Goal: Task Accomplishment & Management: Use online tool/utility

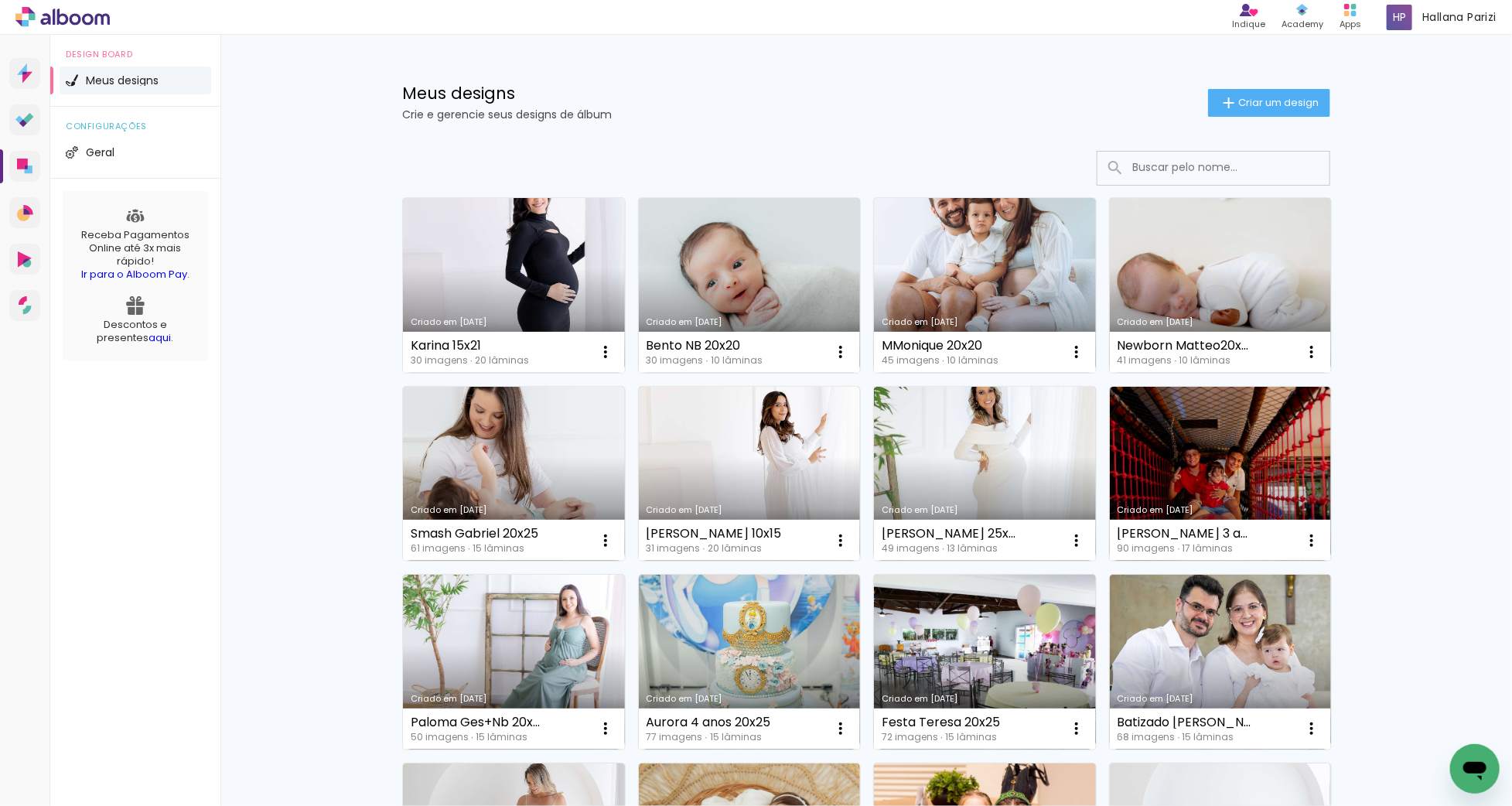
click at [466, 276] on link "Criado em [DATE]" at bounding box center [513, 285] width 222 height 175
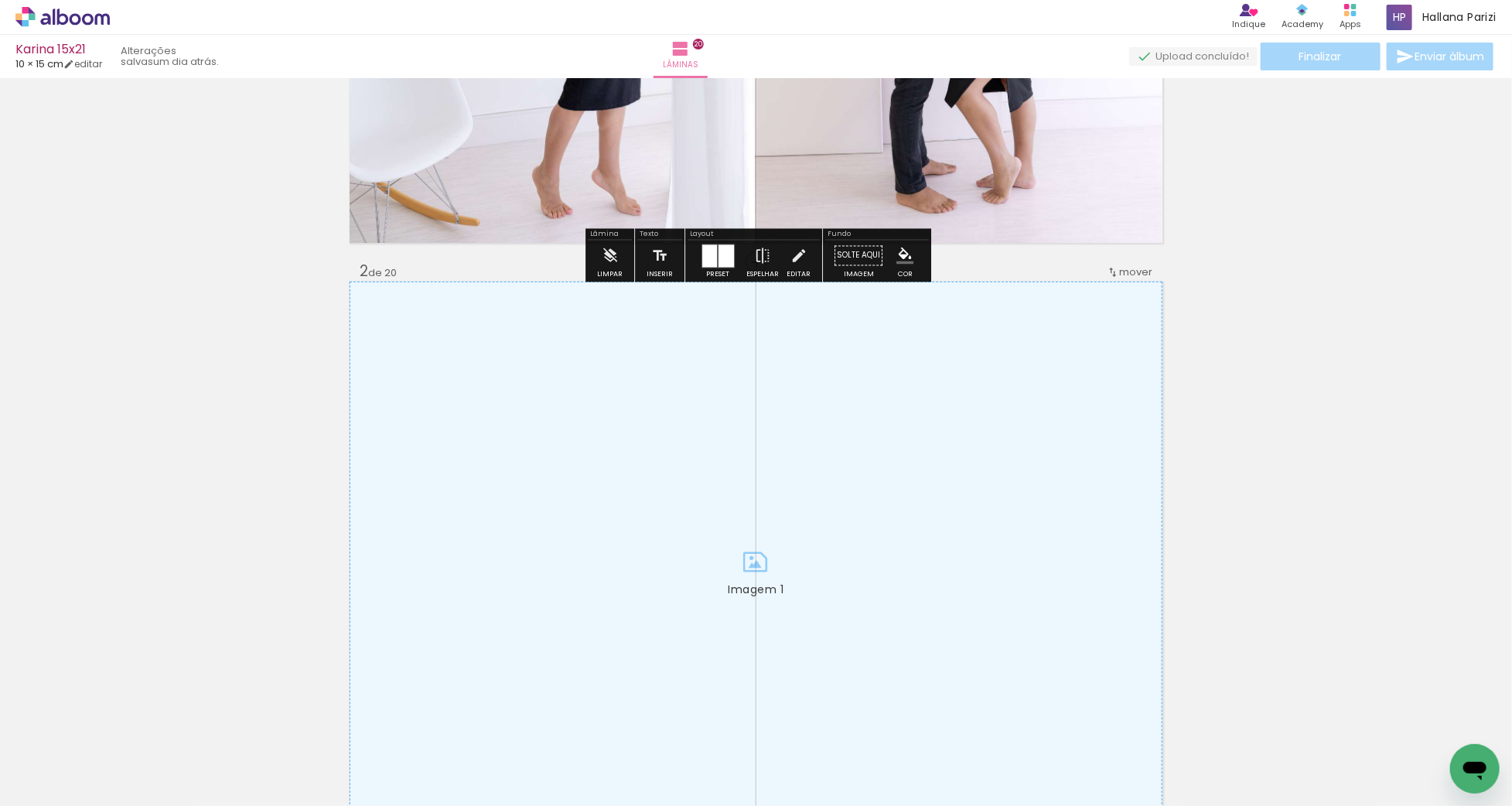
scroll to position [576, 0]
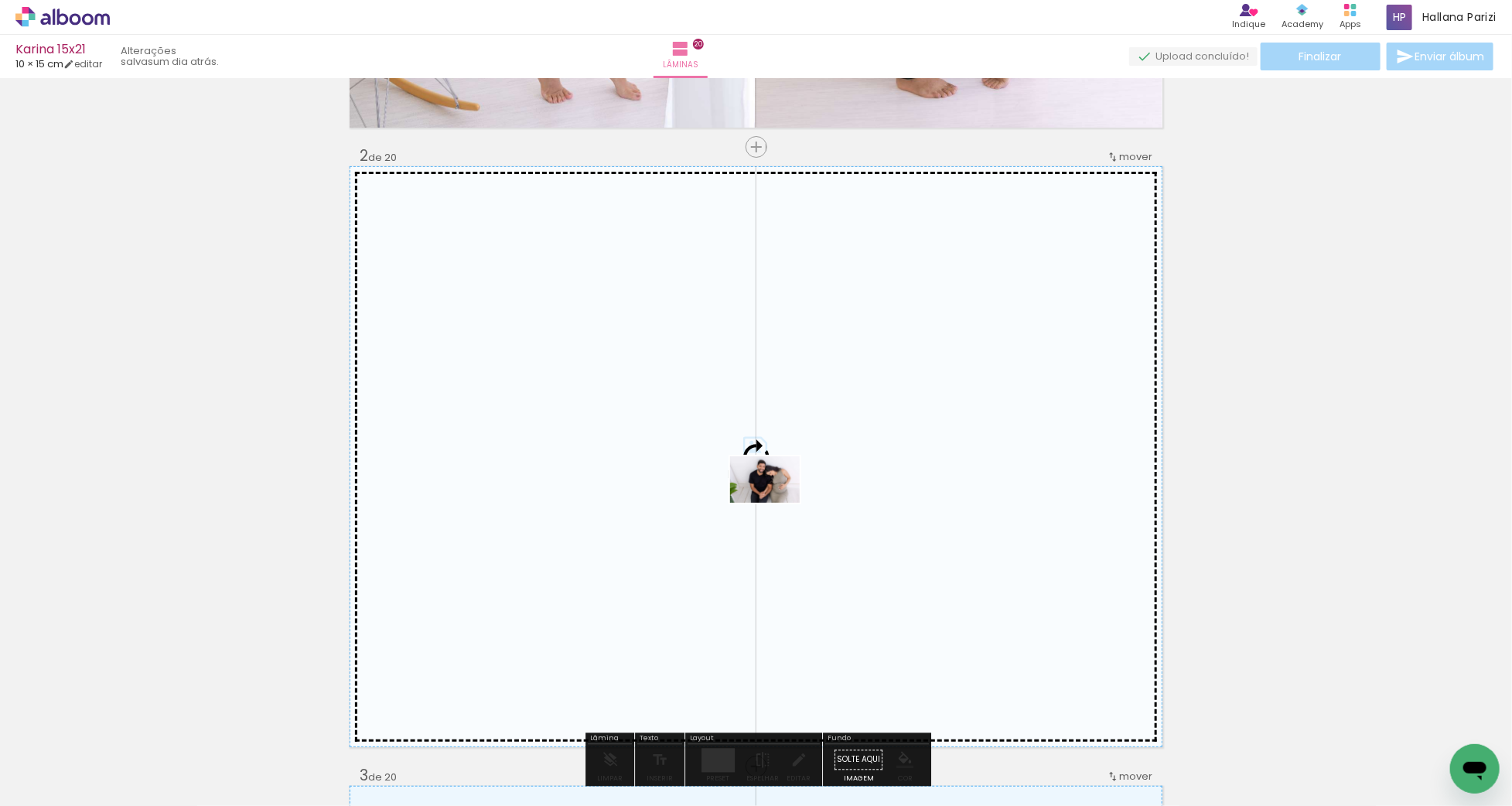
drag, startPoint x: 335, startPoint y: 759, endPoint x: 777, endPoint y: 502, distance: 511.3
click at [777, 502] on quentale-workspace at bounding box center [756, 403] width 1512 height 806
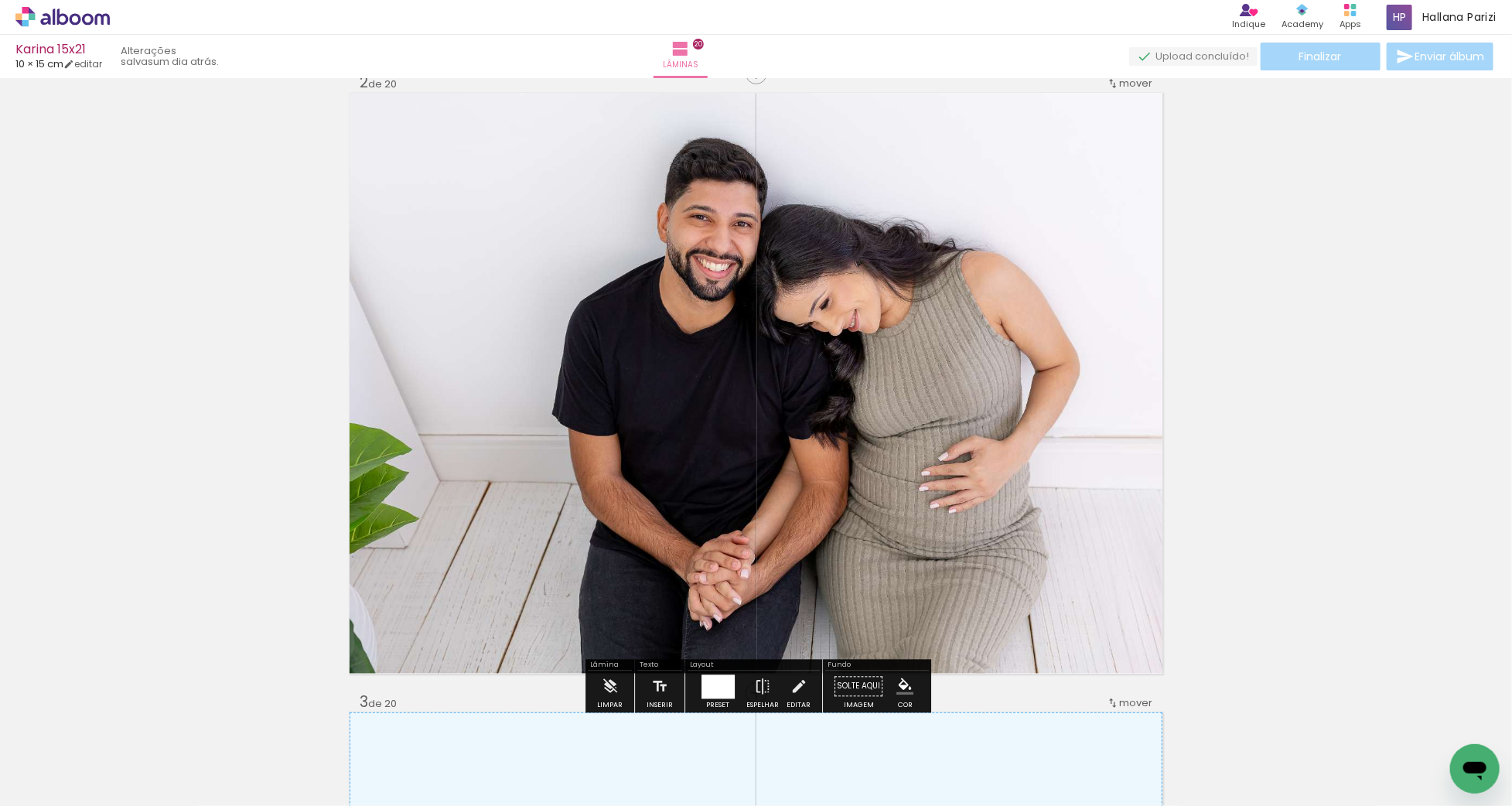
scroll to position [685, 0]
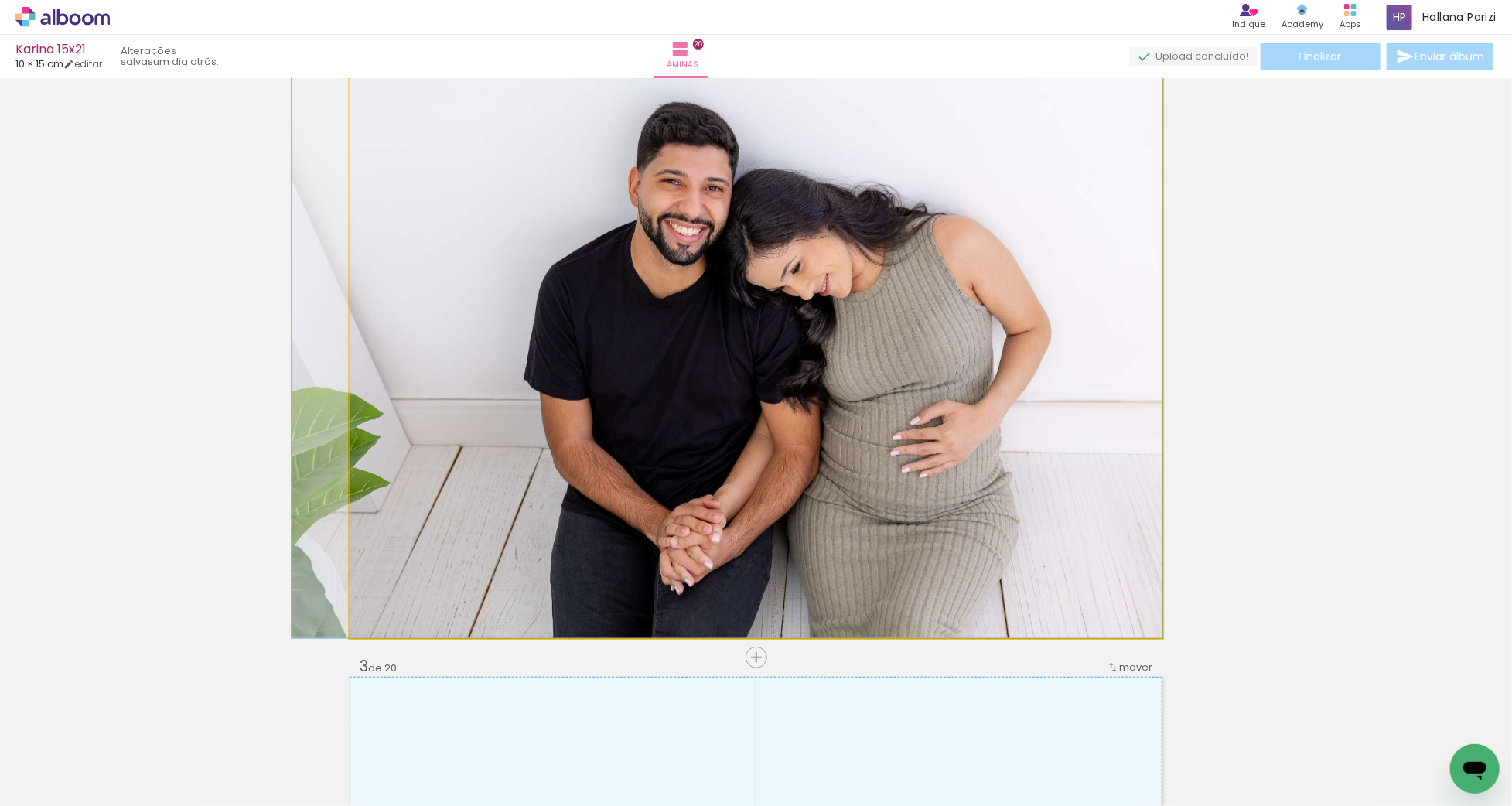
drag, startPoint x: 870, startPoint y: 419, endPoint x: 825, endPoint y: 419, distance: 45.0
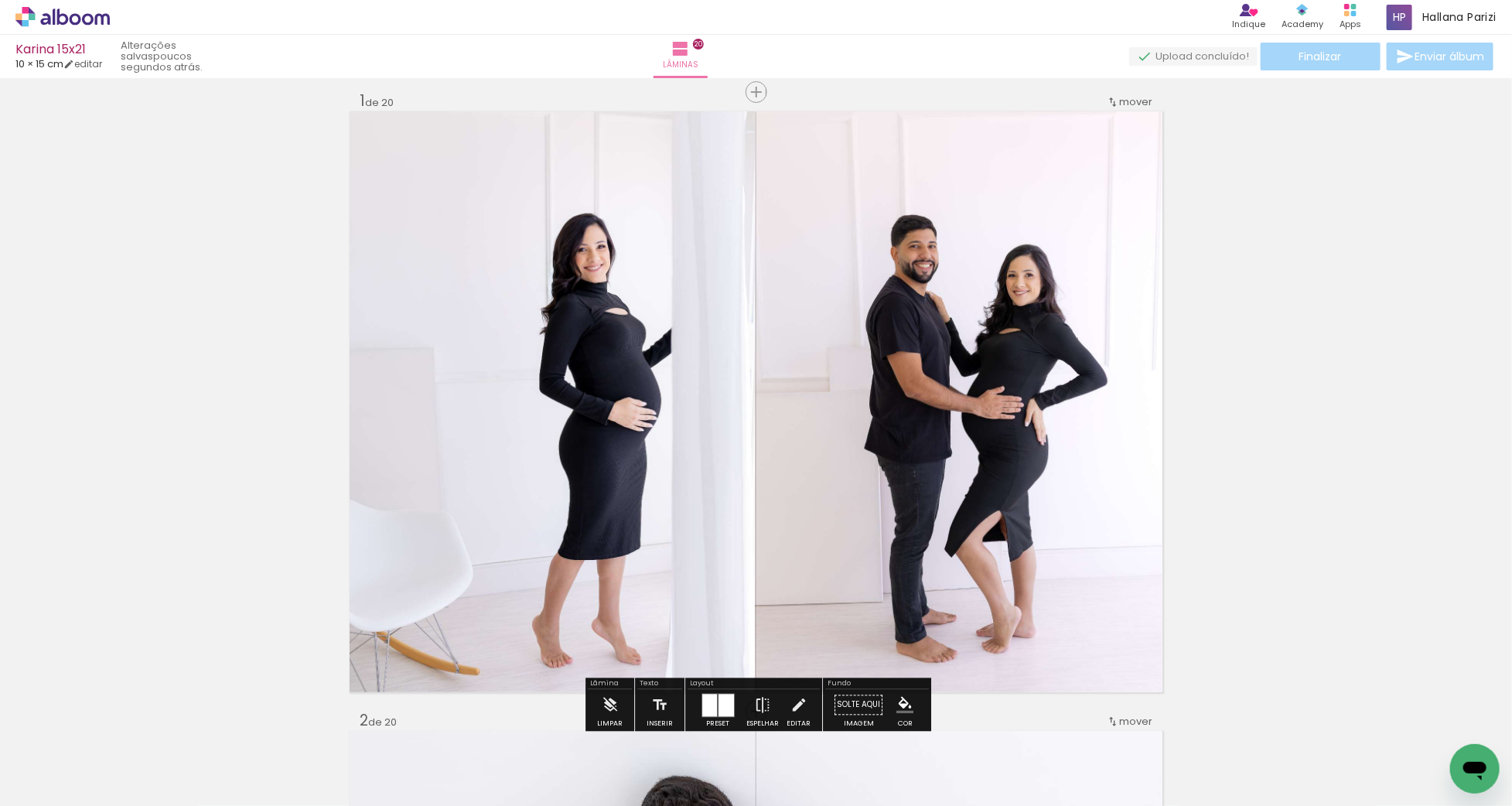
scroll to position [7, 0]
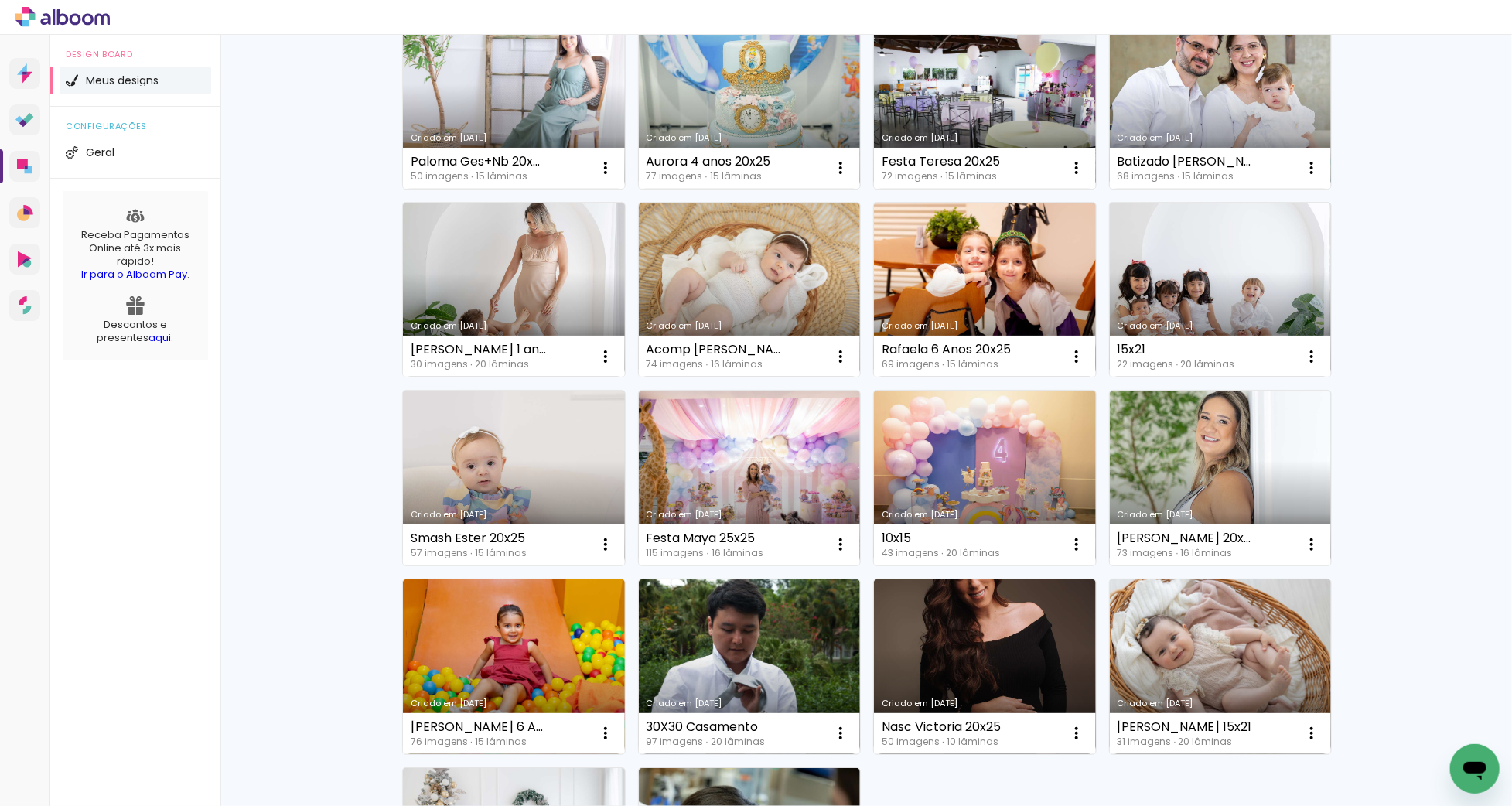
scroll to position [795, 0]
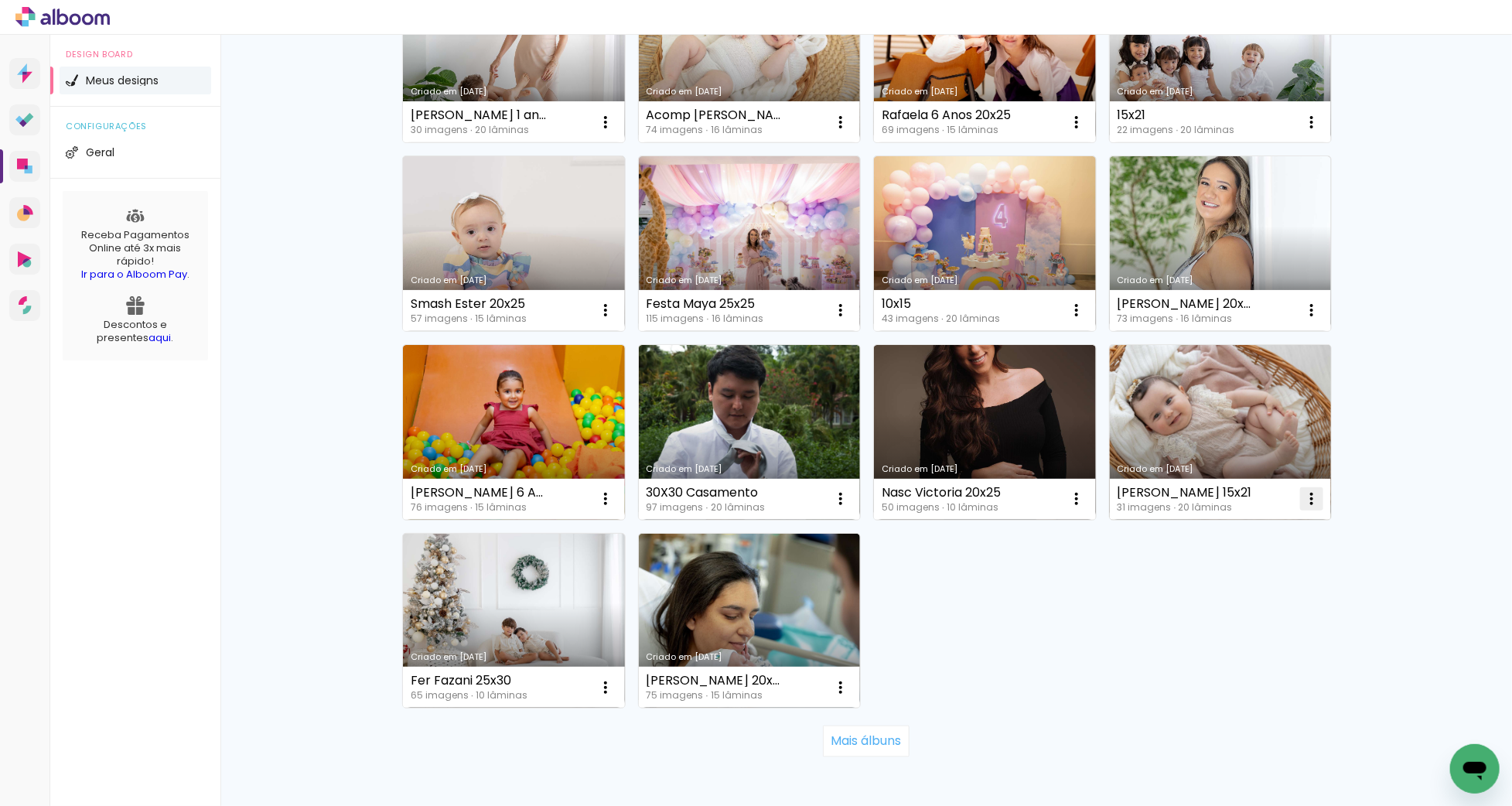
click at [1229, 577] on paper-item "Fazer uma cópia" at bounding box center [1251, 565] width 152 height 31
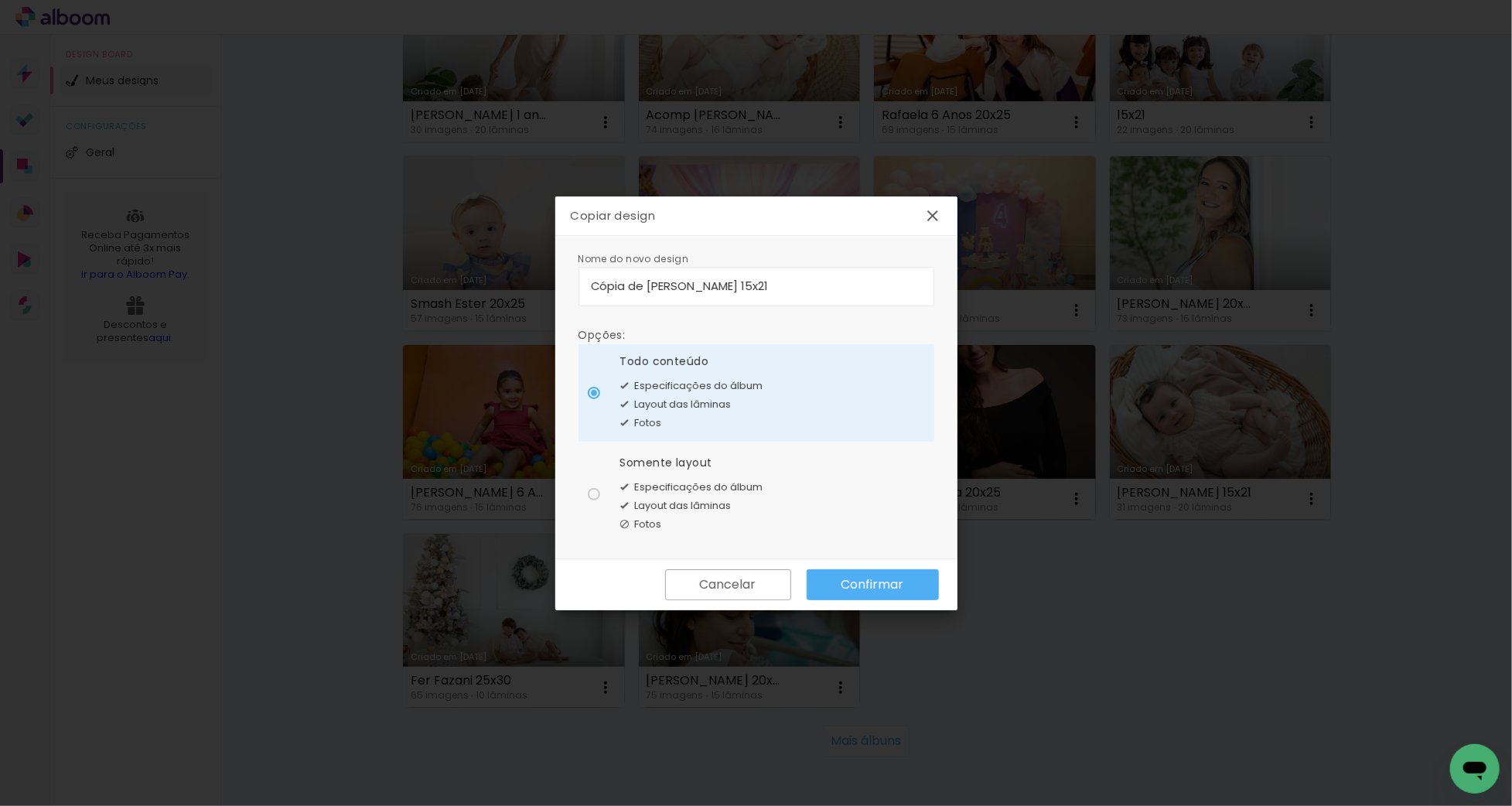
drag, startPoint x: 686, startPoint y: 283, endPoint x: 586, endPoint y: 287, distance: 100.1
click at [586, 287] on paper-input-container "Cópia de Chiara 15x21" at bounding box center [756, 286] width 355 height 40
type input "Karina 15x21"
type paper-input "Karina 15x21"
click at [678, 511] on span "Layout das lâminas" at bounding box center [683, 506] width 97 height 15
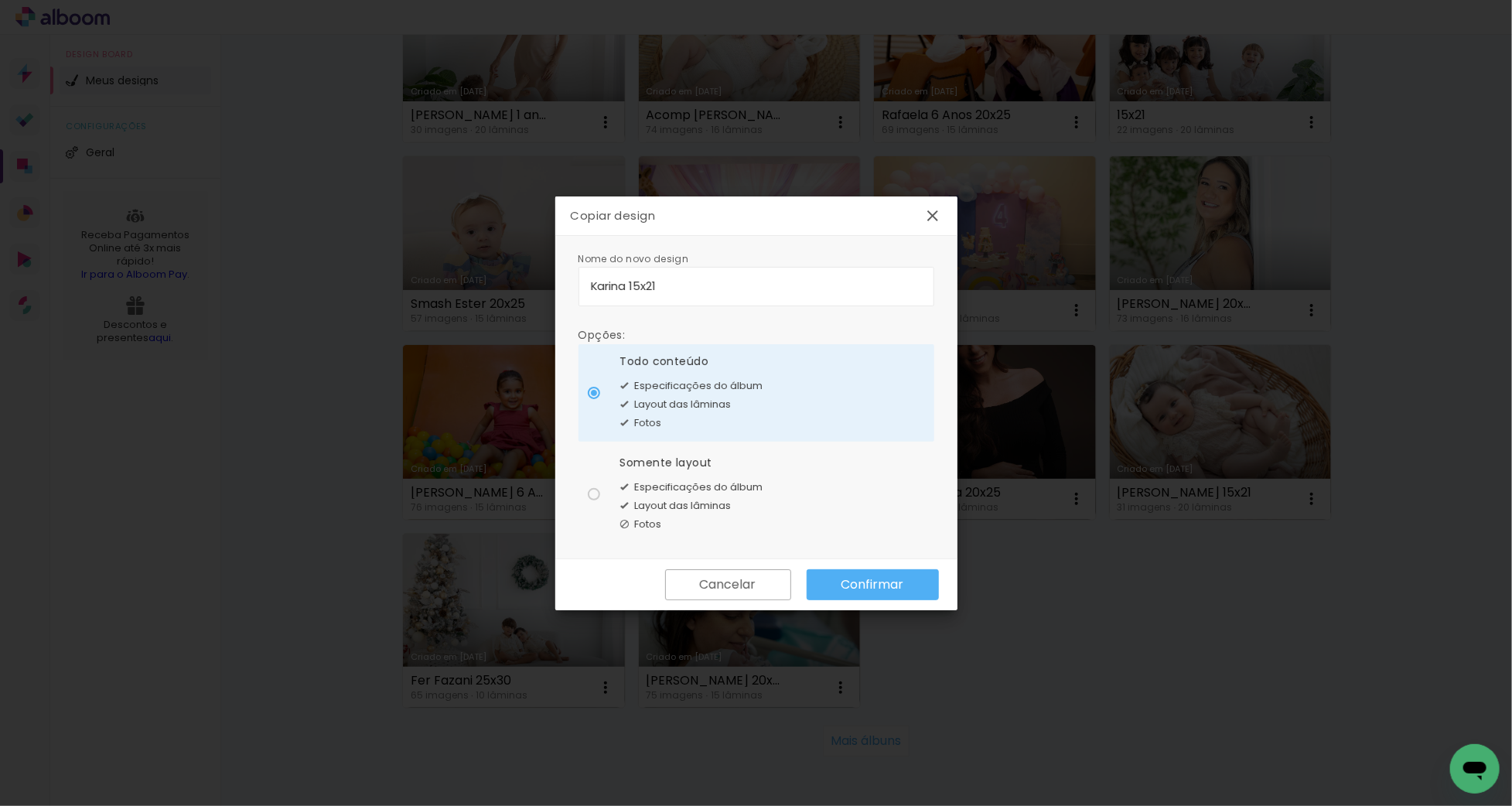
type paper-radio-button "on"
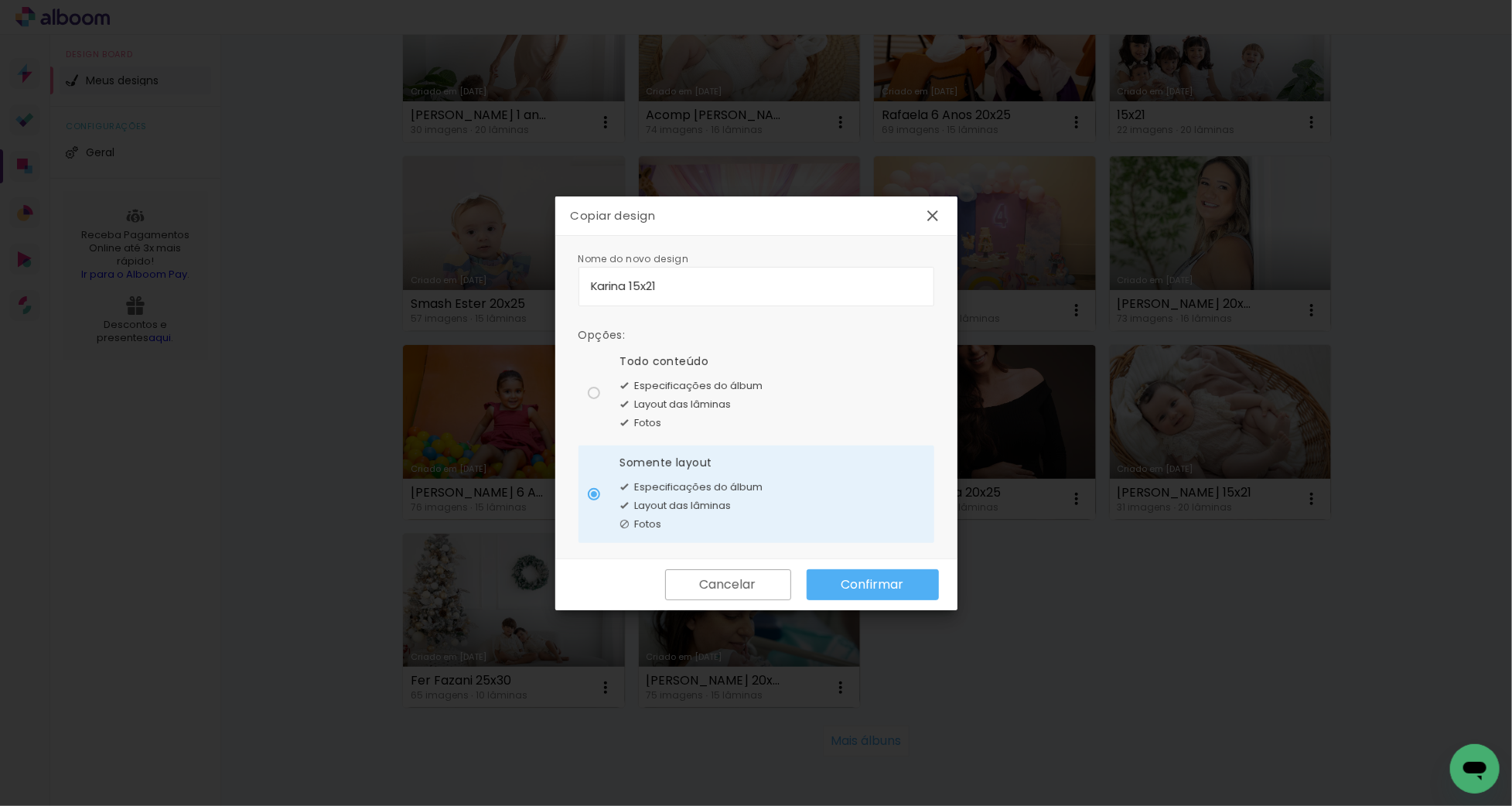
click at [0, 0] on slot "Confirmar" at bounding box center [0, 0] width 0 height 0
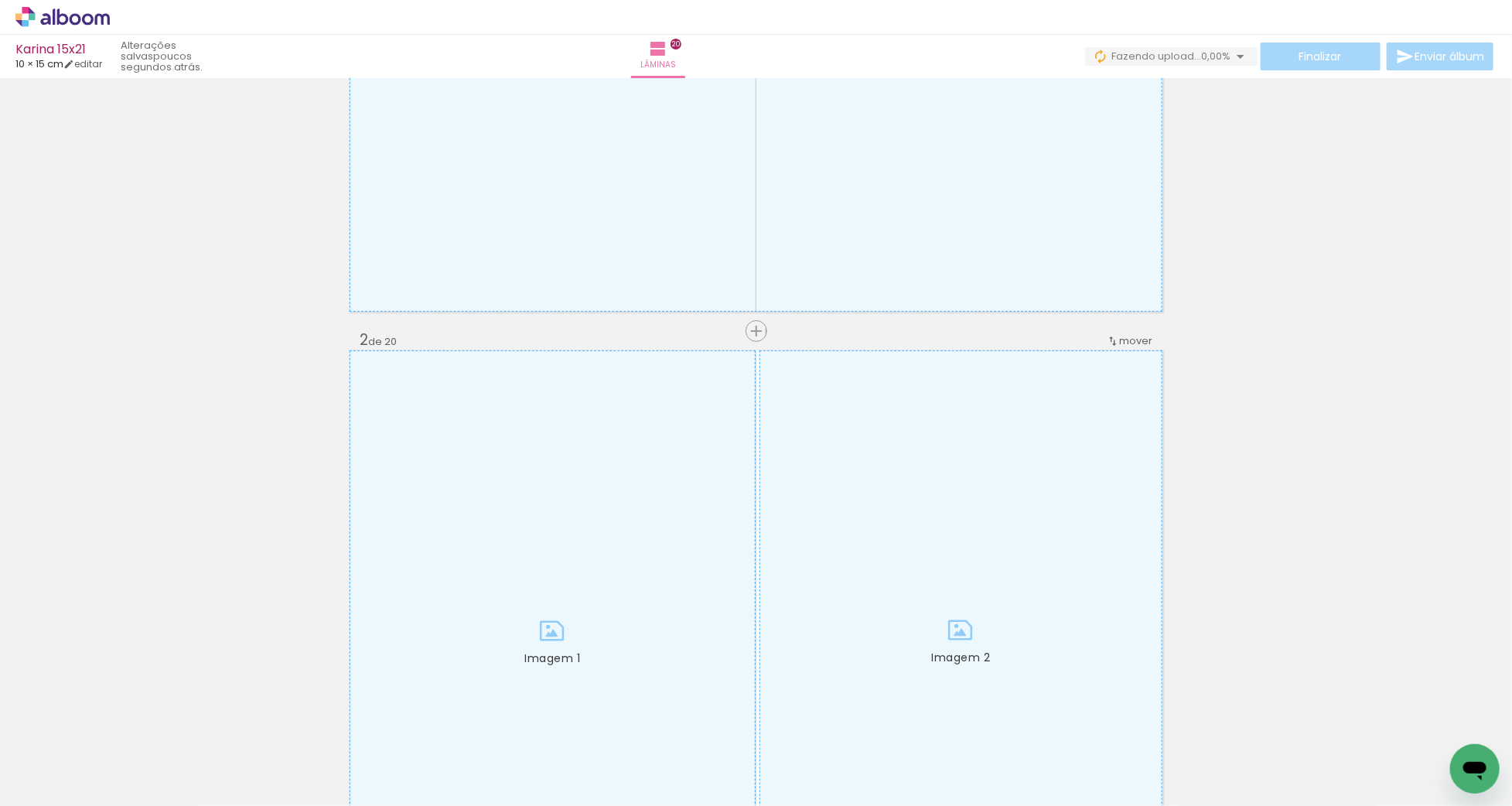
scroll to position [584, 0]
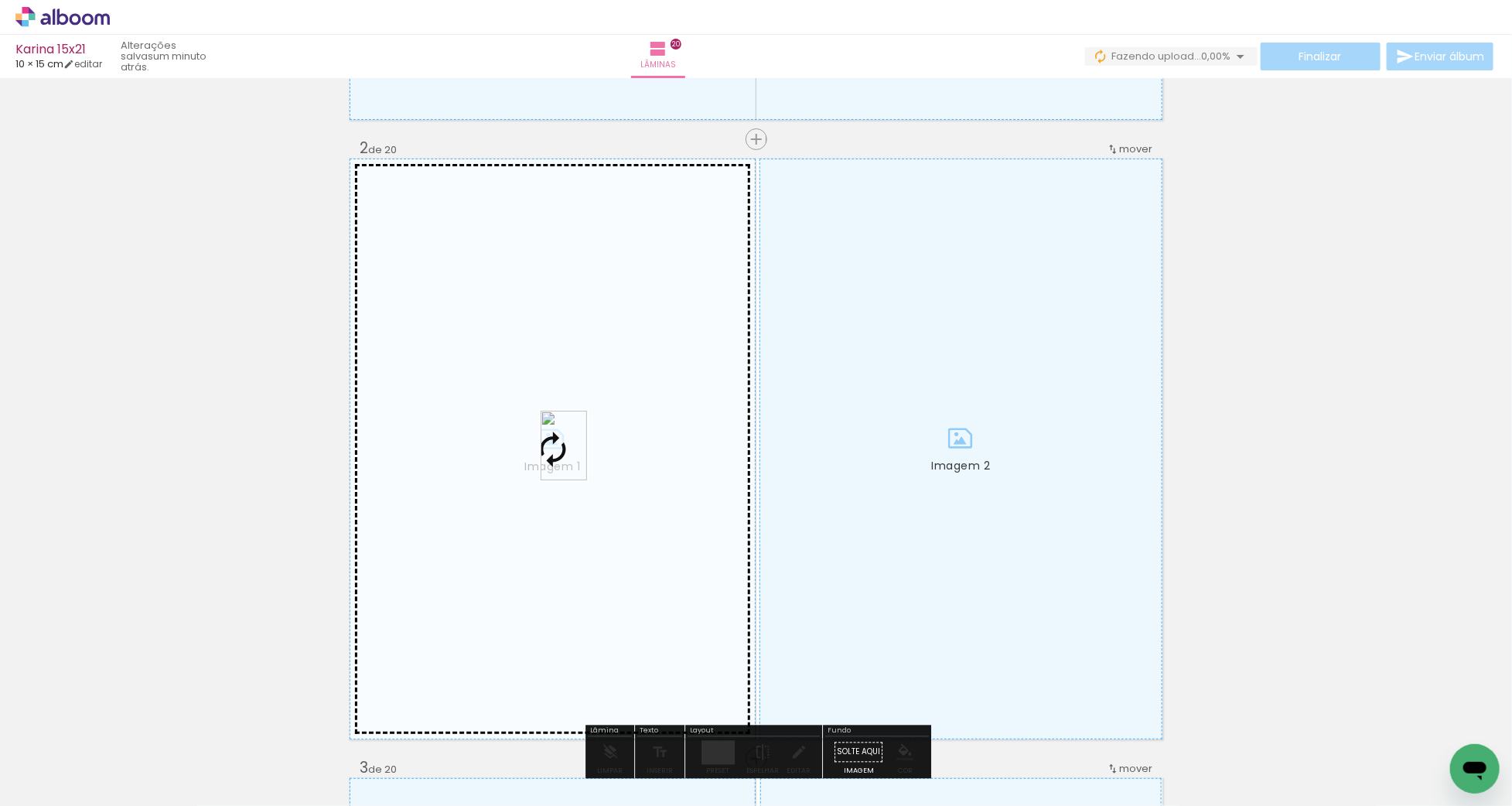
drag, startPoint x: 422, startPoint y: 750, endPoint x: 587, endPoint y: 457, distance: 336.3
click at [587, 457] on quentale-workspace at bounding box center [756, 403] width 1512 height 806
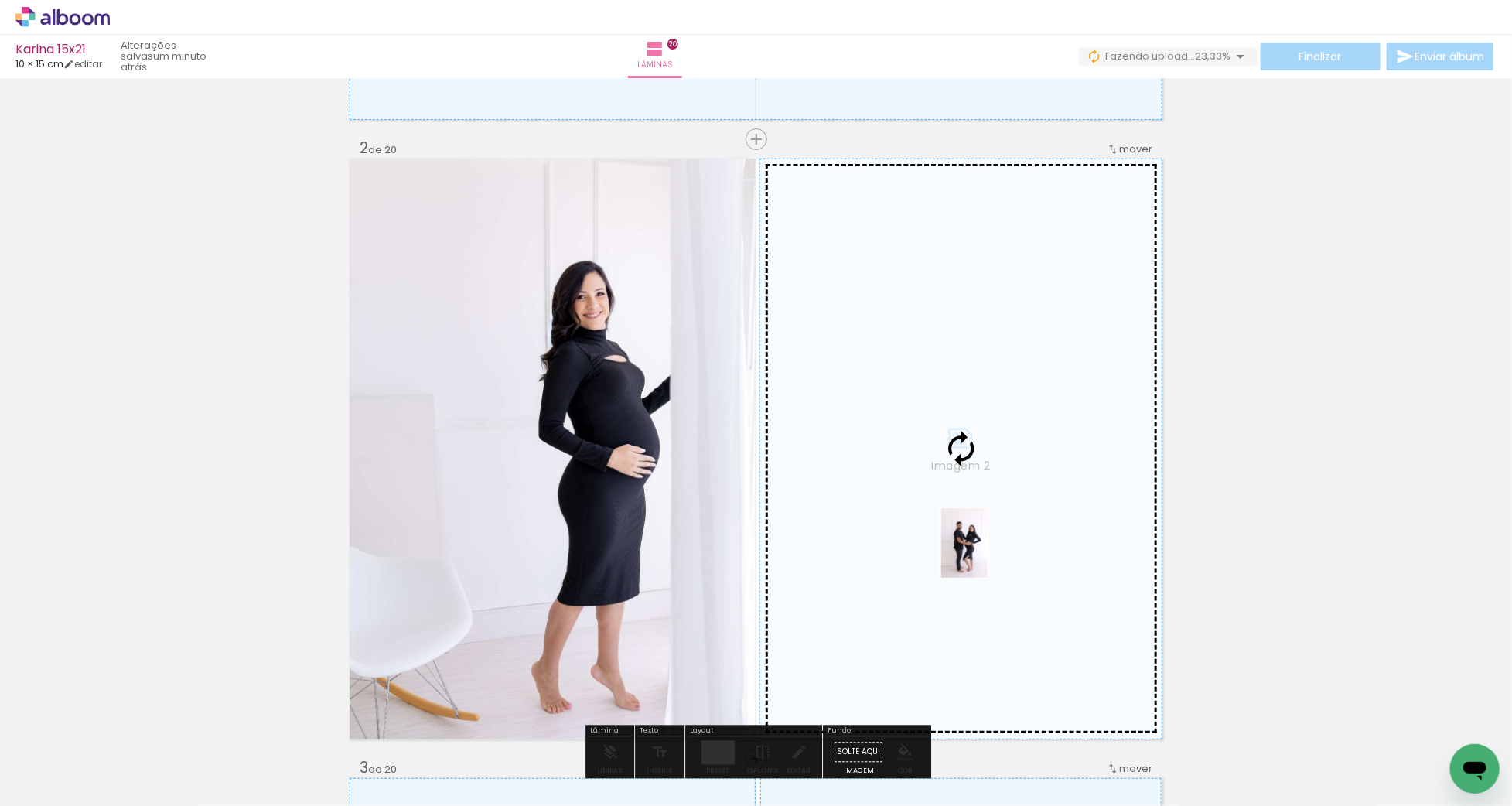
drag, startPoint x: 507, startPoint y: 756, endPoint x: 988, endPoint y: 554, distance: 521.7
click at [988, 554] on quentale-workspace at bounding box center [756, 403] width 1512 height 806
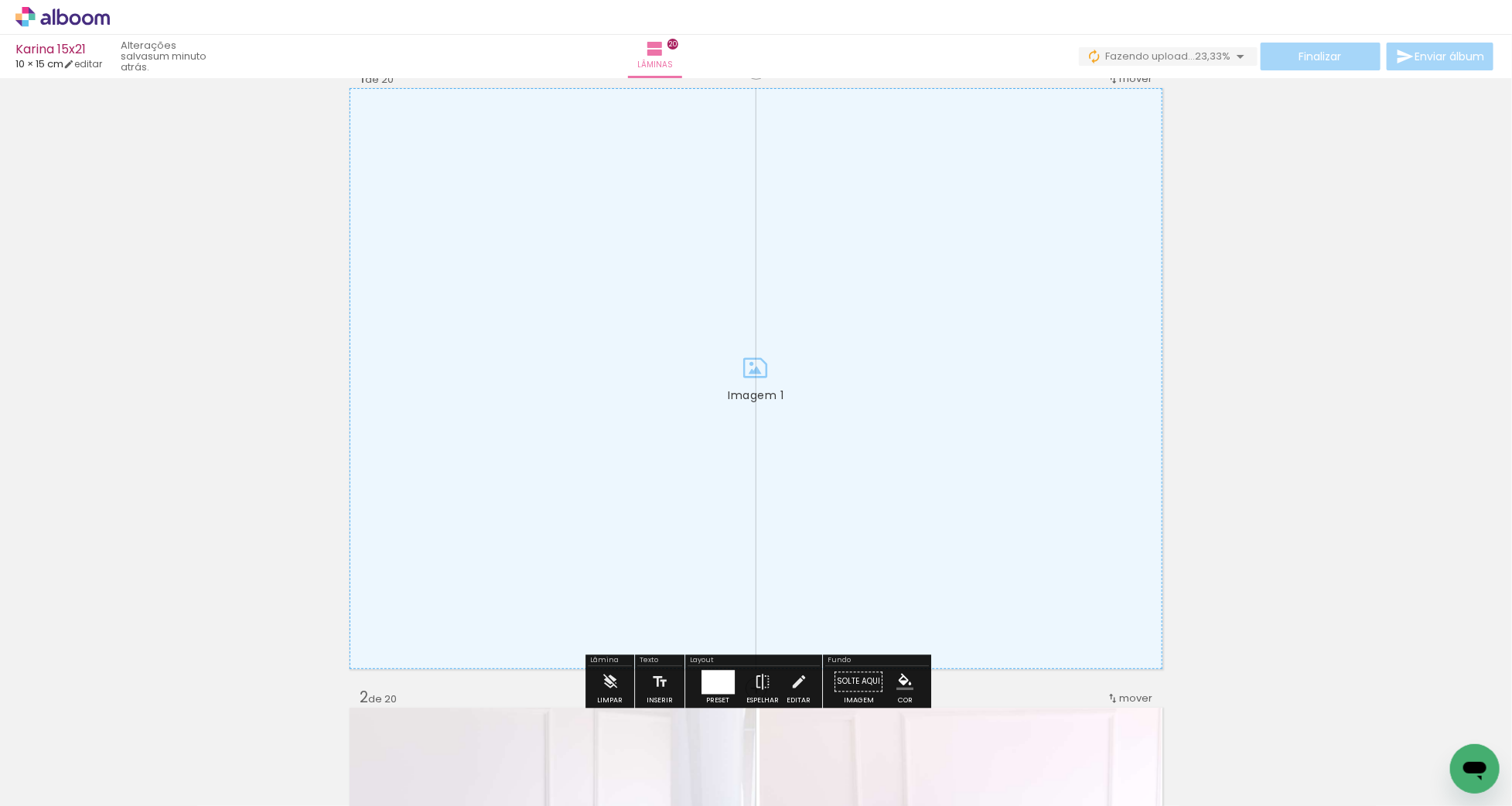
scroll to position [0, 0]
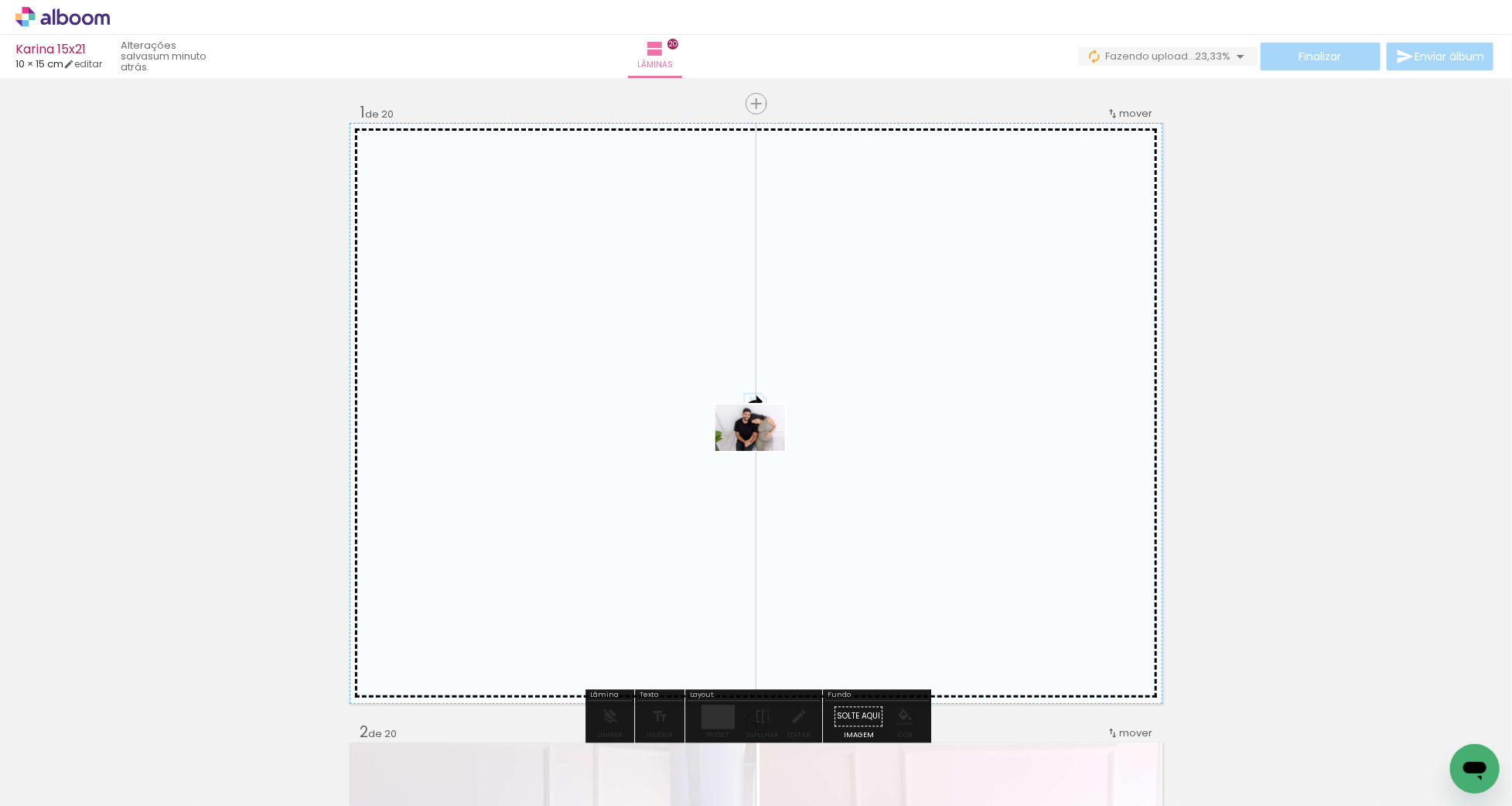
drag, startPoint x: 588, startPoint y: 765, endPoint x: 761, endPoint y: 451, distance: 358.5
click at [761, 451] on quentale-workspace at bounding box center [756, 403] width 1512 height 806
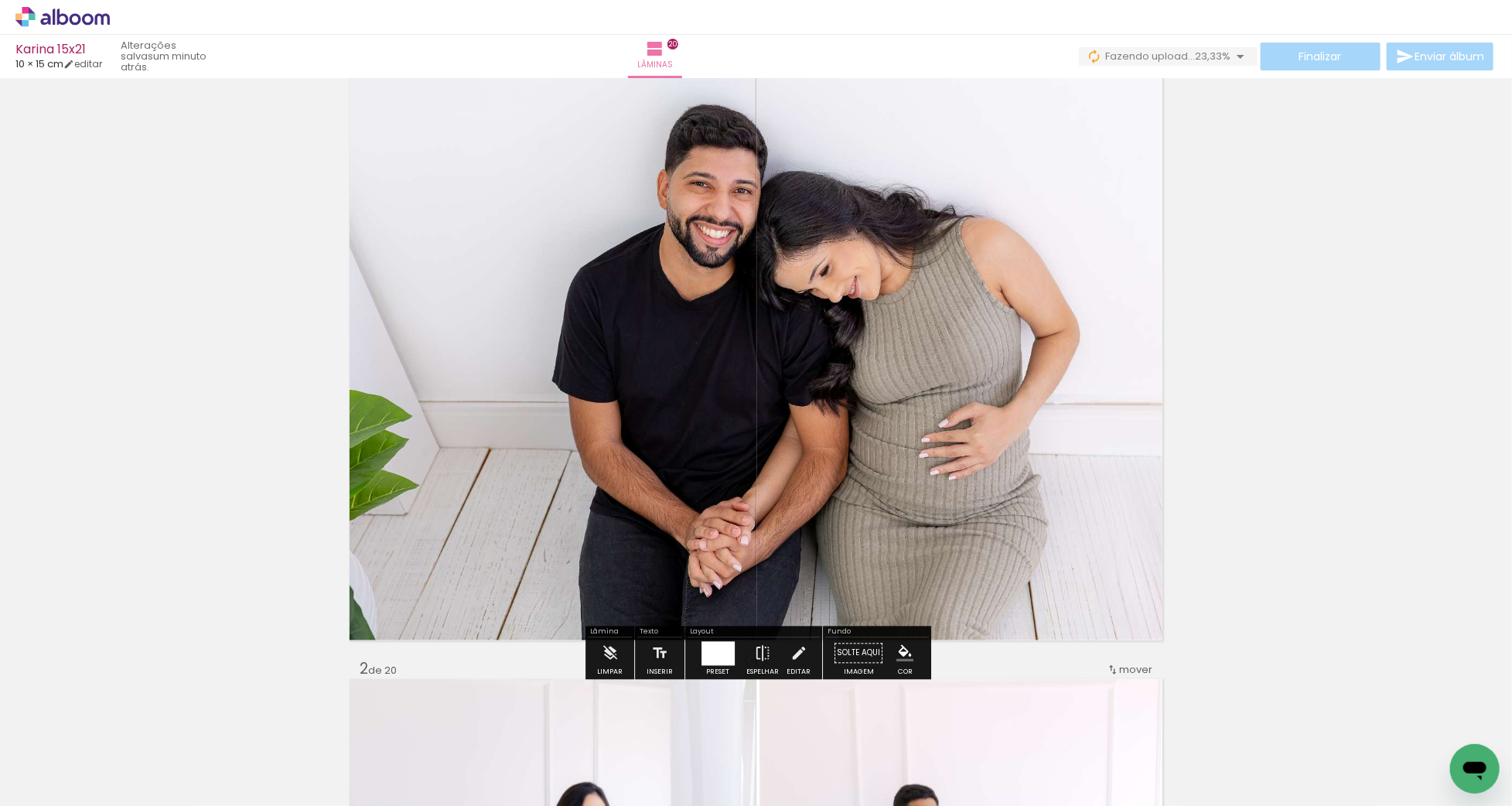
scroll to position [62, 0]
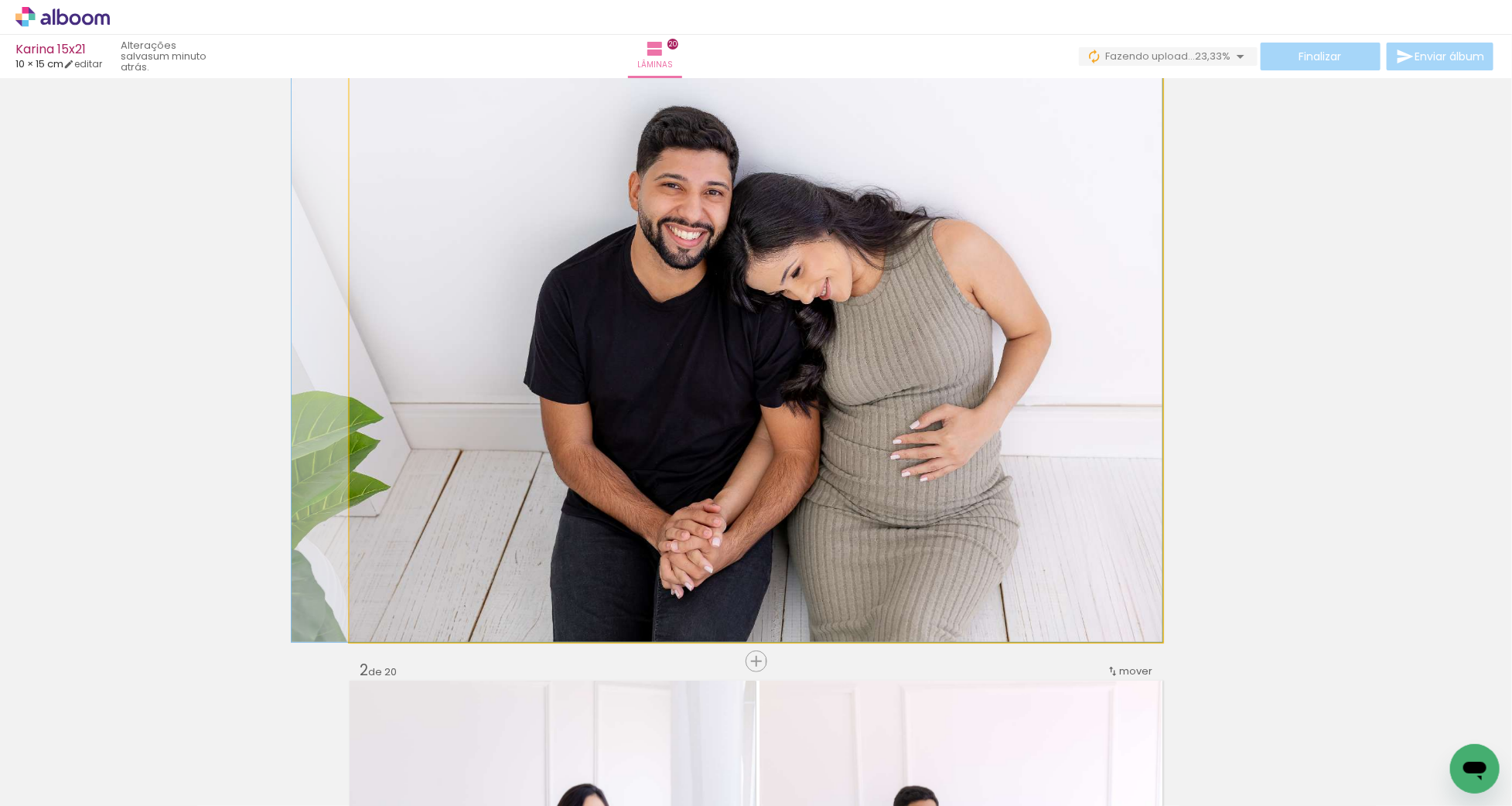
drag, startPoint x: 832, startPoint y: 433, endPoint x: 798, endPoint y: 435, distance: 34.1
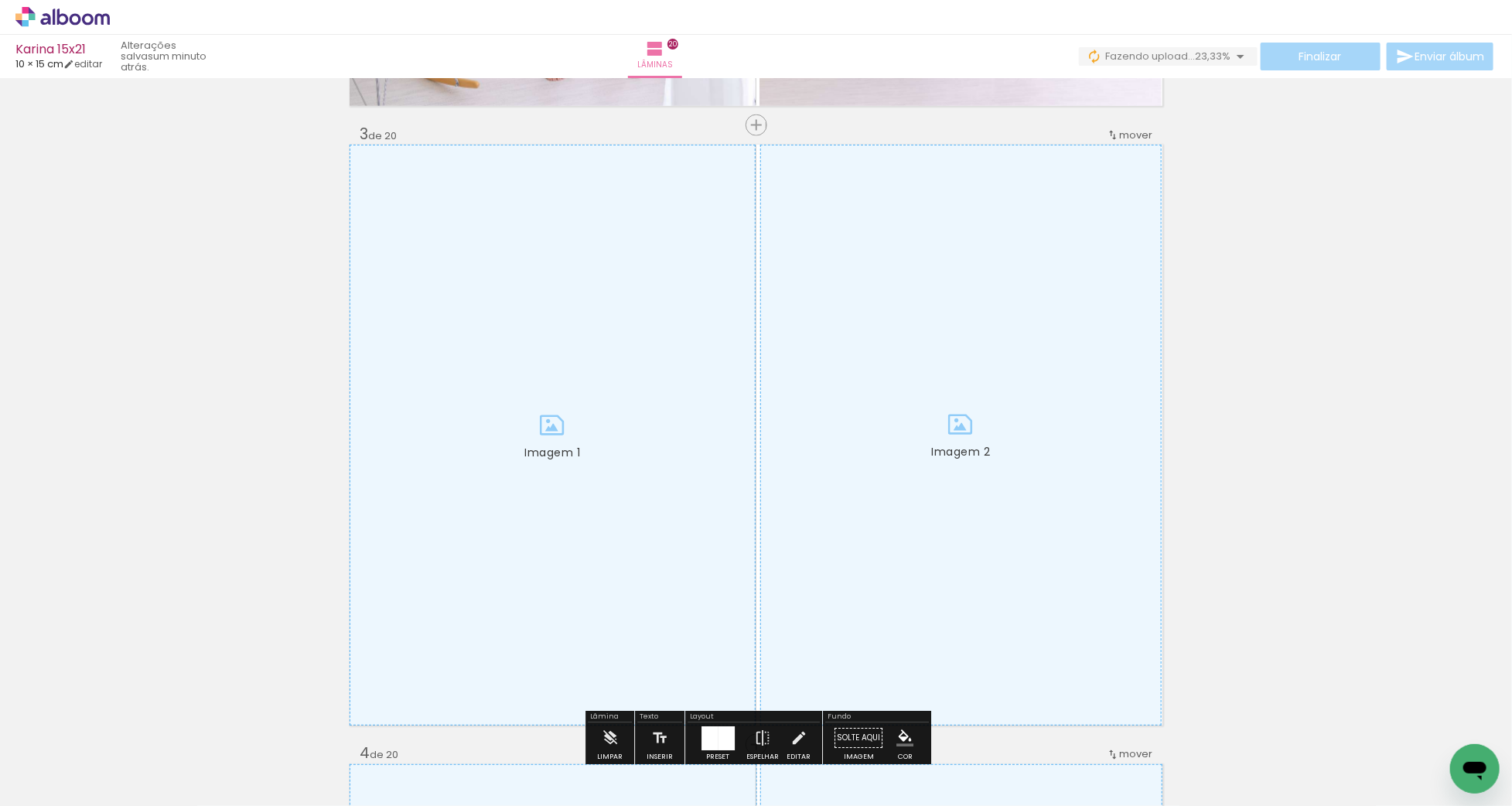
scroll to position [1230, 0]
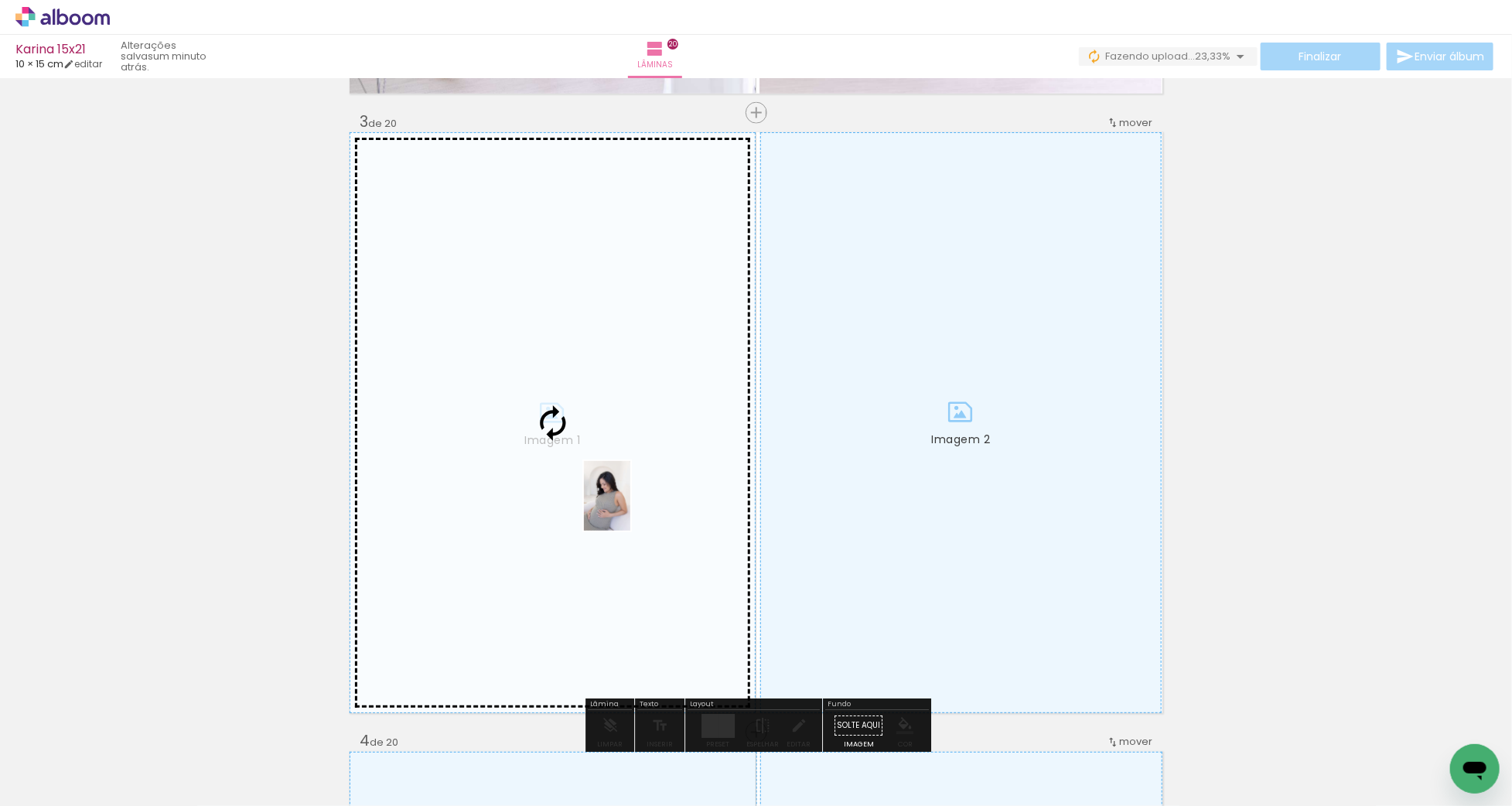
drag, startPoint x: 680, startPoint y: 741, endPoint x: 631, endPoint y: 507, distance: 239.1
click at [631, 507] on quentale-workspace at bounding box center [756, 403] width 1512 height 806
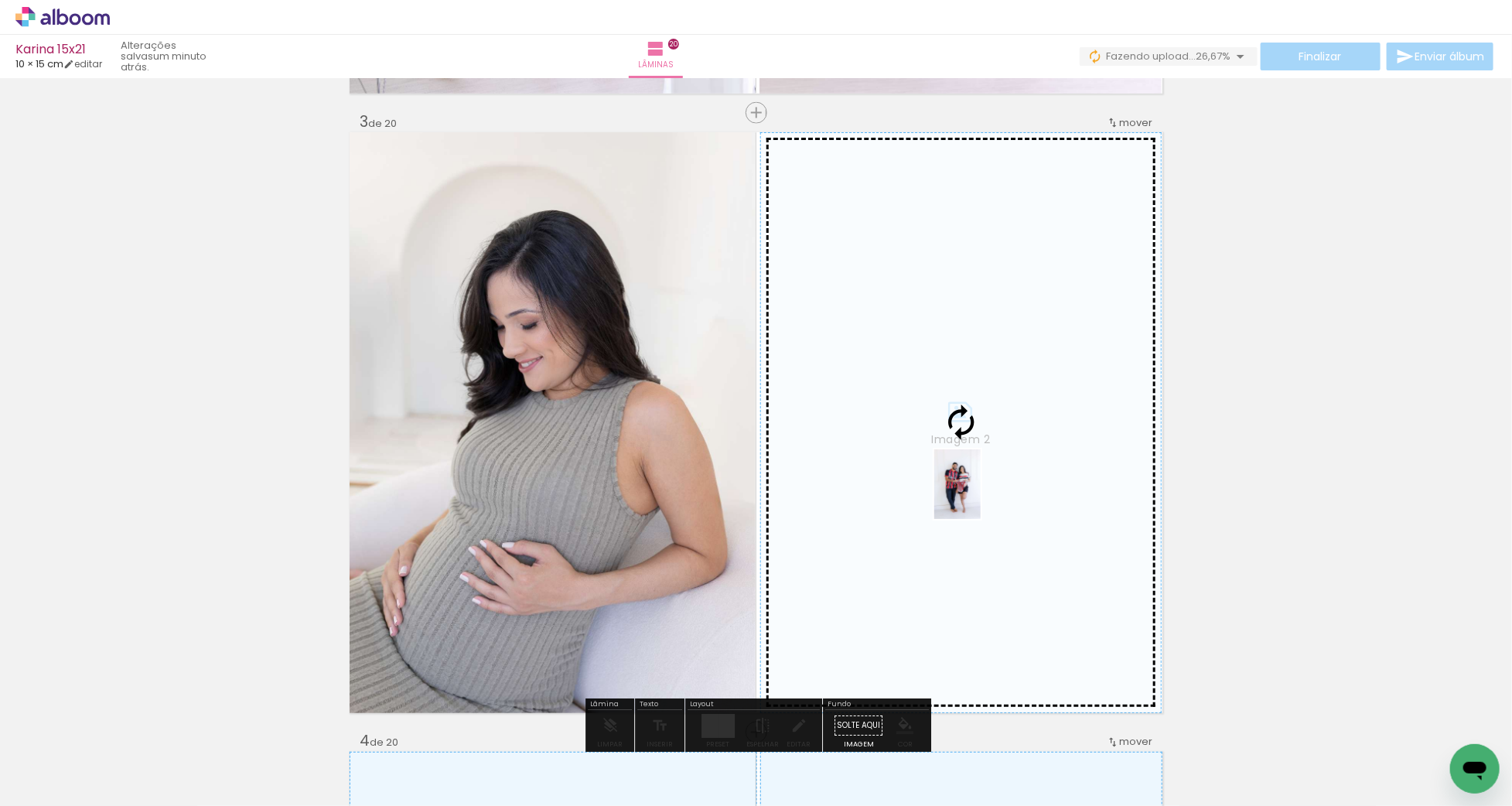
drag, startPoint x: 770, startPoint y: 762, endPoint x: 981, endPoint y: 495, distance: 340.3
click at [981, 495] on quentale-workspace at bounding box center [756, 403] width 1512 height 806
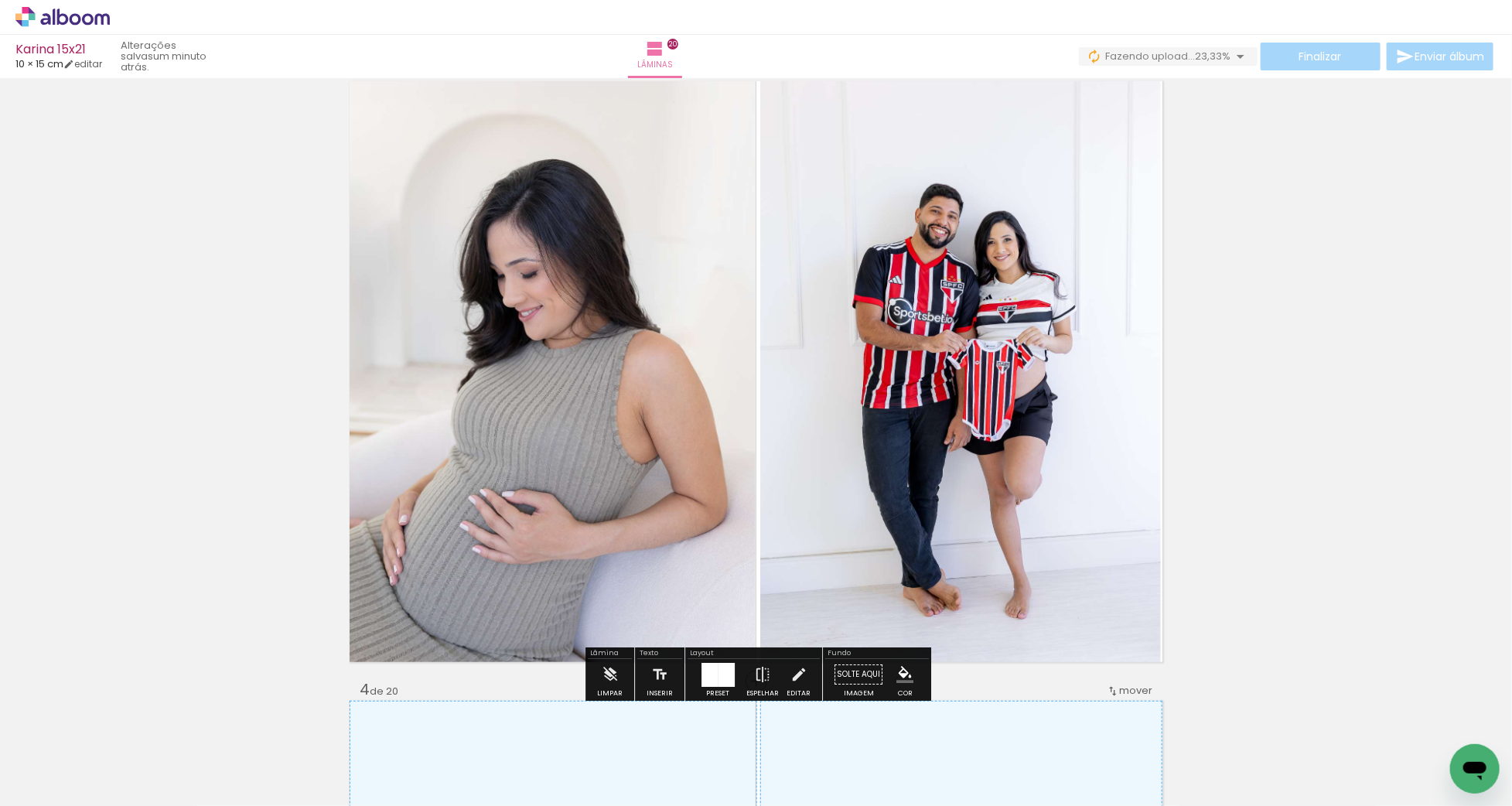
scroll to position [1283, 0]
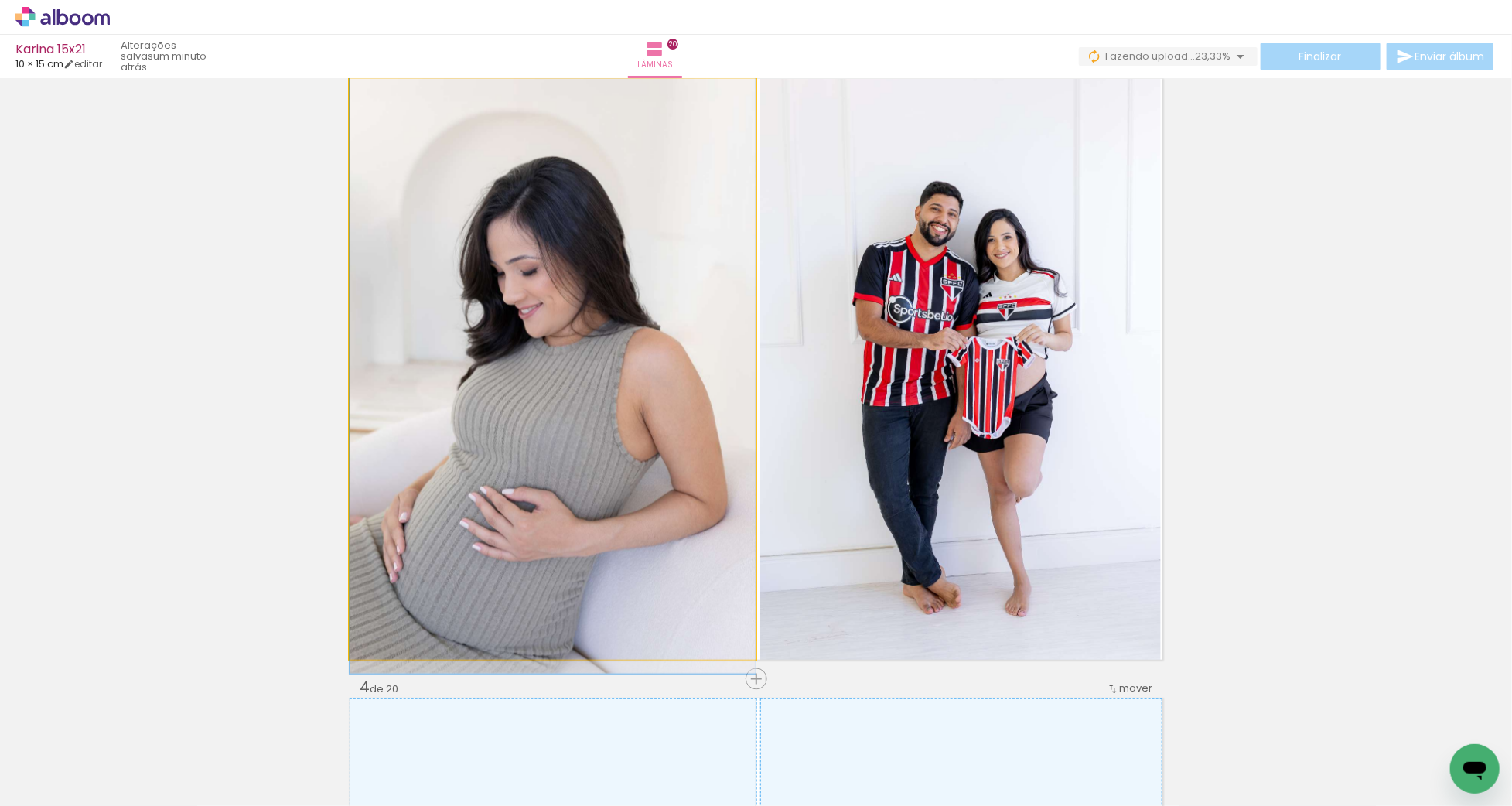
drag, startPoint x: 602, startPoint y: 433, endPoint x: 612, endPoint y: 433, distance: 10.0
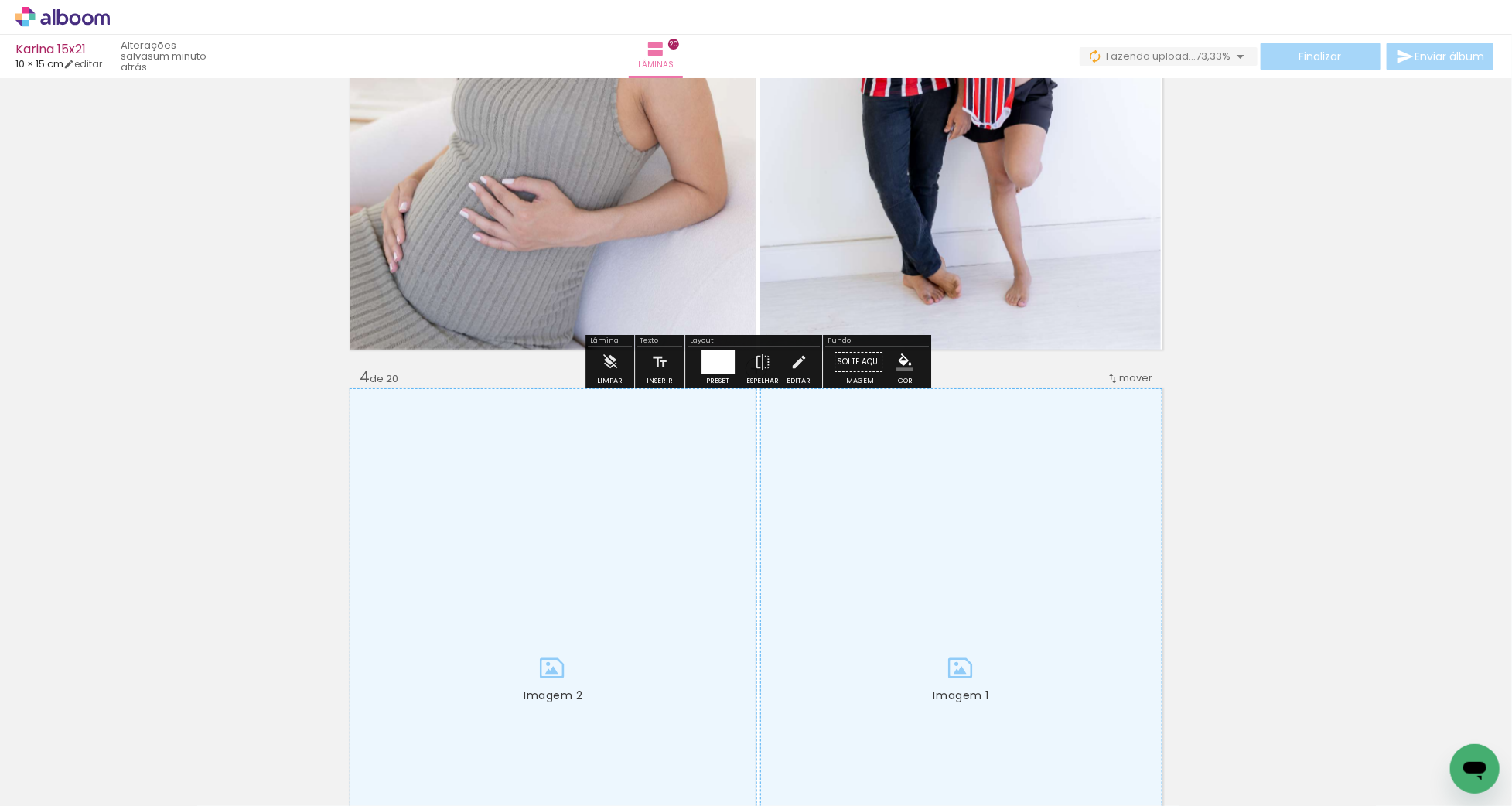
scroll to position [1719, 0]
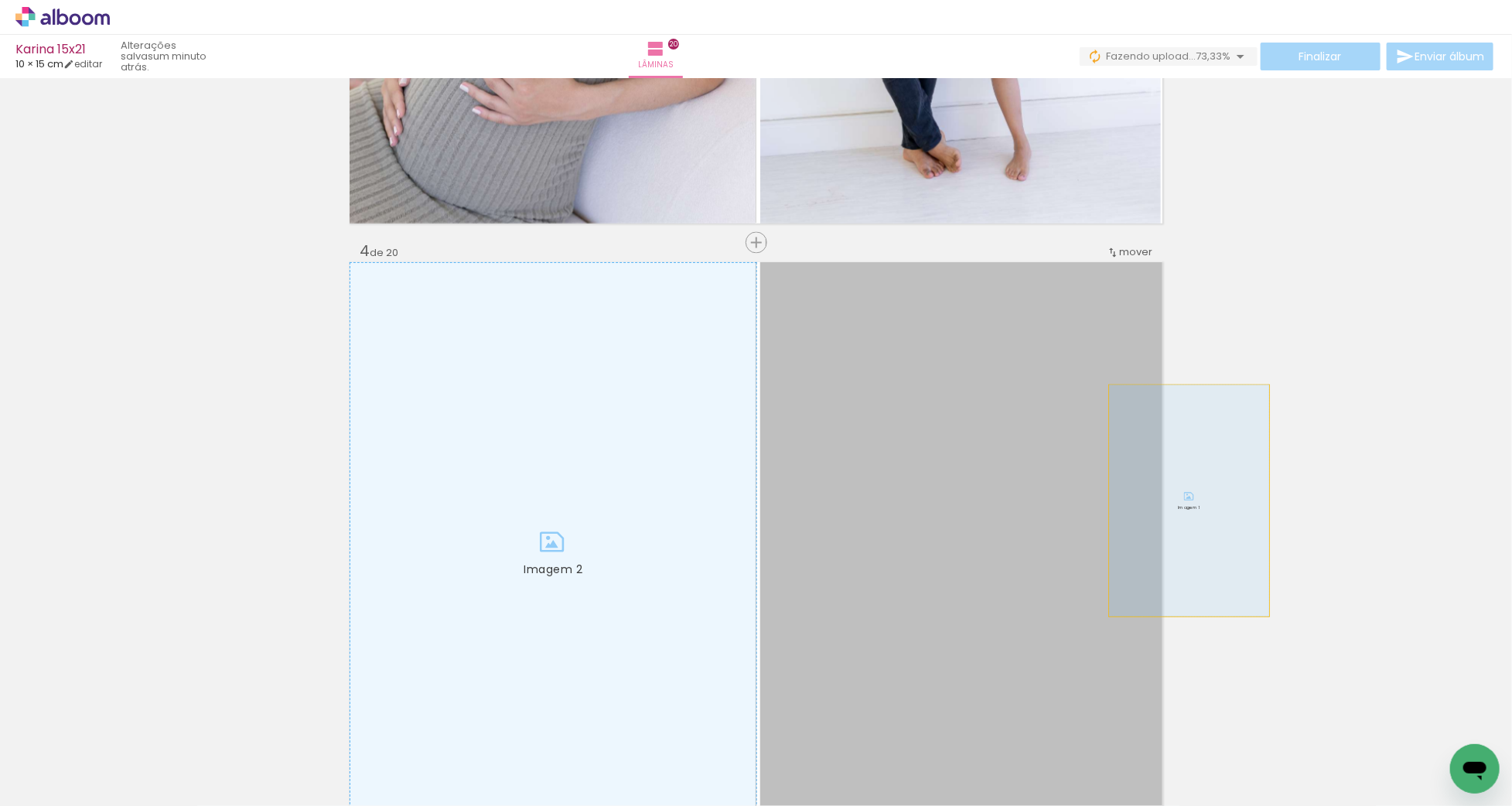
drag, startPoint x: 915, startPoint y: 509, endPoint x: 1190, endPoint y: 500, distance: 275.1
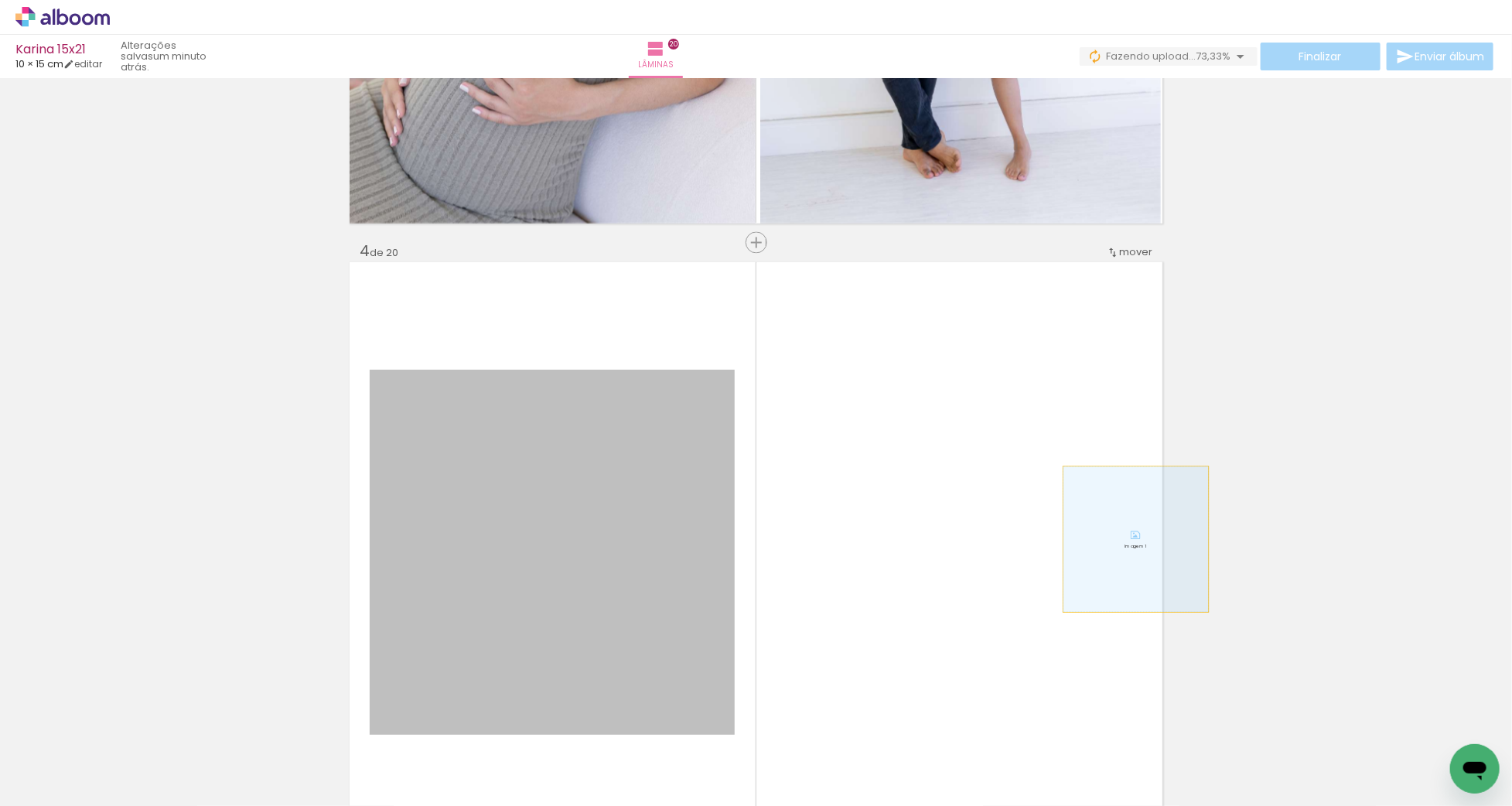
drag, startPoint x: 635, startPoint y: 542, endPoint x: 1193, endPoint y: 525, distance: 558.3
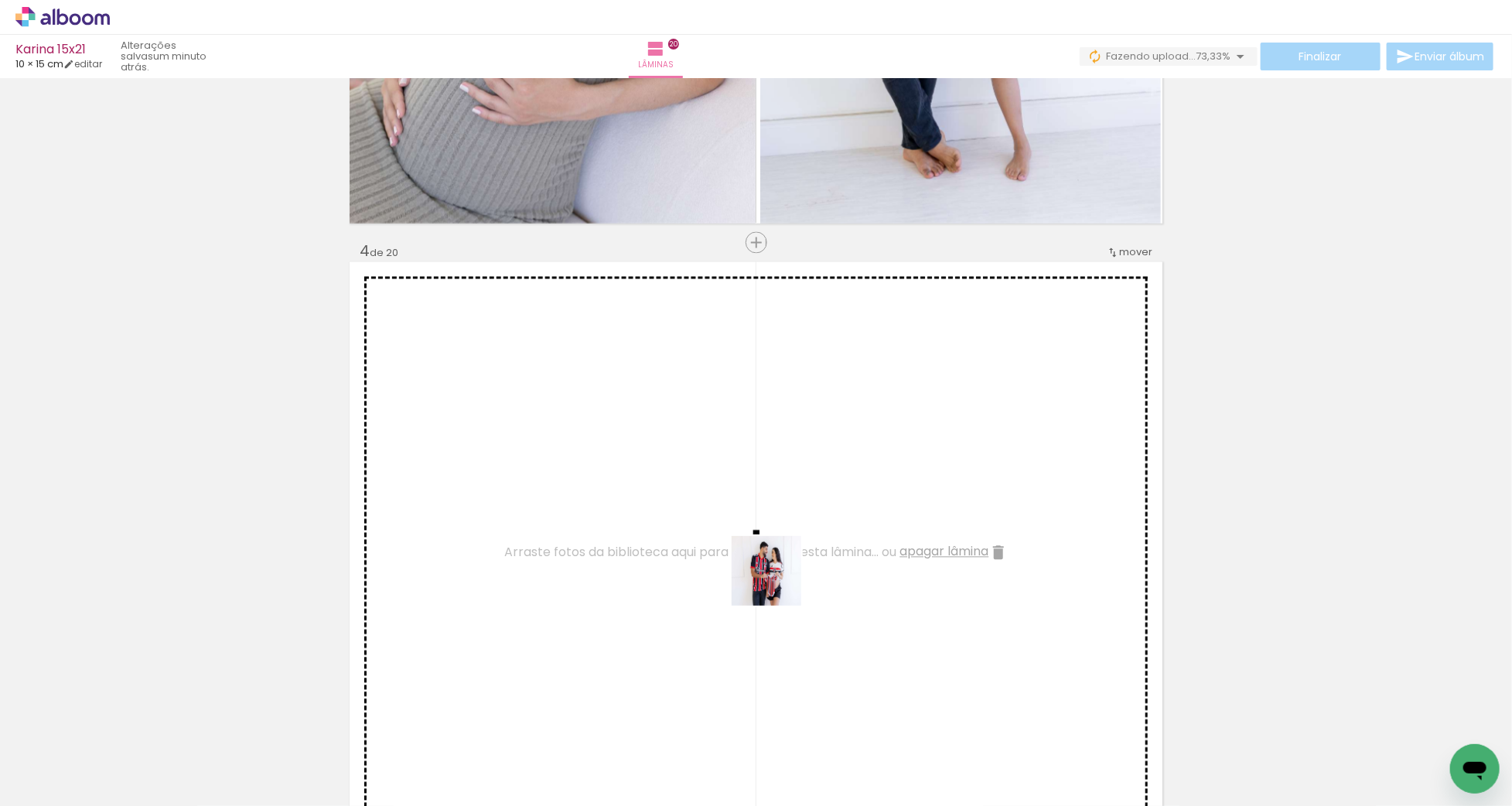
drag, startPoint x: 758, startPoint y: 753, endPoint x: 778, endPoint y: 582, distance: 172.2
click at [778, 582] on quentale-workspace at bounding box center [756, 403] width 1512 height 806
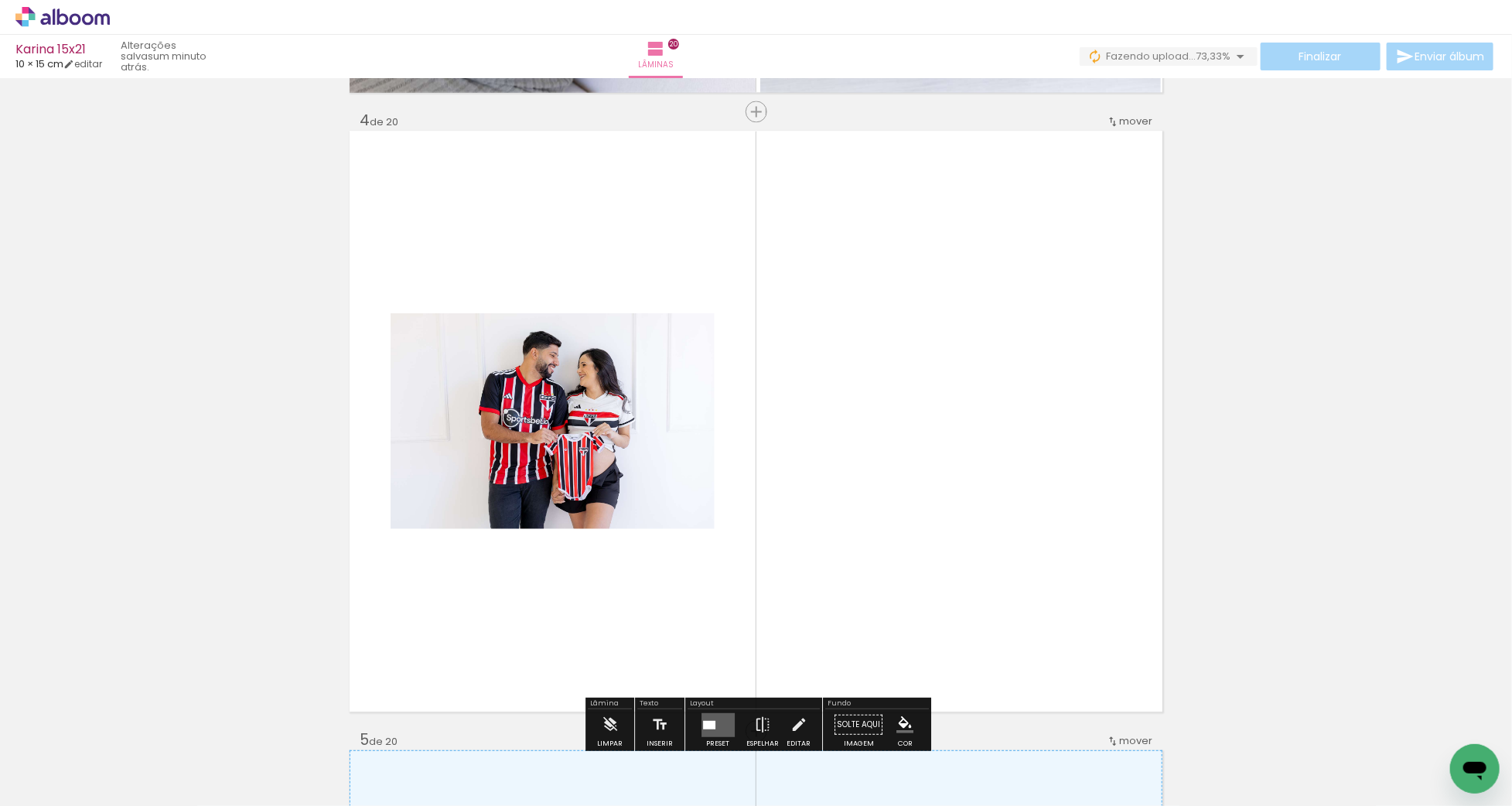
scroll to position [1864, 0]
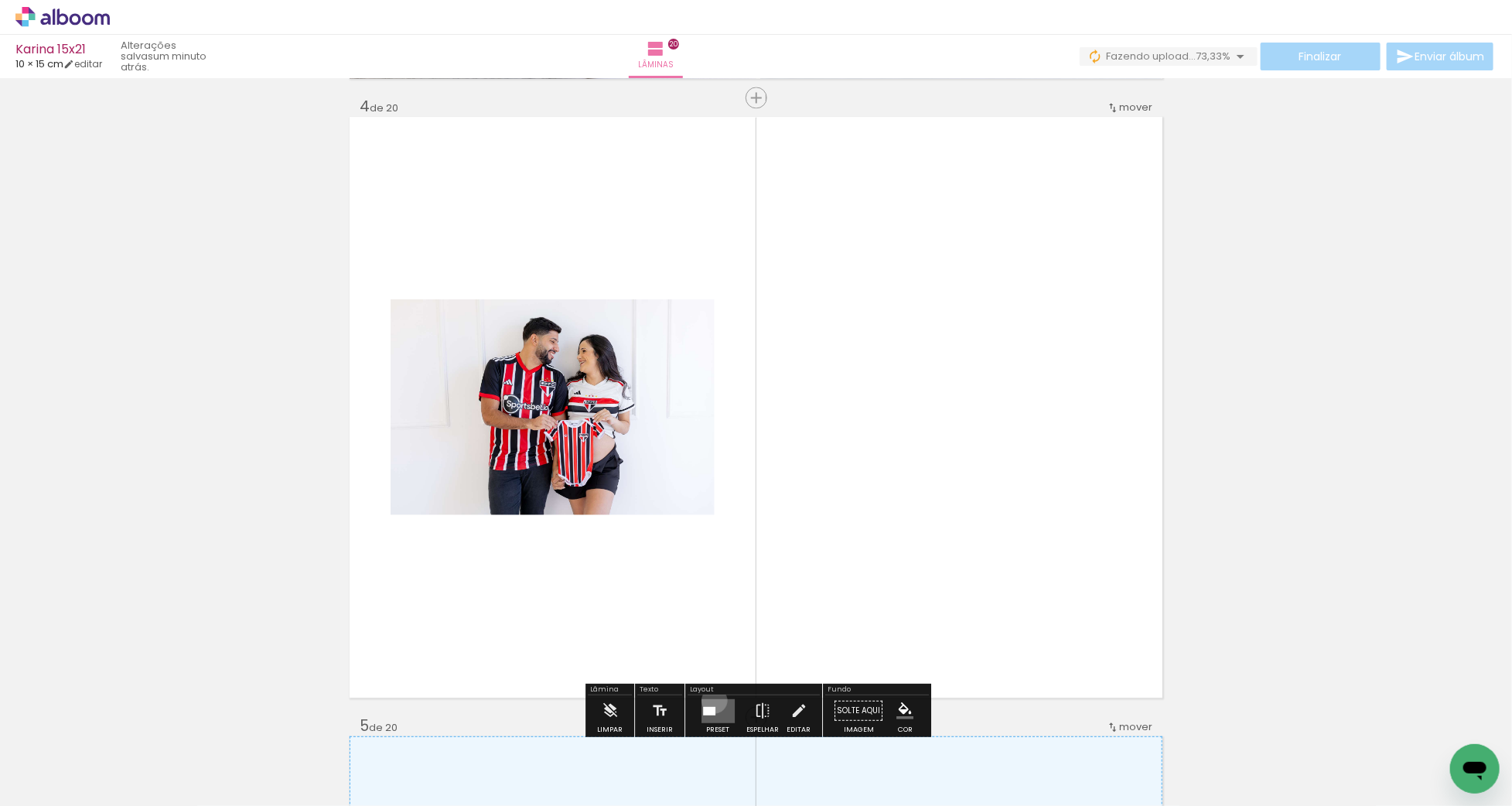
click at [711, 699] on quentale-layouter at bounding box center [718, 710] width 33 height 24
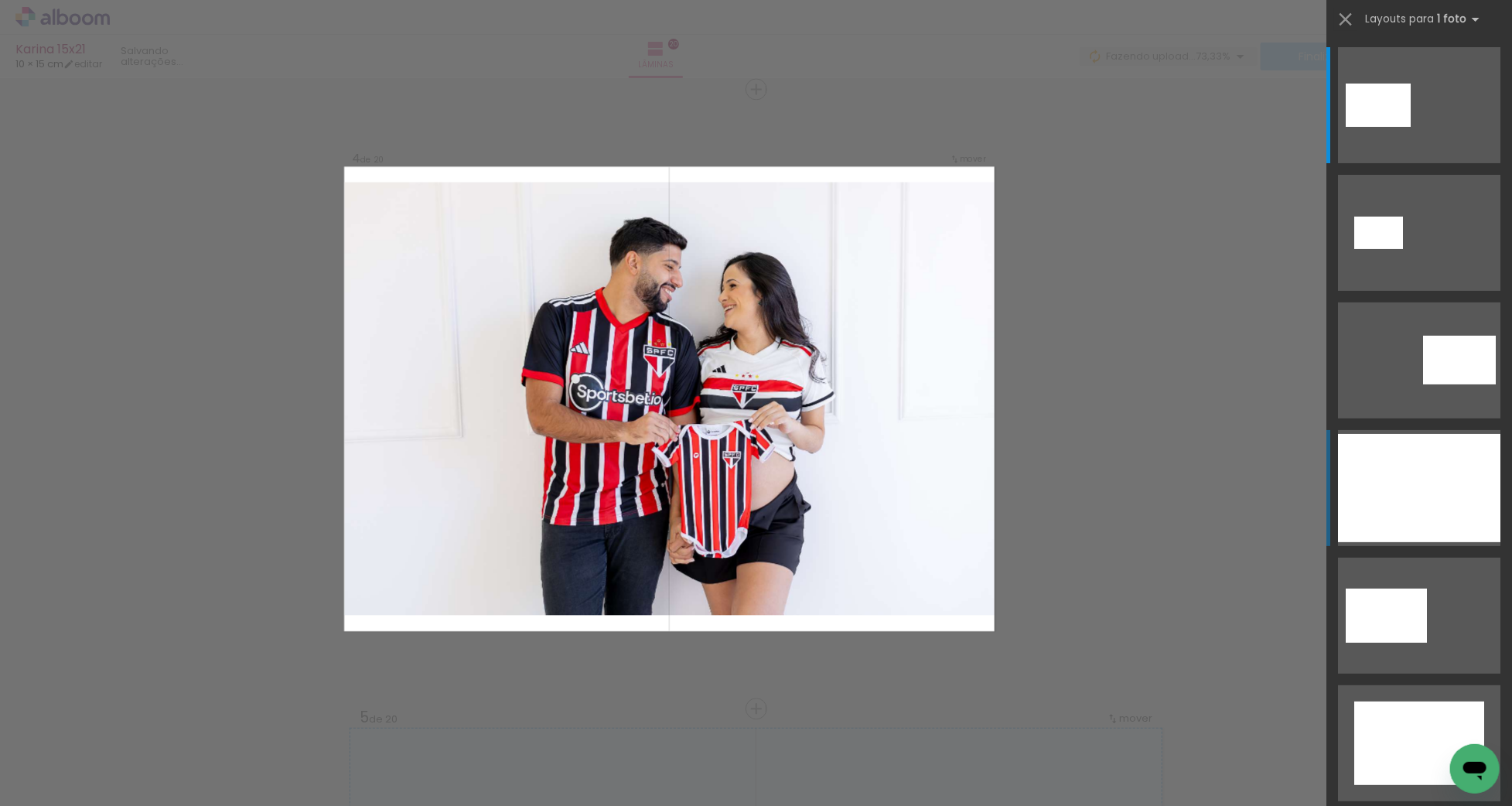
scroll to position [1877, 0]
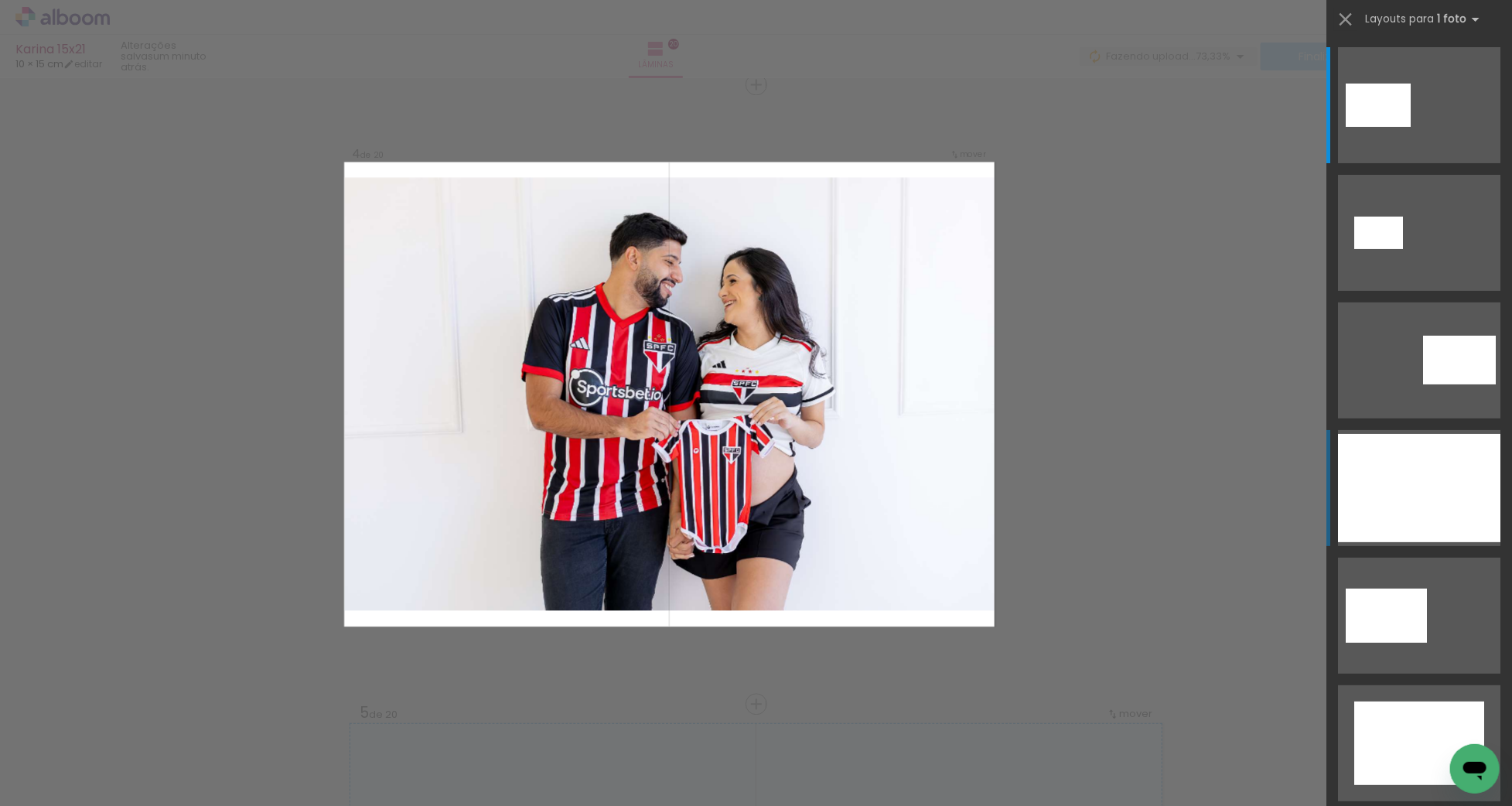
click at [1462, 503] on div at bounding box center [1419, 488] width 162 height 108
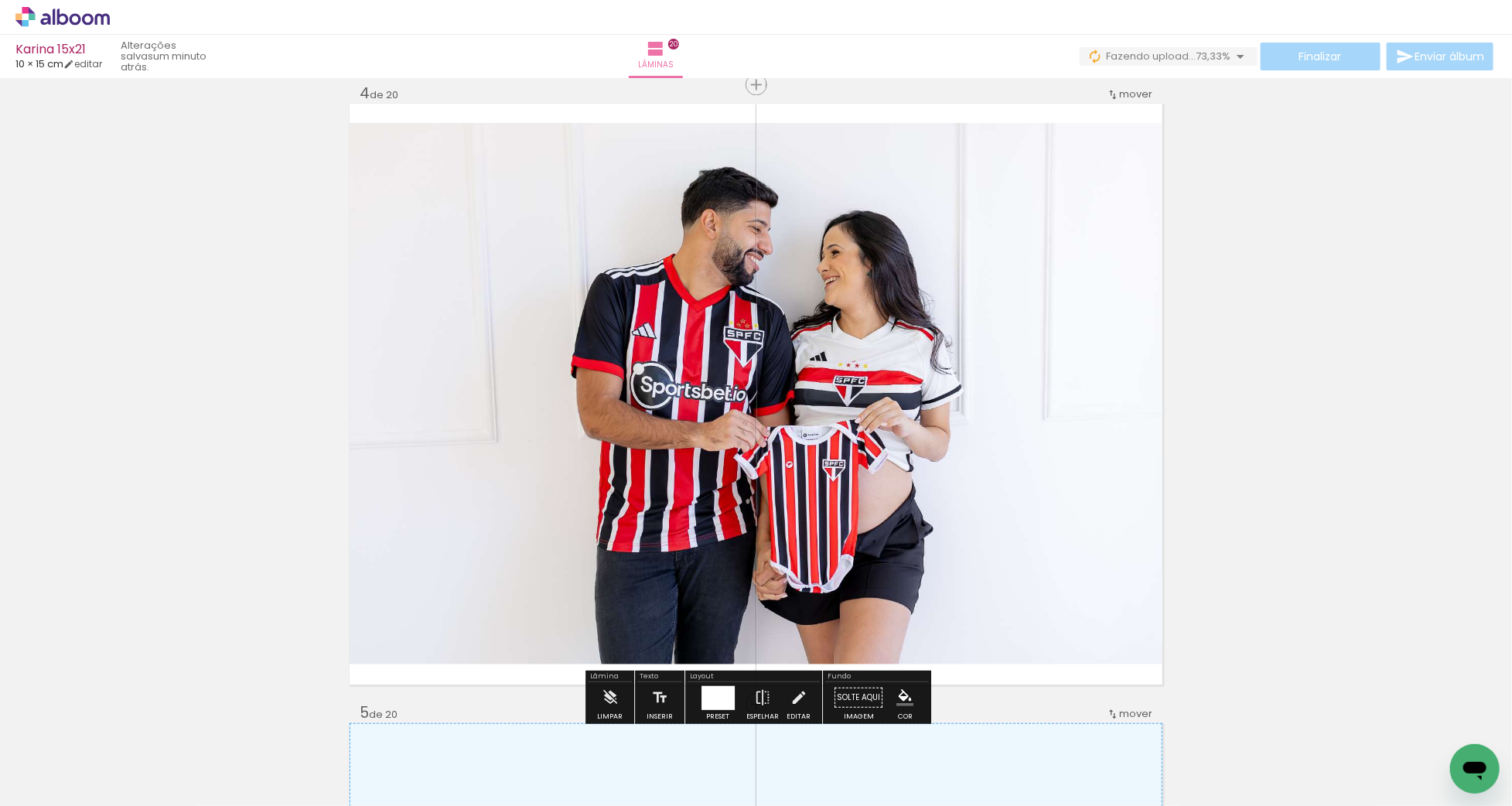
click at [758, 313] on quentale-photo at bounding box center [756, 393] width 813 height 541
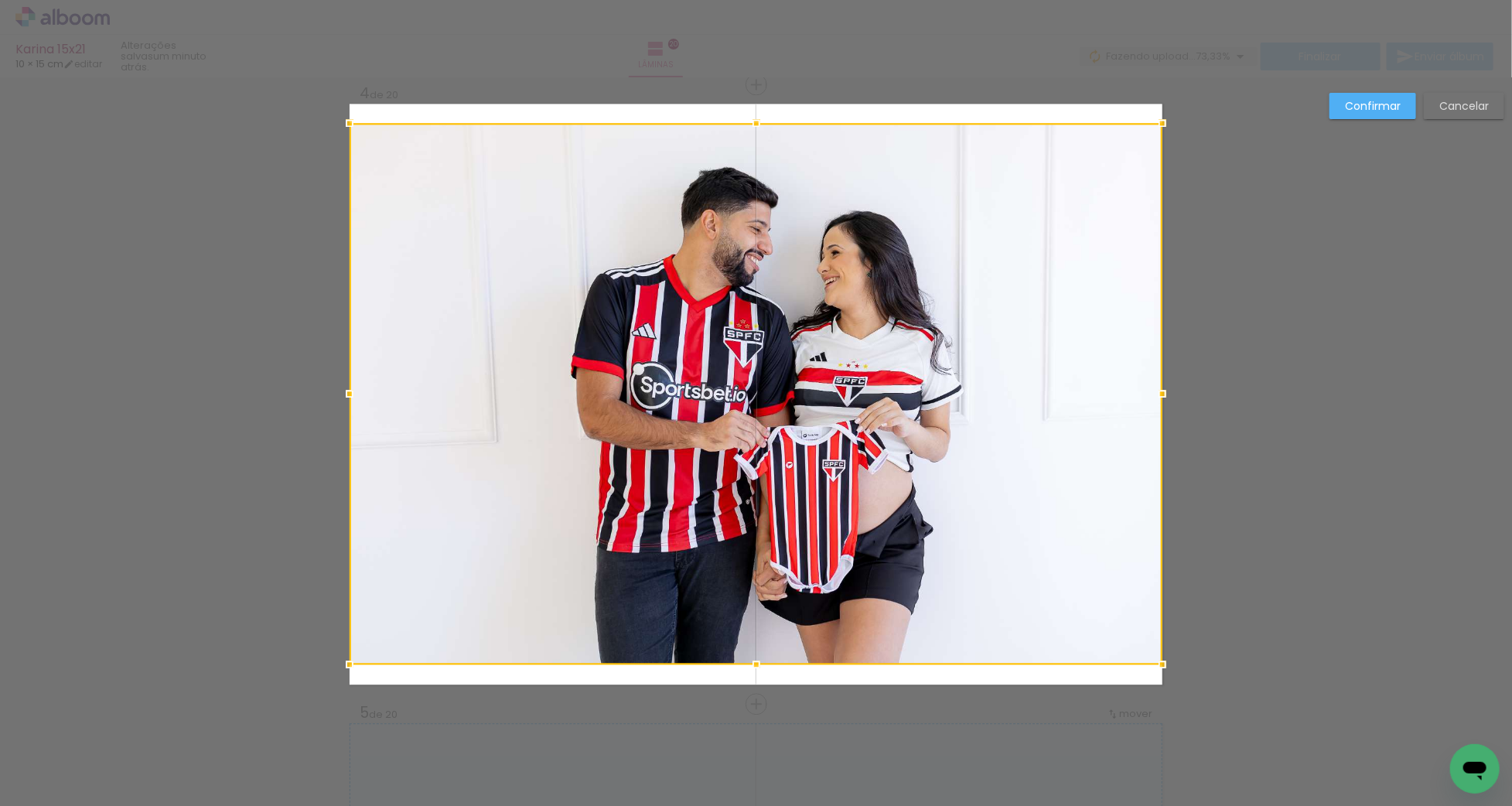
click at [761, 314] on div at bounding box center [756, 393] width 813 height 541
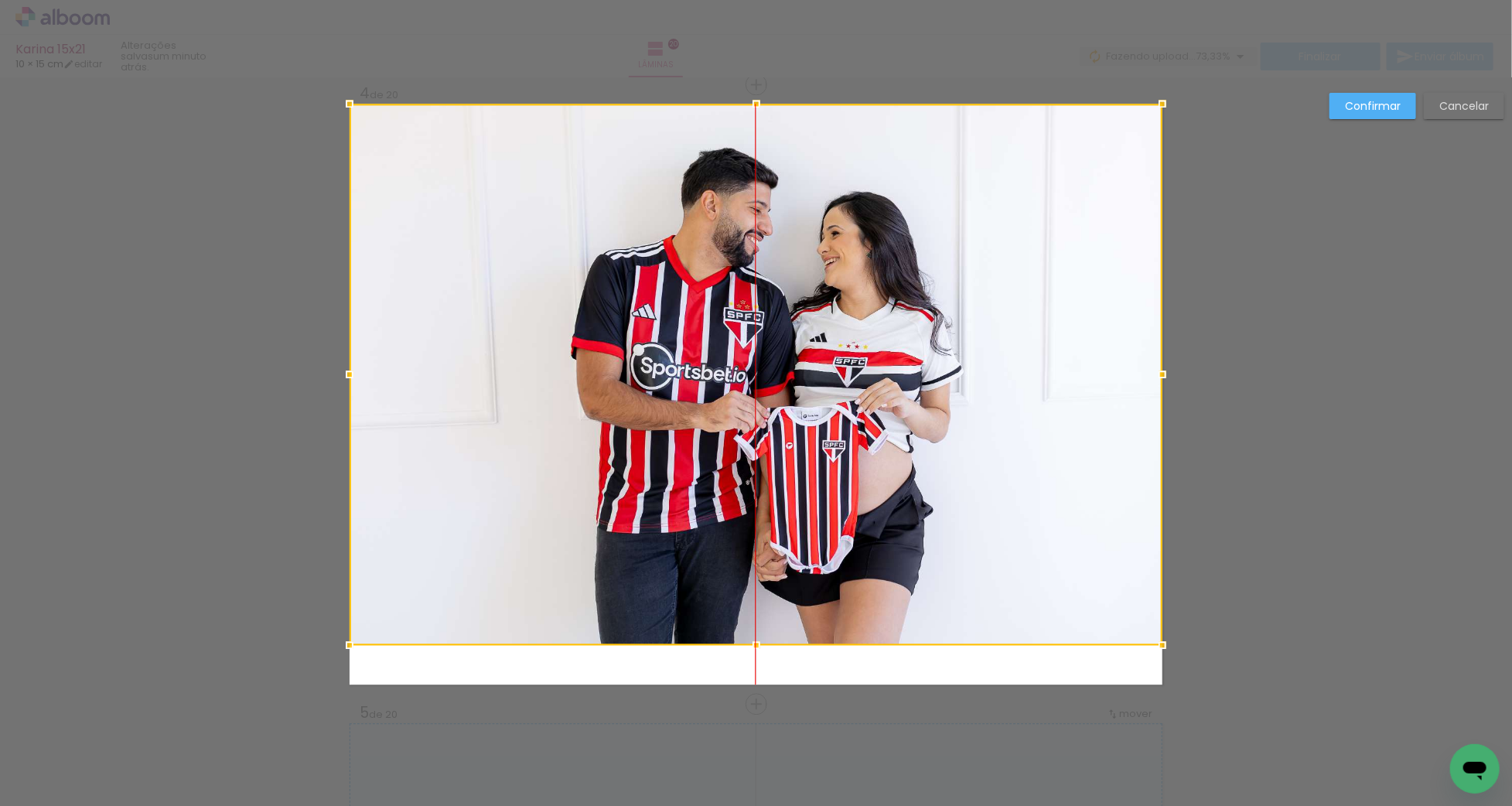
drag, startPoint x: 789, startPoint y: 343, endPoint x: 787, endPoint y: 300, distance: 43.0
click at [787, 300] on div at bounding box center [756, 374] width 813 height 541
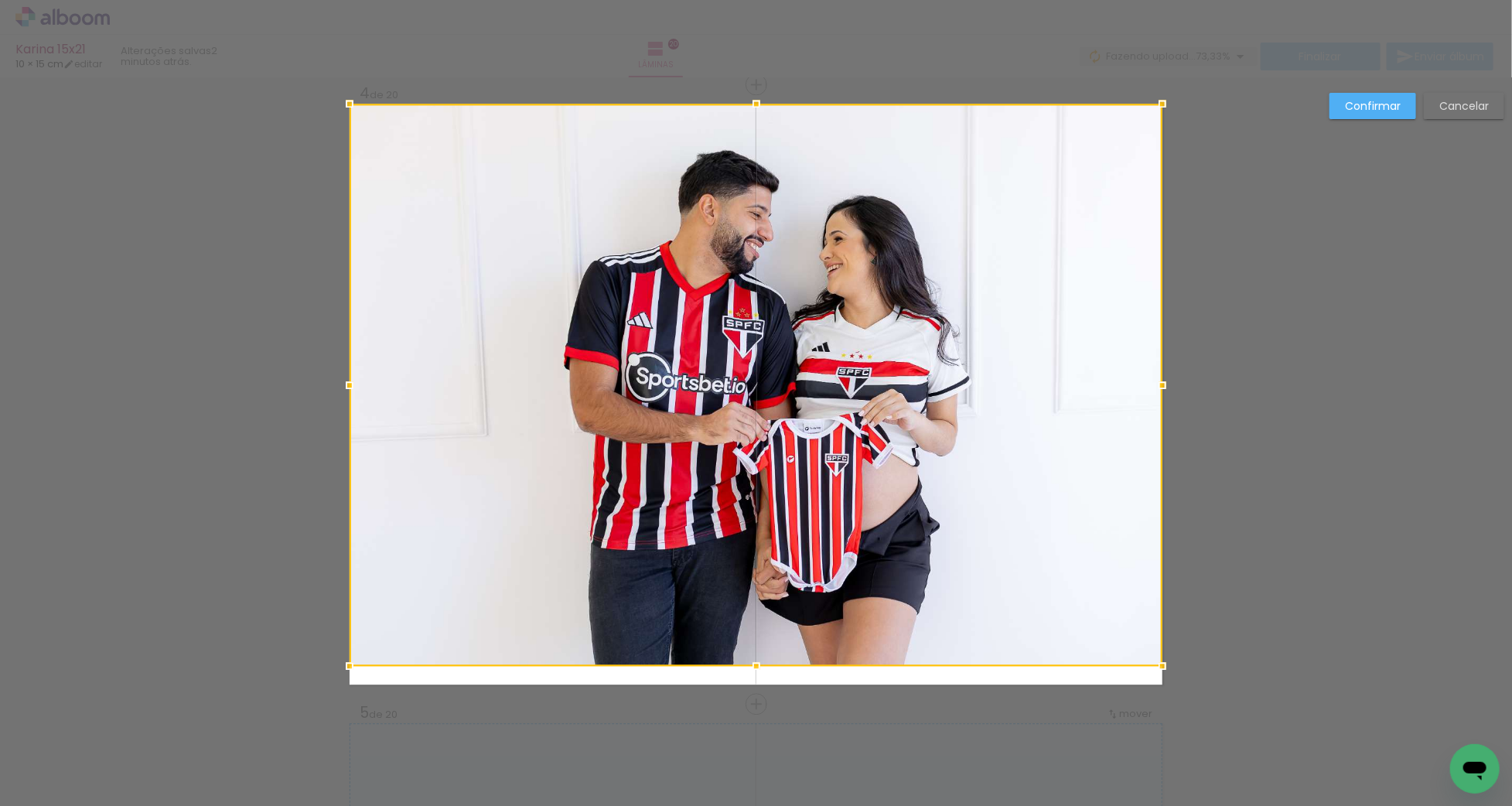
drag, startPoint x: 758, startPoint y: 645, endPoint x: 761, endPoint y: 703, distance: 58.1
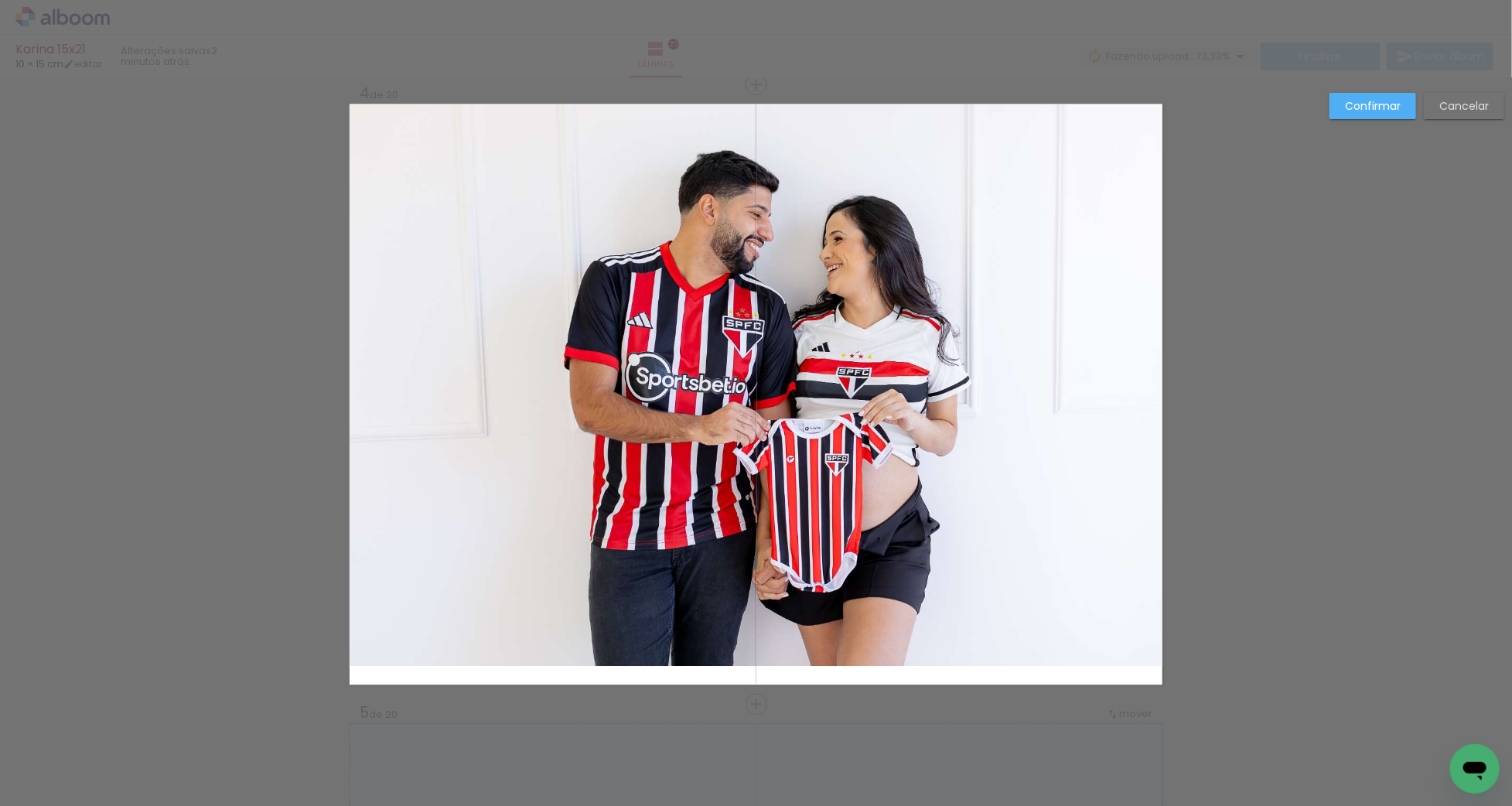
click at [755, 623] on quentale-photo at bounding box center [756, 385] width 813 height 562
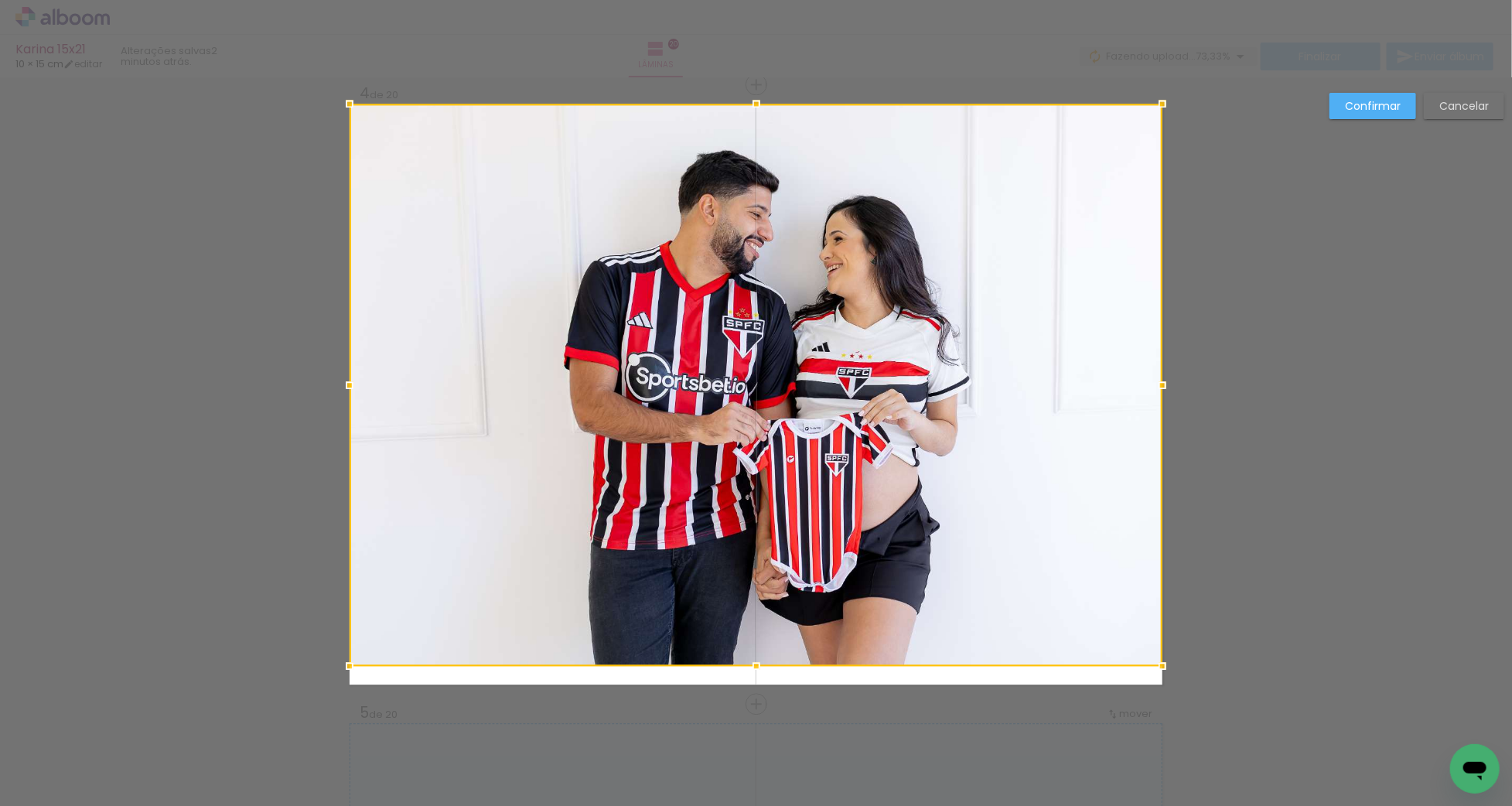
drag, startPoint x: 756, startPoint y: 667, endPoint x: 757, endPoint y: 680, distance: 13.0
click at [757, 666] on div at bounding box center [756, 385] width 813 height 562
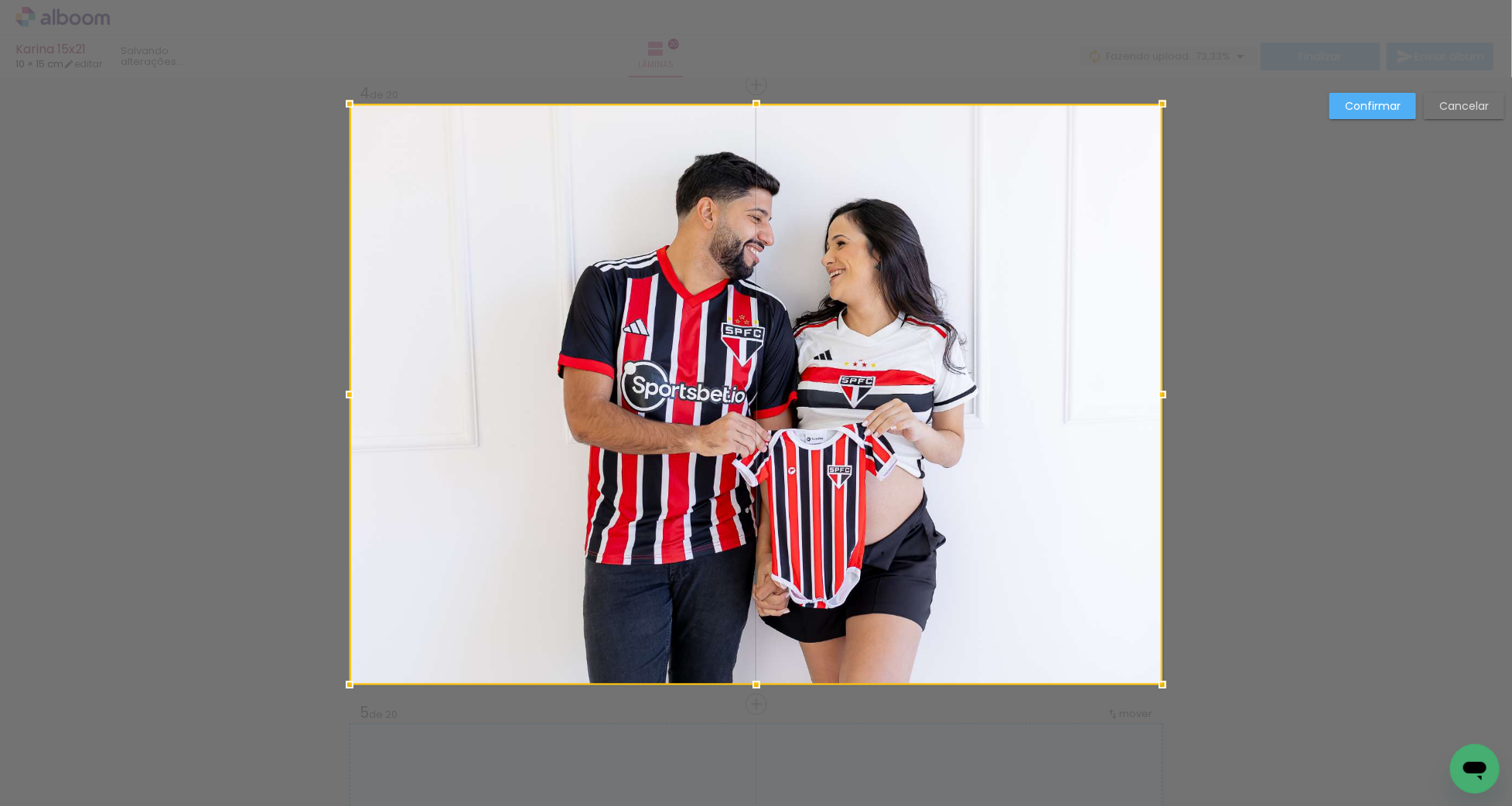
click at [0, 0] on slot "Confirmar" at bounding box center [0, 0] width 0 height 0
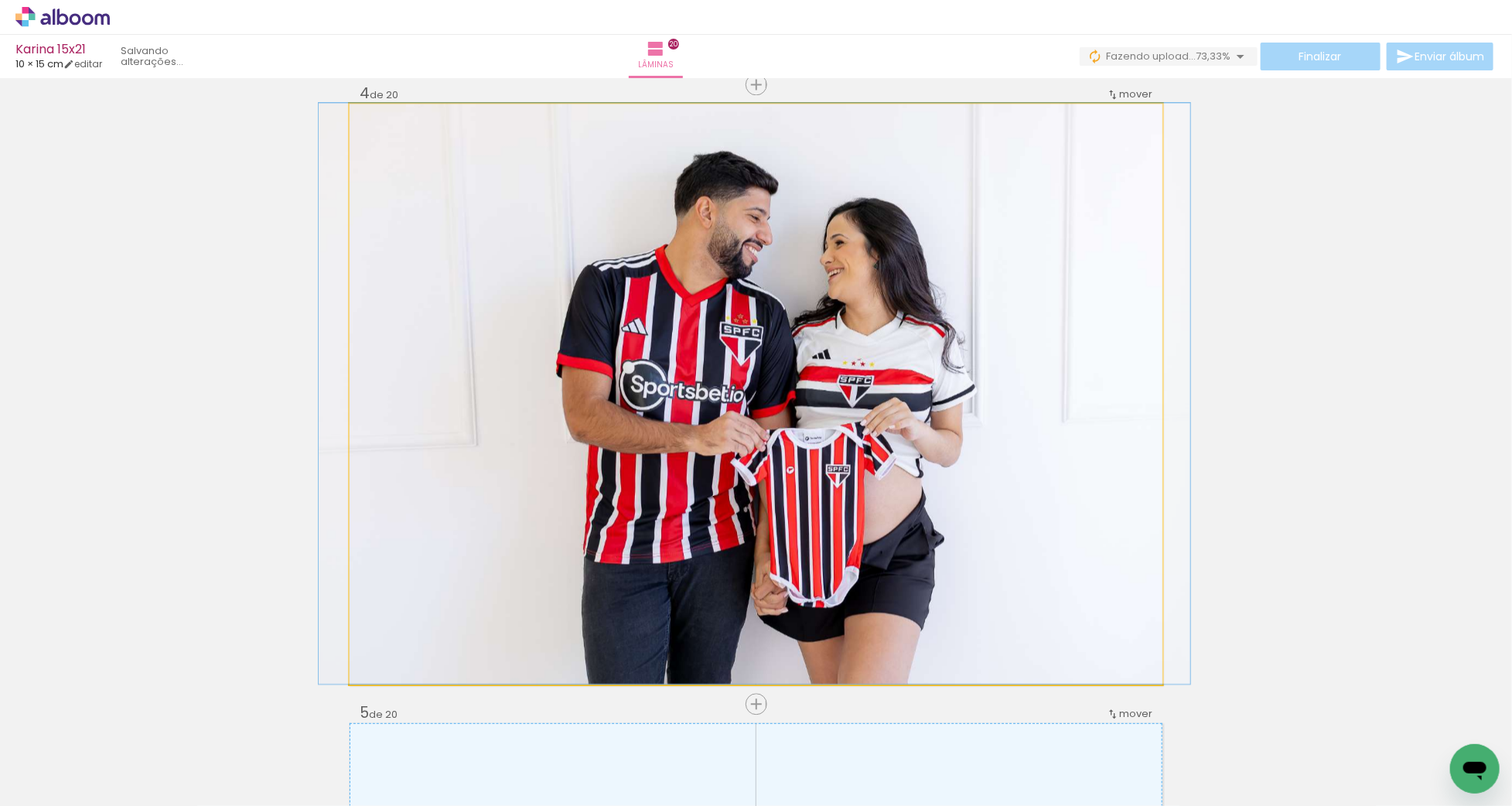
drag, startPoint x: 752, startPoint y: 402, endPoint x: 751, endPoint y: 376, distance: 26.0
click at [751, 376] on div at bounding box center [754, 393] width 871 height 581
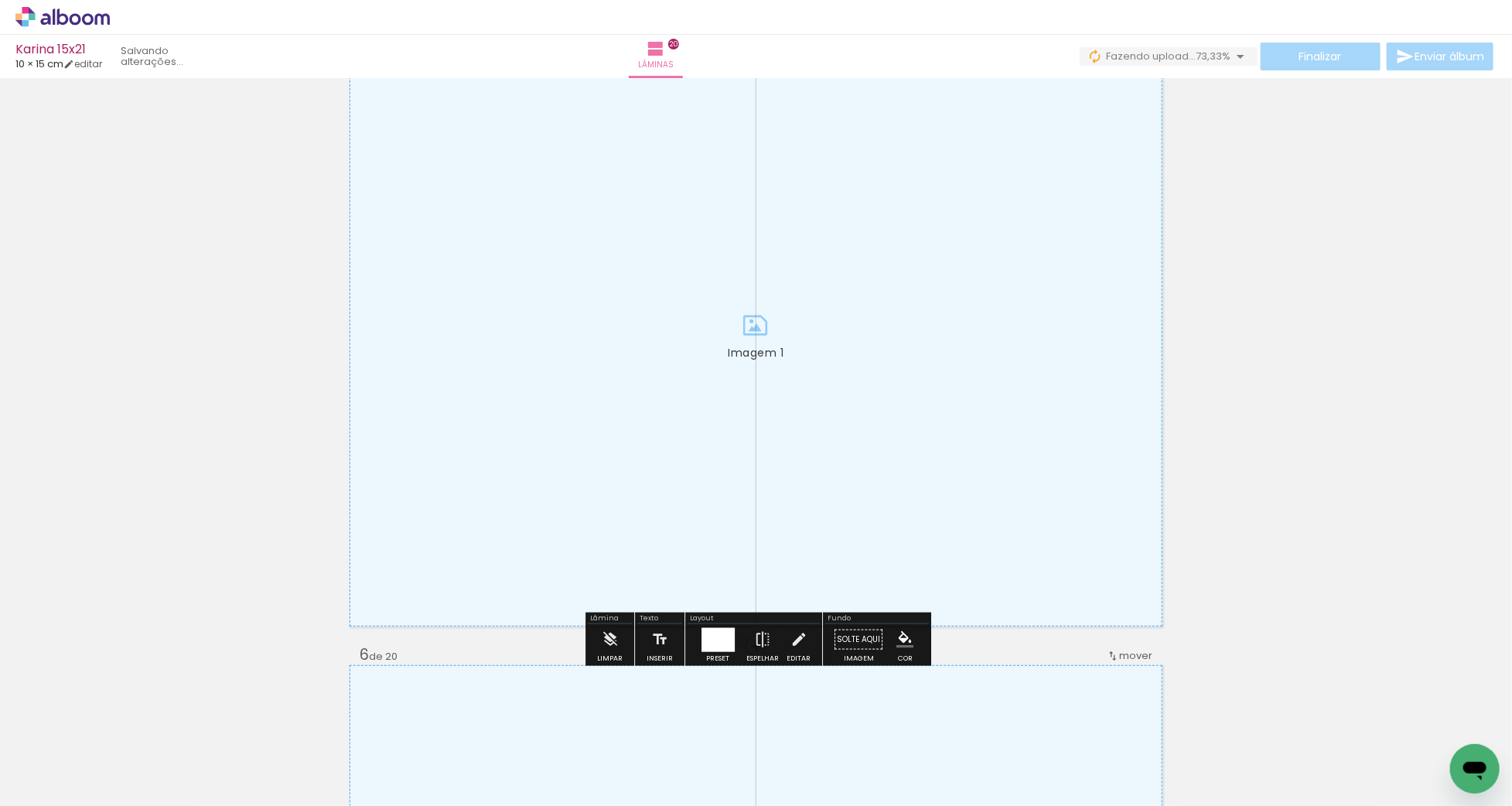
scroll to position [2559, 0]
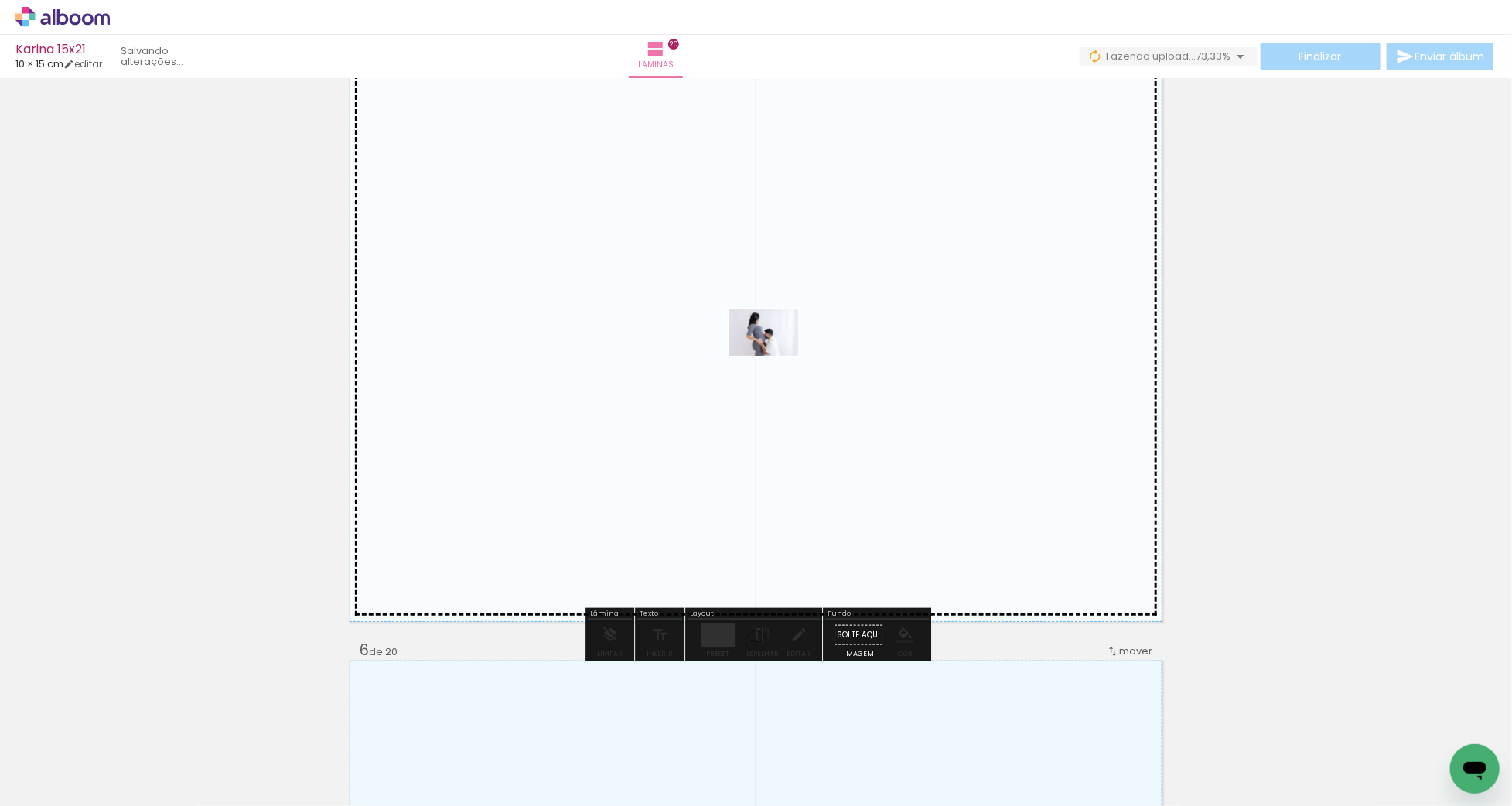
drag, startPoint x: 1438, startPoint y: 755, endPoint x: 776, endPoint y: 355, distance: 773.5
click at [776, 355] on quentale-workspace at bounding box center [756, 403] width 1512 height 806
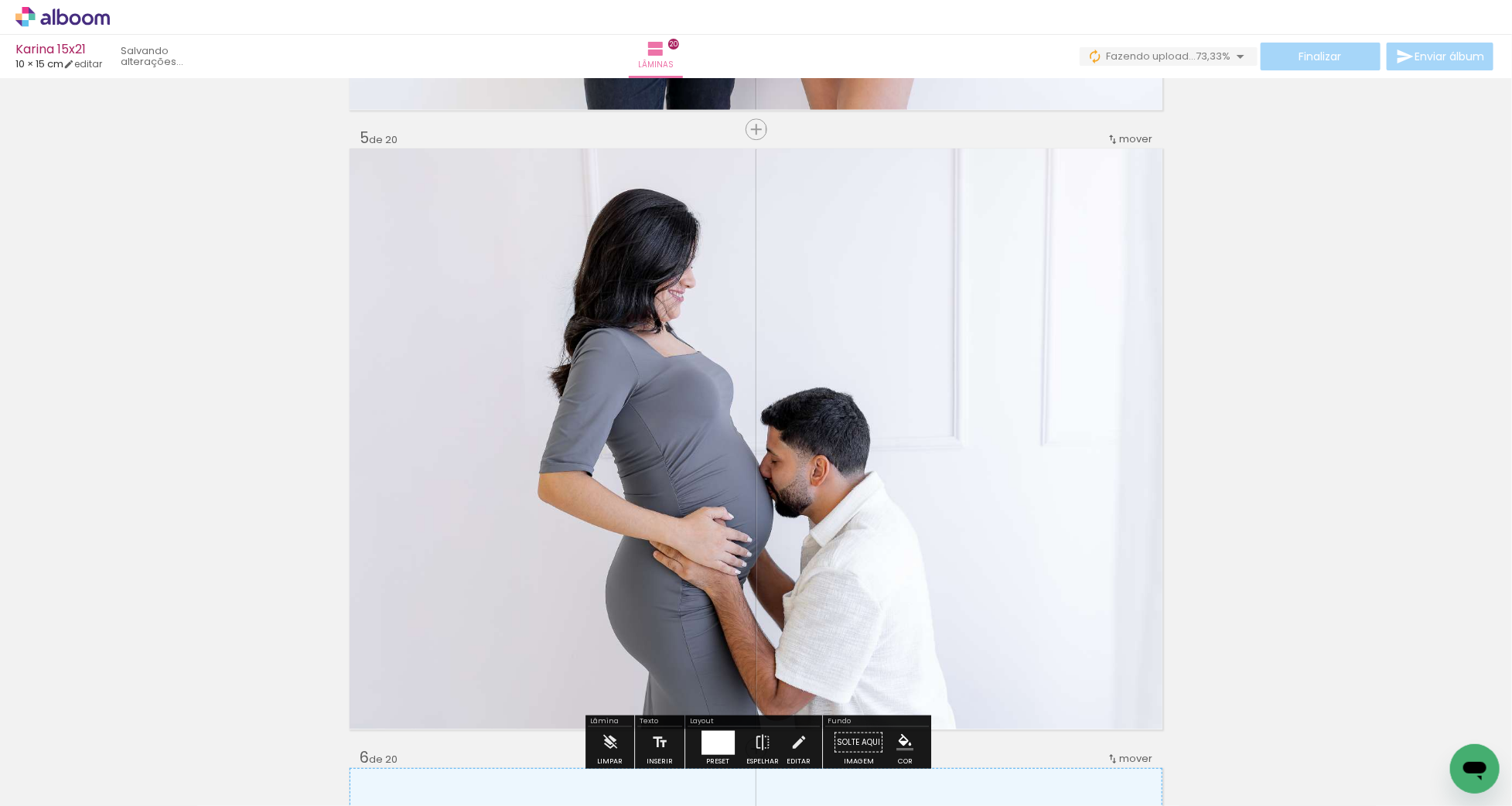
scroll to position [2443, 0]
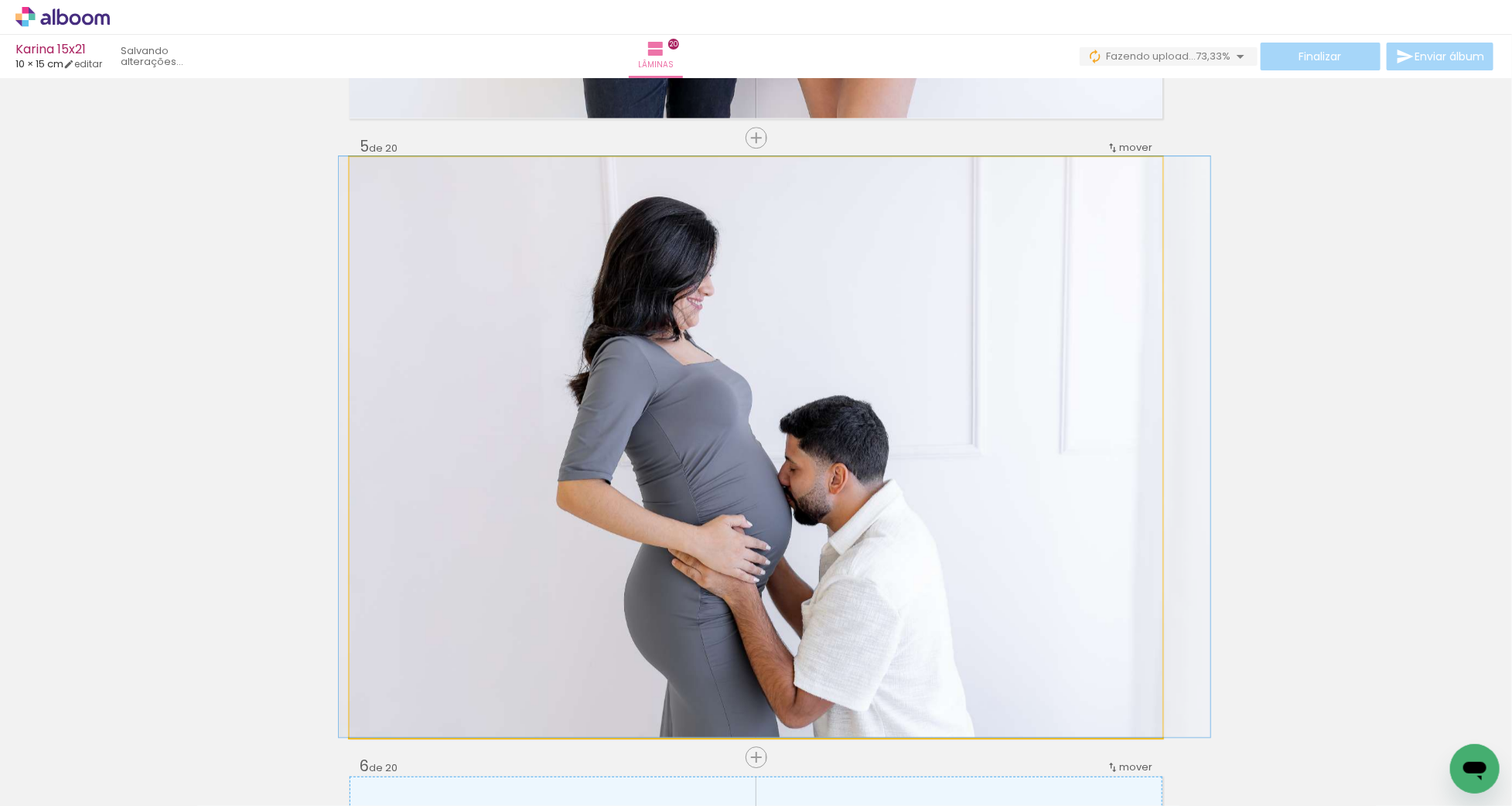
drag, startPoint x: 755, startPoint y: 416, endPoint x: 773, endPoint y: 389, distance: 32.4
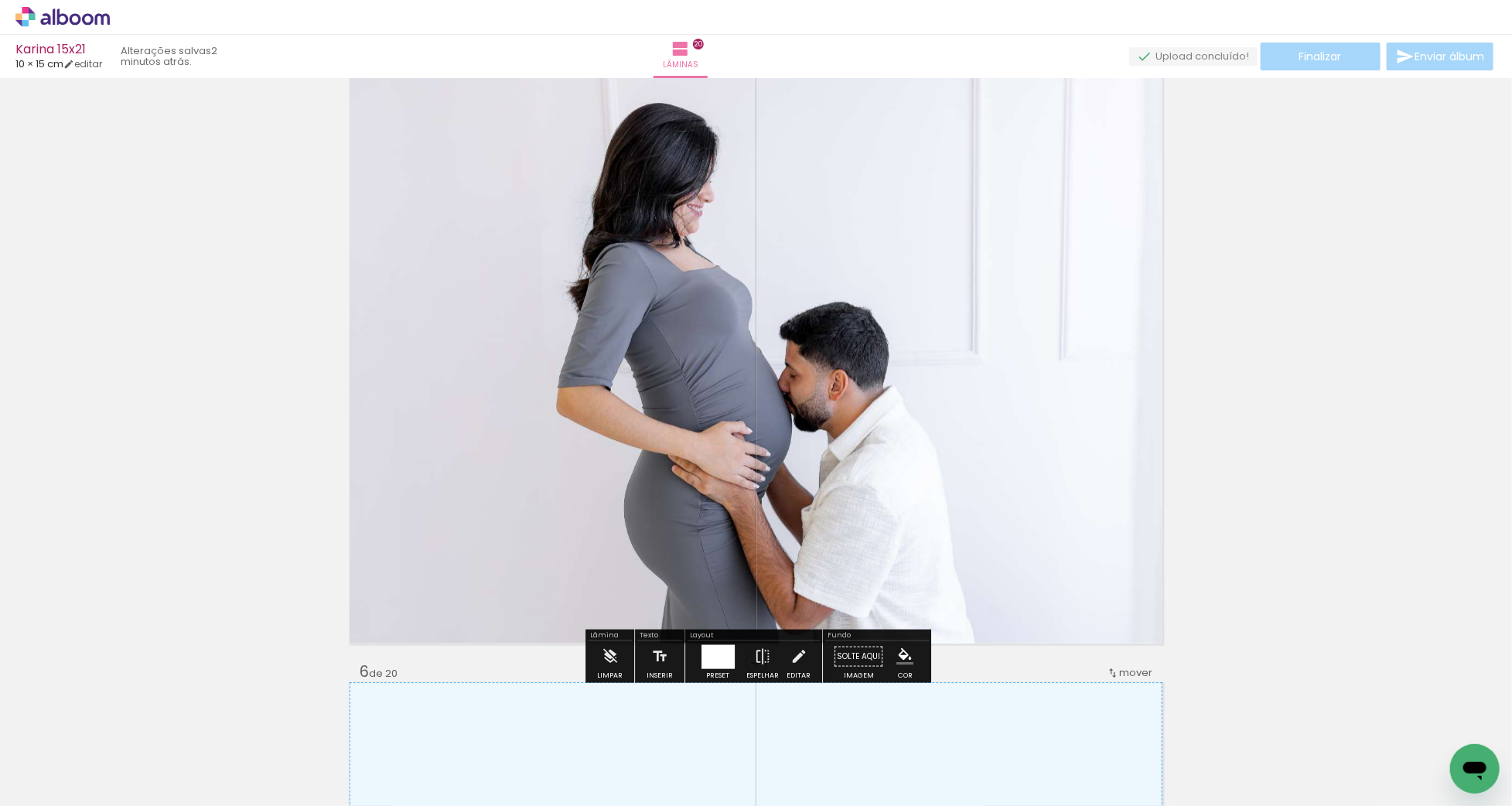
scroll to position [2581, 0]
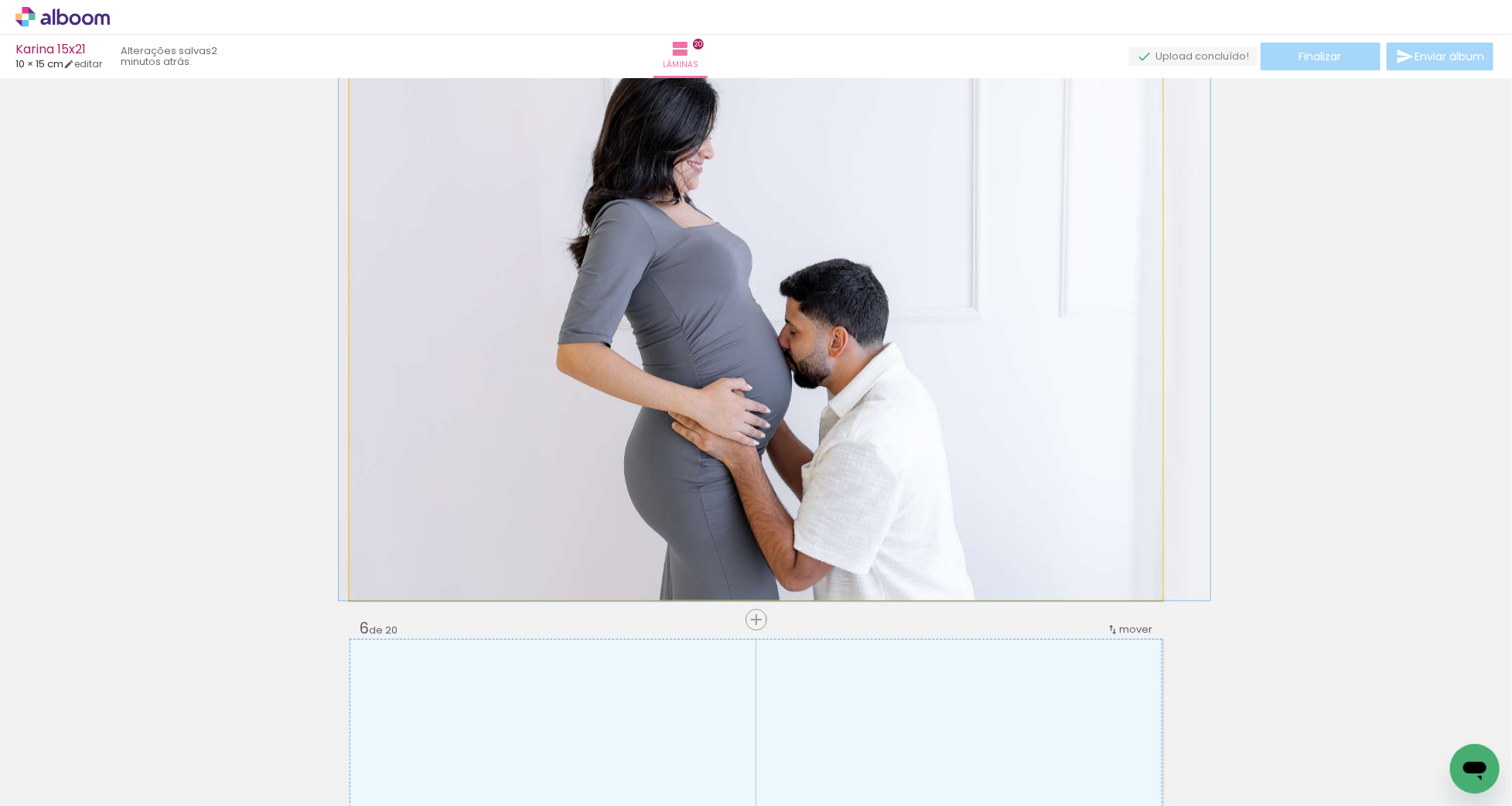
click at [834, 401] on quentale-photo "Imagem 1" at bounding box center [756, 310] width 813 height 581
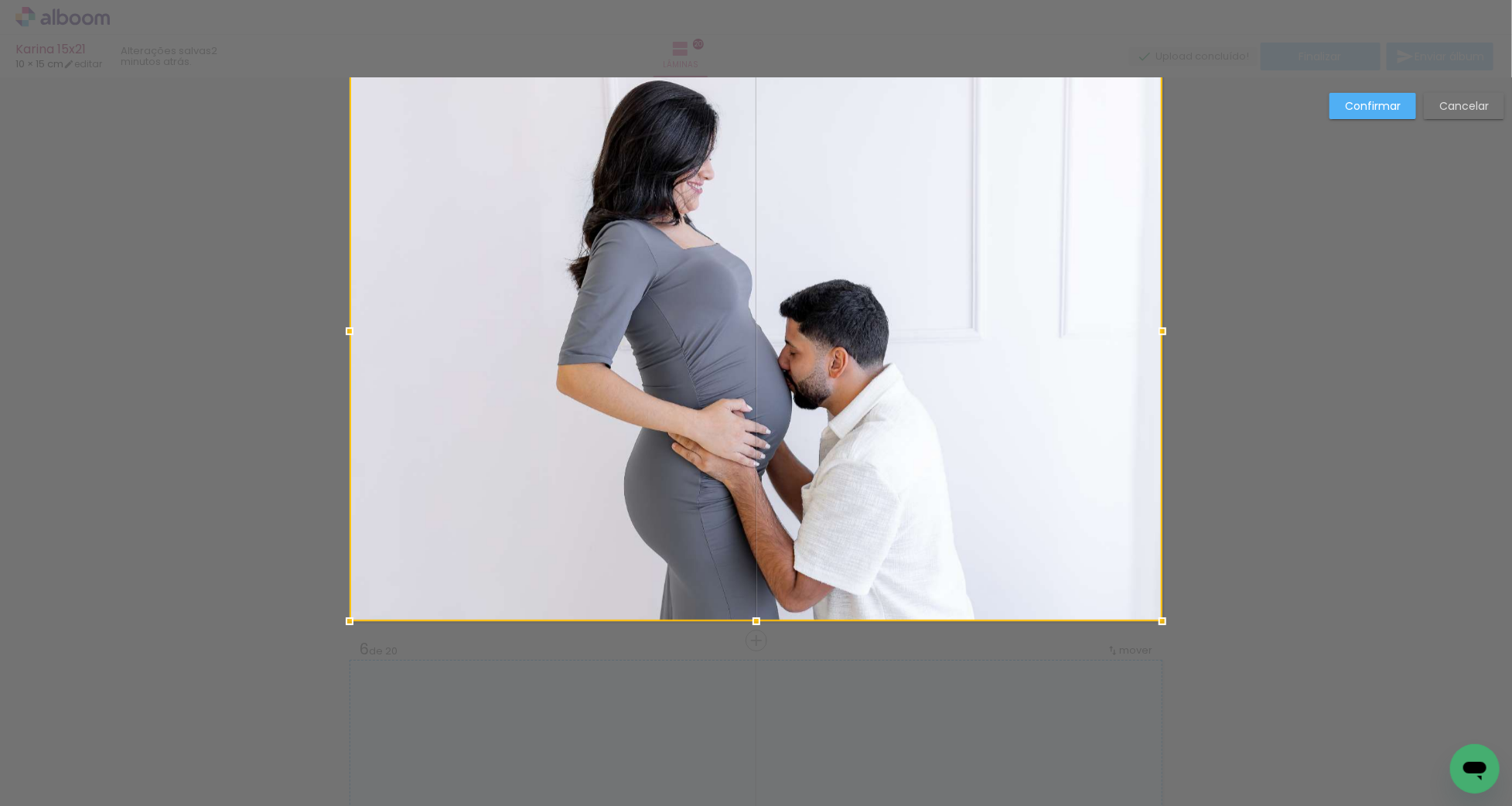
click at [834, 401] on div at bounding box center [756, 331] width 813 height 581
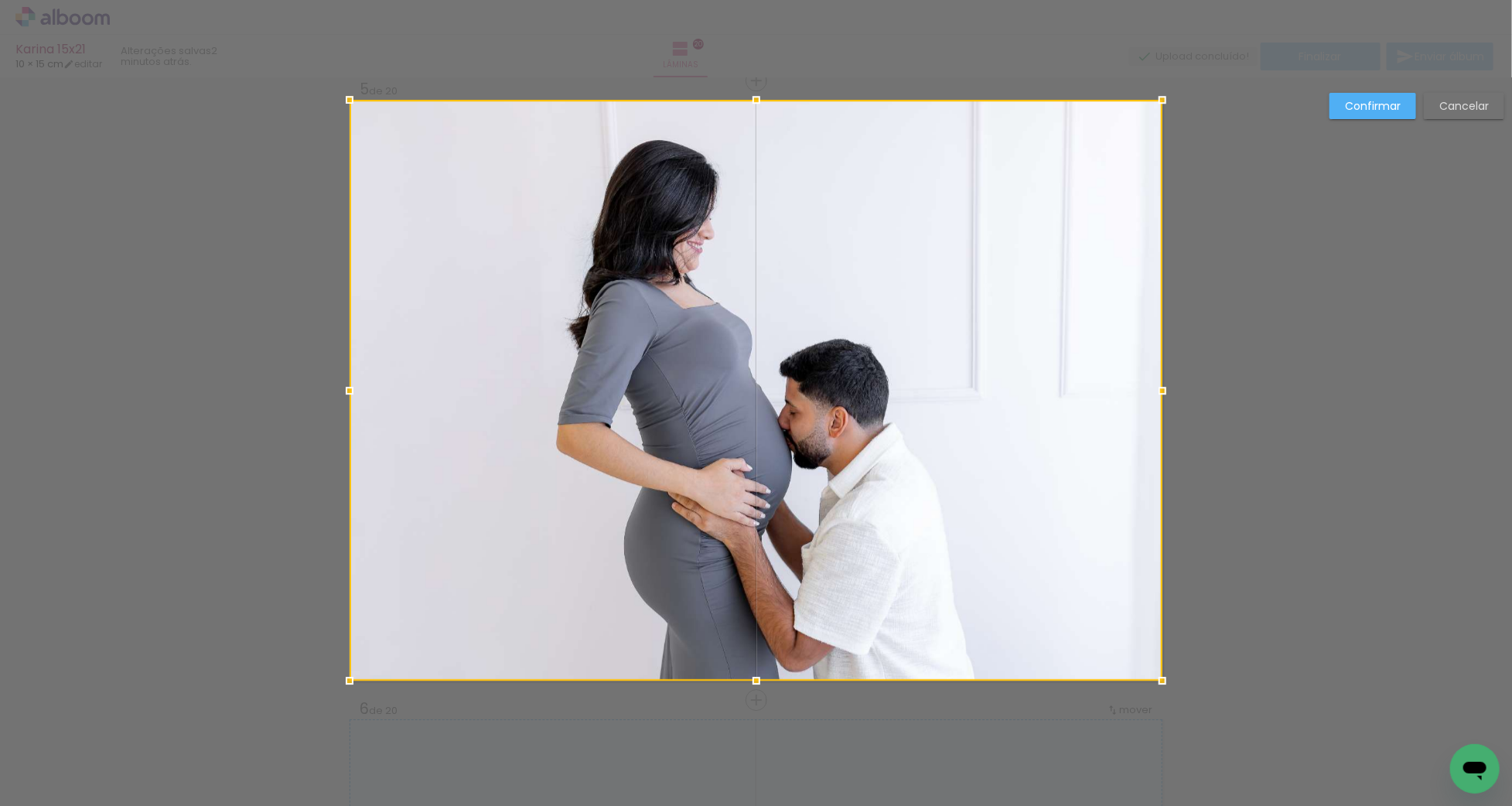
scroll to position [2496, 0]
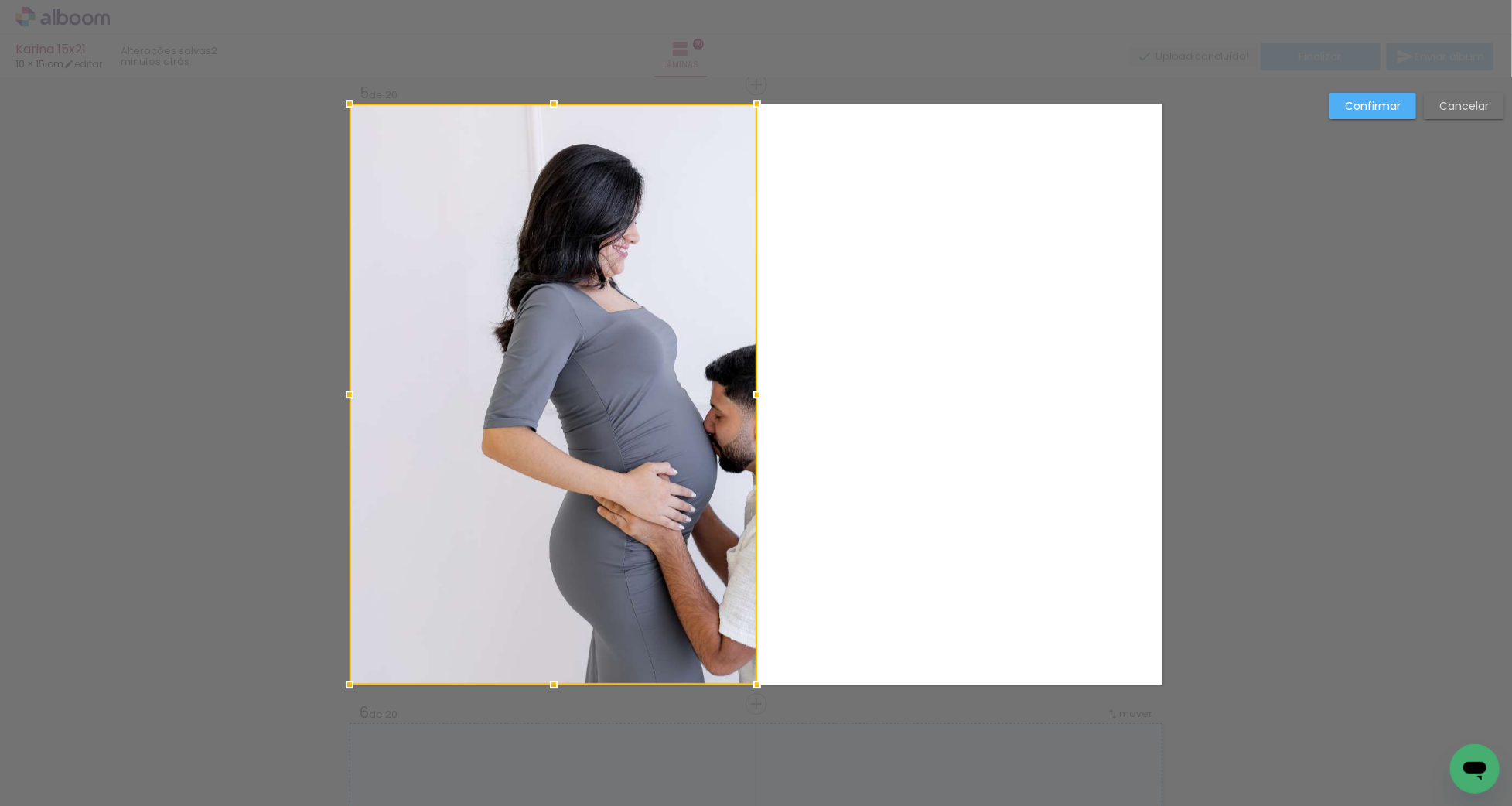
drag, startPoint x: 1159, startPoint y: 394, endPoint x: 761, endPoint y: 394, distance: 398.0
click at [761, 394] on div at bounding box center [757, 394] width 31 height 31
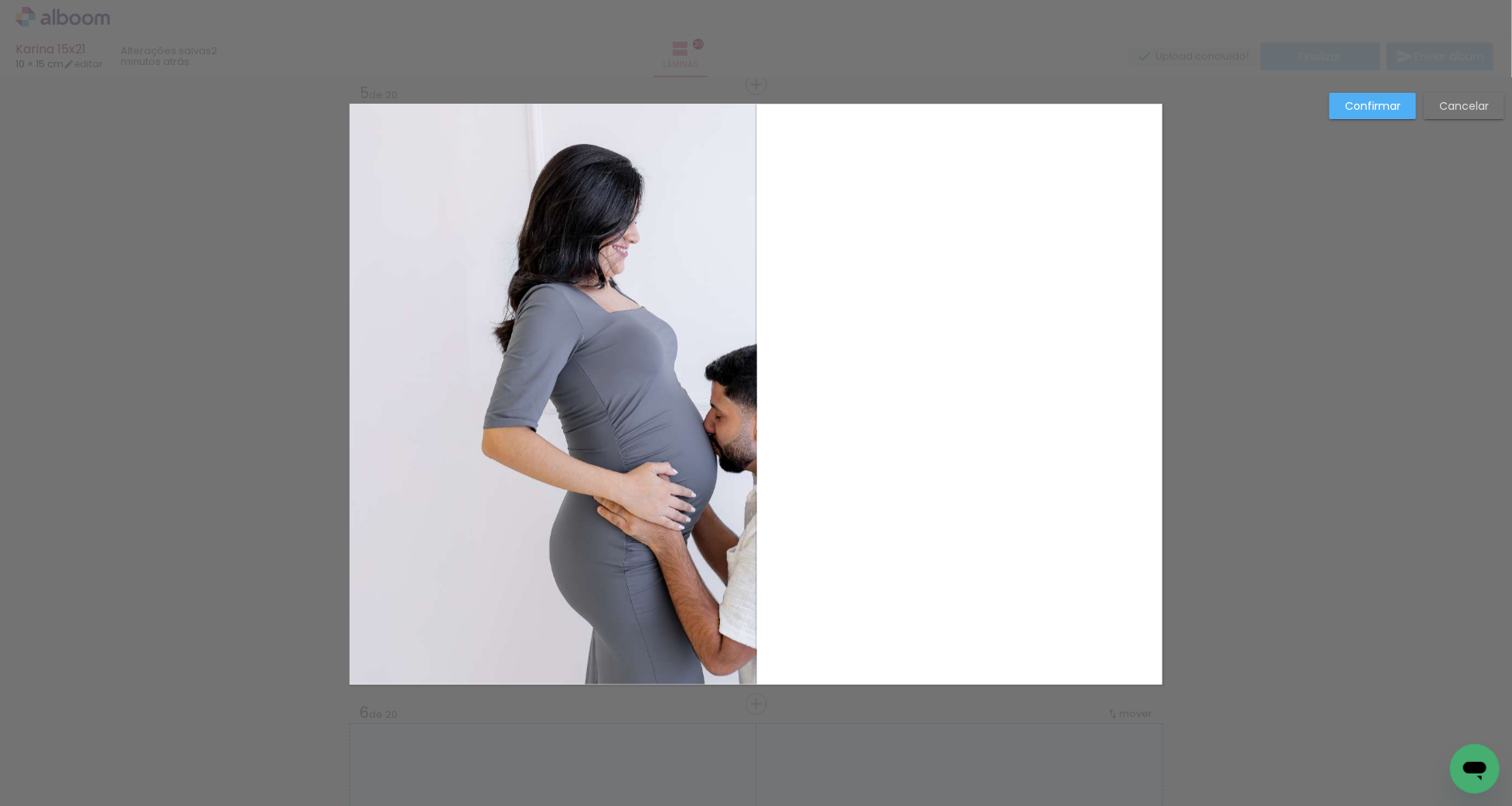
drag, startPoint x: 1395, startPoint y: 108, endPoint x: 1214, endPoint y: 130, distance: 182.3
click at [0, 0] on slot "Confirmar" at bounding box center [0, 0] width 0 height 0
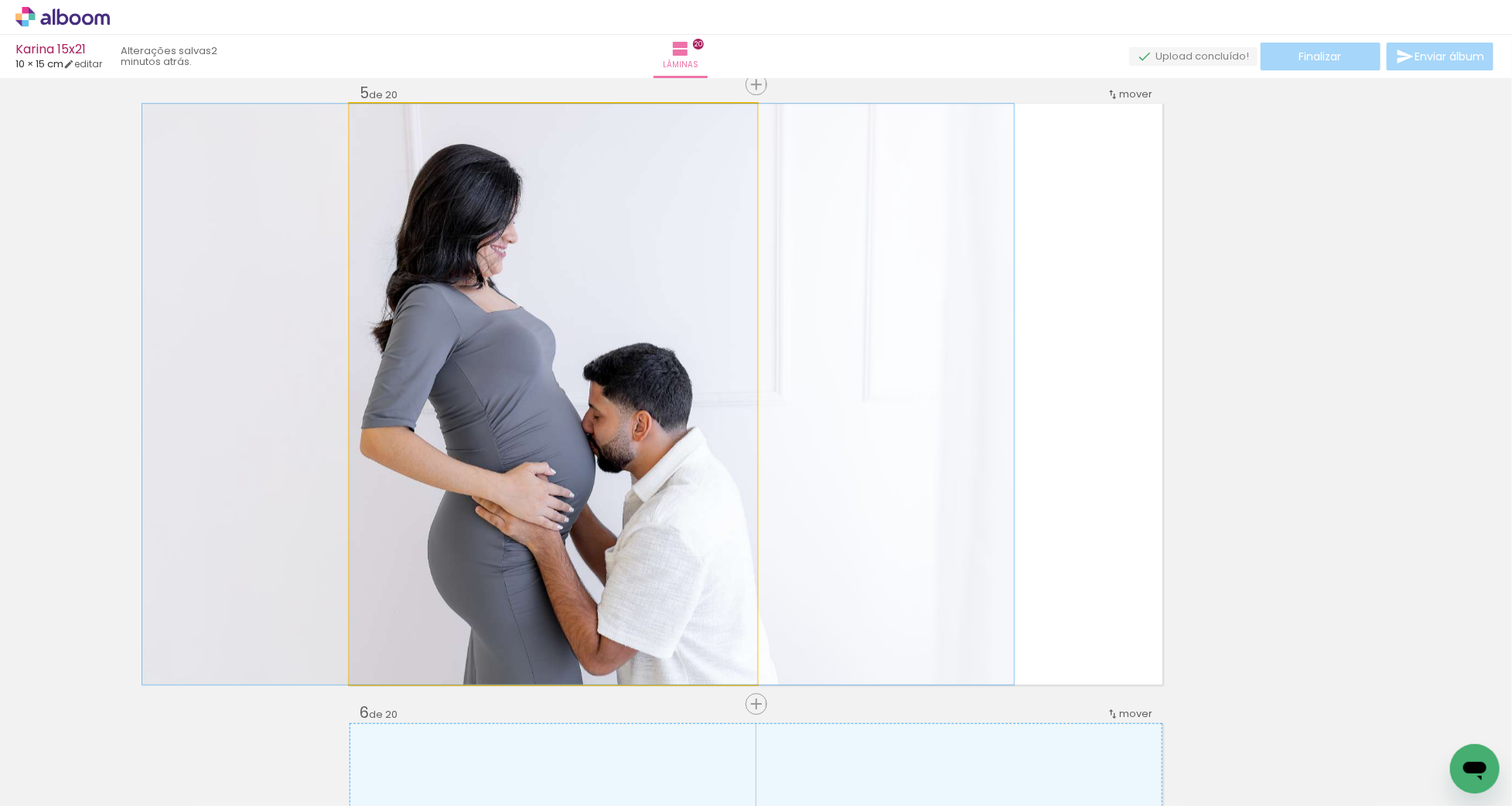
drag, startPoint x: 631, startPoint y: 342, endPoint x: 509, endPoint y: 347, distance: 122.1
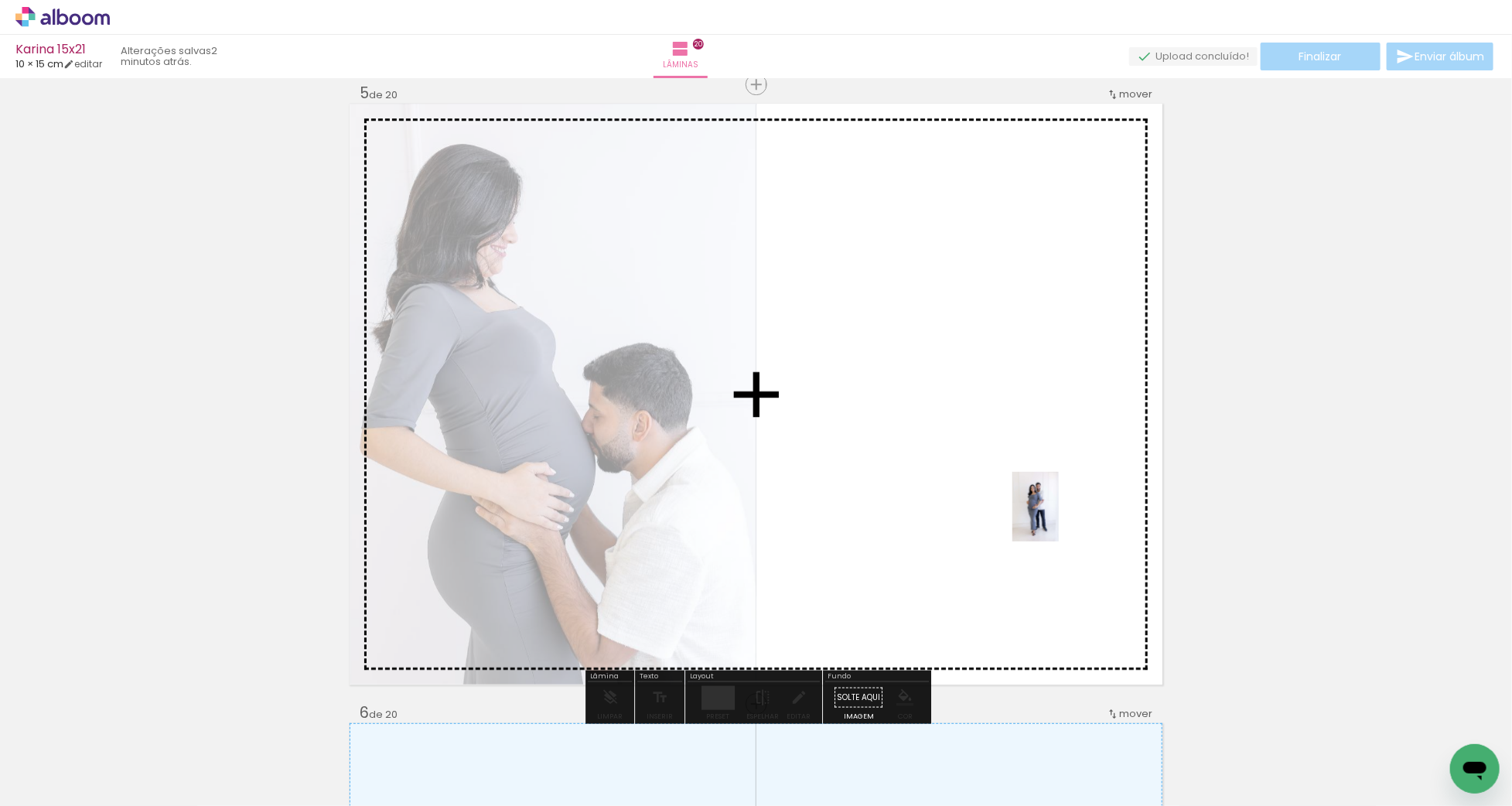
drag, startPoint x: 1373, startPoint y: 750, endPoint x: 1057, endPoint y: 511, distance: 396.2
click at [1057, 511] on quentale-workspace at bounding box center [756, 403] width 1512 height 806
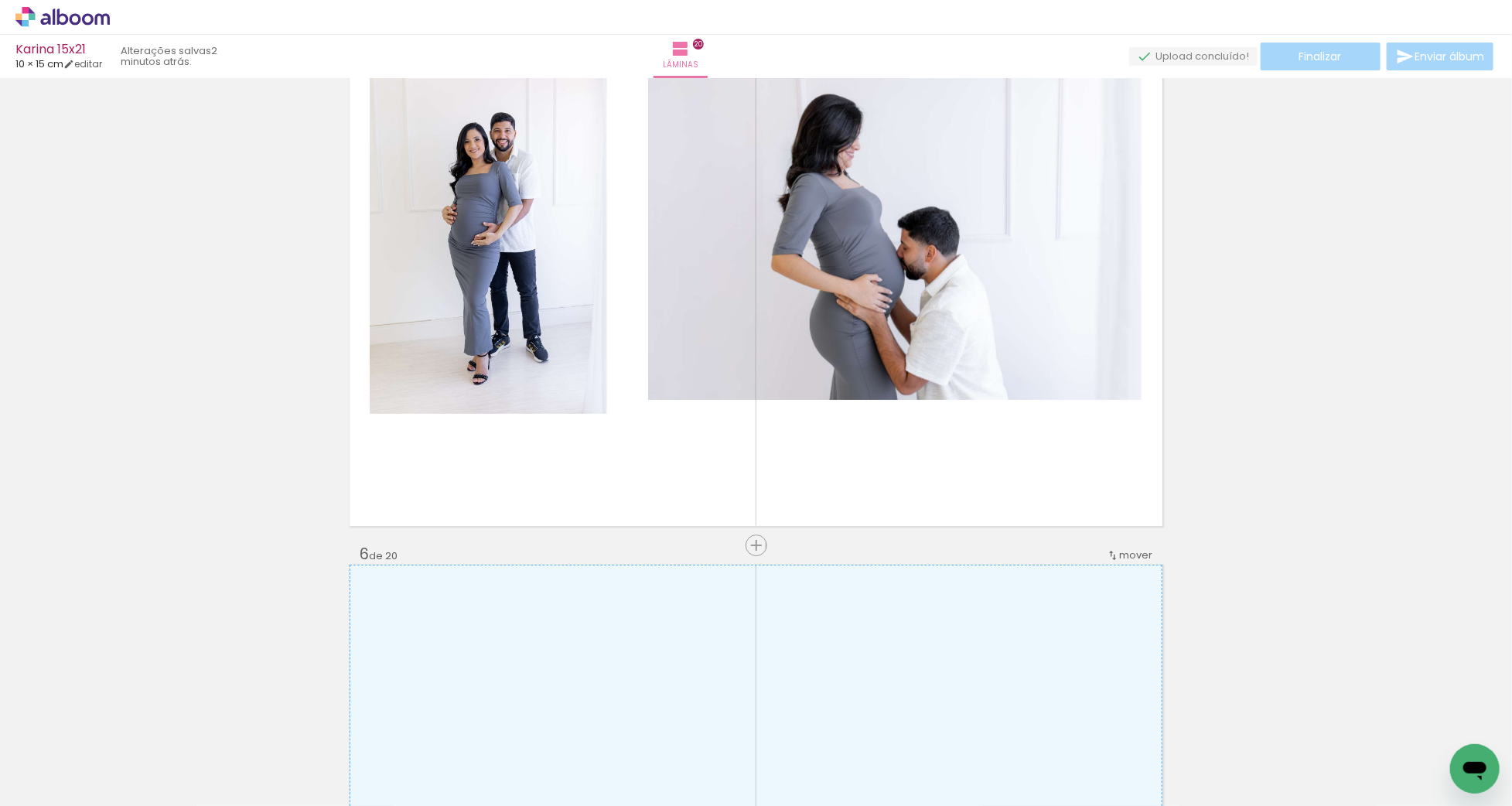
scroll to position [2850, 0]
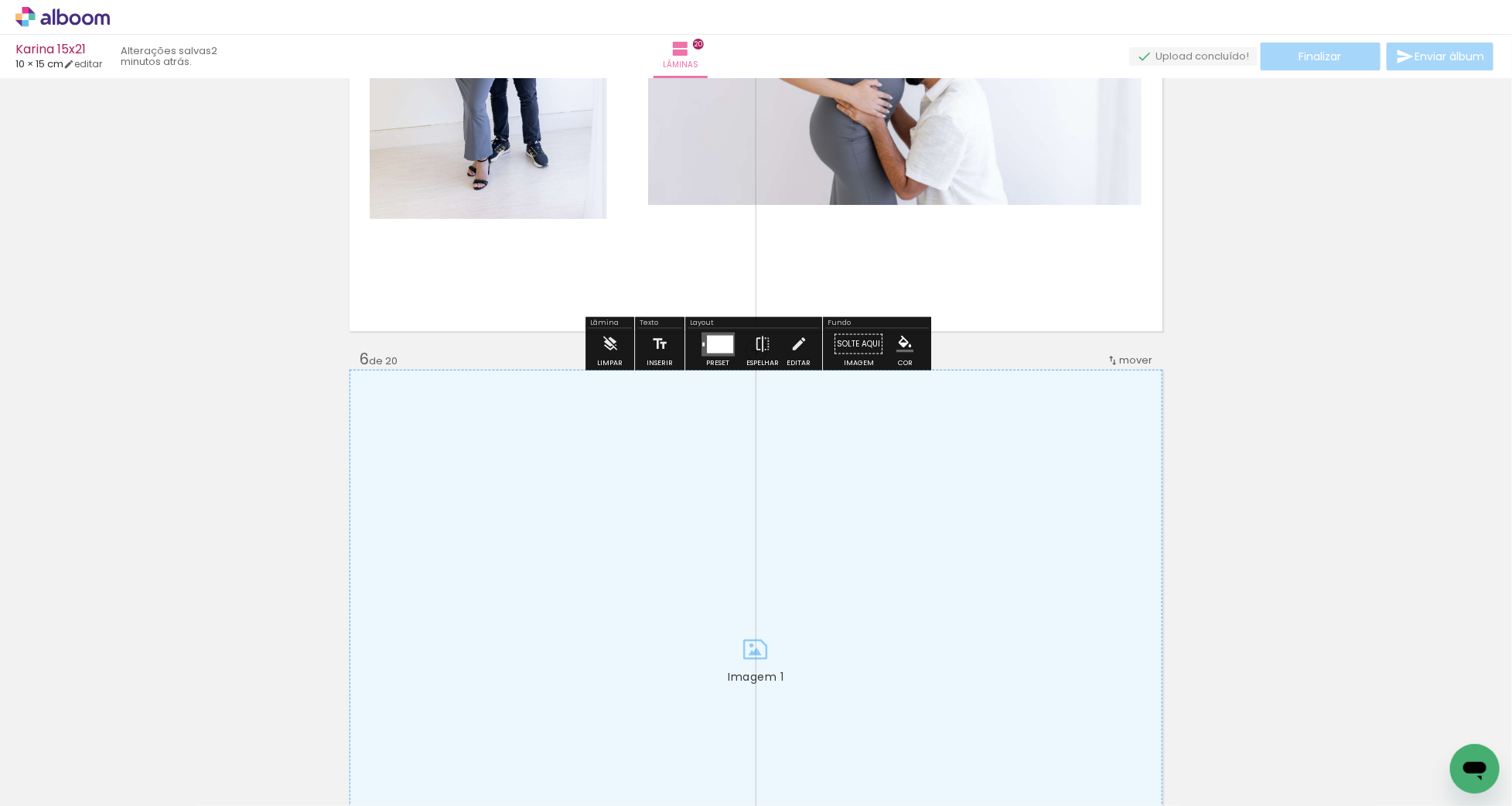
click at [707, 348] on div at bounding box center [719, 343] width 26 height 18
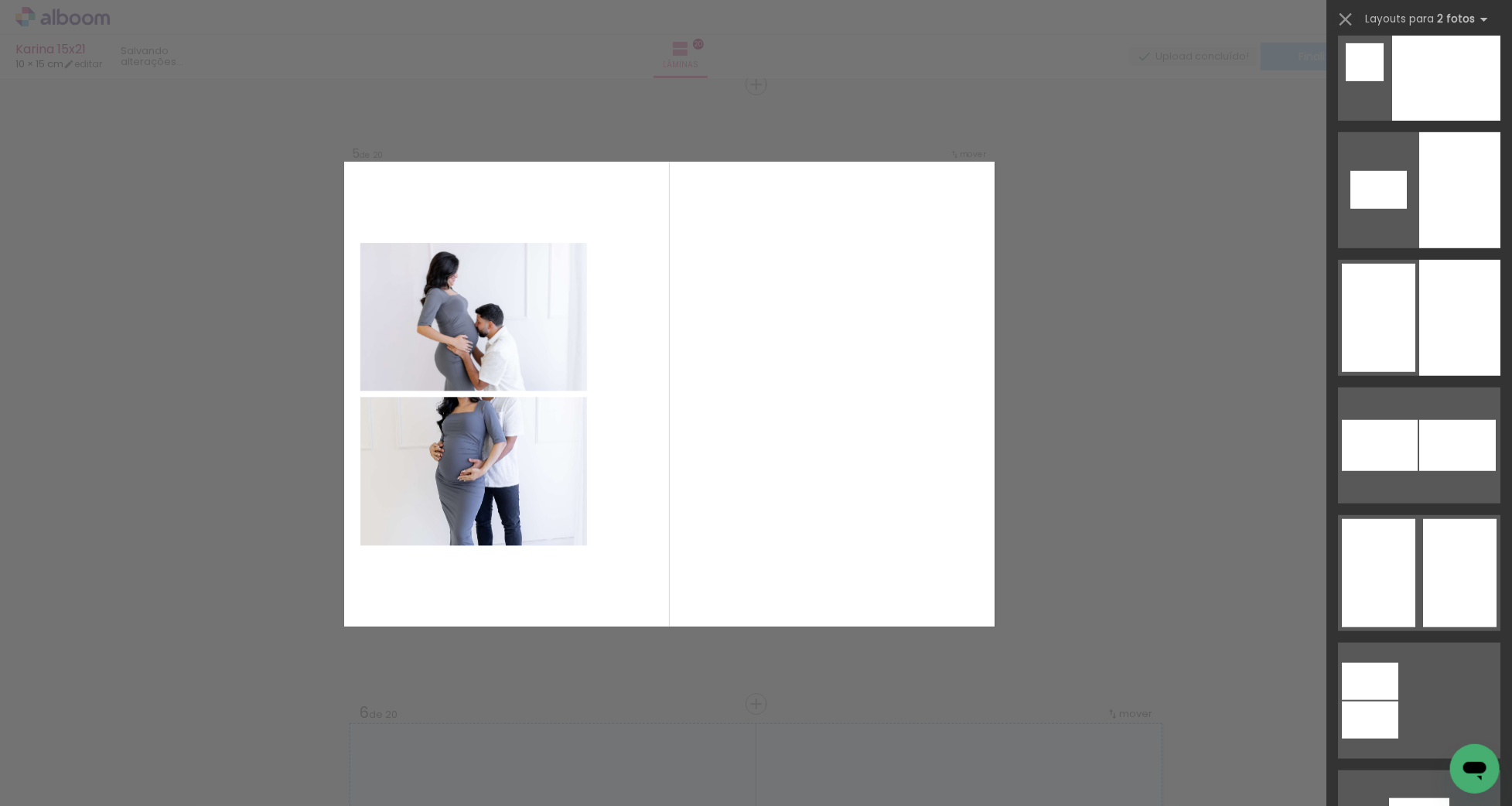
scroll to position [3941, 0]
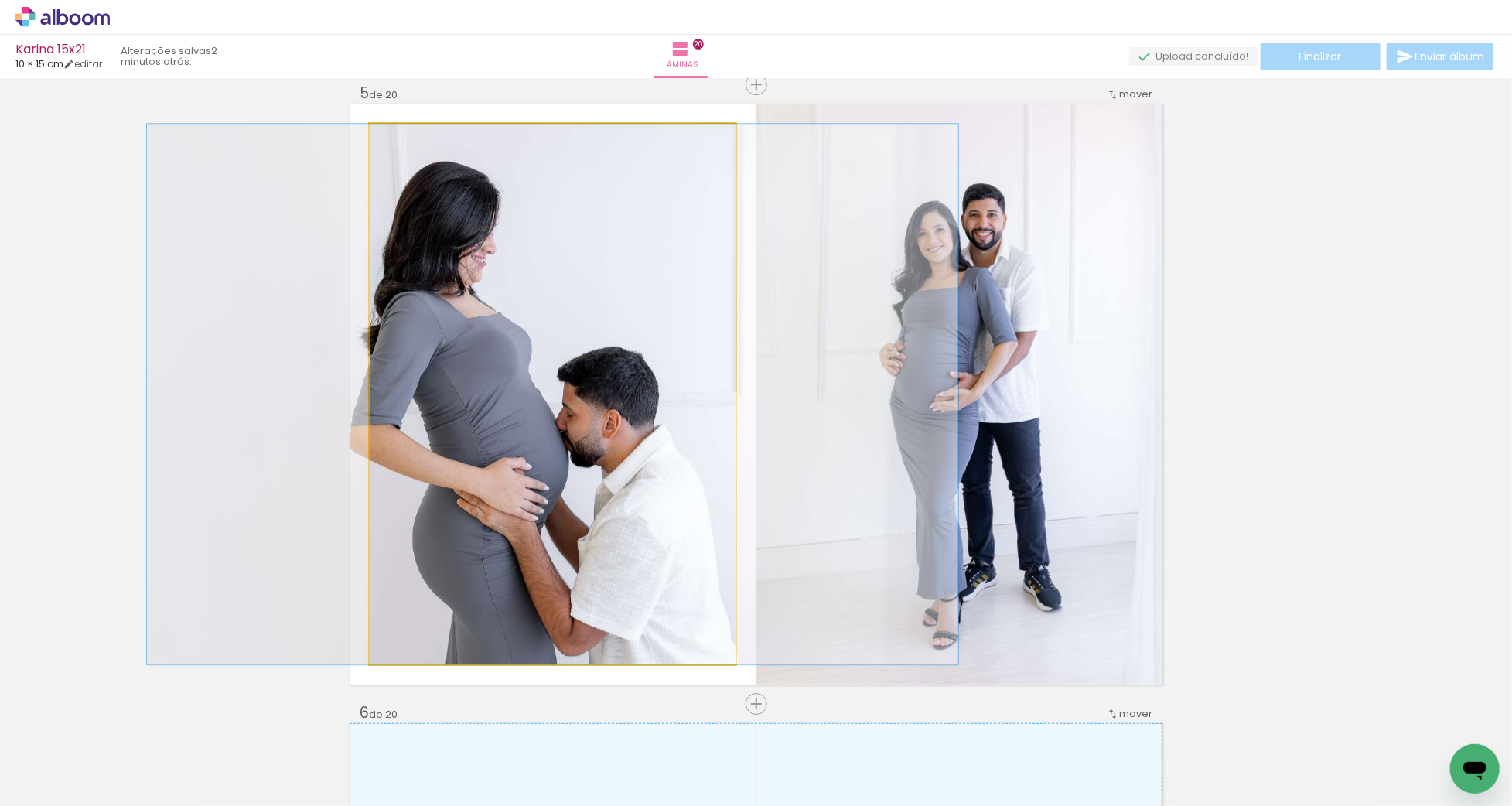
click at [588, 382] on quentale-photo "Imagem 1" at bounding box center [552, 394] width 366 height 540
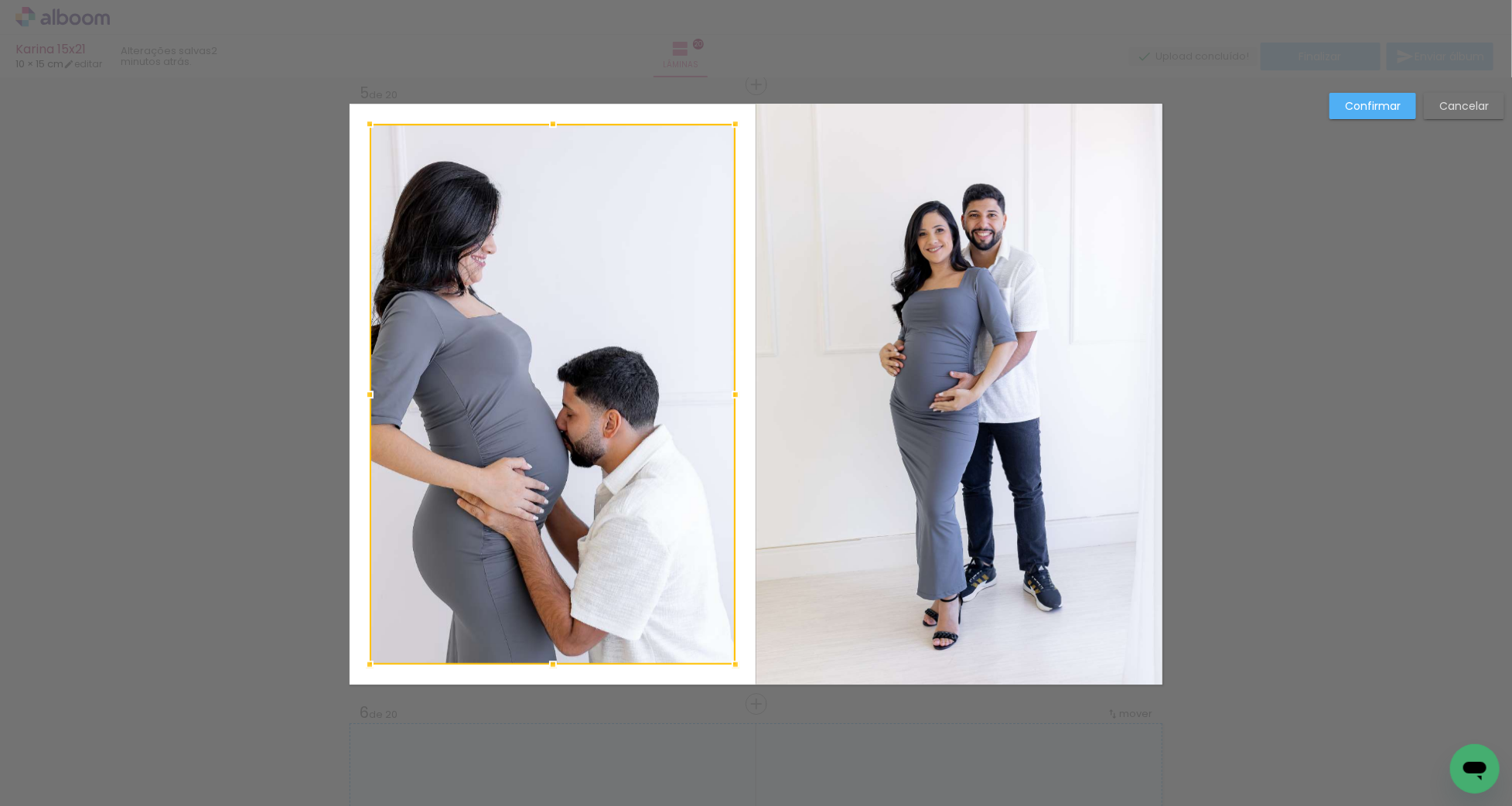
click at [587, 382] on div at bounding box center [552, 394] width 366 height 540
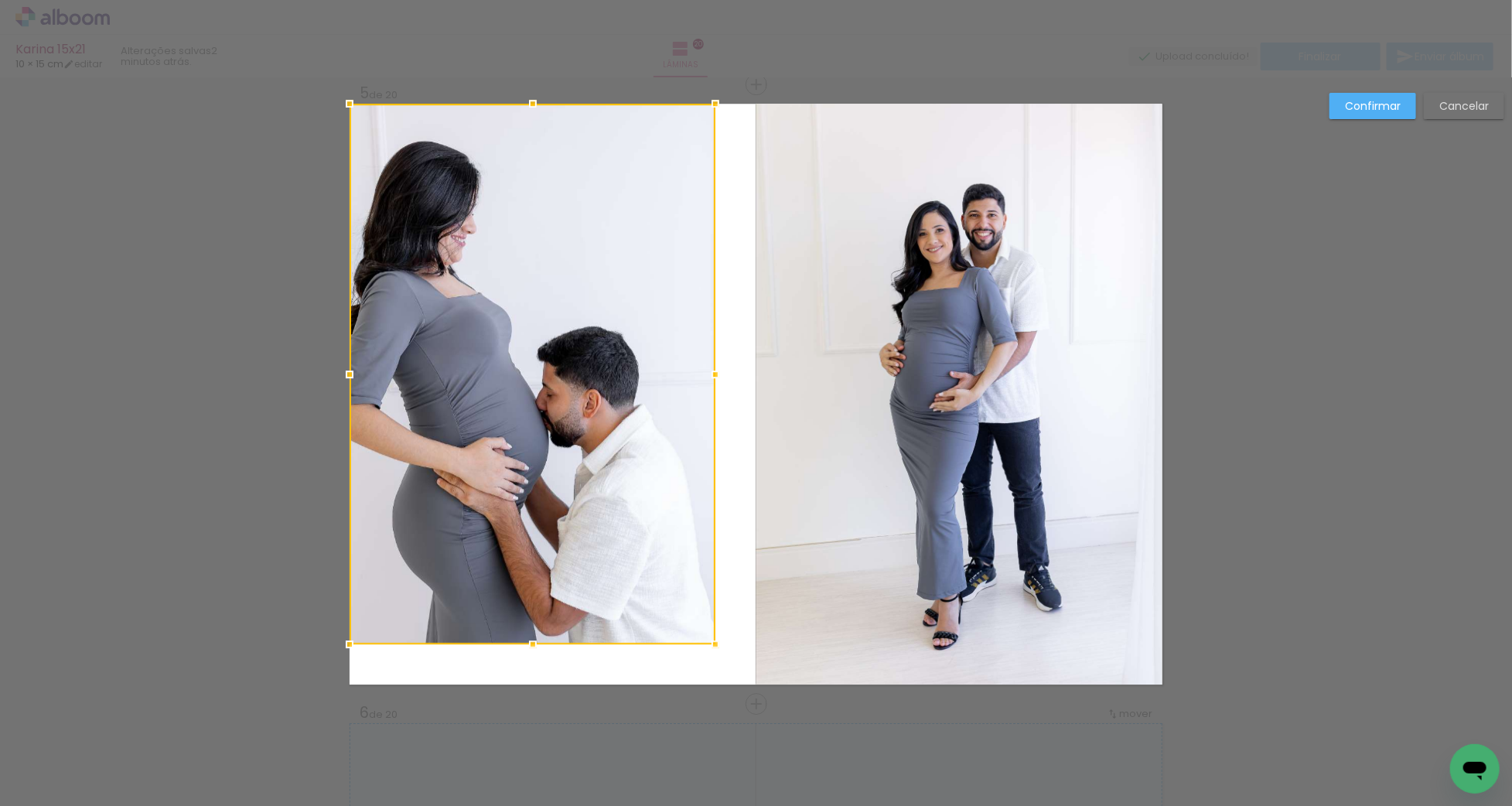
drag, startPoint x: 583, startPoint y: 394, endPoint x: 521, endPoint y: 336, distance: 84.9
click at [521, 336] on div at bounding box center [532, 374] width 366 height 540
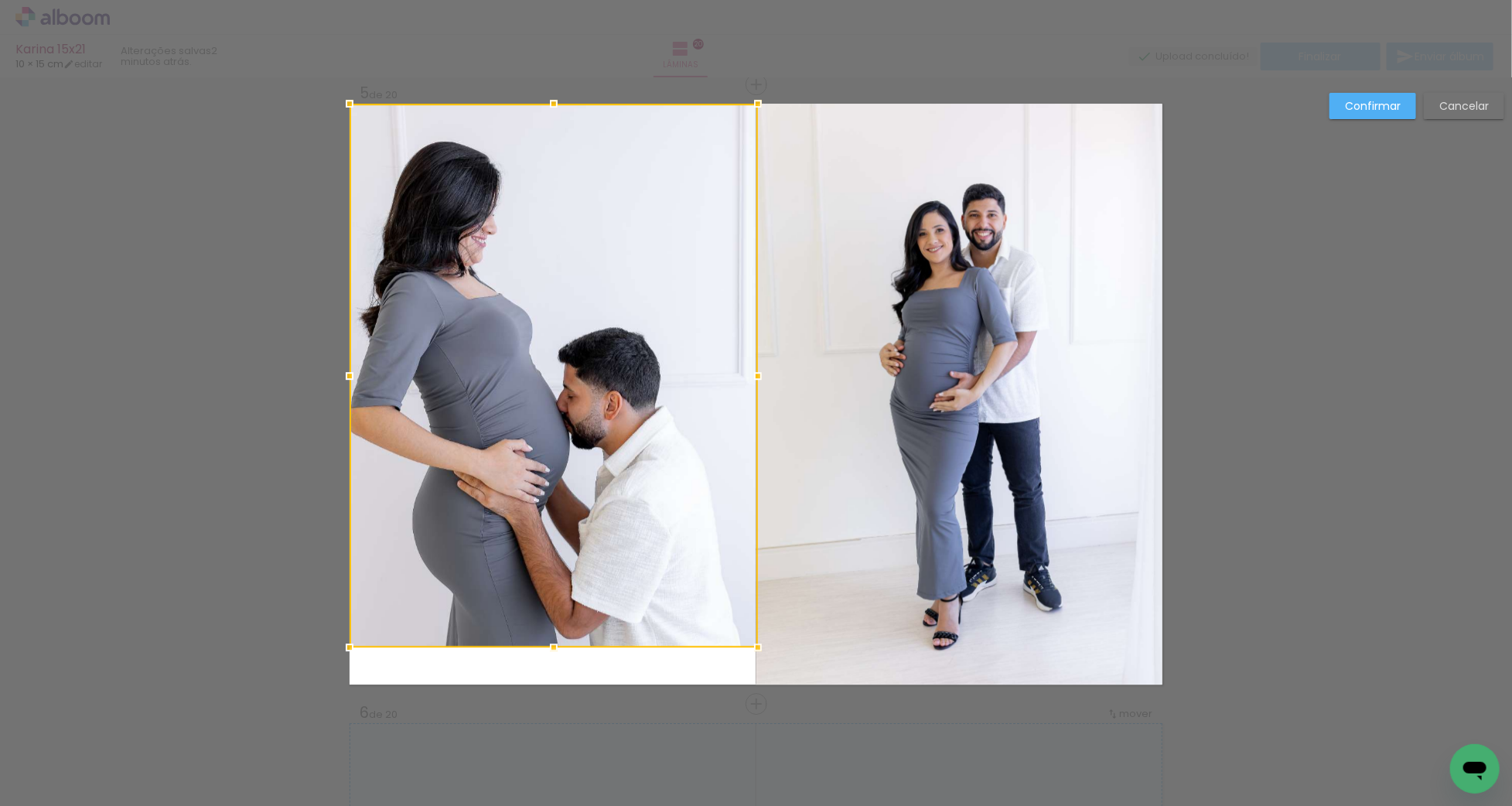
drag, startPoint x: 716, startPoint y: 641, endPoint x: 801, endPoint y: 727, distance: 120.9
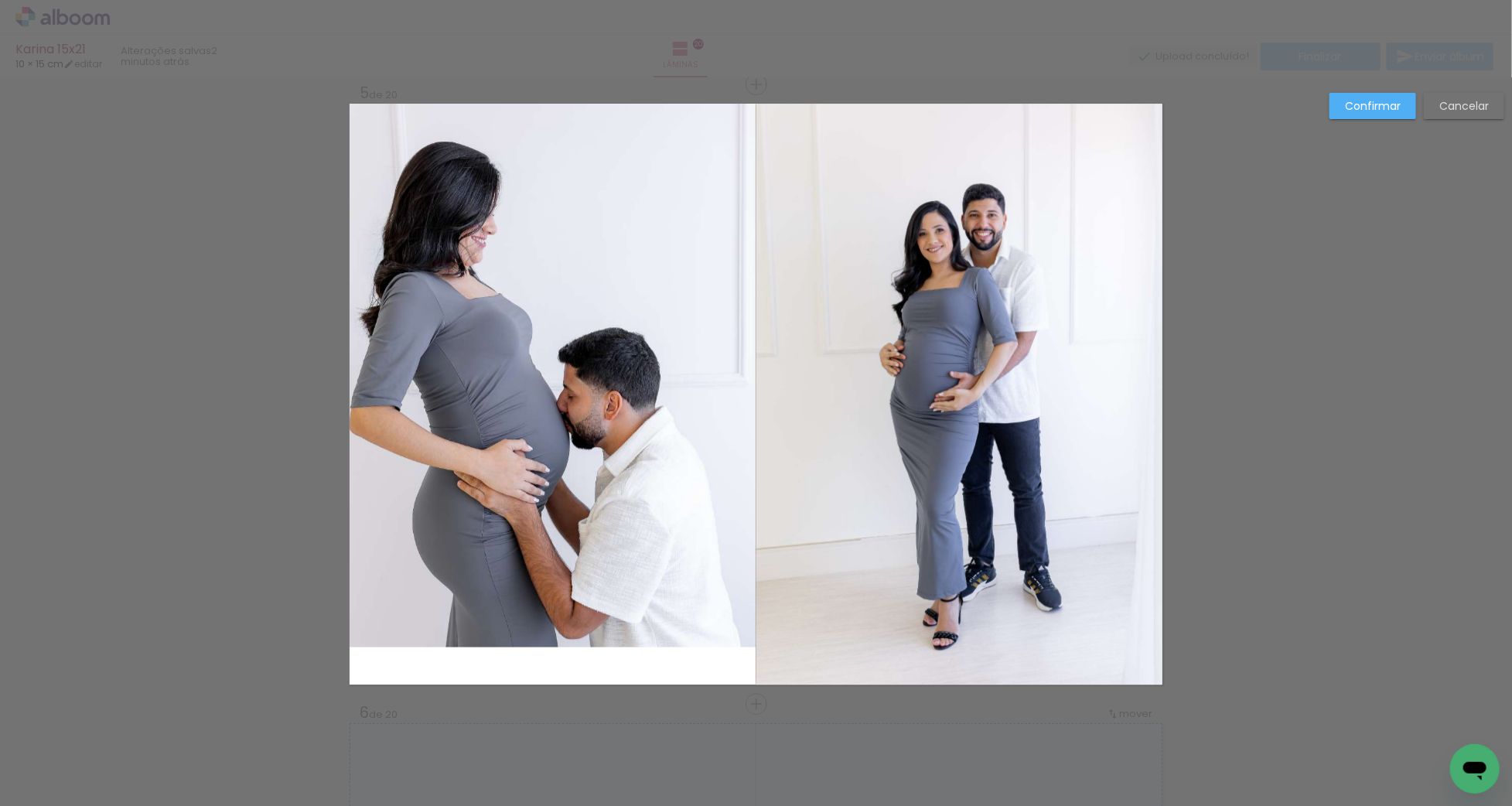
click at [614, 650] on quentale-layouter "Imagem 1" at bounding box center [756, 394] width 813 height 581
click at [581, 641] on quentale-photo "Imagem 1" at bounding box center [554, 376] width 409 height 544
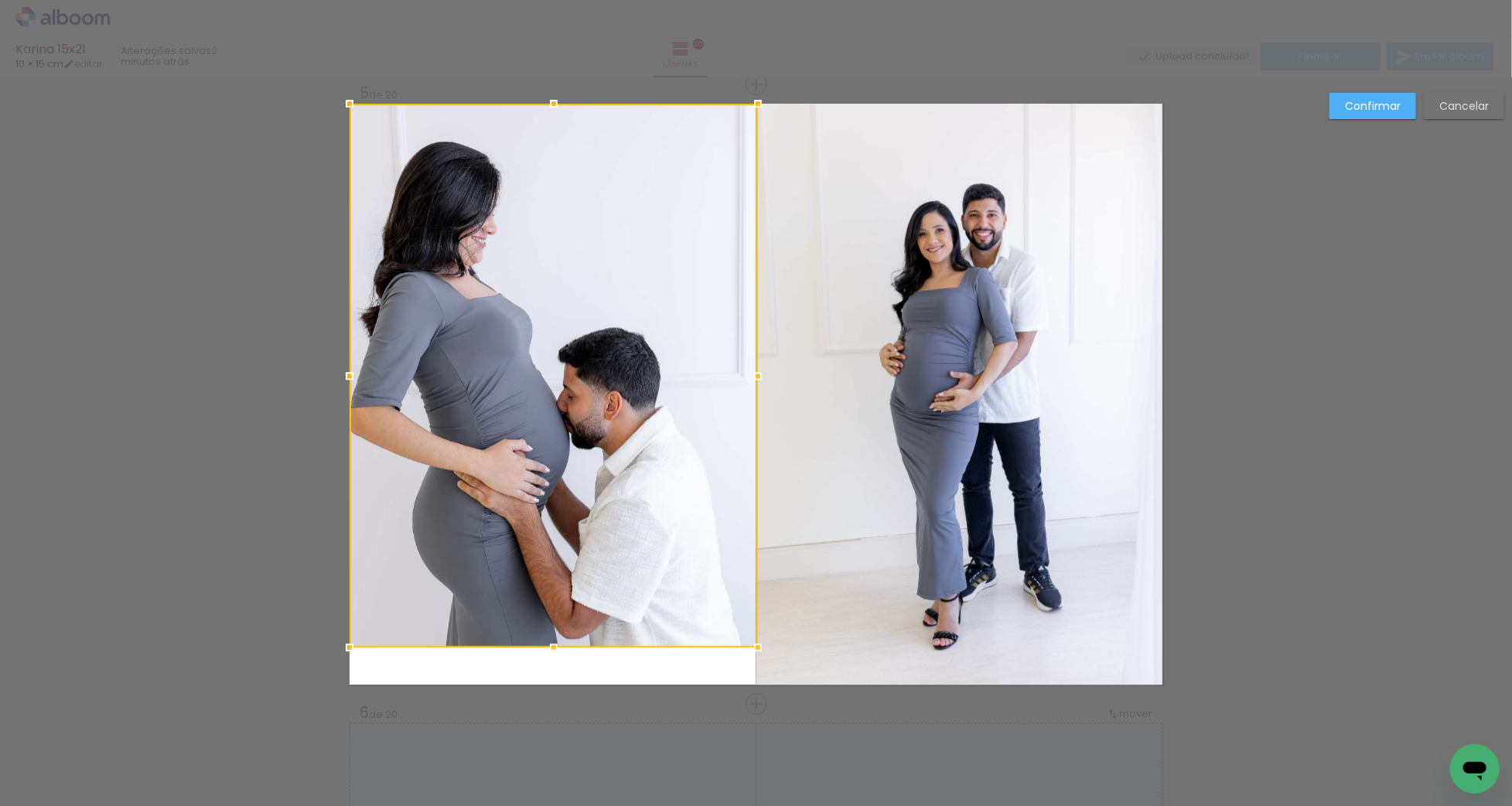
drag, startPoint x: 577, startPoint y: 649, endPoint x: 577, endPoint y: 662, distance: 13.0
click at [577, 663] on quentale-layouter "Imagem 1" at bounding box center [756, 394] width 813 height 581
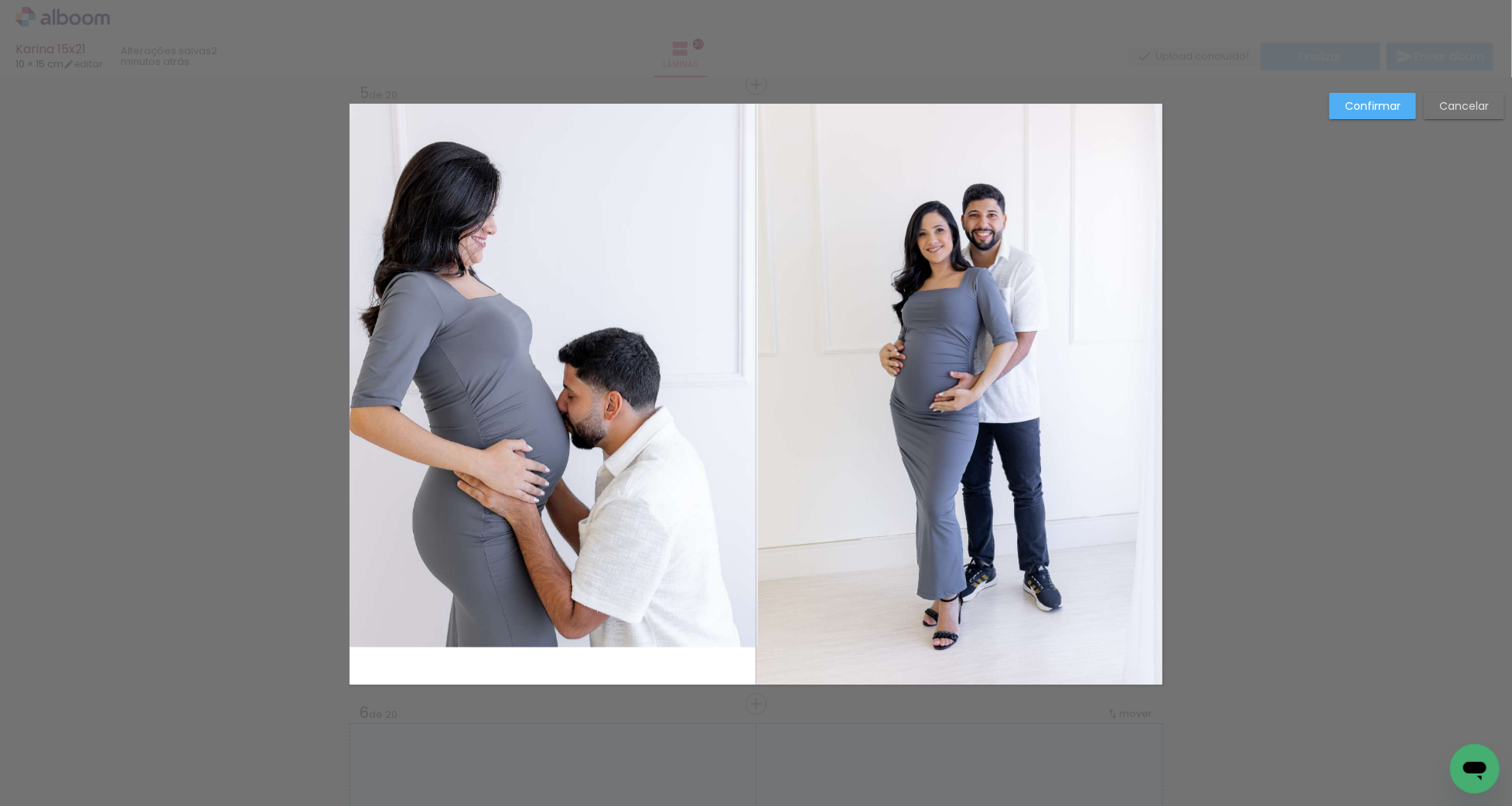
click at [557, 644] on quentale-photo "Imagem 1" at bounding box center [554, 376] width 409 height 544
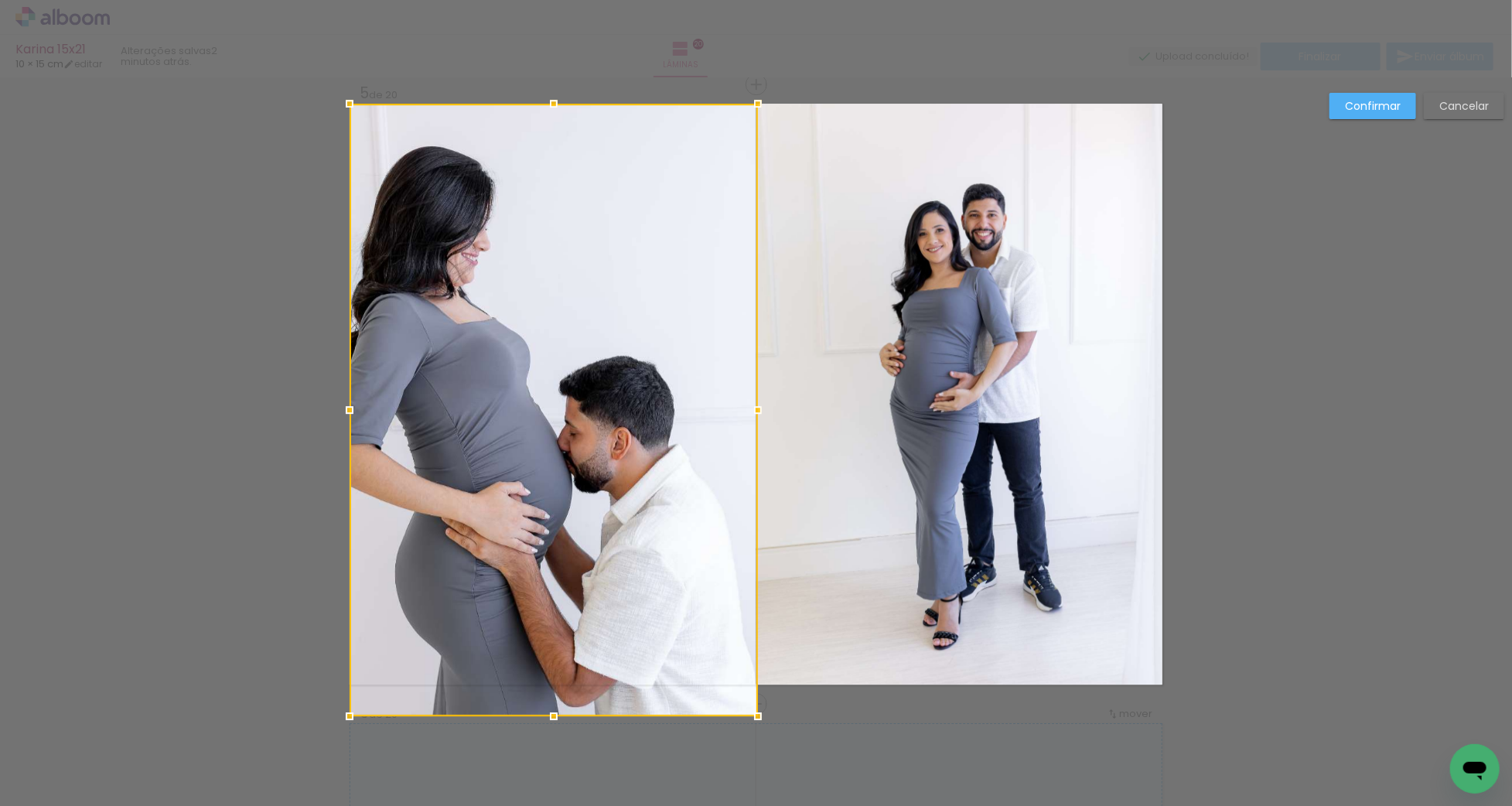
drag, startPoint x: 554, startPoint y: 646, endPoint x: 555, endPoint y: 672, distance: 26.0
click at [554, 674] on div at bounding box center [554, 410] width 409 height 613
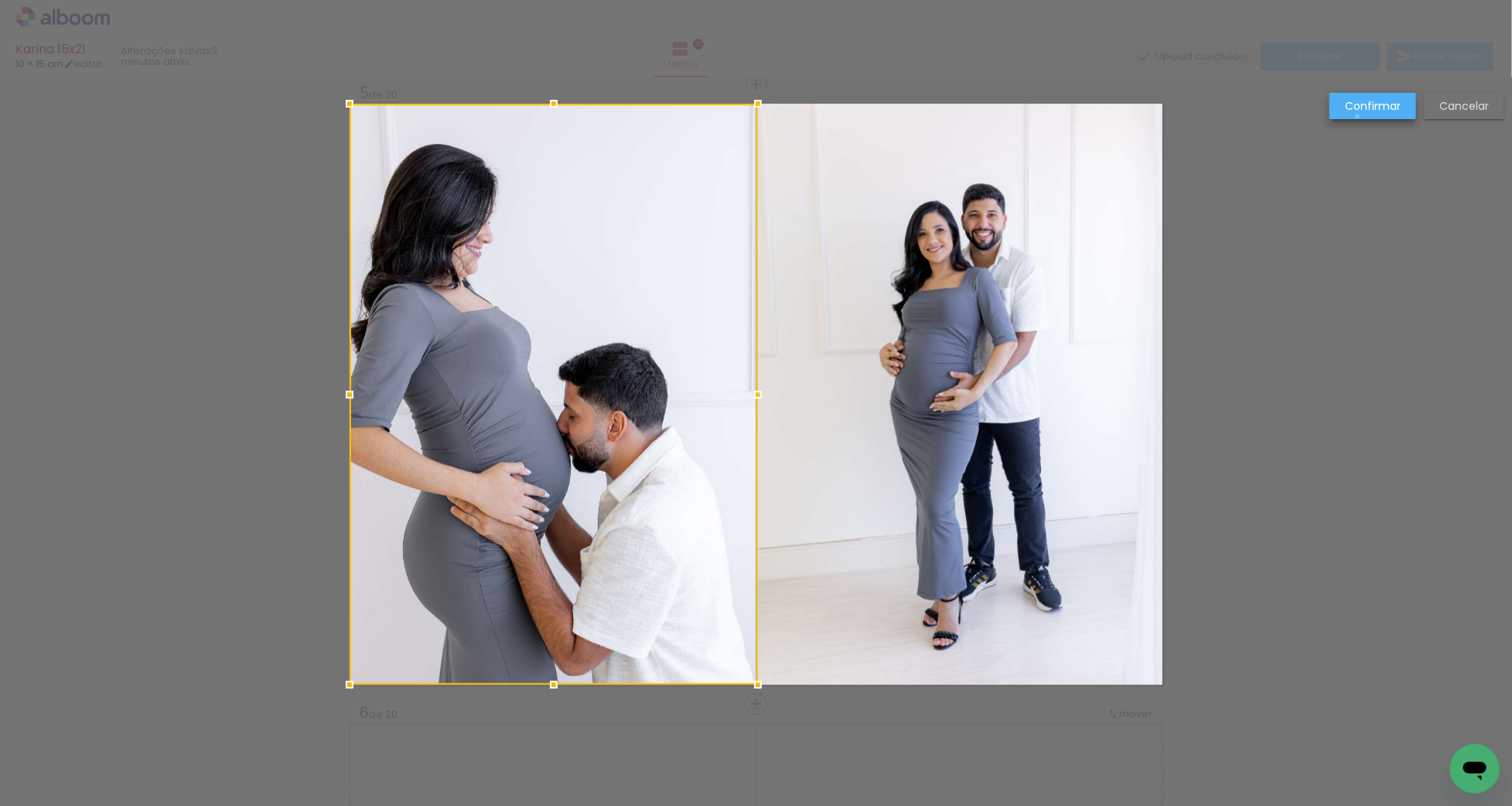
drag, startPoint x: 1358, startPoint y: 116, endPoint x: 1152, endPoint y: 168, distance: 212.5
click at [1358, 118] on paper-button "Confirmar" at bounding box center [1373, 105] width 87 height 26
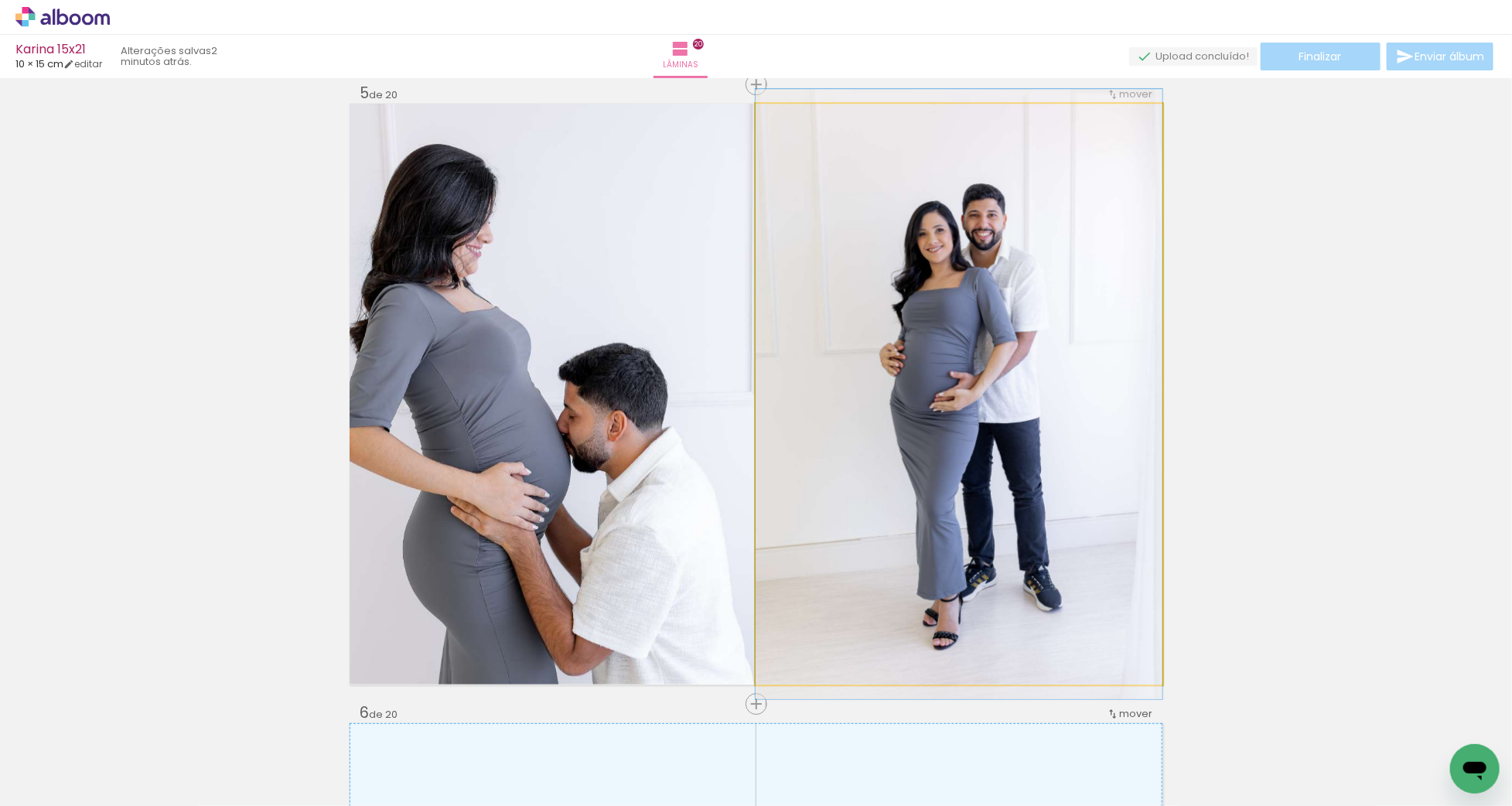
click at [868, 234] on quentale-photo at bounding box center [959, 394] width 407 height 581
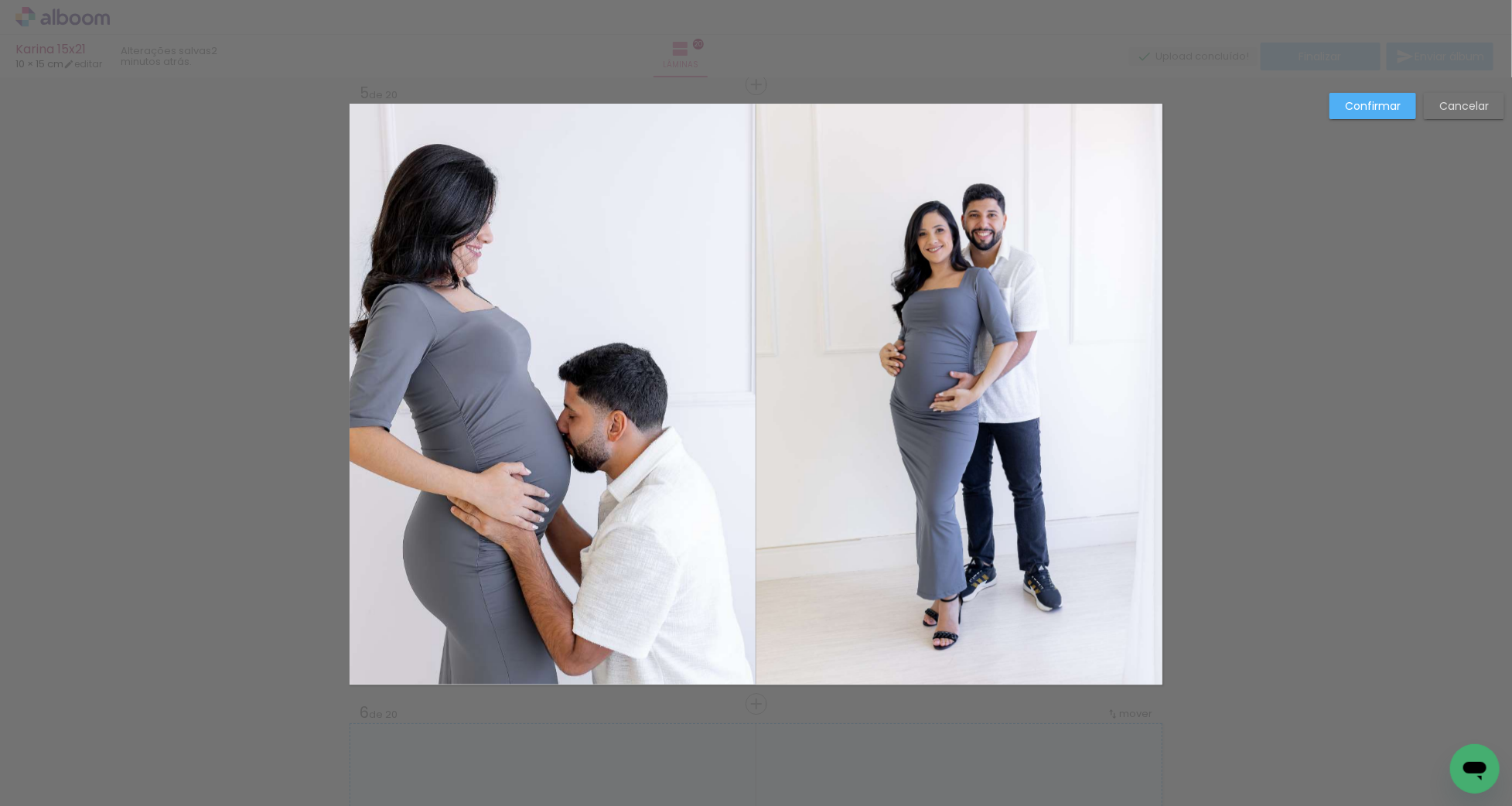
click at [838, 295] on quentale-photo at bounding box center [959, 394] width 407 height 581
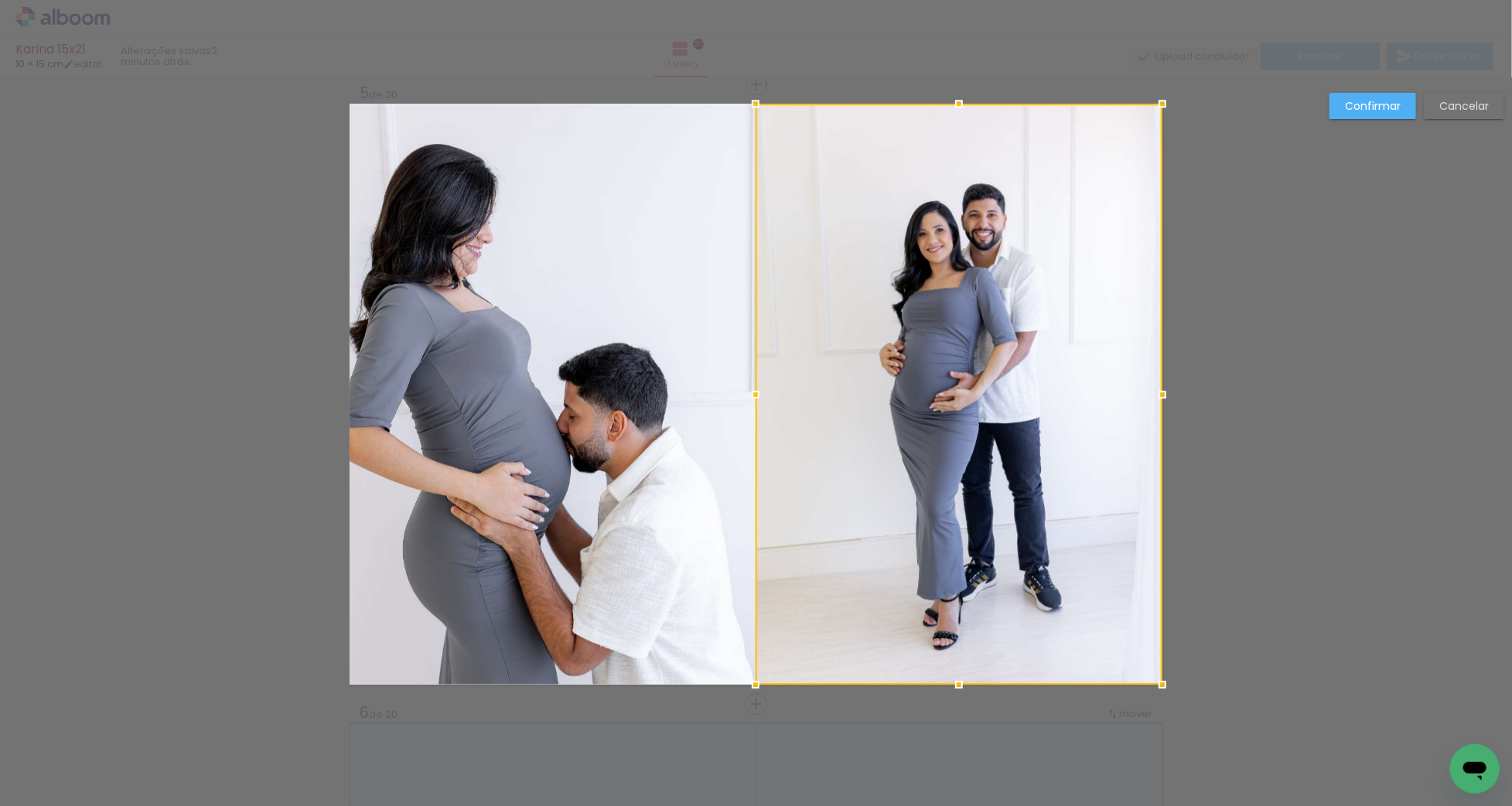
click at [838, 295] on div at bounding box center [959, 394] width 407 height 581
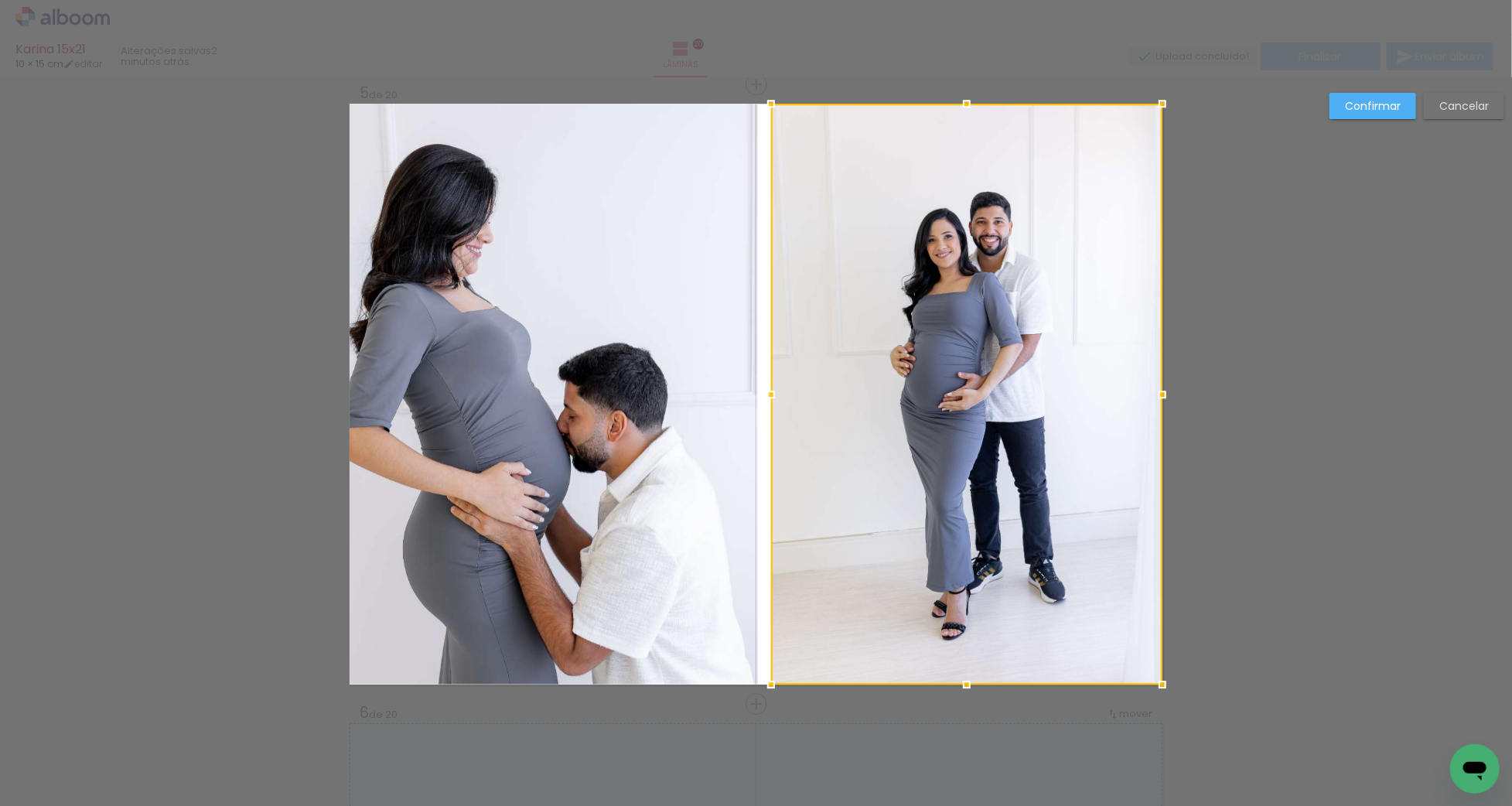
drag, startPoint x: 756, startPoint y: 392, endPoint x: 772, endPoint y: 392, distance: 16.0
click at [772, 392] on div at bounding box center [771, 394] width 31 height 31
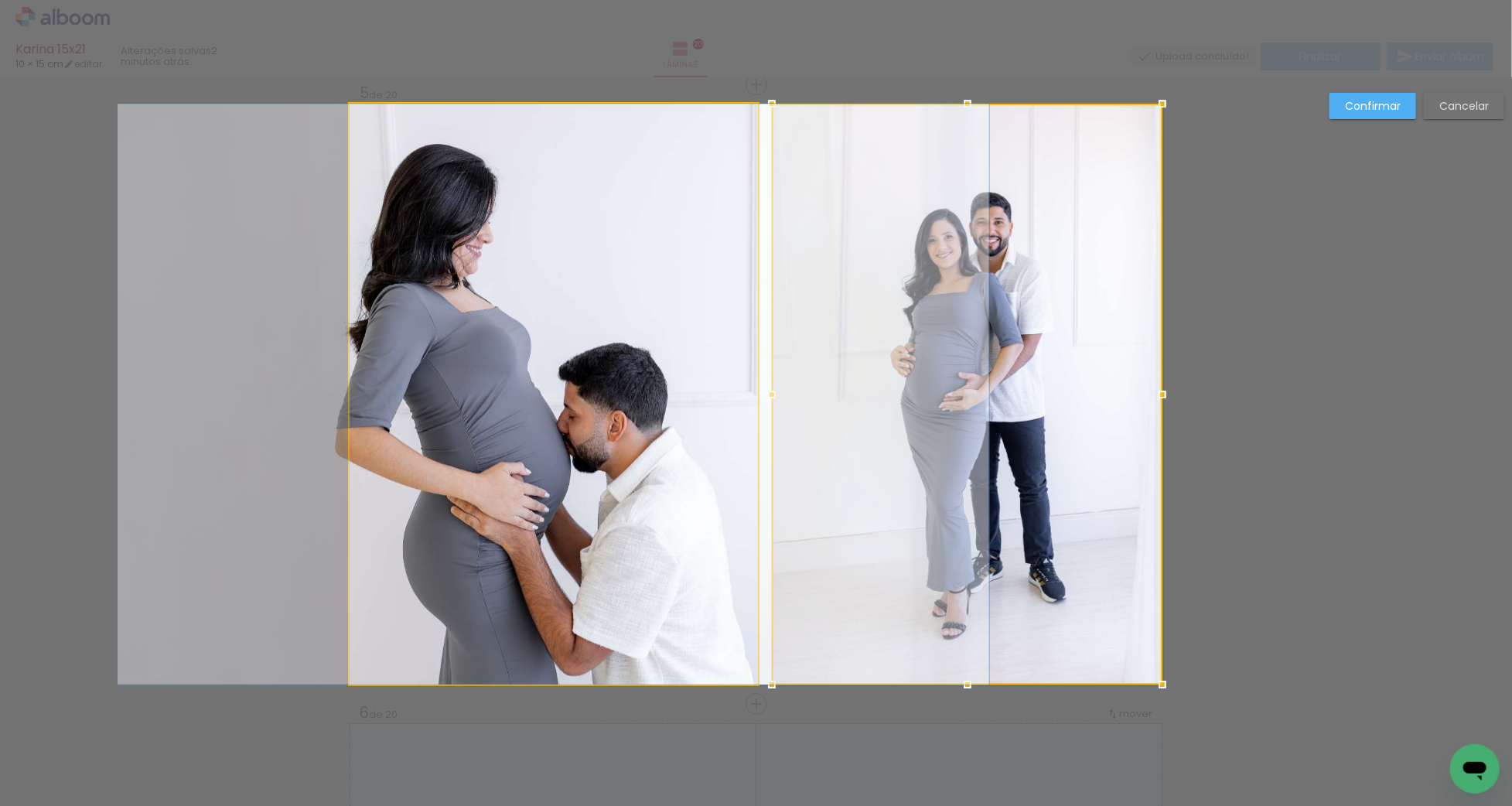
drag, startPoint x: 730, startPoint y: 393, endPoint x: 758, endPoint y: 393, distance: 28.0
click at [731, 393] on album-spread "Imagem 1 5 de 20" at bounding box center [756, 394] width 813 height 581
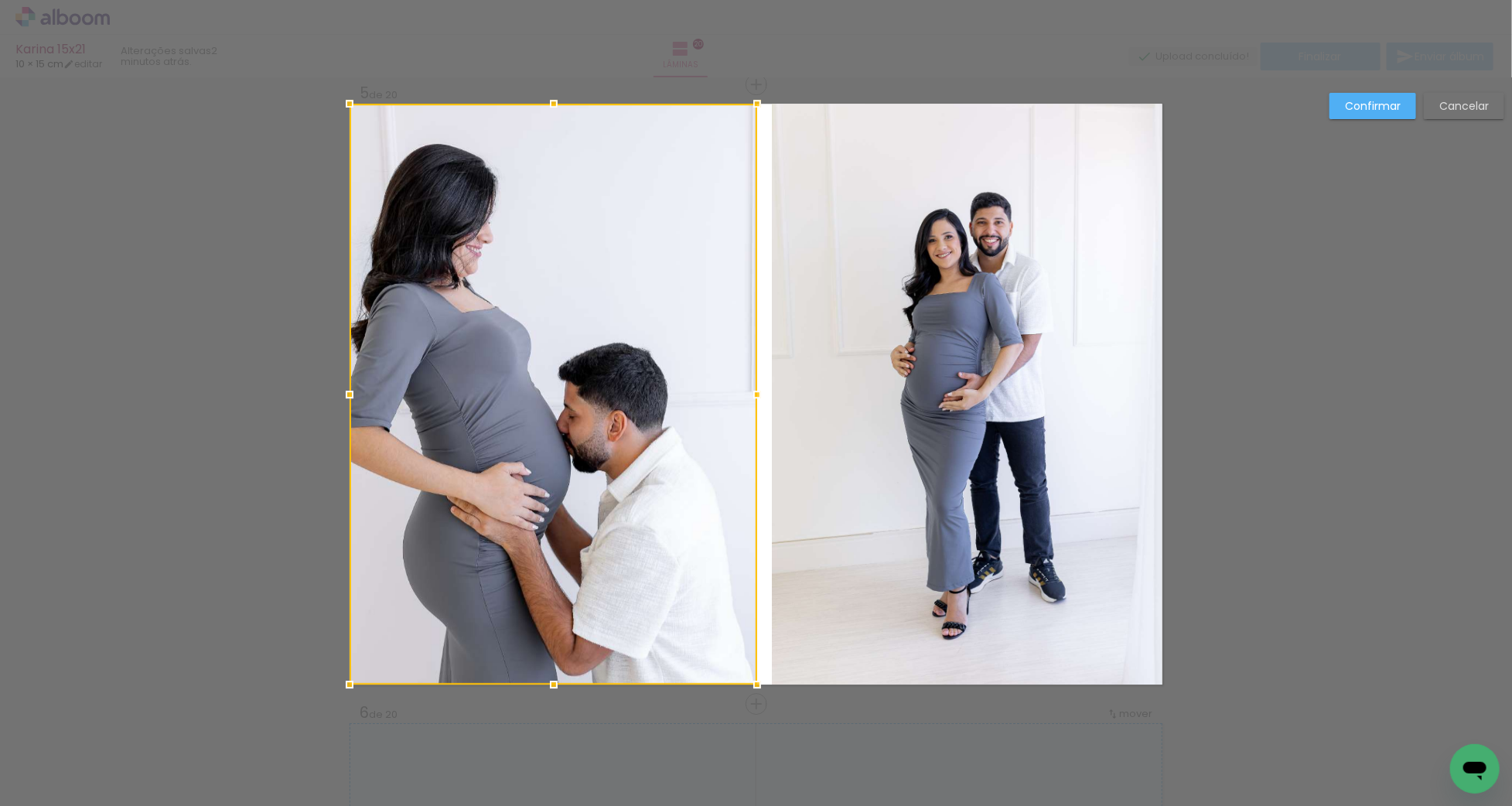
click at [756, 393] on div at bounding box center [757, 394] width 31 height 31
drag, startPoint x: 1343, startPoint y: 111, endPoint x: 753, endPoint y: 265, distance: 609.8
click at [1341, 111] on paper-button "Confirmar" at bounding box center [1373, 105] width 87 height 26
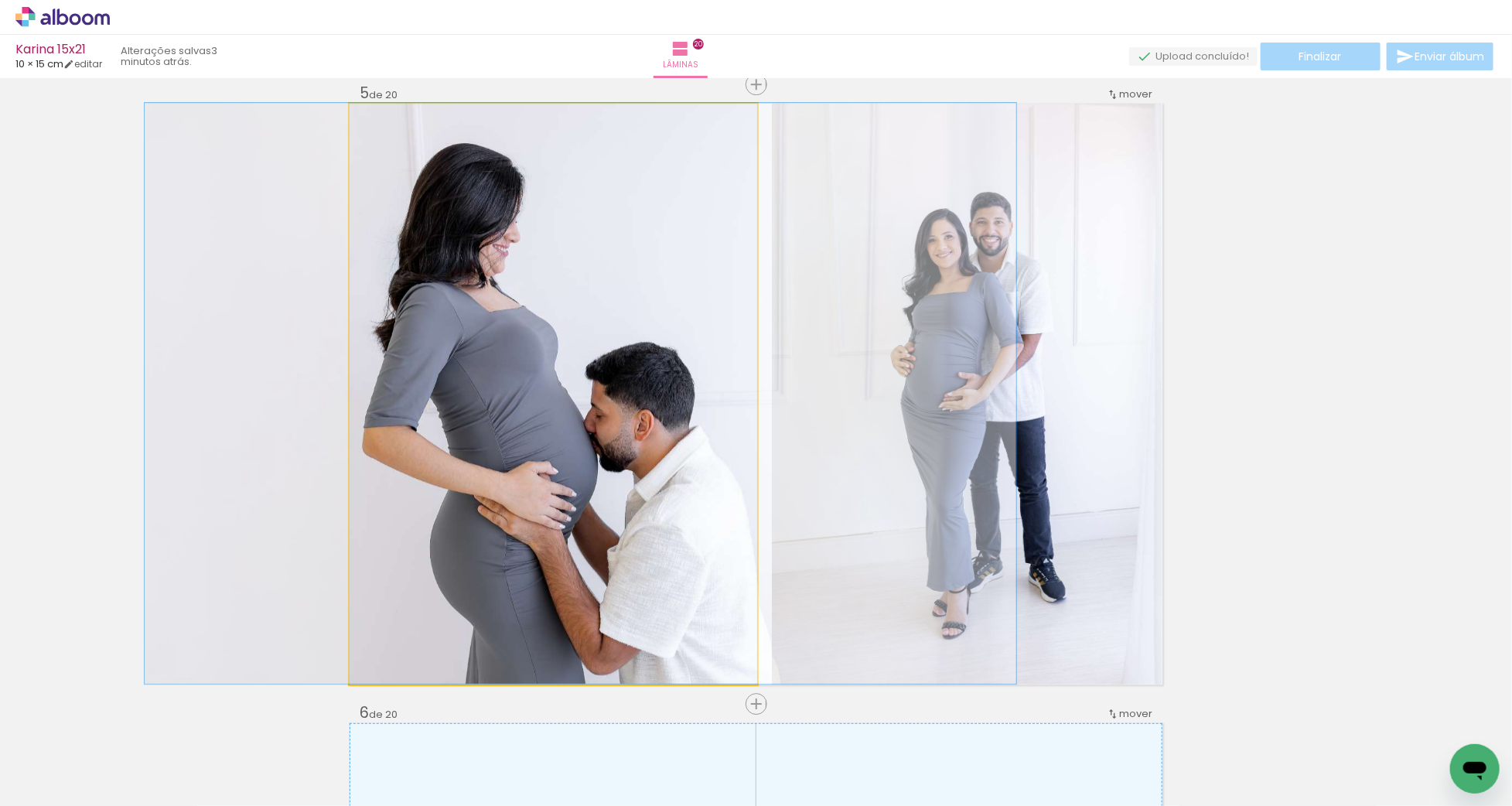
drag, startPoint x: 547, startPoint y: 352, endPoint x: 574, endPoint y: 351, distance: 27.0
click at [574, 351] on div at bounding box center [580, 393] width 871 height 581
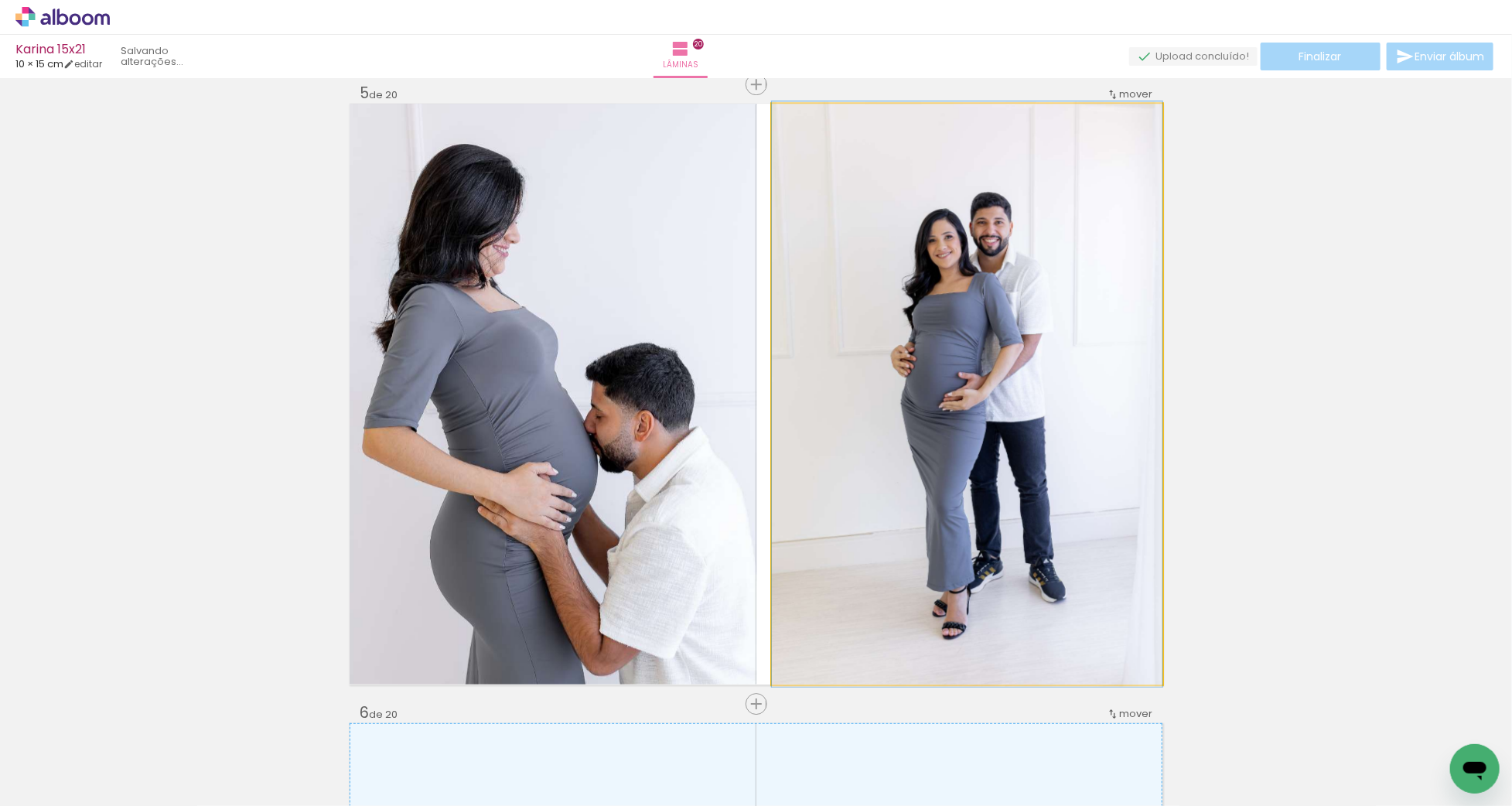
click at [972, 360] on quentale-photo at bounding box center [967, 394] width 391 height 581
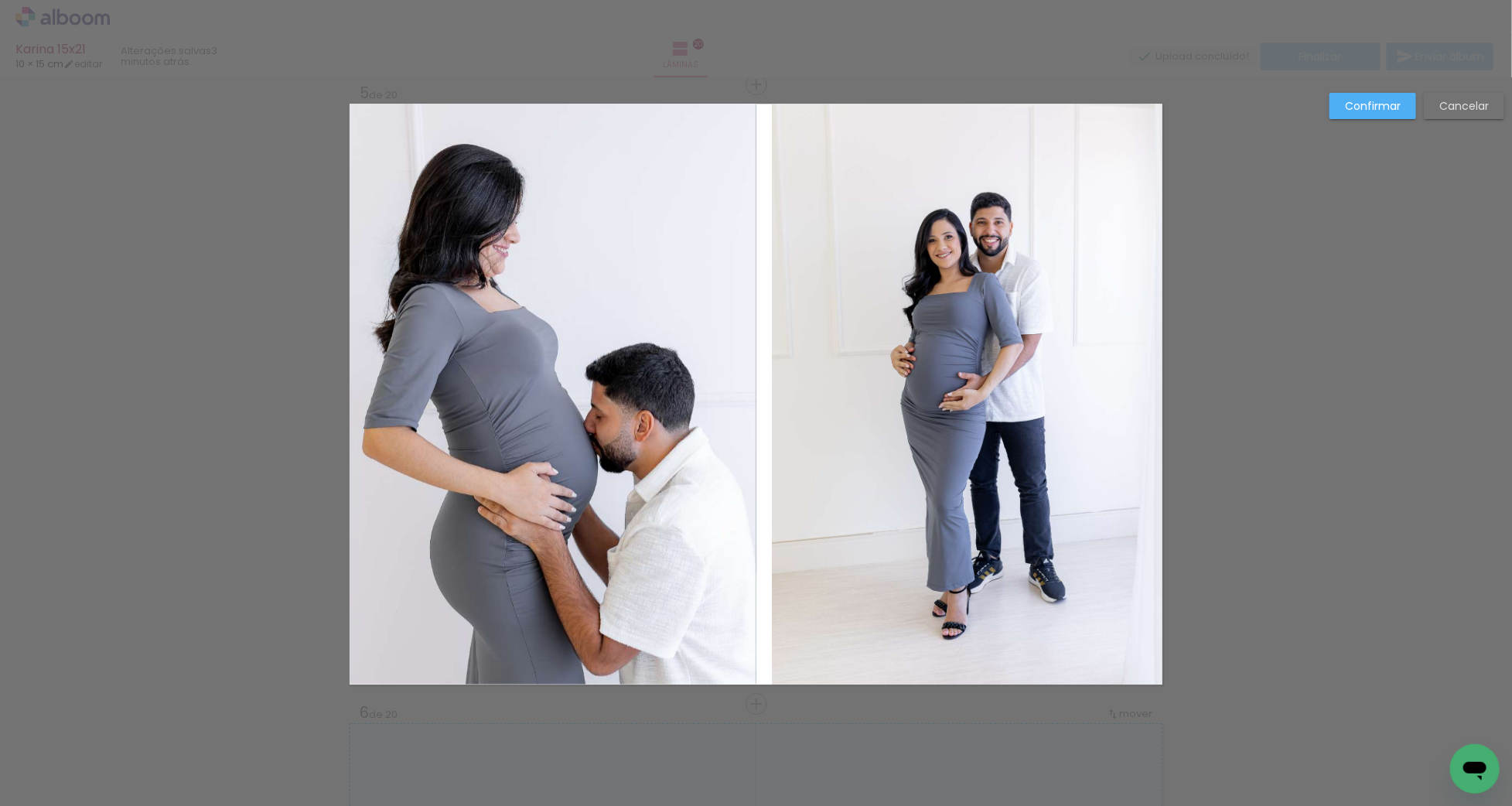
drag, startPoint x: 904, startPoint y: 368, endPoint x: 889, endPoint y: 369, distance: 15.0
click at [903, 368] on album-spread "Imagem 1 5 de 20" at bounding box center [756, 394] width 813 height 581
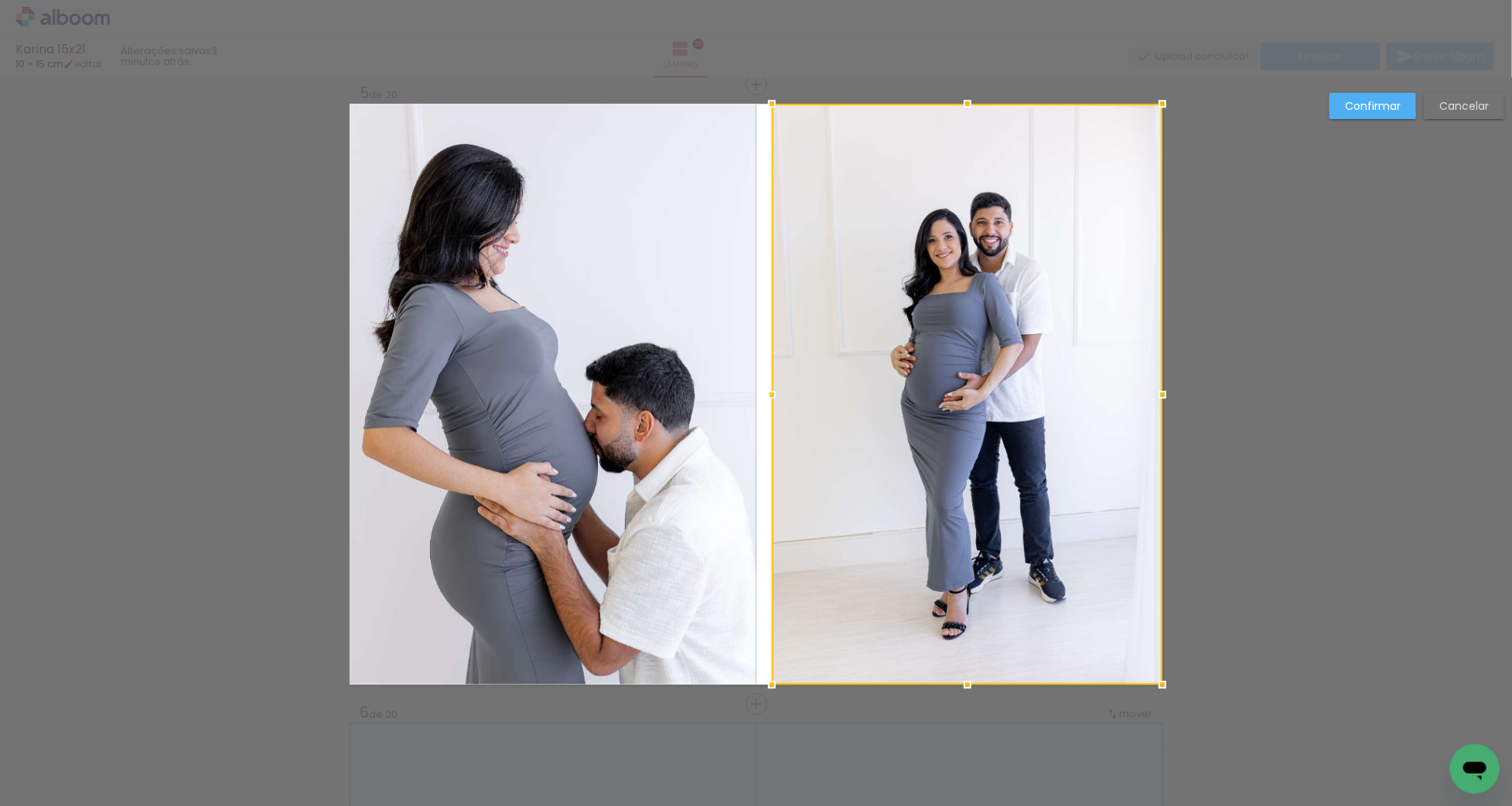
drag, startPoint x: 875, startPoint y: 372, endPoint x: 809, endPoint y: 392, distance: 69.0
click at [875, 372] on div at bounding box center [967, 394] width 391 height 581
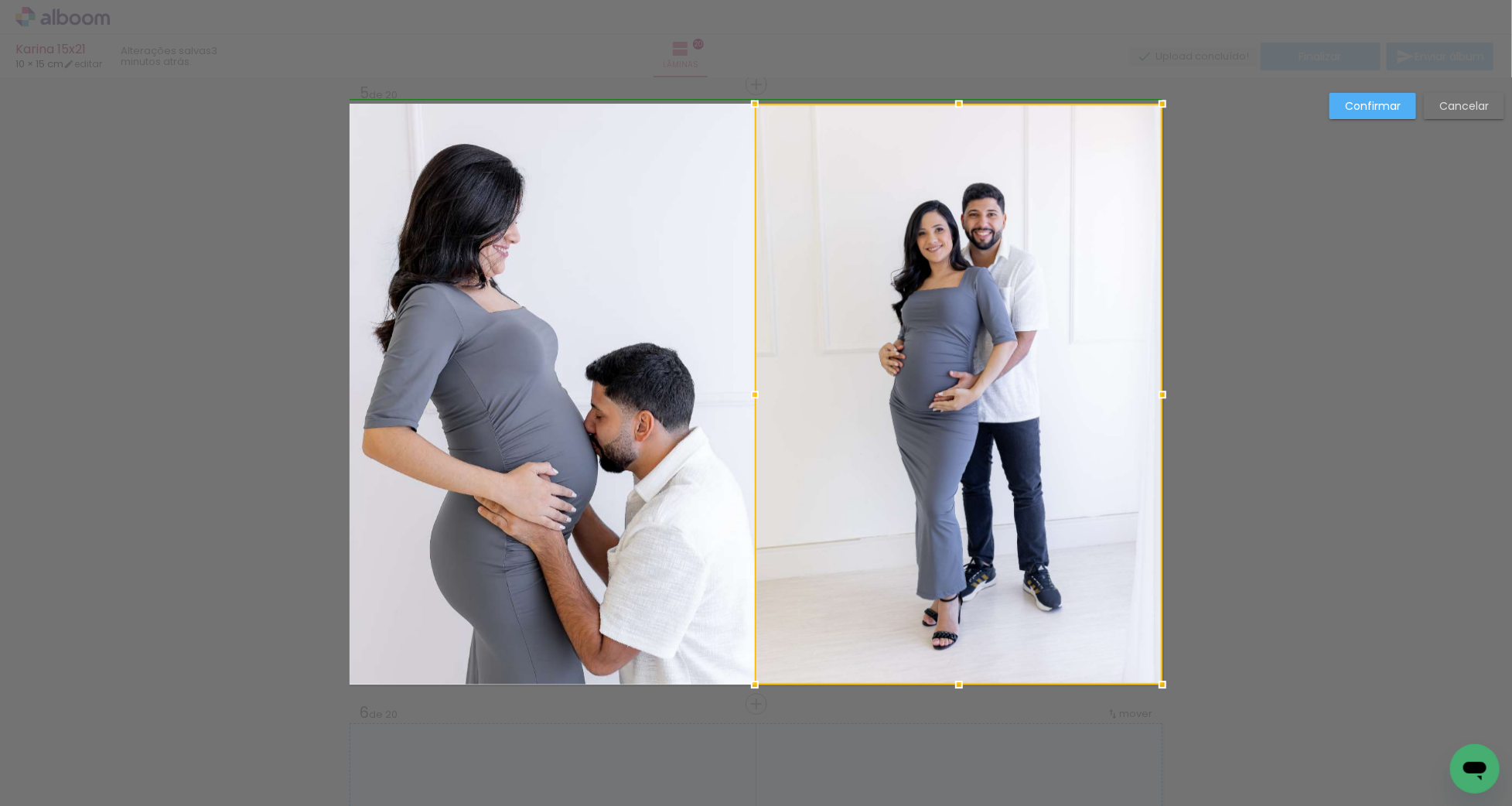
drag, startPoint x: 772, startPoint y: 392, endPoint x: 763, endPoint y: 393, distance: 9.1
click at [763, 393] on div at bounding box center [755, 394] width 31 height 31
click at [881, 392] on div at bounding box center [958, 394] width 408 height 581
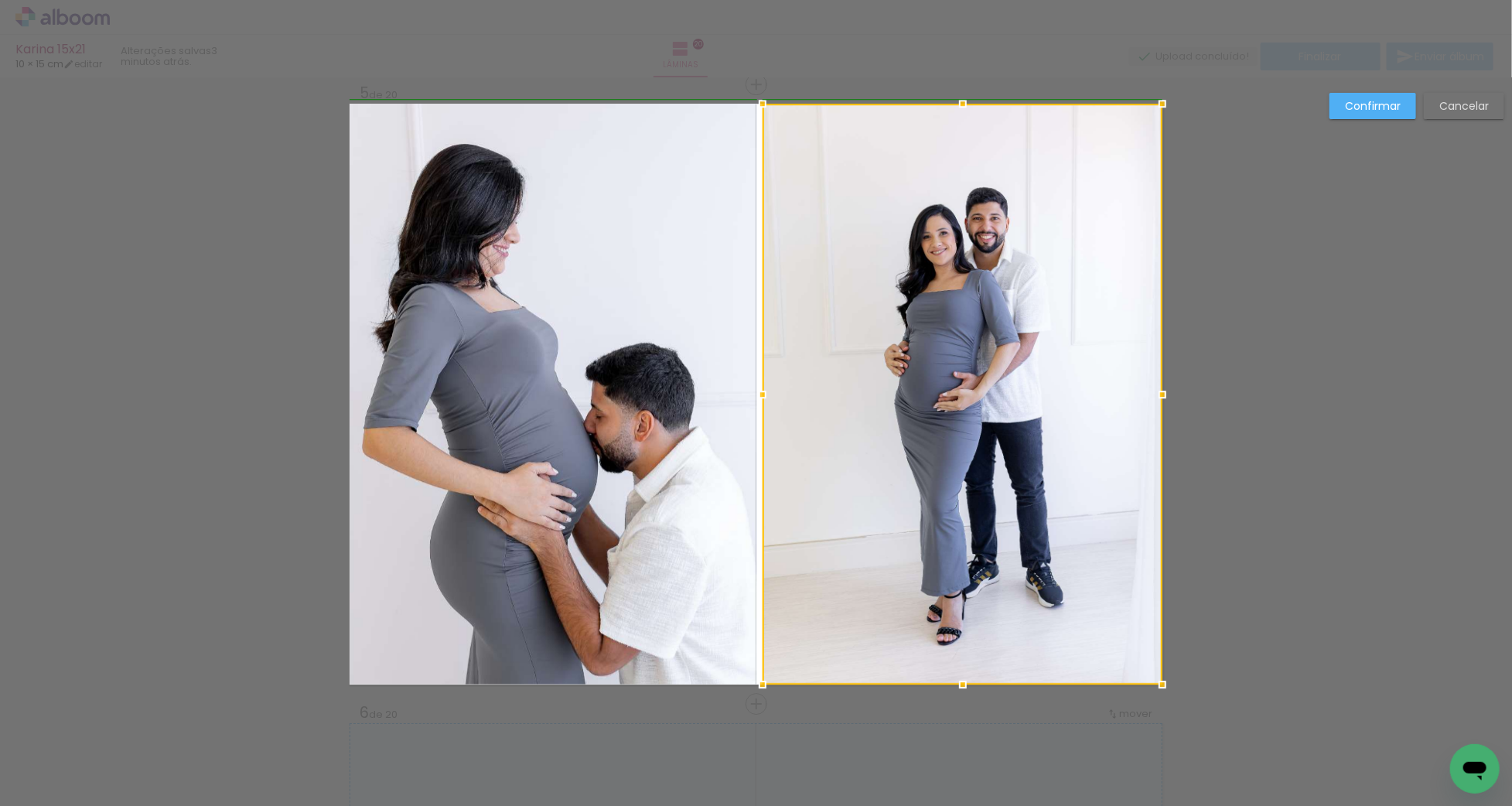
click at [764, 392] on div at bounding box center [762, 394] width 31 height 31
click at [946, 364] on div at bounding box center [962, 394] width 400 height 581
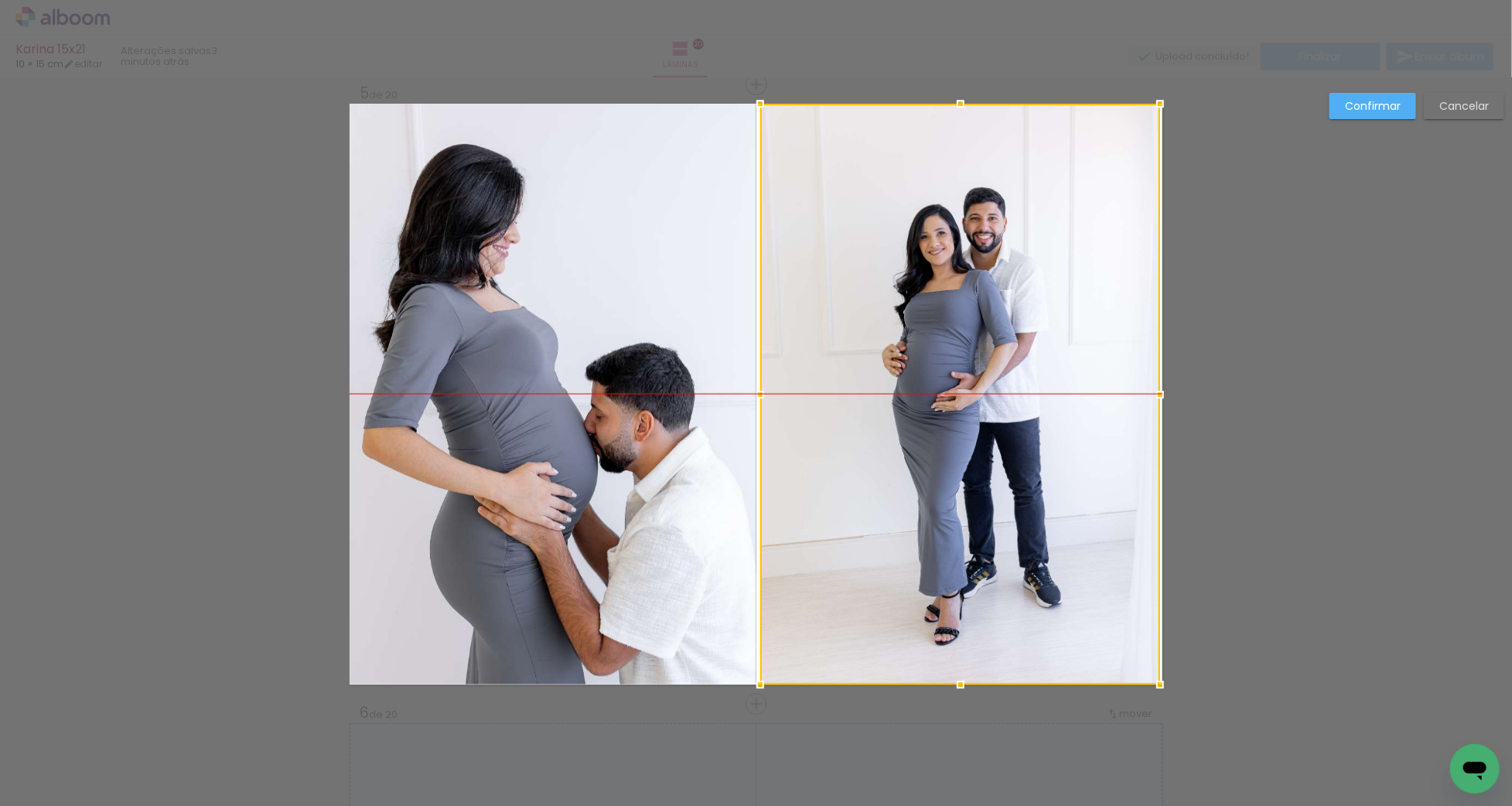
click at [945, 364] on div at bounding box center [961, 394] width 400 height 581
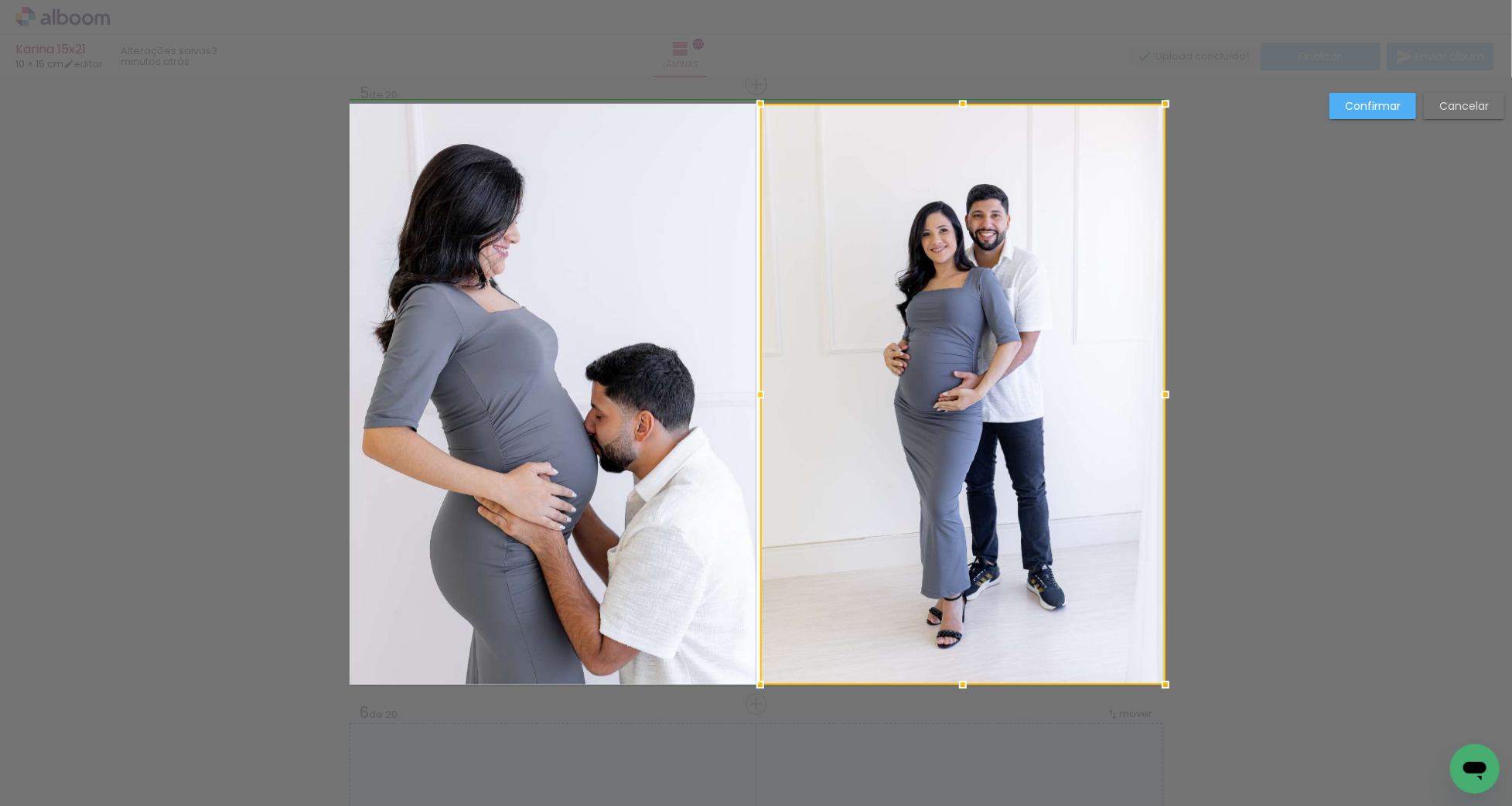
click at [1164, 391] on div at bounding box center [1165, 394] width 31 height 31
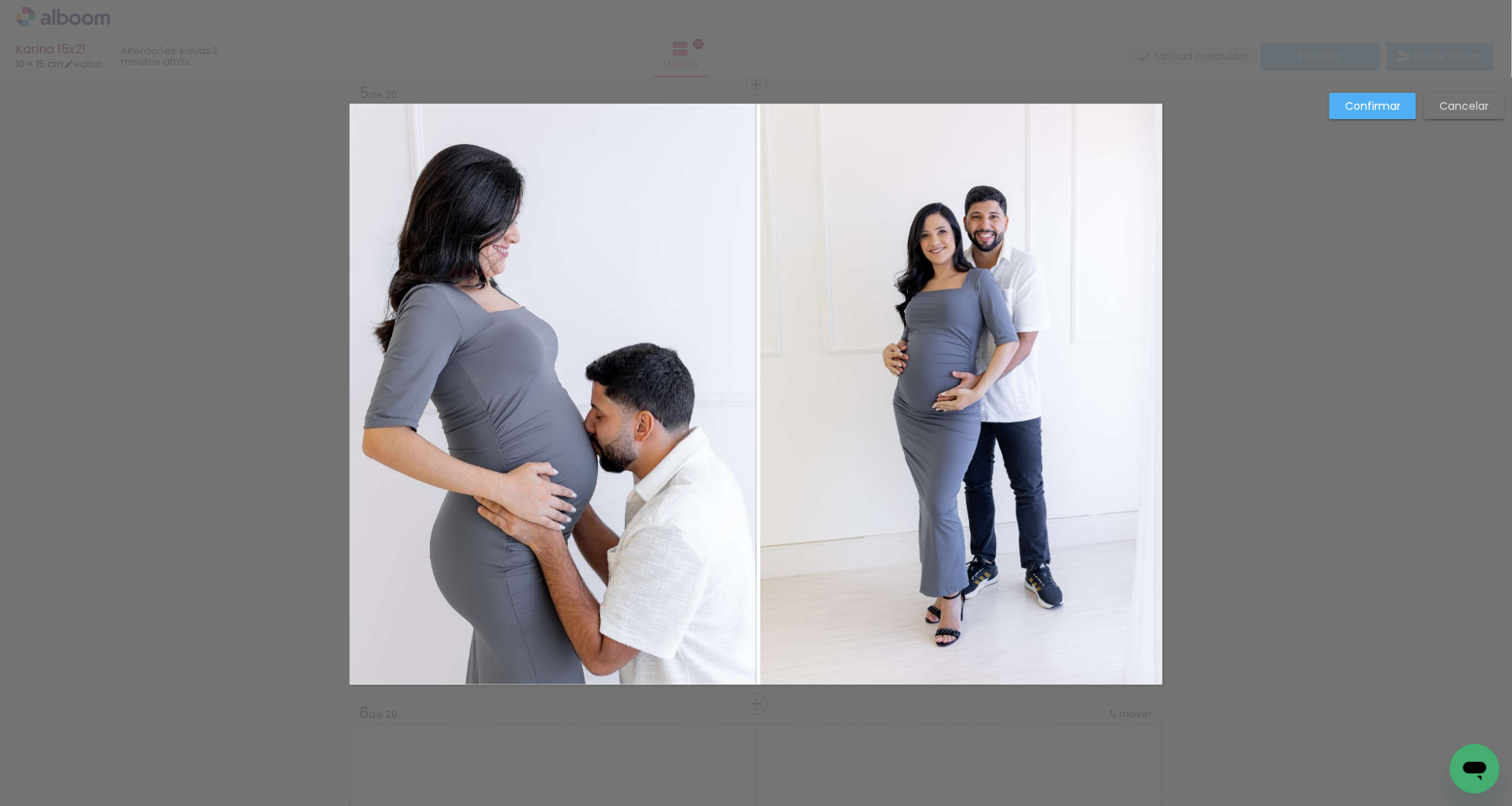
click at [0, 0] on slot "Confirmar" at bounding box center [0, 0] width 0 height 0
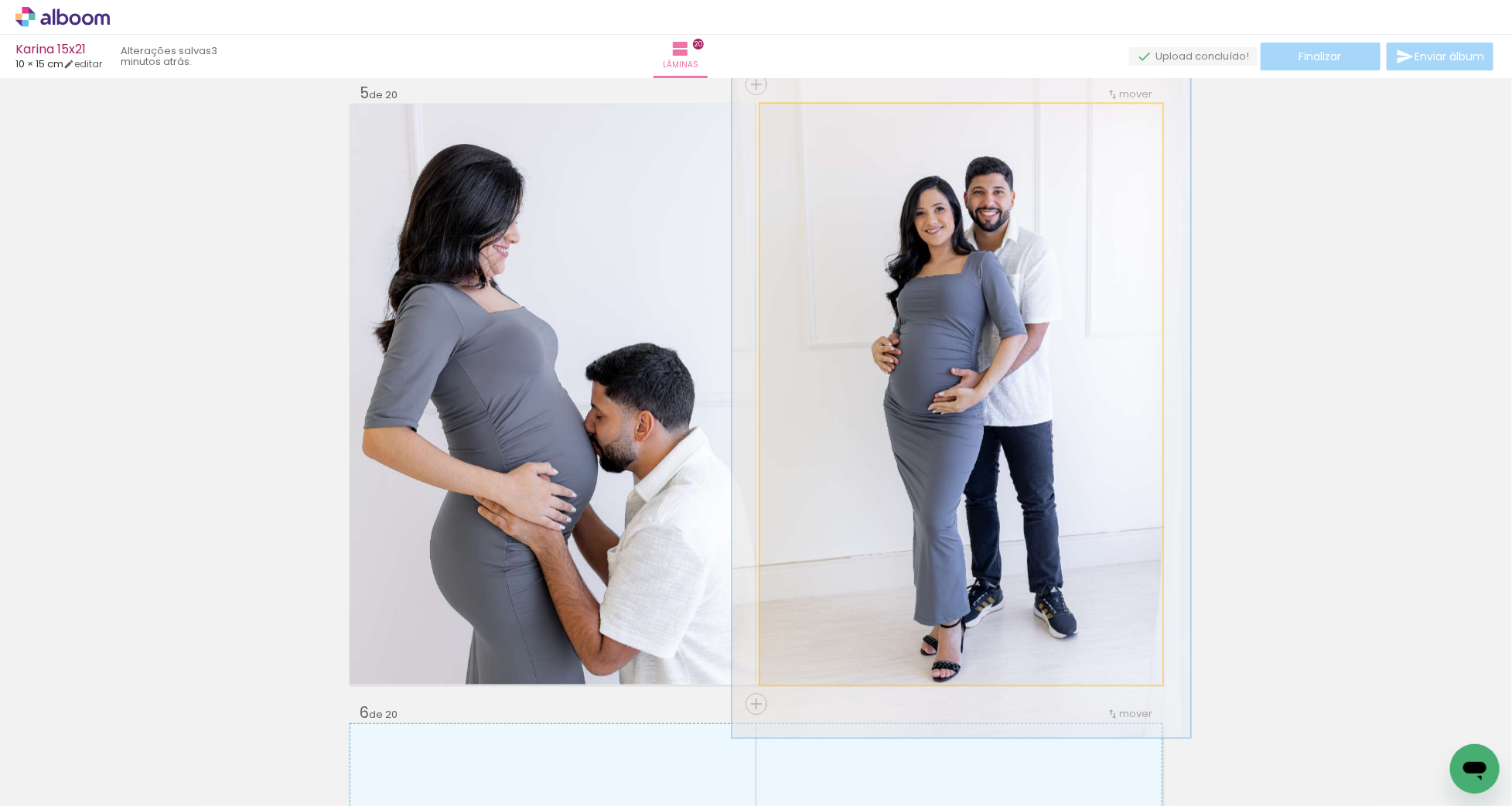
drag, startPoint x: 796, startPoint y: 119, endPoint x: 826, endPoint y: 162, distance: 52.4
type paper-slider "114"
click at [804, 118] on div at bounding box center [805, 120] width 14 height 14
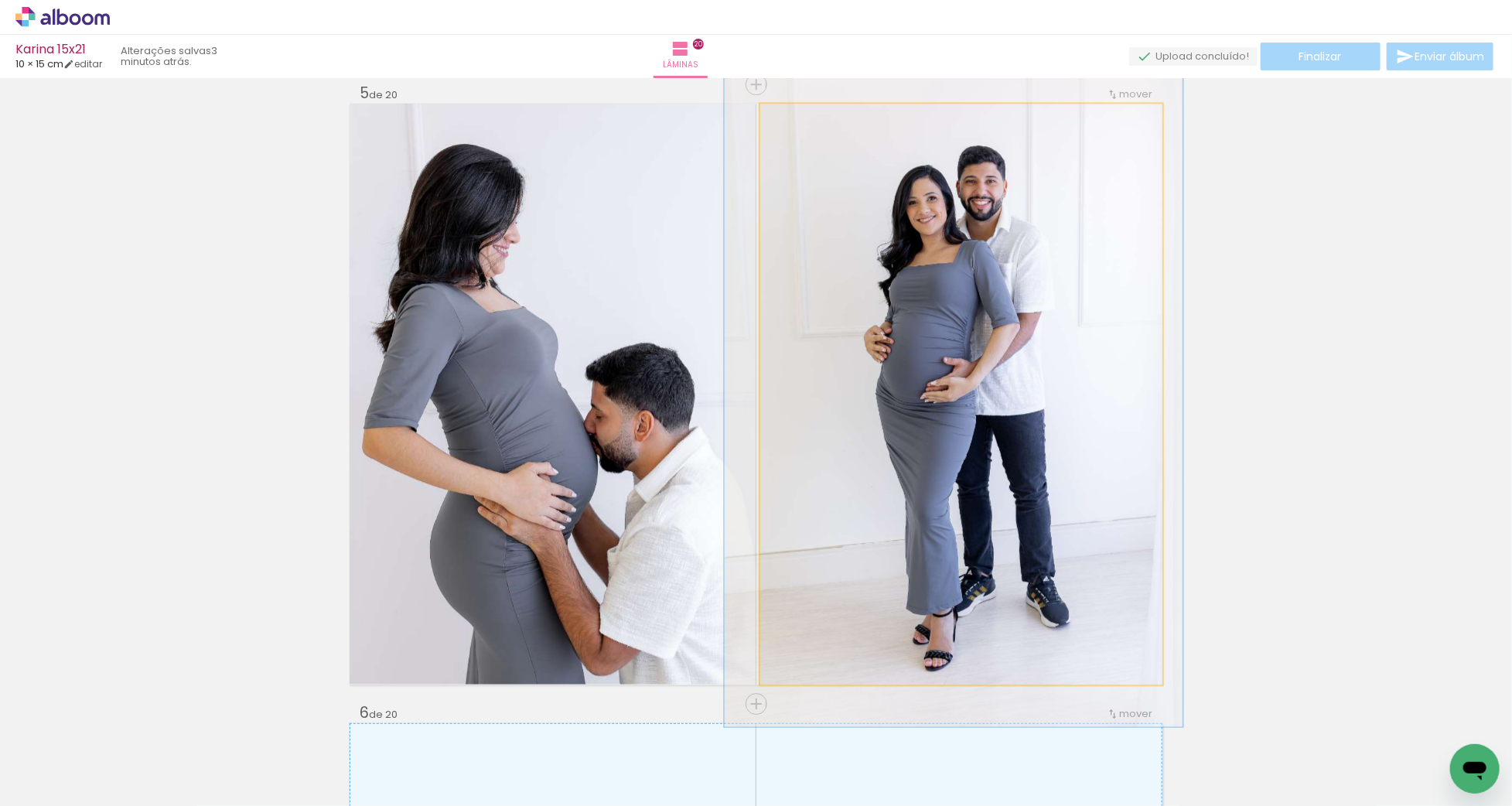
drag, startPoint x: 956, startPoint y: 343, endPoint x: 948, endPoint y: 332, distance: 13.6
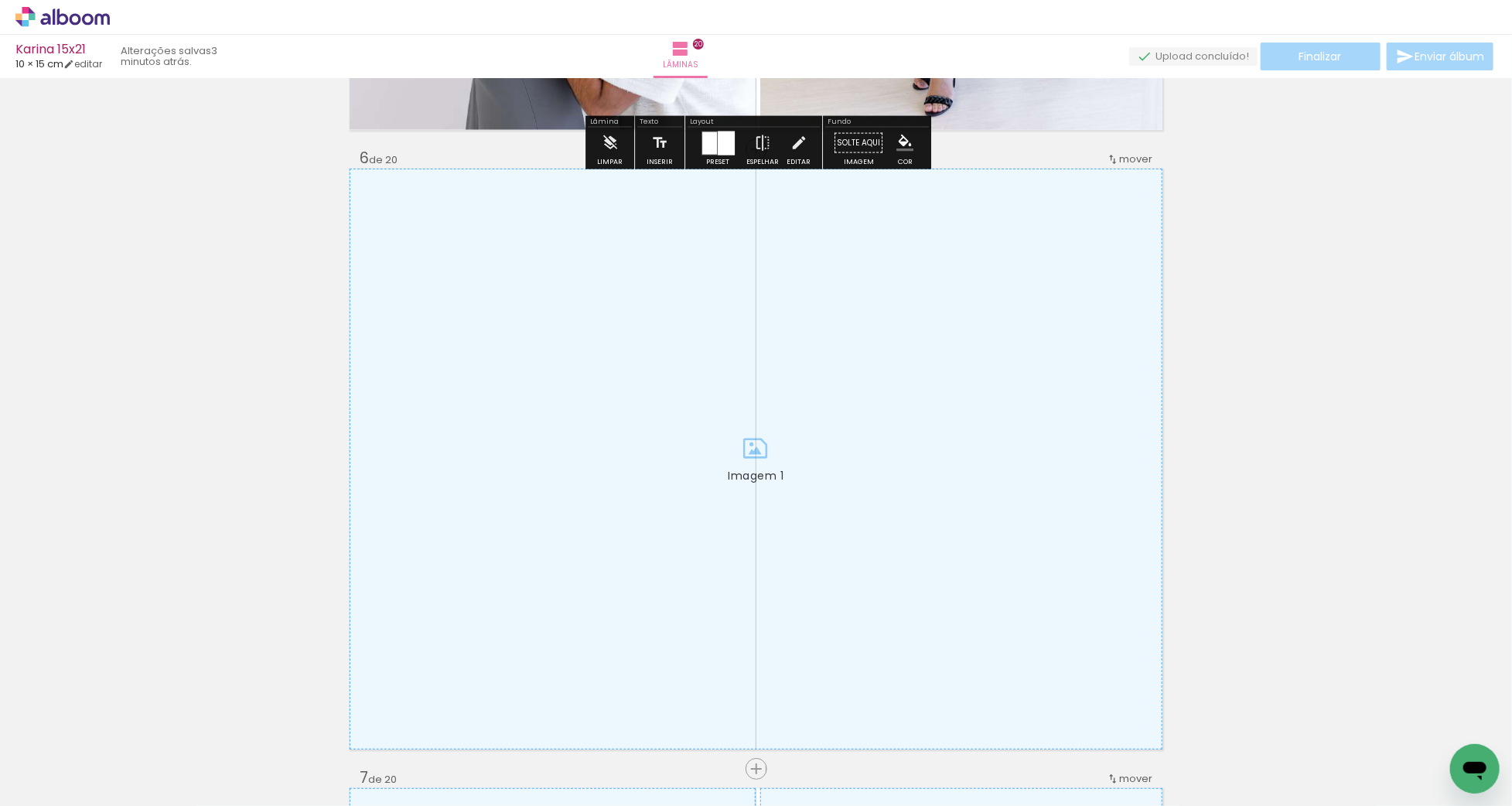
scroll to position [3172, 0]
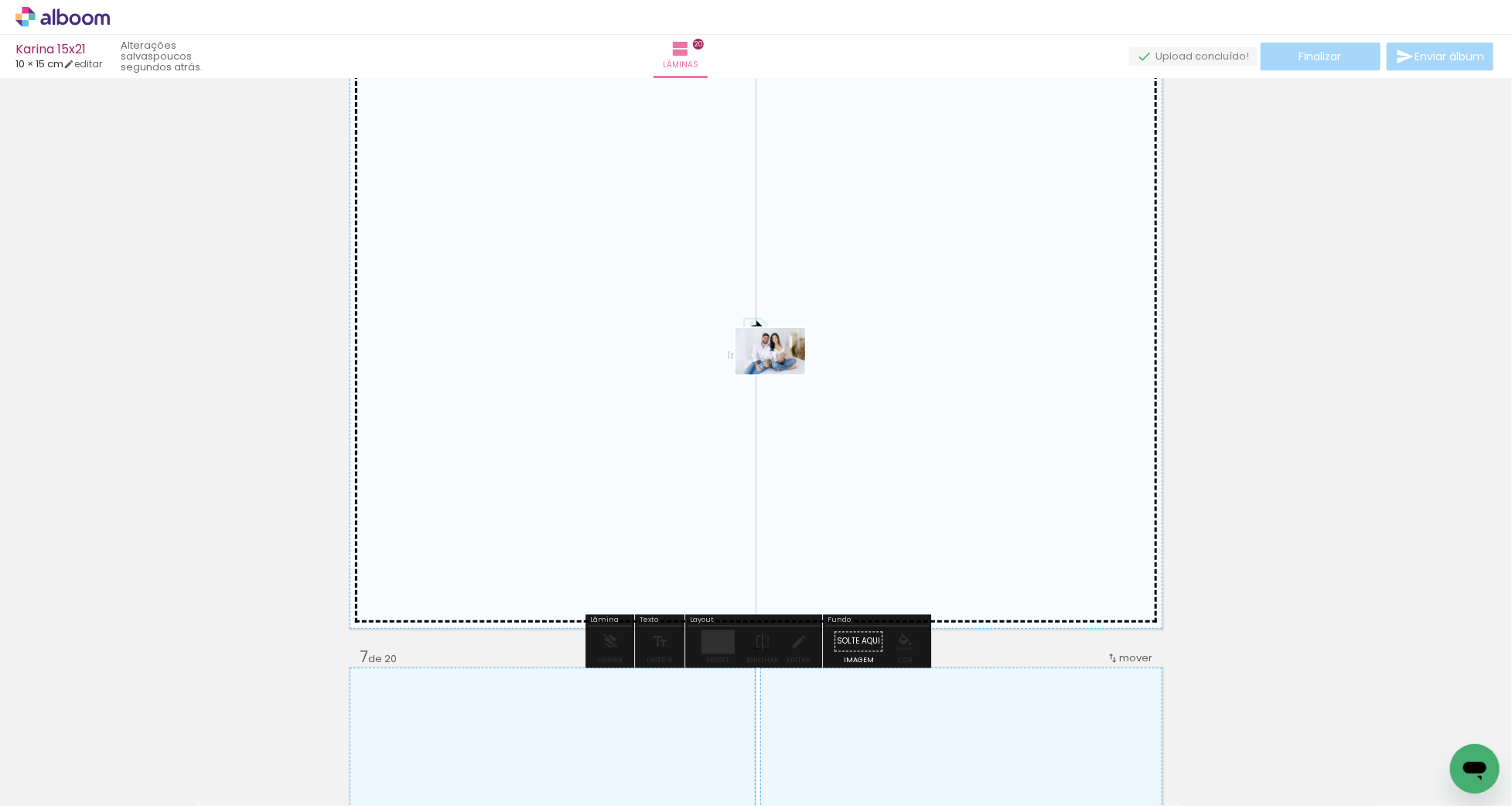
drag, startPoint x: 951, startPoint y: 760, endPoint x: 782, endPoint y: 374, distance: 421.4
click at [782, 374] on quentale-workspace at bounding box center [756, 403] width 1512 height 806
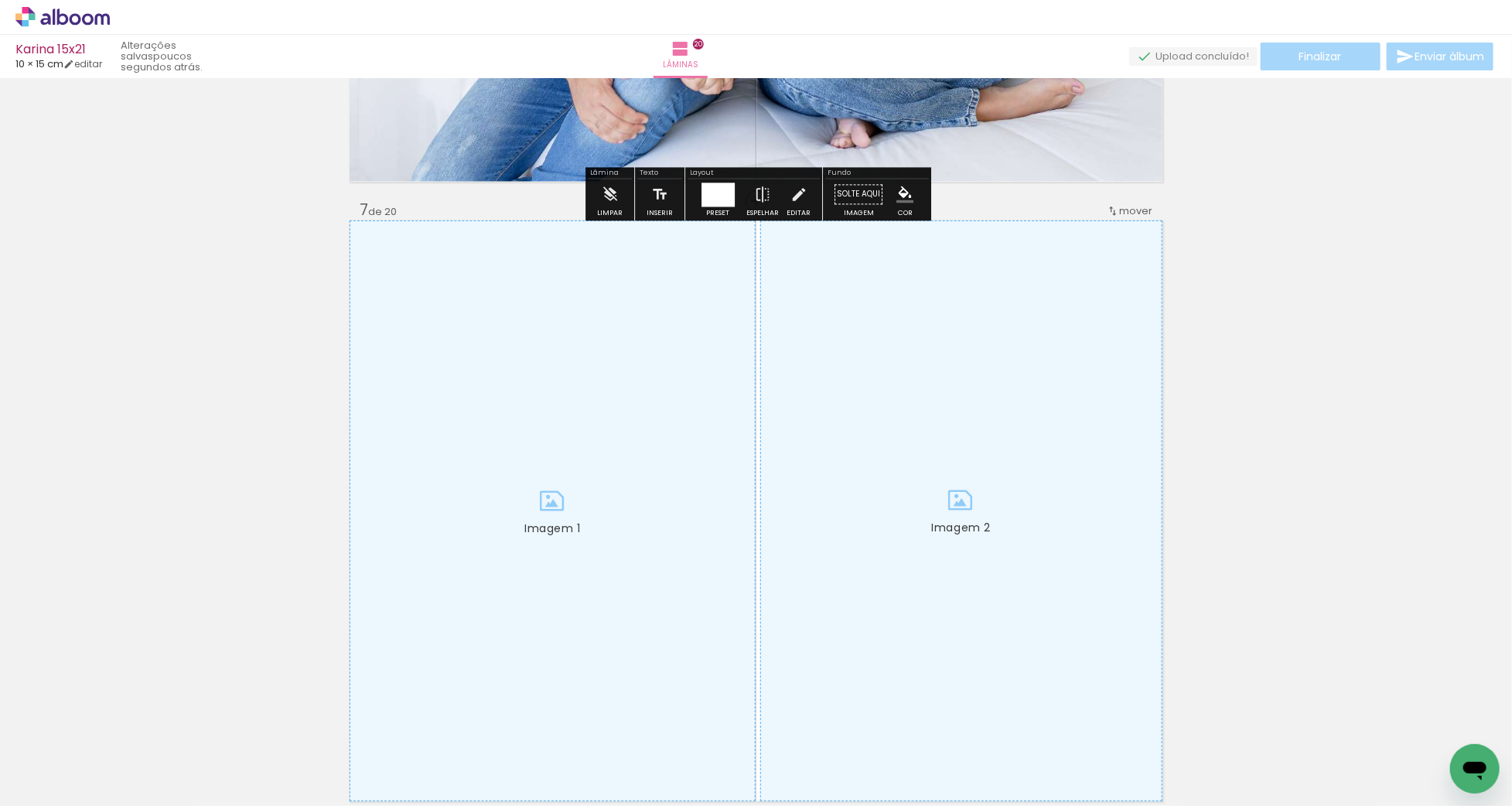
scroll to position [3693, 0]
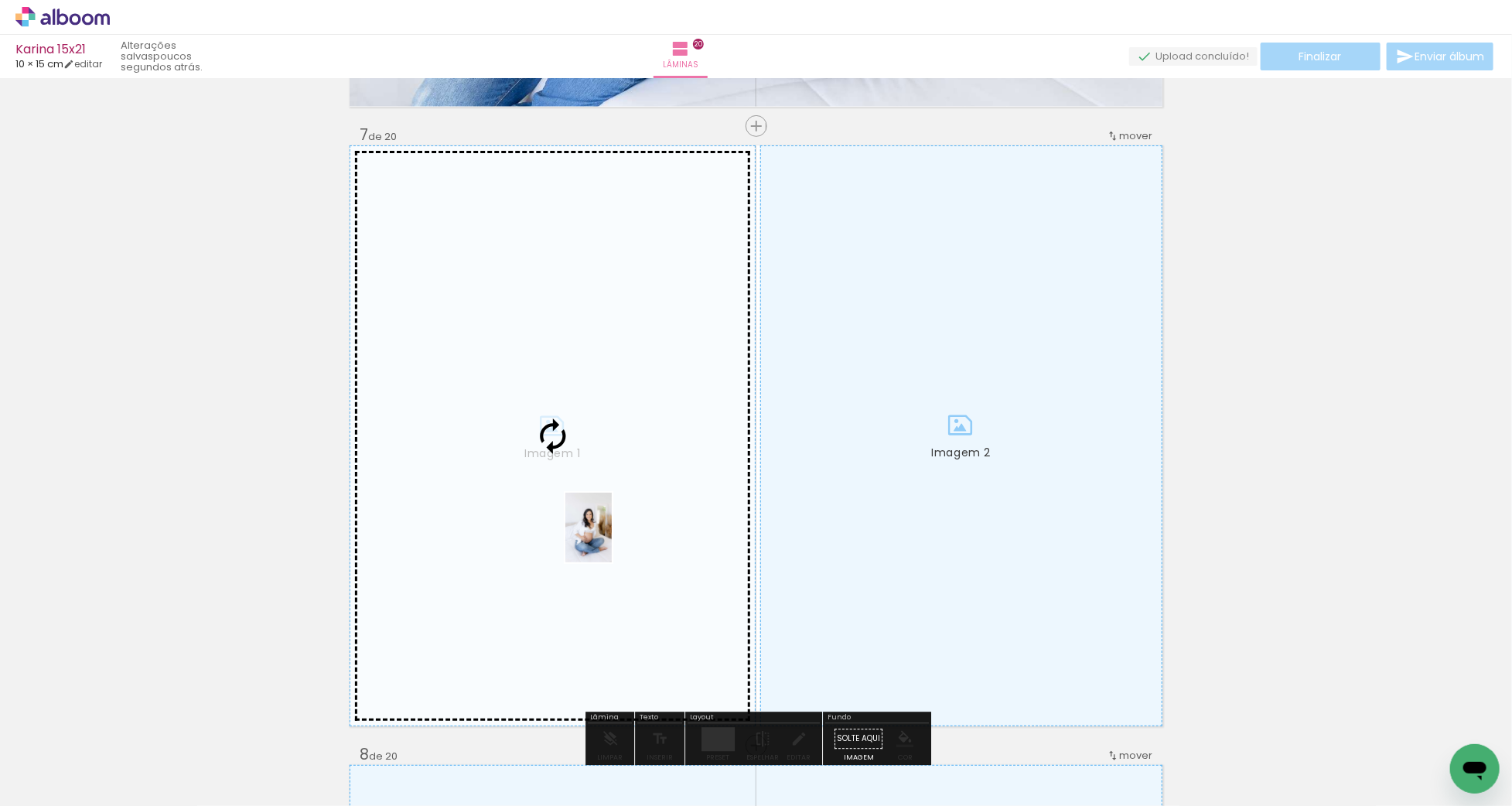
drag, startPoint x: 853, startPoint y: 751, endPoint x: 612, endPoint y: 539, distance: 321.0
click at [612, 539] on quentale-workspace at bounding box center [756, 403] width 1512 height 806
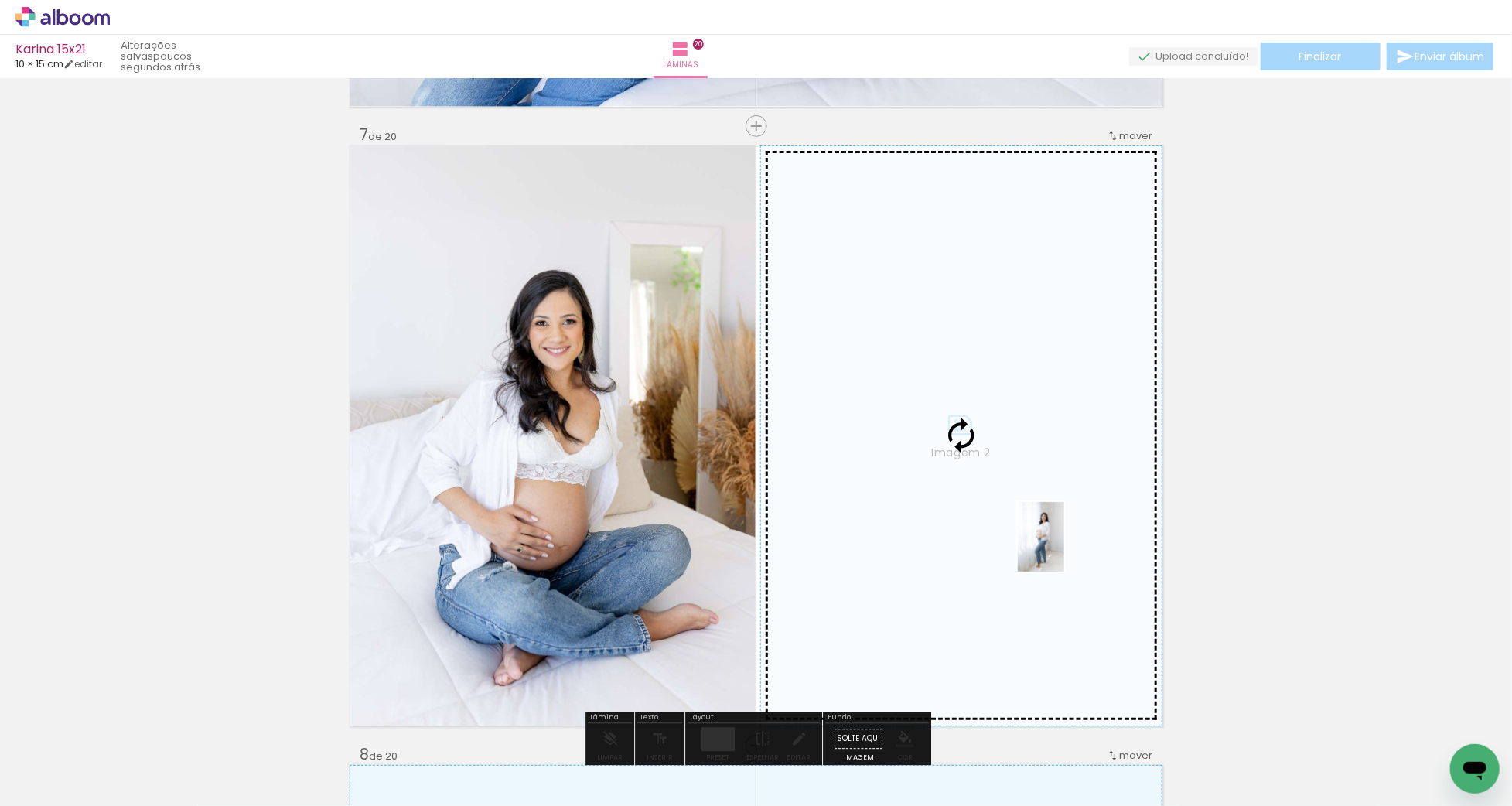
drag, startPoint x: 1128, startPoint y: 766, endPoint x: 1065, endPoint y: 549, distance: 226.0
click at [1065, 549] on quentale-workspace at bounding box center [756, 403] width 1512 height 806
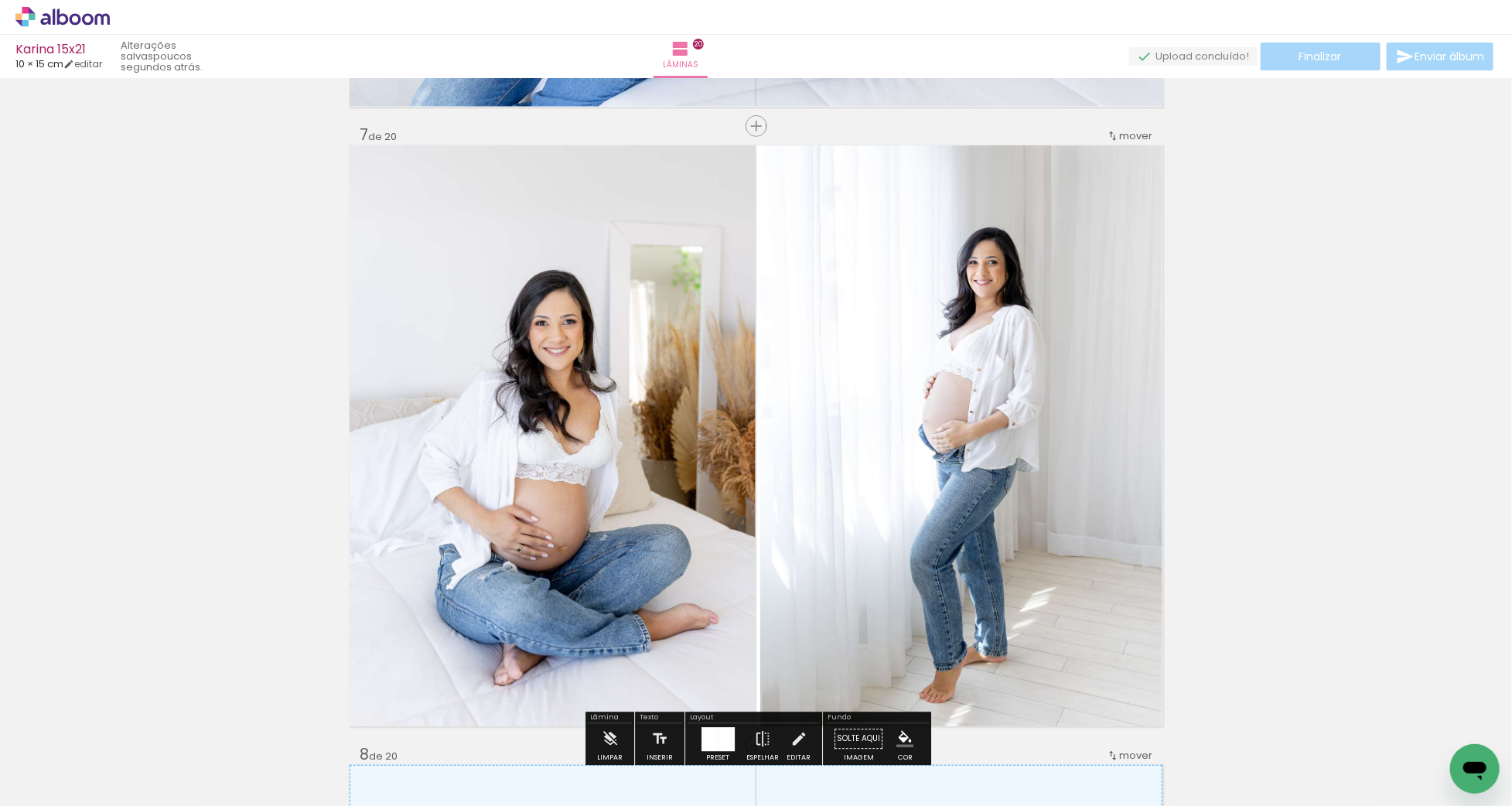
scroll to position [3768, 0]
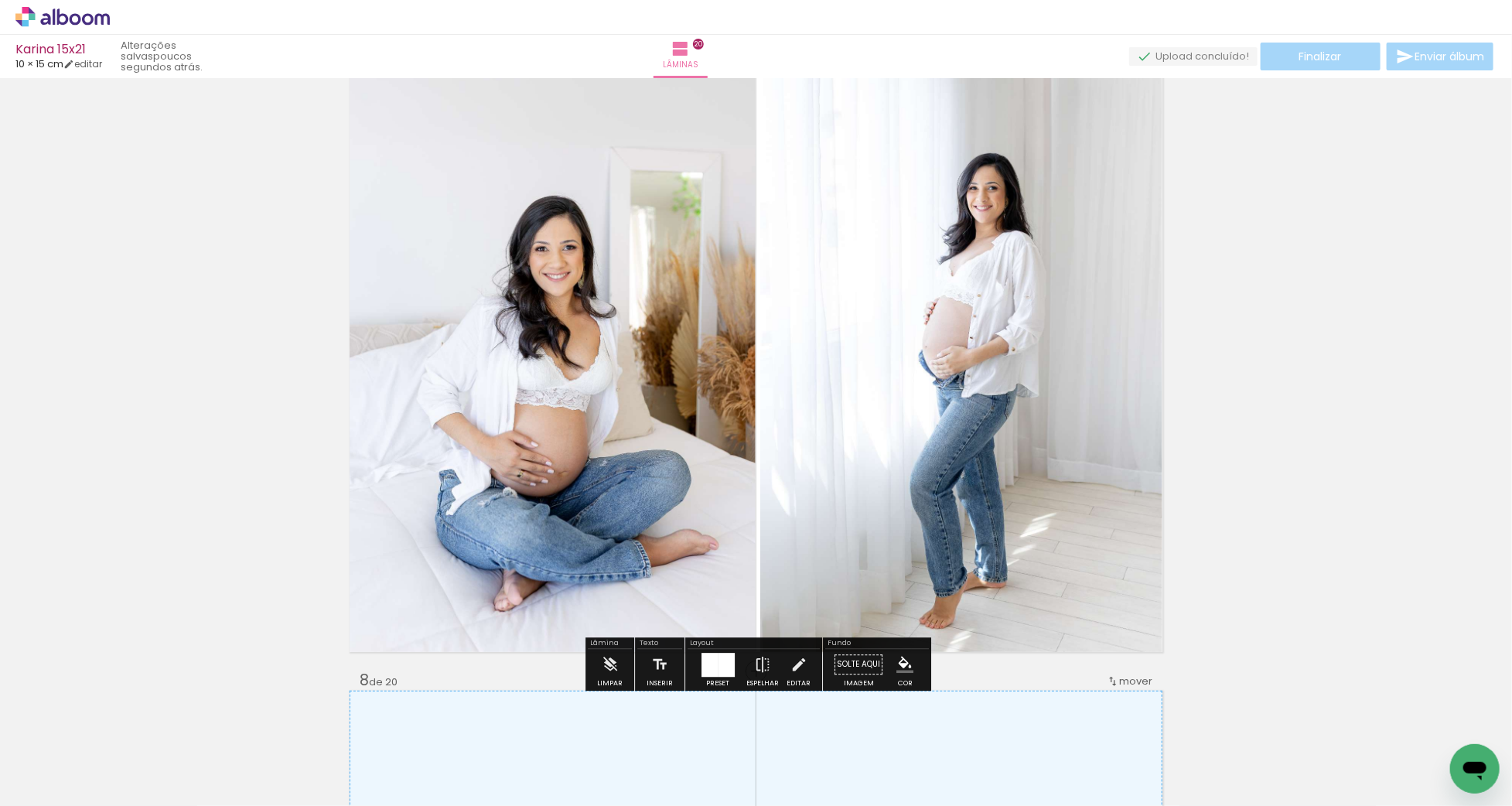
click at [987, 333] on quentale-photo "Imagem 2" at bounding box center [962, 361] width 402 height 581
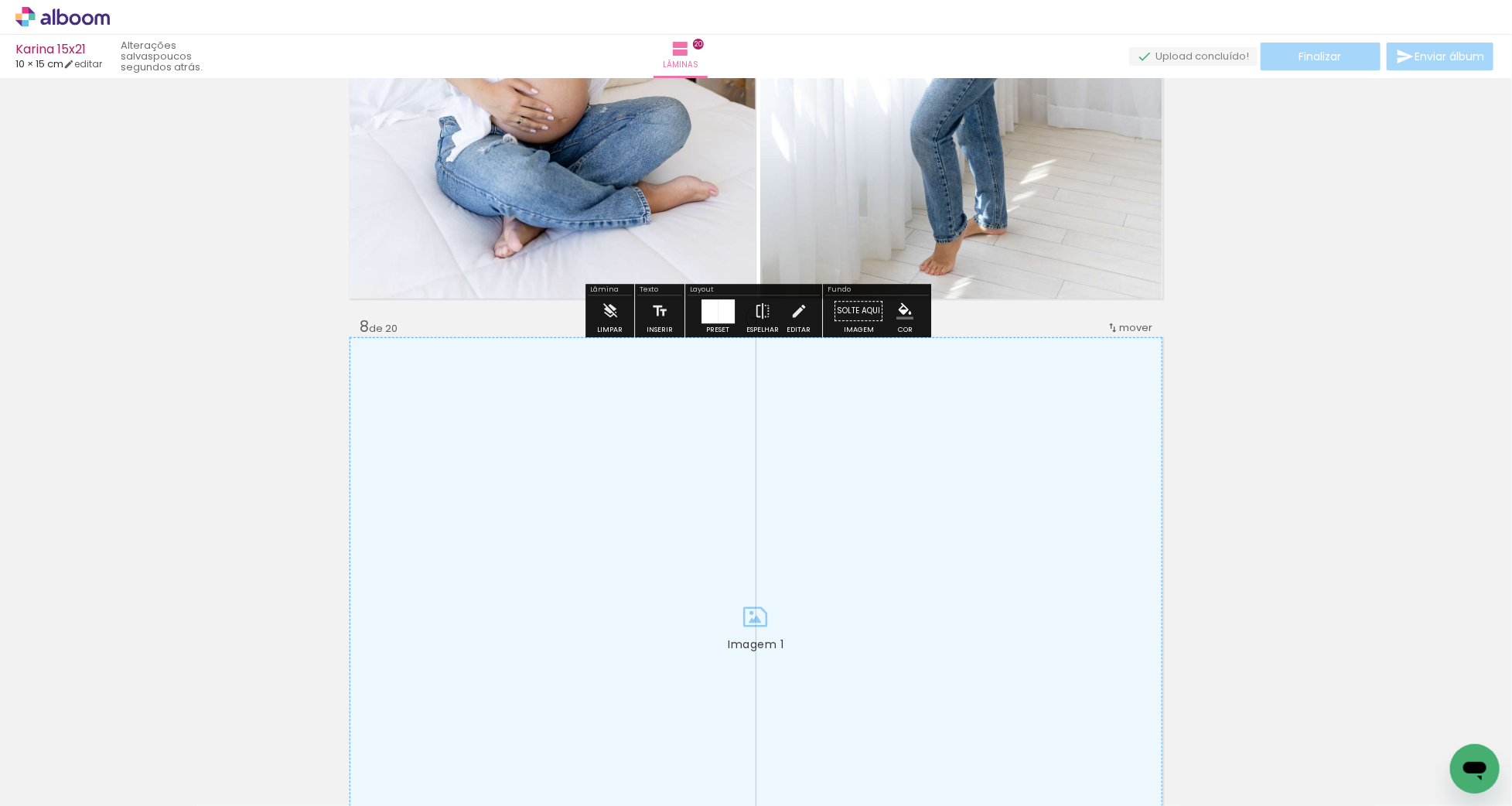
scroll to position [4134, 0]
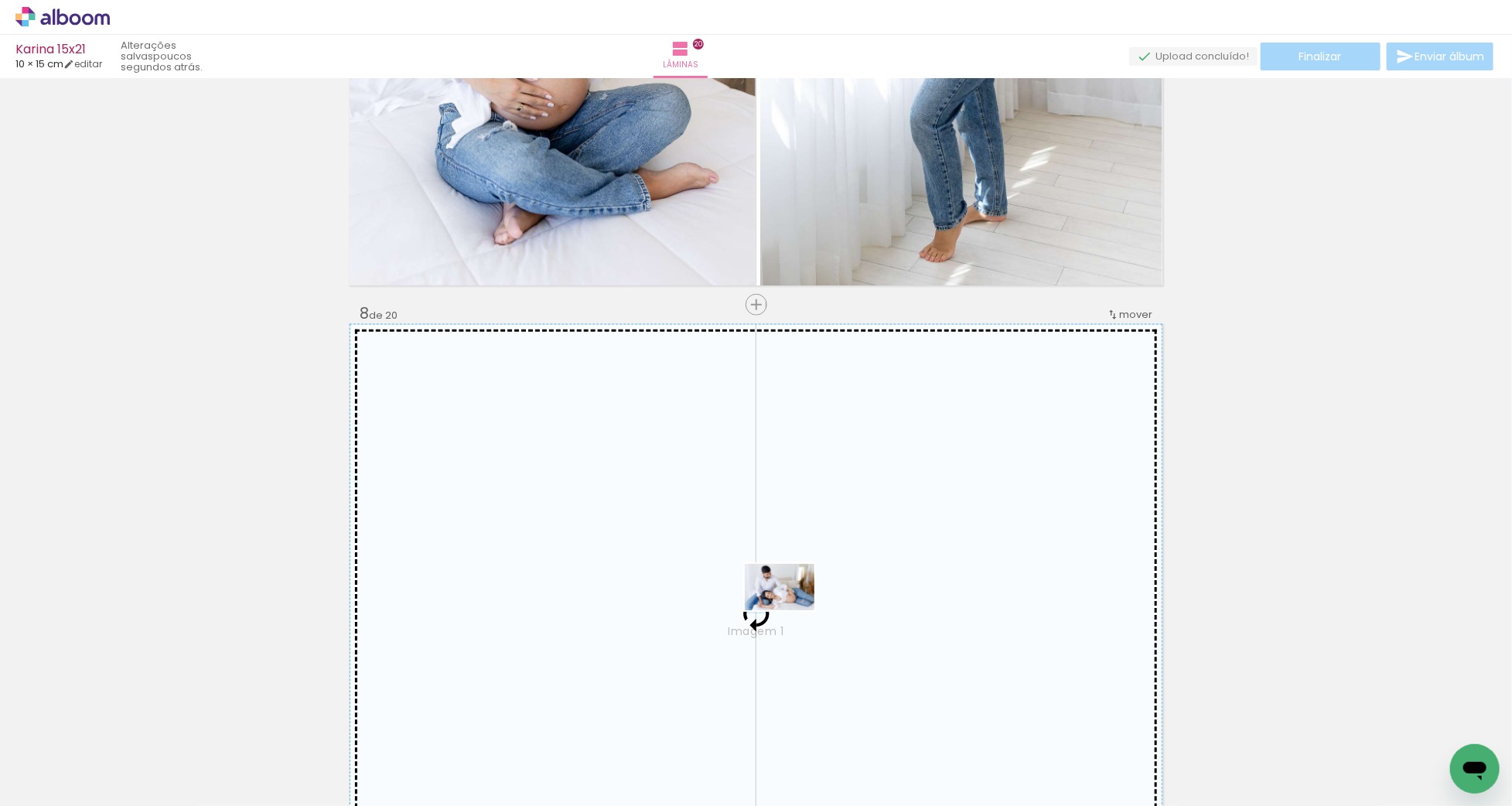
drag, startPoint x: 1022, startPoint y: 755, endPoint x: 791, endPoint y: 610, distance: 272.7
click at [791, 610] on quentale-workspace at bounding box center [756, 403] width 1512 height 806
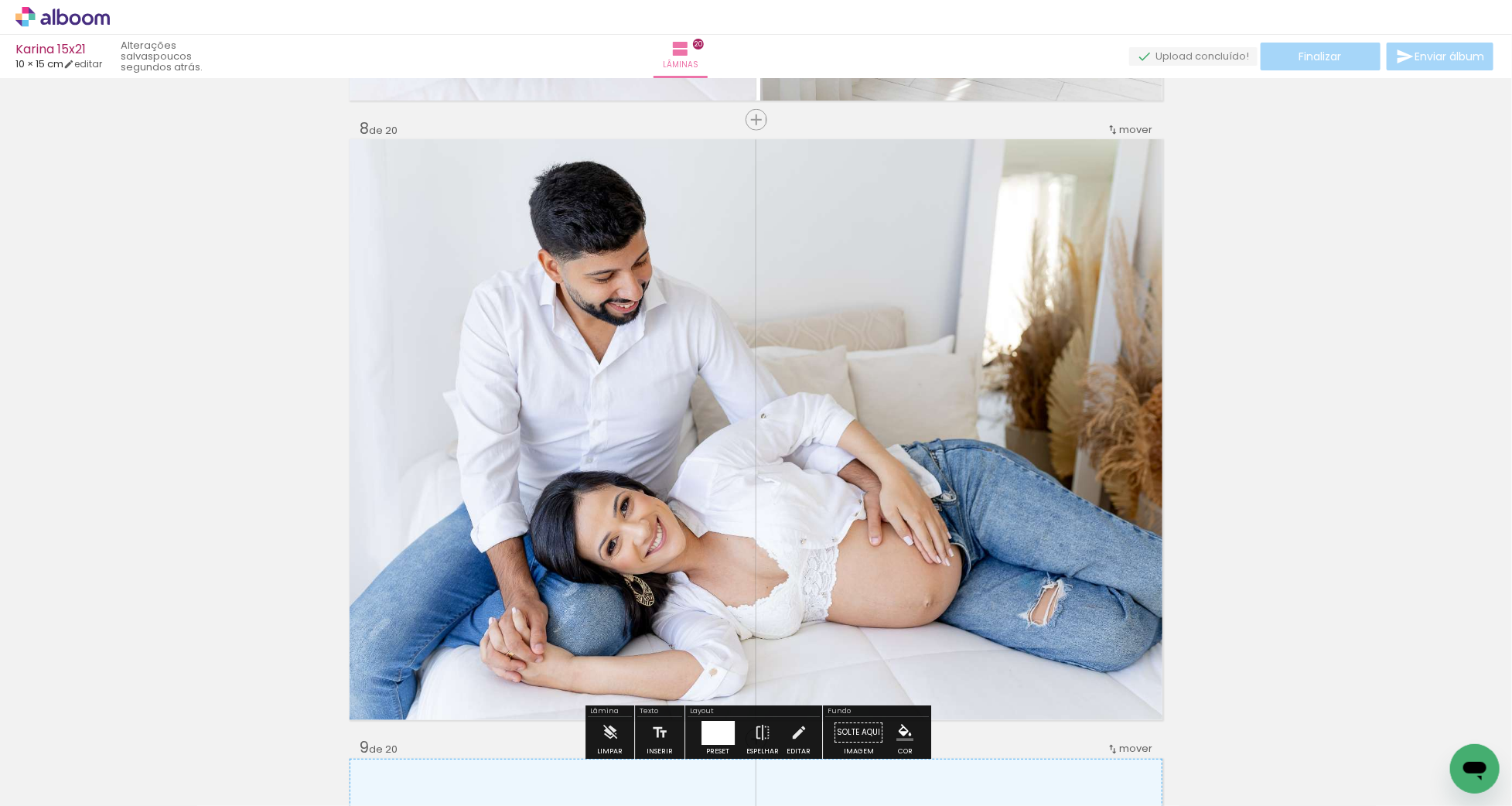
scroll to position [4342, 0]
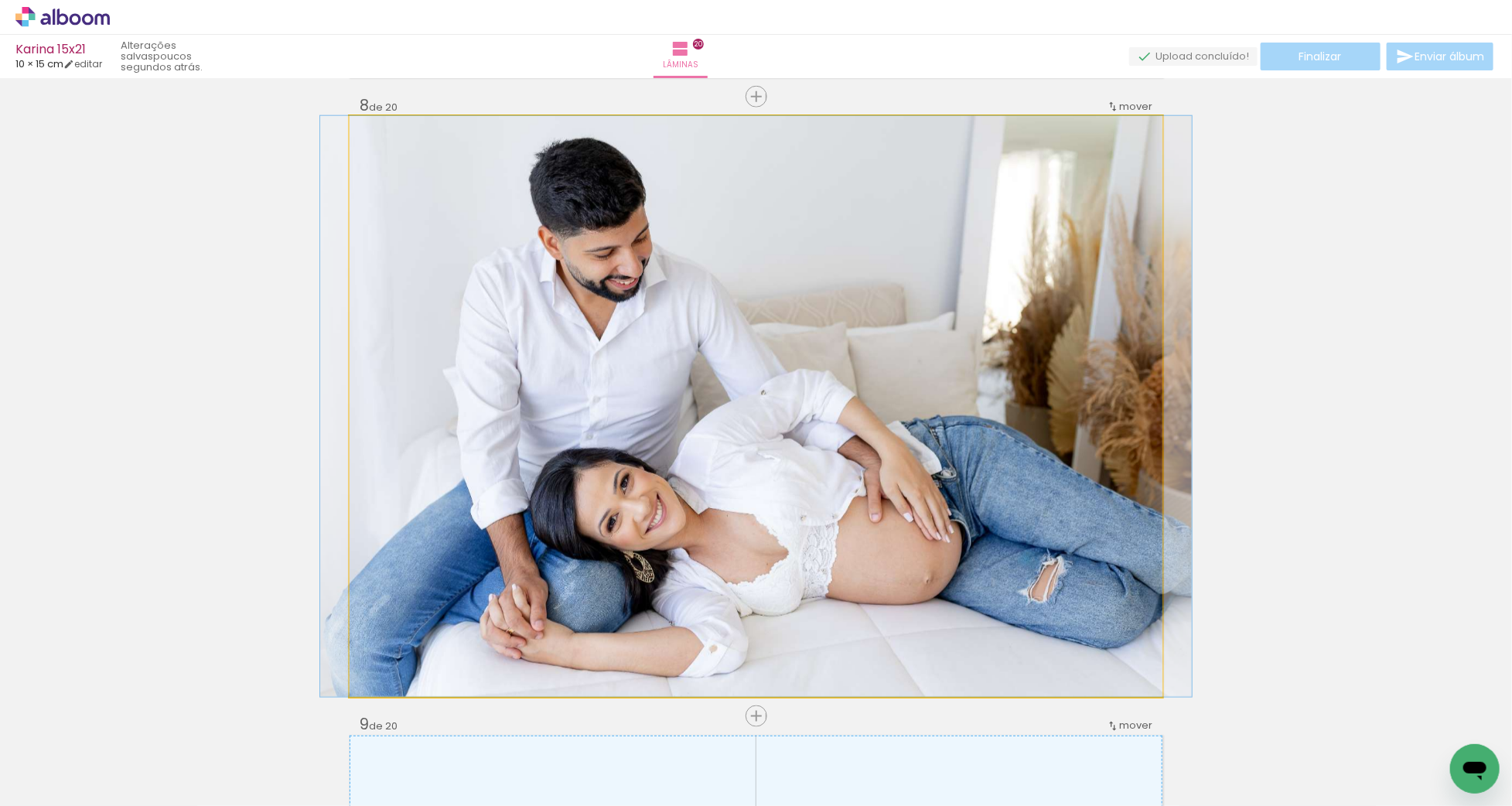
click at [856, 533] on quentale-photo "Imagem 1" at bounding box center [756, 406] width 813 height 581
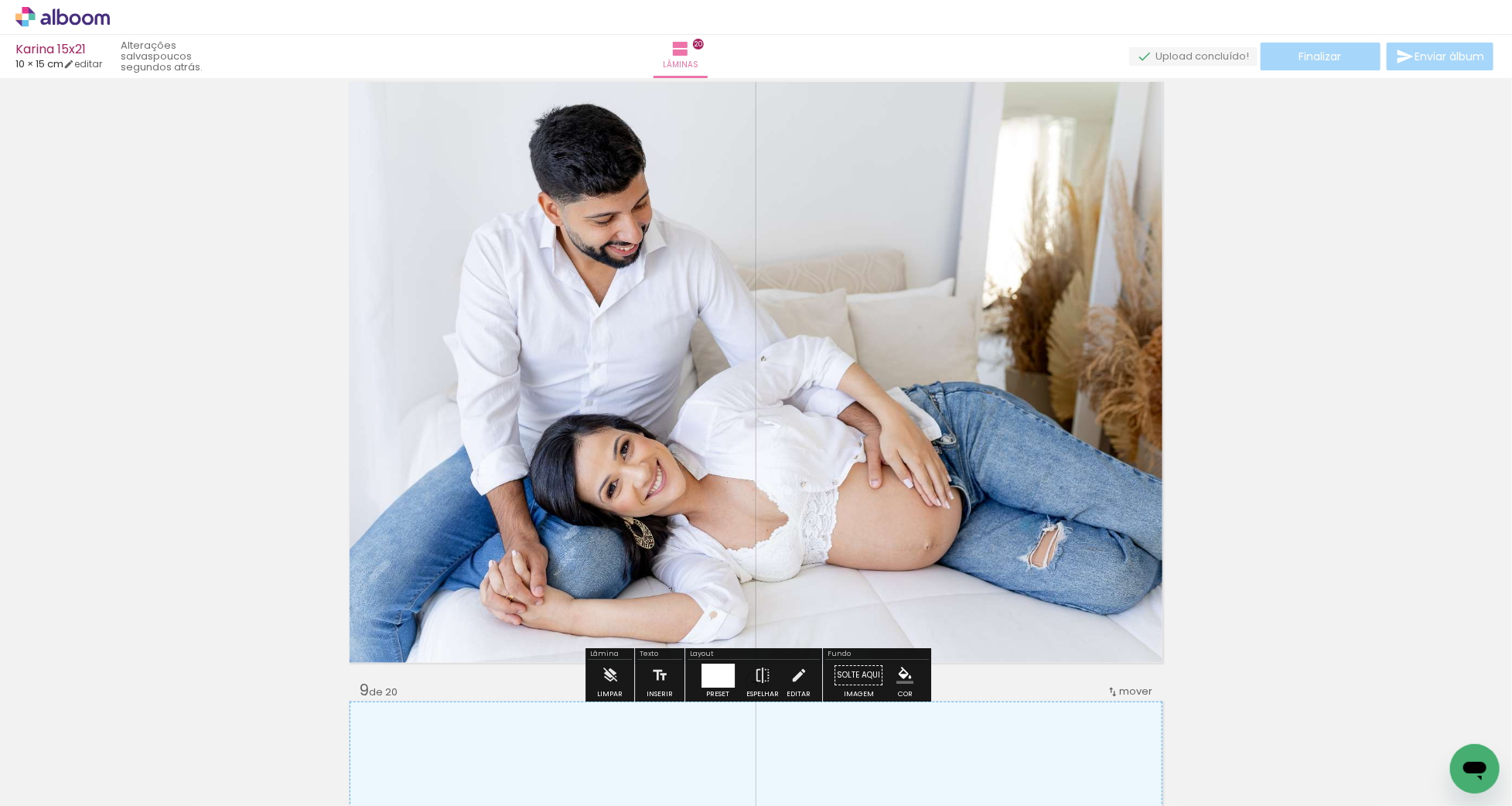
scroll to position [4374, 0]
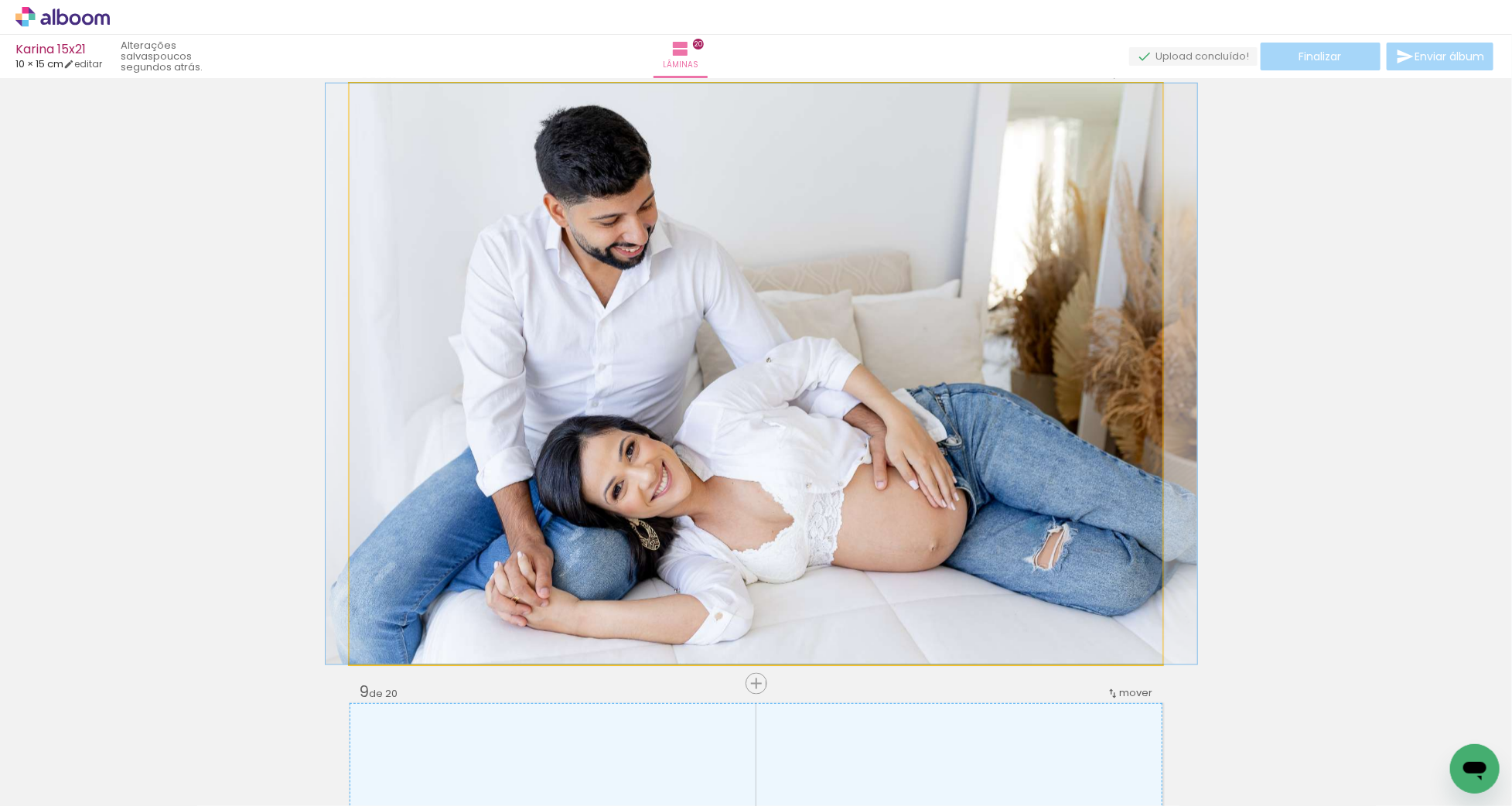
drag, startPoint x: 820, startPoint y: 438, endPoint x: 825, endPoint y: 426, distance: 13.0
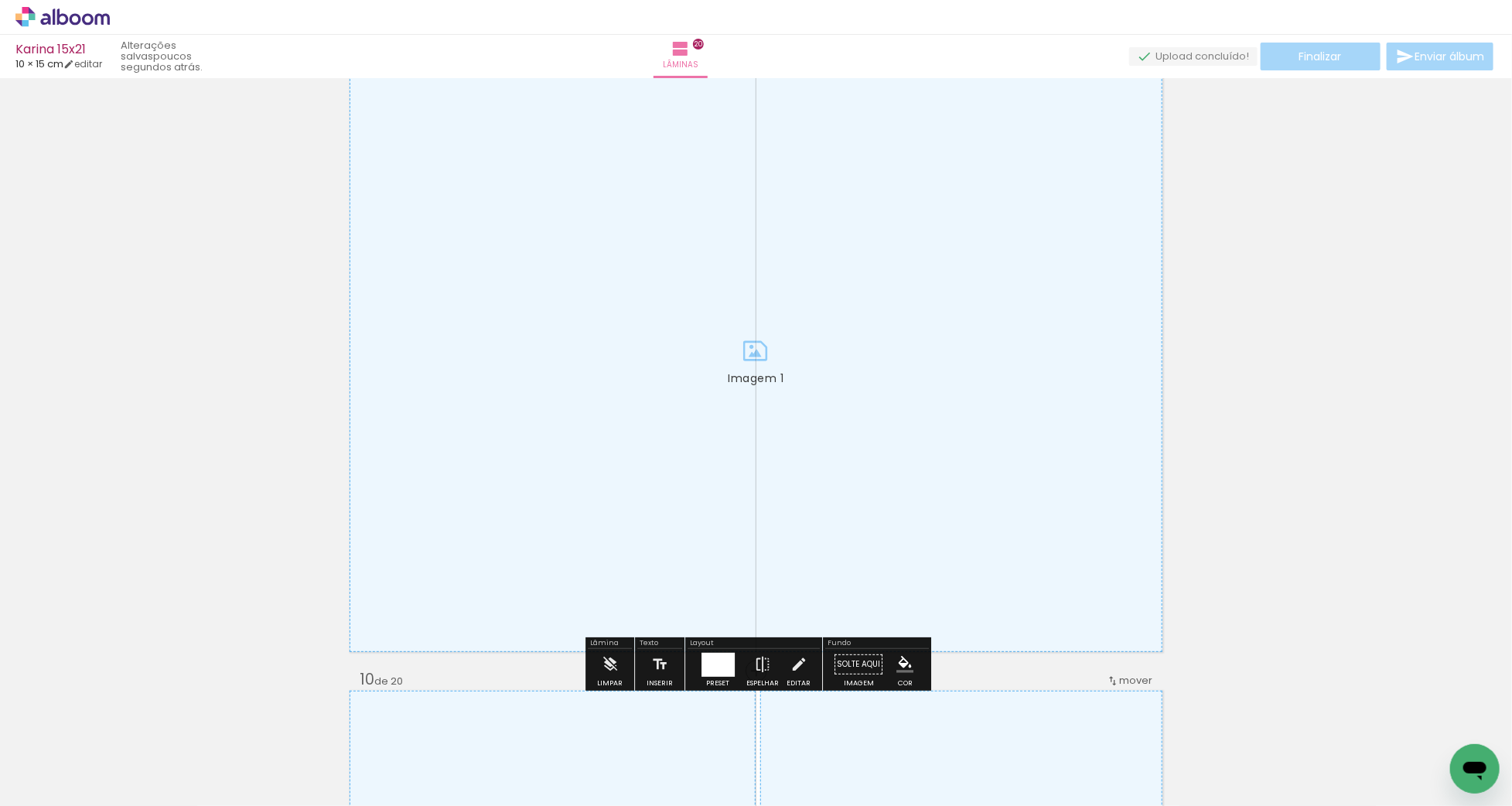
scroll to position [5047, 0]
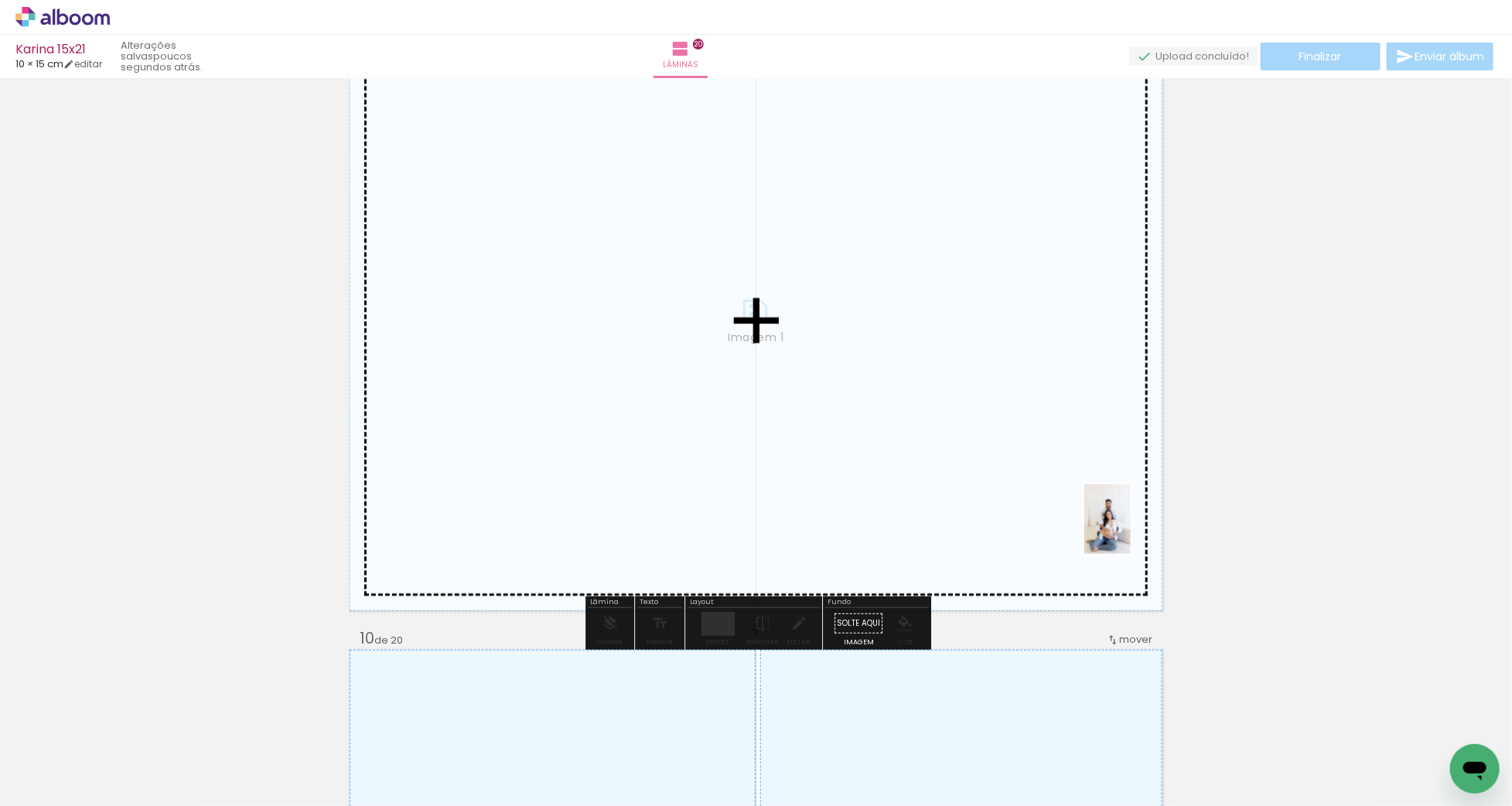
drag, startPoint x: 1286, startPoint y: 751, endPoint x: 1192, endPoint y: 668, distance: 125.4
click at [1130, 530] on quentale-workspace at bounding box center [756, 403] width 1512 height 806
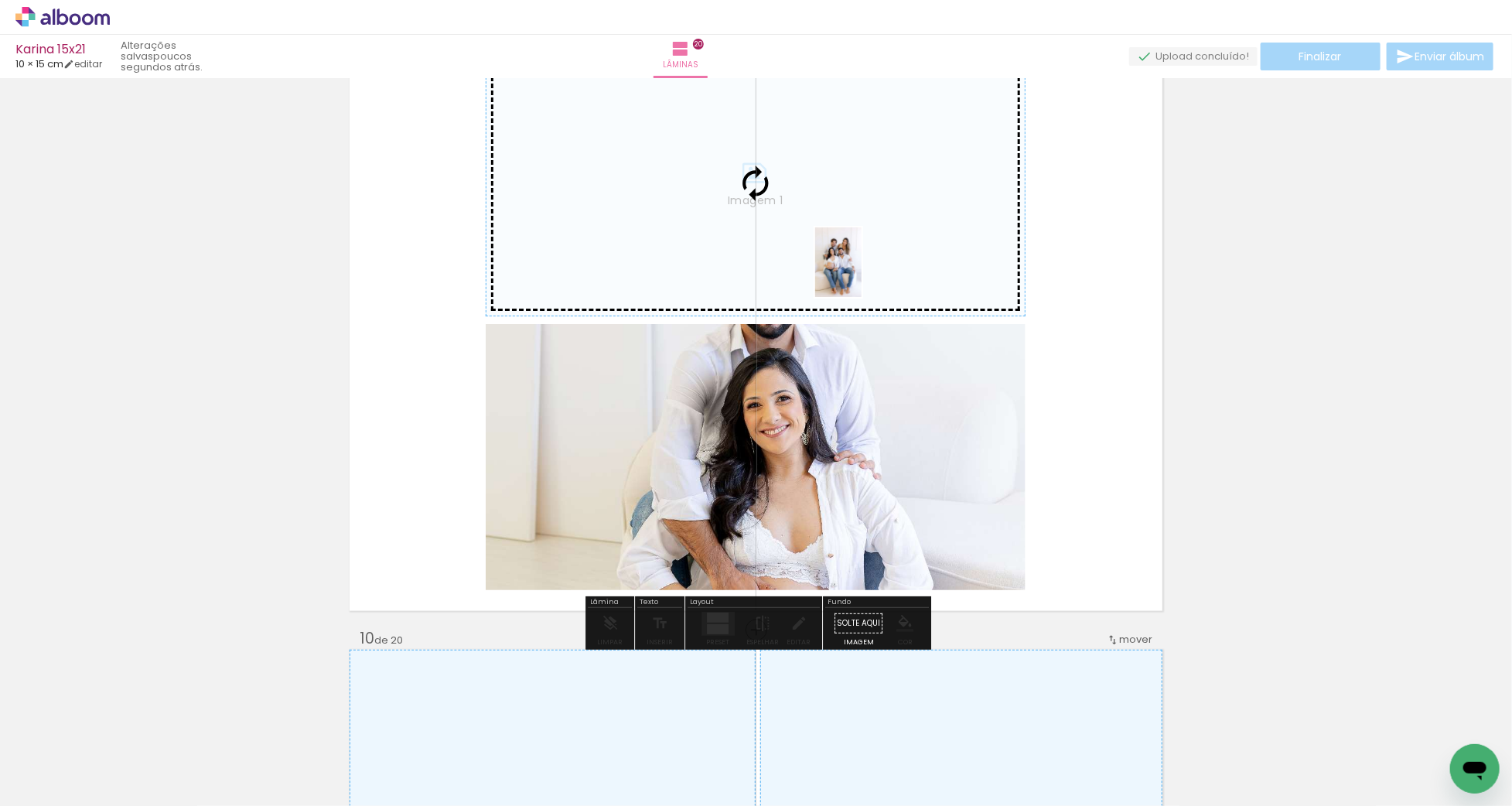
scroll to position [5048, 0]
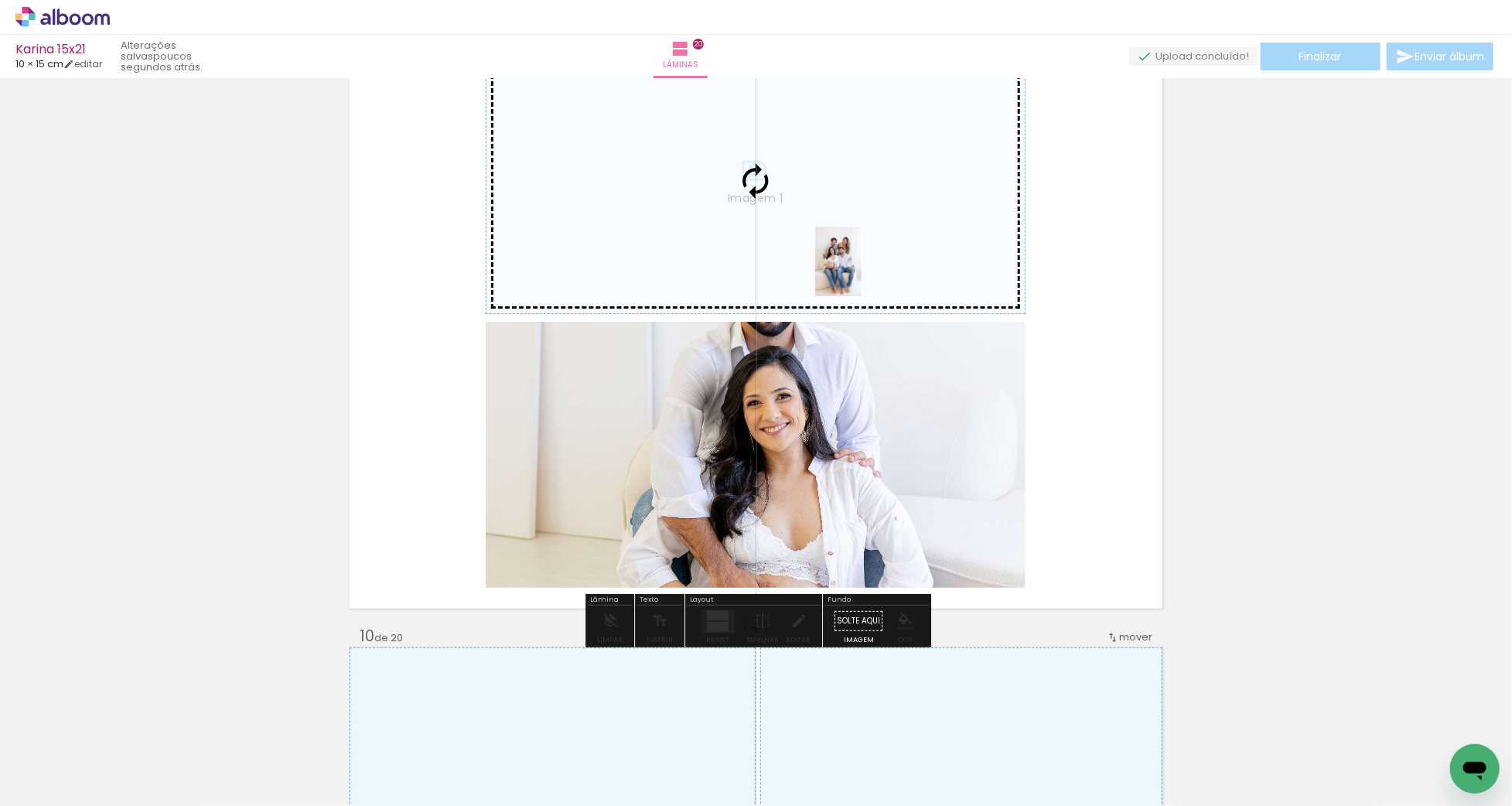
drag, startPoint x: 1179, startPoint y: 723, endPoint x: 862, endPoint y: 273, distance: 550.4
click at [862, 273] on quentale-workspace at bounding box center [756, 403] width 1512 height 806
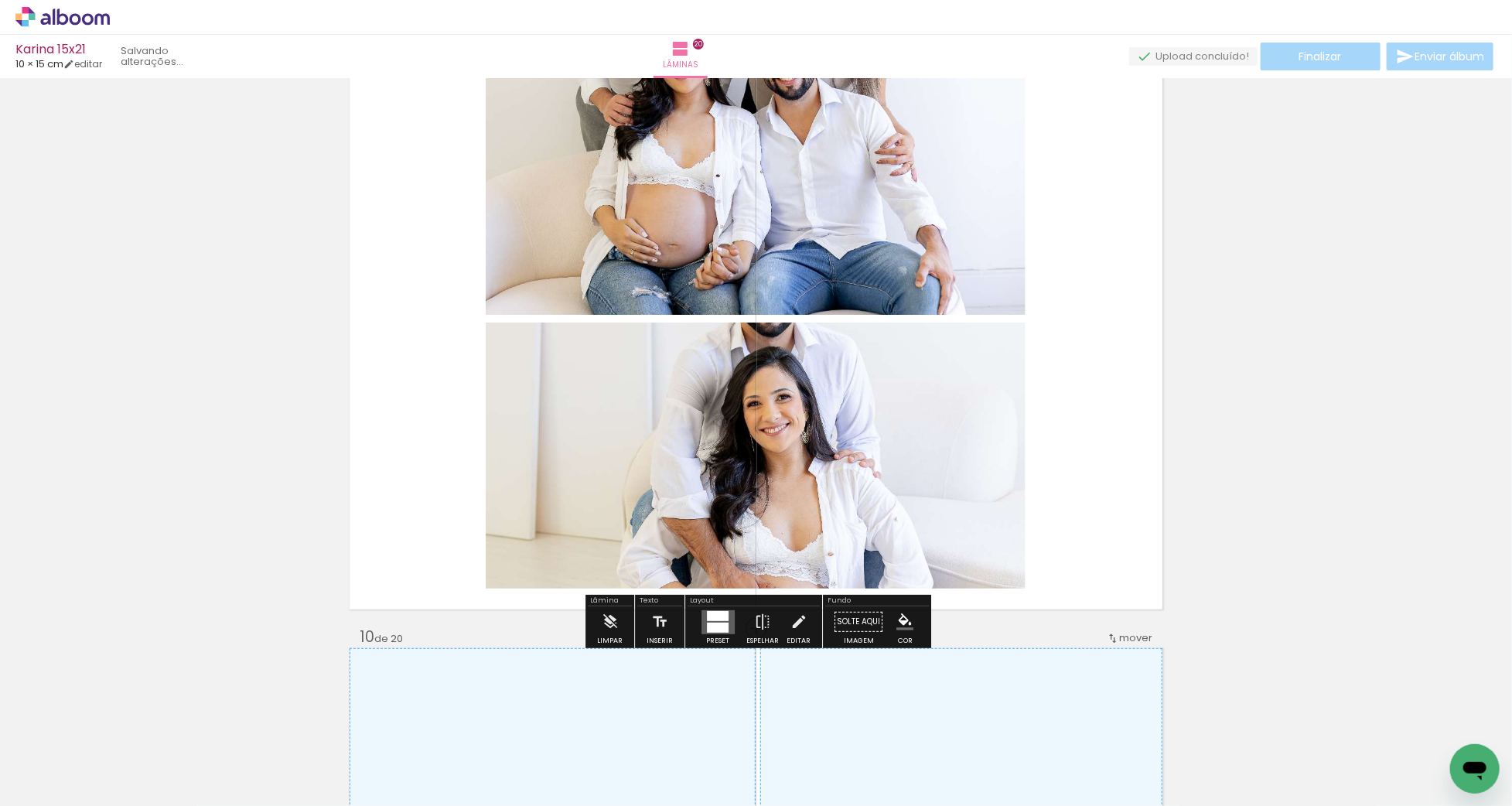
scroll to position [5050, 0]
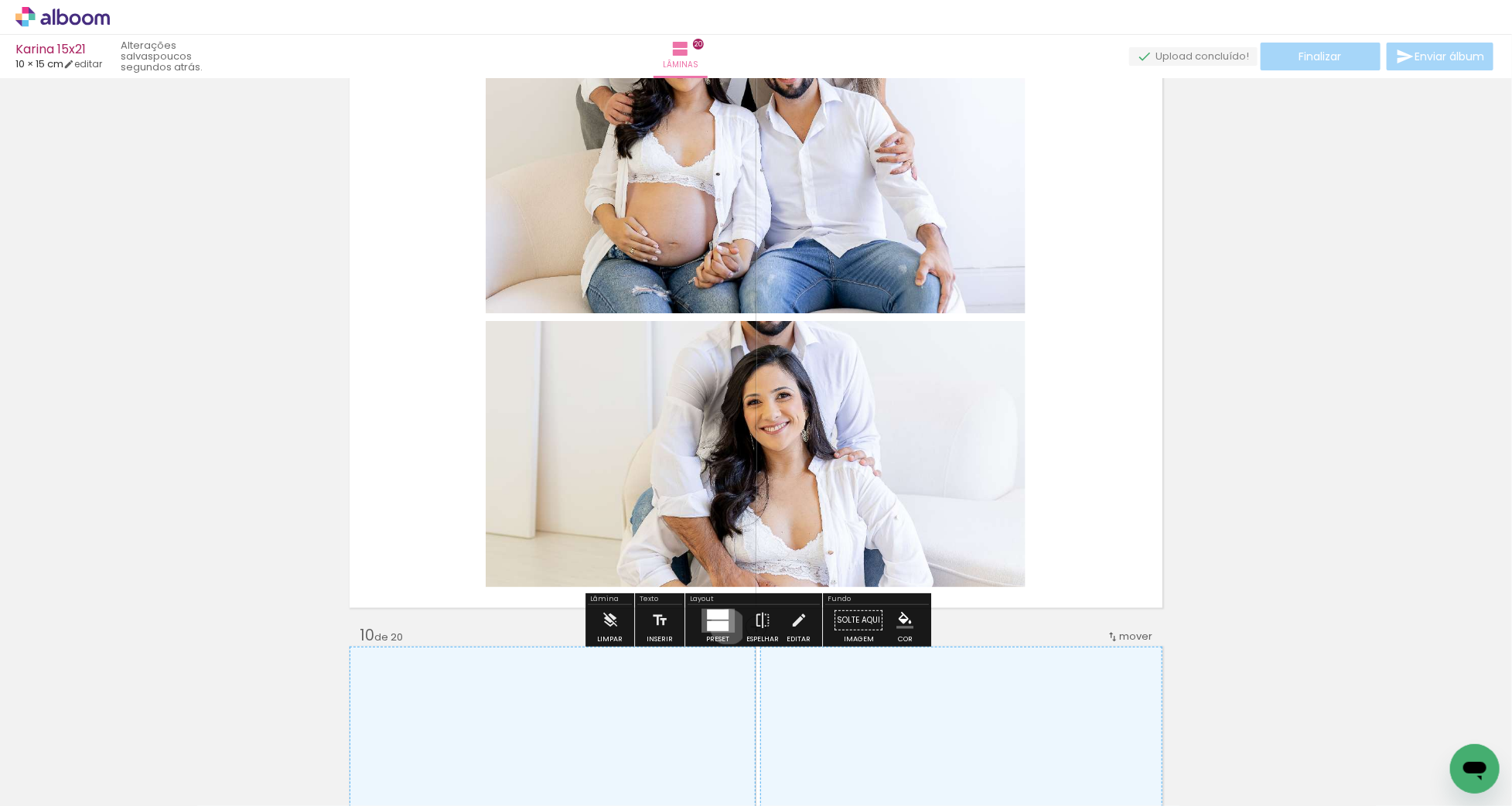
drag, startPoint x: 724, startPoint y: 626, endPoint x: 847, endPoint y: 598, distance: 126.1
click at [725, 625] on quentale-layouter at bounding box center [718, 620] width 33 height 24
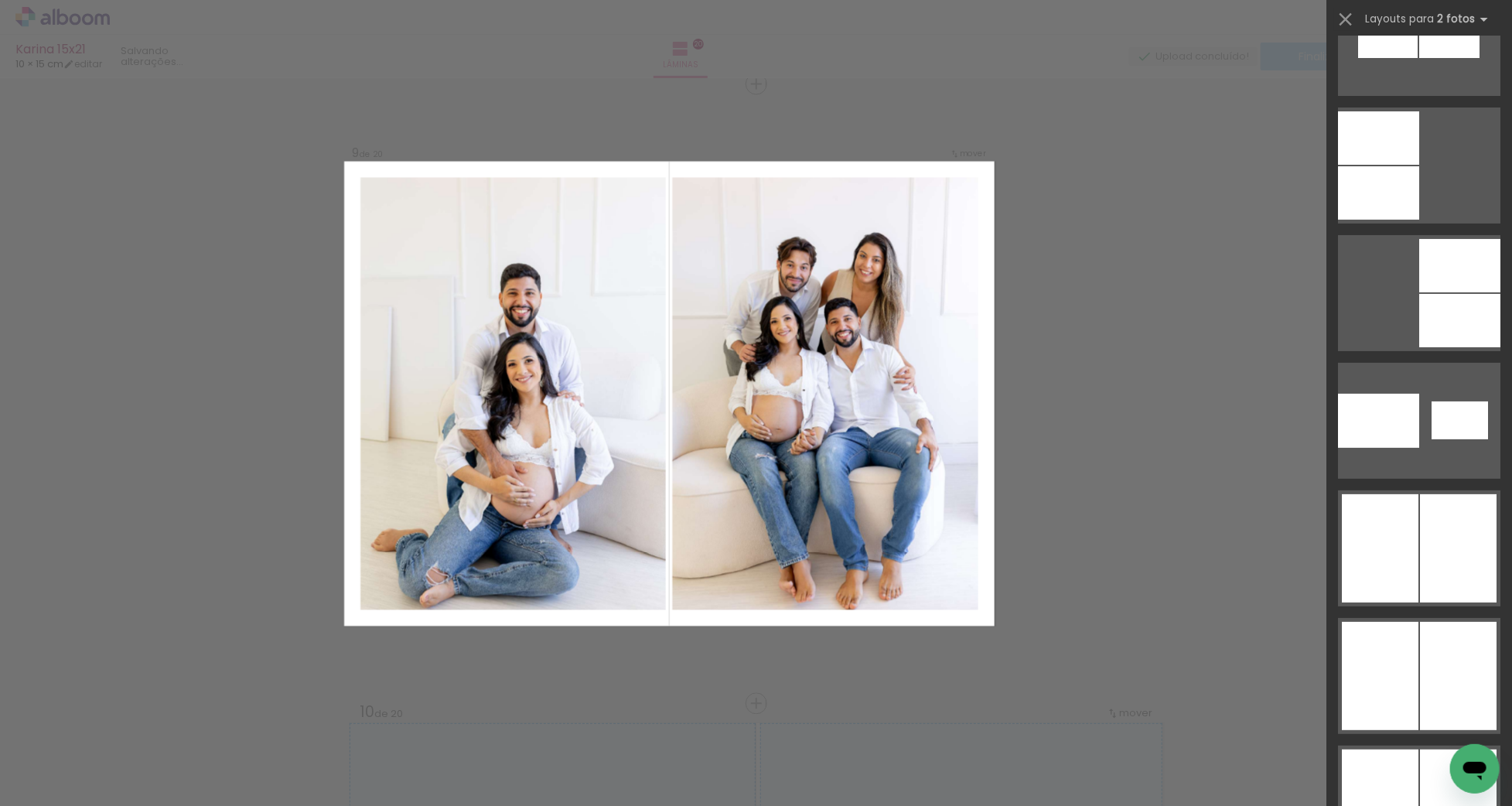
scroll to position [10019, 0]
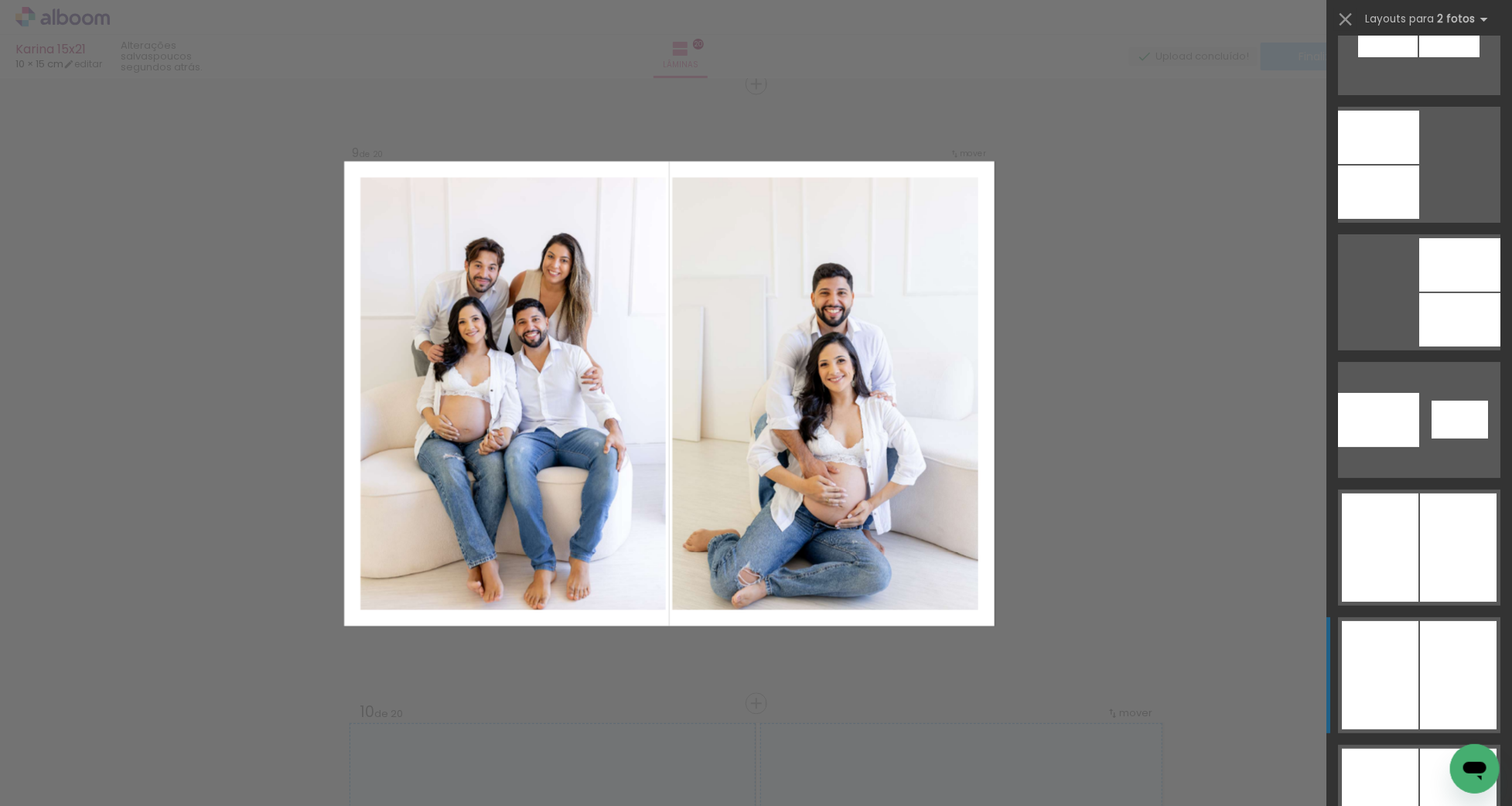
click at [1428, 57] on div at bounding box center [1449, 37] width 60 height 41
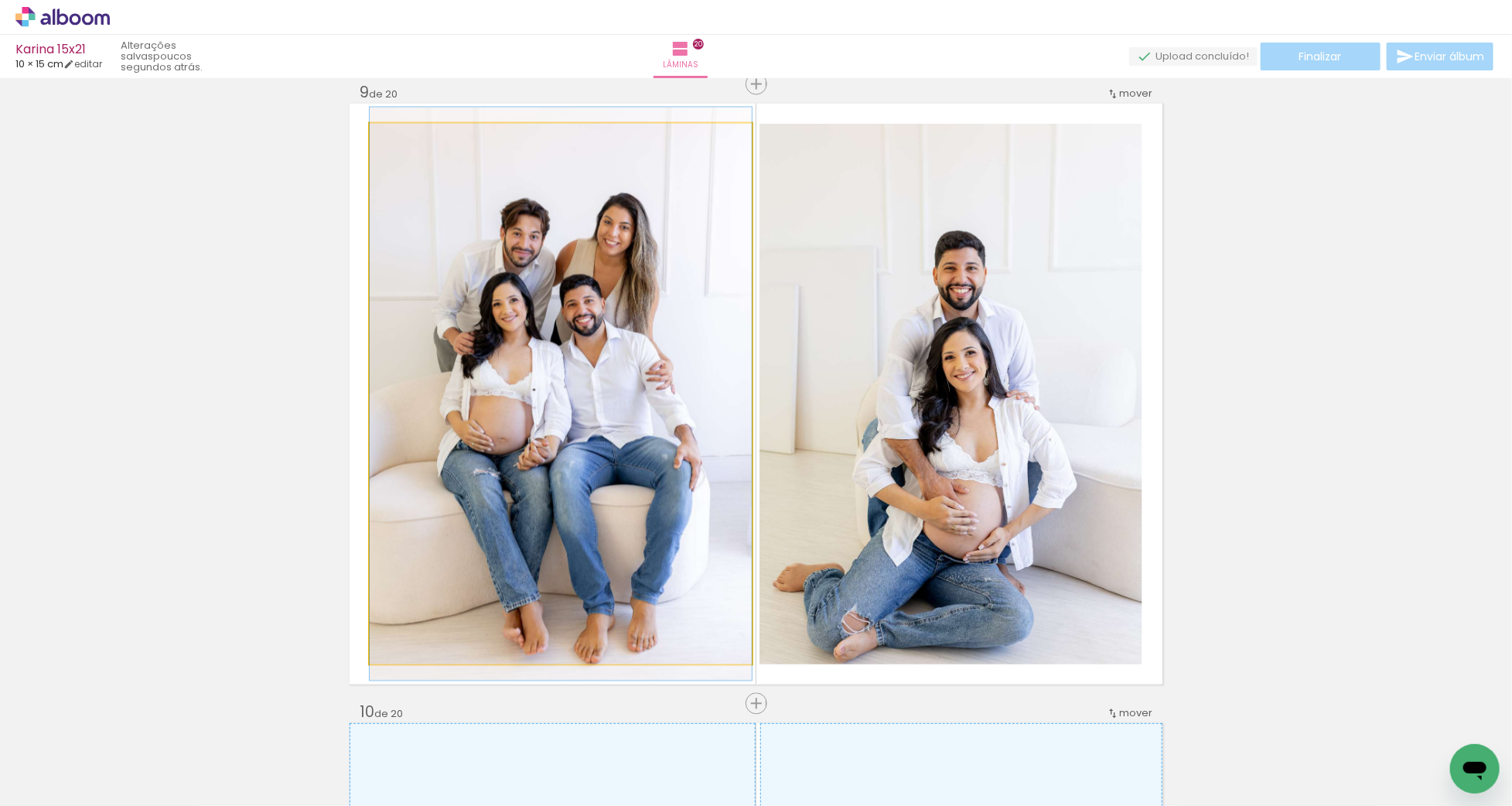
click at [588, 376] on quentale-photo "Imagem 1" at bounding box center [561, 394] width 382 height 540
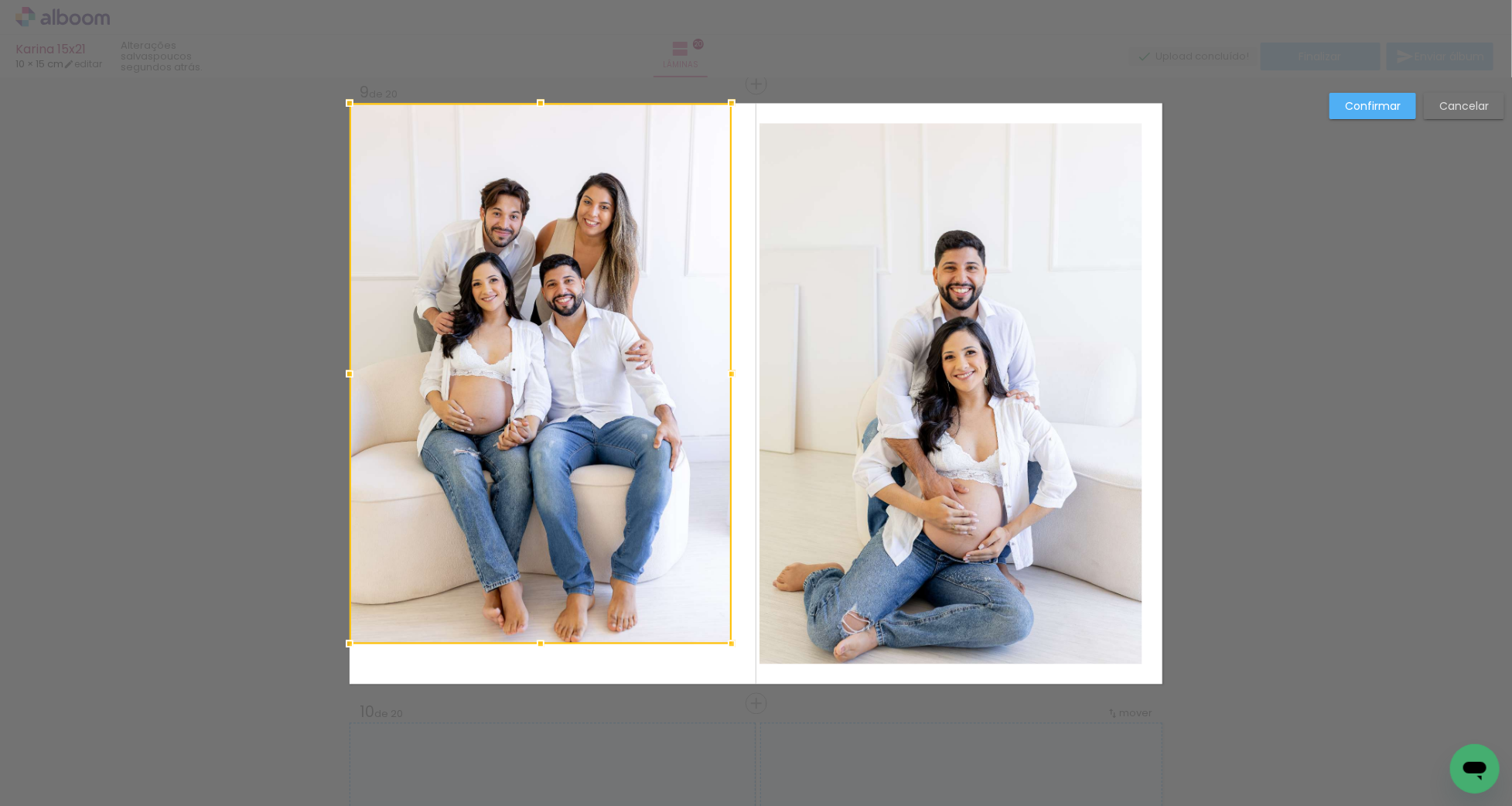
drag, startPoint x: 658, startPoint y: 369, endPoint x: 613, endPoint y: 308, distance: 75.8
click at [613, 309] on div at bounding box center [540, 374] width 382 height 540
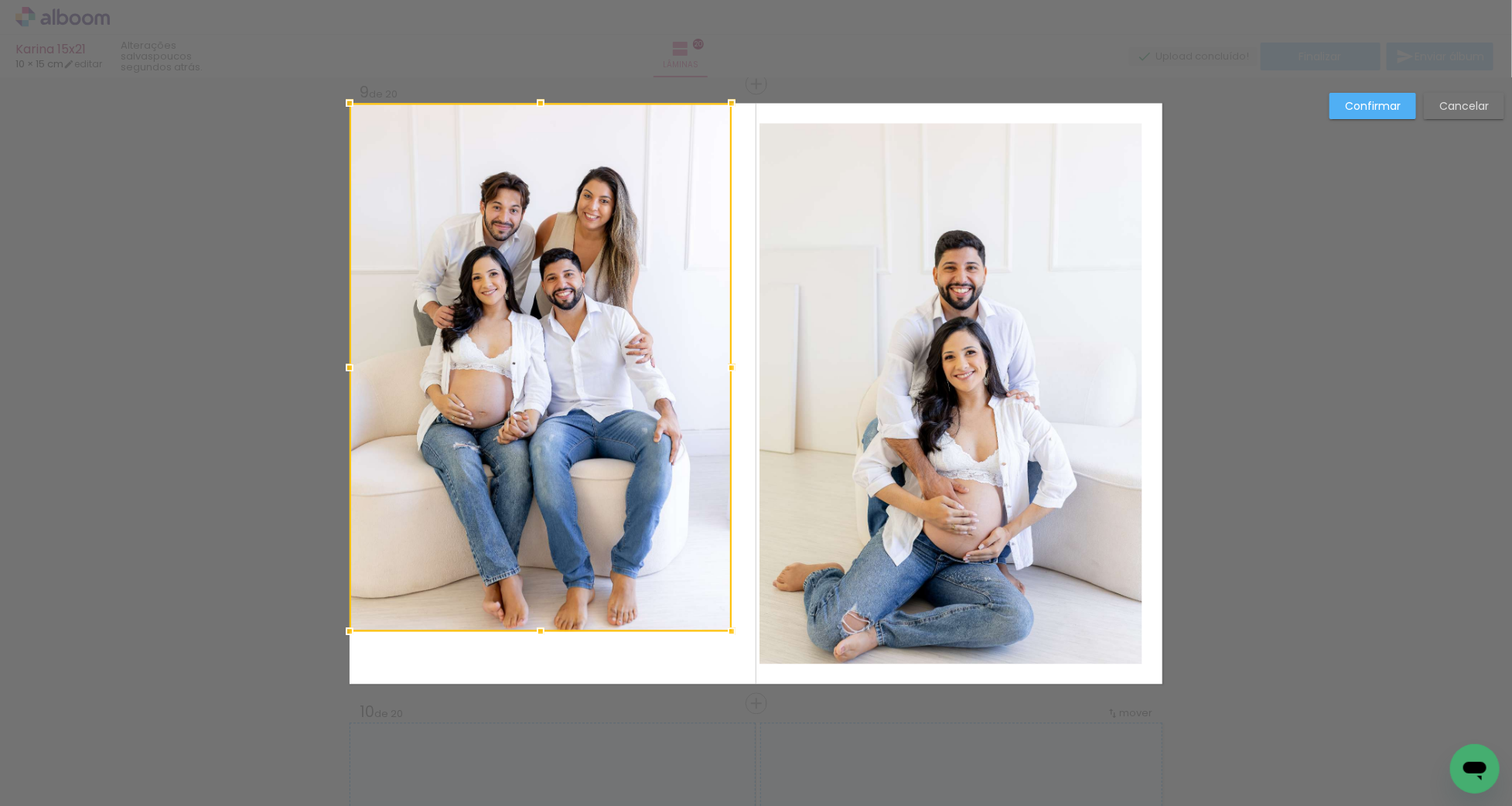
drag, startPoint x: 548, startPoint y: 639, endPoint x: 545, endPoint y: 687, distance: 48.1
click at [546, 678] on album-spread "Imagem 1 9 de 20" at bounding box center [756, 394] width 813 height 581
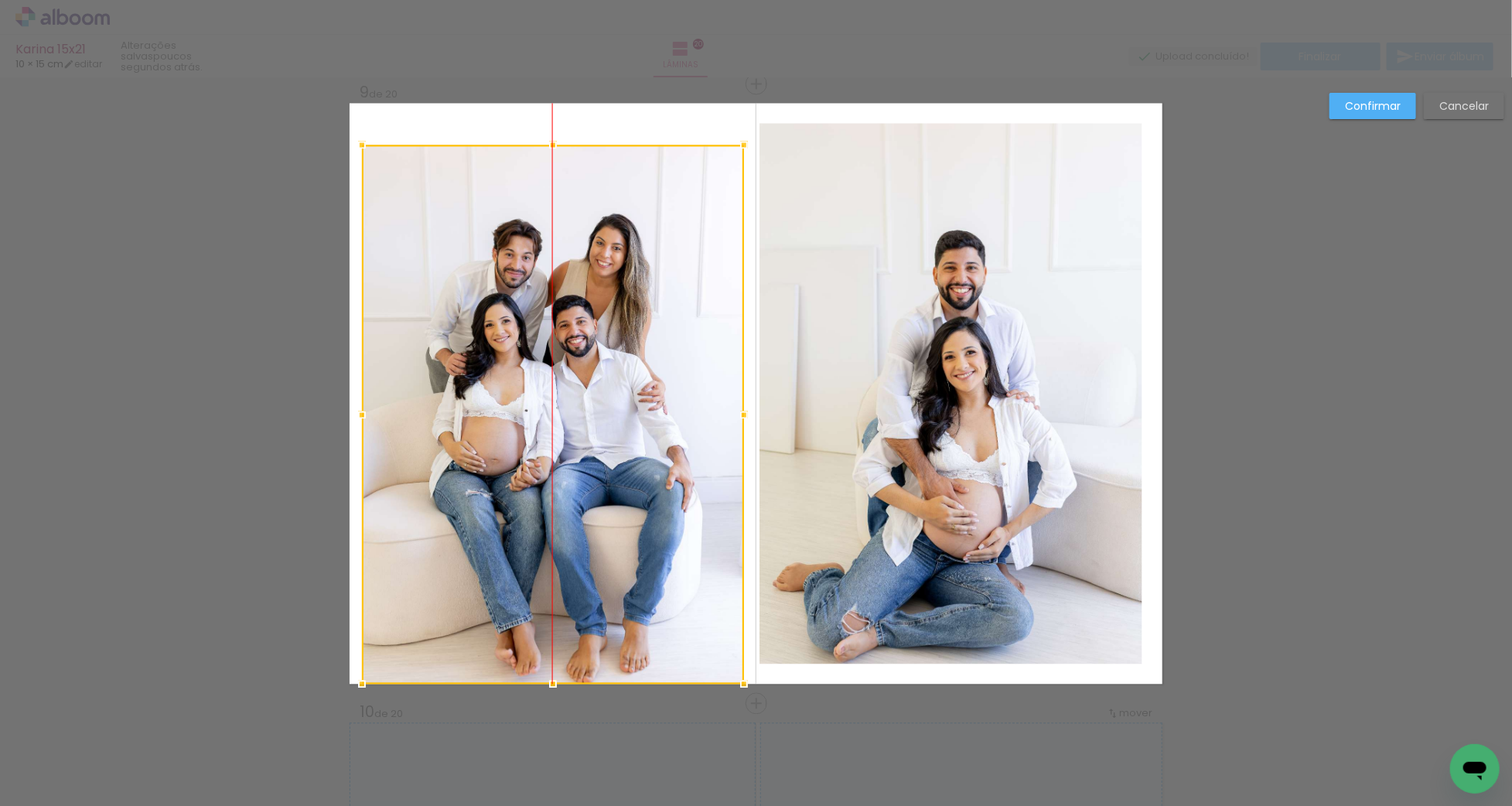
drag, startPoint x: 540, startPoint y: 657, endPoint x: 541, endPoint y: 665, distance: 8.1
click at [540, 681] on div at bounding box center [553, 414] width 382 height 539
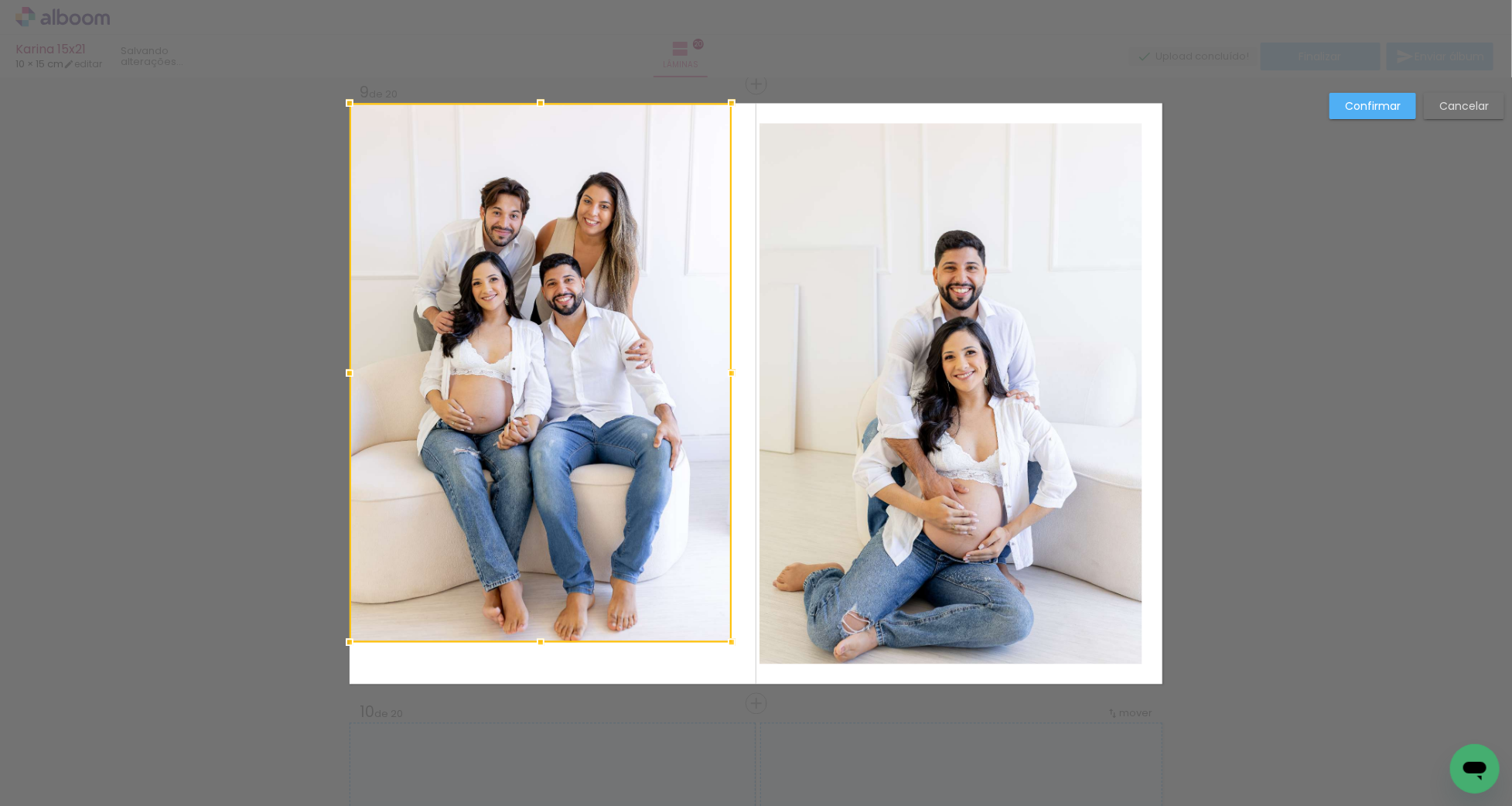
drag, startPoint x: 526, startPoint y: 594, endPoint x: 488, endPoint y: 504, distance: 97.7
click at [482, 469] on div at bounding box center [540, 373] width 382 height 539
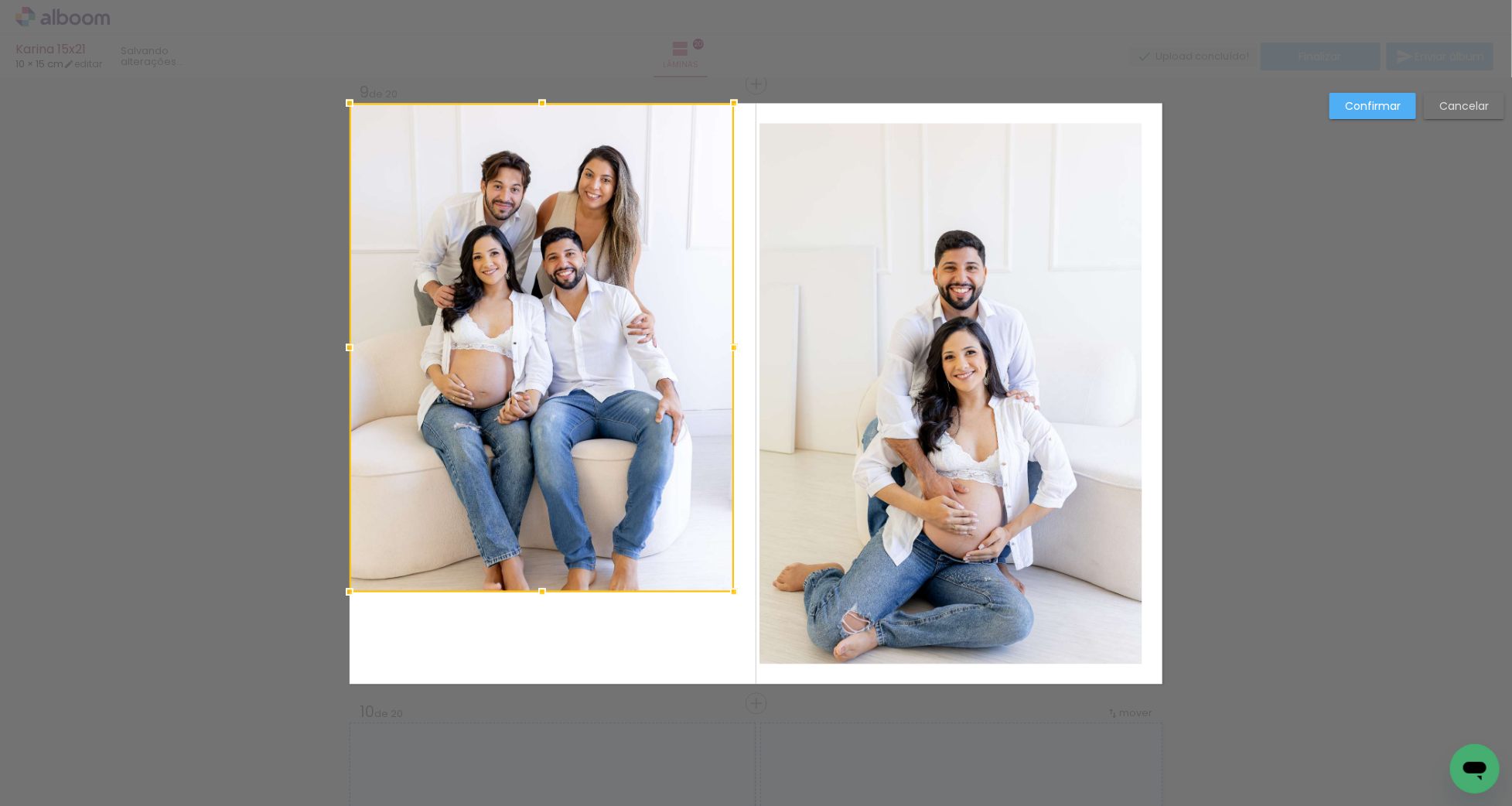
drag, startPoint x: 544, startPoint y: 641, endPoint x: 545, endPoint y: 716, distance: 75.0
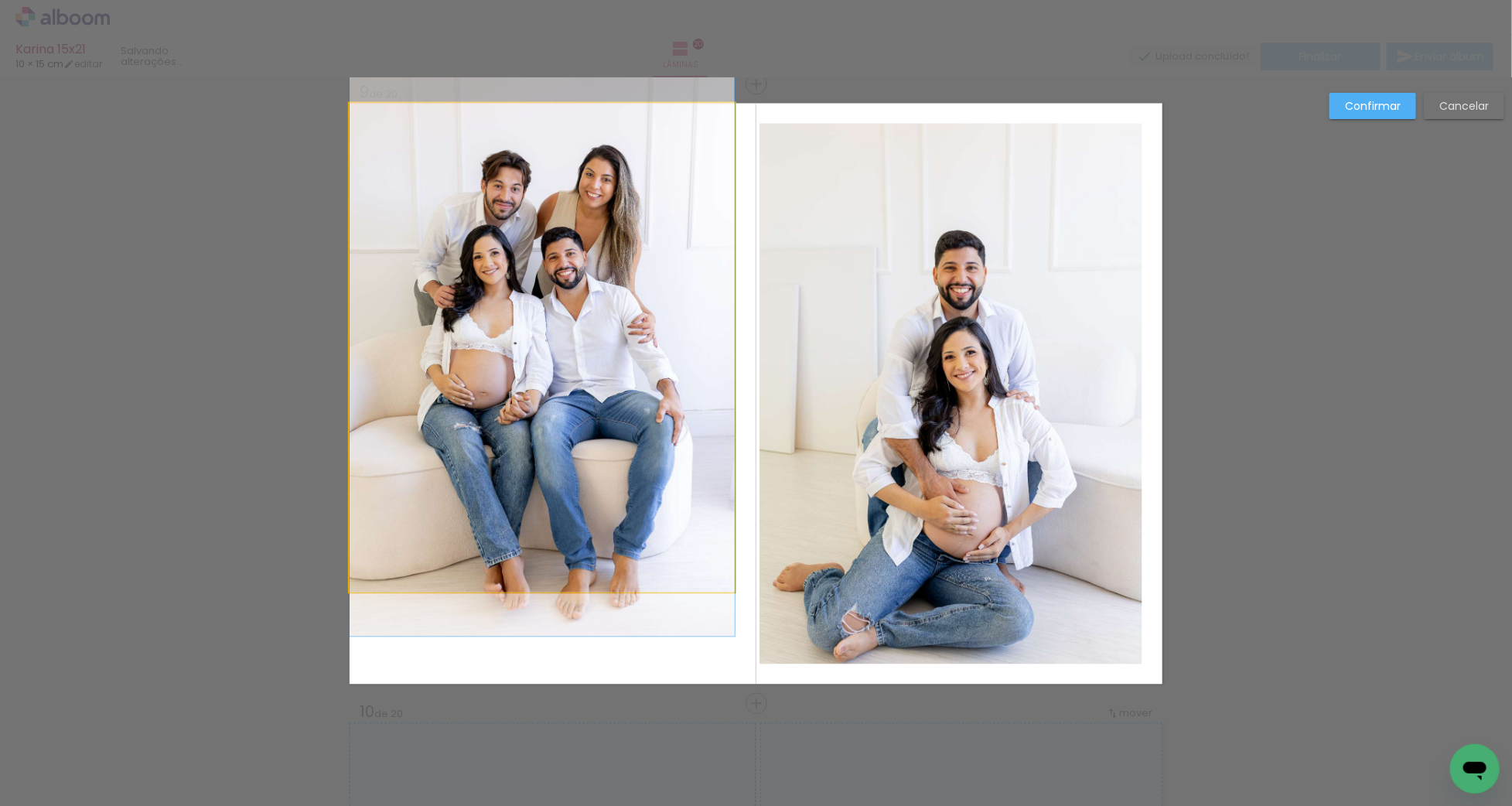
click at [543, 586] on quentale-photo "Imagem 1" at bounding box center [542, 348] width 385 height 489
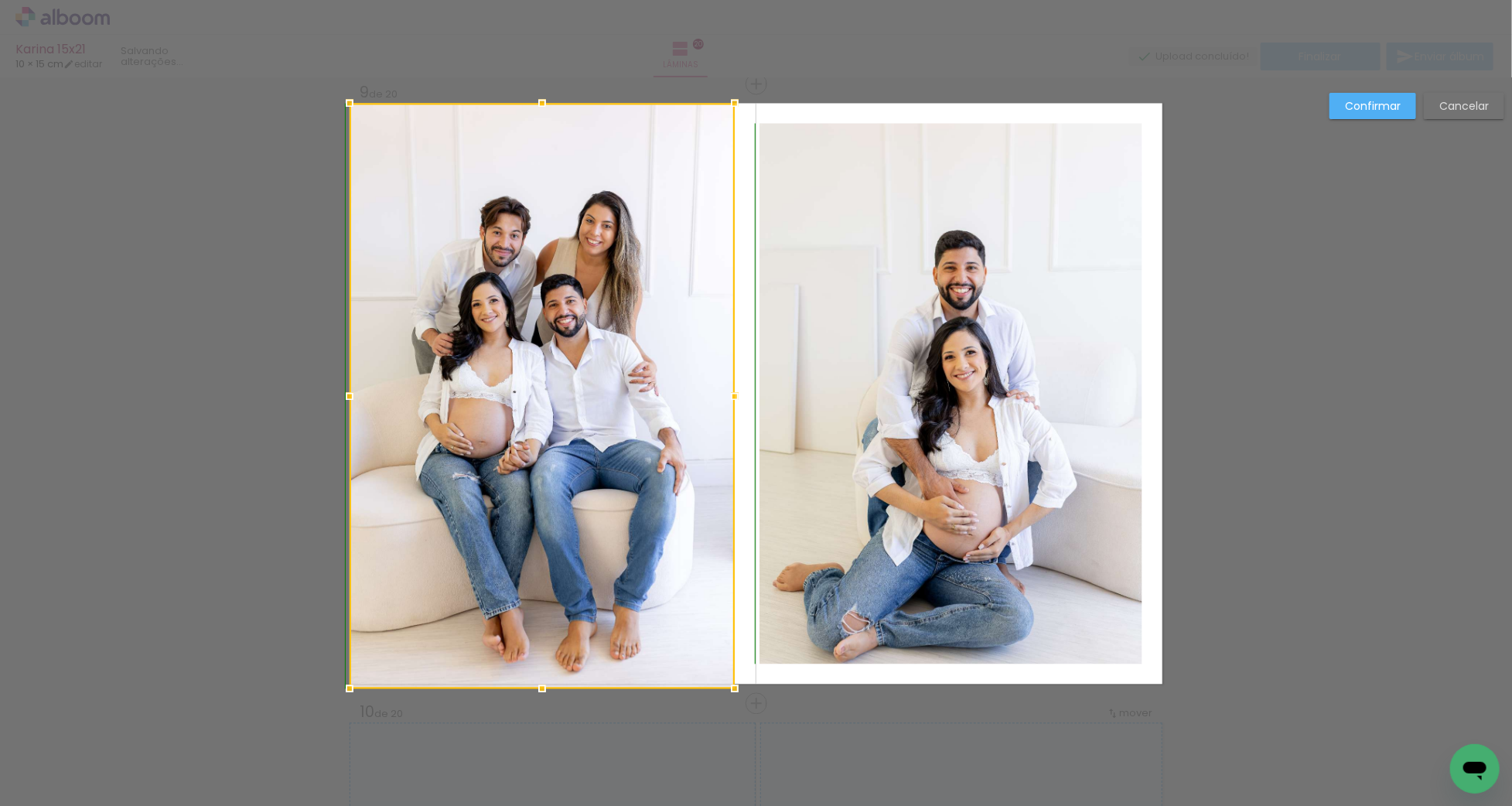
drag, startPoint x: 543, startPoint y: 590, endPoint x: 540, endPoint y: 638, distance: 48.1
click at [540, 638] on div at bounding box center [542, 397] width 385 height 586
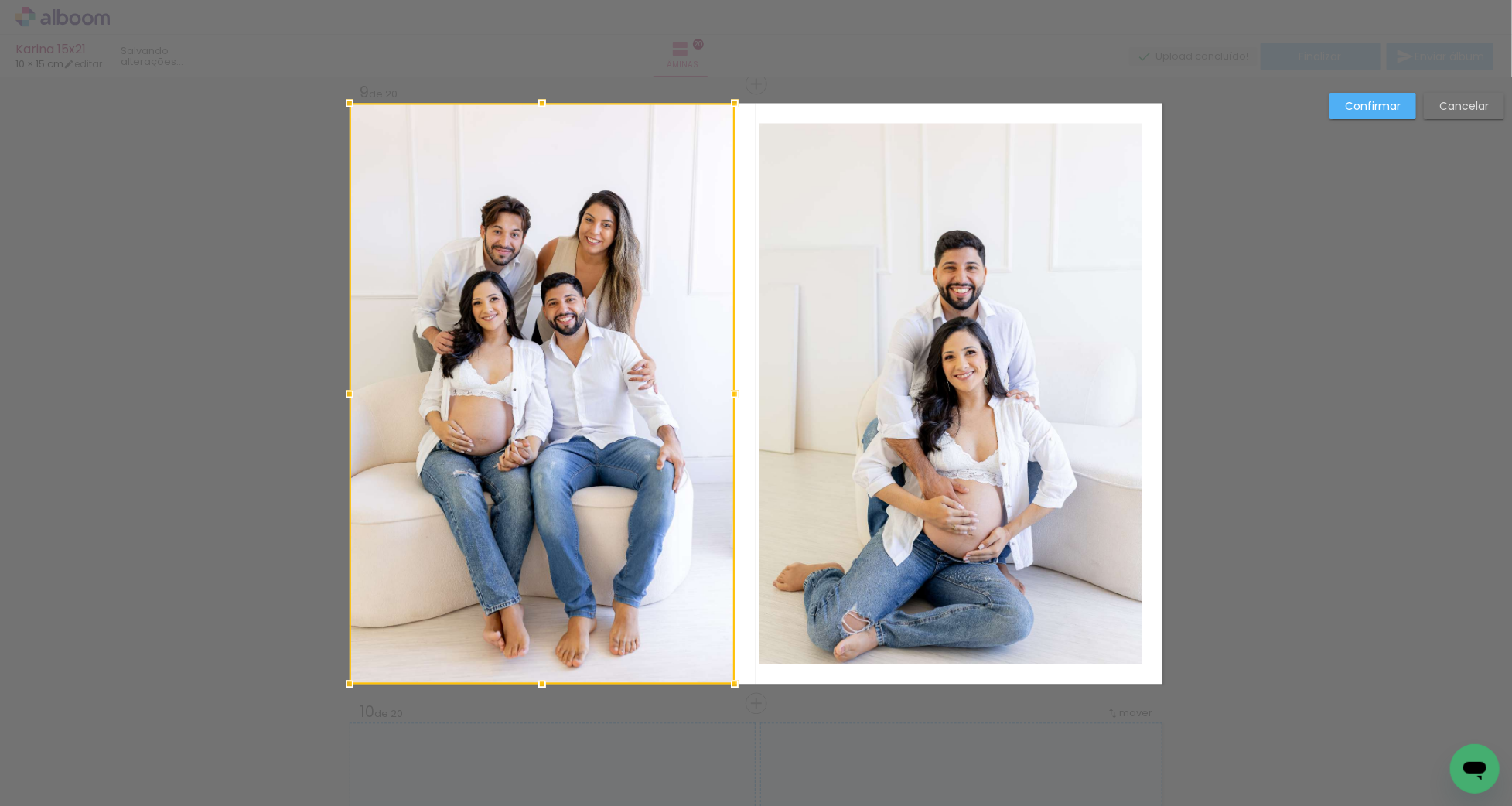
click at [820, 388] on quentale-photo at bounding box center [951, 394] width 382 height 540
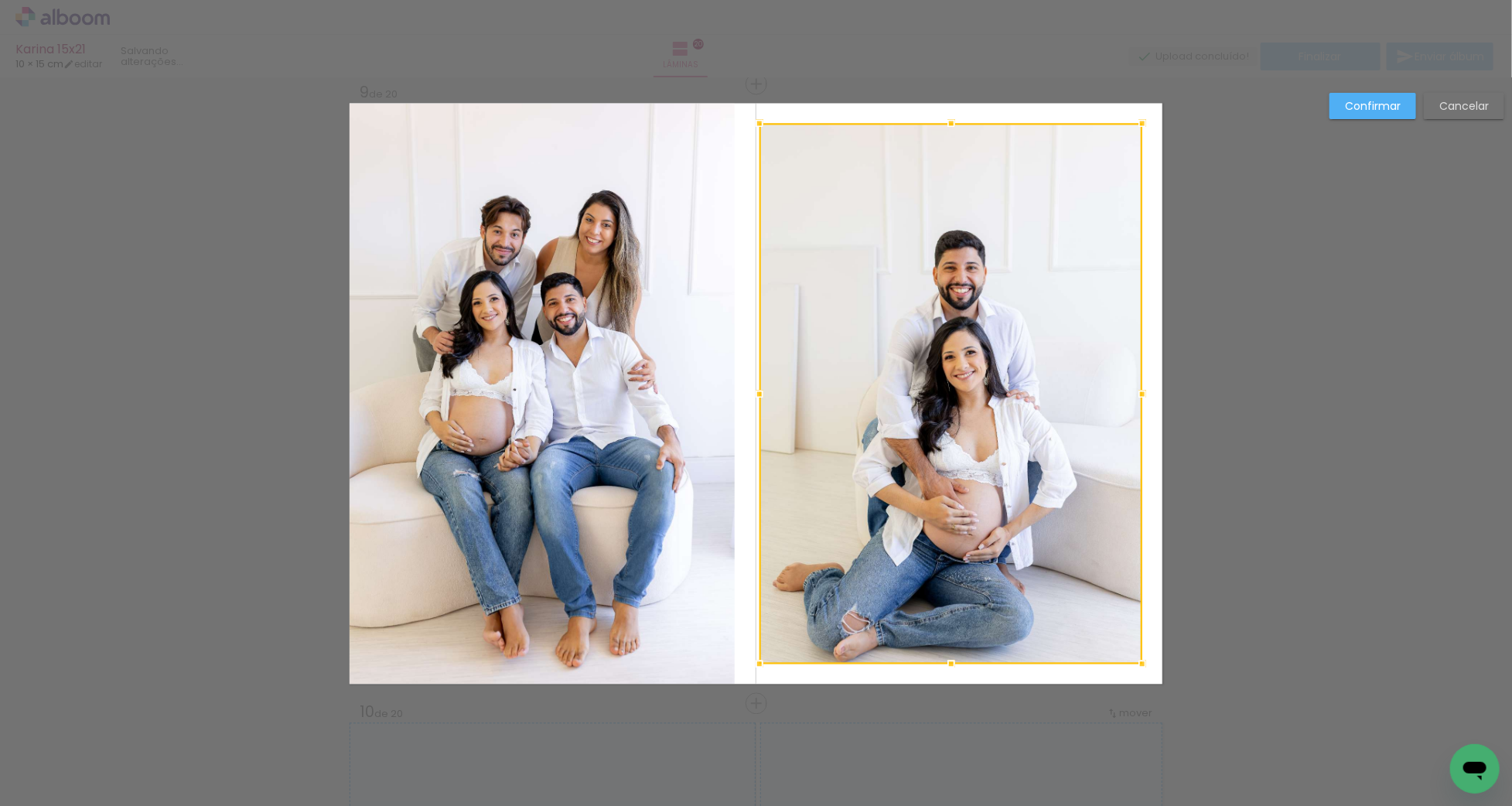
click at [731, 391] on album-spread "Imagem 1 9 de 20" at bounding box center [756, 394] width 813 height 581
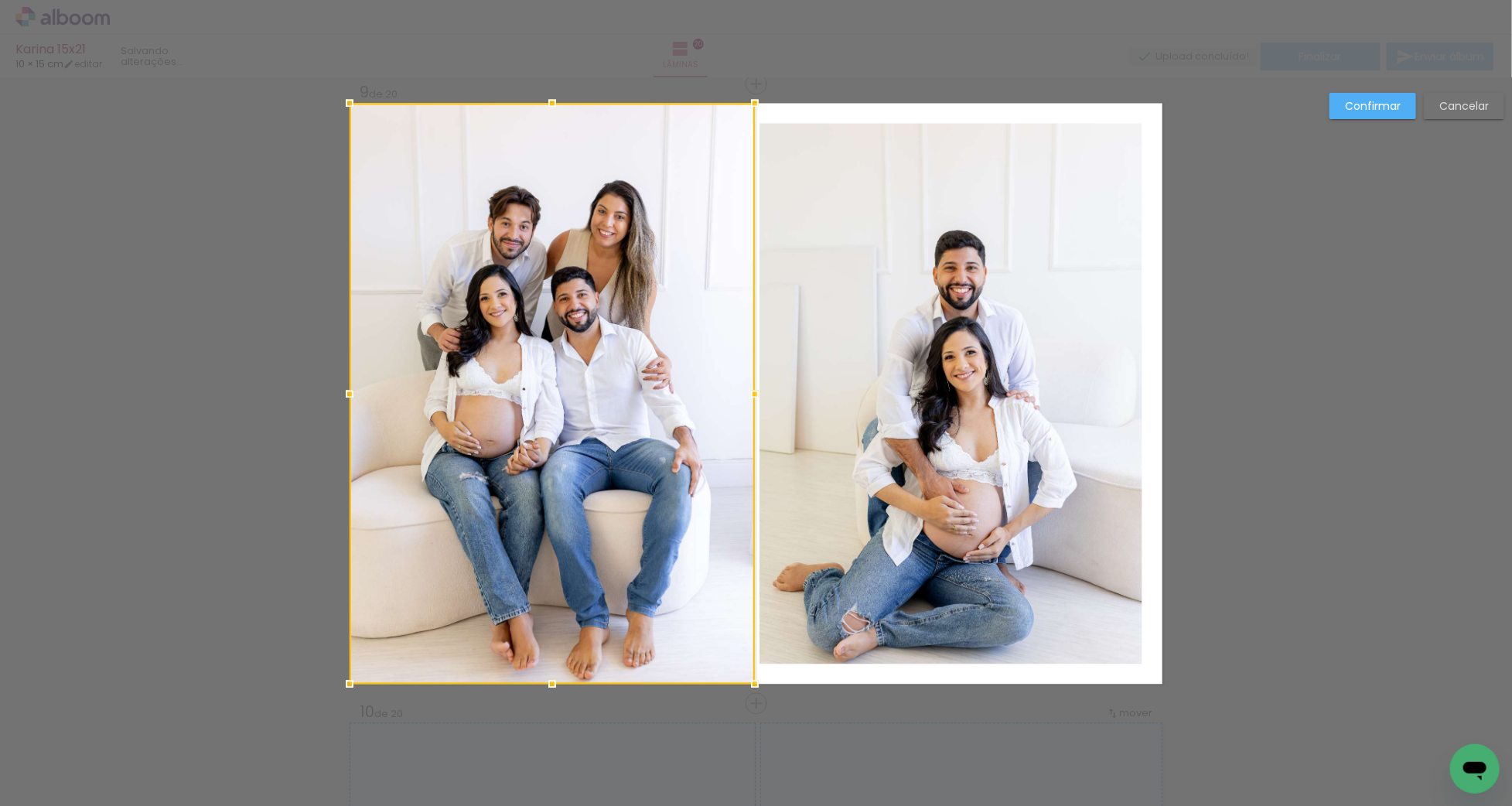
drag, startPoint x: 731, startPoint y: 392, endPoint x: 751, endPoint y: 393, distance: 20.0
click at [751, 393] on div at bounding box center [755, 394] width 31 height 31
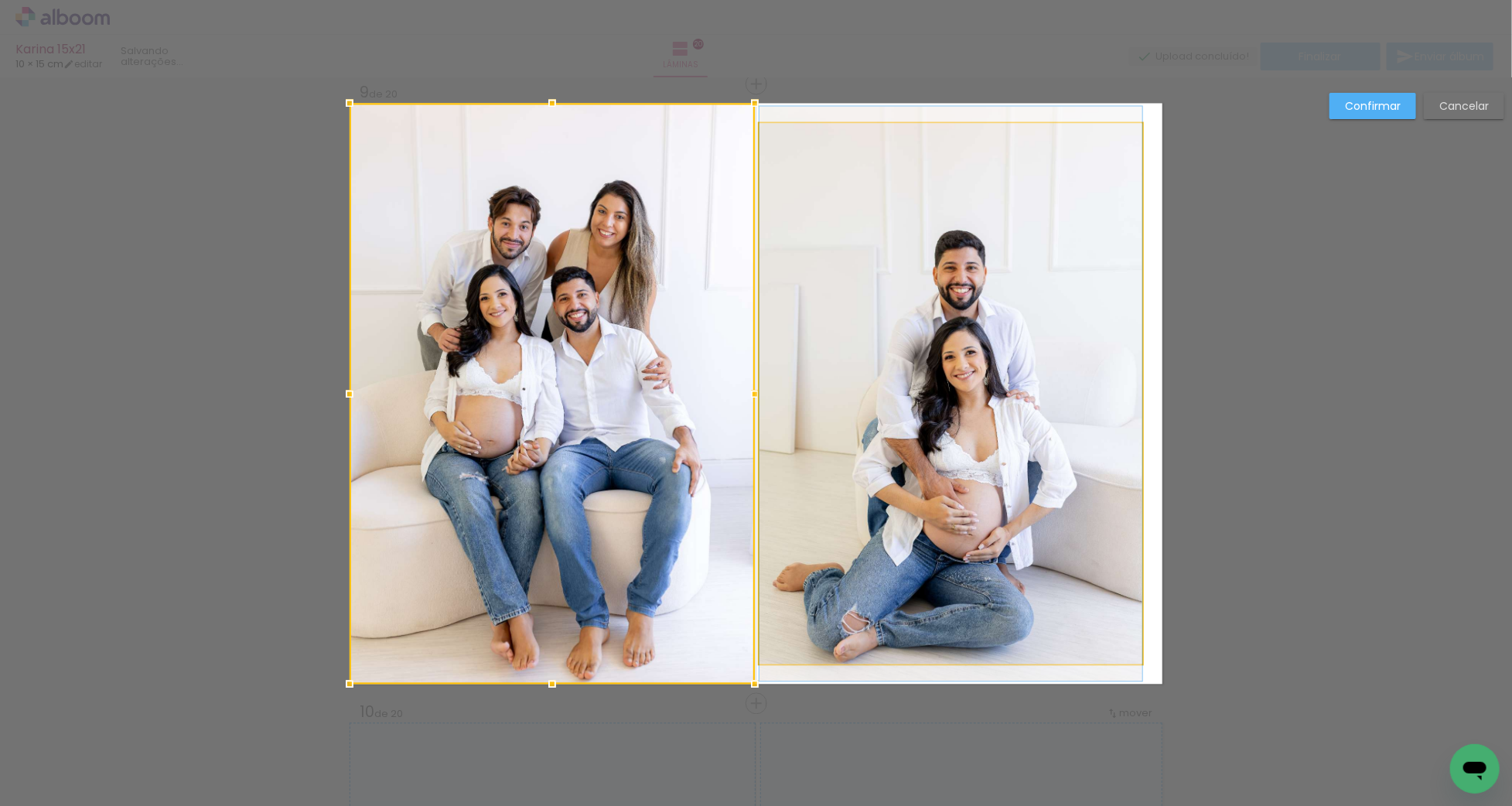
click at [853, 384] on quentale-photo at bounding box center [951, 394] width 382 height 540
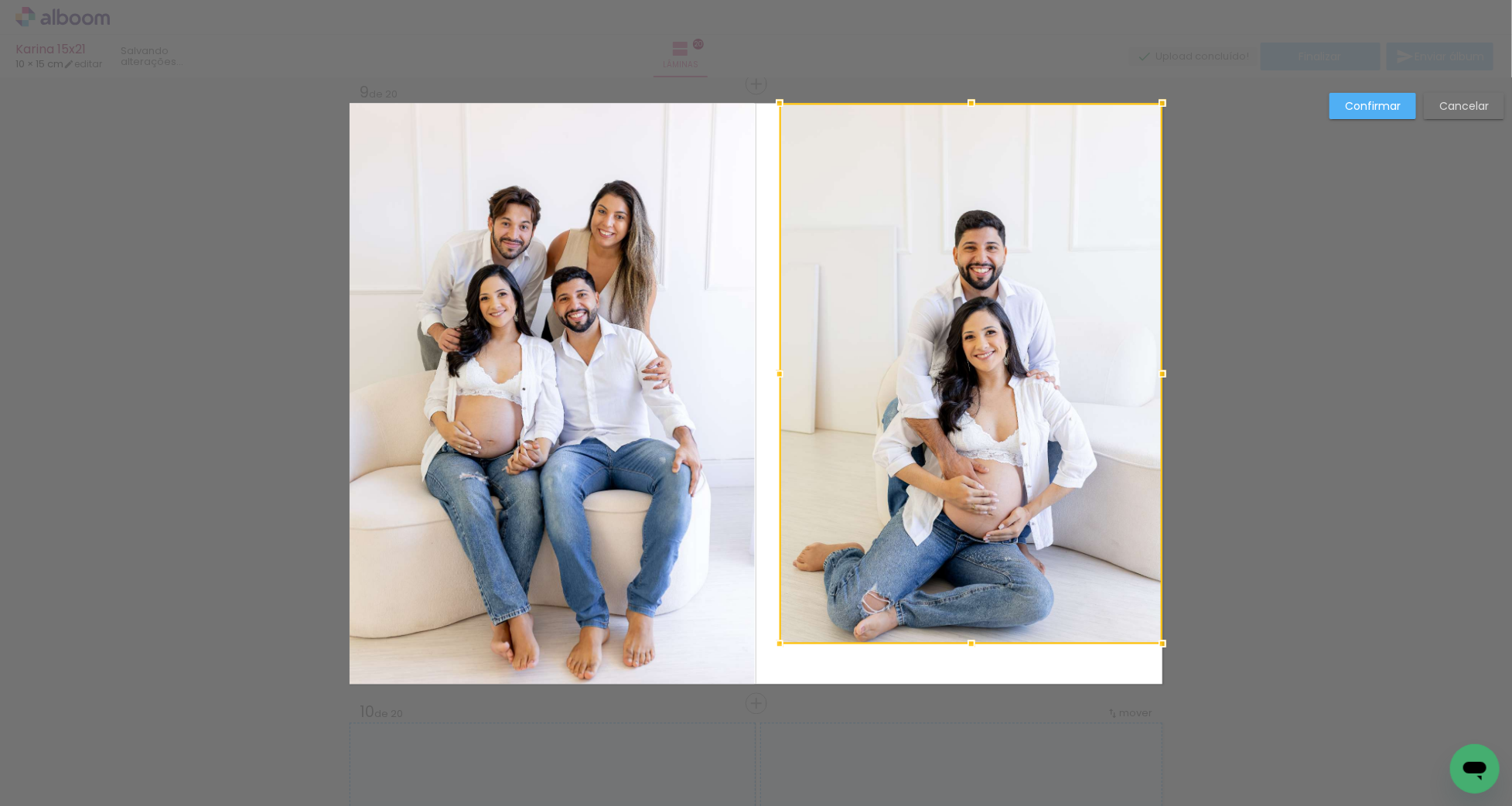
drag, startPoint x: 913, startPoint y: 423, endPoint x: 994, endPoint y: 365, distance: 99.6
click at [994, 364] on div at bounding box center [970, 374] width 382 height 540
drag, startPoint x: 970, startPoint y: 644, endPoint x: 989, endPoint y: 705, distance: 63.9
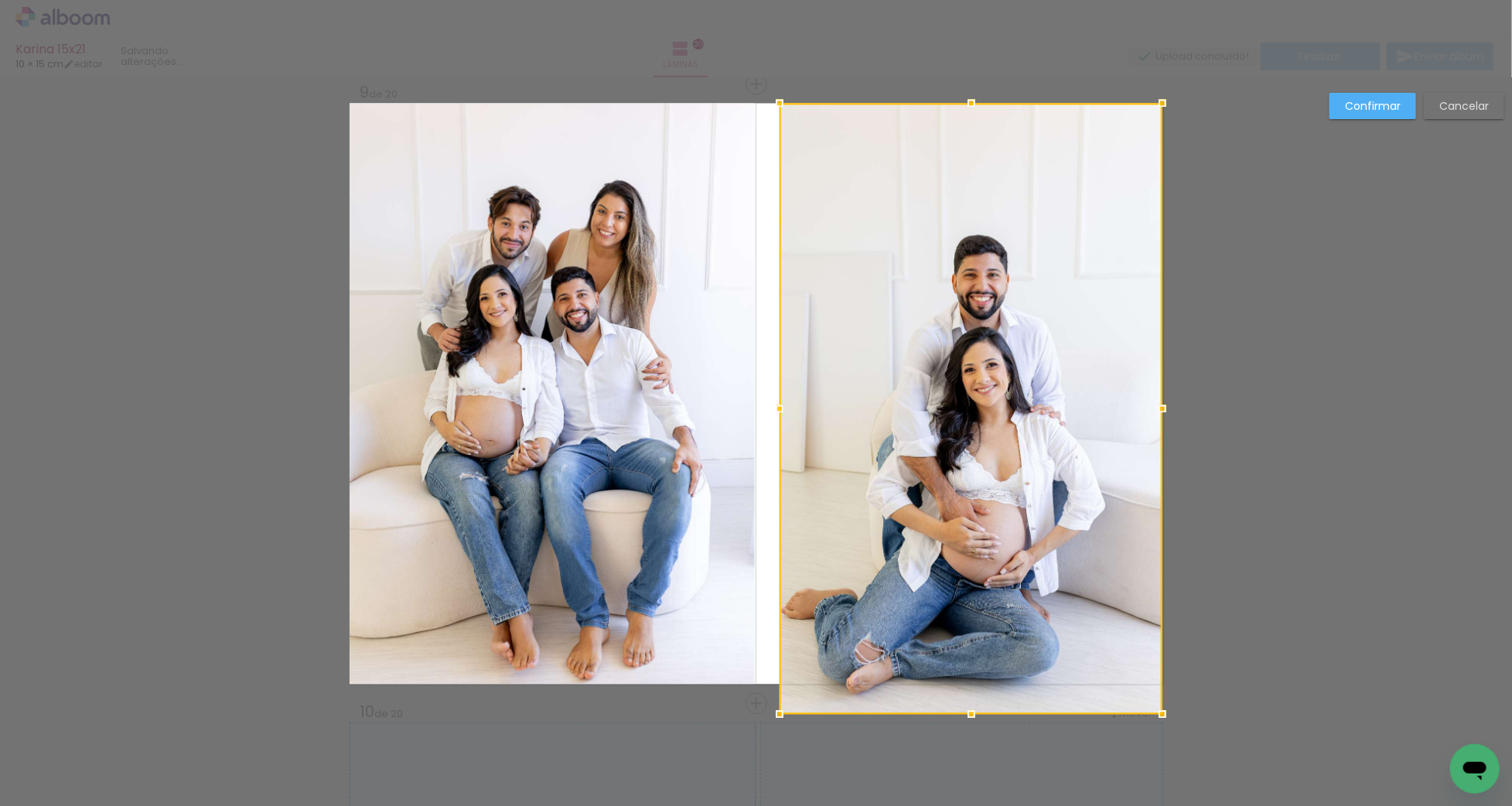
drag, startPoint x: 973, startPoint y: 661, endPoint x: 975, endPoint y: 684, distance: 23.1
click at [975, 684] on div at bounding box center [970, 409] width 382 height 611
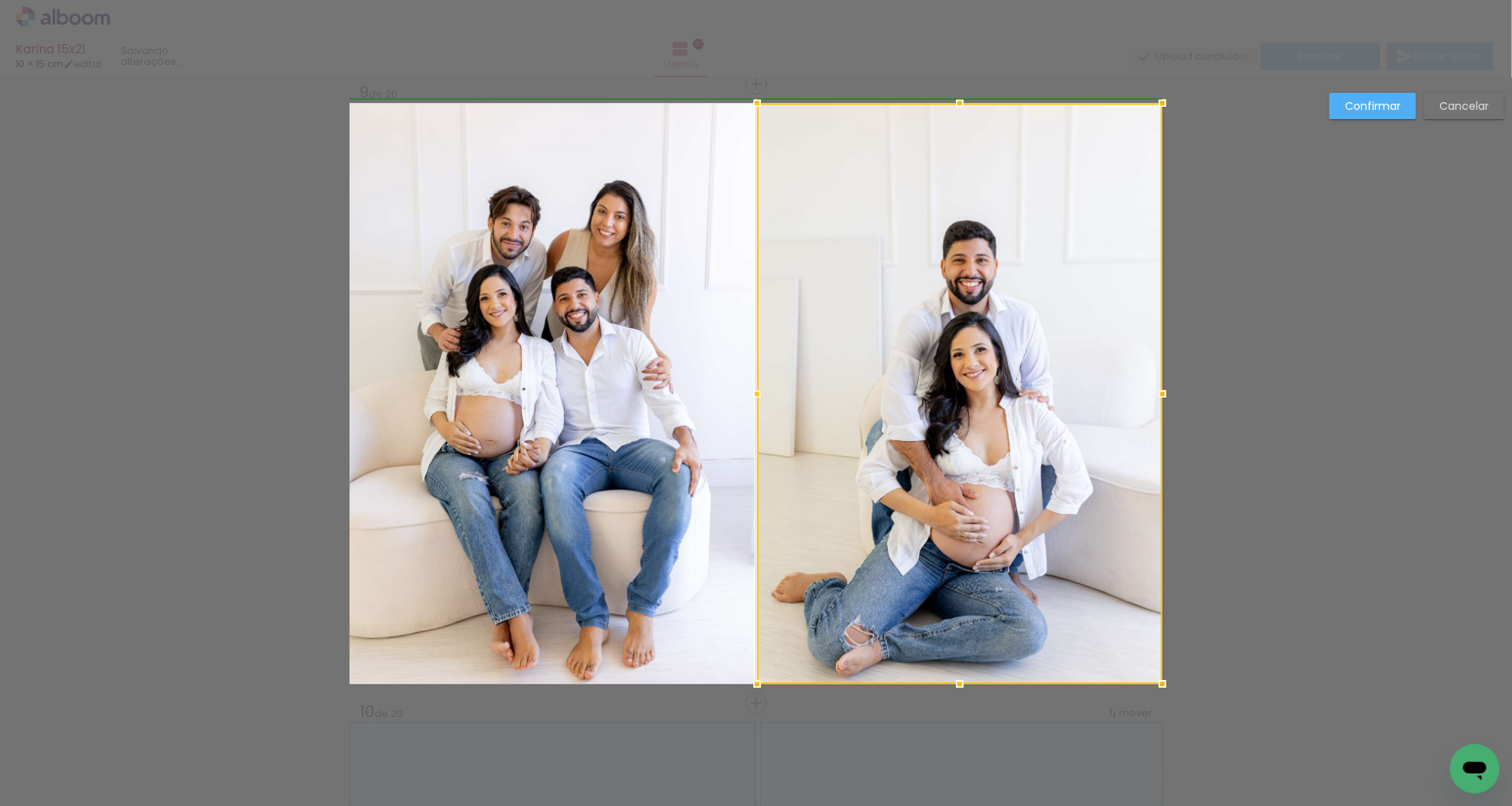
drag, startPoint x: 779, startPoint y: 394, endPoint x: 766, endPoint y: 399, distance: 13.9
click at [766, 399] on div at bounding box center [757, 394] width 31 height 31
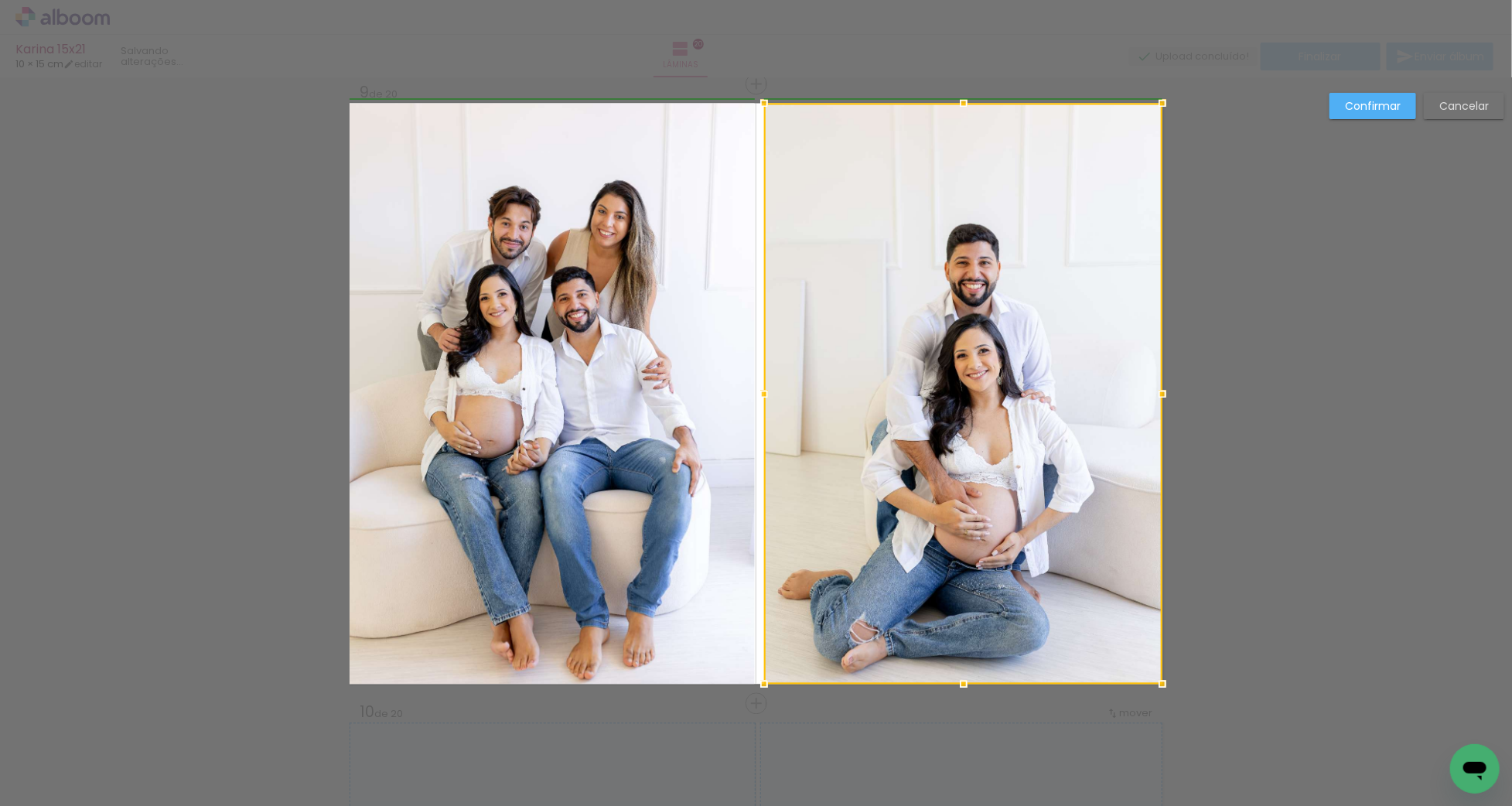
click at [761, 391] on div at bounding box center [764, 394] width 31 height 31
click at [931, 392] on div at bounding box center [963, 394] width 398 height 581
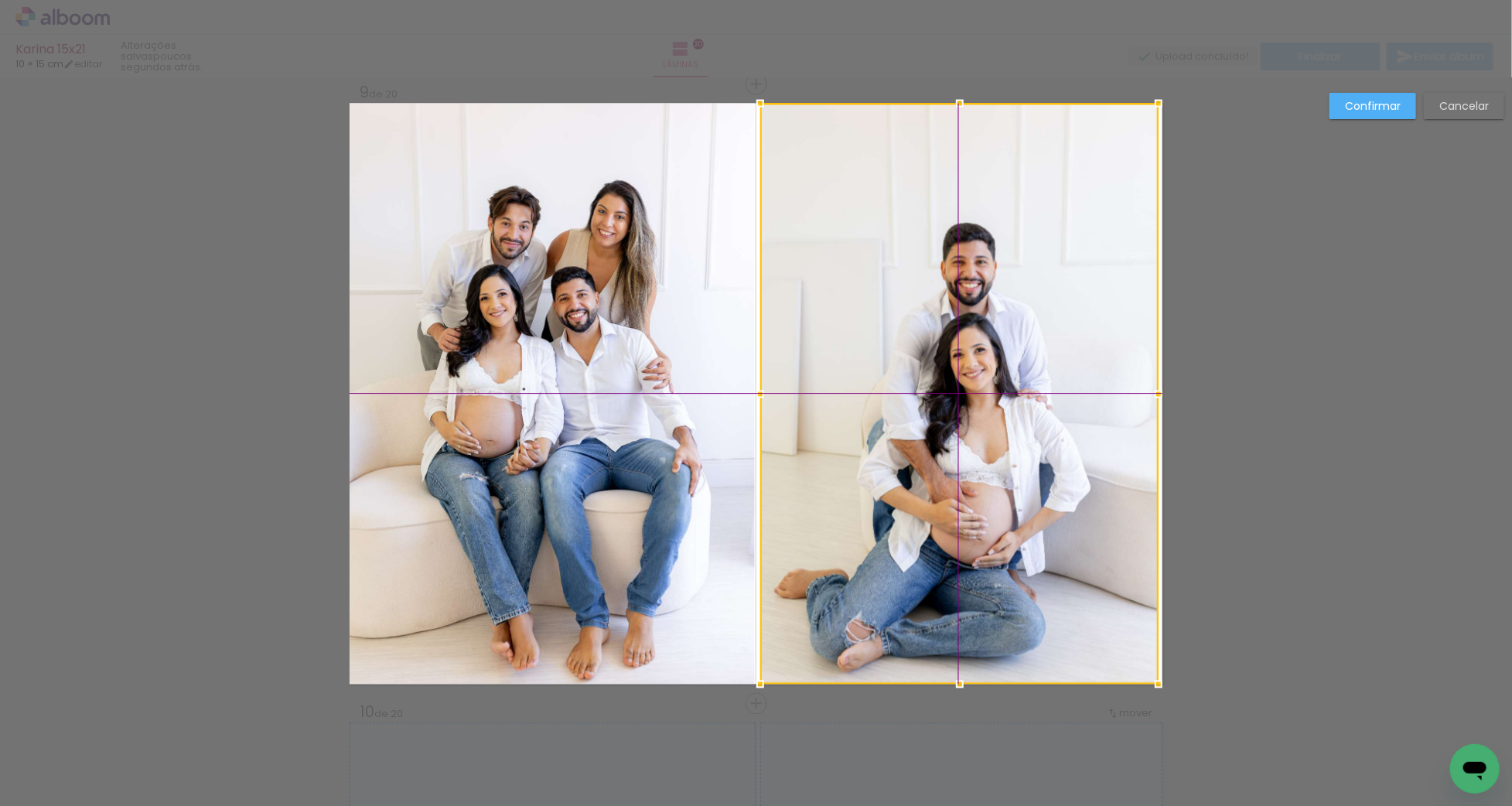
click at [927, 392] on div at bounding box center [960, 394] width 398 height 581
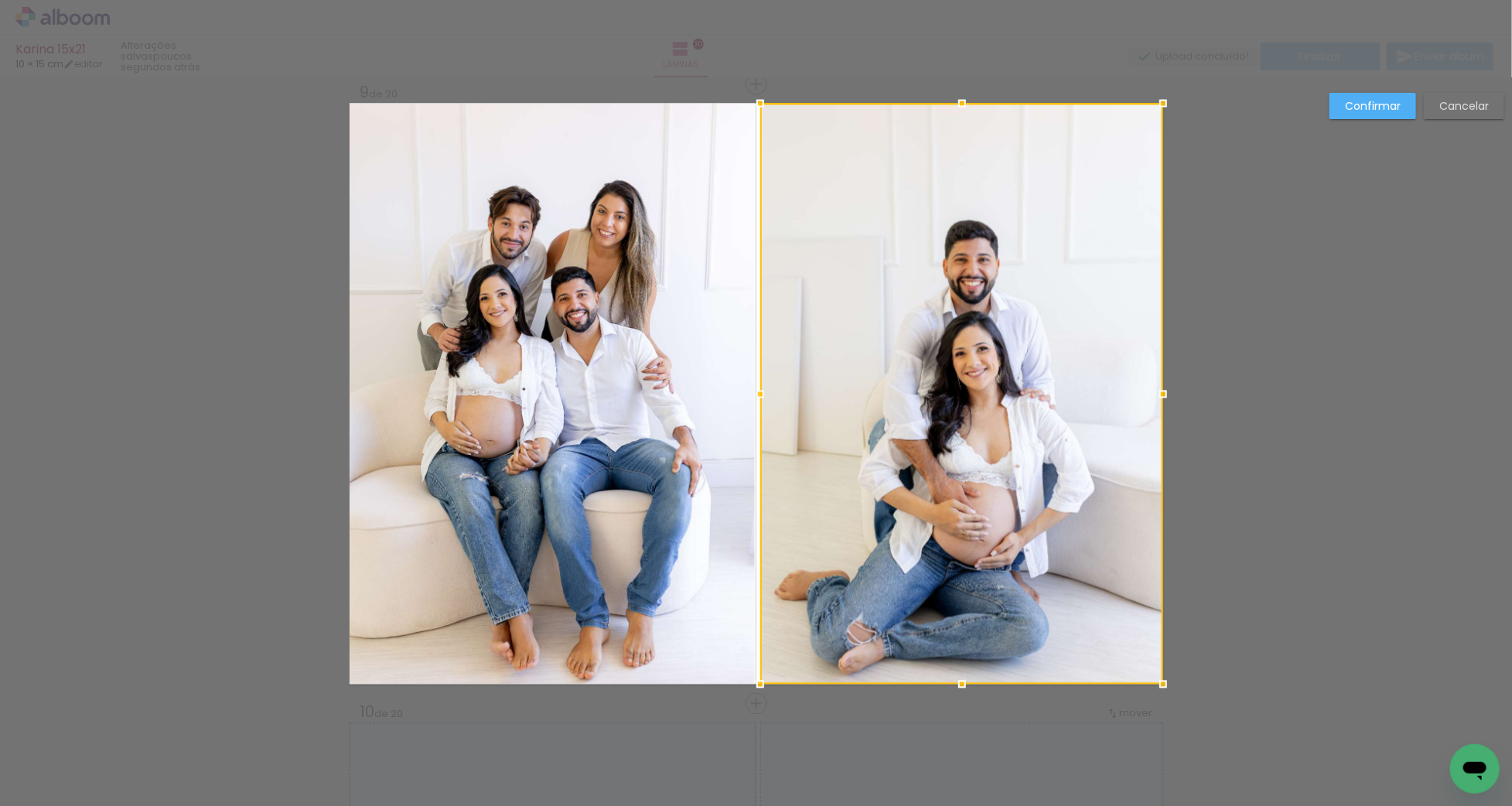
drag, startPoint x: 1157, startPoint y: 392, endPoint x: 1167, endPoint y: 393, distance: 10.0
click at [1167, 393] on div at bounding box center [1163, 394] width 31 height 31
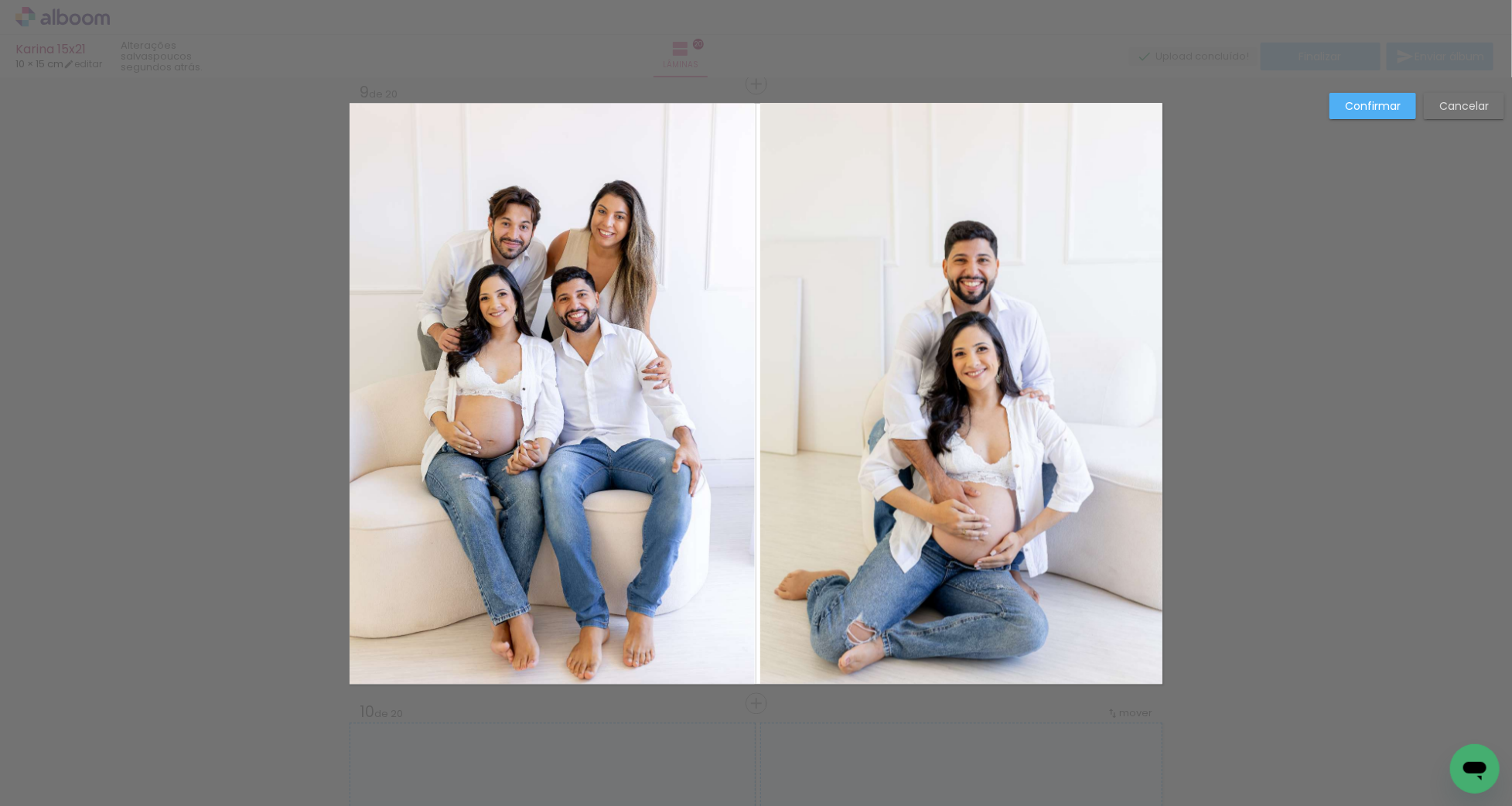
drag, startPoint x: 1368, startPoint y: 114, endPoint x: 1299, endPoint y: 182, distance: 96.9
click at [1367, 114] on paper-button "Confirmar" at bounding box center [1373, 105] width 87 height 26
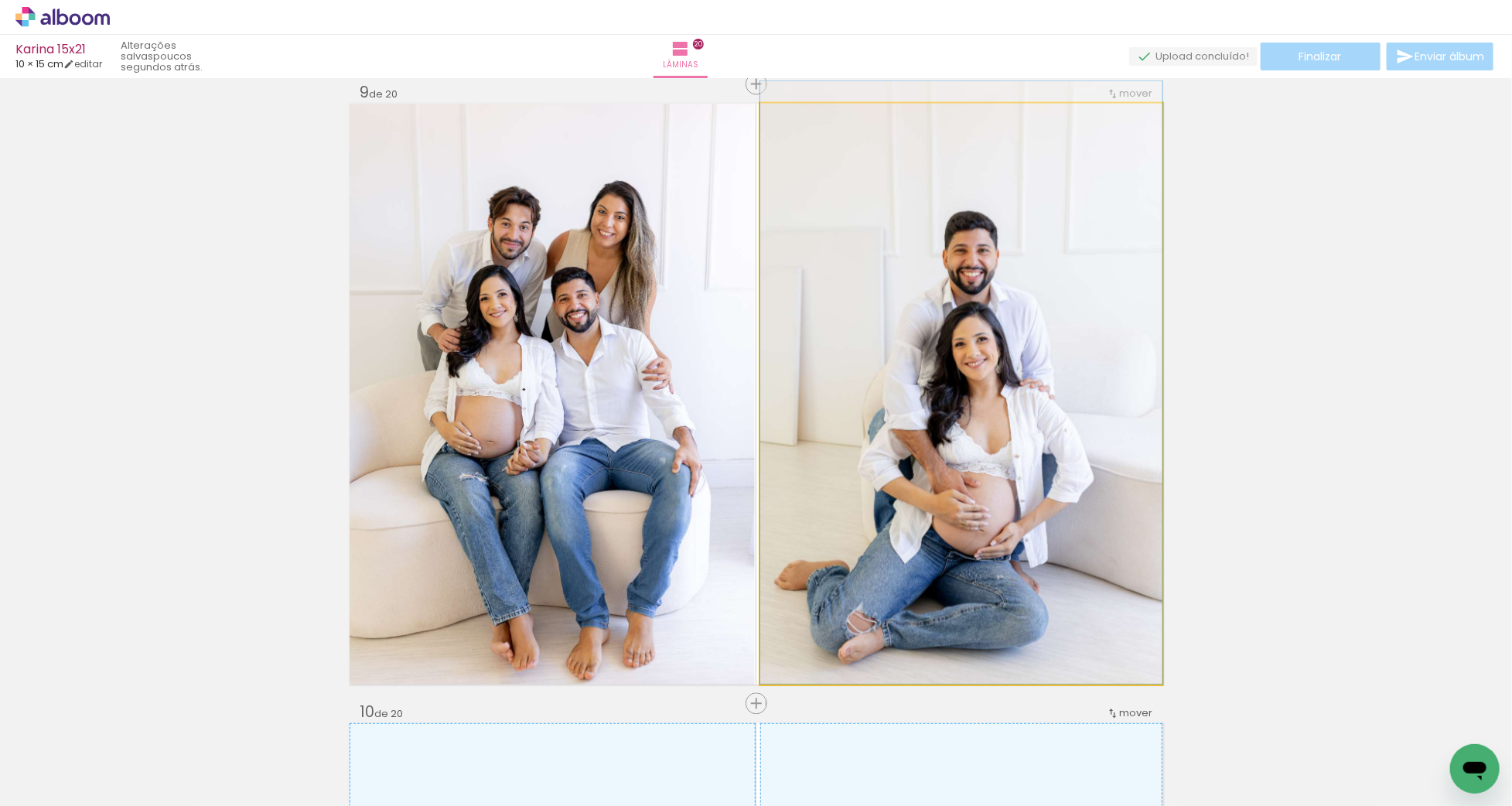
drag, startPoint x: 1032, startPoint y: 416, endPoint x: 1033, endPoint y: 371, distance: 45.0
click at [1033, 371] on div at bounding box center [962, 382] width 402 height 603
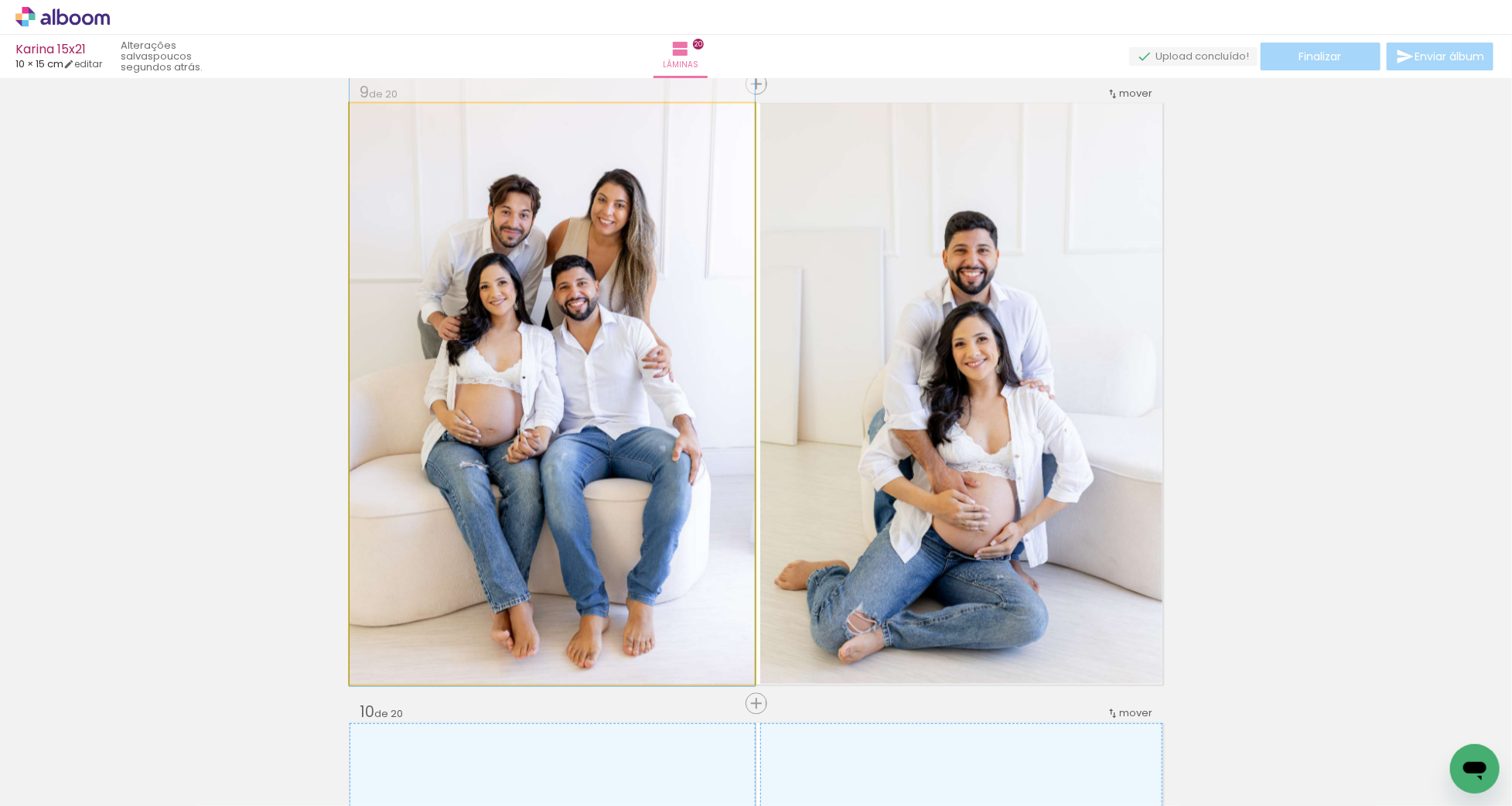
drag, startPoint x: 619, startPoint y: 441, endPoint x: 608, endPoint y: 429, distance: 16.3
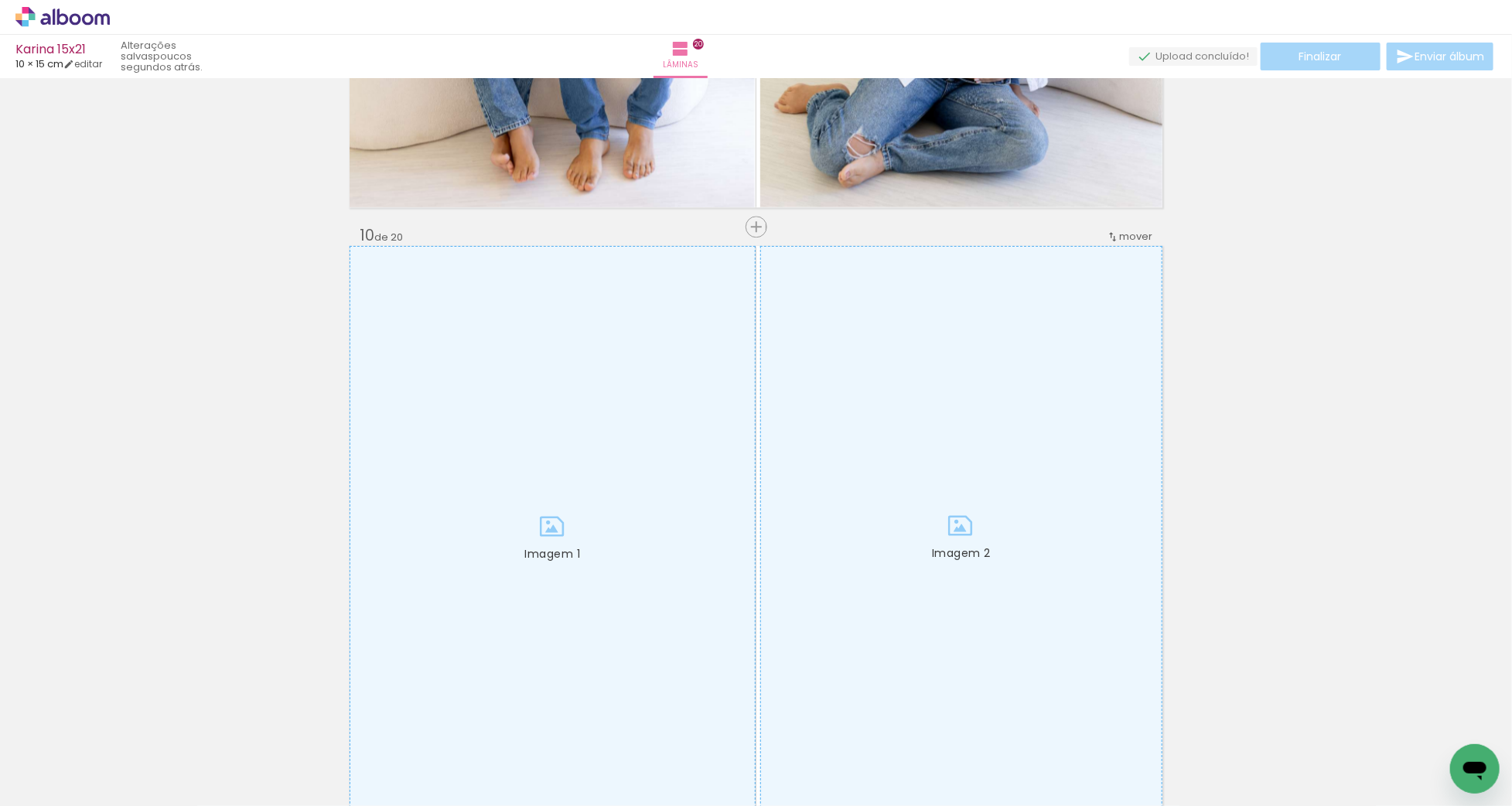
scroll to position [0, 593]
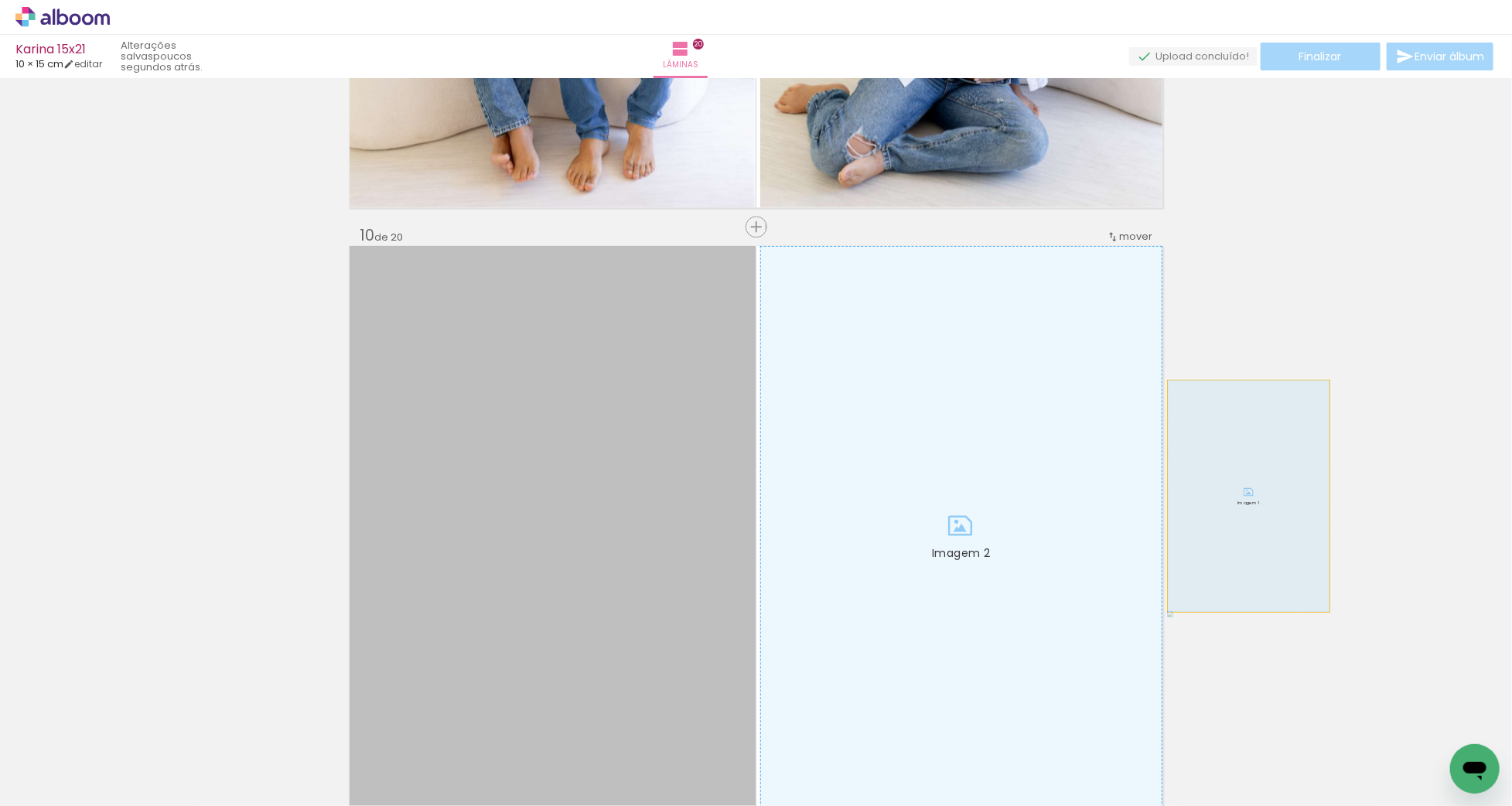
drag, startPoint x: 800, startPoint y: 530, endPoint x: 1249, endPoint y: 495, distance: 450.4
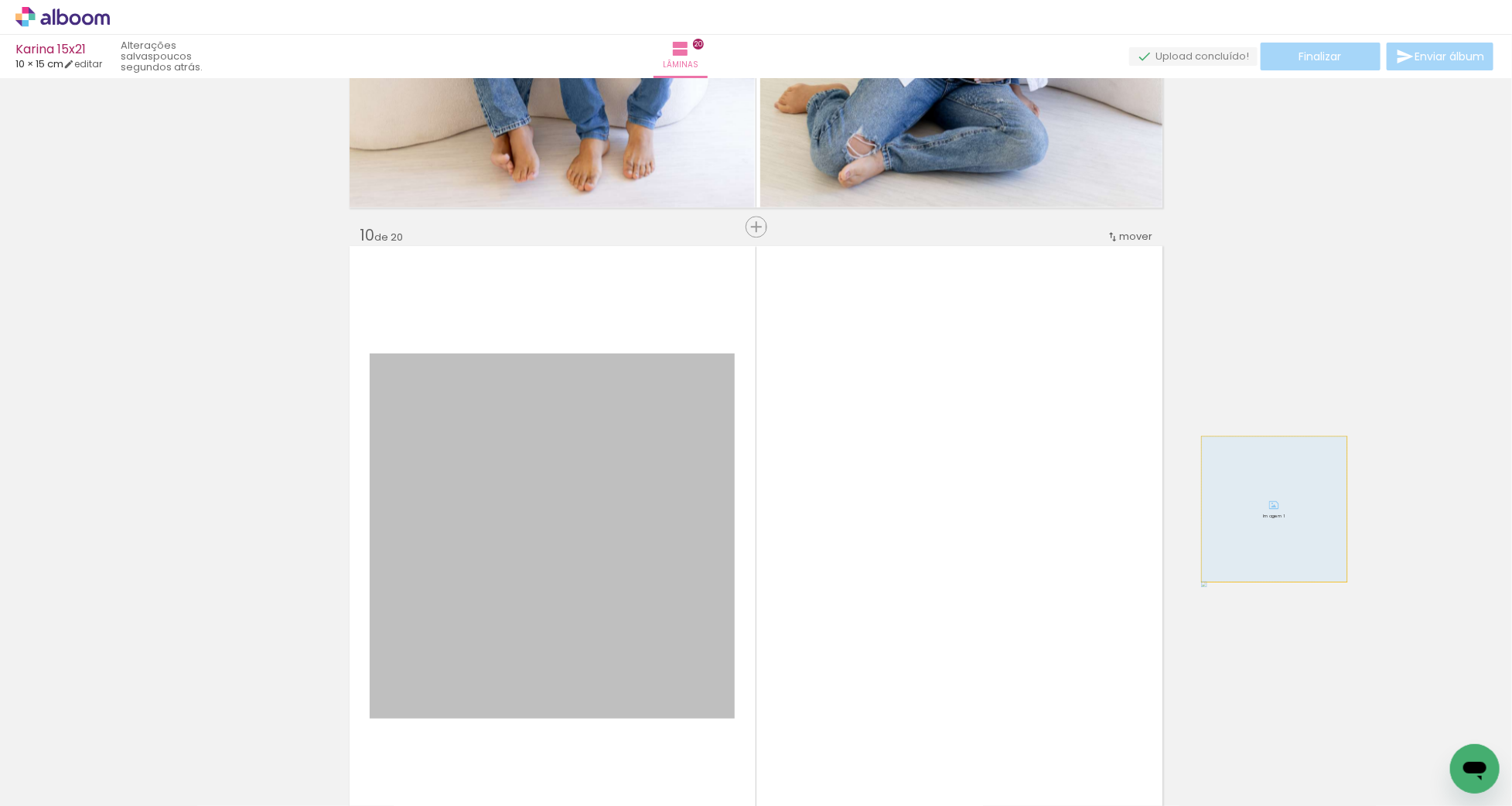
drag, startPoint x: 696, startPoint y: 546, endPoint x: 1275, endPoint y: 508, distance: 580.2
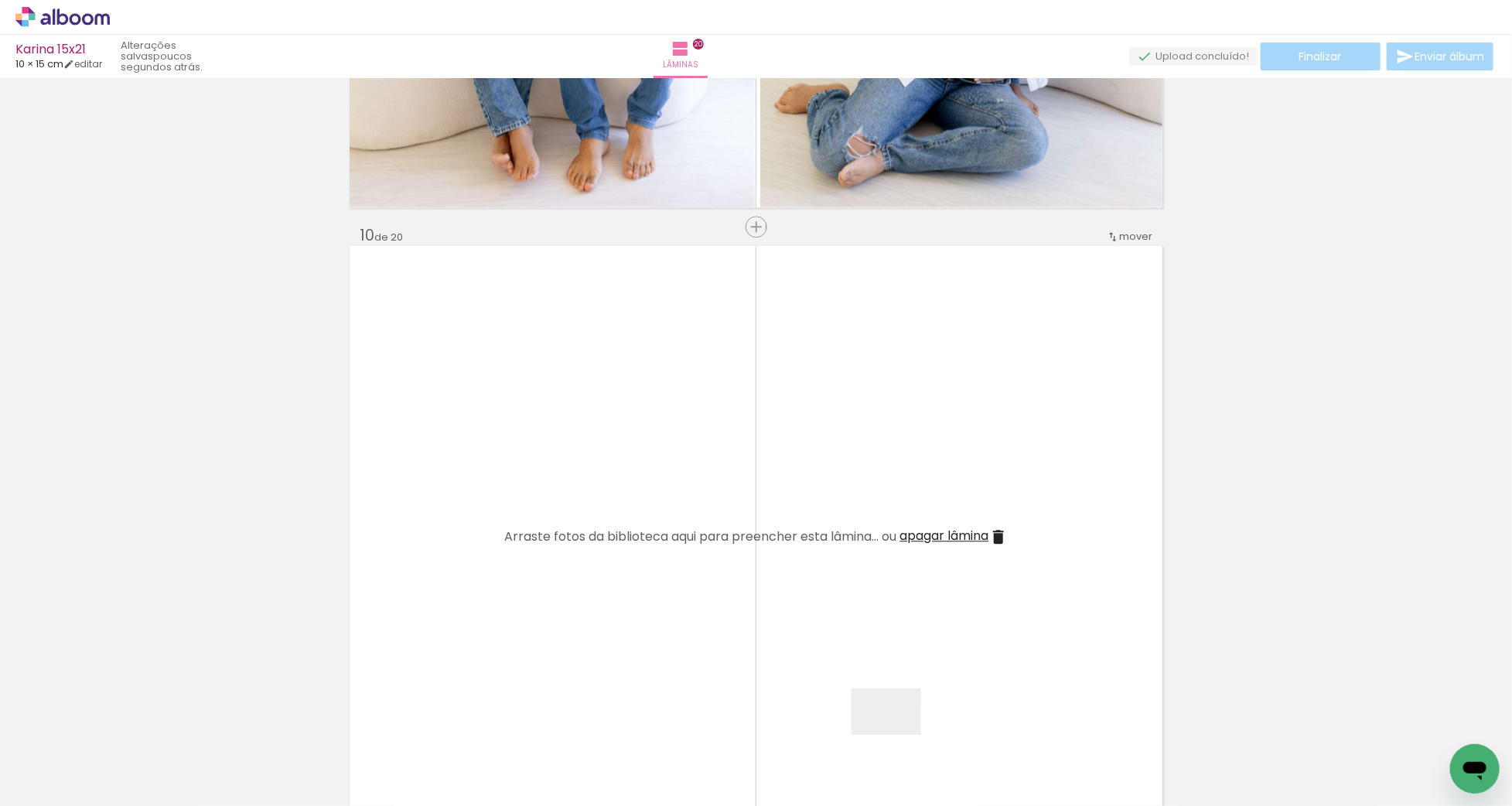
drag, startPoint x: 899, startPoint y: 740, endPoint x: 874, endPoint y: 540, distance: 201.6
click at [874, 540] on quentale-workspace at bounding box center [756, 403] width 1512 height 806
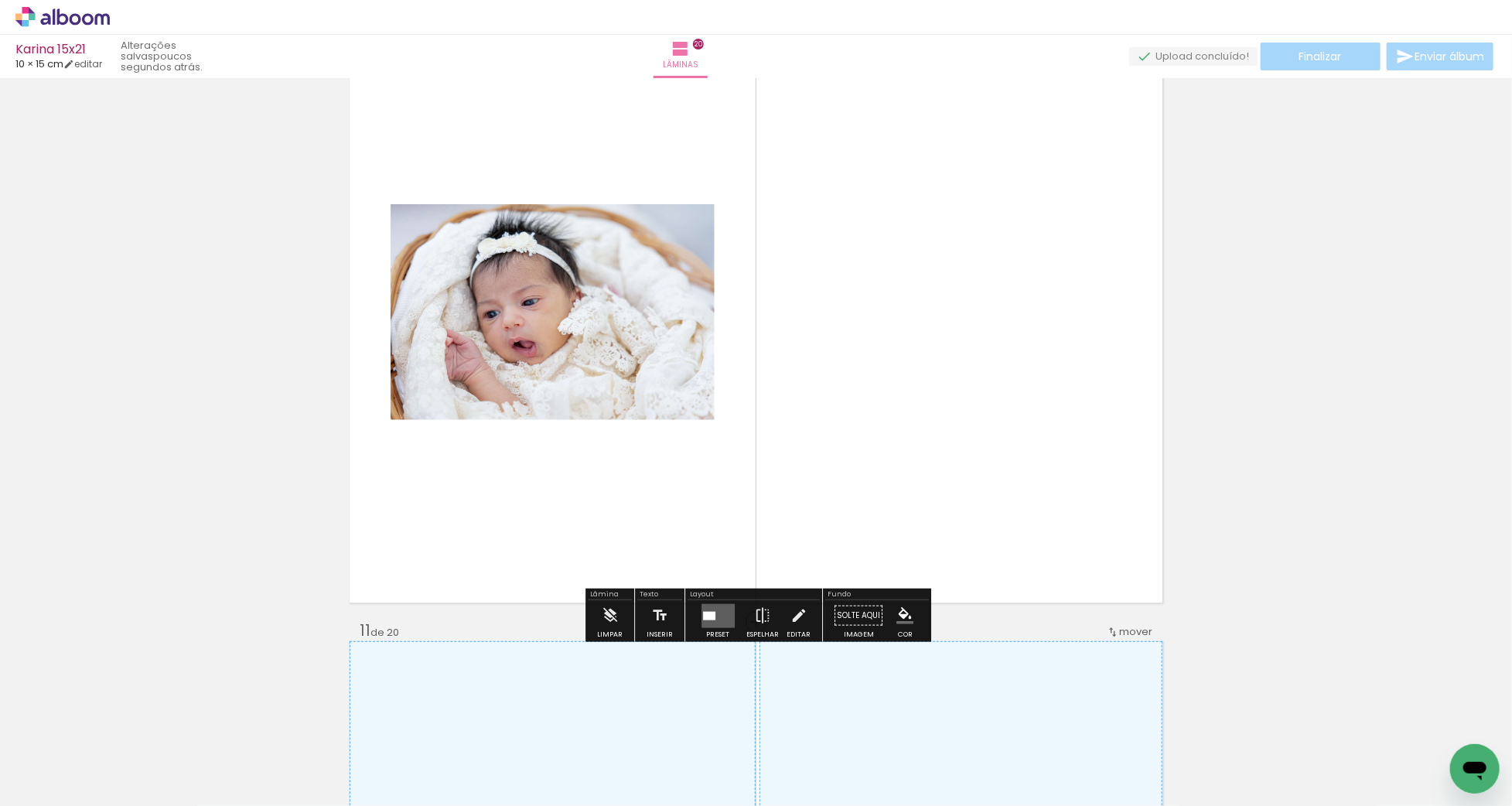
scroll to position [5692, 0]
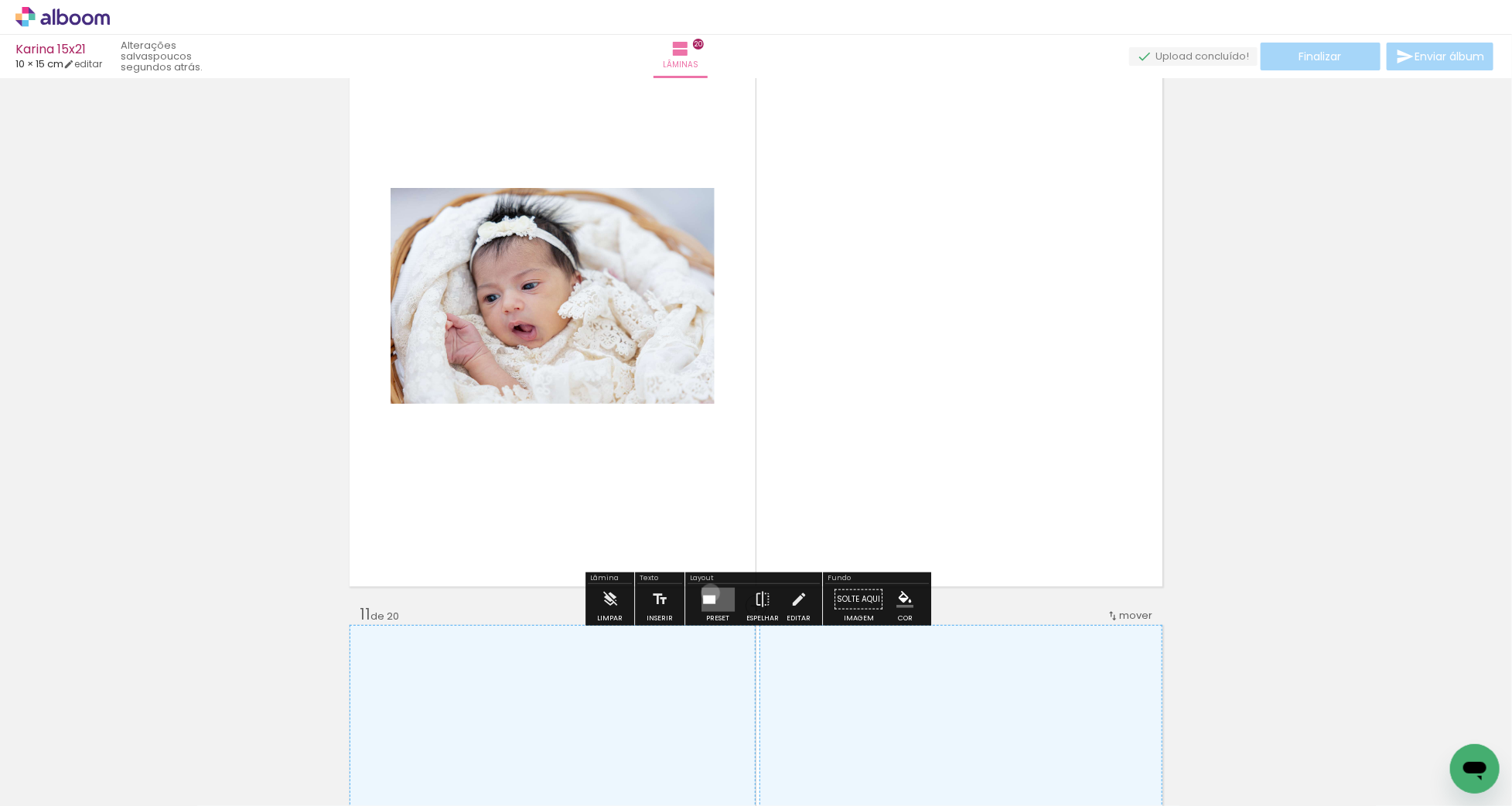
drag, startPoint x: 707, startPoint y: 592, endPoint x: 1088, endPoint y: 441, distance: 409.8
click at [707, 592] on quentale-layouter at bounding box center [718, 598] width 33 height 24
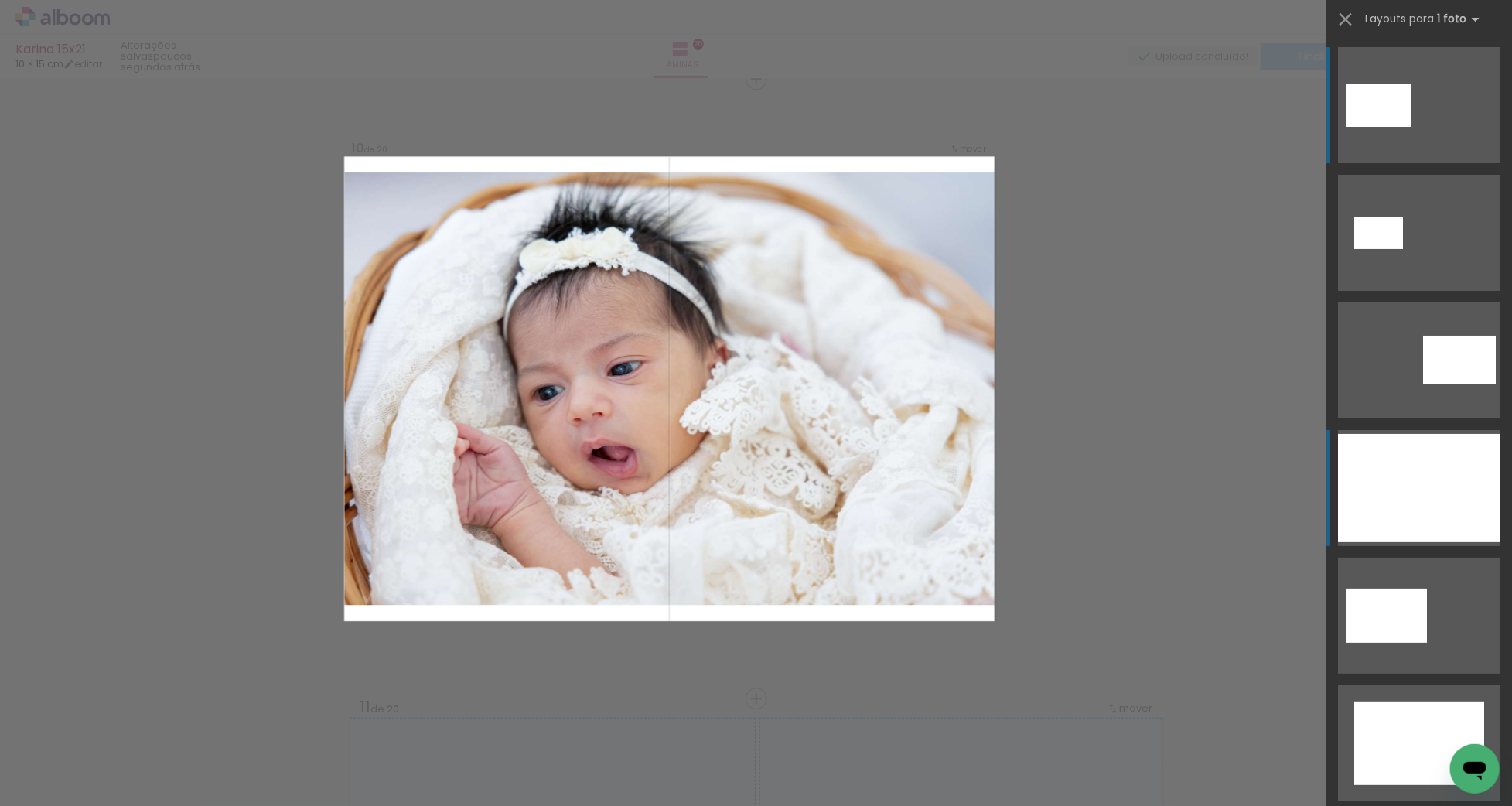
scroll to position [5593, 0]
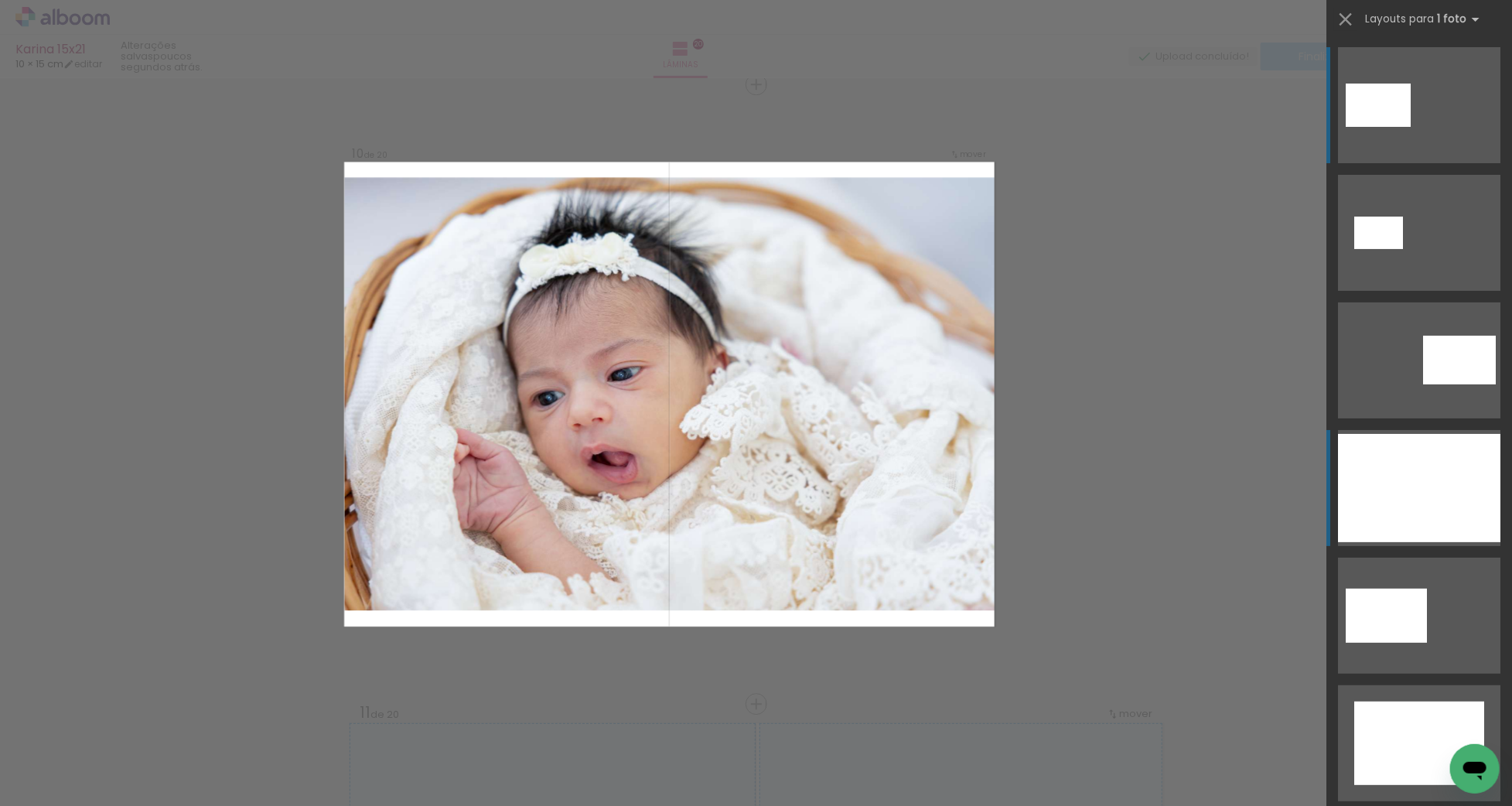
click at [1433, 518] on div at bounding box center [1419, 488] width 162 height 108
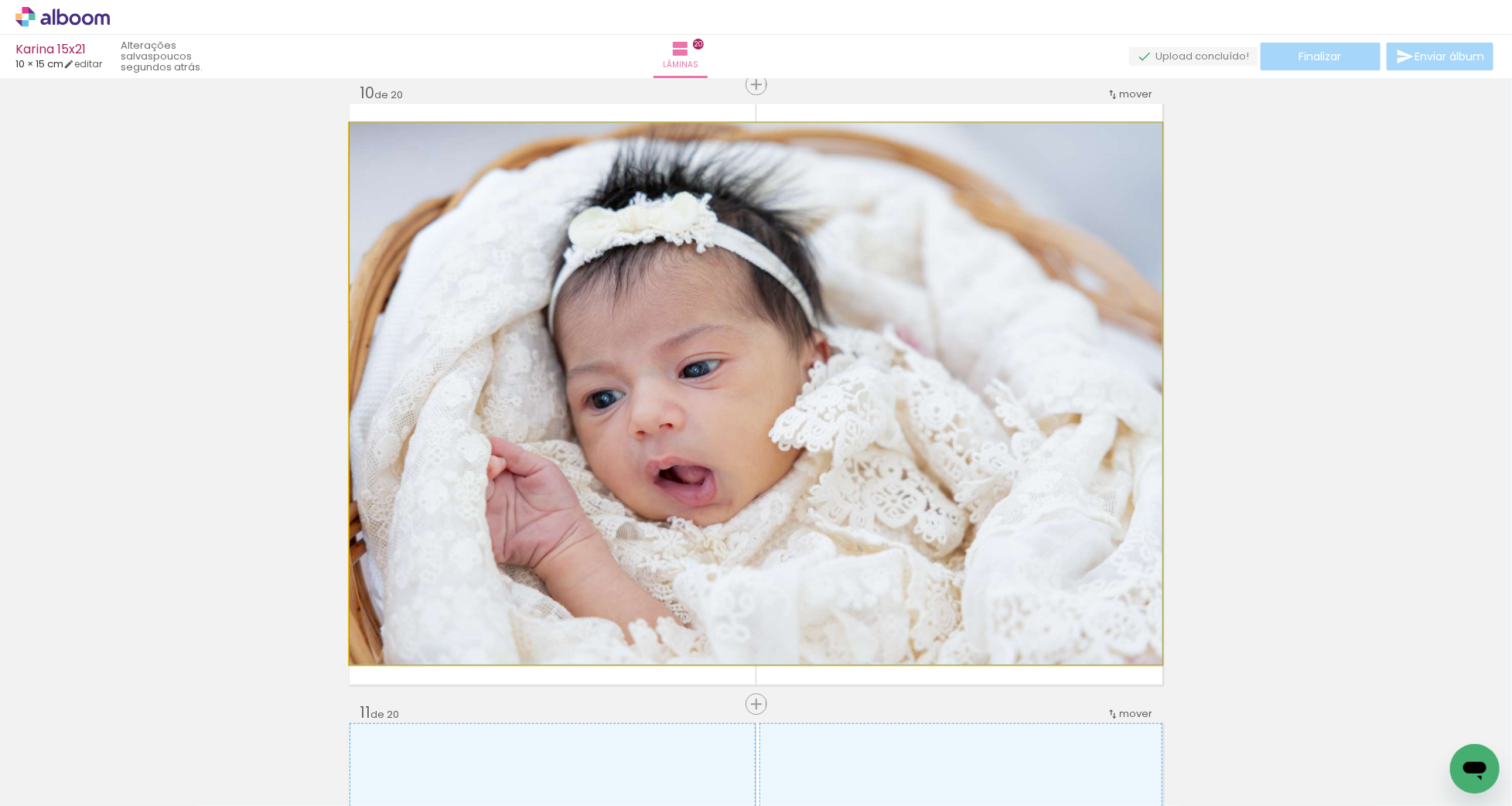
click at [714, 382] on quentale-photo at bounding box center [756, 393] width 813 height 541
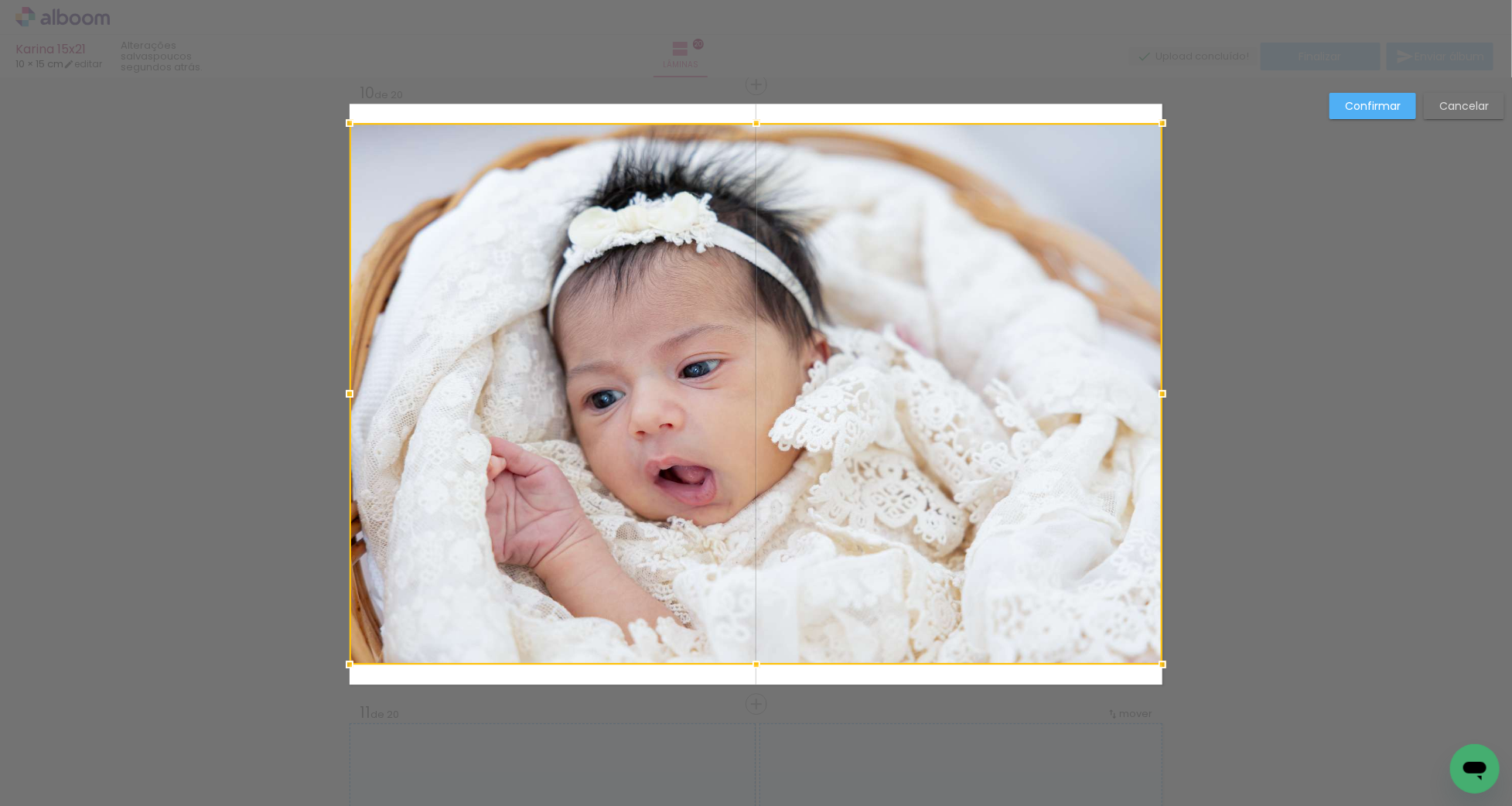
click at [801, 416] on div at bounding box center [756, 393] width 813 height 541
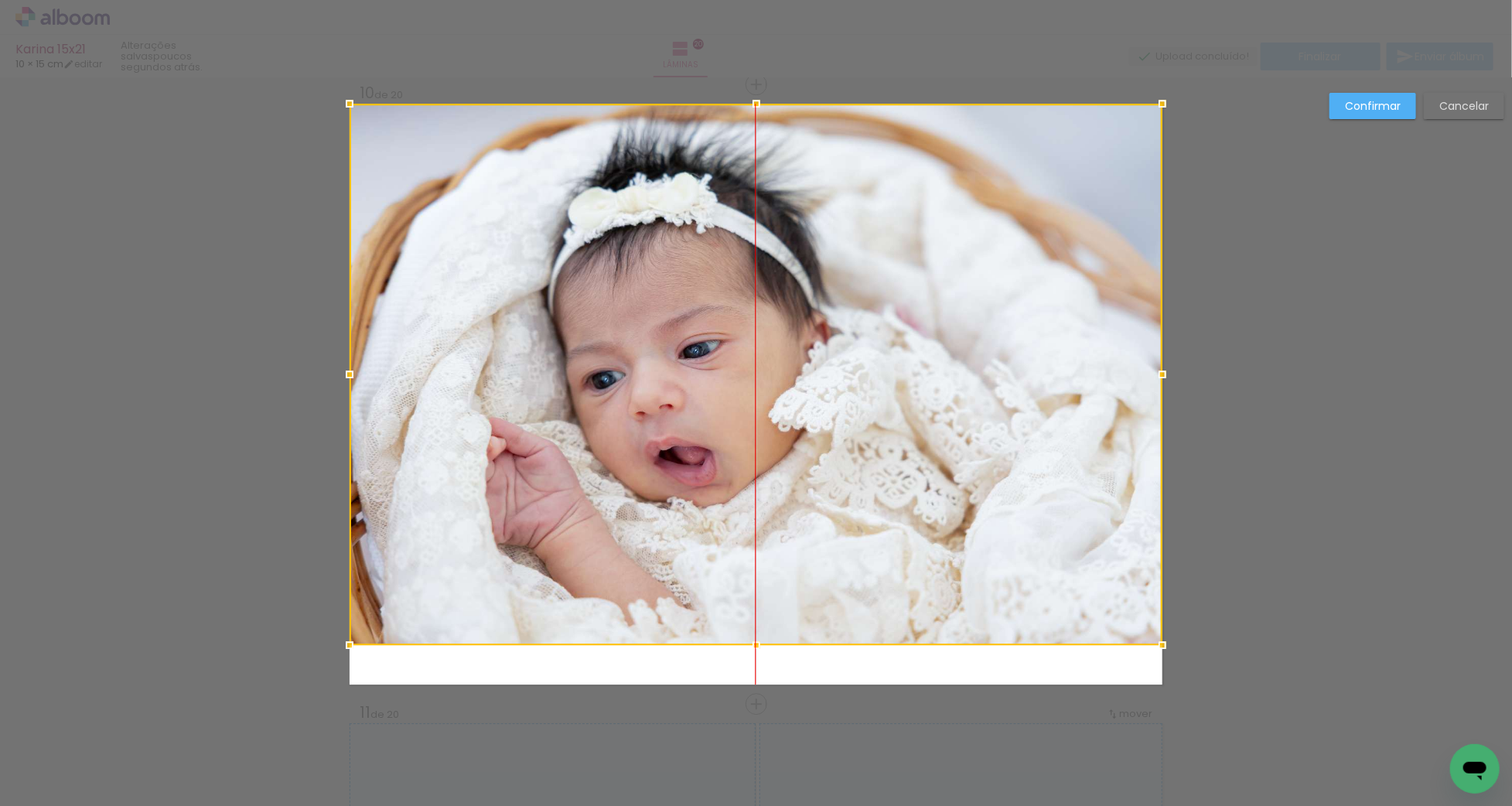
drag, startPoint x: 798, startPoint y: 389, endPoint x: 798, endPoint y: 367, distance: 22.0
click at [798, 367] on div at bounding box center [756, 374] width 813 height 541
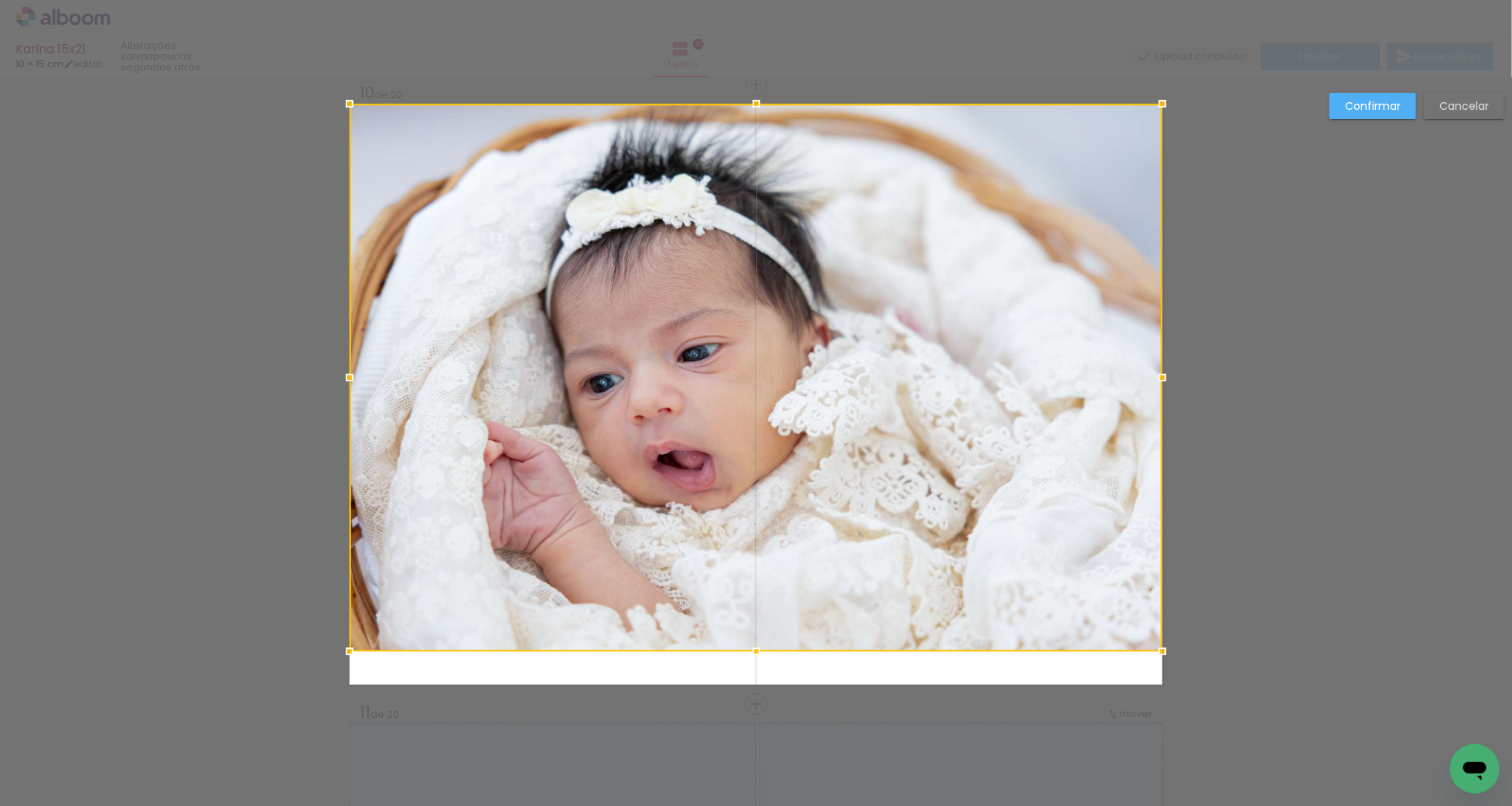
drag, startPoint x: 756, startPoint y: 658, endPoint x: 758, endPoint y: 689, distance: 31.1
click at [758, 667] on div at bounding box center [756, 651] width 31 height 31
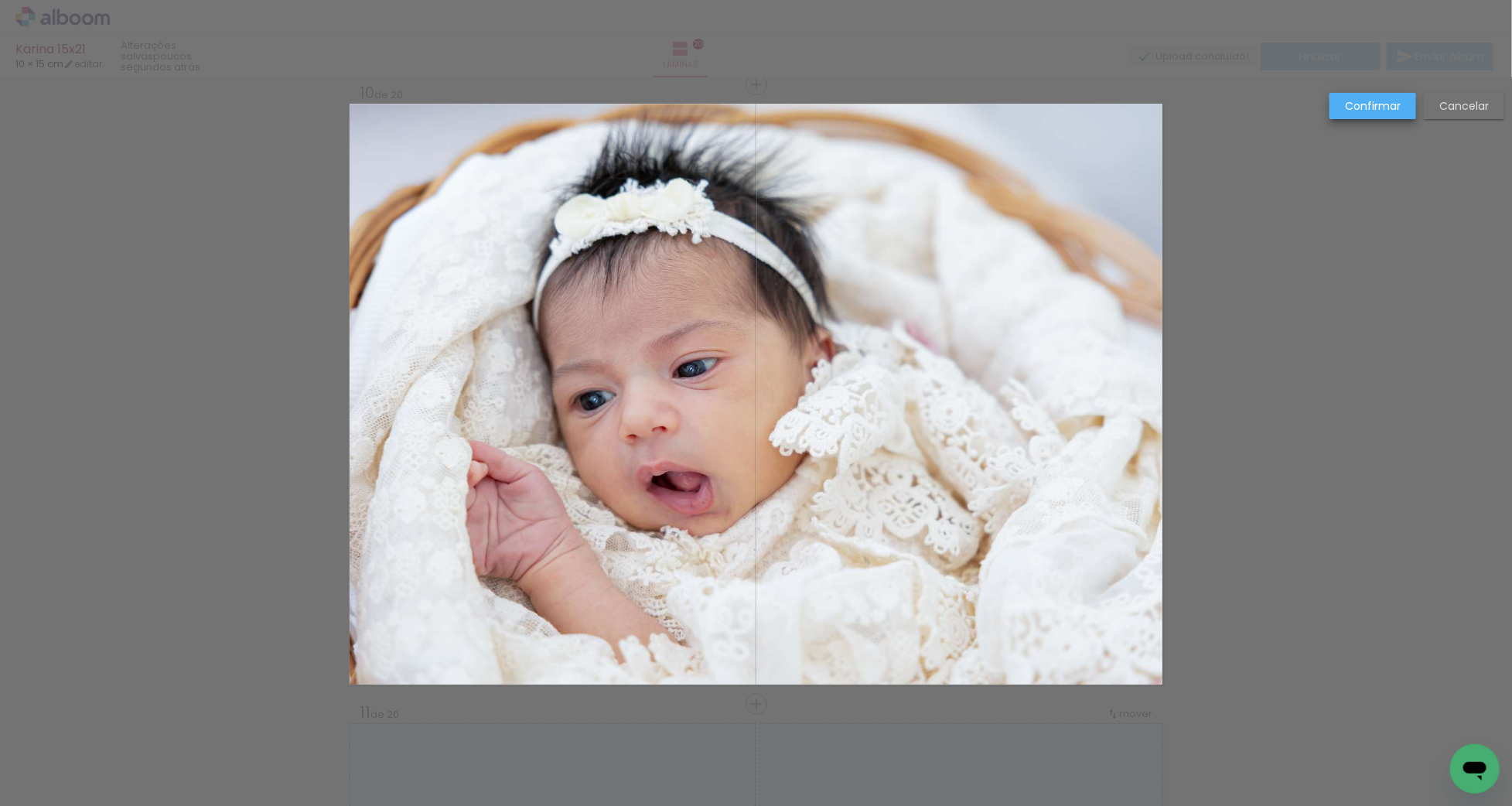
click at [0, 0] on slot "Confirmar" at bounding box center [0, 0] width 0 height 0
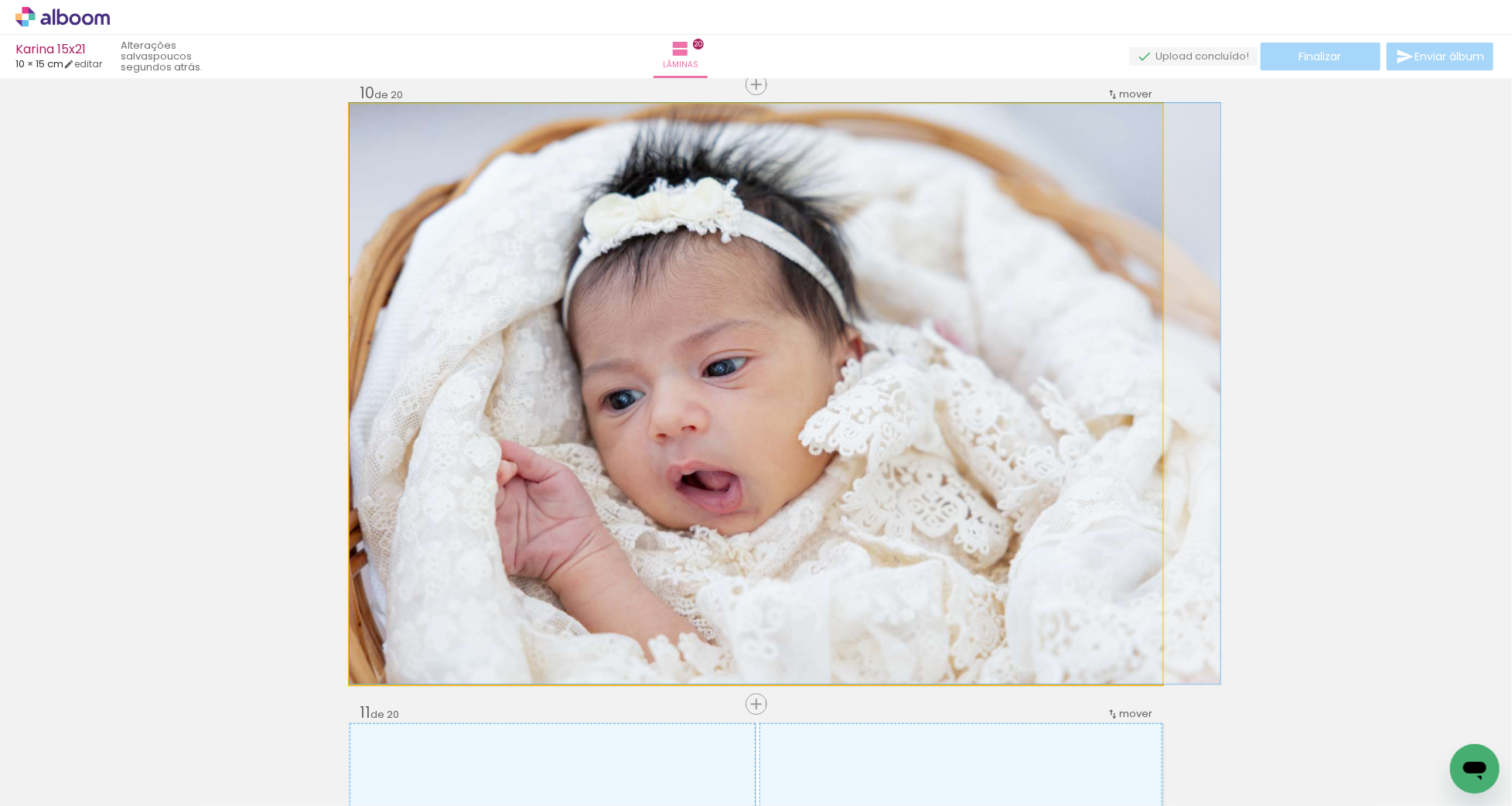
drag, startPoint x: 781, startPoint y: 394, endPoint x: 875, endPoint y: 392, distance: 94.0
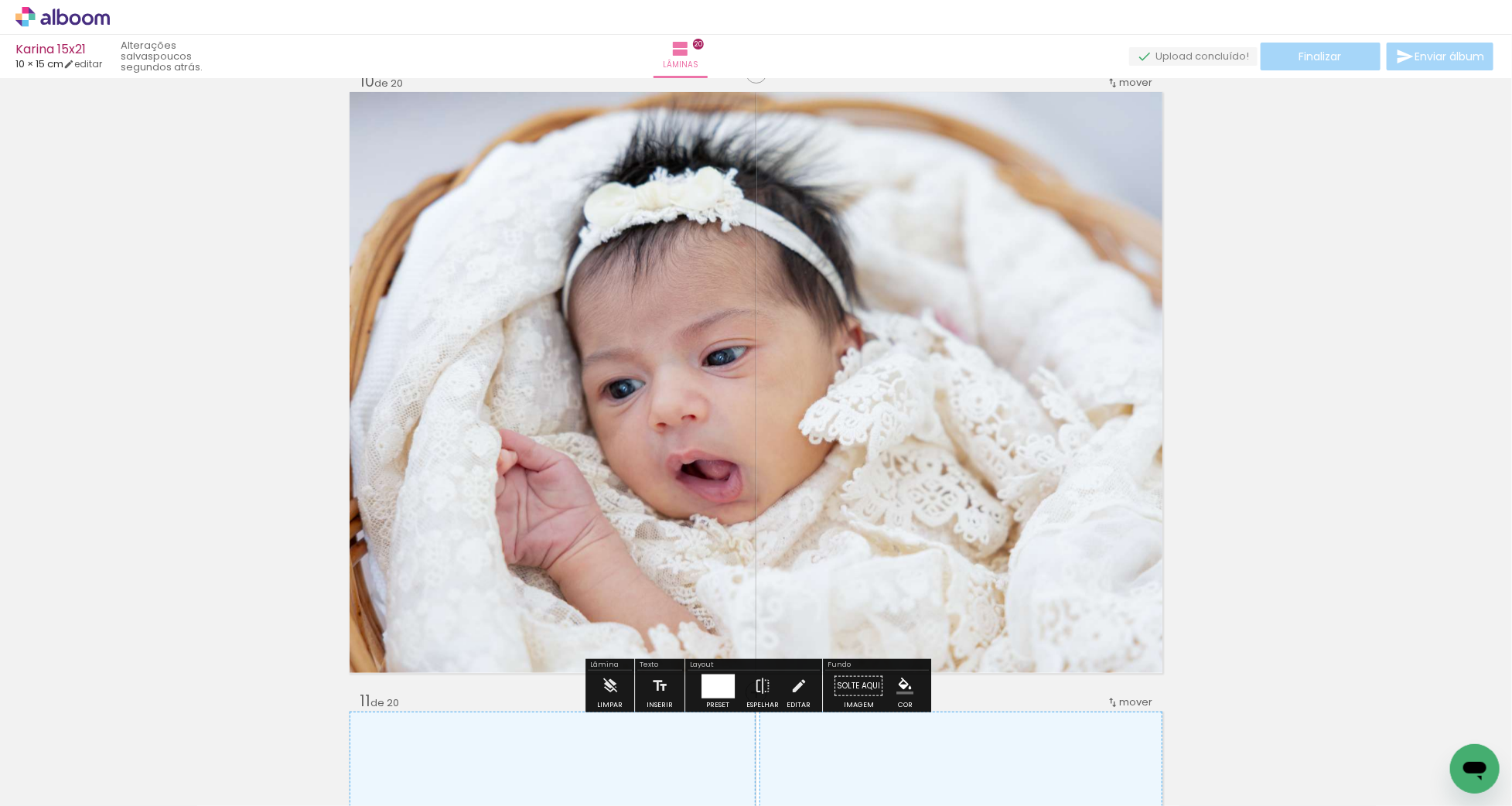
scroll to position [5606, 0]
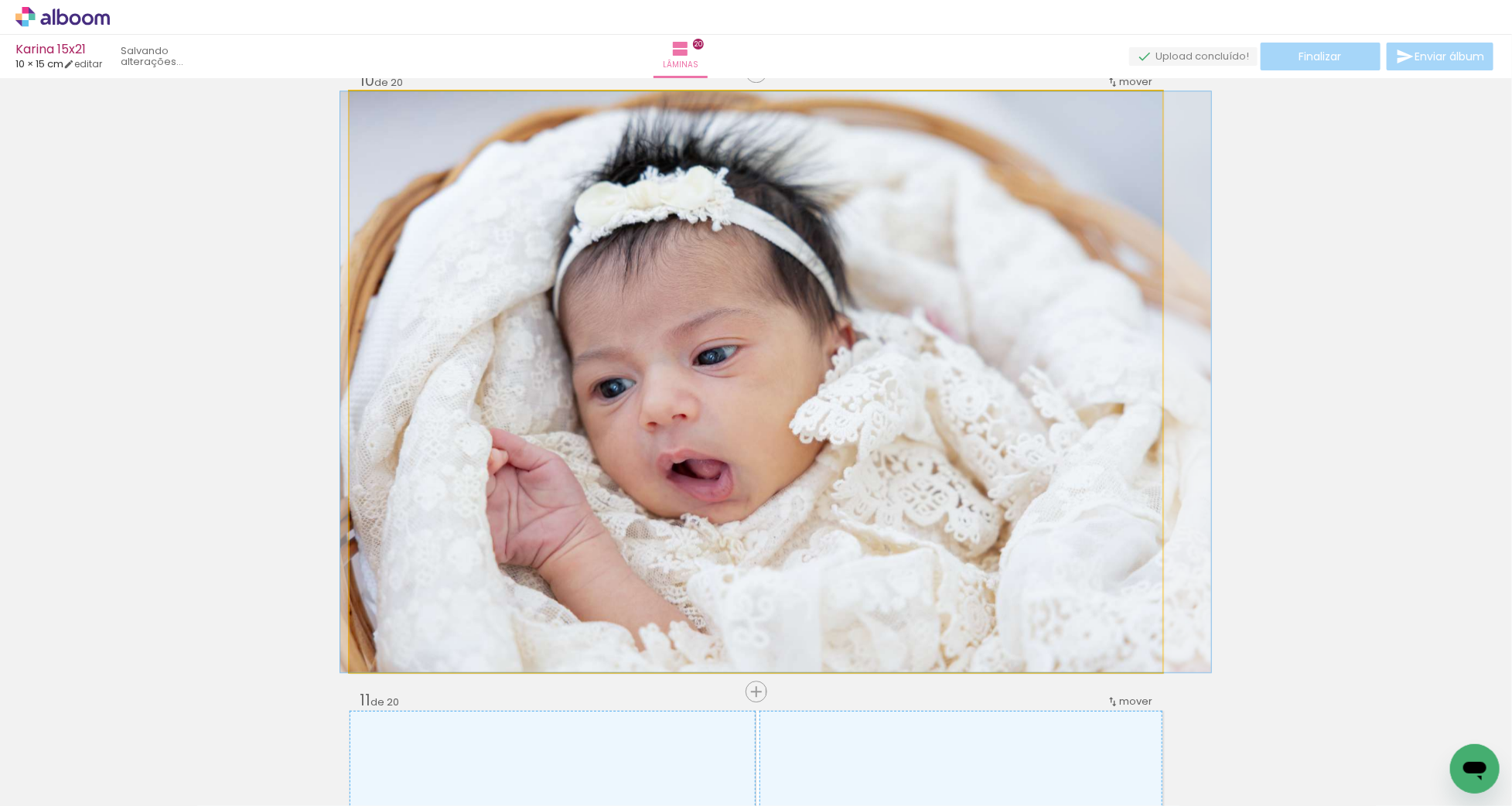
drag, startPoint x: 855, startPoint y: 371, endPoint x: 846, endPoint y: 387, distance: 18.4
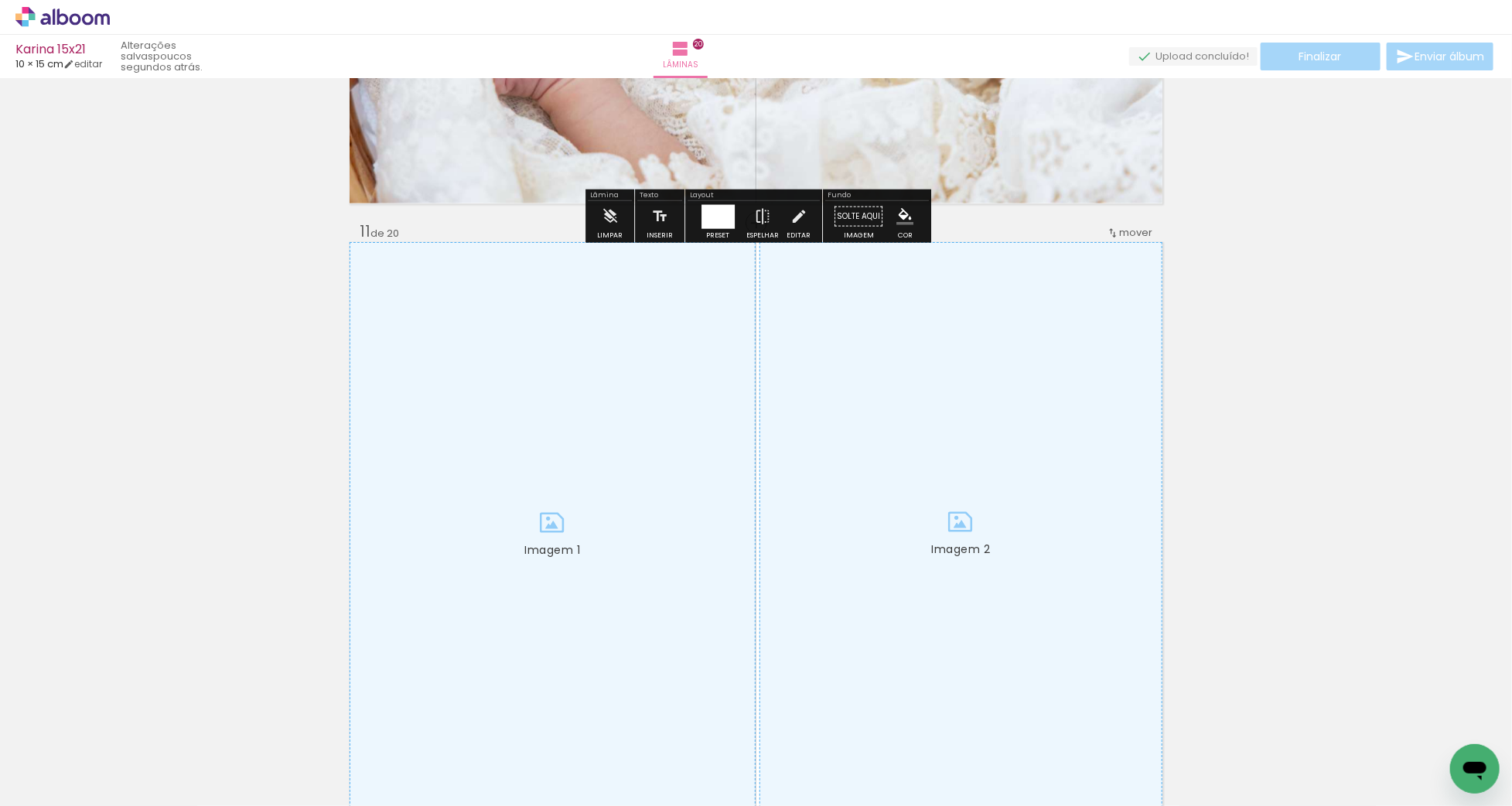
scroll to position [6094, 0]
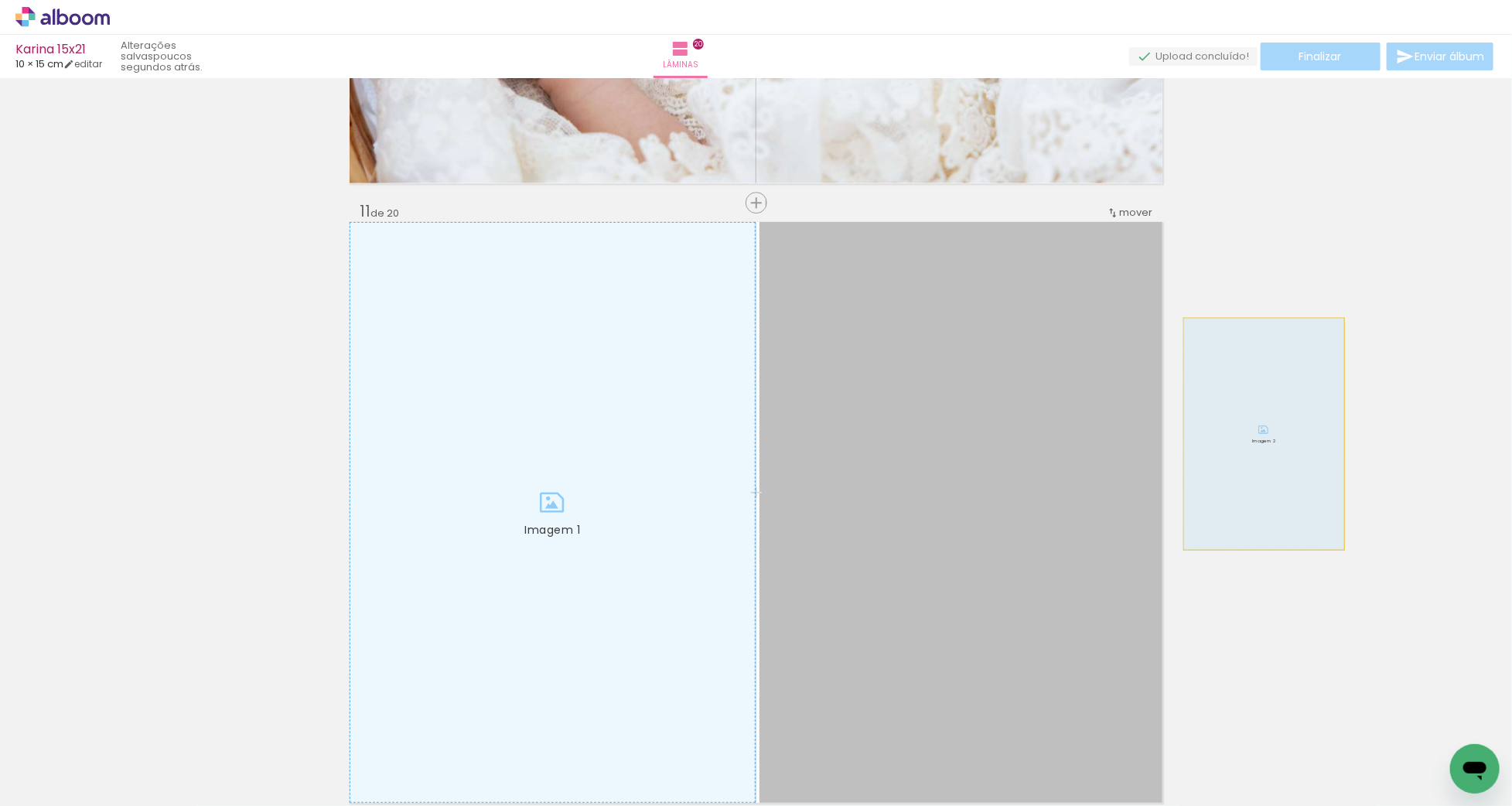
drag, startPoint x: 854, startPoint y: 424, endPoint x: 1360, endPoint y: 426, distance: 506.0
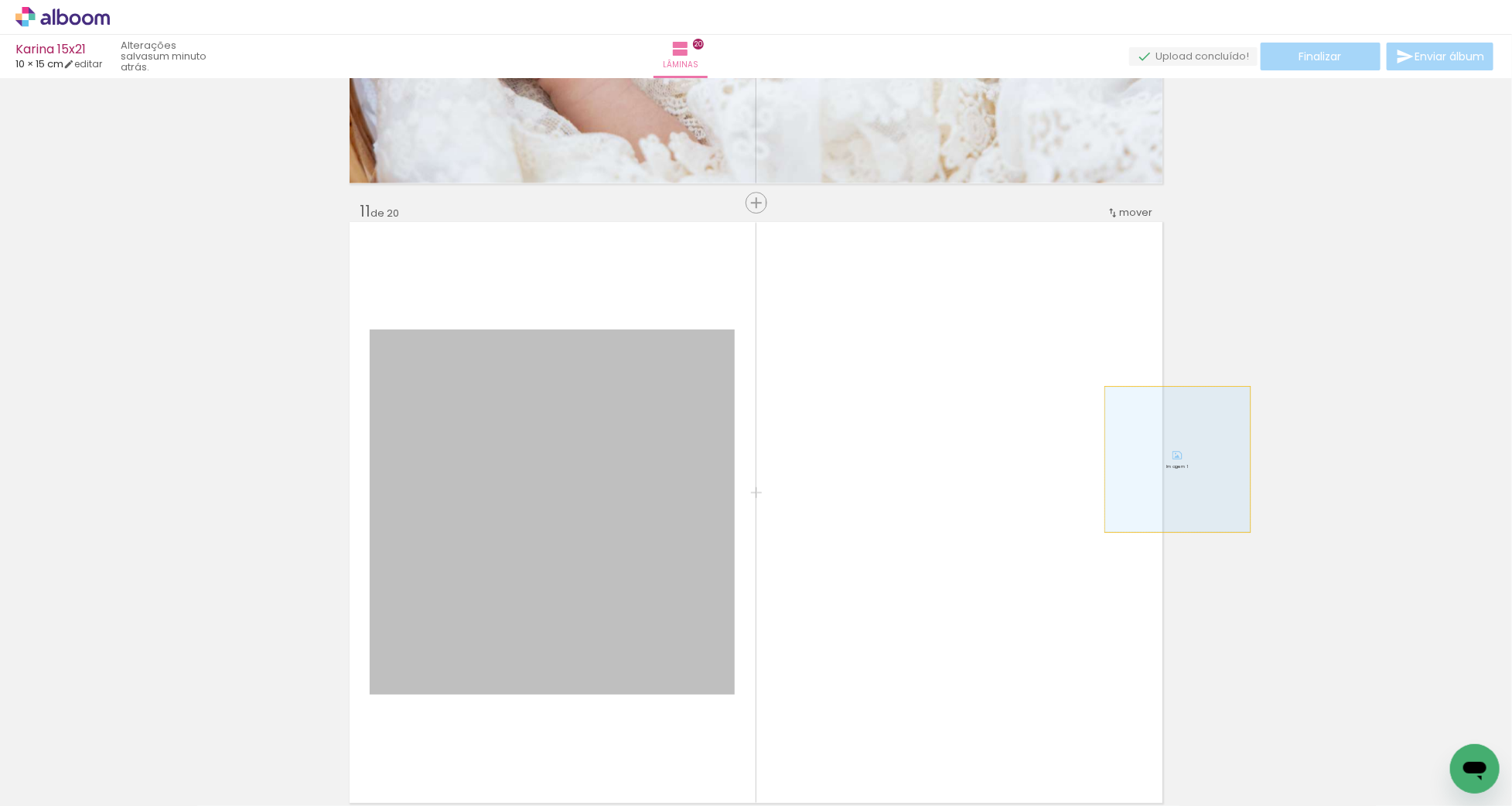
drag, startPoint x: 723, startPoint y: 474, endPoint x: 1198, endPoint y: 445, distance: 475.9
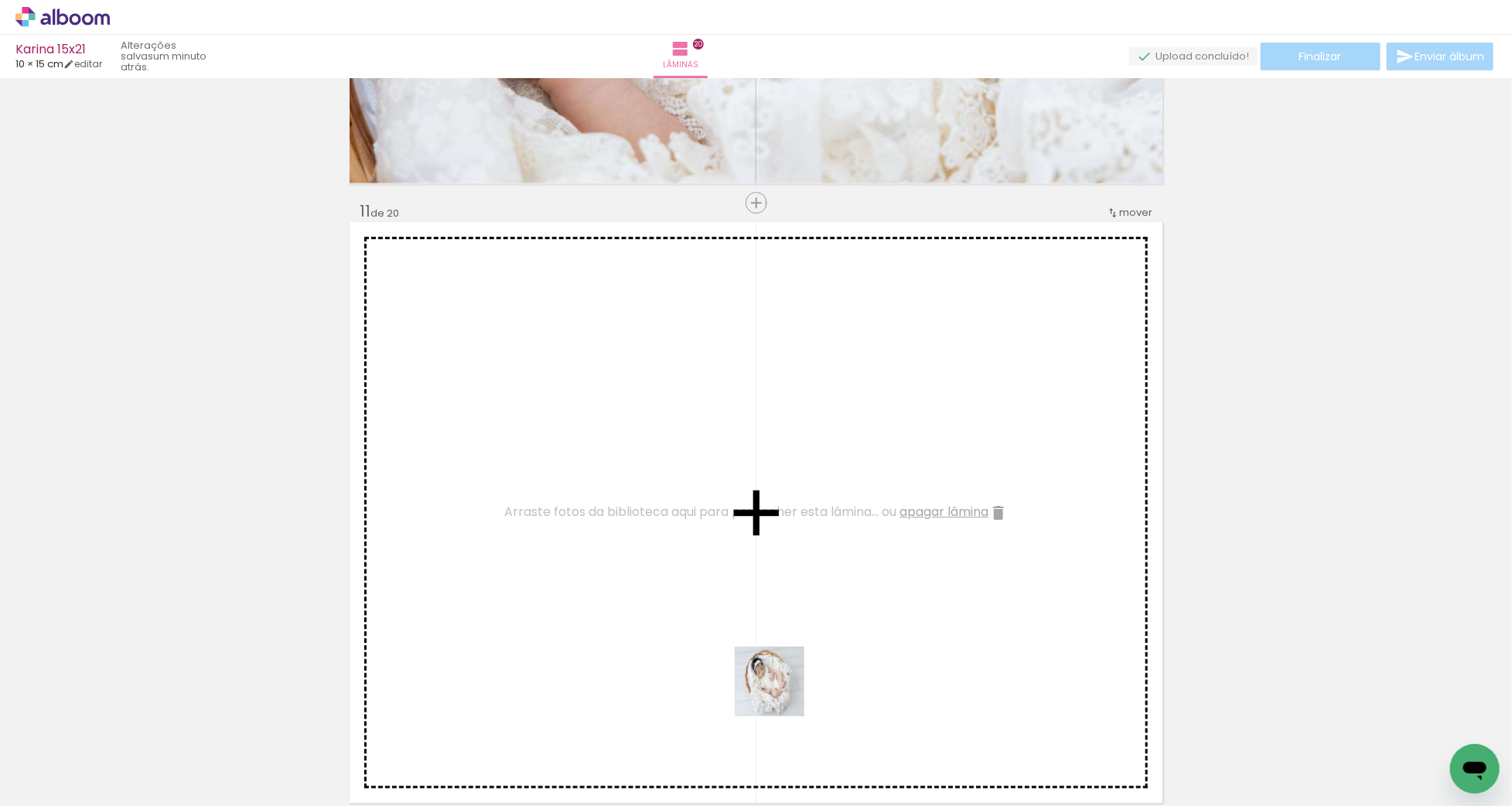
drag, startPoint x: 772, startPoint y: 738, endPoint x: 769, endPoint y: 548, distance: 190.0
click at [770, 548] on quentale-workspace at bounding box center [756, 403] width 1512 height 806
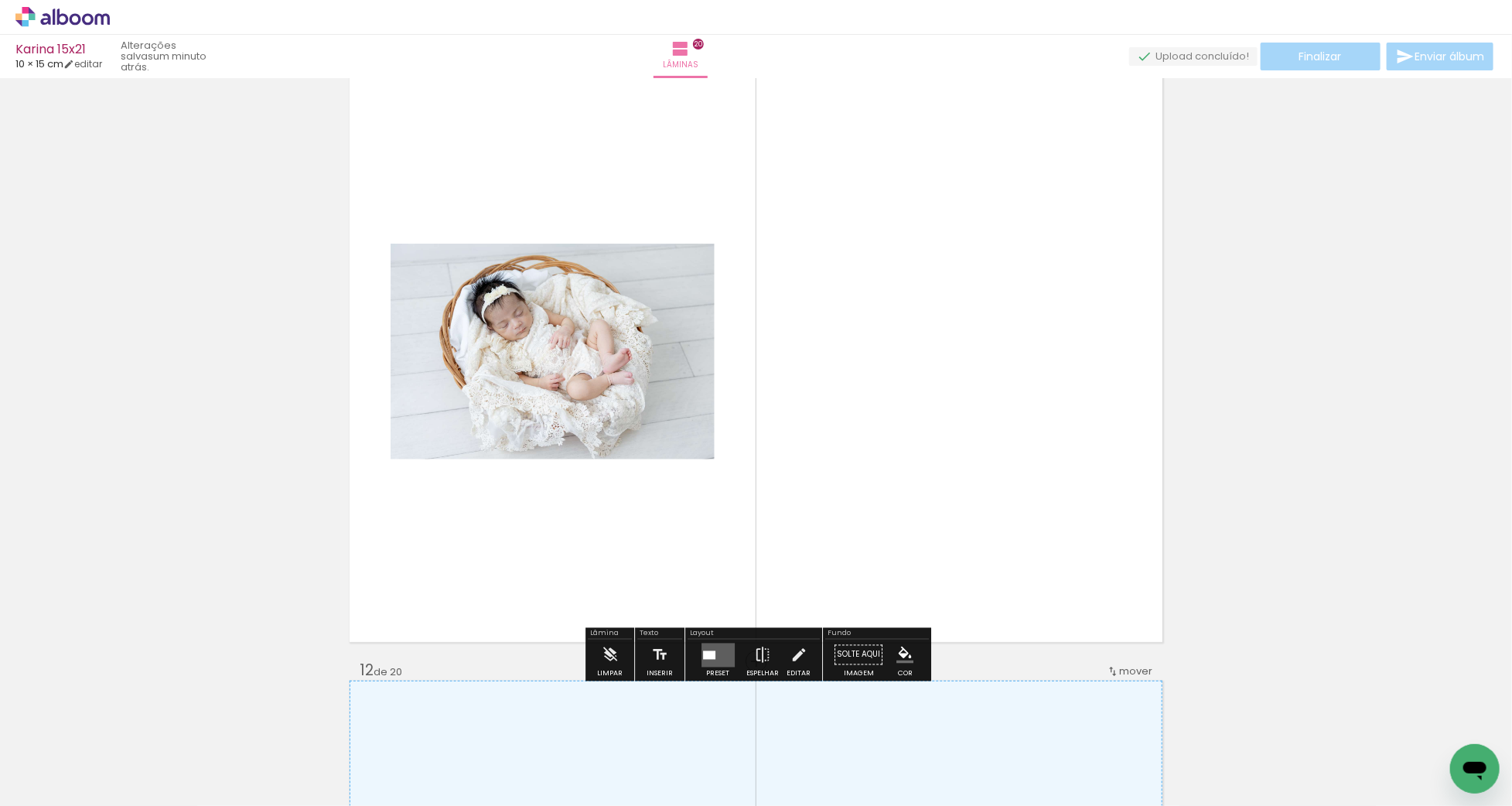
scroll to position [6263, 0]
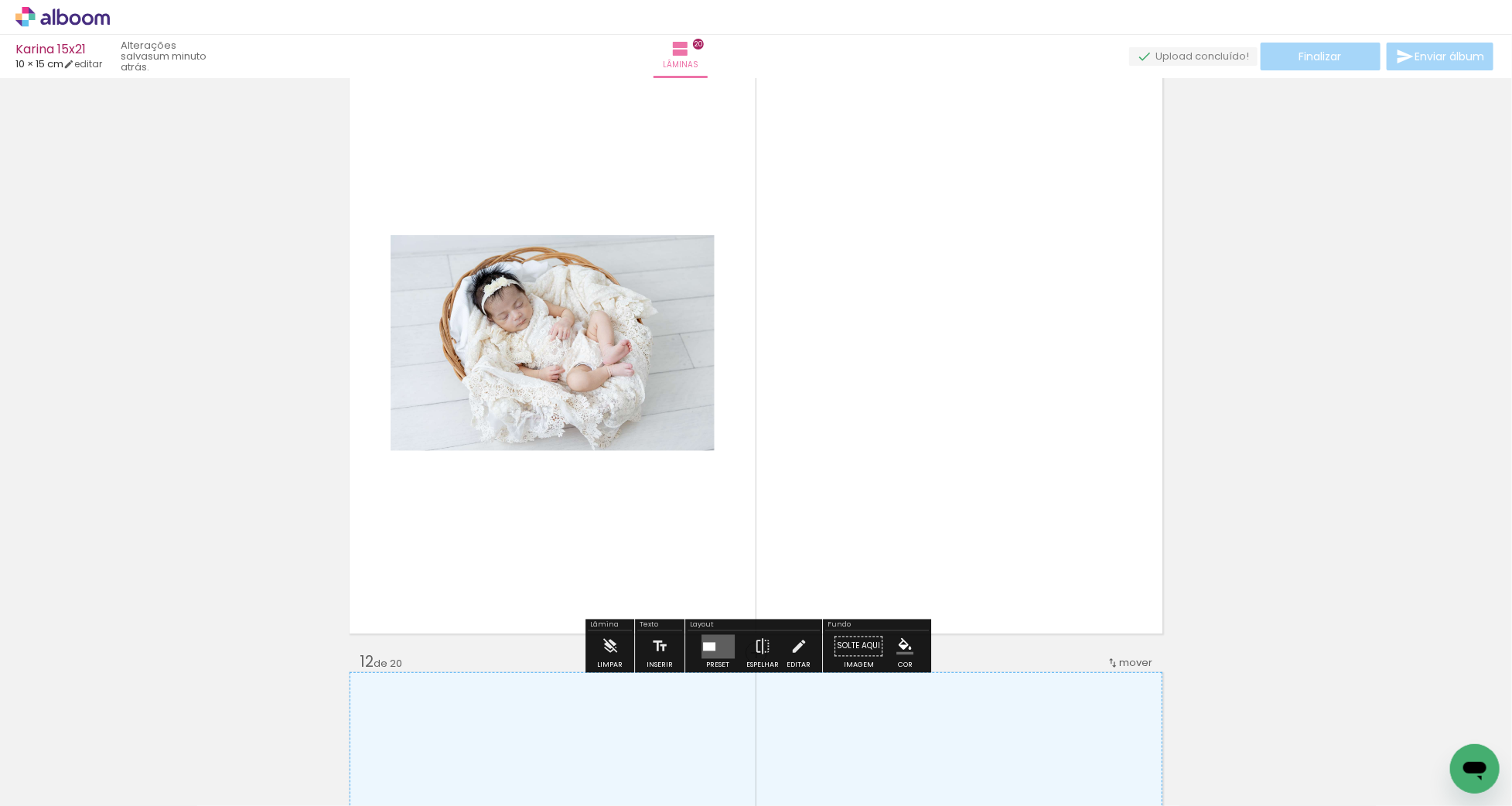
click at [722, 648] on quentale-layouter at bounding box center [718, 646] width 33 height 24
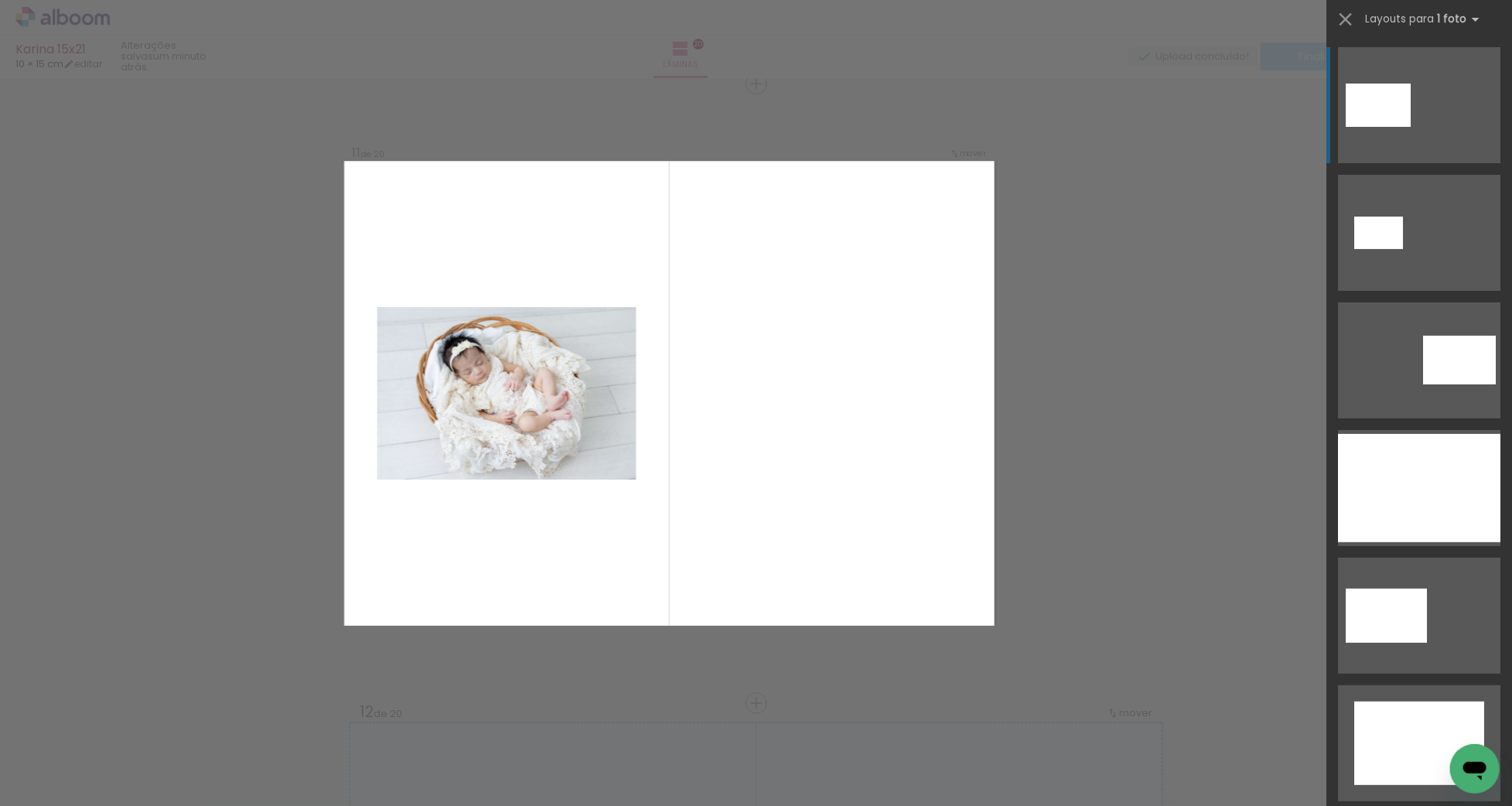
scroll to position [6213, 0]
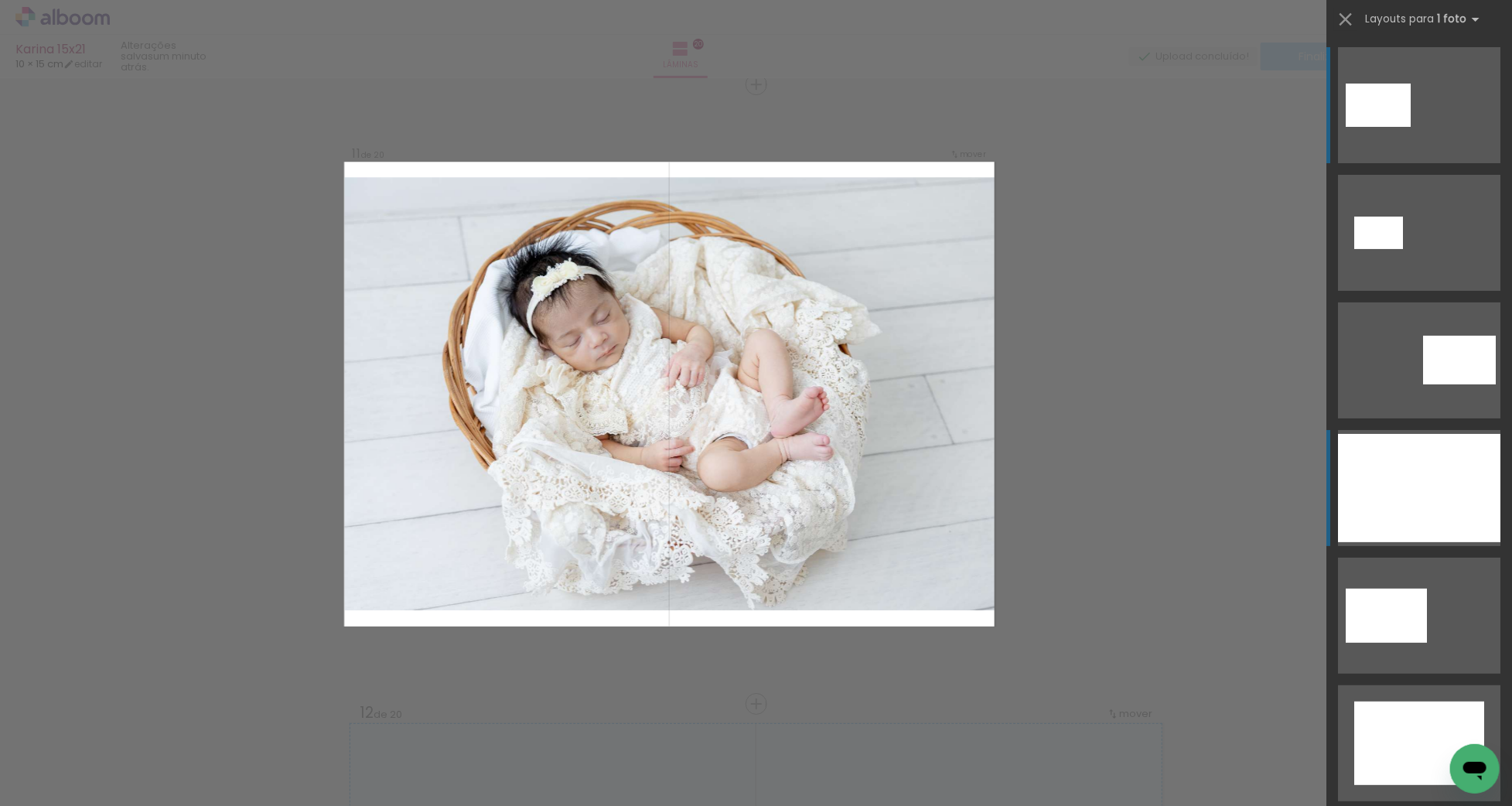
click at [1444, 502] on div at bounding box center [1419, 488] width 162 height 108
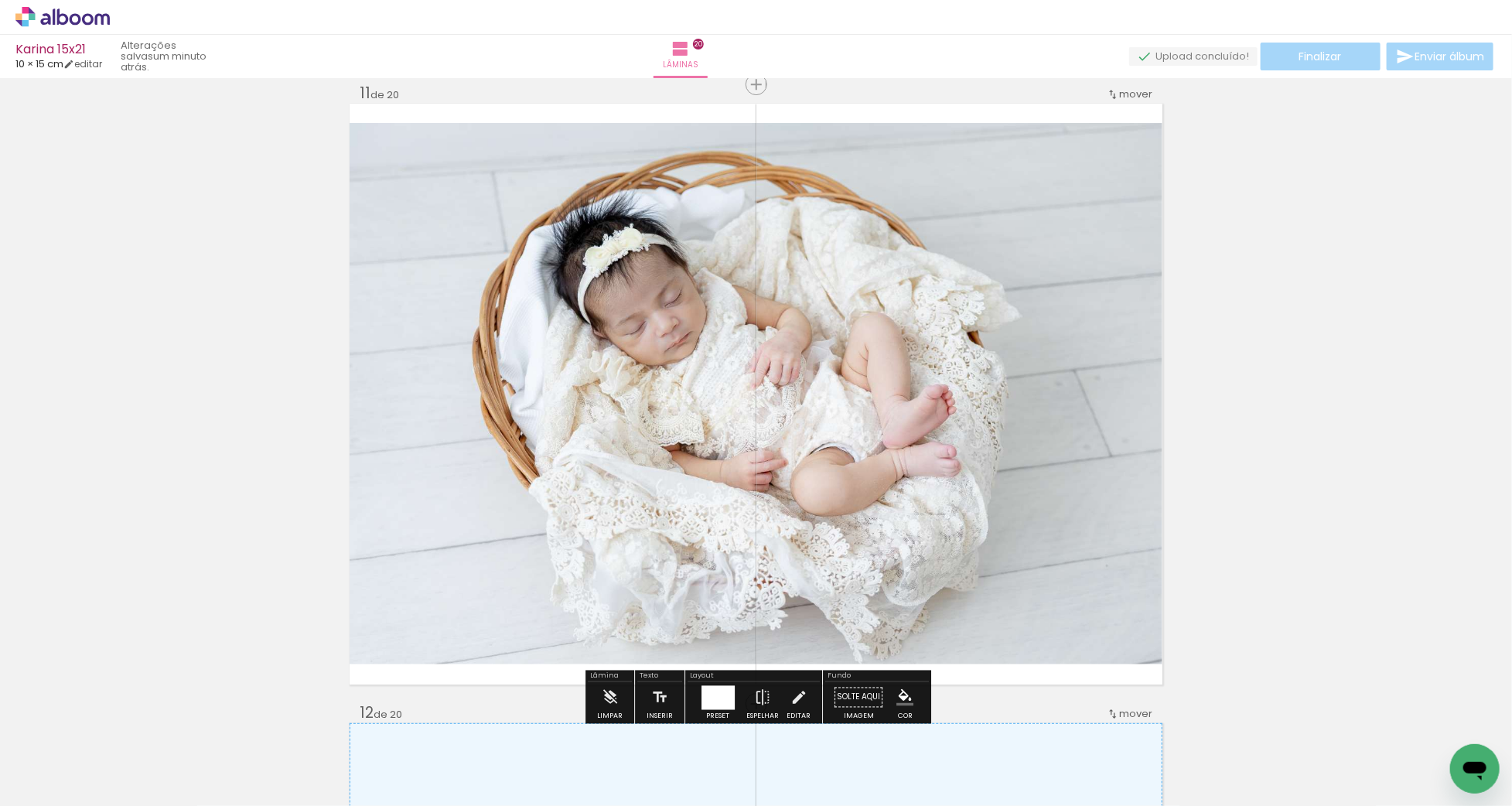
click at [778, 490] on quentale-photo at bounding box center [756, 393] width 813 height 541
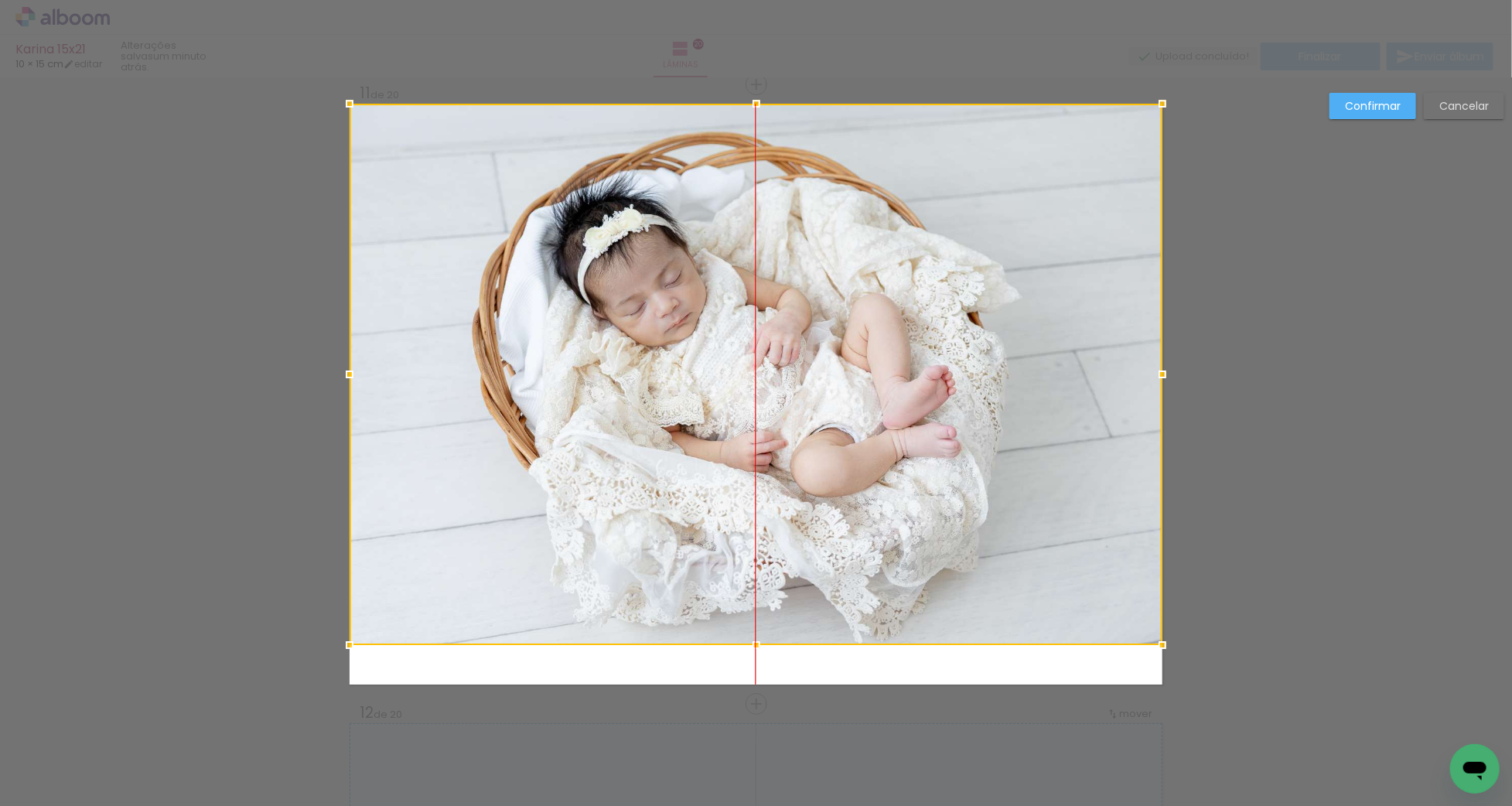
drag, startPoint x: 776, startPoint y: 490, endPoint x: 789, endPoint y: 412, distance: 79.1
click at [789, 412] on div at bounding box center [756, 374] width 813 height 541
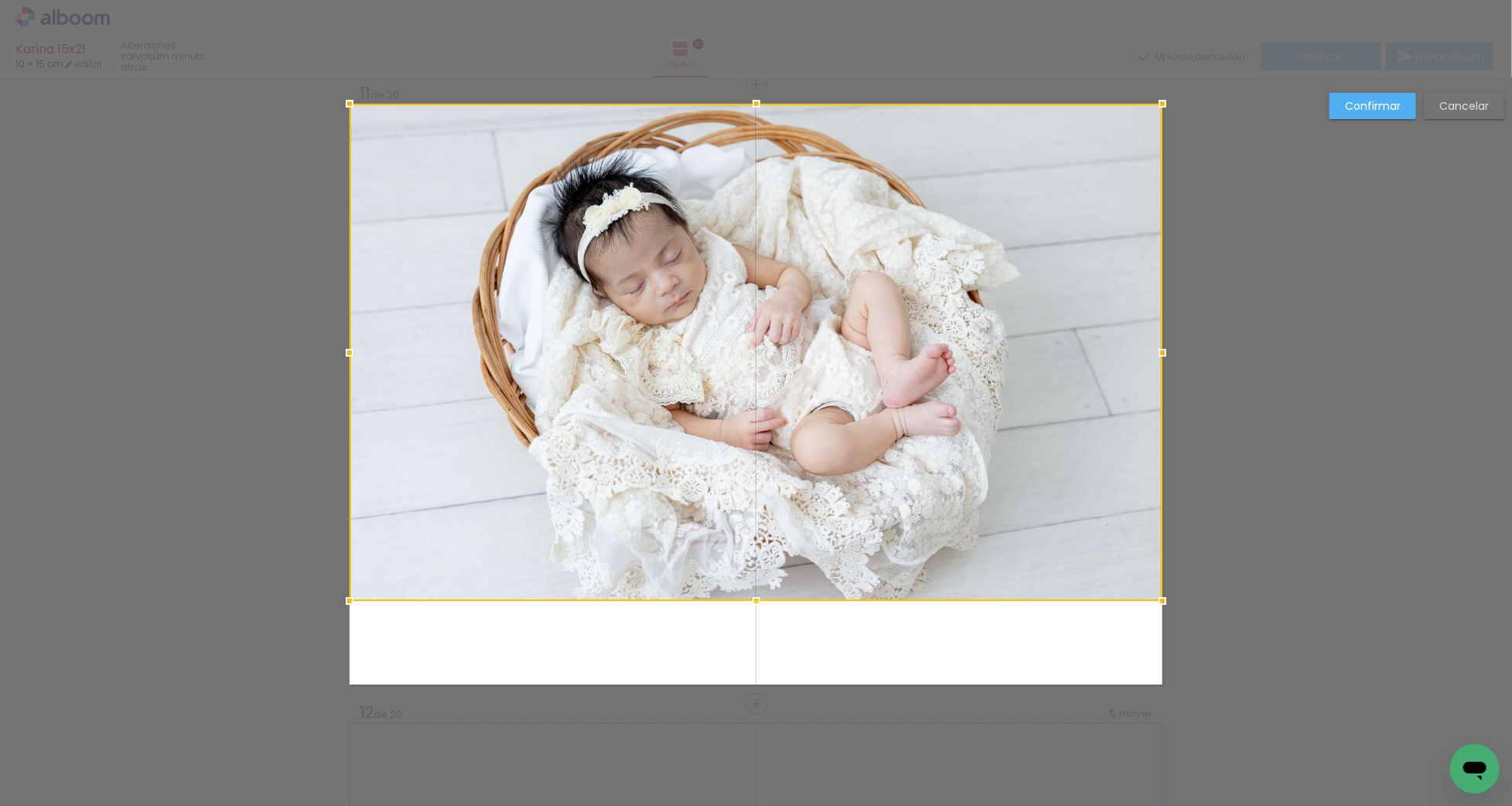
drag, startPoint x: 756, startPoint y: 641, endPoint x: 758, endPoint y: 696, distance: 55.0
click at [758, 696] on div "Inserir lâmina Imagem 1 1 de 20 Inserir lâmina Imagem 1 Imagem 2 2 de 20 Inseri…" at bounding box center [756, 387] width 1512 height 13043
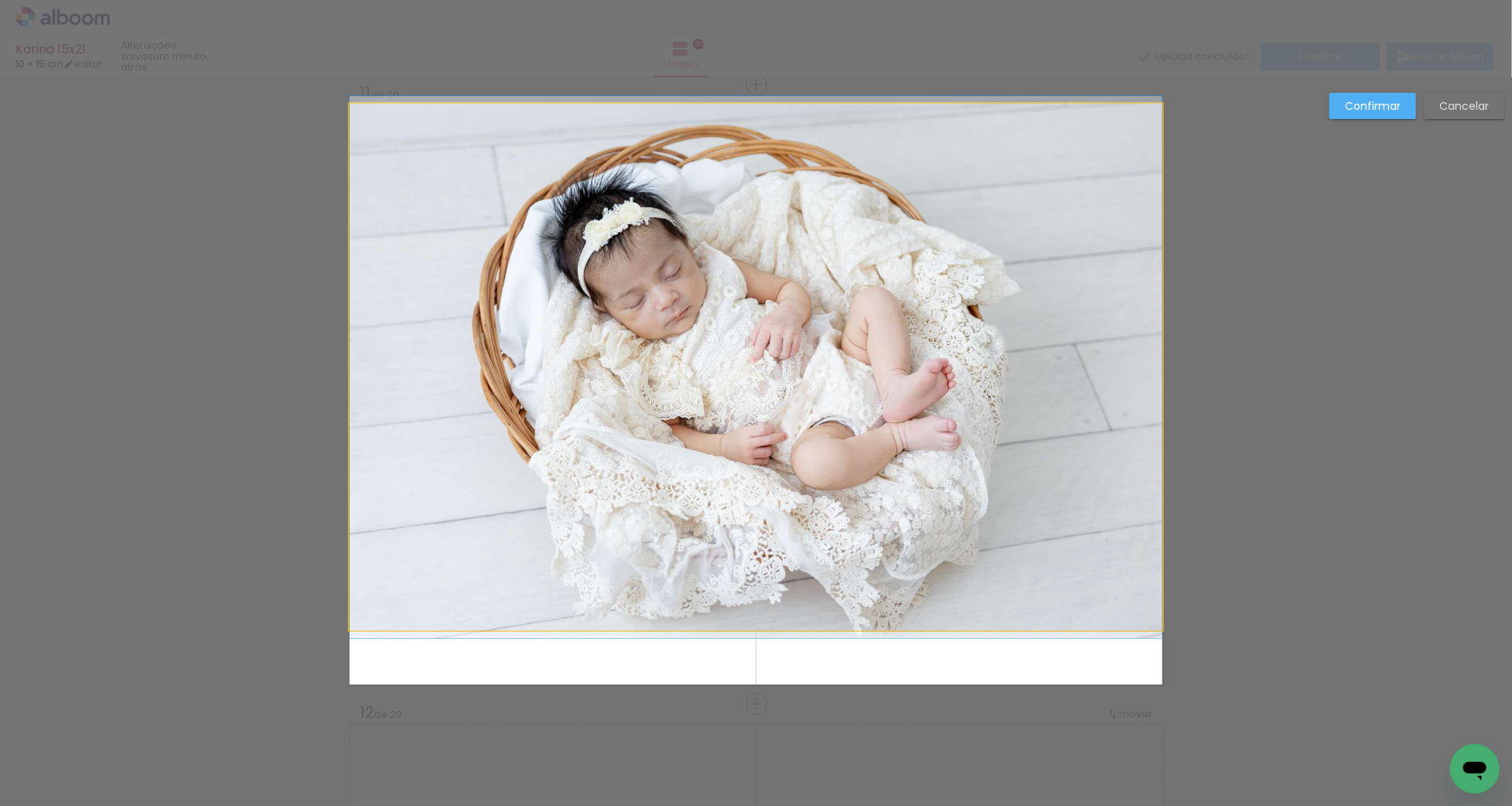
click at [751, 608] on quentale-photo at bounding box center [756, 367] width 813 height 527
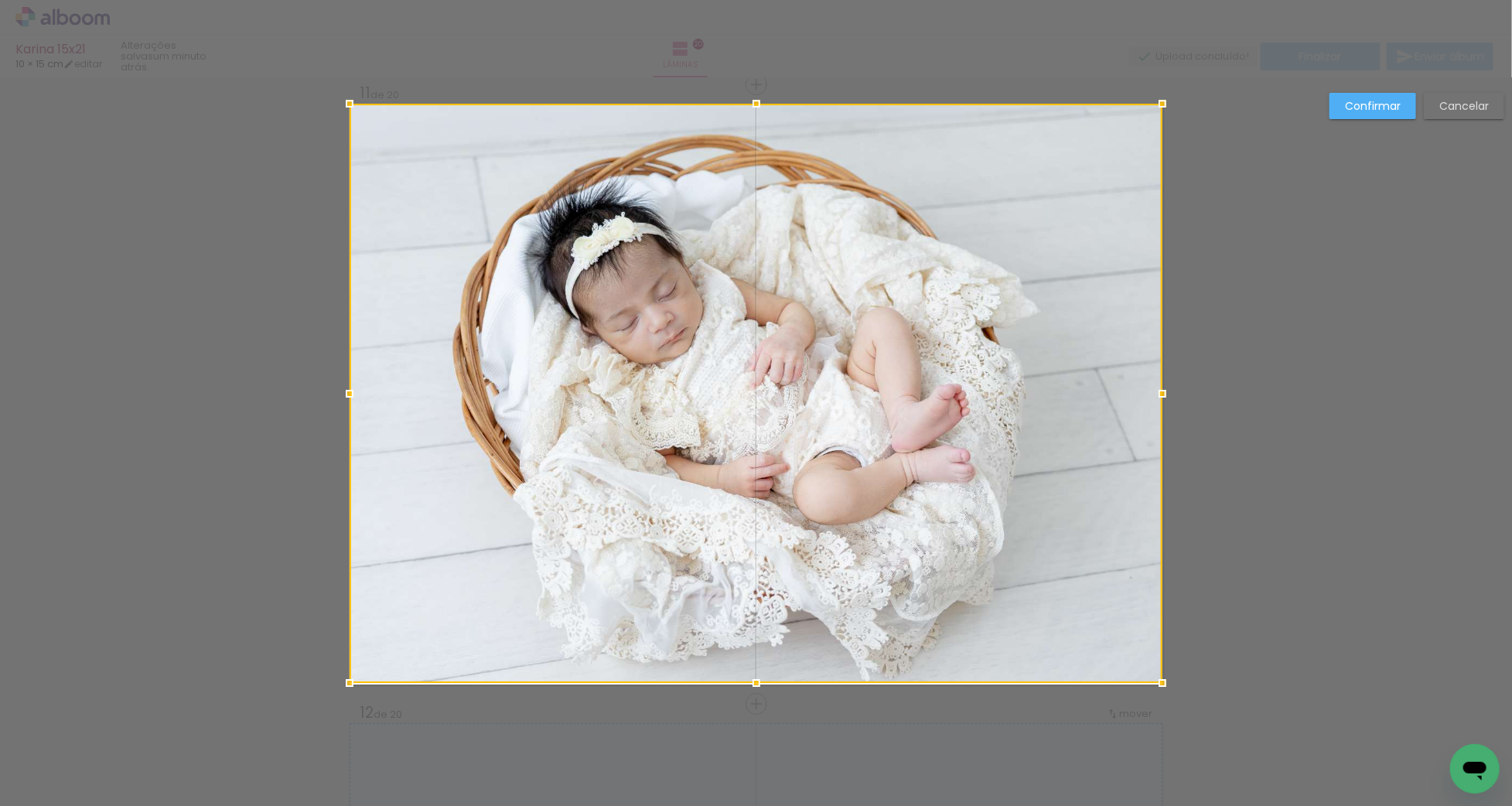
click at [753, 673] on div at bounding box center [756, 683] width 31 height 31
click at [754, 688] on div at bounding box center [756, 683] width 31 height 31
click at [756, 687] on div at bounding box center [756, 683] width 31 height 31
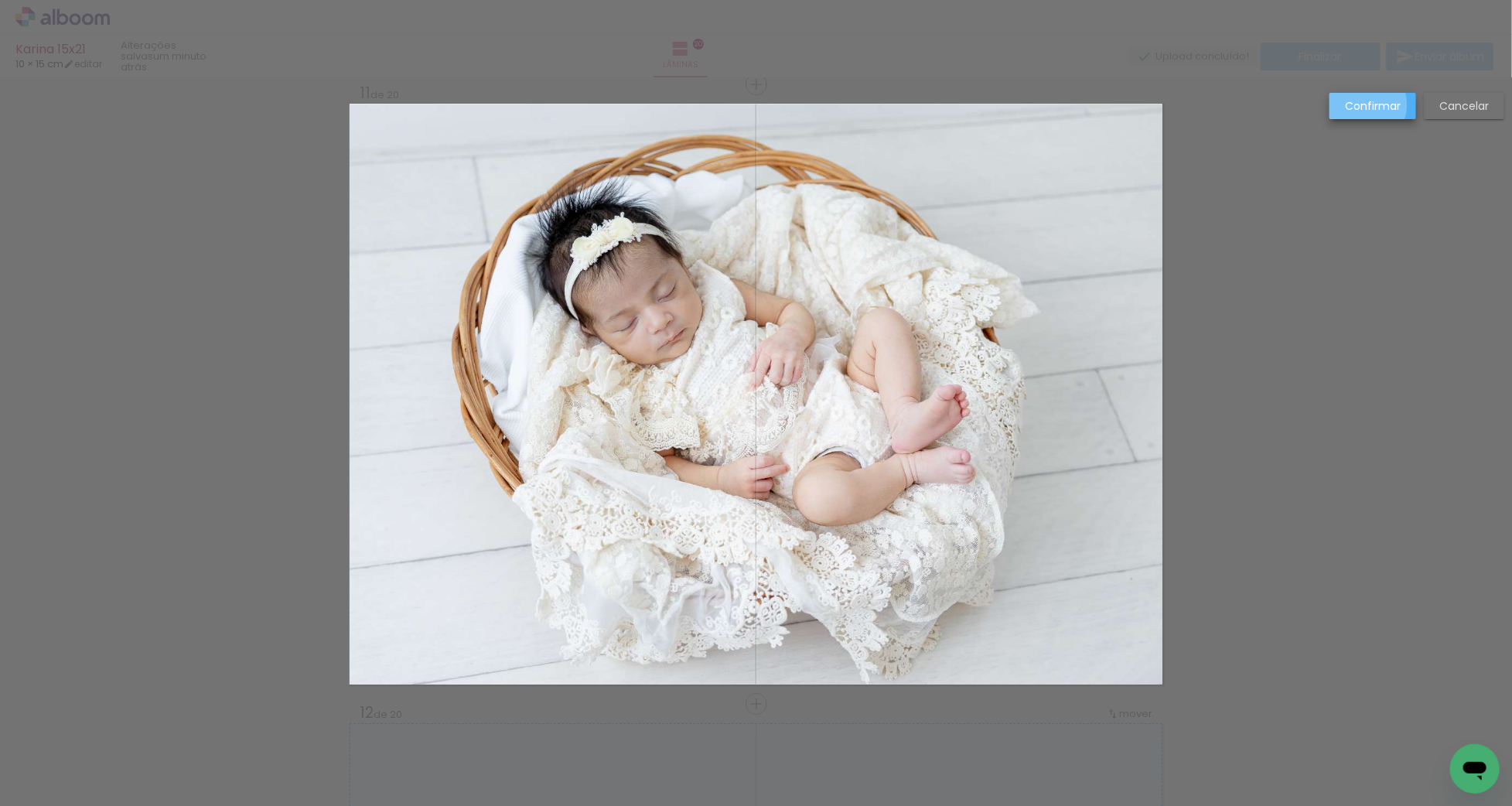
click at [0, 0] on slot "Confirmar" at bounding box center [0, 0] width 0 height 0
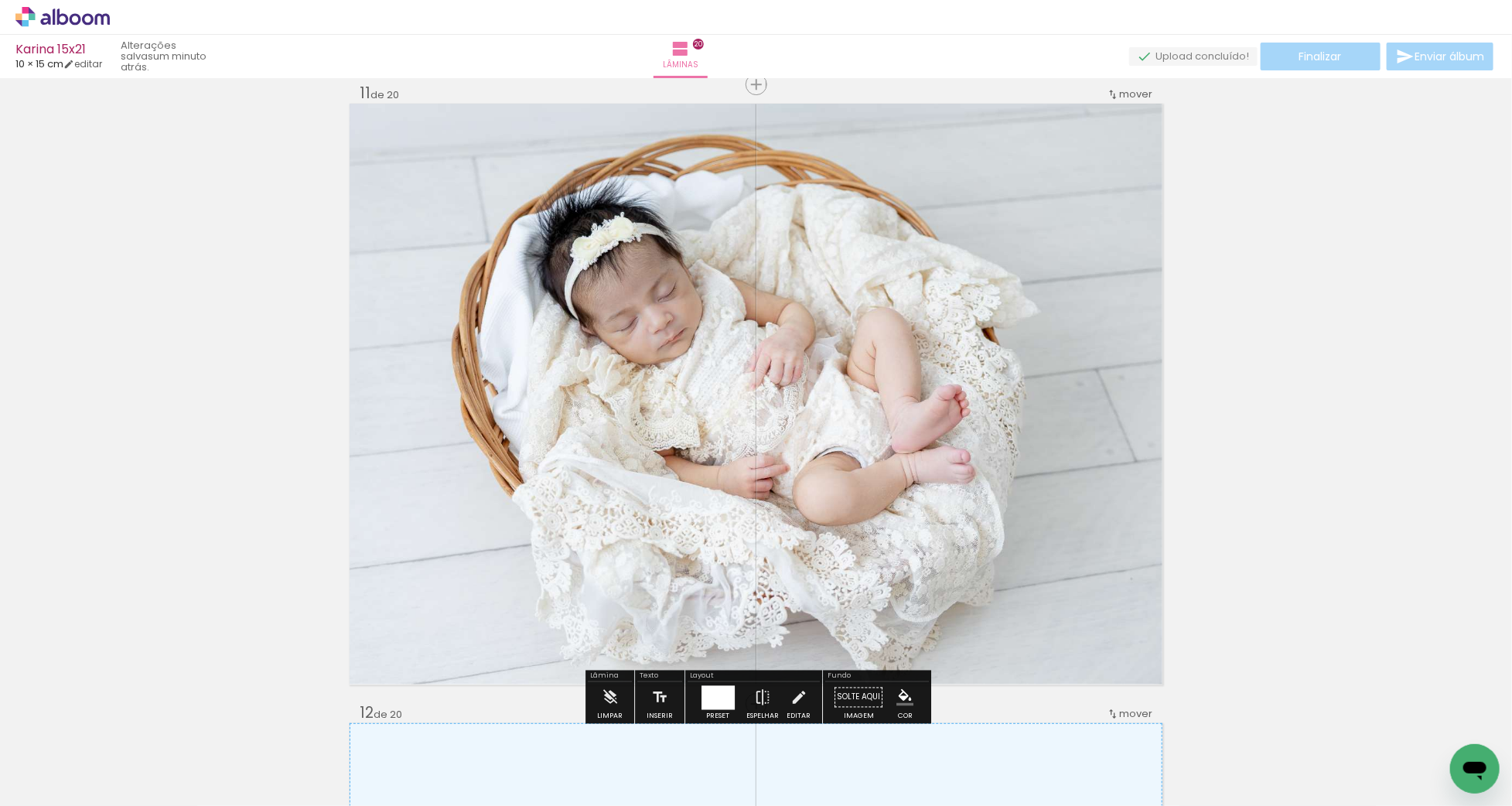
scroll to position [6216, 0]
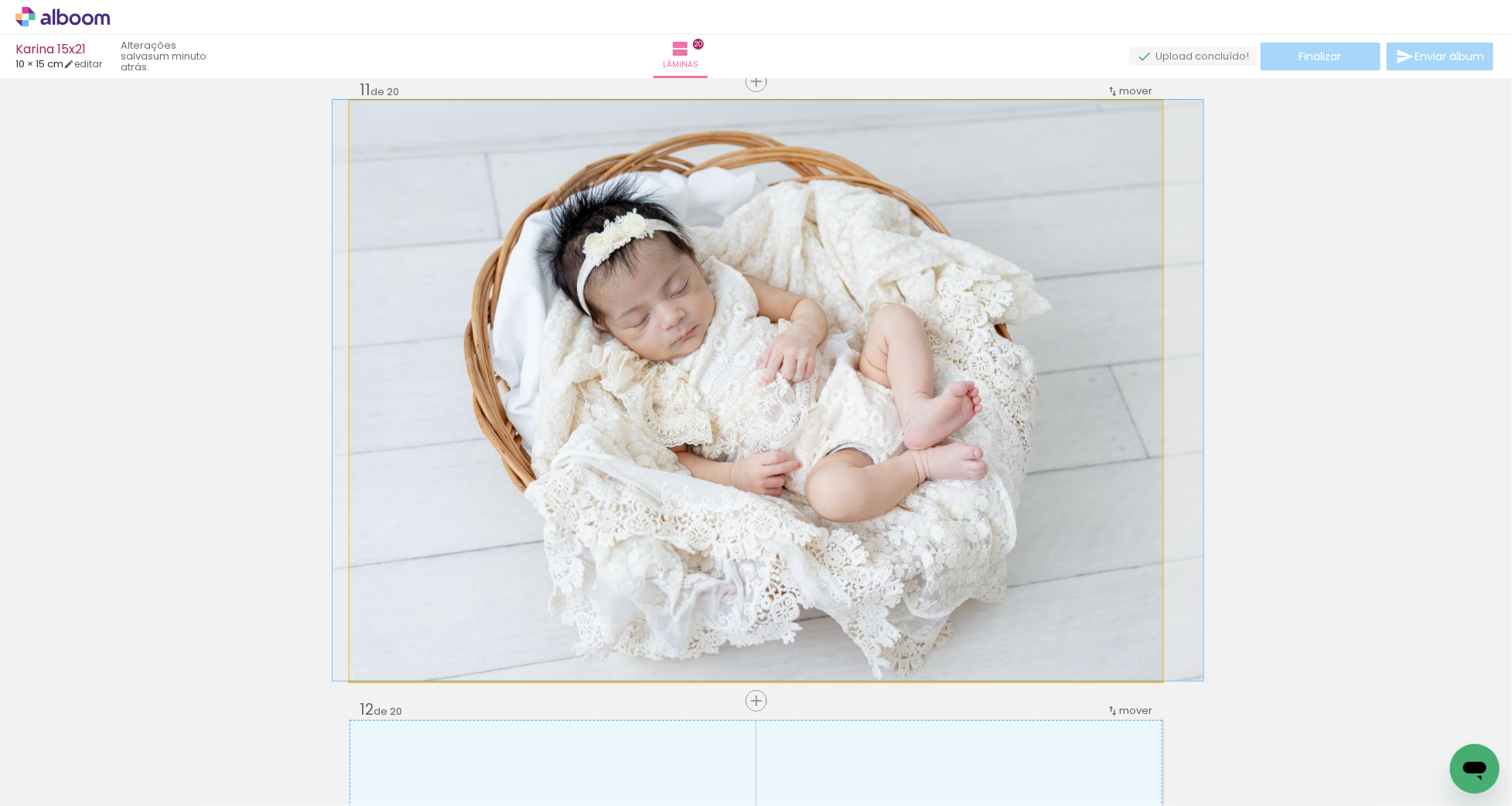
drag, startPoint x: 892, startPoint y: 418, endPoint x: 906, endPoint y: 410, distance: 16.1
click at [906, 410] on div at bounding box center [768, 390] width 871 height 581
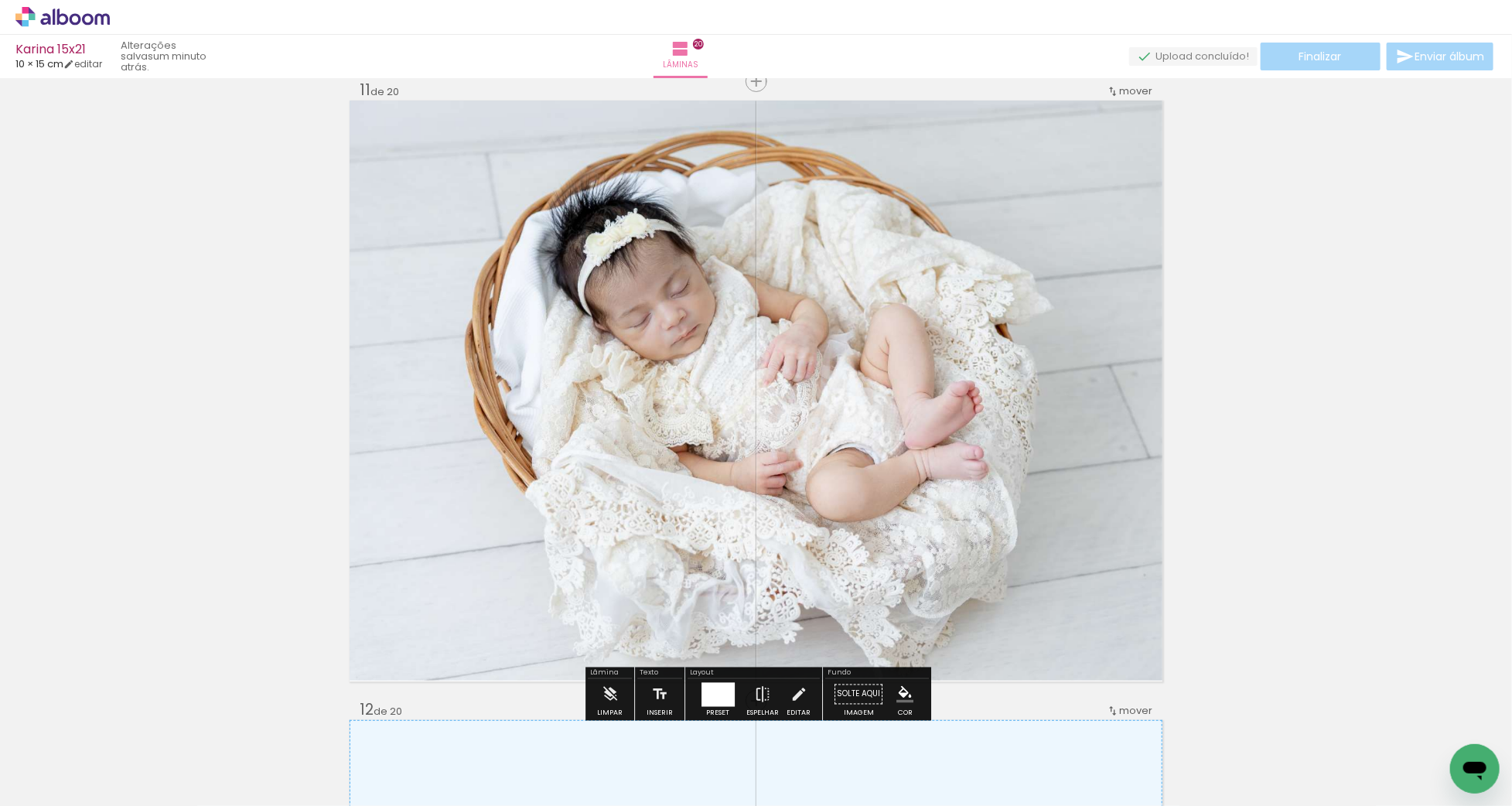
scroll to position [6217, 0]
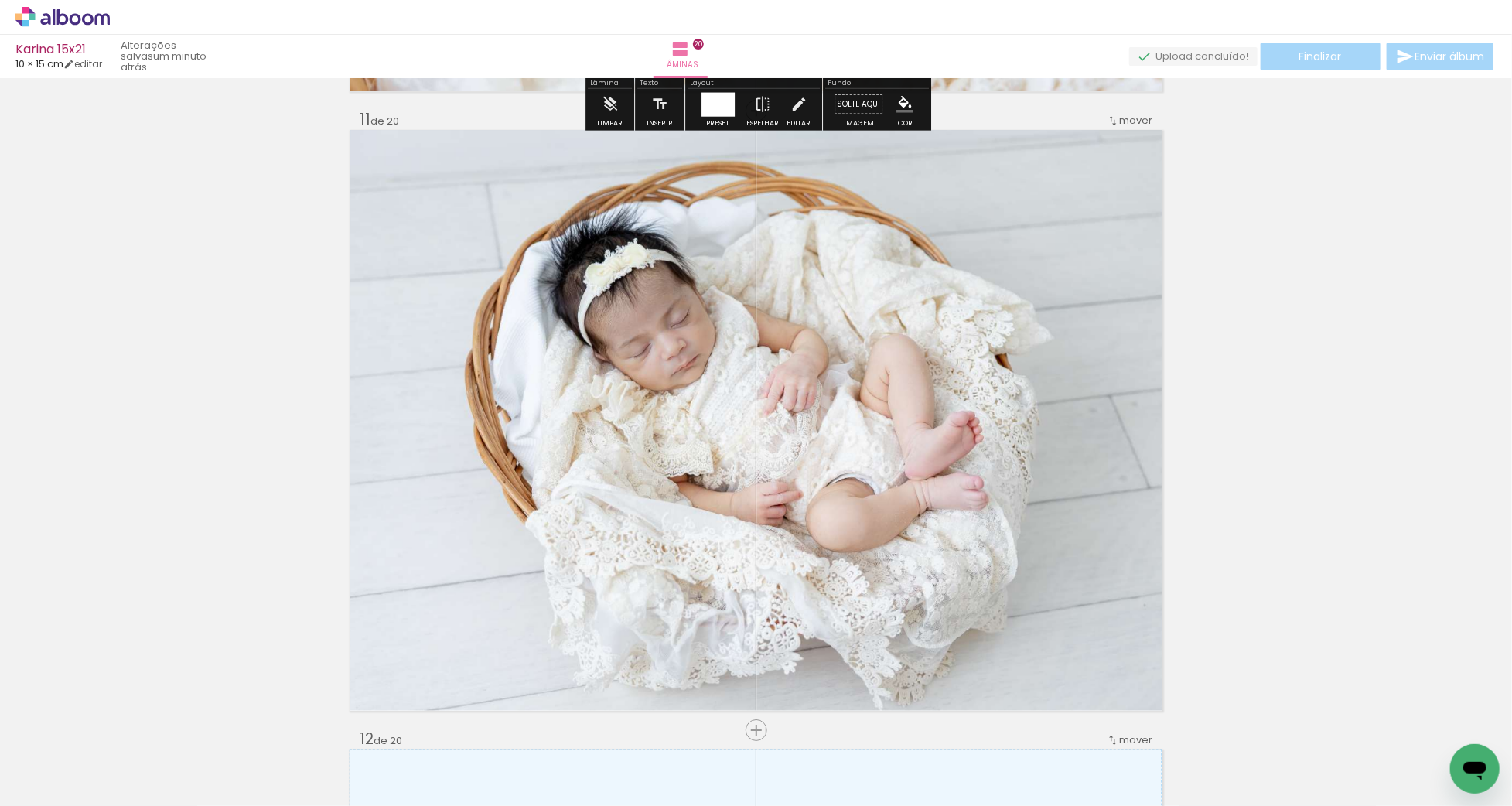
scroll to position [6269, 0]
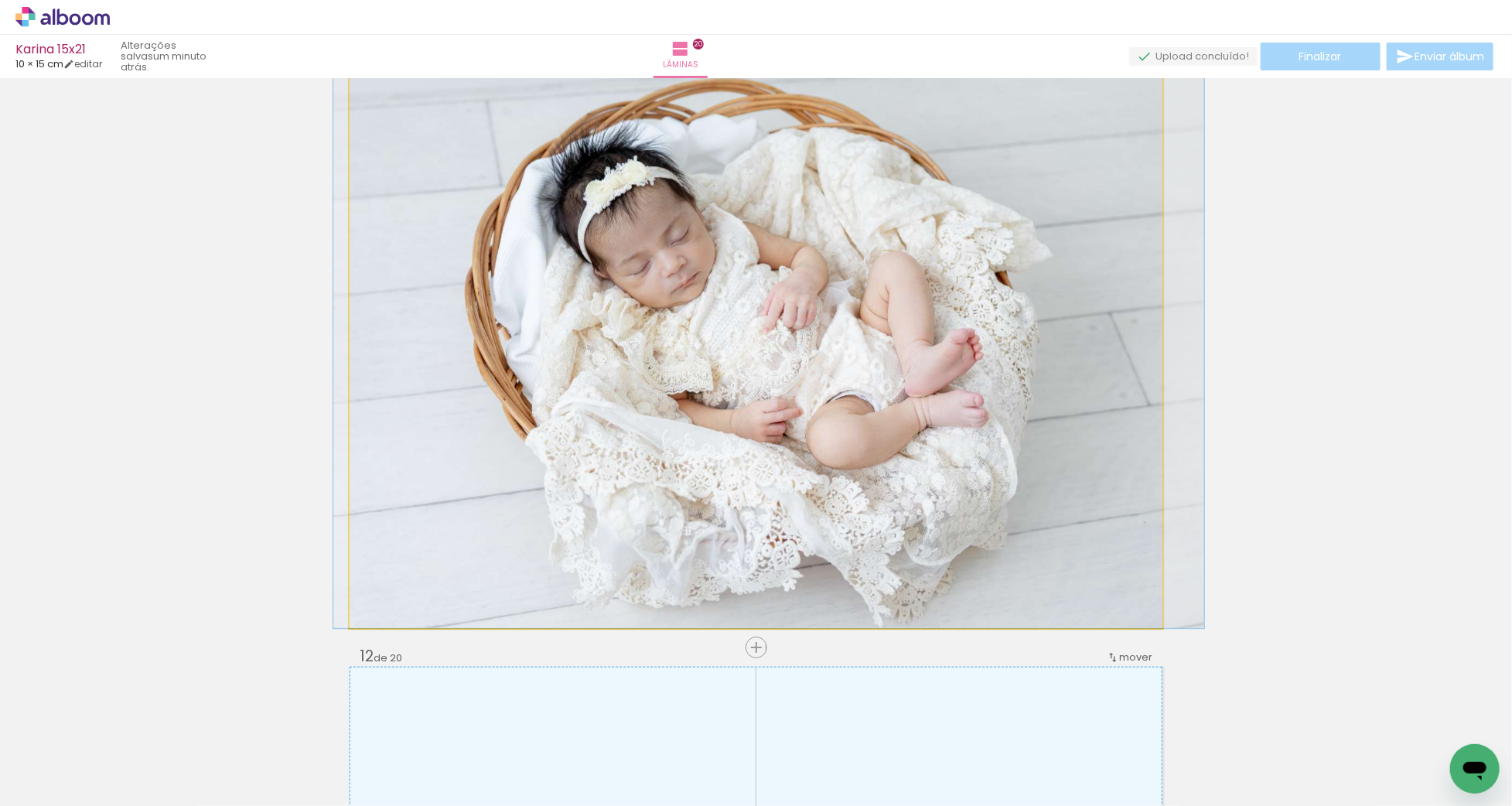
click at [706, 356] on quentale-photo at bounding box center [756, 338] width 813 height 581
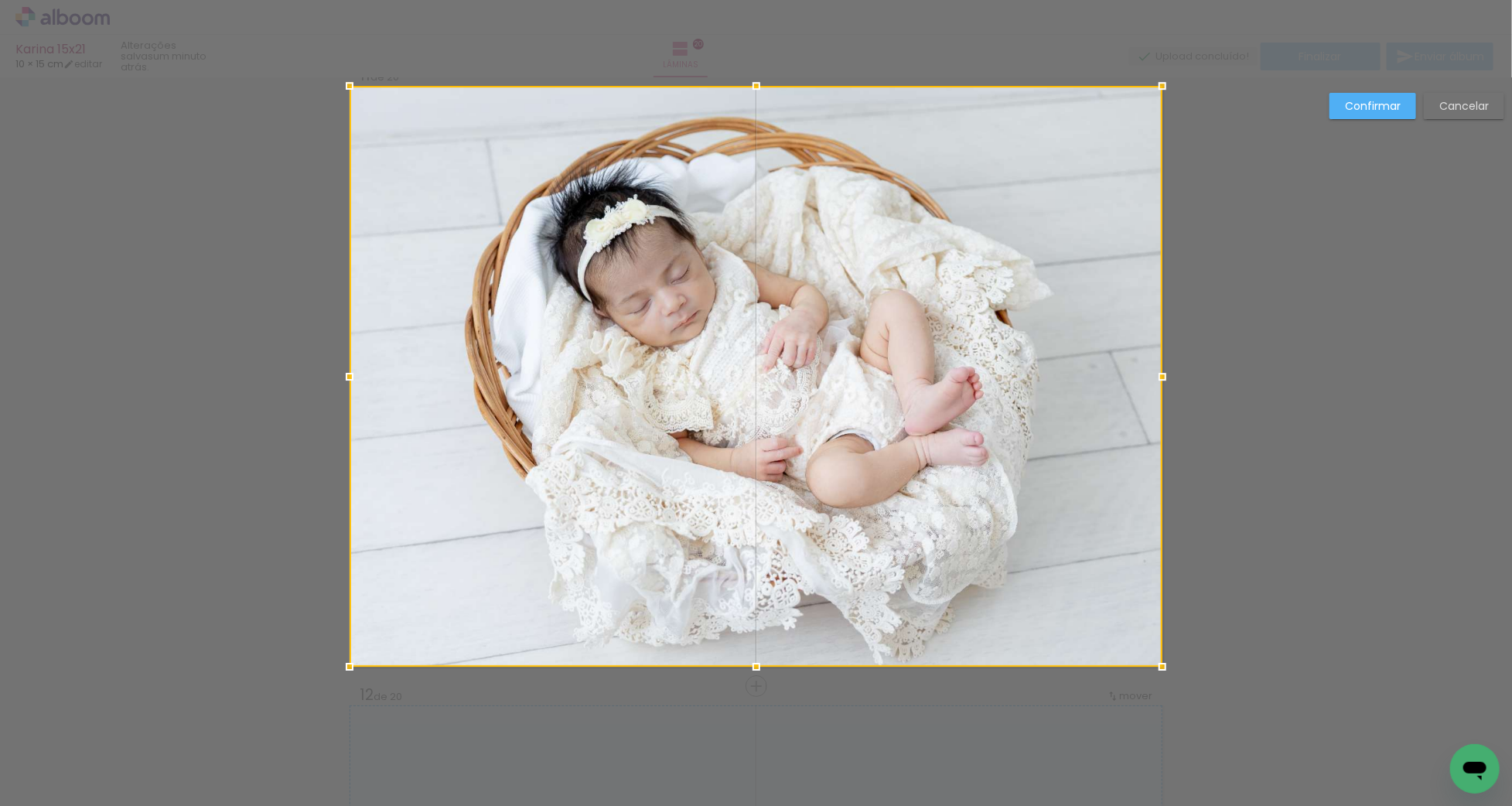
click at [706, 356] on div at bounding box center [756, 376] width 813 height 581
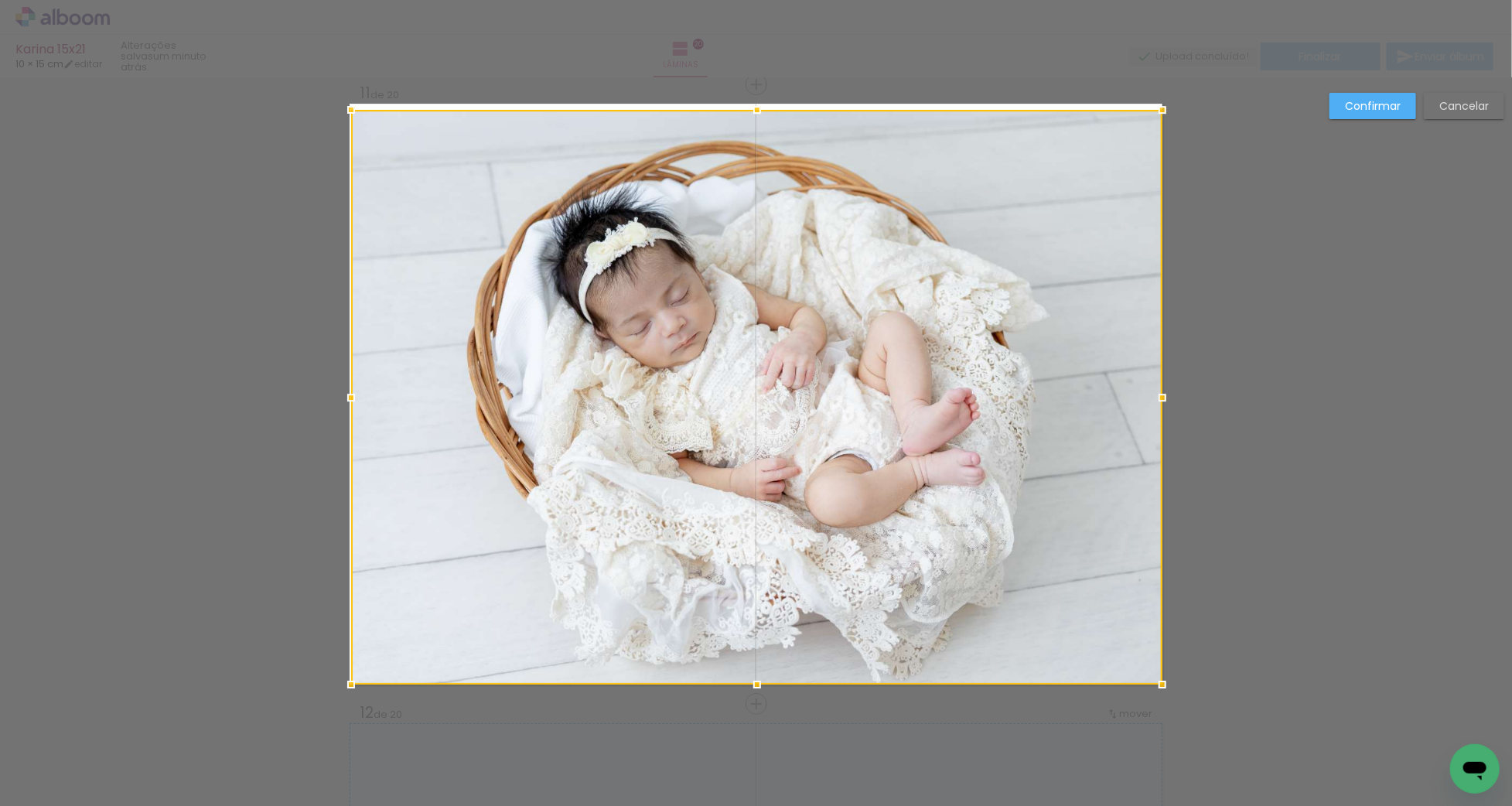
drag, startPoint x: 348, startPoint y: 100, endPoint x: -3, endPoint y: -51, distance: 382.1
click at [0, 0] on html "link( href="../../bower_components/polymer/polymer.html" rel="import" ) picture…" at bounding box center [756, 403] width 1512 height 806
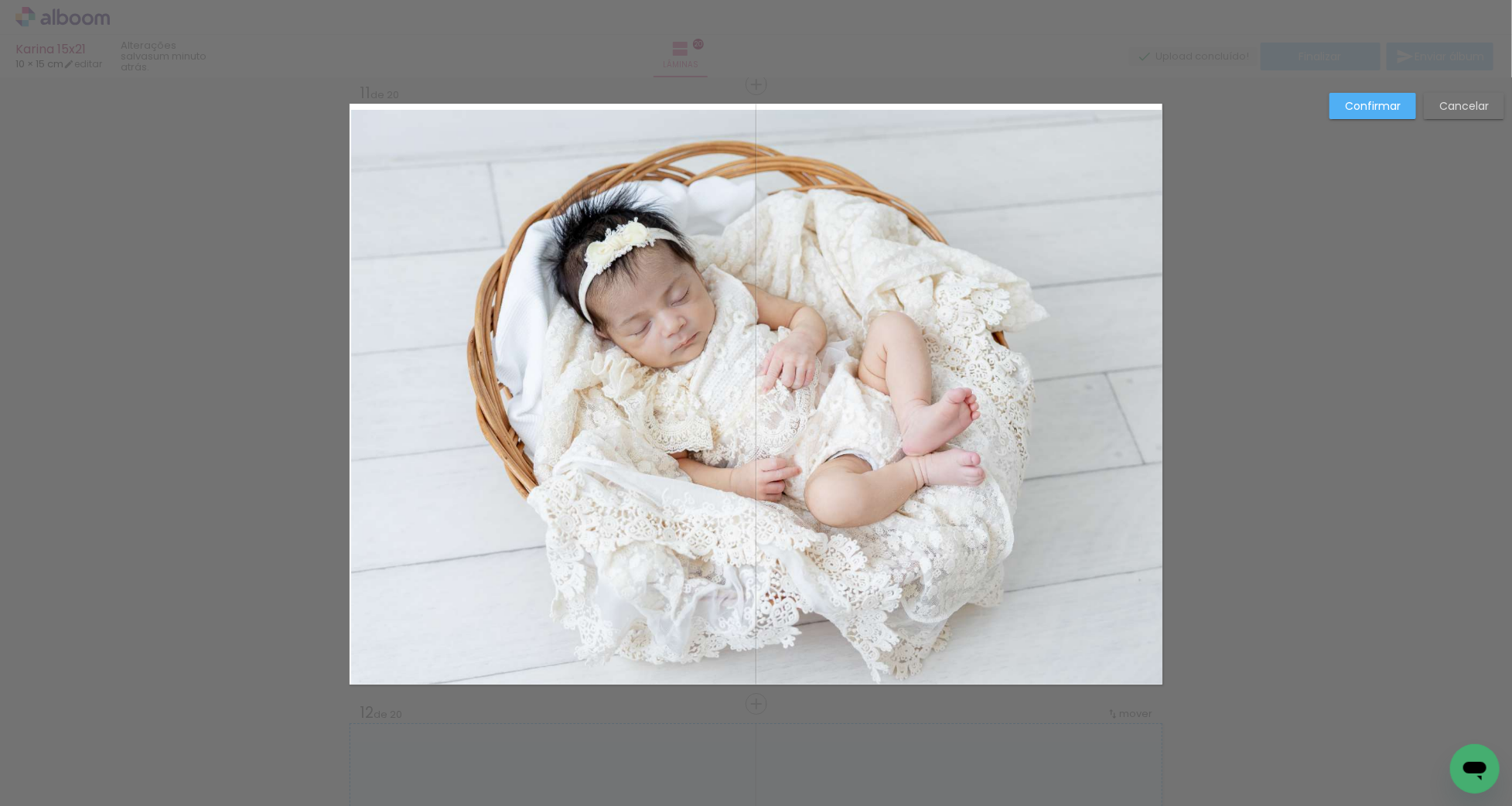
click at [1041, 625] on quentale-photo at bounding box center [756, 397] width 811 height 575
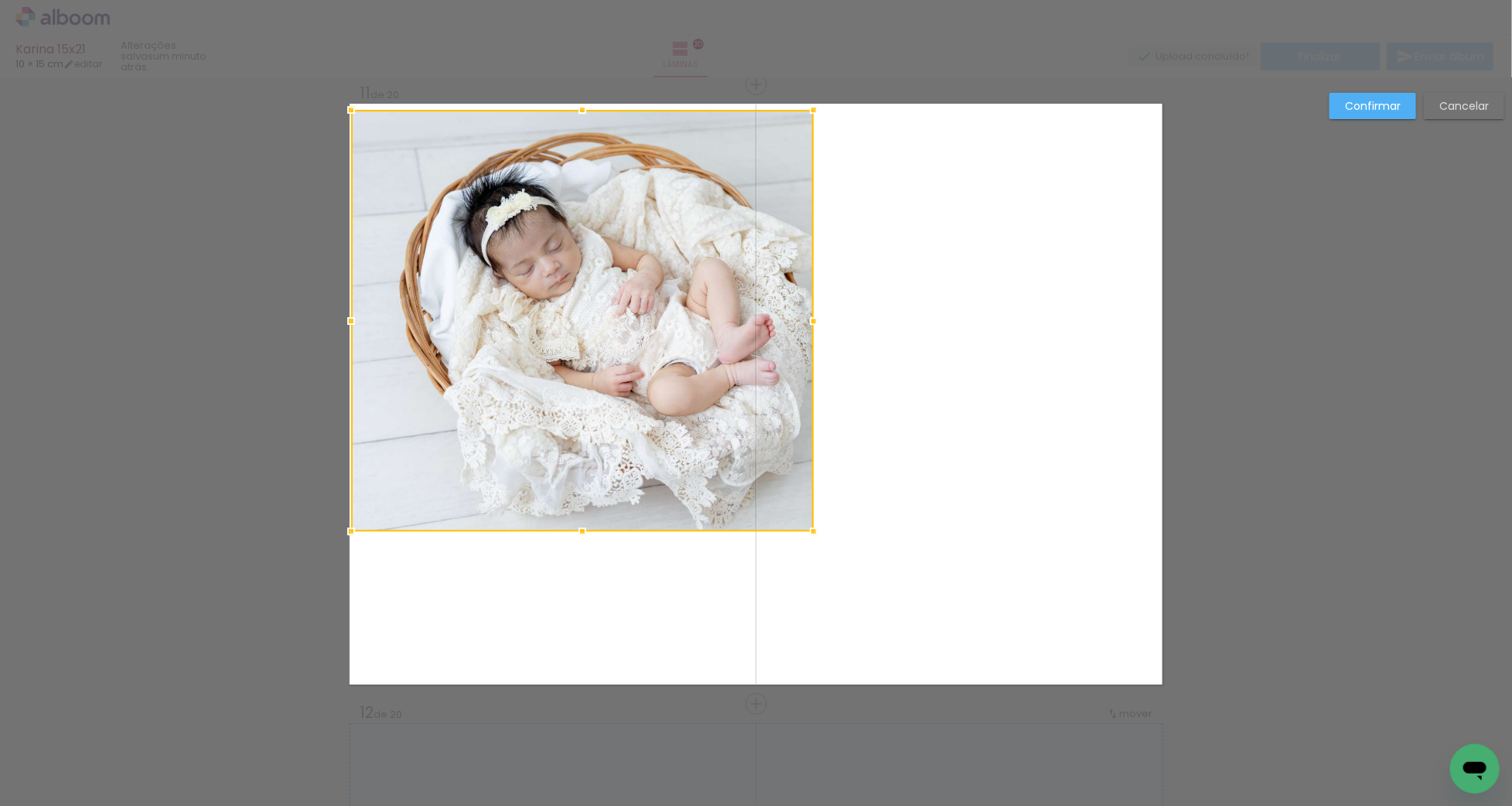
drag, startPoint x: 1177, startPoint y: 696, endPoint x: 1279, endPoint y: 767, distance: 124.3
click at [1313, 805] on html "link( href="../../bower_components/polymer/polymer.html" rel="import" ) picture…" at bounding box center [756, 403] width 1512 height 806
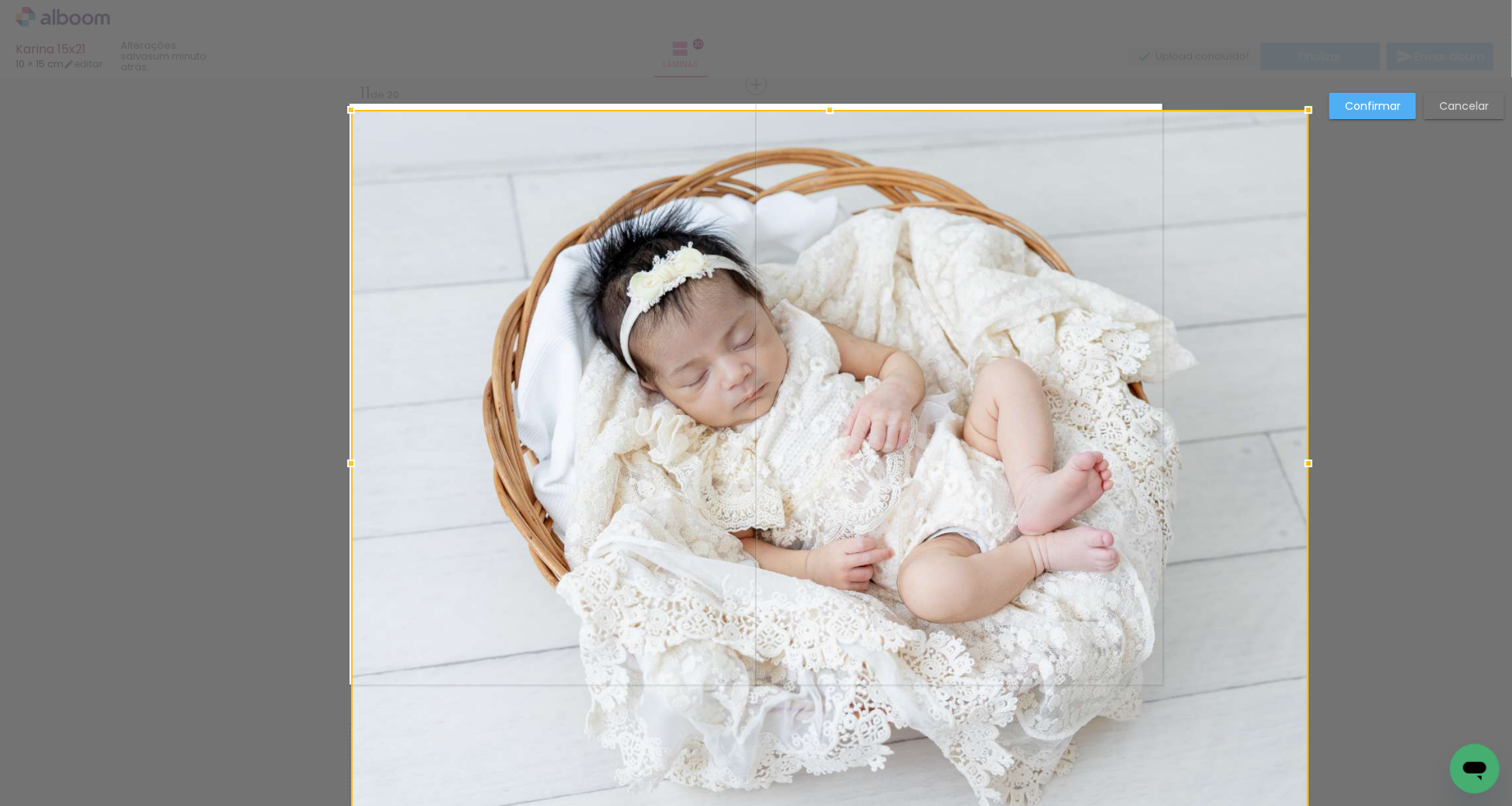
drag, startPoint x: 817, startPoint y: 531, endPoint x: 1537, endPoint y: 763, distance: 756.5
click at [1511, 763] on html "link( href="../../bower_components/polymer/polymer.html" rel="import" ) picture…" at bounding box center [756, 403] width 1512 height 806
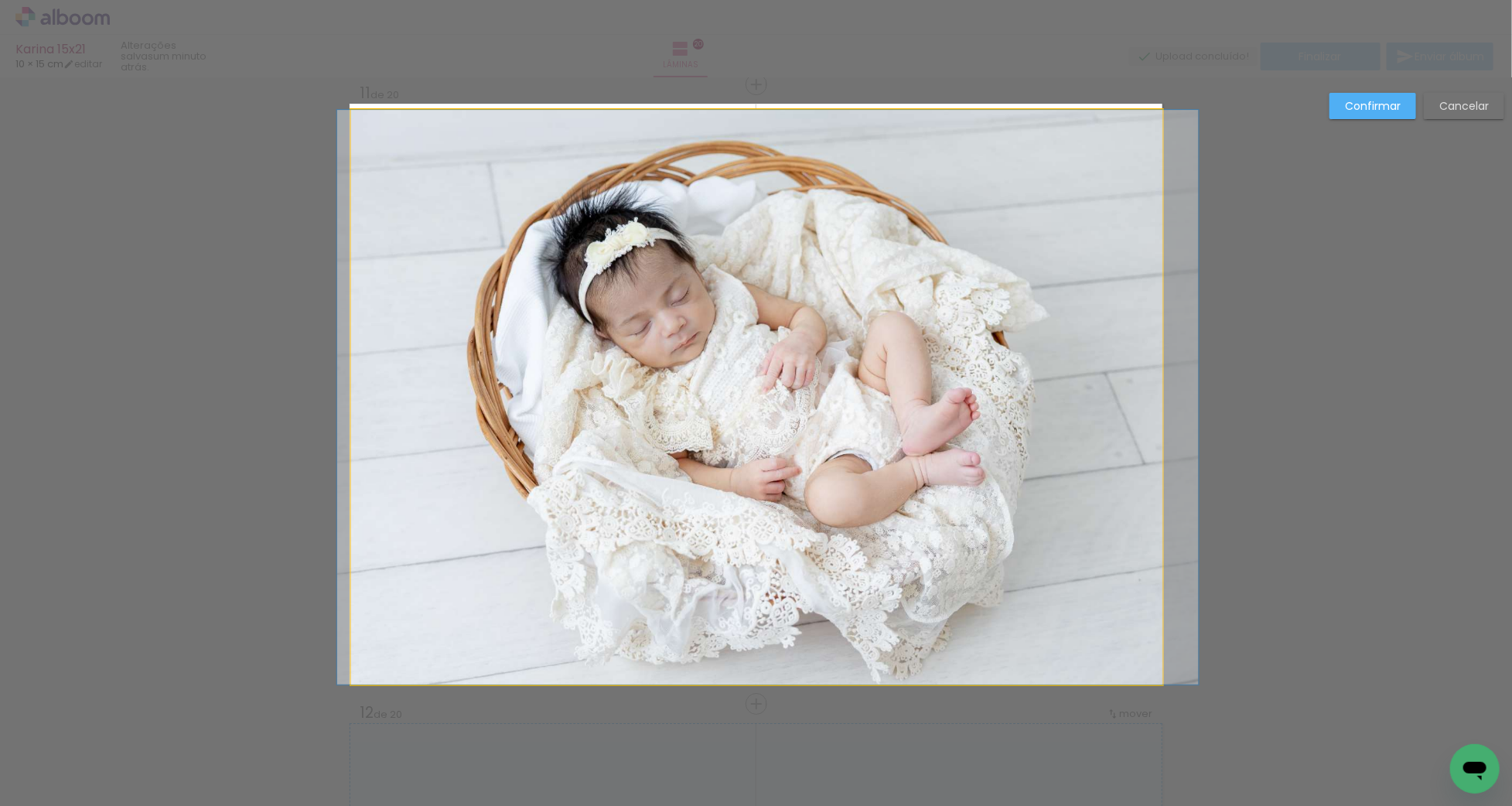
click at [978, 347] on quentale-photo at bounding box center [756, 397] width 811 height 575
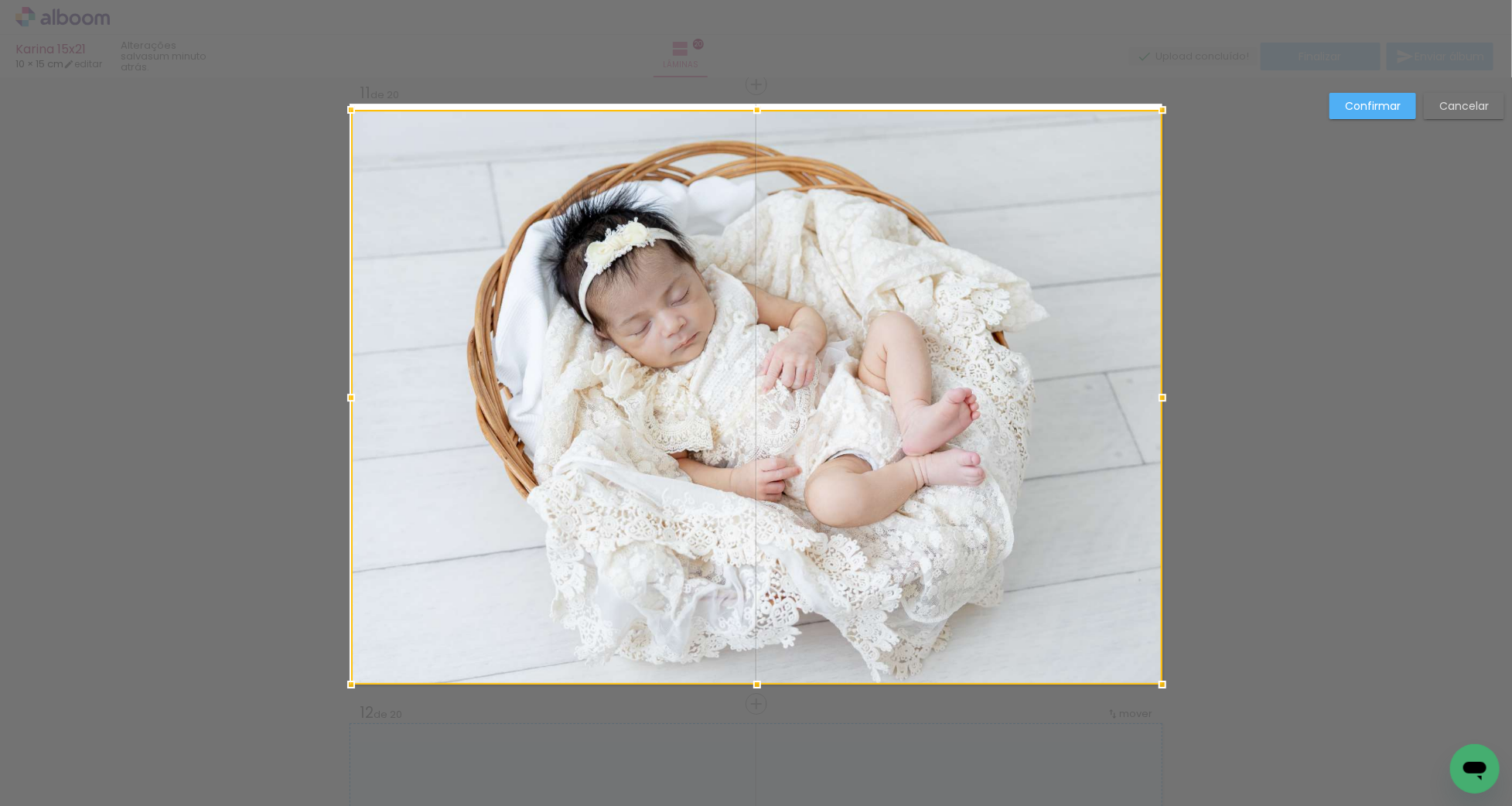
click at [978, 347] on div at bounding box center [756, 397] width 811 height 575
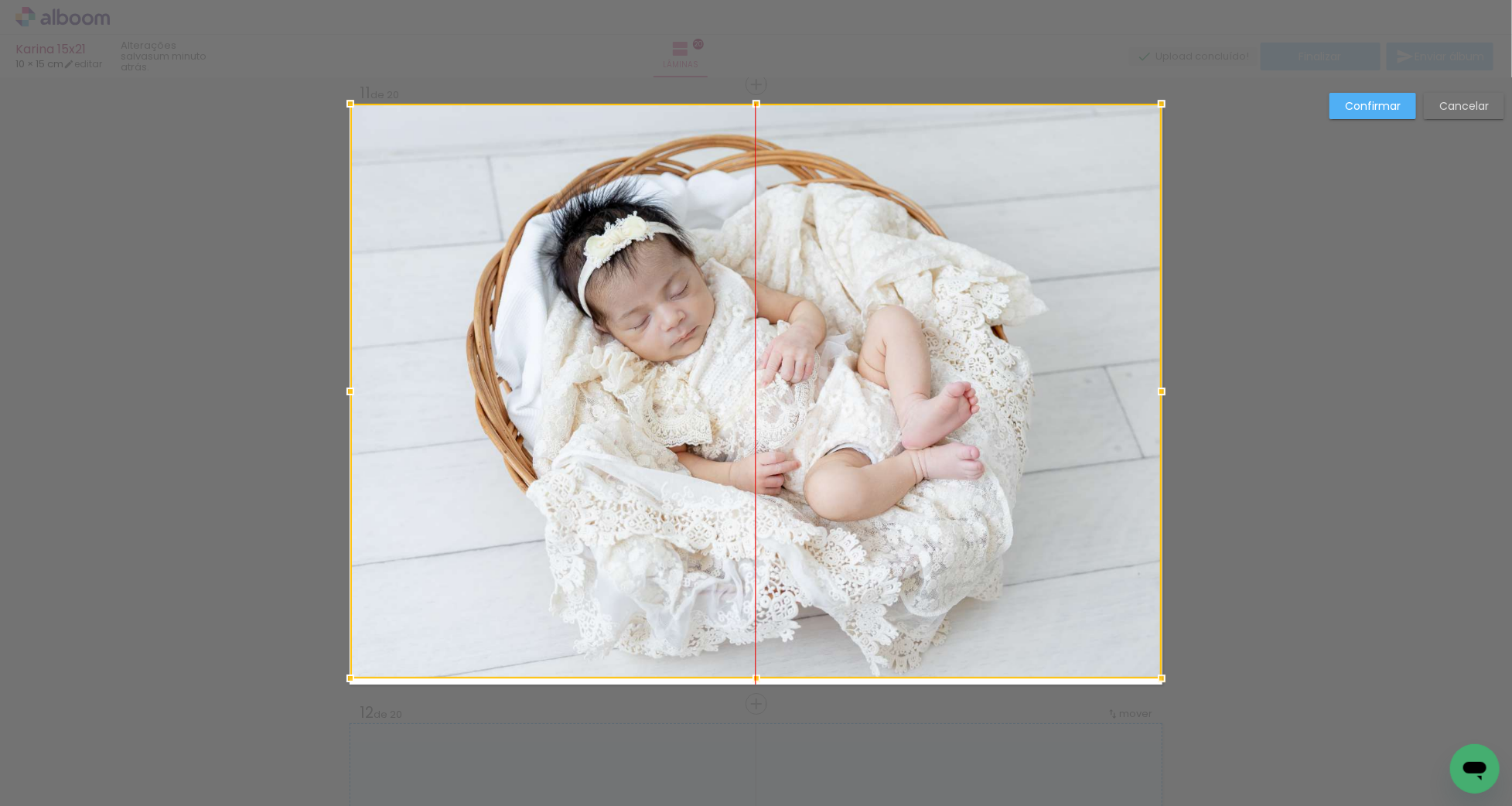
drag, startPoint x: 883, startPoint y: 349, endPoint x: 872, endPoint y: 312, distance: 38.6
click at [875, 311] on div at bounding box center [756, 391] width 811 height 575
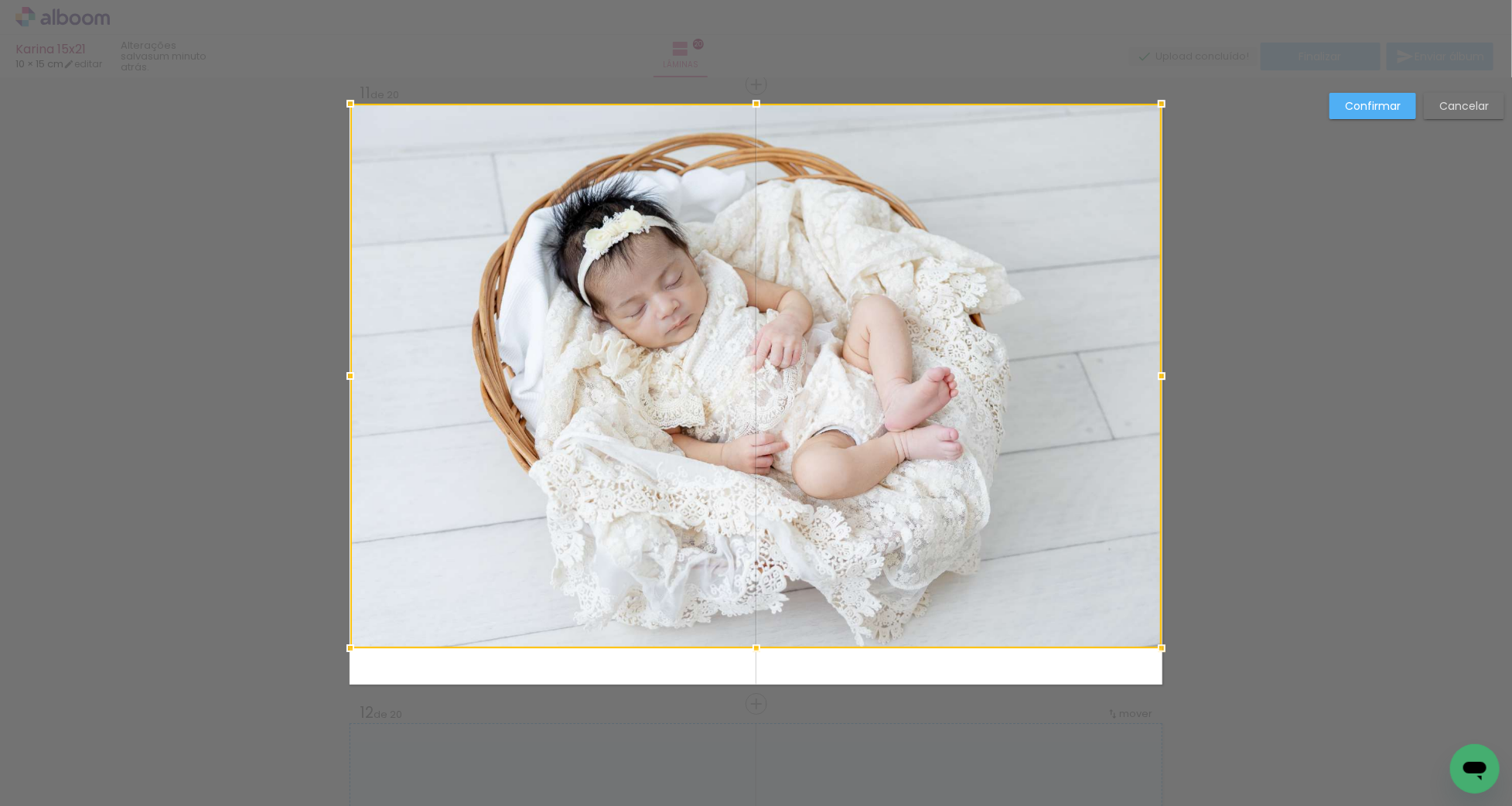
click at [756, 684] on div "Inserir lâmina Imagem 1 1 de 20 Inserir lâmina Imagem 1 Imagem 2 2 de 20 Inseri…" at bounding box center [756, 387] width 1512 height 13043
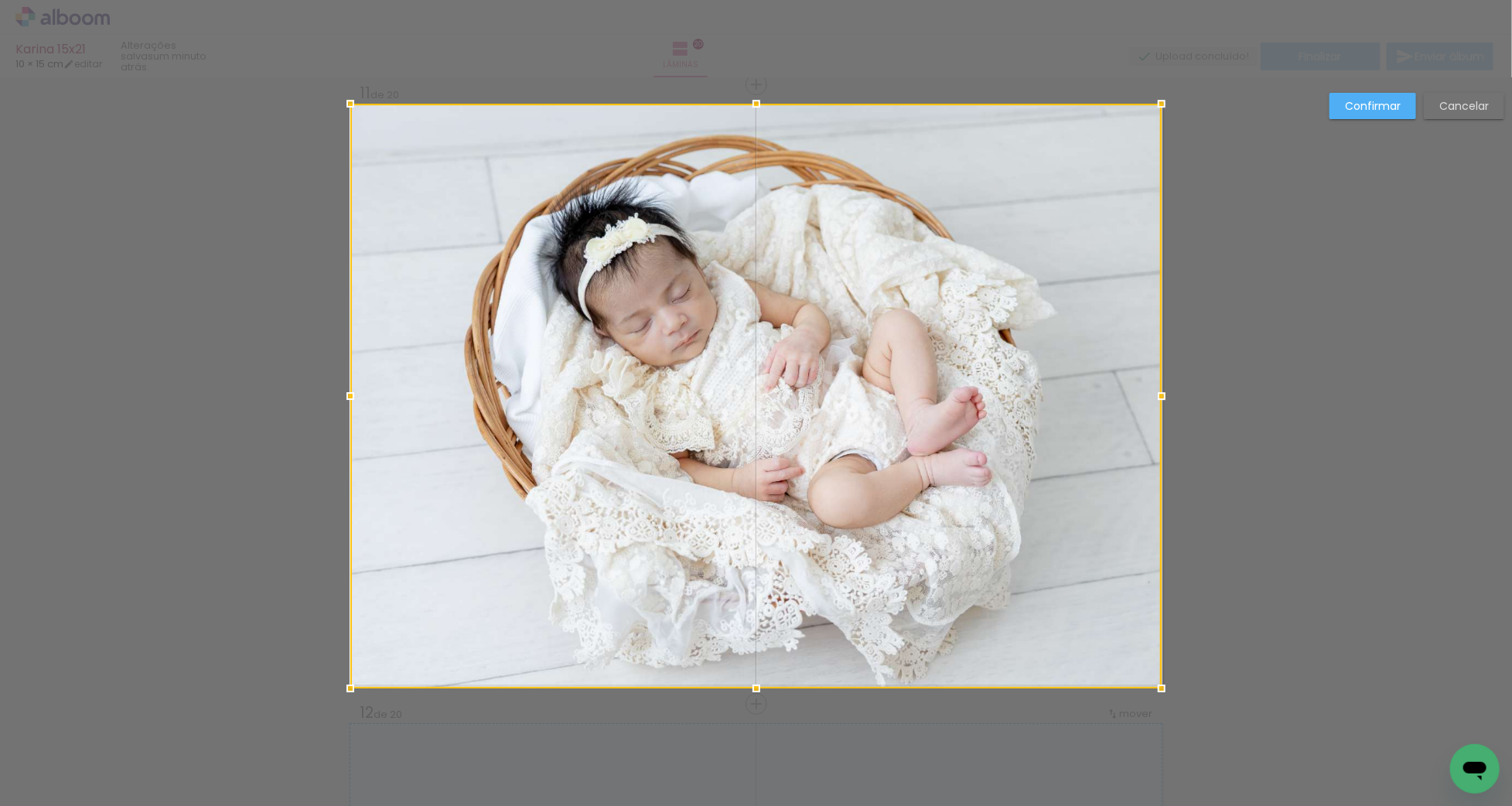
drag, startPoint x: 755, startPoint y: 654, endPoint x: 757, endPoint y: 705, distance: 51.0
click at [757, 705] on div "Inserir lâmina Imagem 1 1 de 20 Inserir lâmina Imagem 1 Imagem 2 2 de 20 Inseri…" at bounding box center [756, 387] width 1512 height 13043
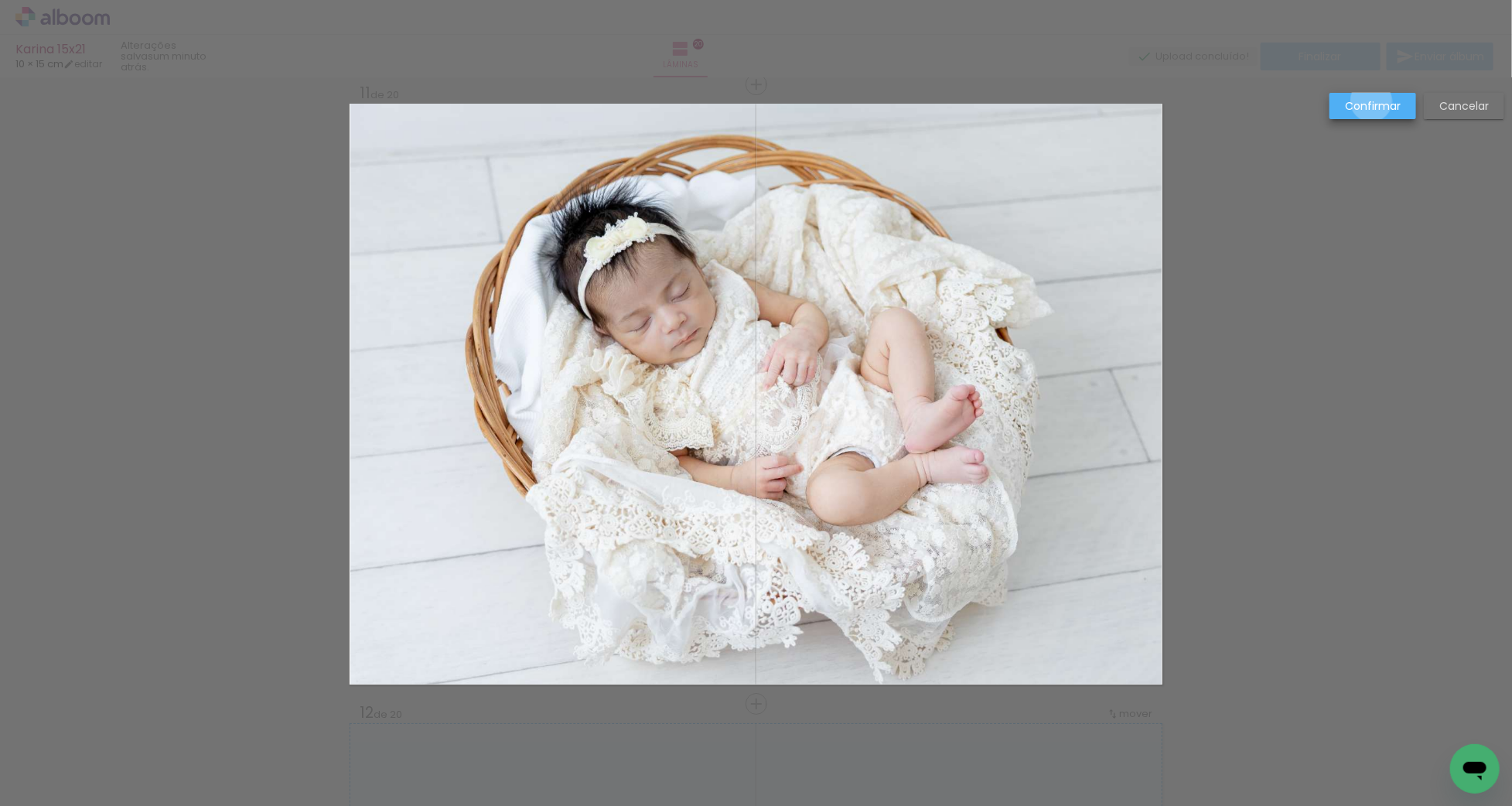
click at [0, 0] on slot "Confirmar" at bounding box center [0, 0] width 0 height 0
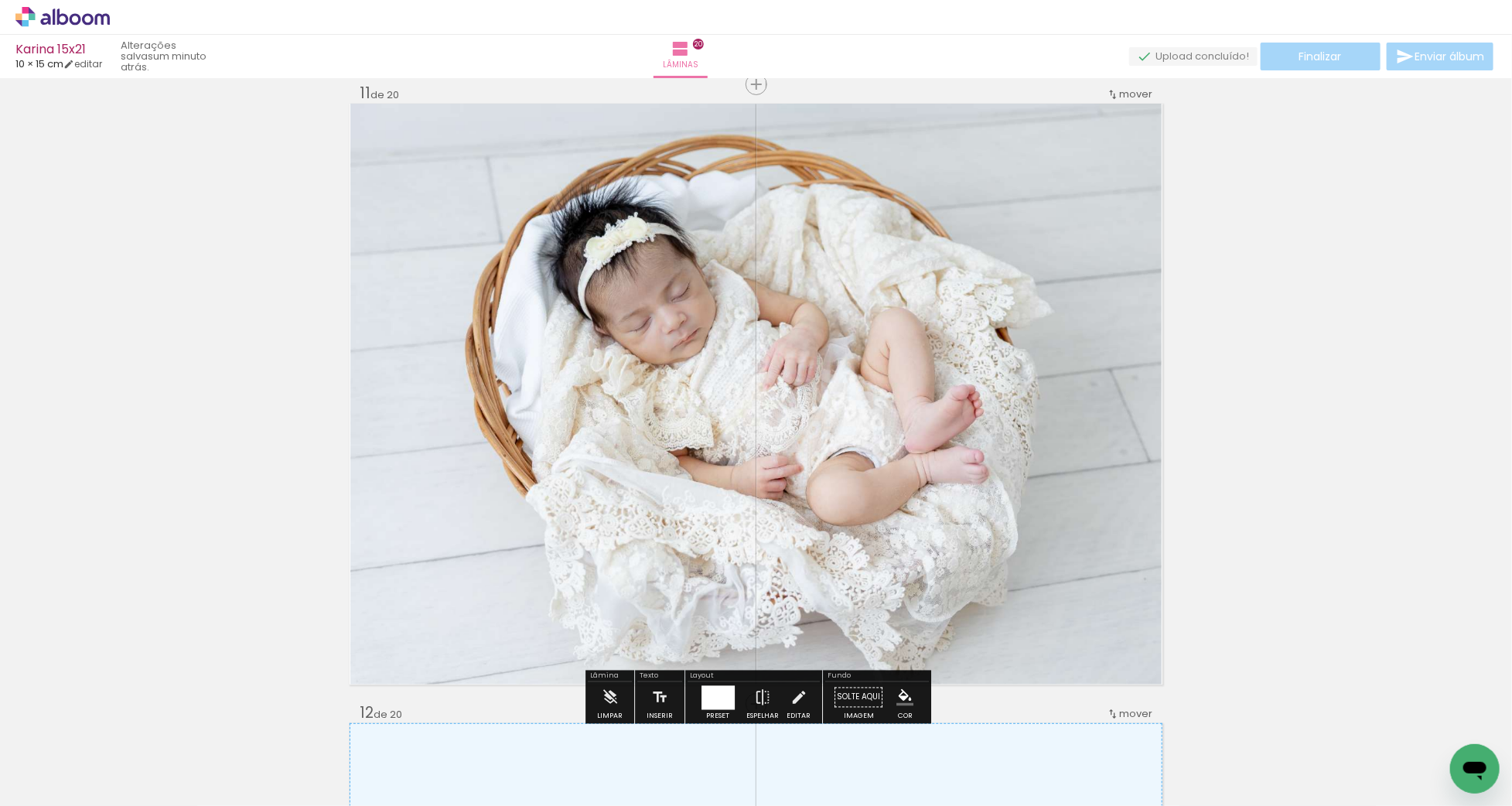
click at [917, 281] on quentale-photo at bounding box center [756, 394] width 811 height 581
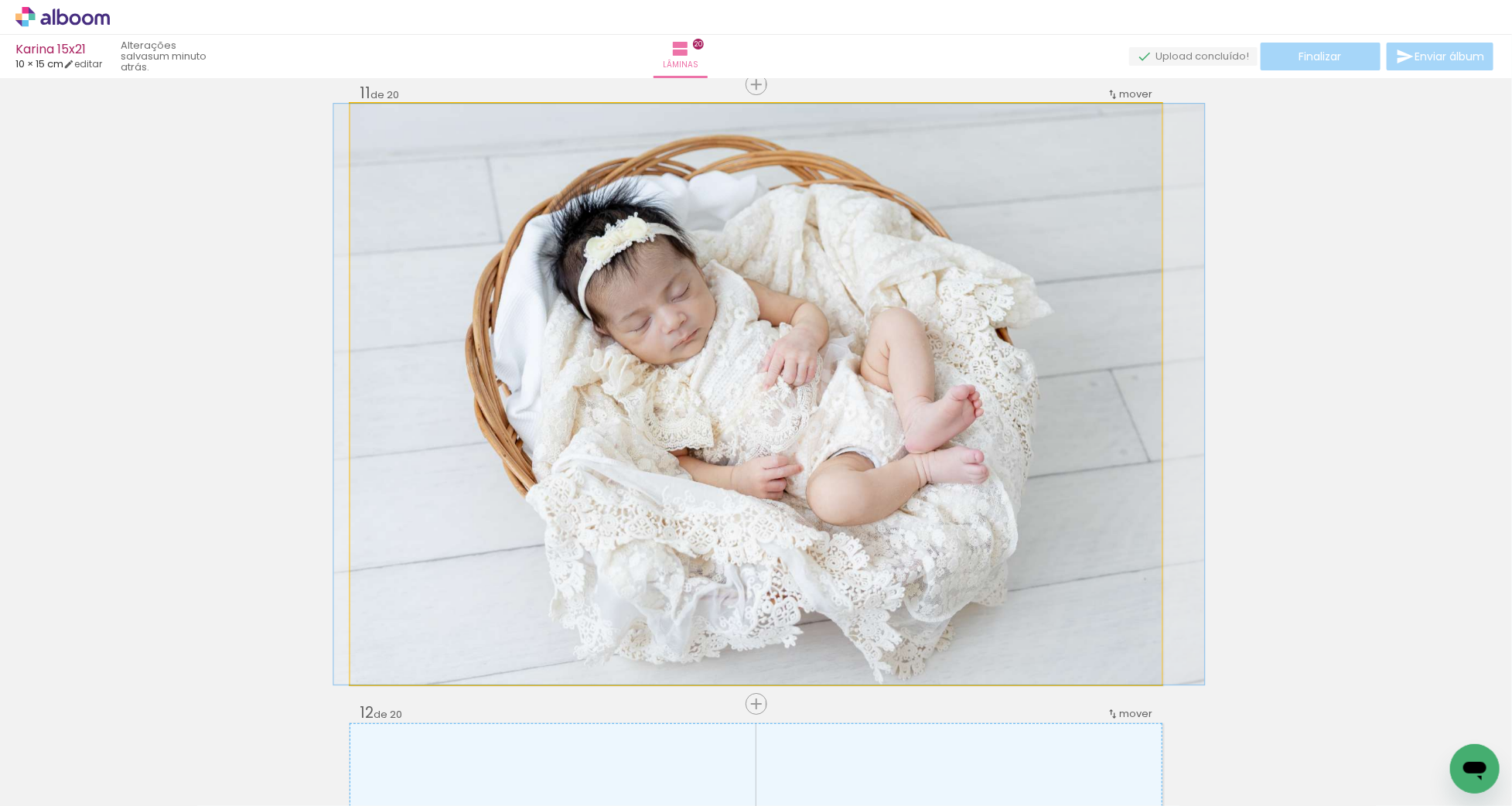
click at [917, 281] on quentale-photo at bounding box center [756, 394] width 811 height 581
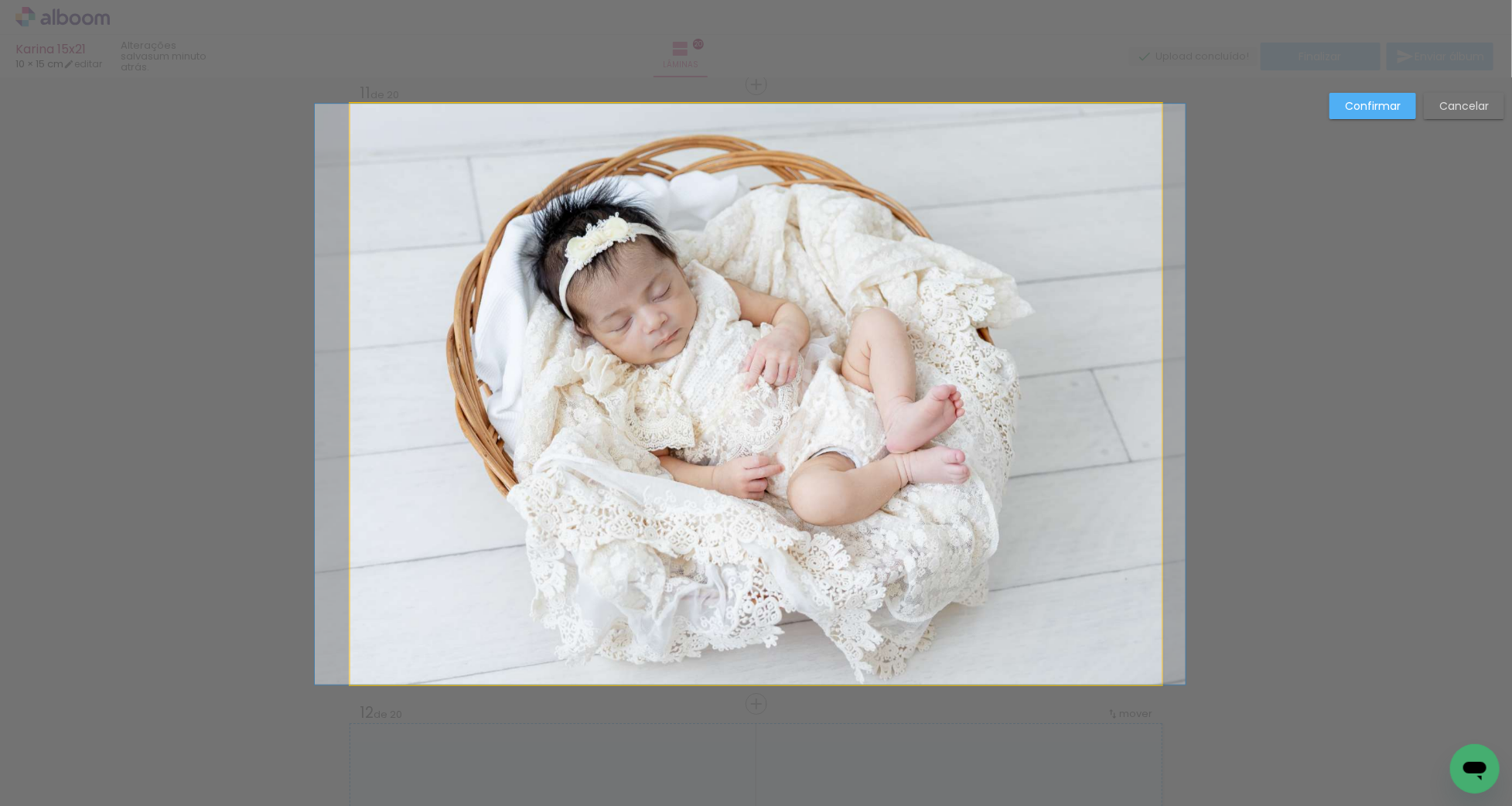
drag, startPoint x: 815, startPoint y: 307, endPoint x: 743, endPoint y: 306, distance: 72.0
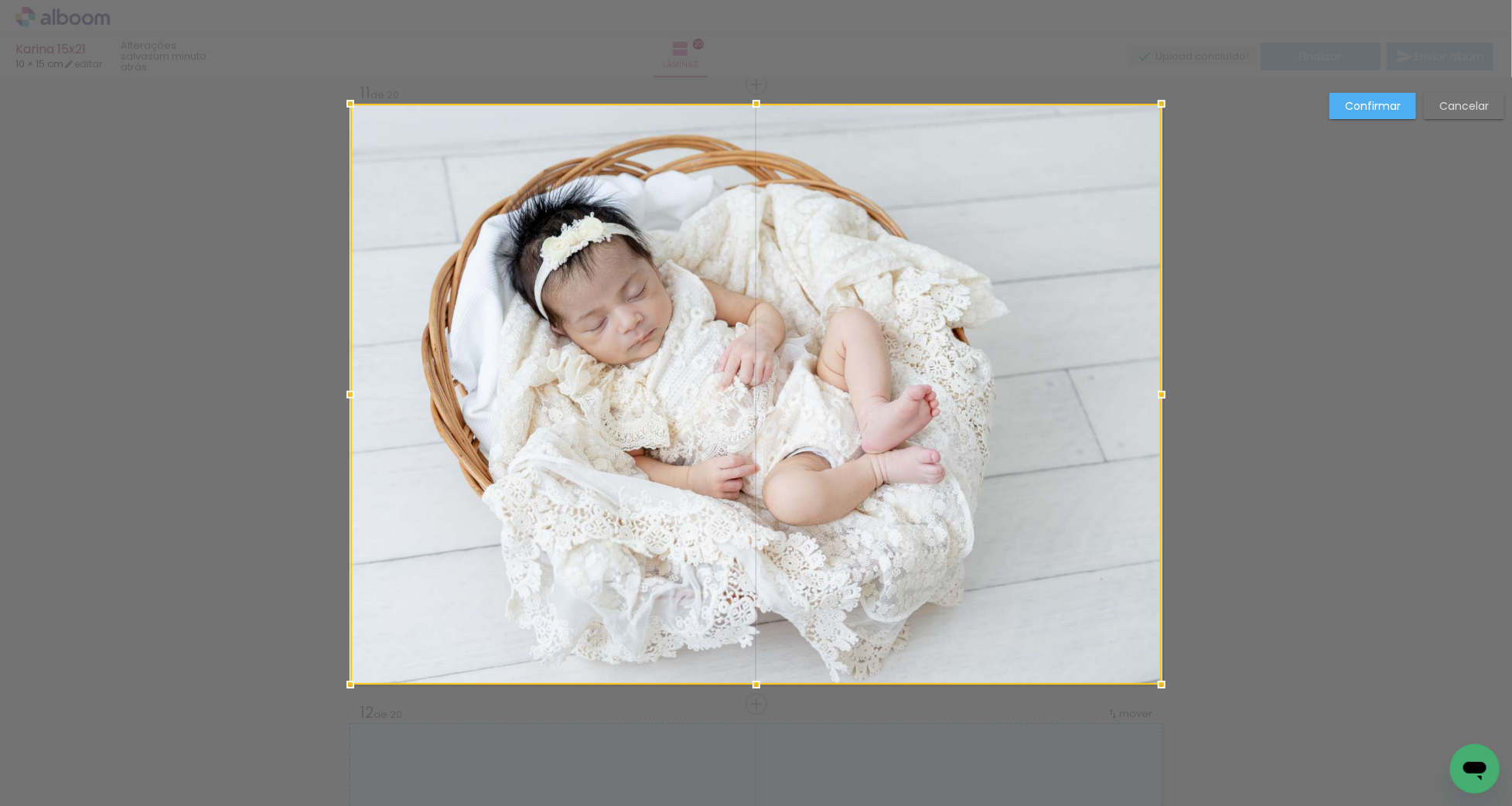
click at [751, 333] on div at bounding box center [756, 394] width 811 height 581
drag, startPoint x: 821, startPoint y: 327, endPoint x: 805, endPoint y: 326, distance: 16.0
click at [803, 326] on div at bounding box center [755, 394] width 811 height 581
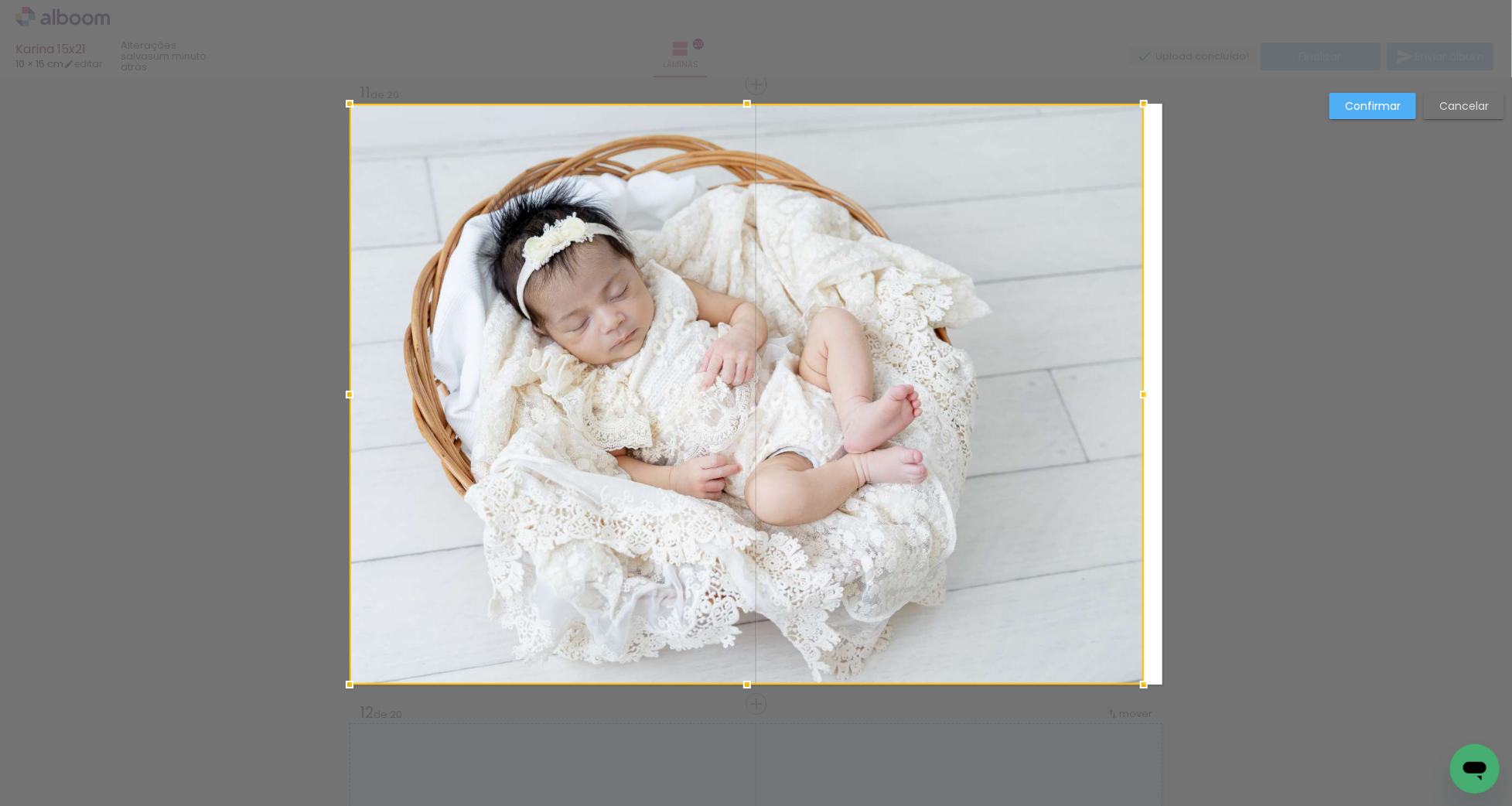
drag, startPoint x: 1160, startPoint y: 392, endPoint x: 1169, endPoint y: 392, distance: 9.0
click at [1169, 392] on div "Inserir lâmina Imagem 1 1 de 20 Inserir lâmina Imagem 1 Imagem 2 2 de 20 Inseri…" at bounding box center [756, 387] width 1512 height 13043
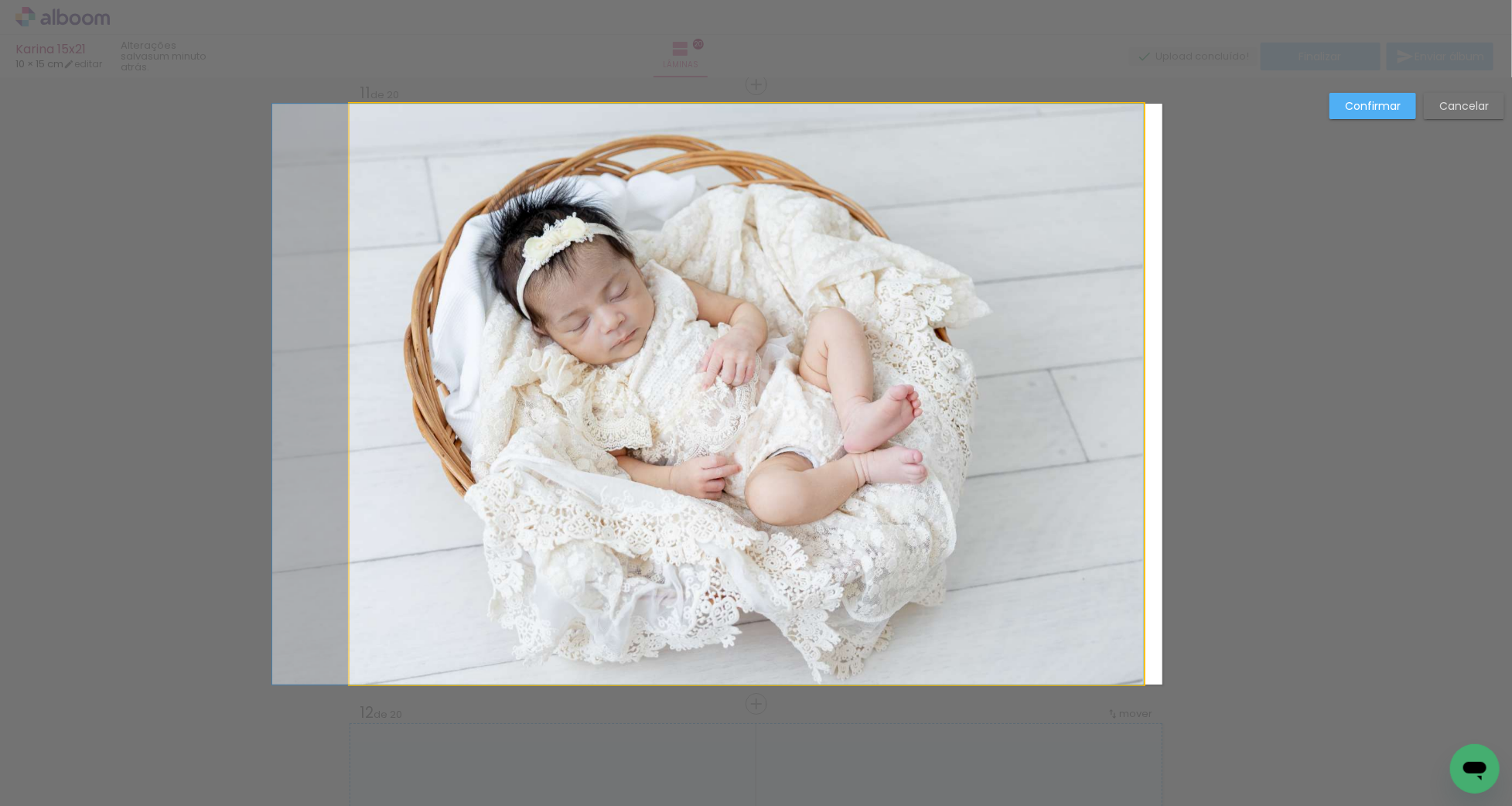
click at [1139, 396] on album-spread "11 de 20" at bounding box center [756, 394] width 813 height 581
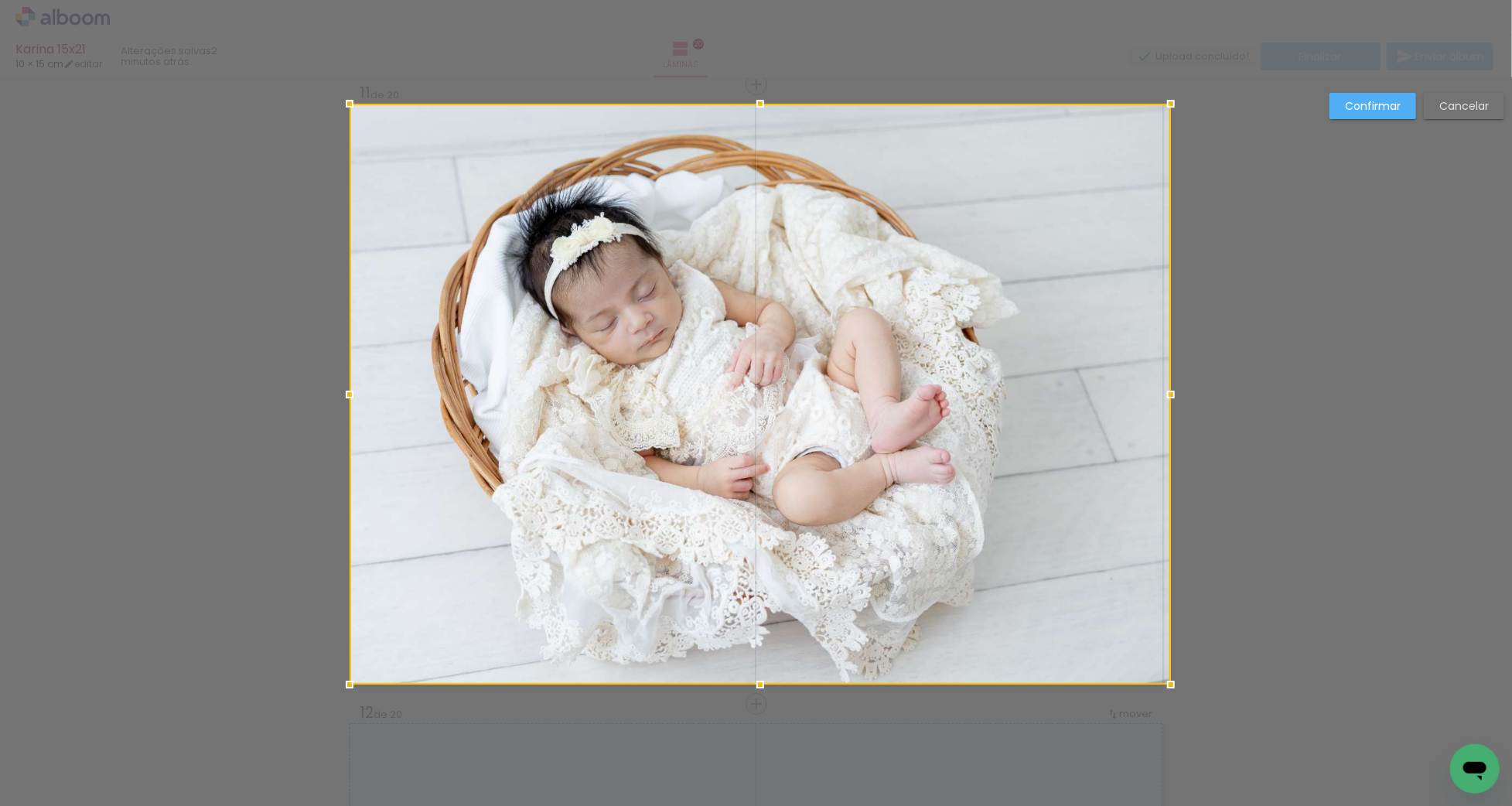
drag, startPoint x: 1154, startPoint y: 396, endPoint x: 1178, endPoint y: 394, distance: 24.1
click at [1176, 394] on div at bounding box center [1171, 394] width 31 height 31
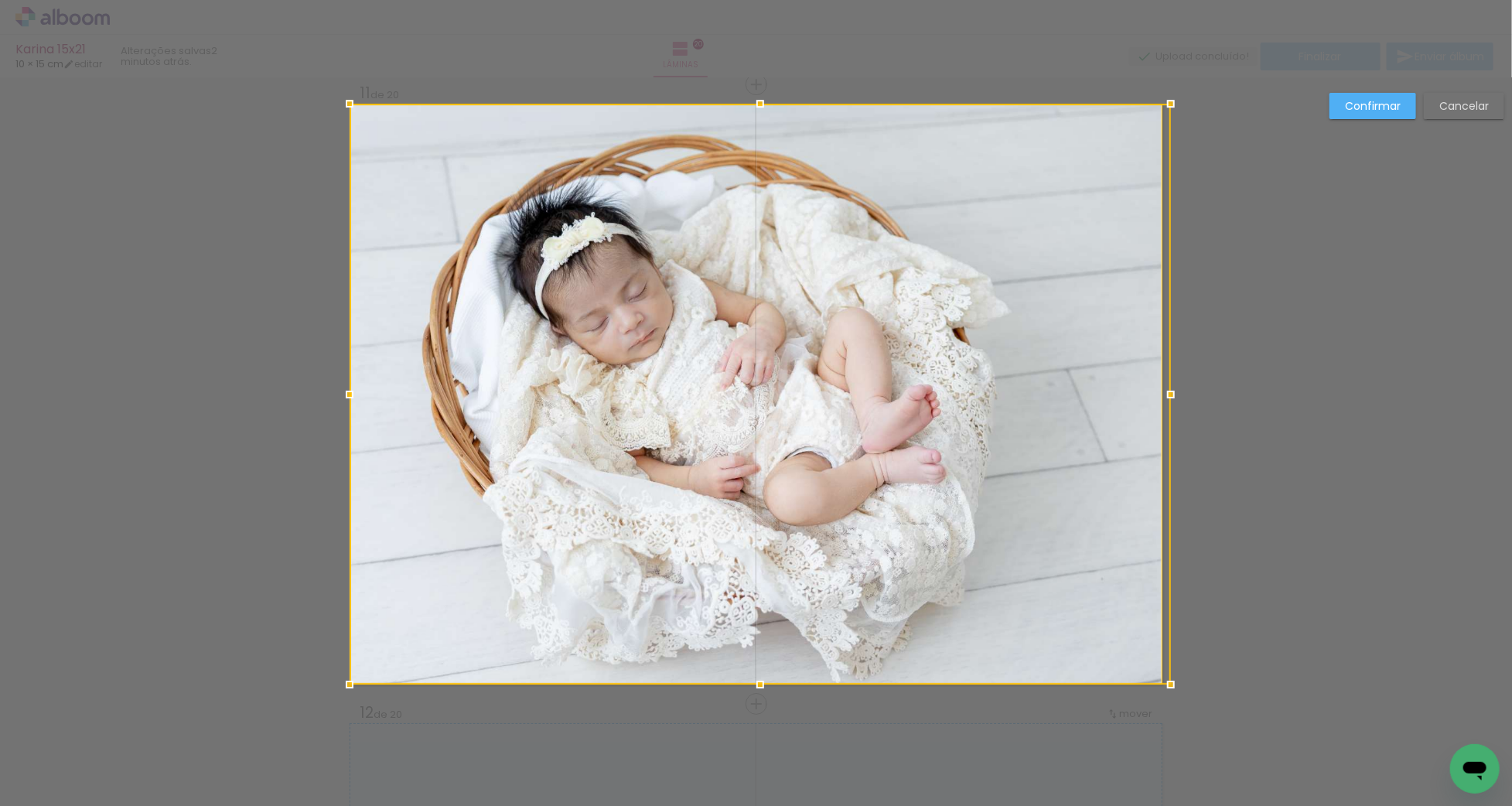
click at [0, 0] on slot "Confirmar" at bounding box center [0, 0] width 0 height 0
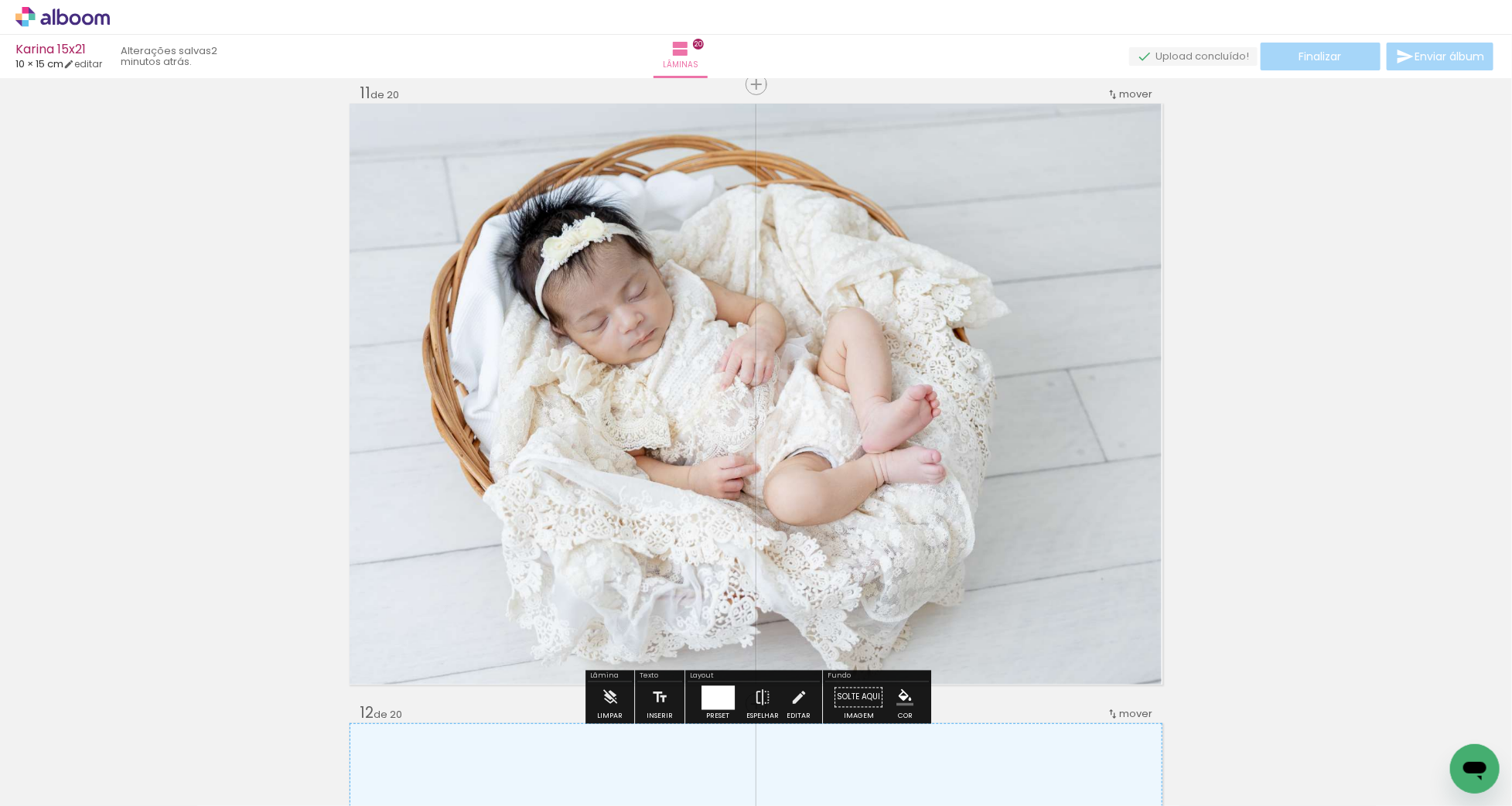
click at [1087, 280] on div at bounding box center [726, 394] width 871 height 581
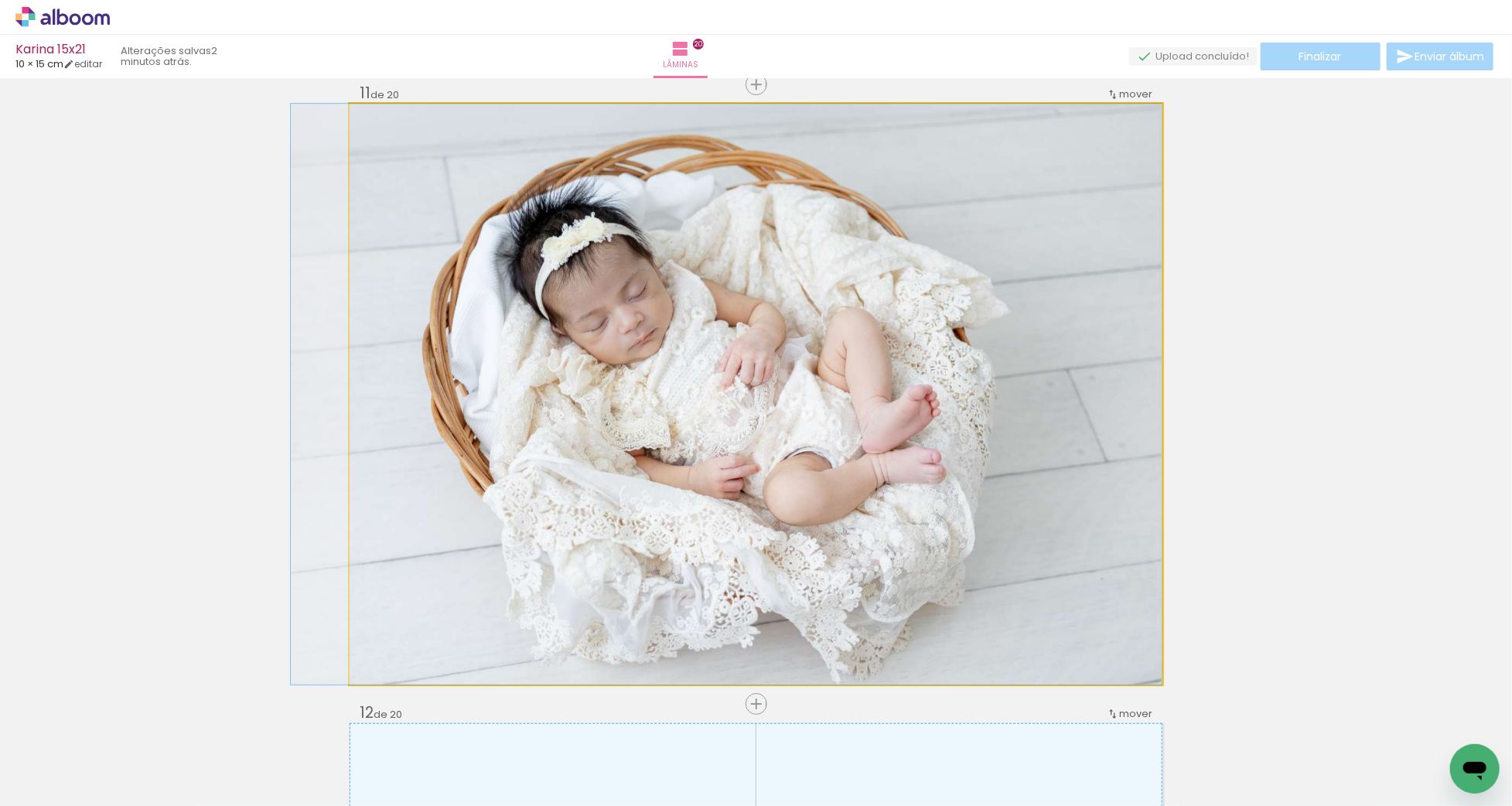
click at [1087, 280] on quentale-photo at bounding box center [756, 394] width 813 height 581
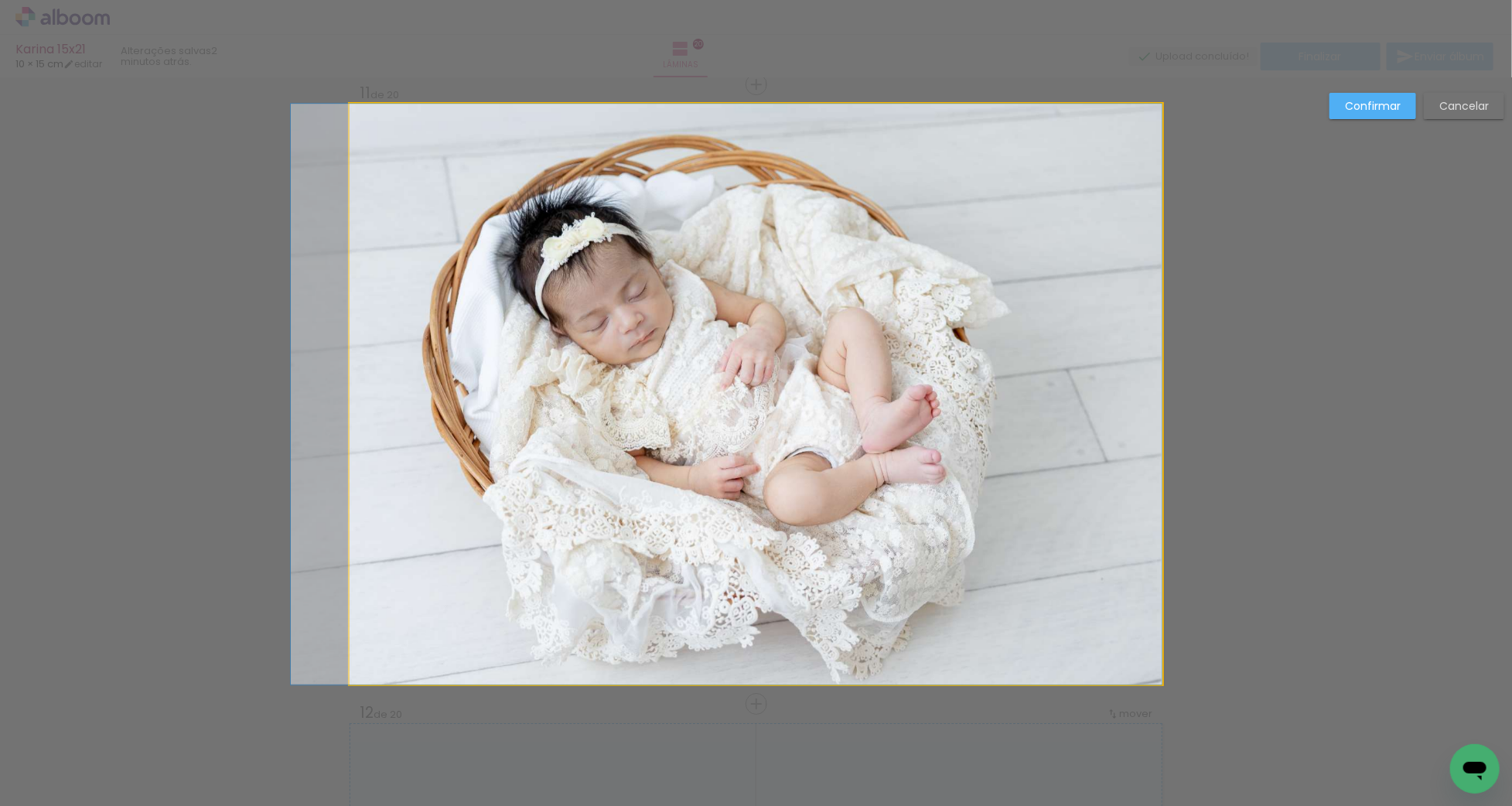
drag, startPoint x: 1118, startPoint y: 341, endPoint x: 1141, endPoint y: 398, distance: 61.5
click at [1118, 342] on album-spread "11 de 20" at bounding box center [756, 394] width 813 height 581
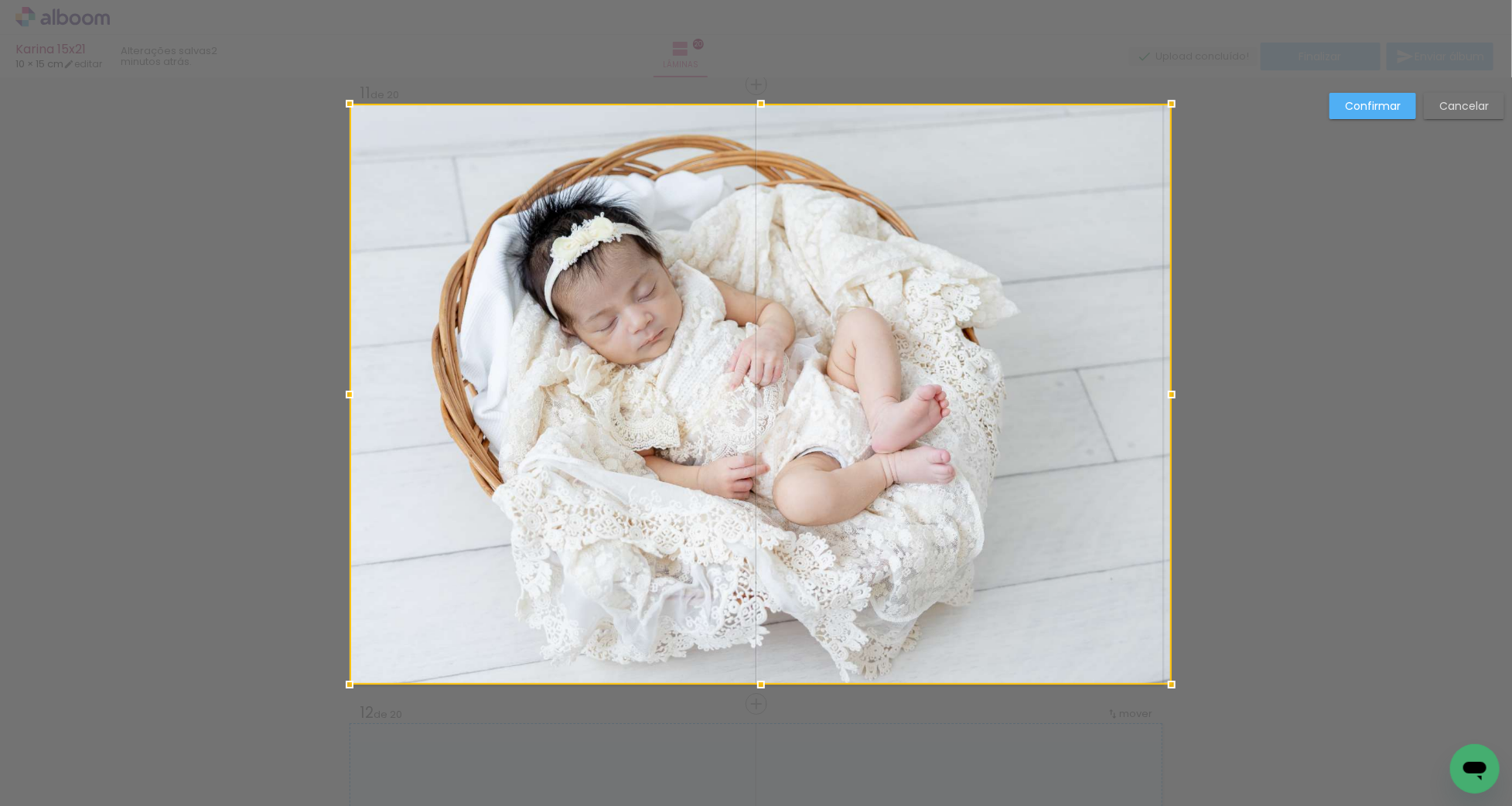
click at [1171, 392] on div at bounding box center [1172, 394] width 31 height 31
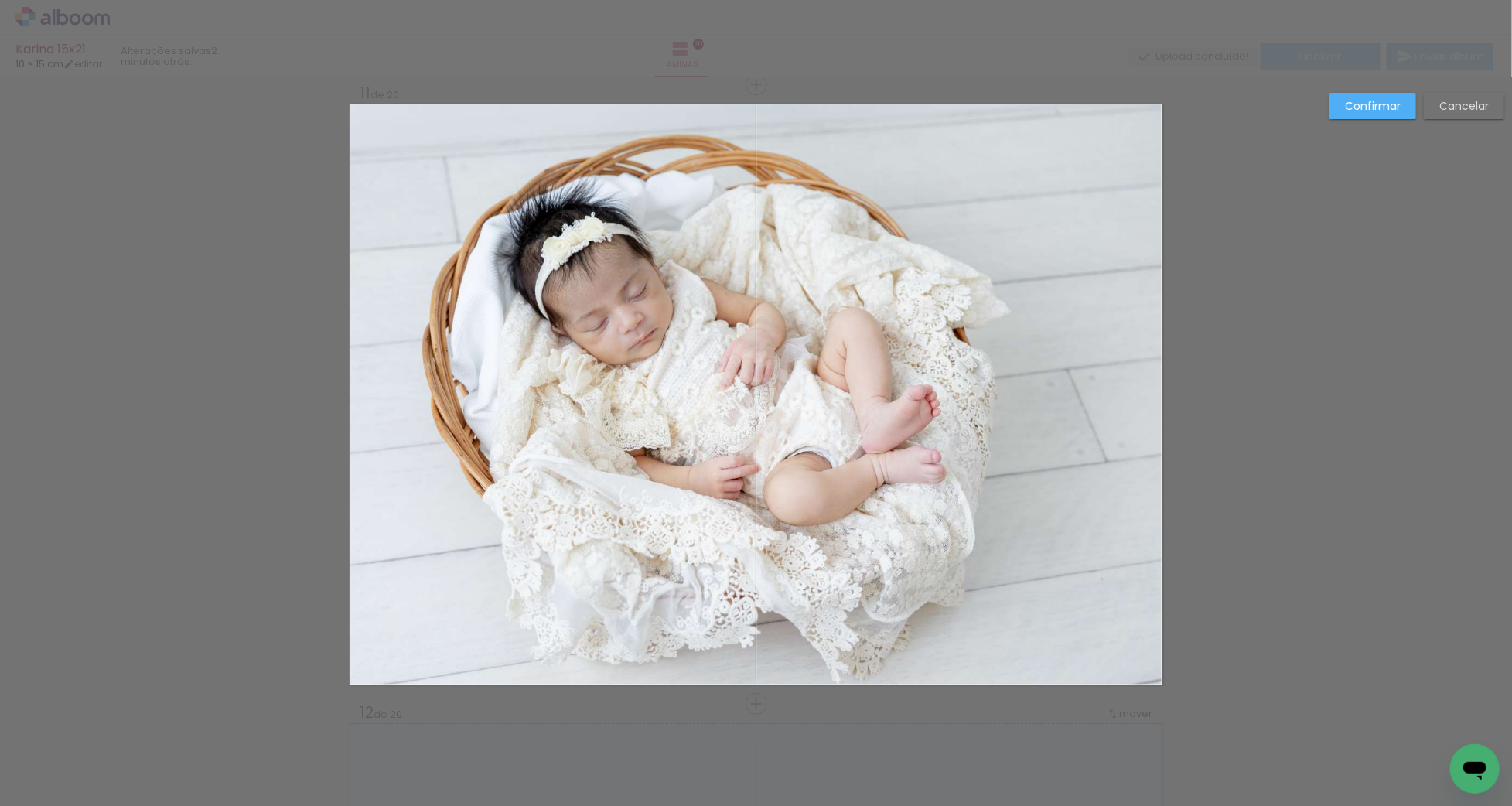
drag, startPoint x: 1353, startPoint y: 111, endPoint x: 1299, endPoint y: 143, distance: 62.8
click at [0, 0] on slot "Confirmar" at bounding box center [0, 0] width 0 height 0
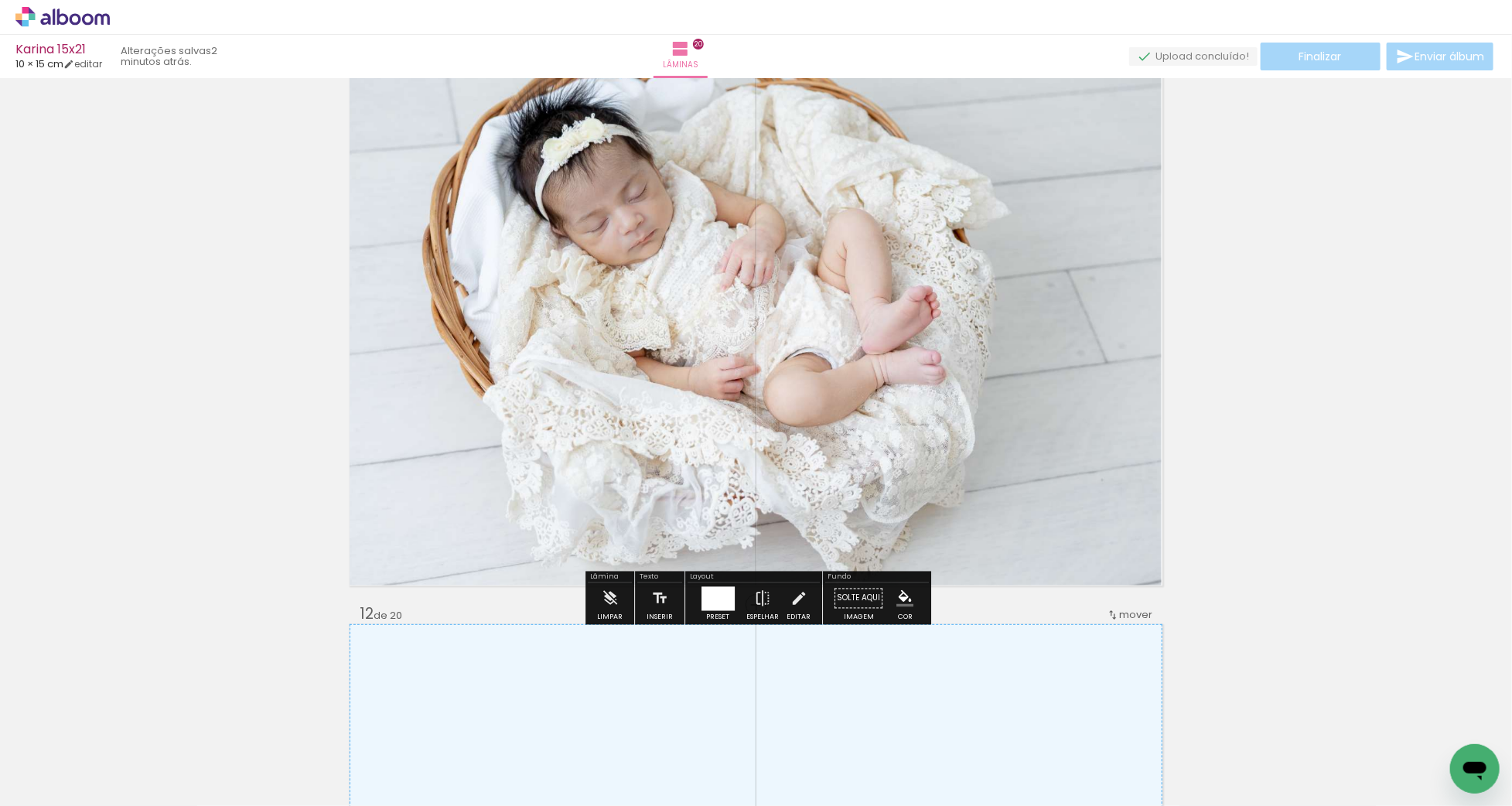
scroll to position [6317, 0]
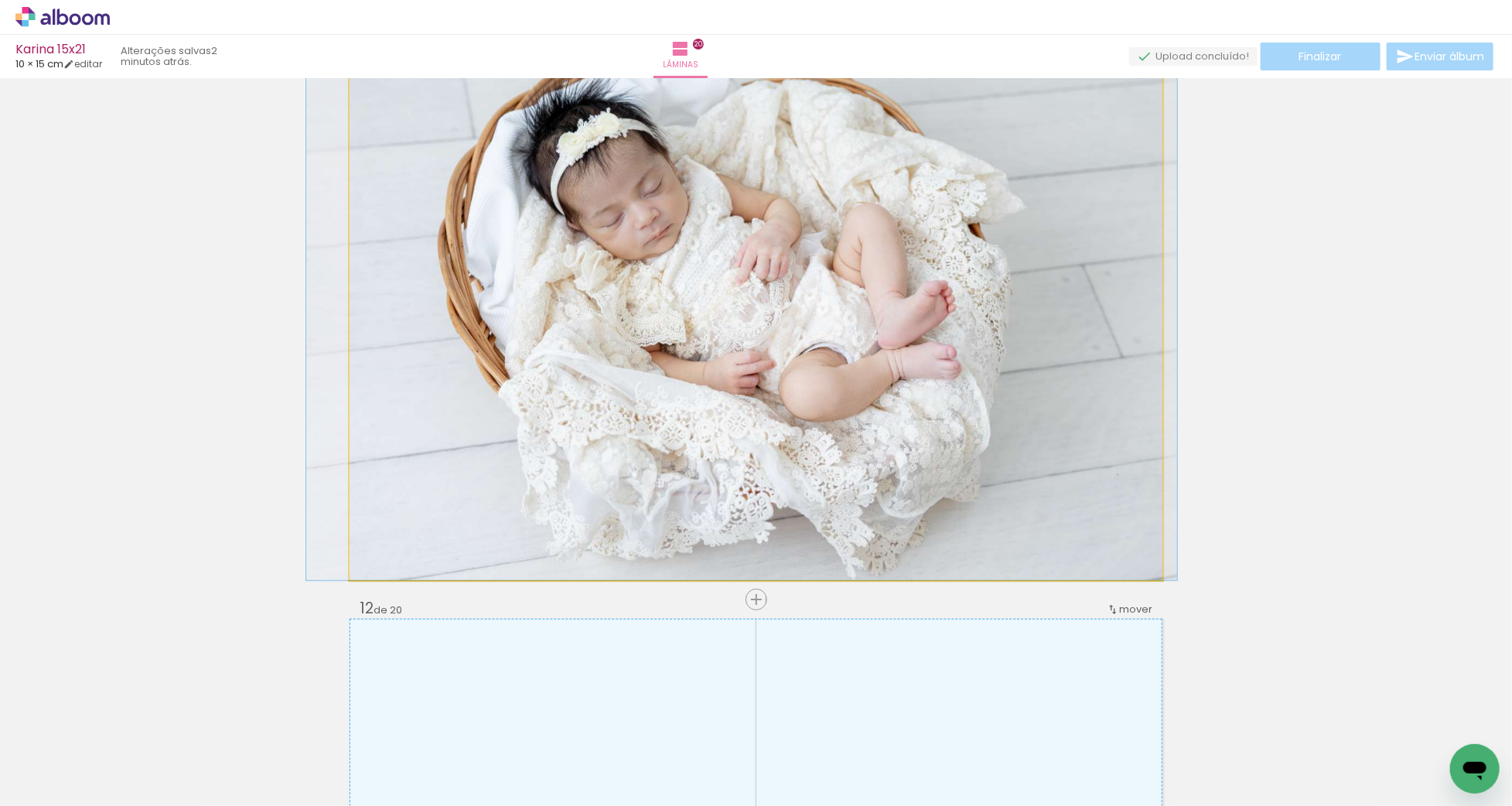
drag, startPoint x: 875, startPoint y: 378, endPoint x: 890, endPoint y: 388, distance: 18.0
click at [890, 388] on div at bounding box center [742, 289] width 871 height 581
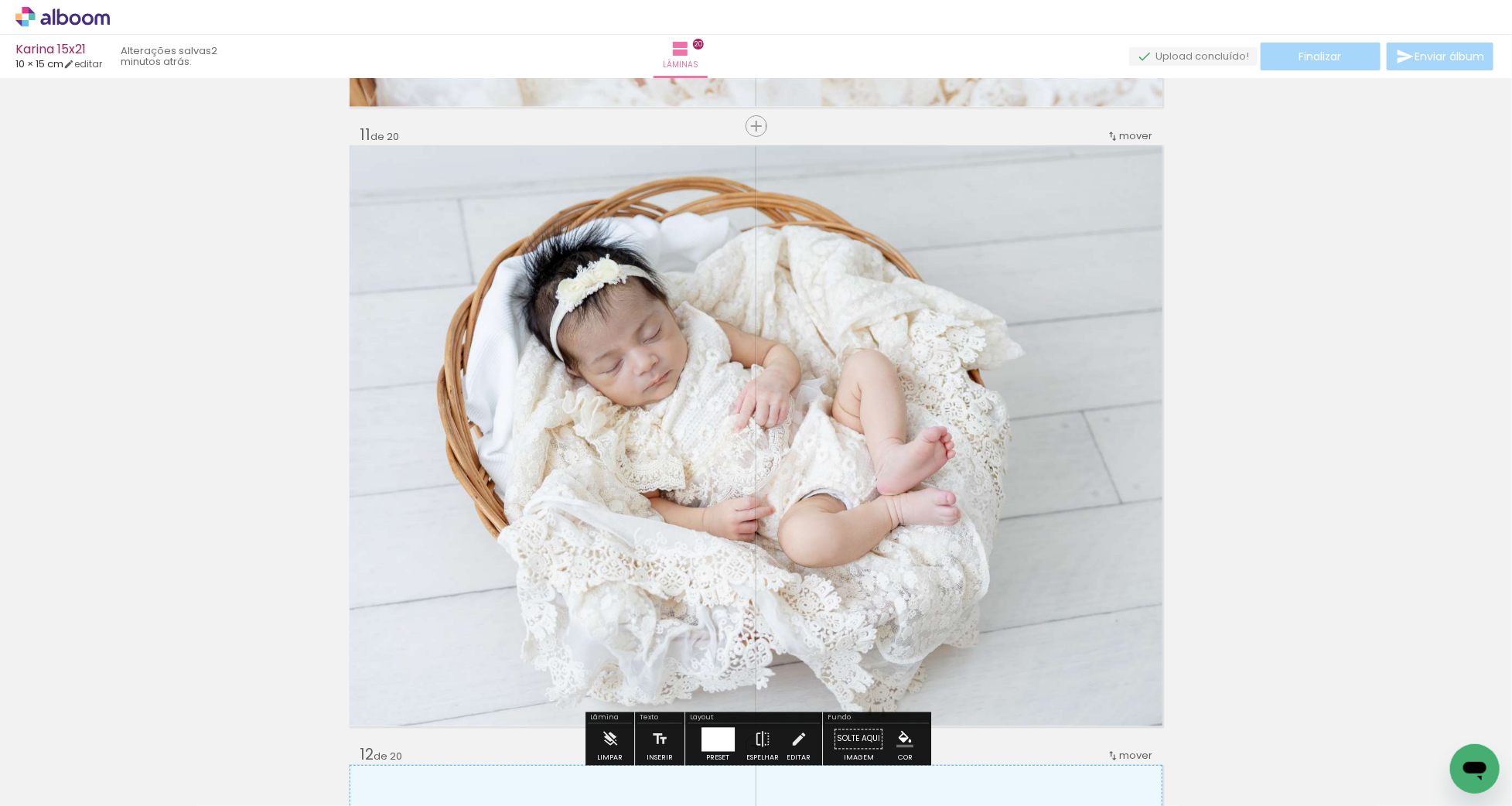
scroll to position [6168, 0]
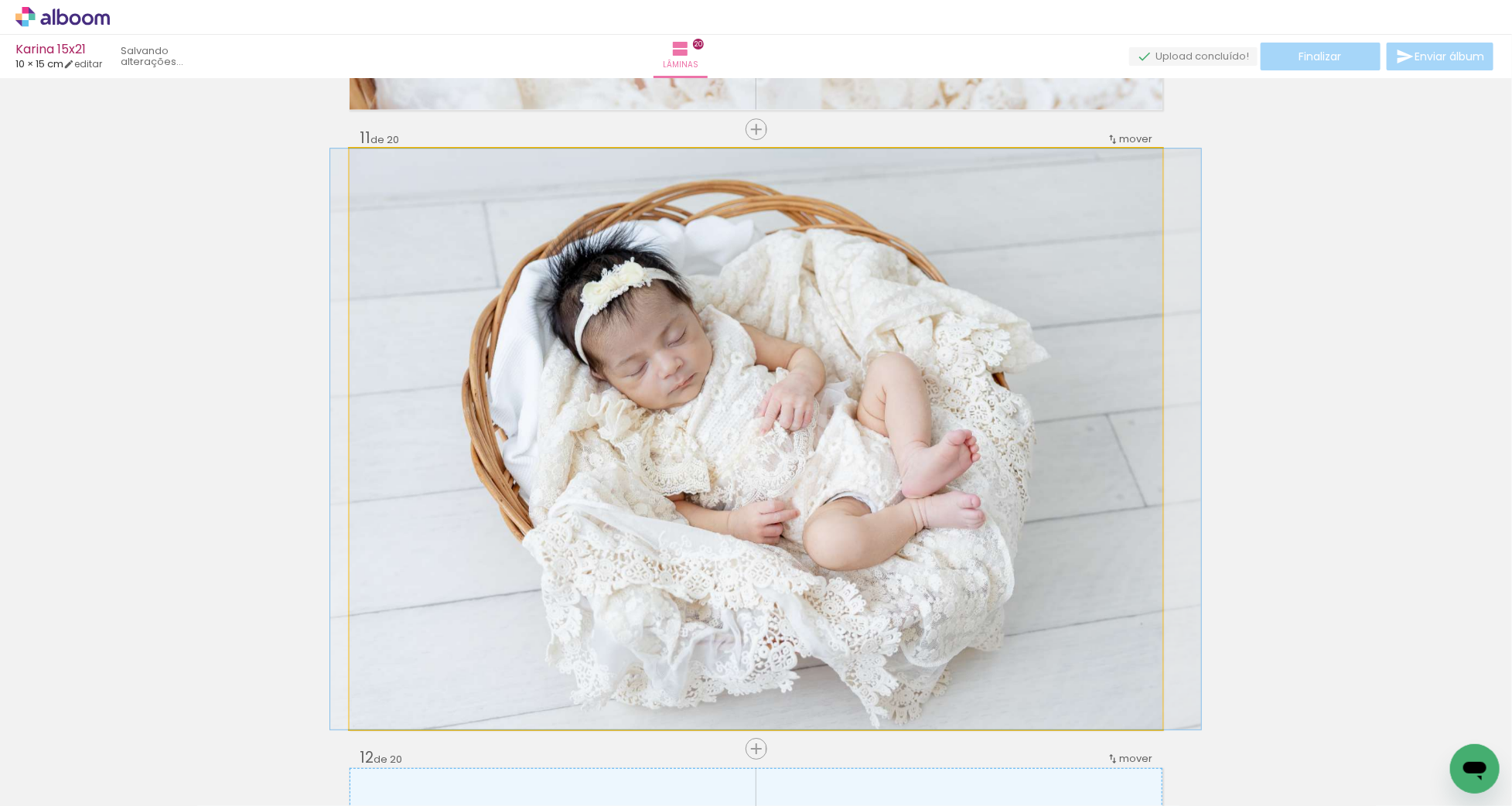
drag, startPoint x: 890, startPoint y: 388, endPoint x: 914, endPoint y: 388, distance: 24.0
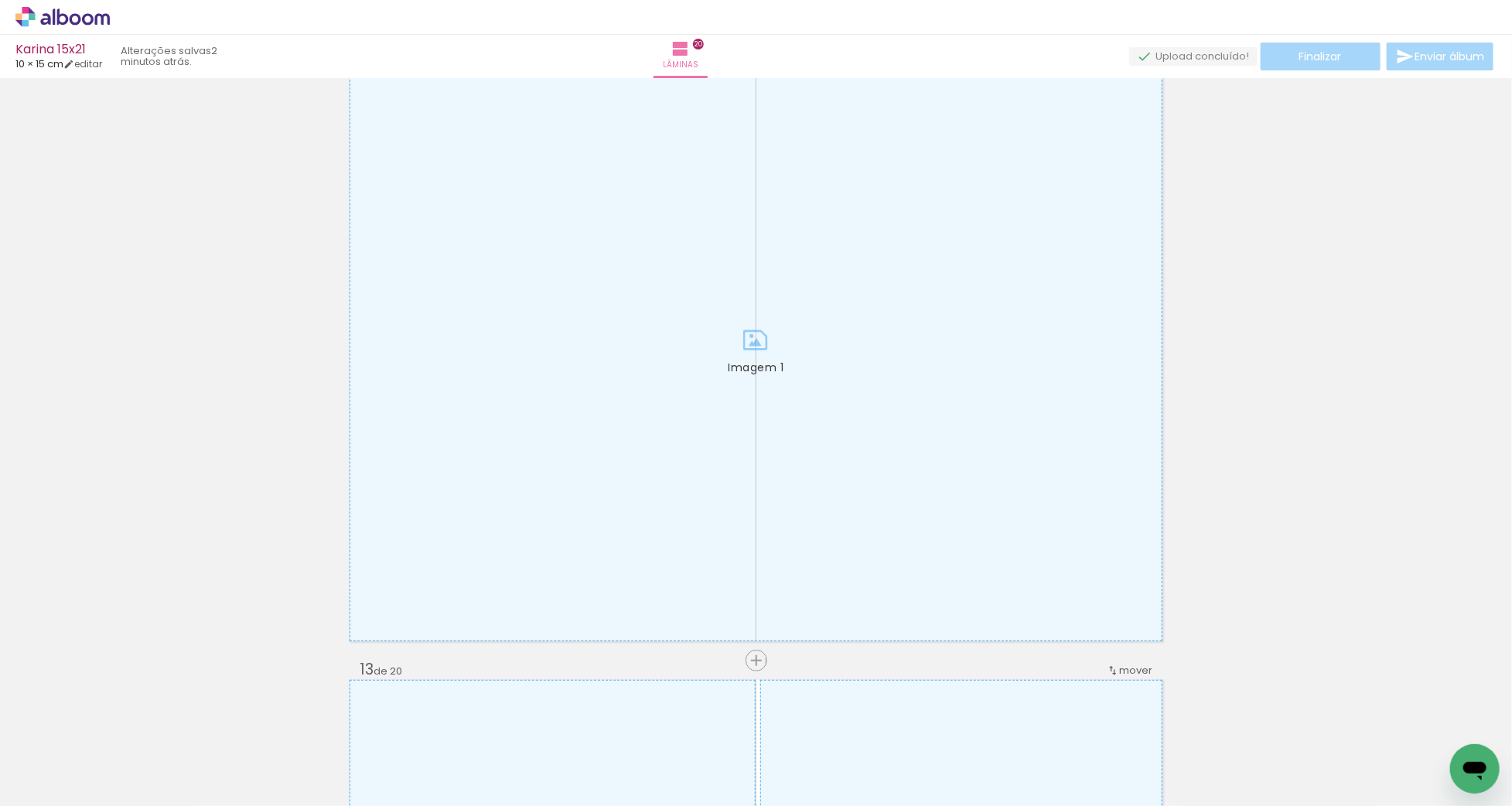
scroll to position [0, 0]
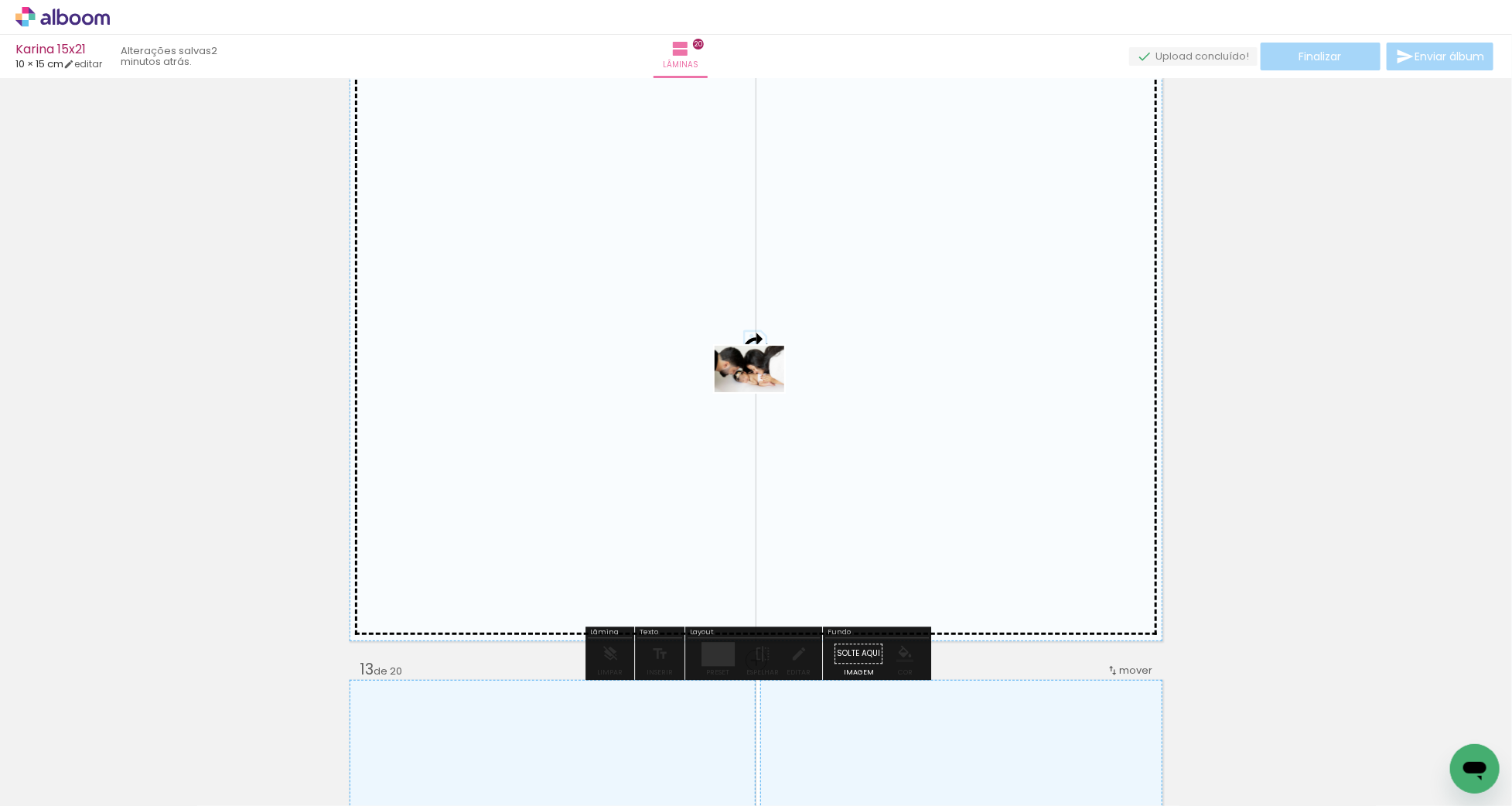
drag, startPoint x: 707, startPoint y: 409, endPoint x: 761, endPoint y: 392, distance: 56.6
click at [761, 392] on quentale-workspace at bounding box center [756, 403] width 1512 height 806
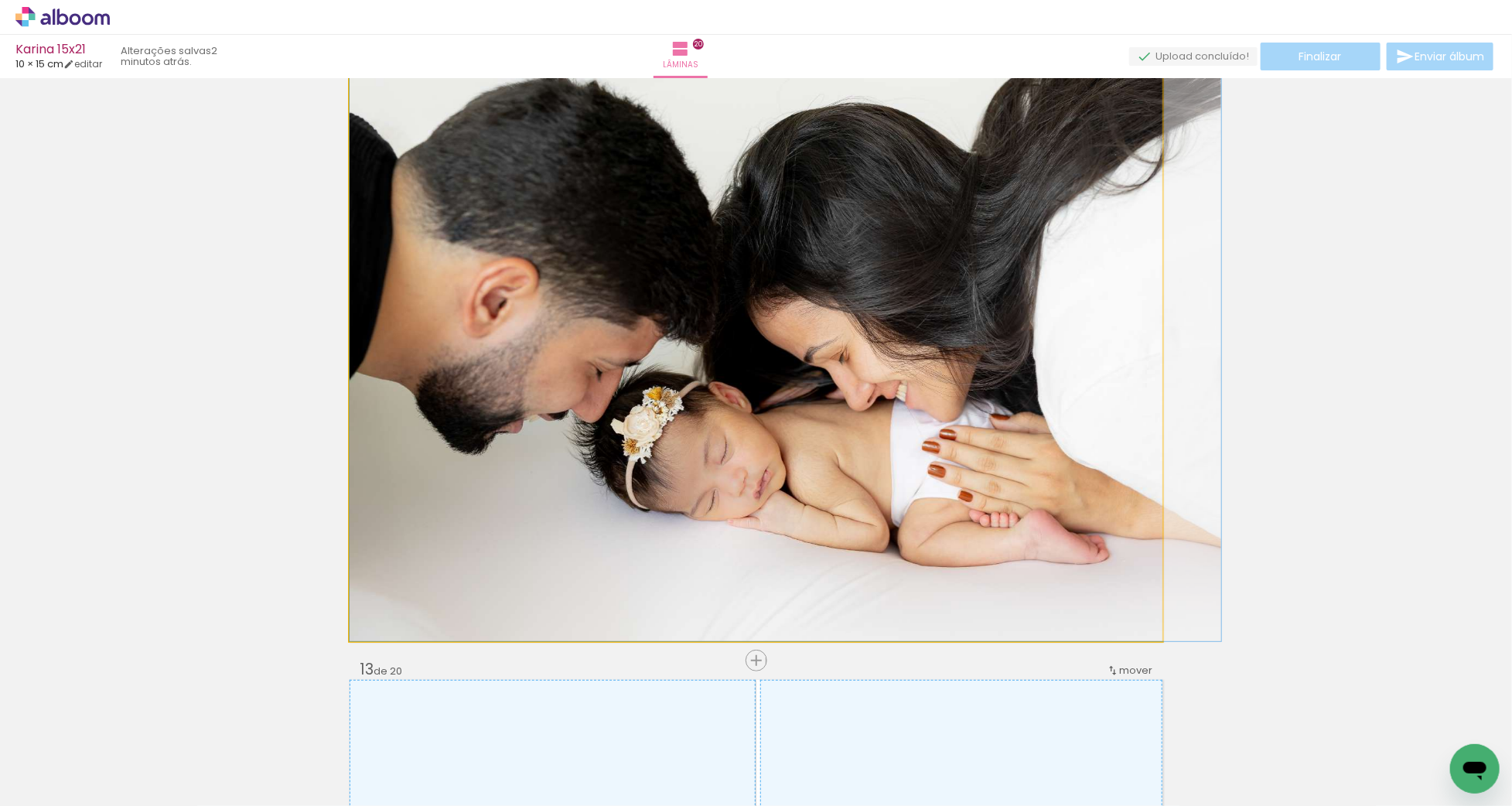
drag, startPoint x: 788, startPoint y: 375, endPoint x: 836, endPoint y: 376, distance: 48.0
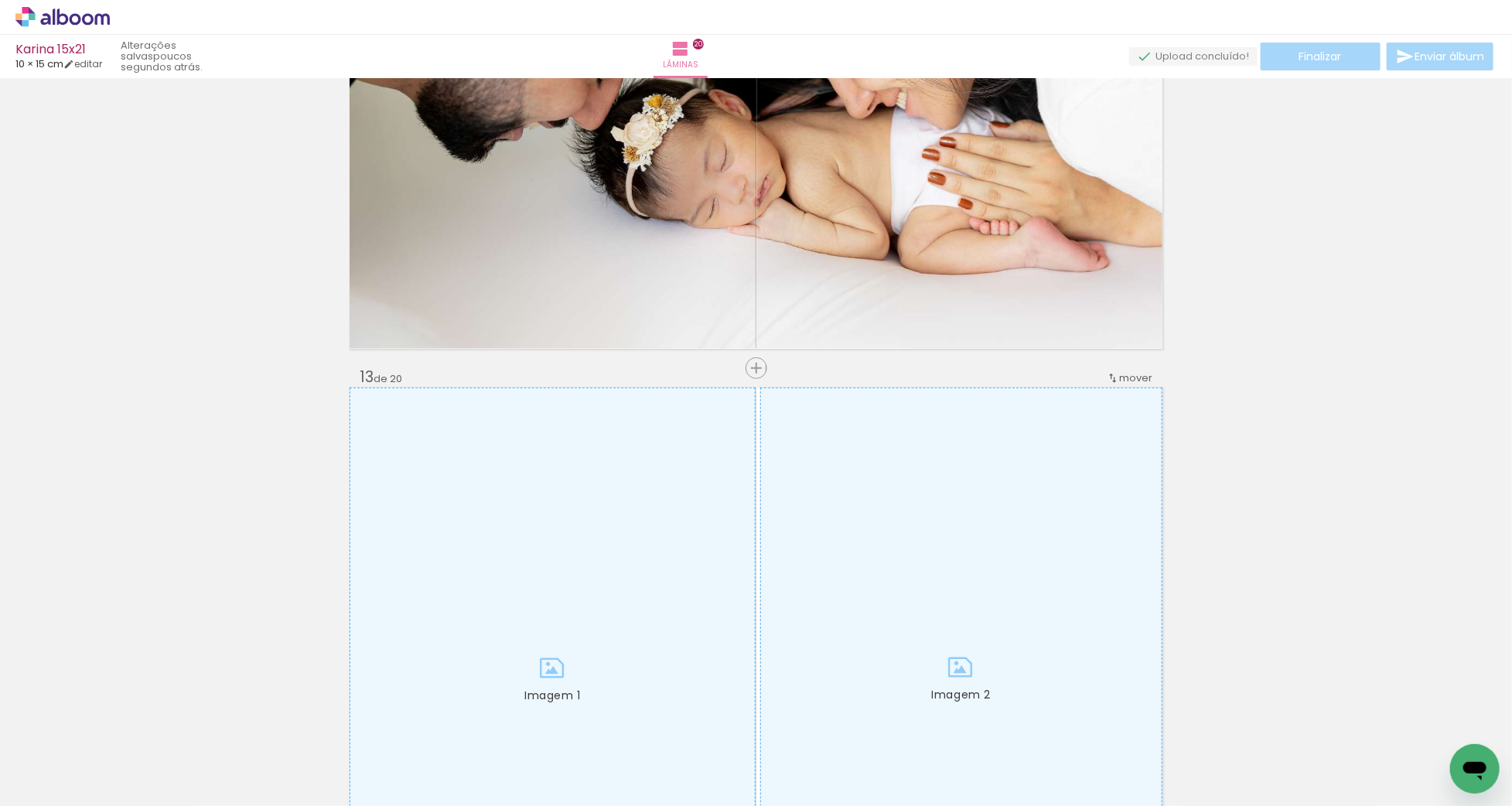
scroll to position [7406, 0]
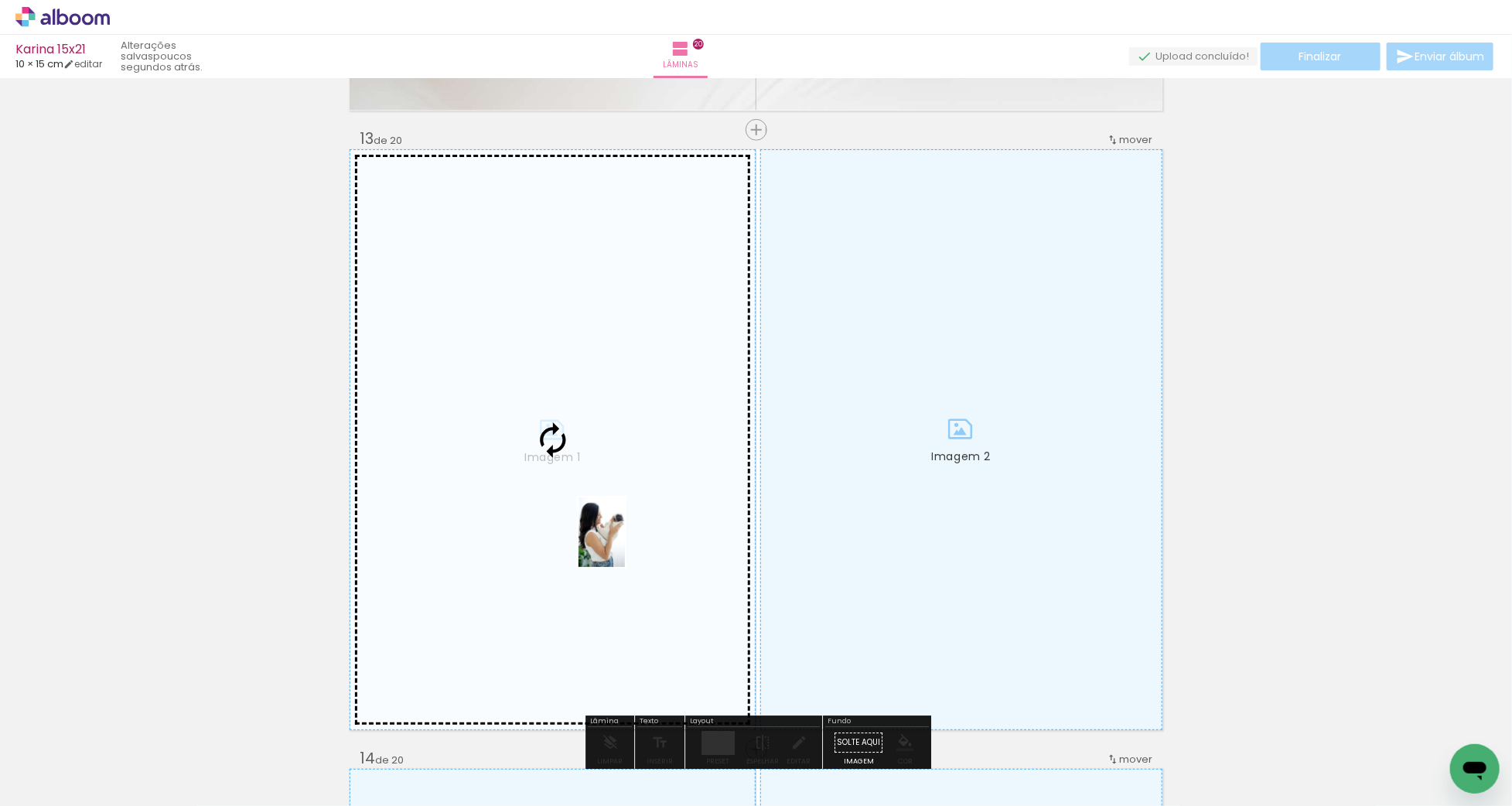
drag, startPoint x: 721, startPoint y: 769, endPoint x: 625, endPoint y: 544, distance: 244.6
click at [625, 544] on quentale-workspace at bounding box center [756, 403] width 1512 height 806
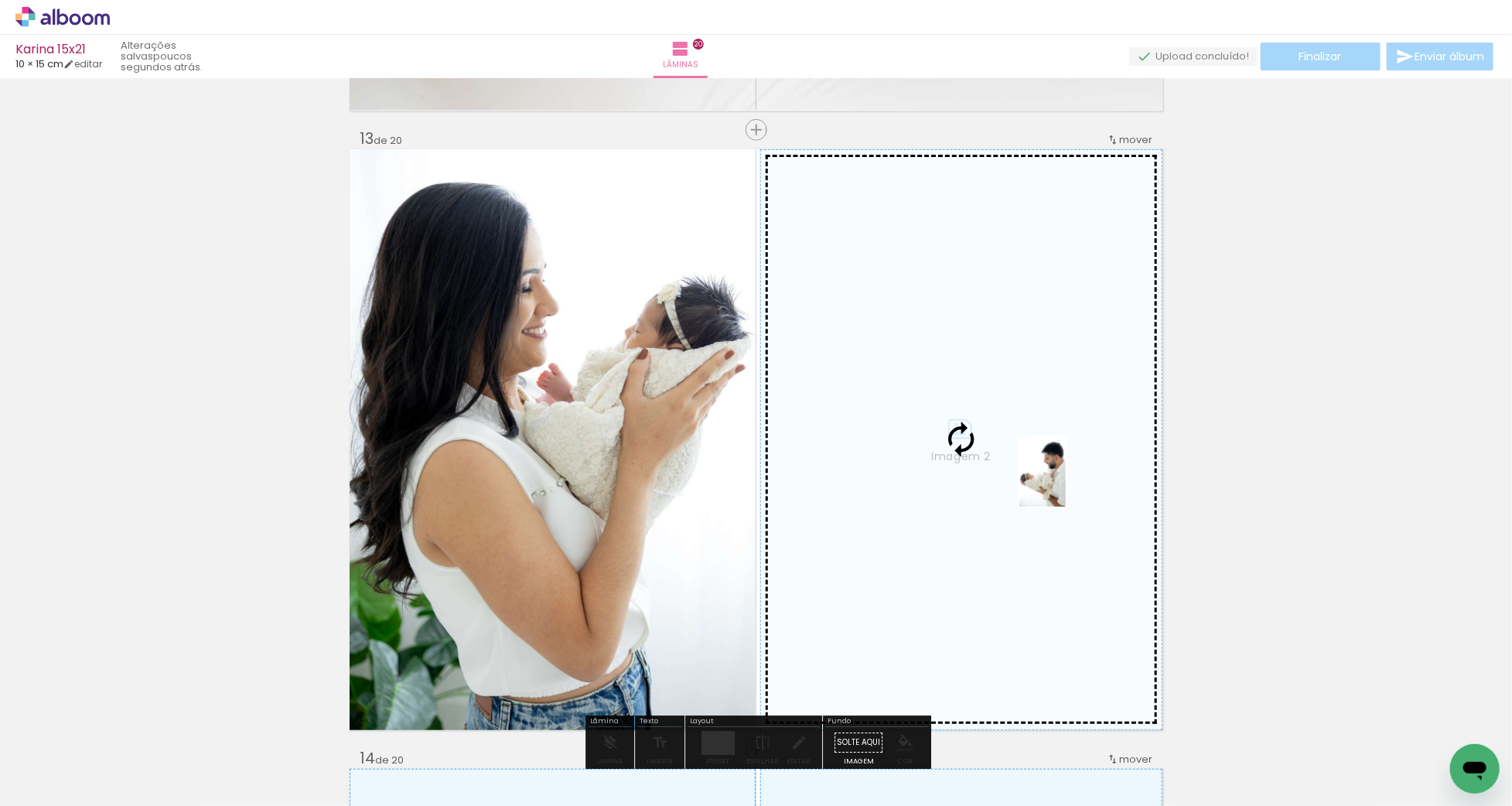
drag, startPoint x: 537, startPoint y: 764, endPoint x: 1065, endPoint y: 484, distance: 597.6
click at [1065, 484] on quentale-workspace at bounding box center [756, 403] width 1512 height 806
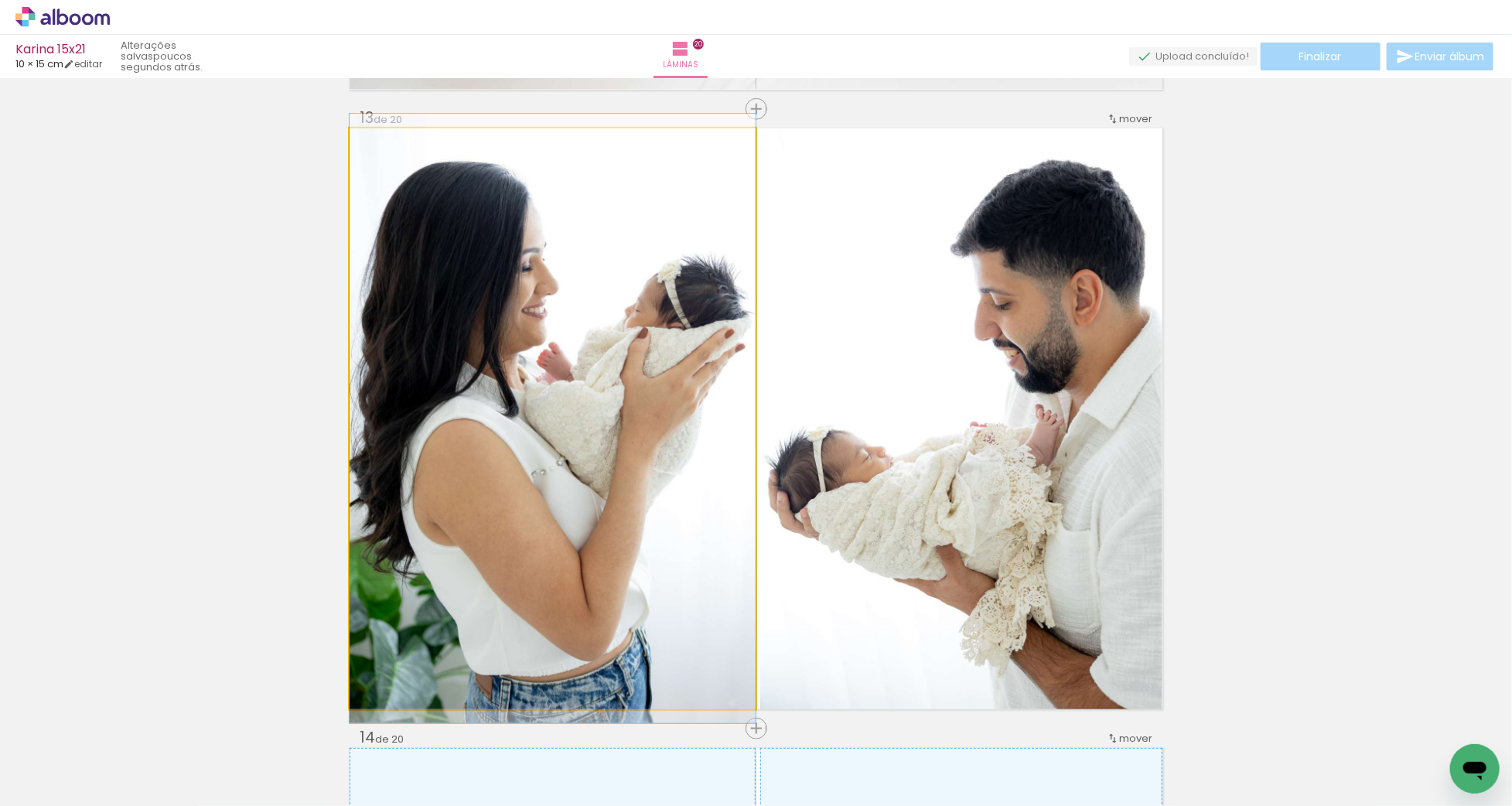
scroll to position [7424, 0]
click at [590, 371] on quentale-photo "Imagem 1" at bounding box center [552, 417] width 406 height 581
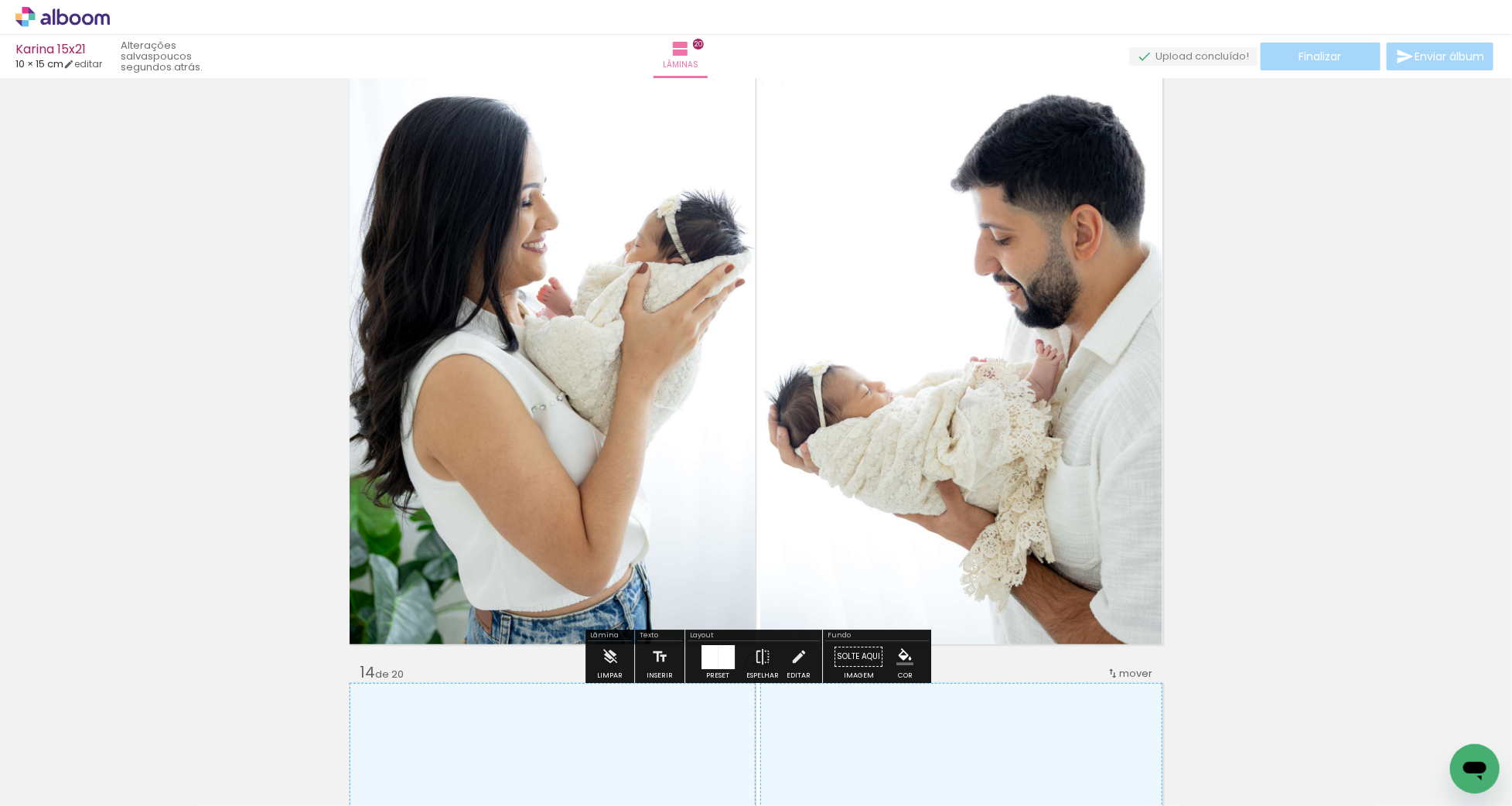
scroll to position [7494, 0]
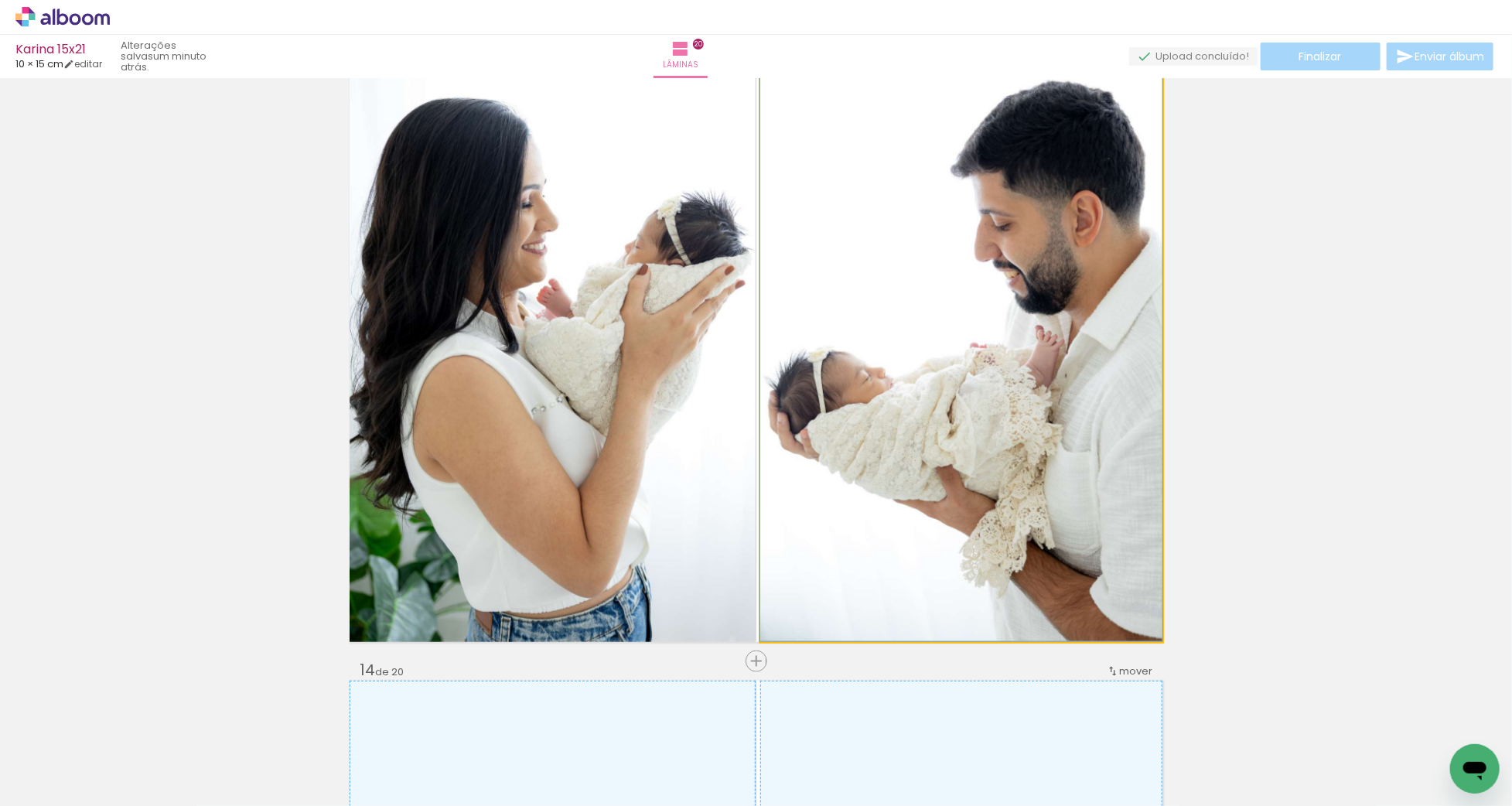
drag, startPoint x: 999, startPoint y: 400, endPoint x: 984, endPoint y: 371, distance: 32.6
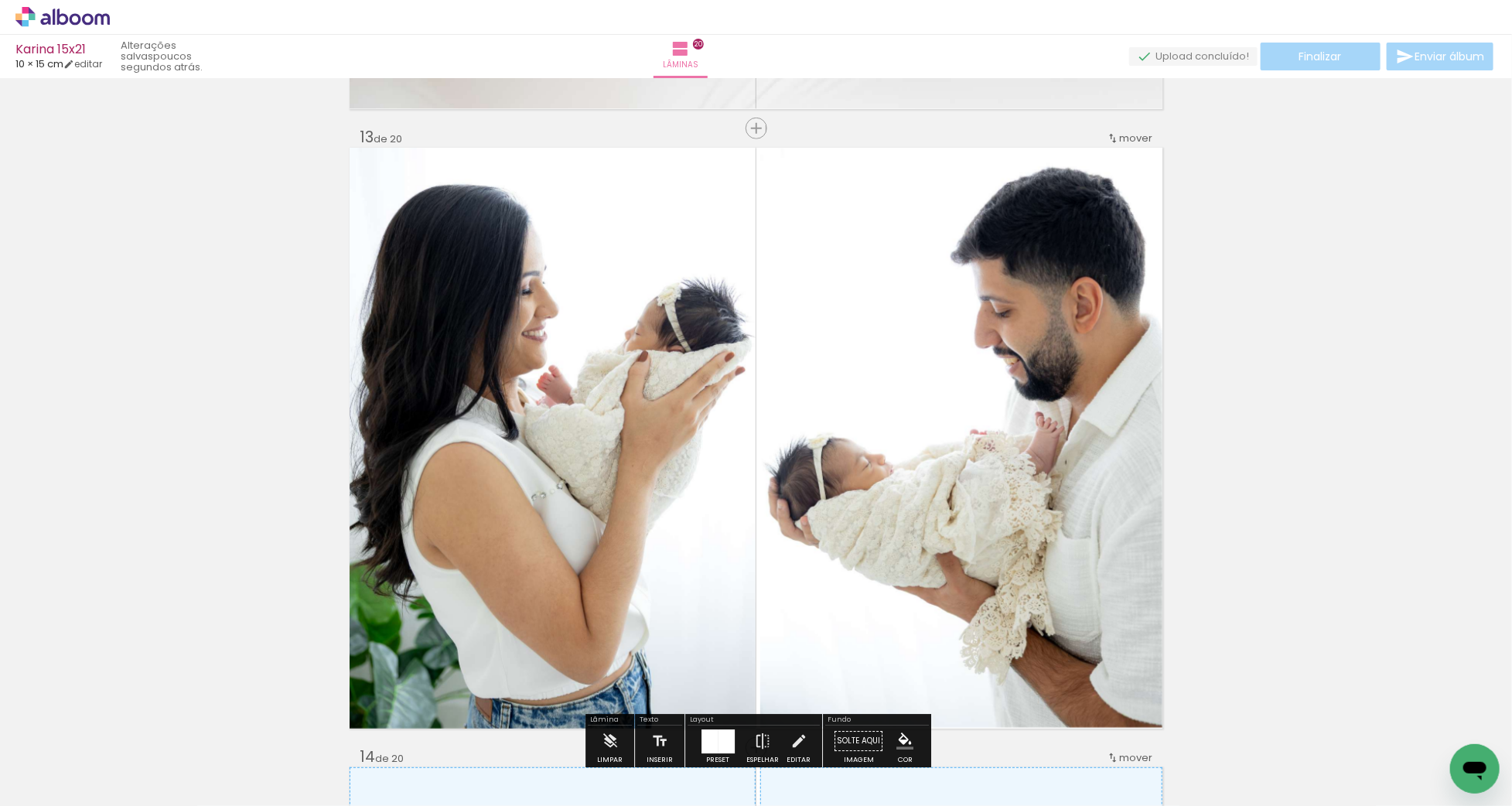
scroll to position [7399, 0]
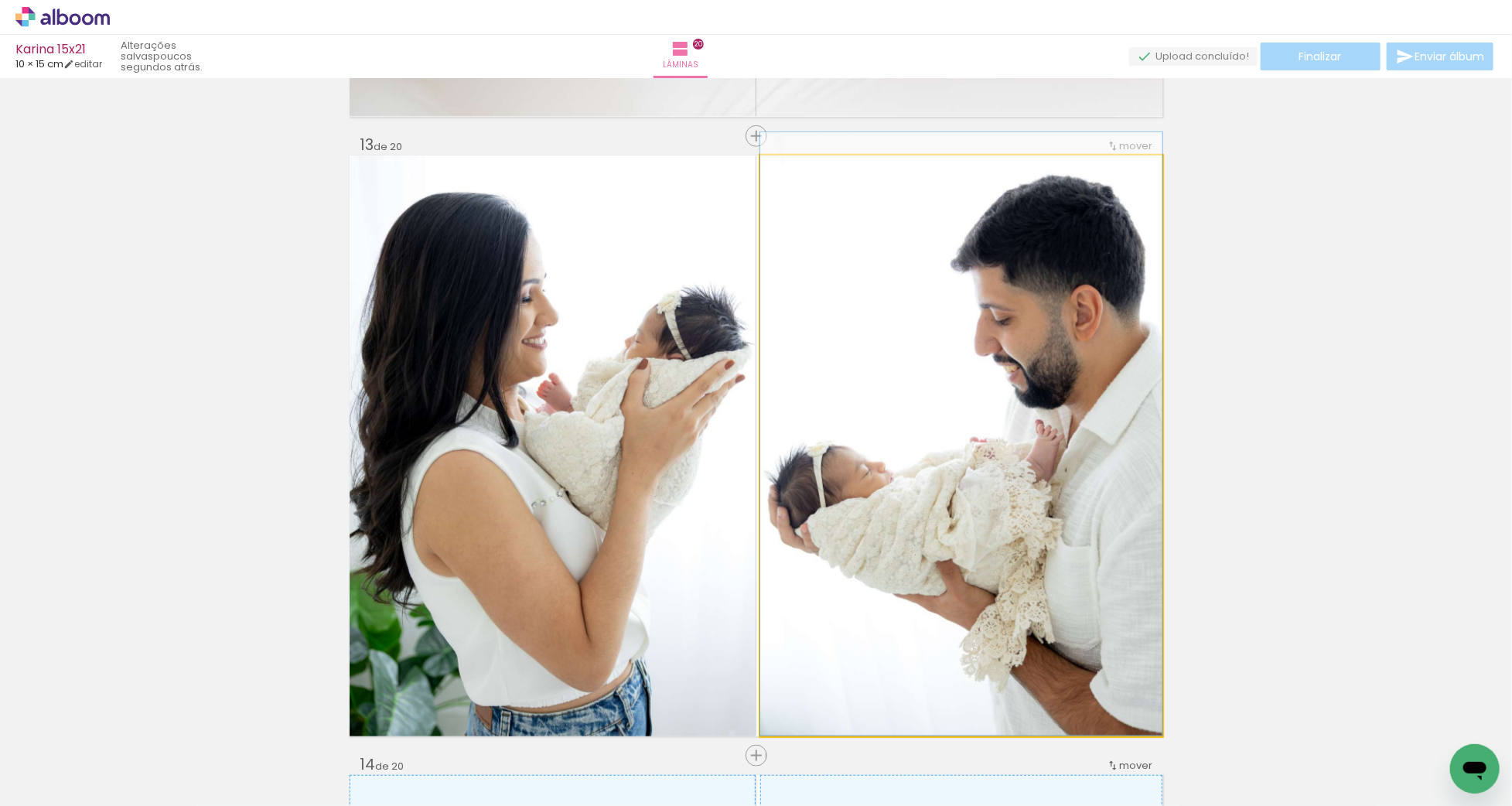
drag, startPoint x: 951, startPoint y: 399, endPoint x: 955, endPoint y: 377, distance: 22.4
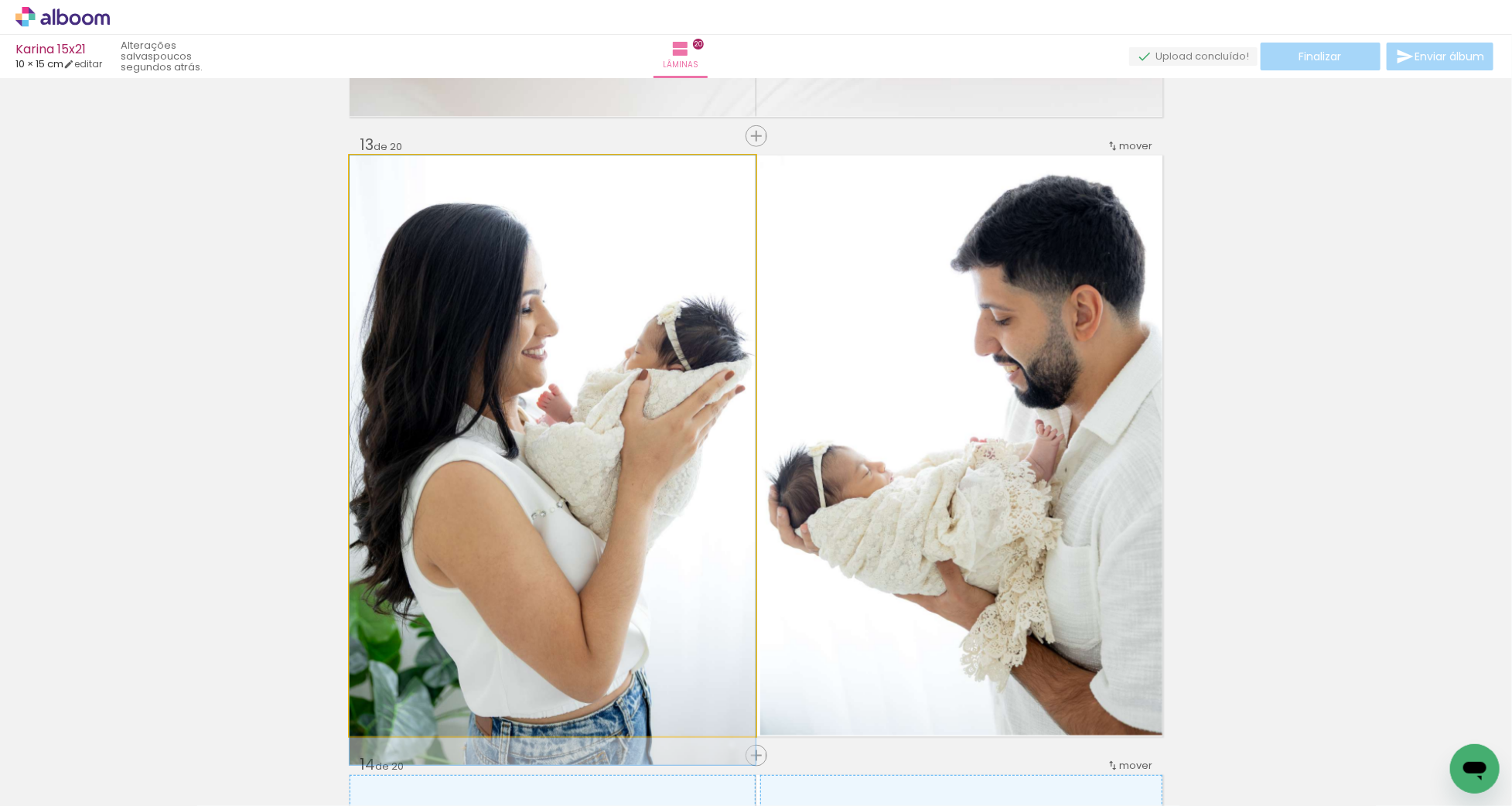
drag, startPoint x: 607, startPoint y: 349, endPoint x: 604, endPoint y: 379, distance: 30.1
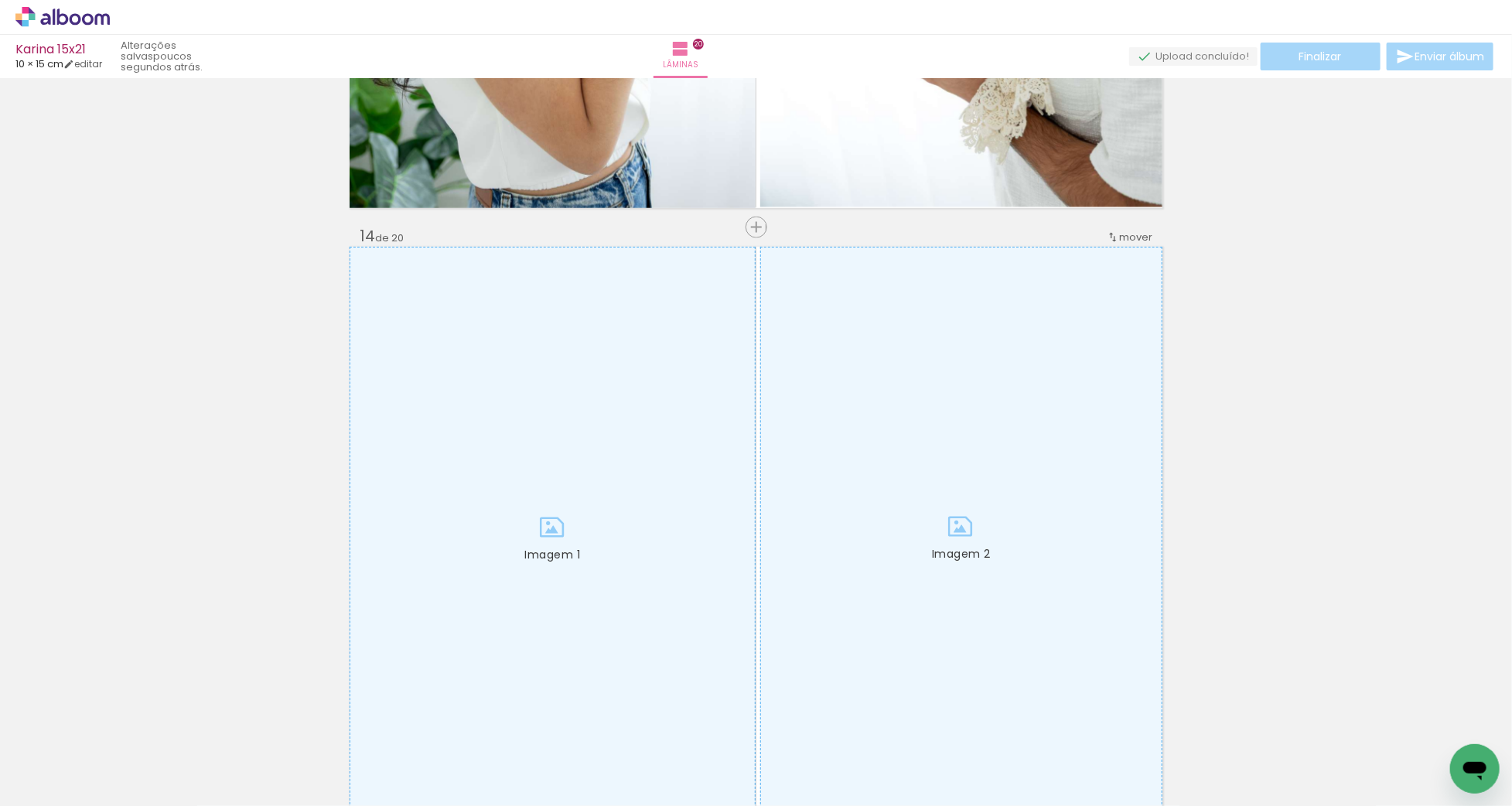
scroll to position [7976, 0]
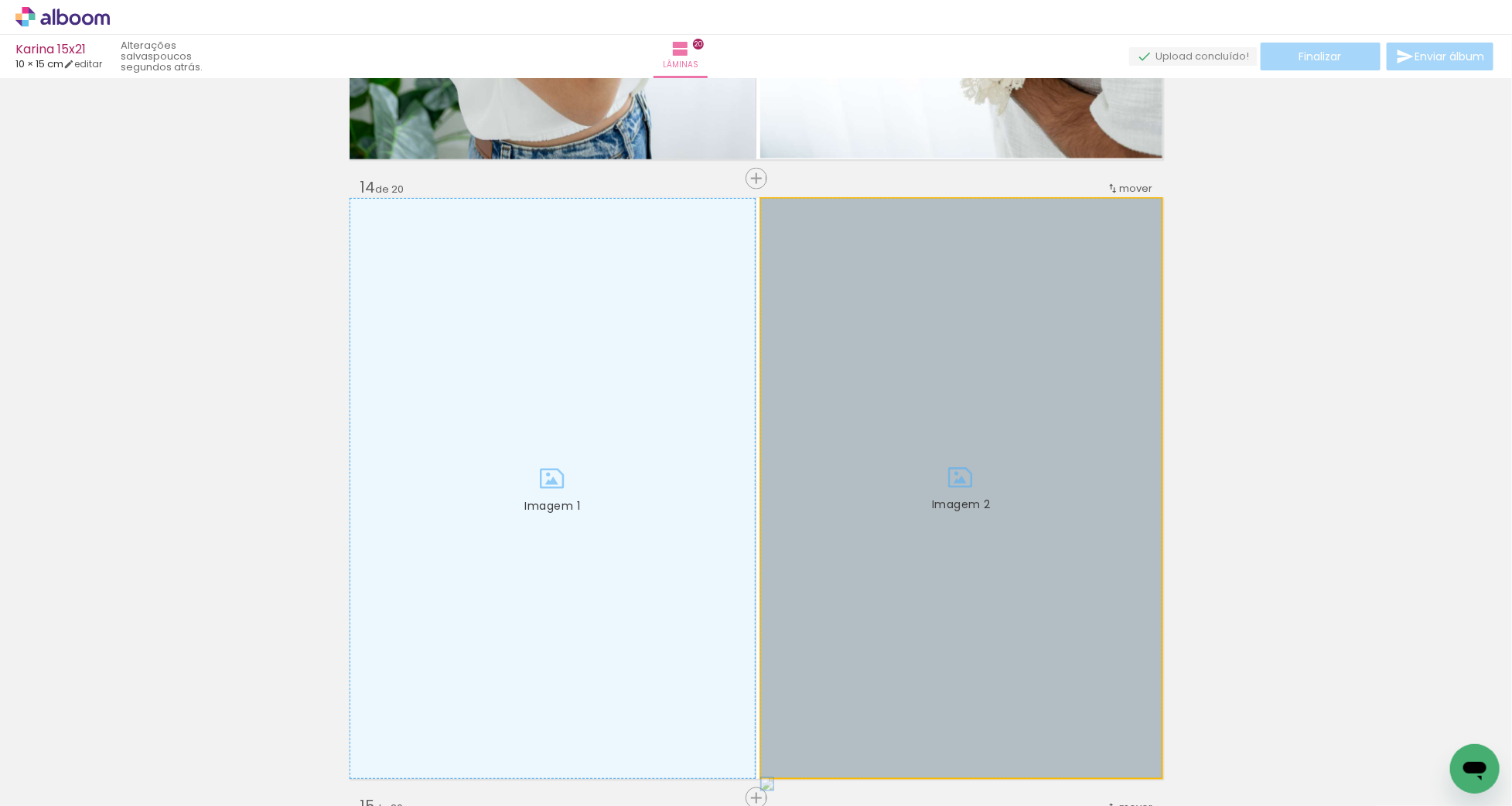
drag, startPoint x: 939, startPoint y: 500, endPoint x: 1221, endPoint y: 511, distance: 282.2
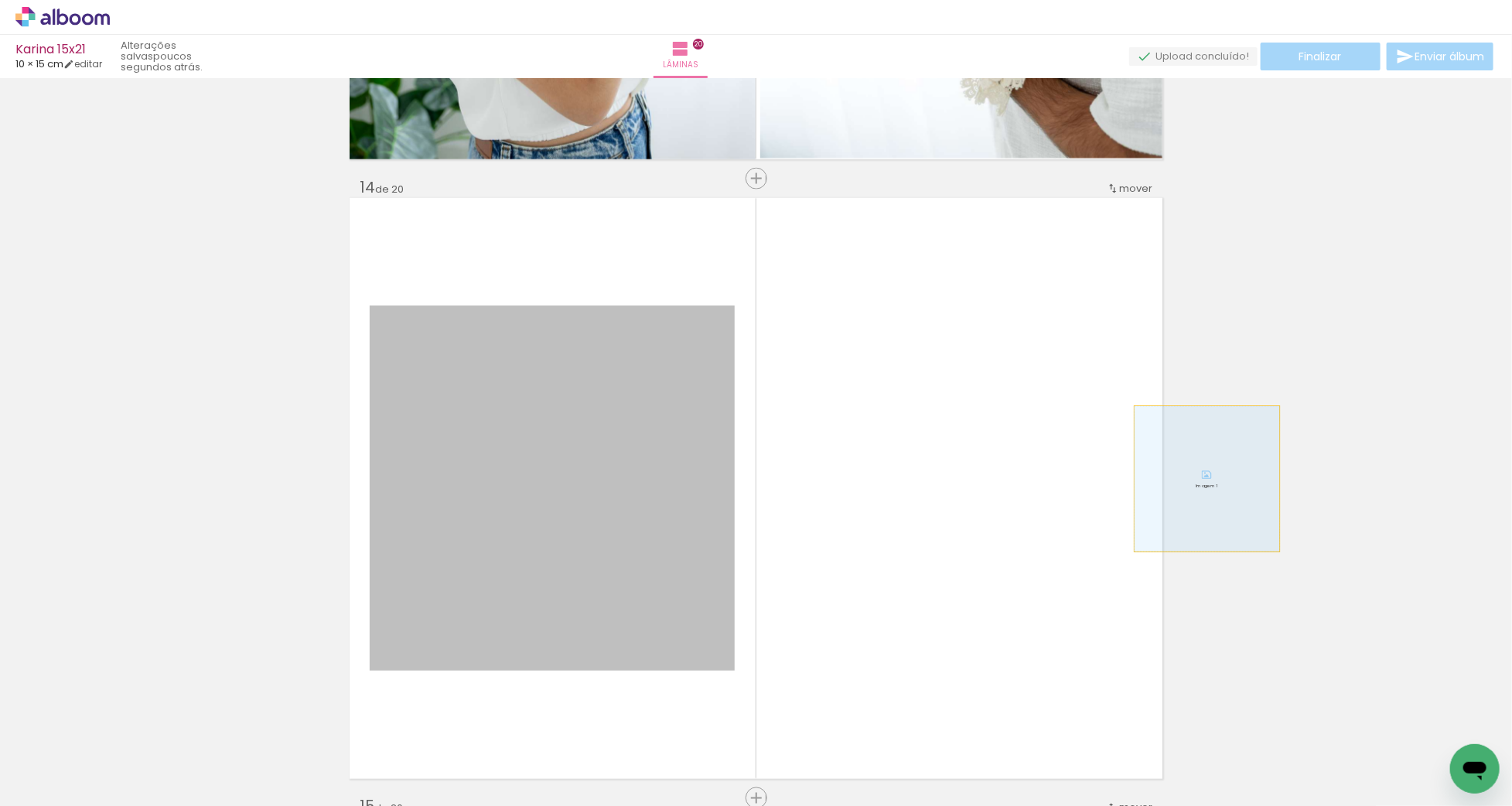
drag, startPoint x: 622, startPoint y: 476, endPoint x: 1211, endPoint y: 478, distance: 589.0
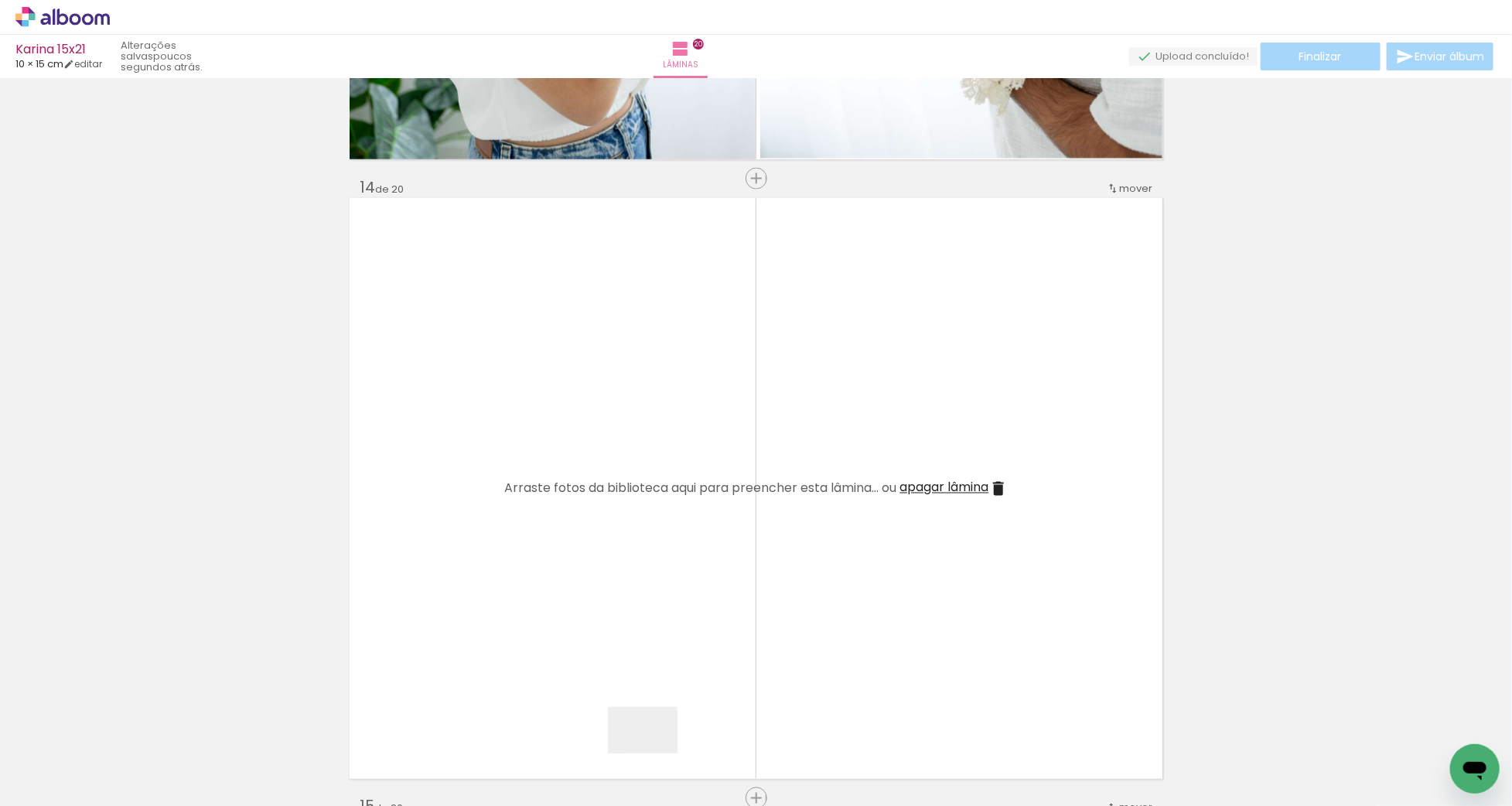
drag, startPoint x: 654, startPoint y: 753, endPoint x: 782, endPoint y: 585, distance: 211.2
click at [776, 585] on quentale-workspace at bounding box center [756, 403] width 1512 height 806
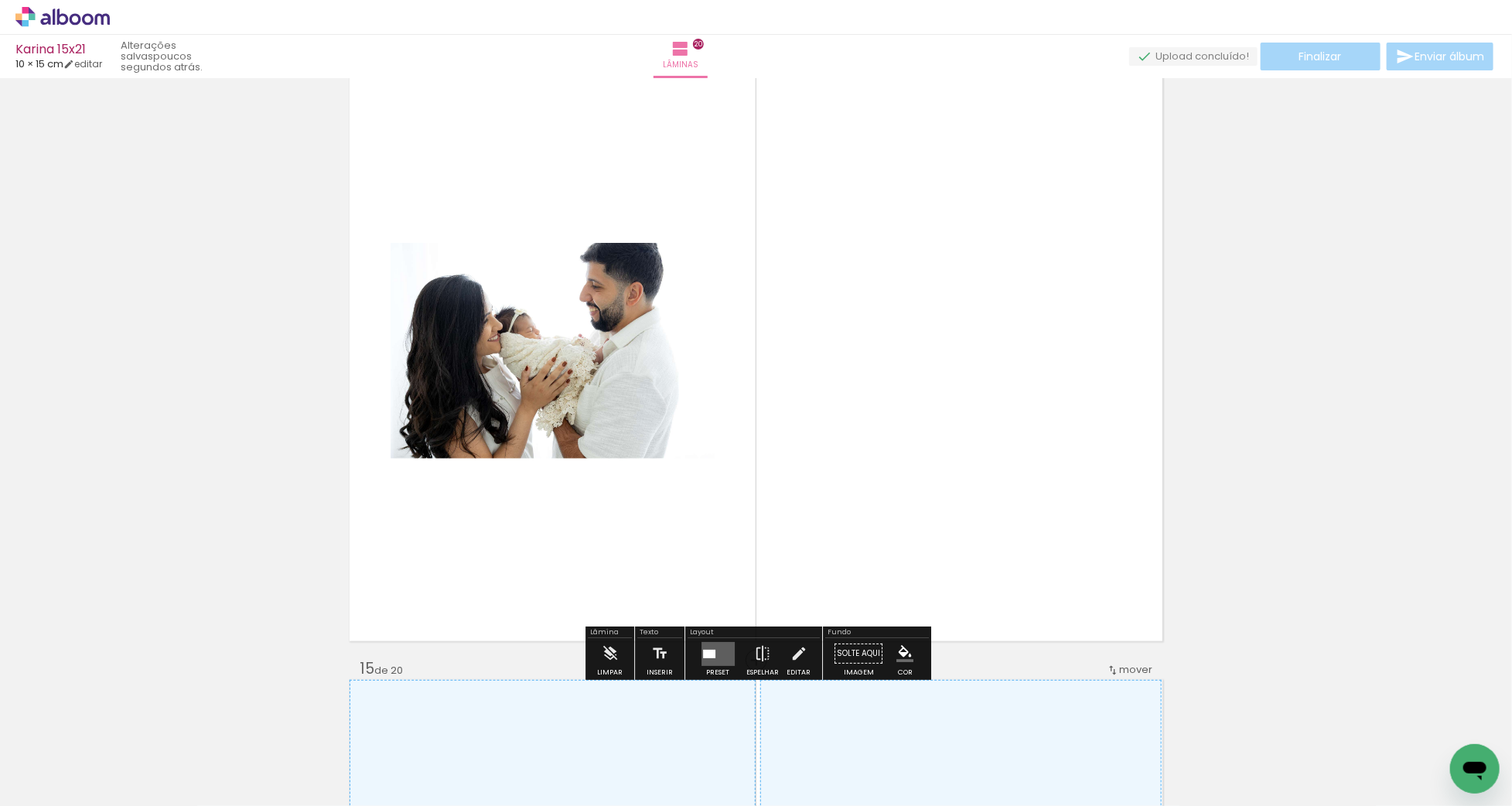
scroll to position [8117, 0]
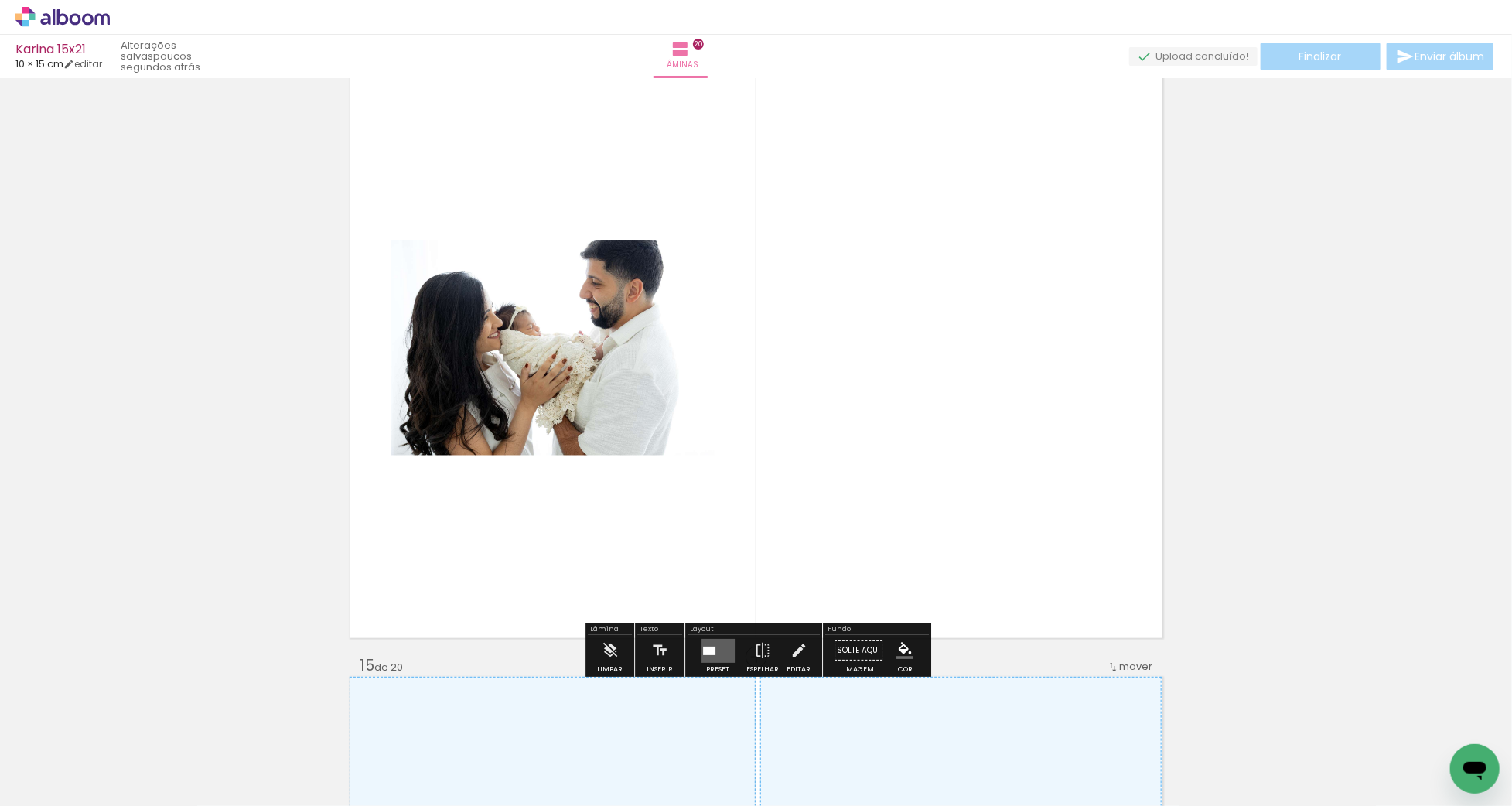
drag, startPoint x: 714, startPoint y: 641, endPoint x: 1060, endPoint y: 536, distance: 361.6
click at [716, 641] on quentale-layouter at bounding box center [718, 651] width 33 height 24
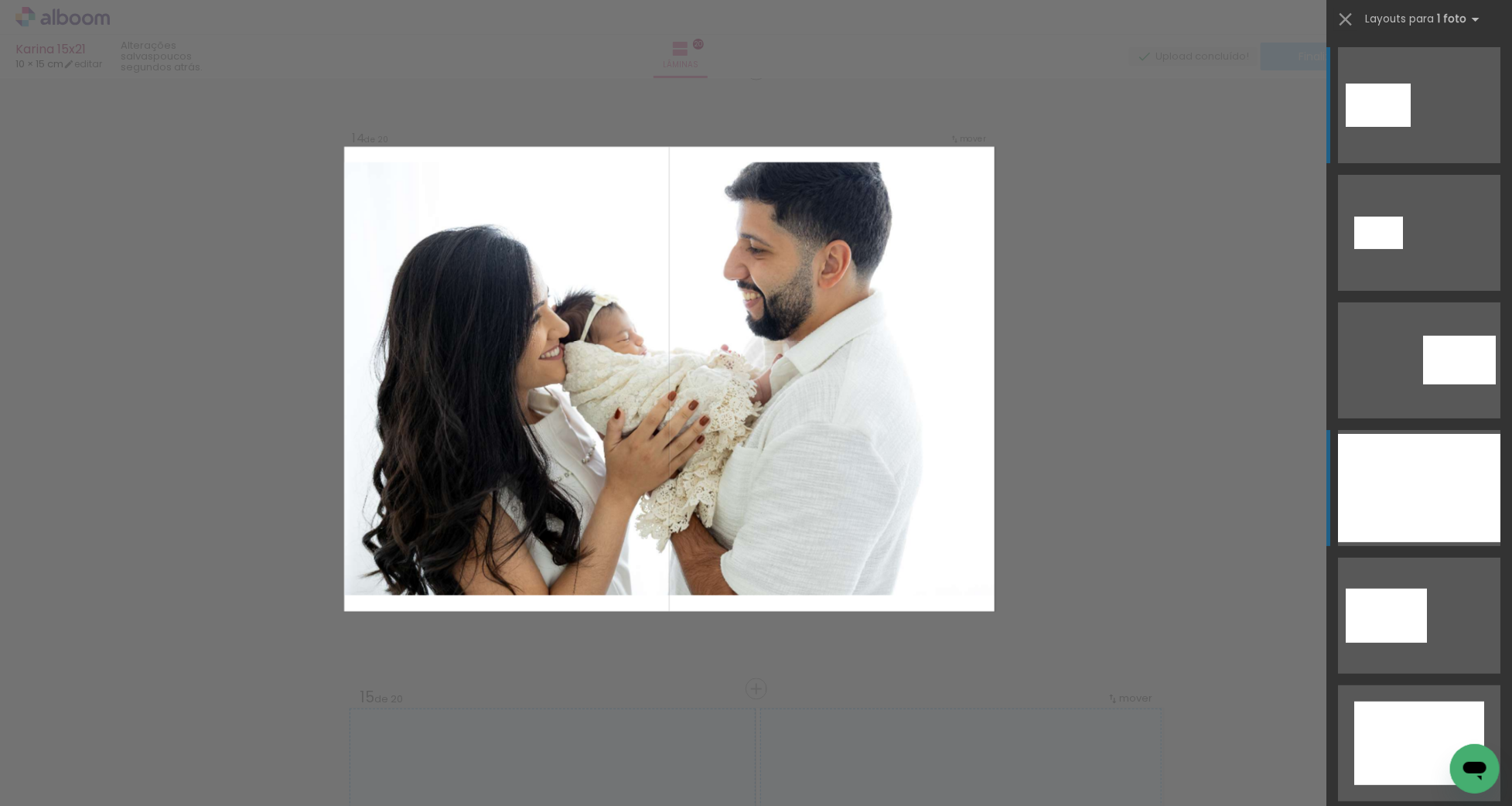
click at [1415, 486] on div at bounding box center [1419, 488] width 162 height 108
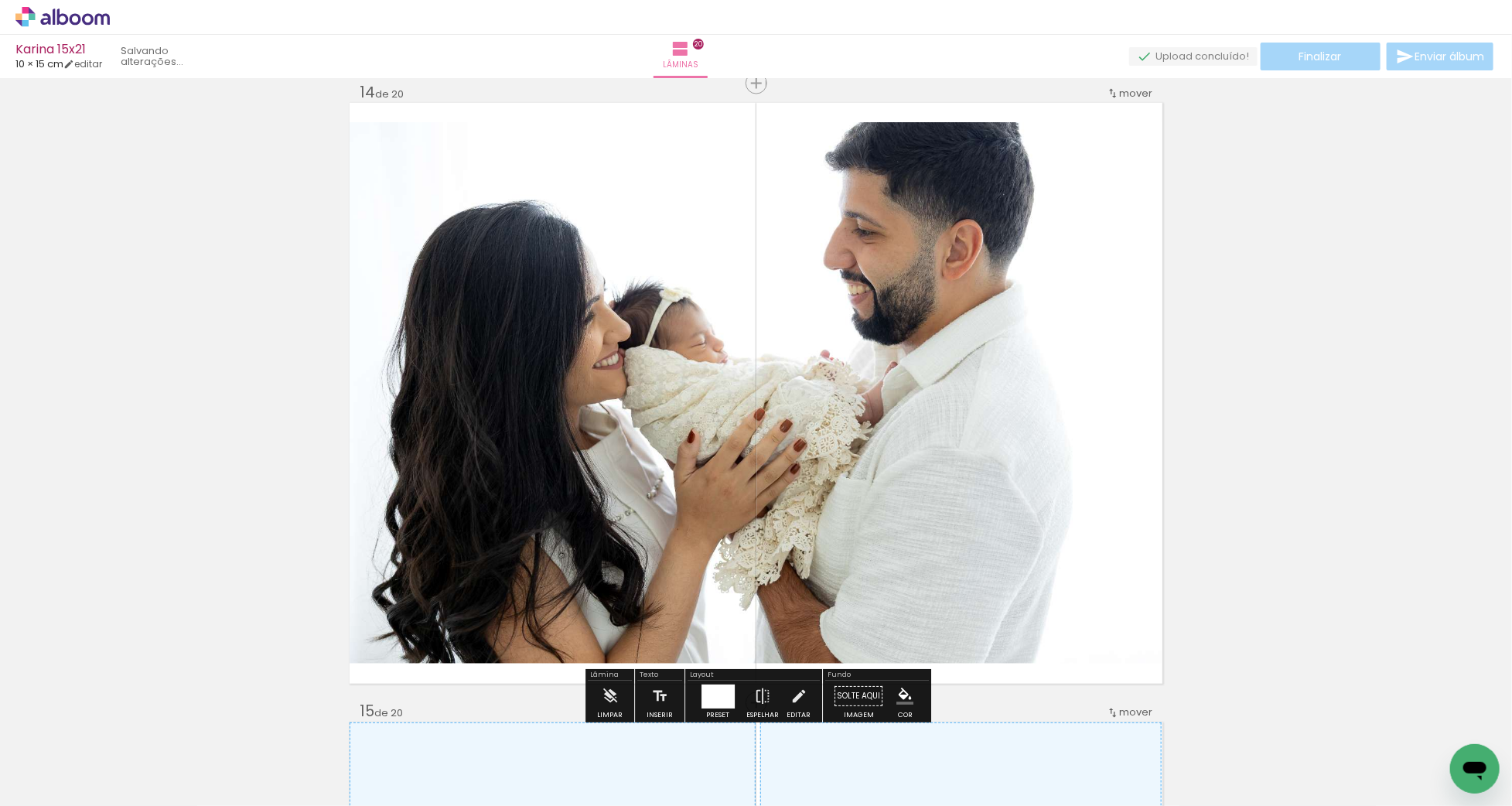
scroll to position [8070, 0]
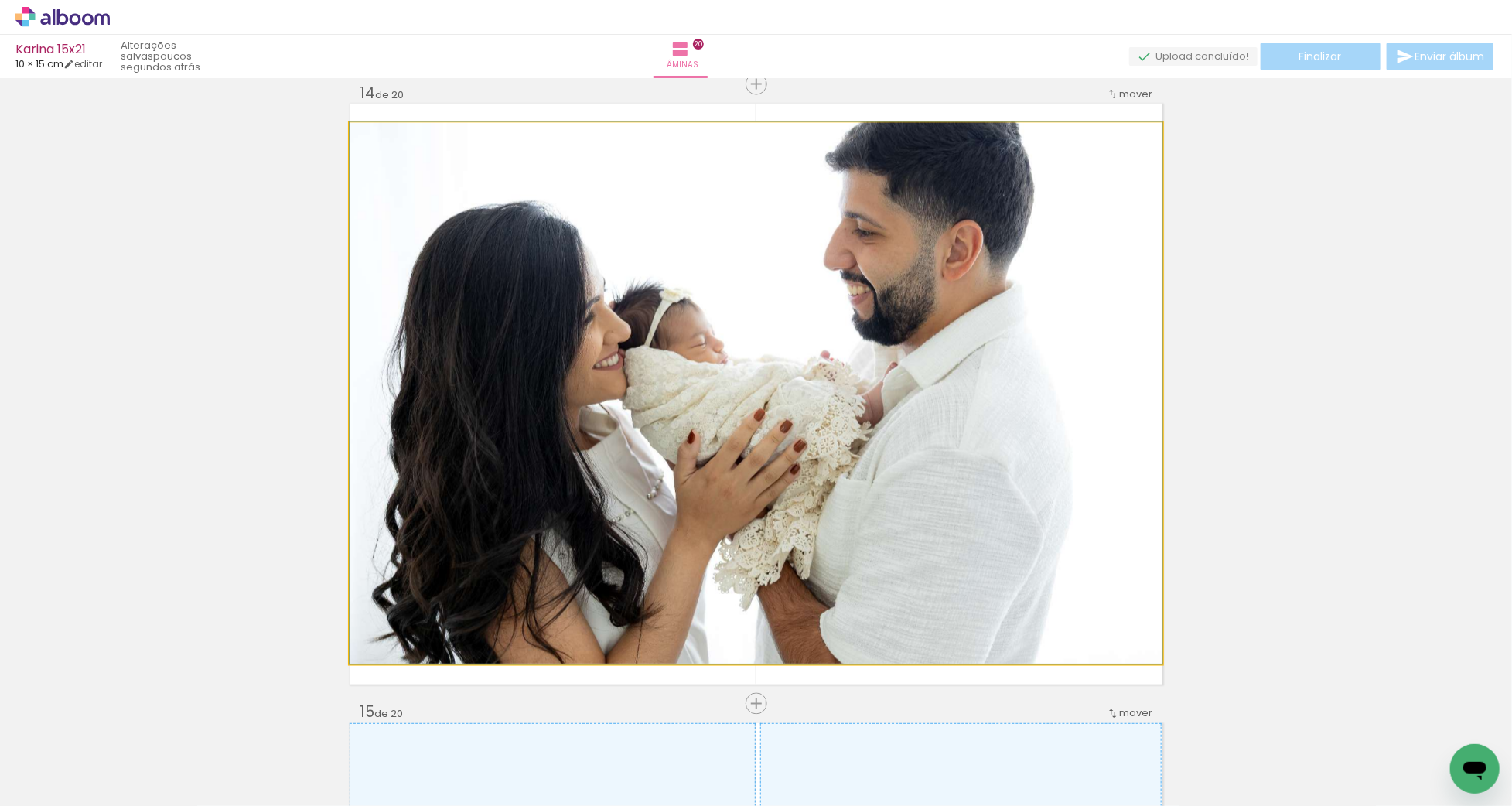
click at [702, 449] on quentale-photo at bounding box center [756, 393] width 813 height 541
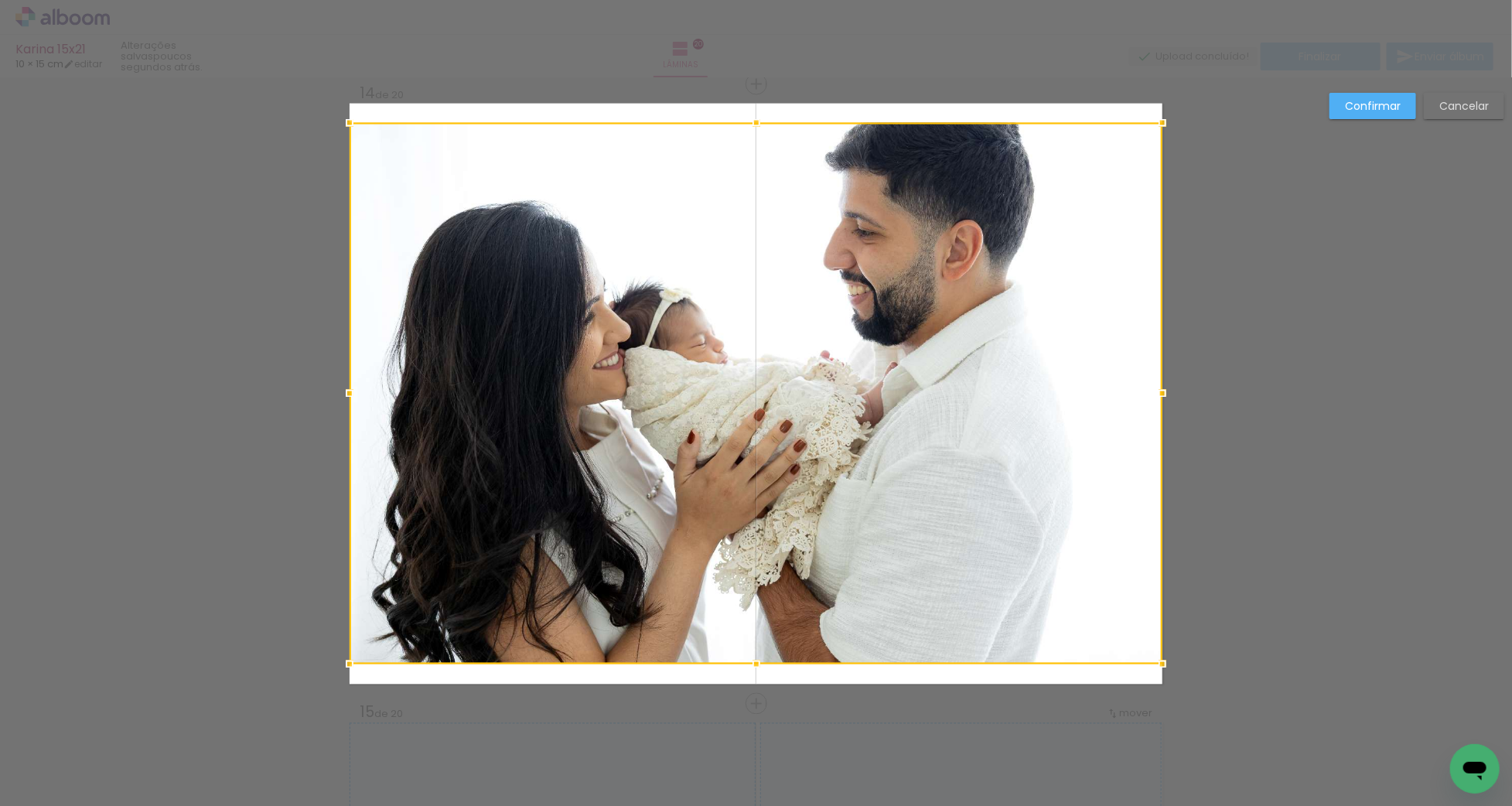
click at [724, 450] on div at bounding box center [756, 393] width 813 height 541
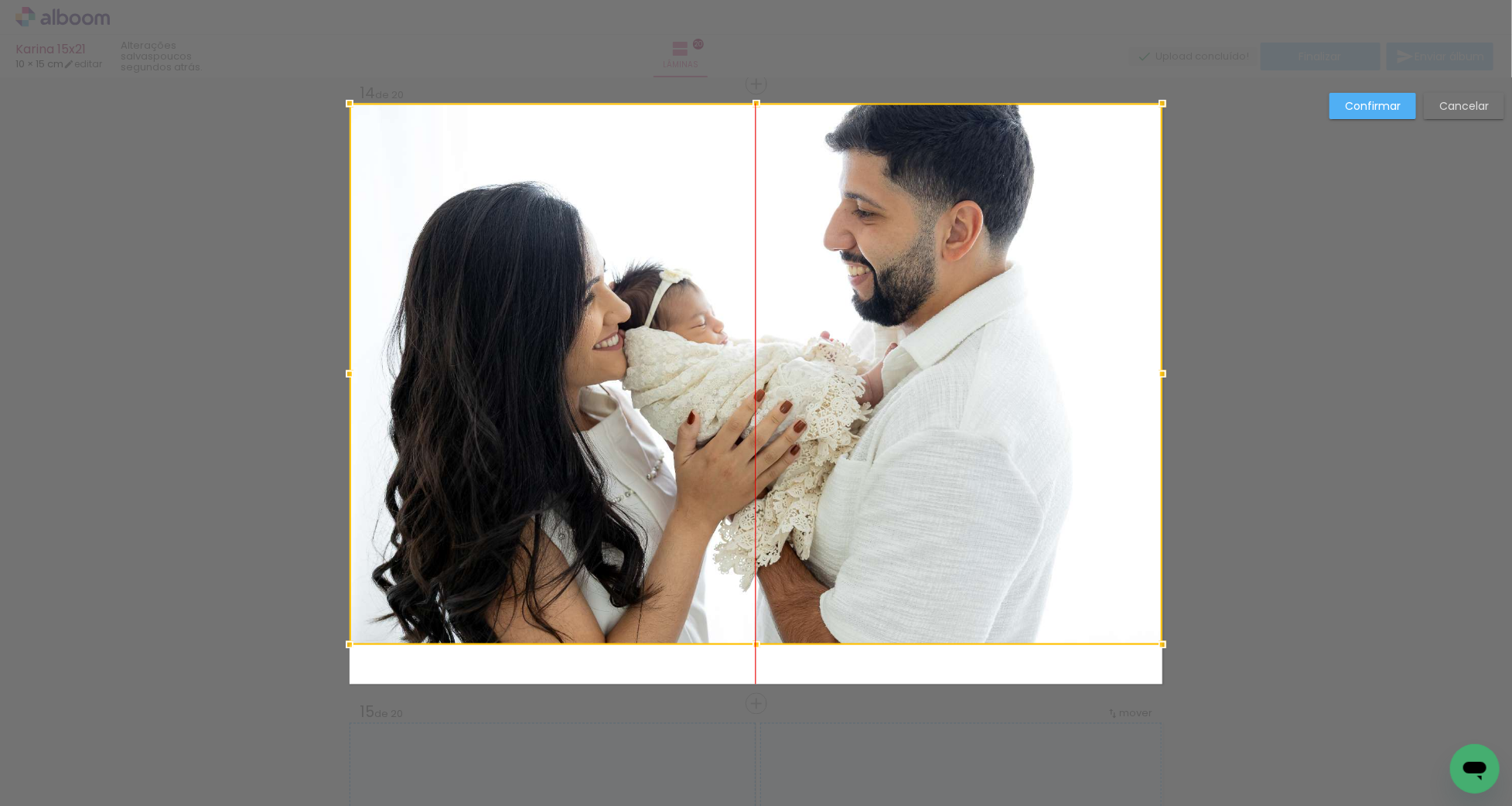
drag, startPoint x: 747, startPoint y: 456, endPoint x: 753, endPoint y: 395, distance: 61.3
click at [753, 395] on div at bounding box center [756, 374] width 813 height 541
drag, startPoint x: 756, startPoint y: 649, endPoint x: 764, endPoint y: 687, distance: 38.8
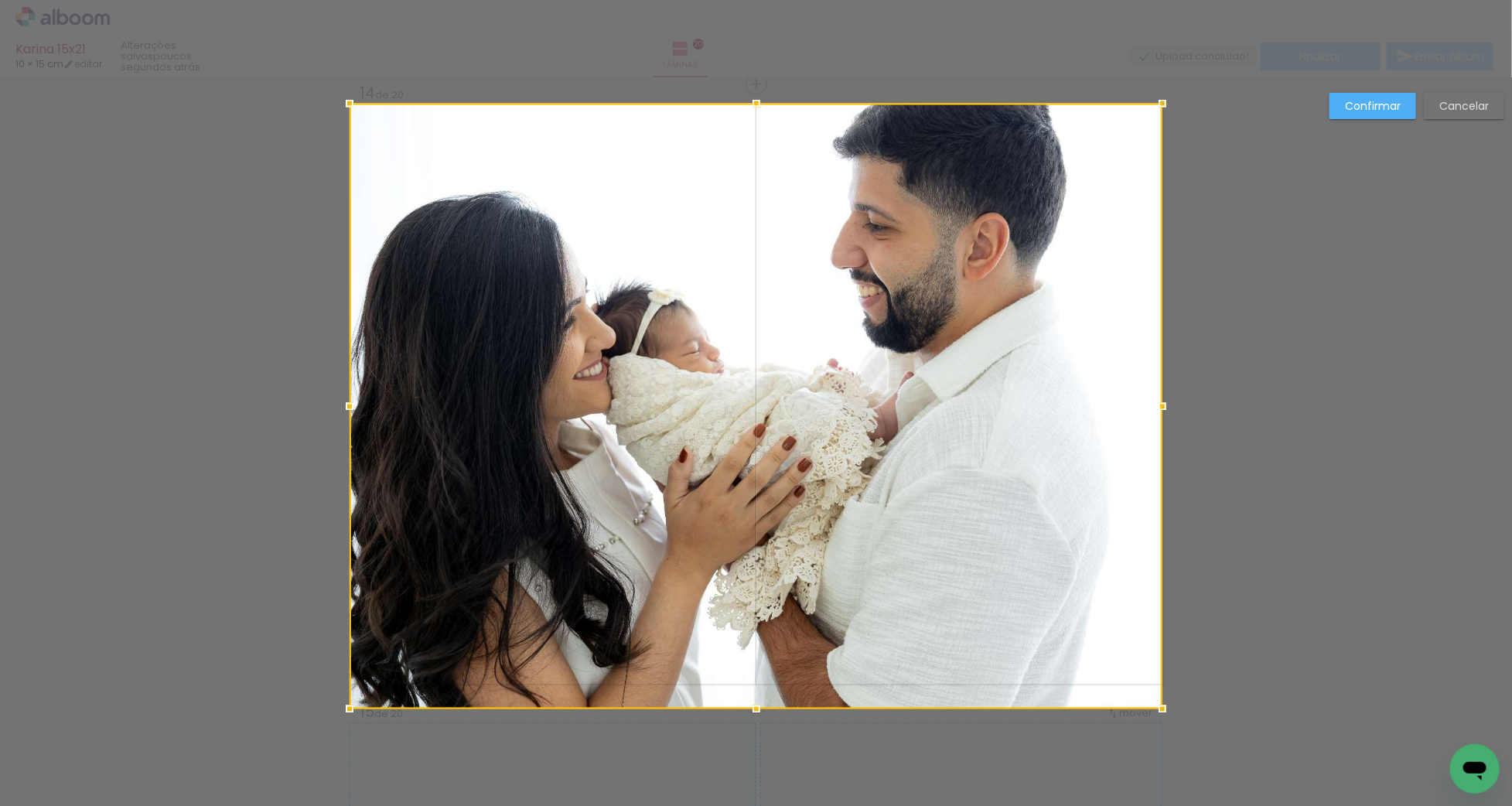
click at [764, 680] on div at bounding box center [756, 406] width 813 height 605
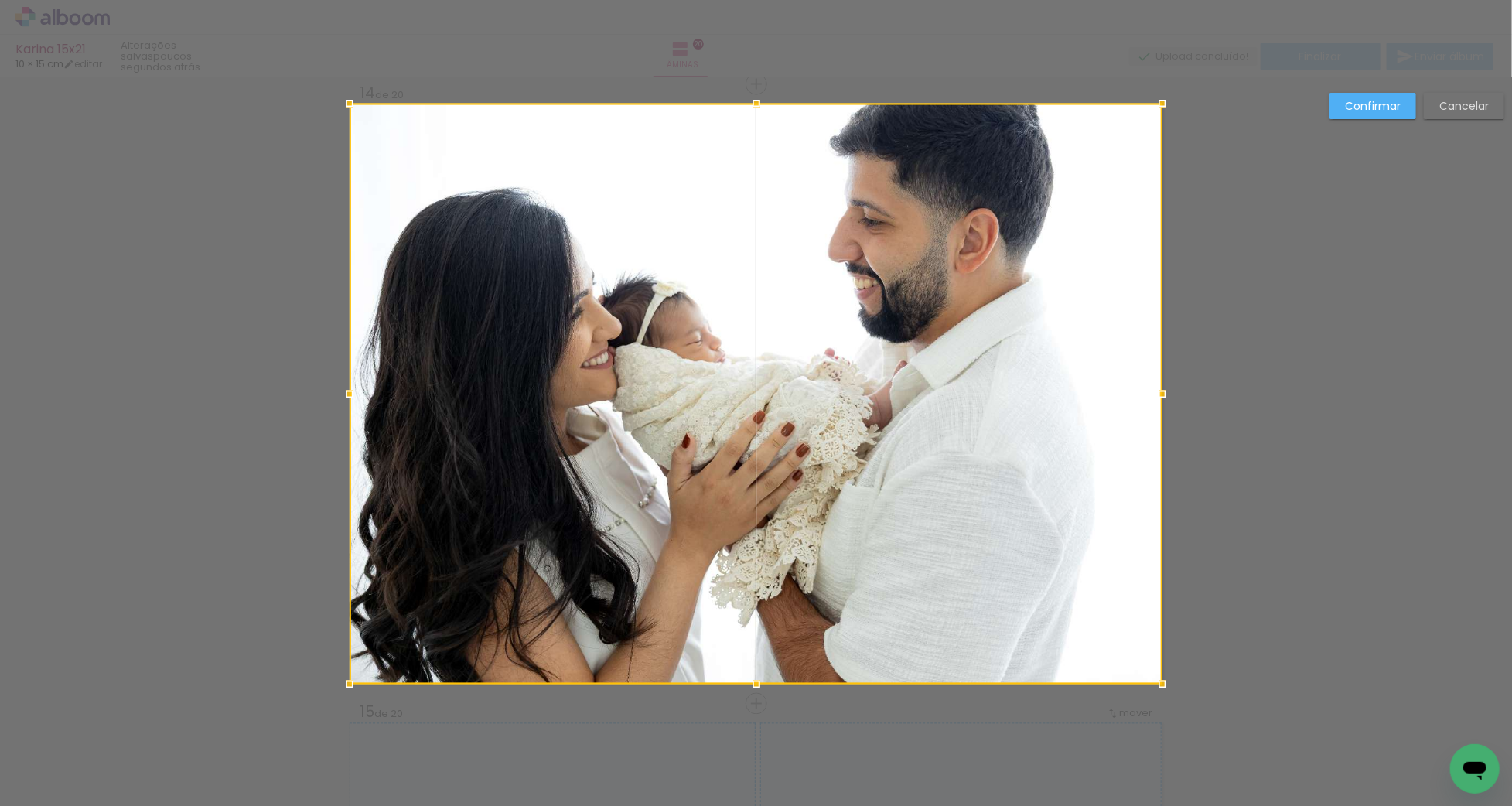
scroll to position [8074, 0]
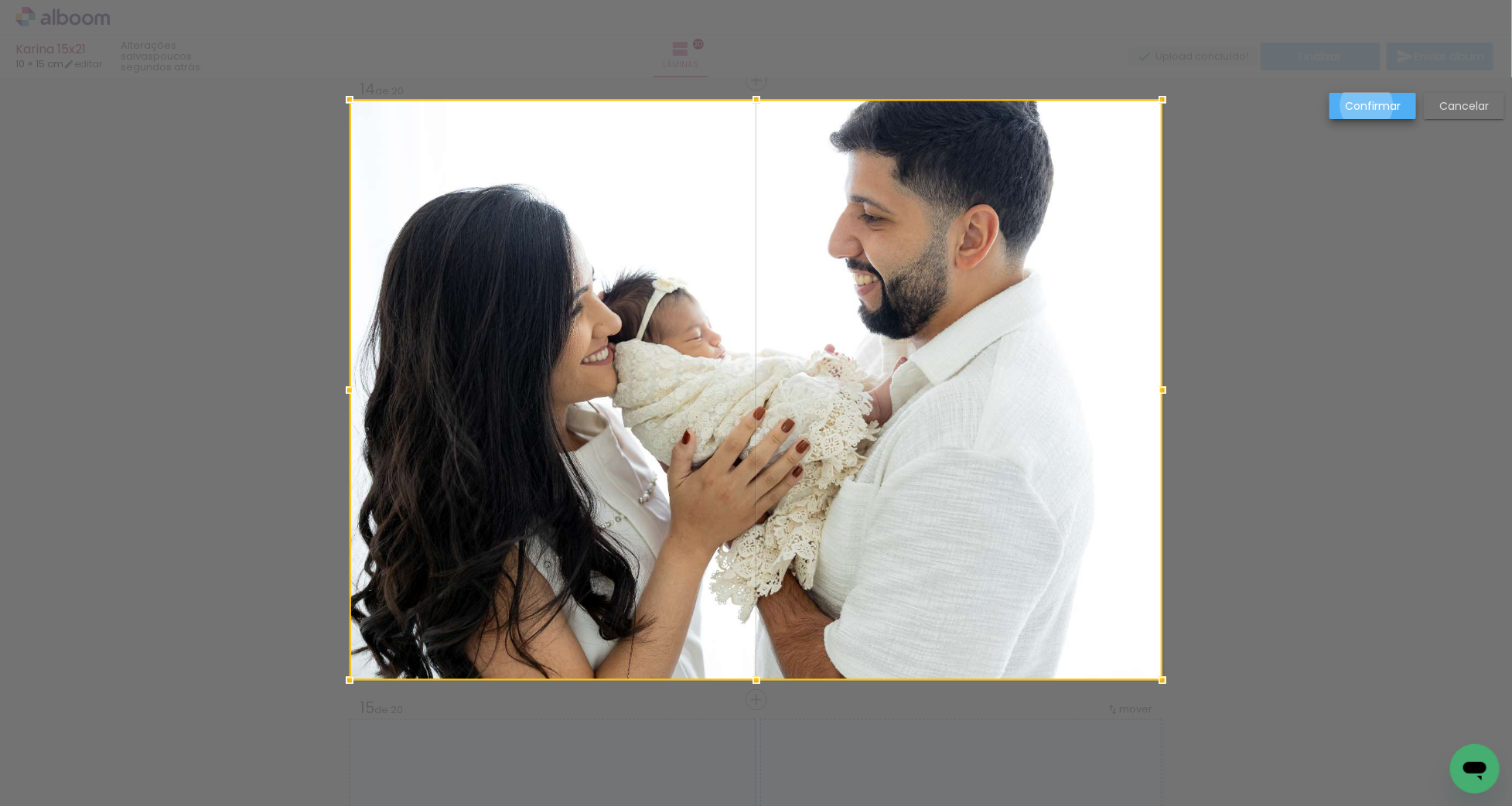
click at [0, 0] on slot "Confirmar" at bounding box center [0, 0] width 0 height 0
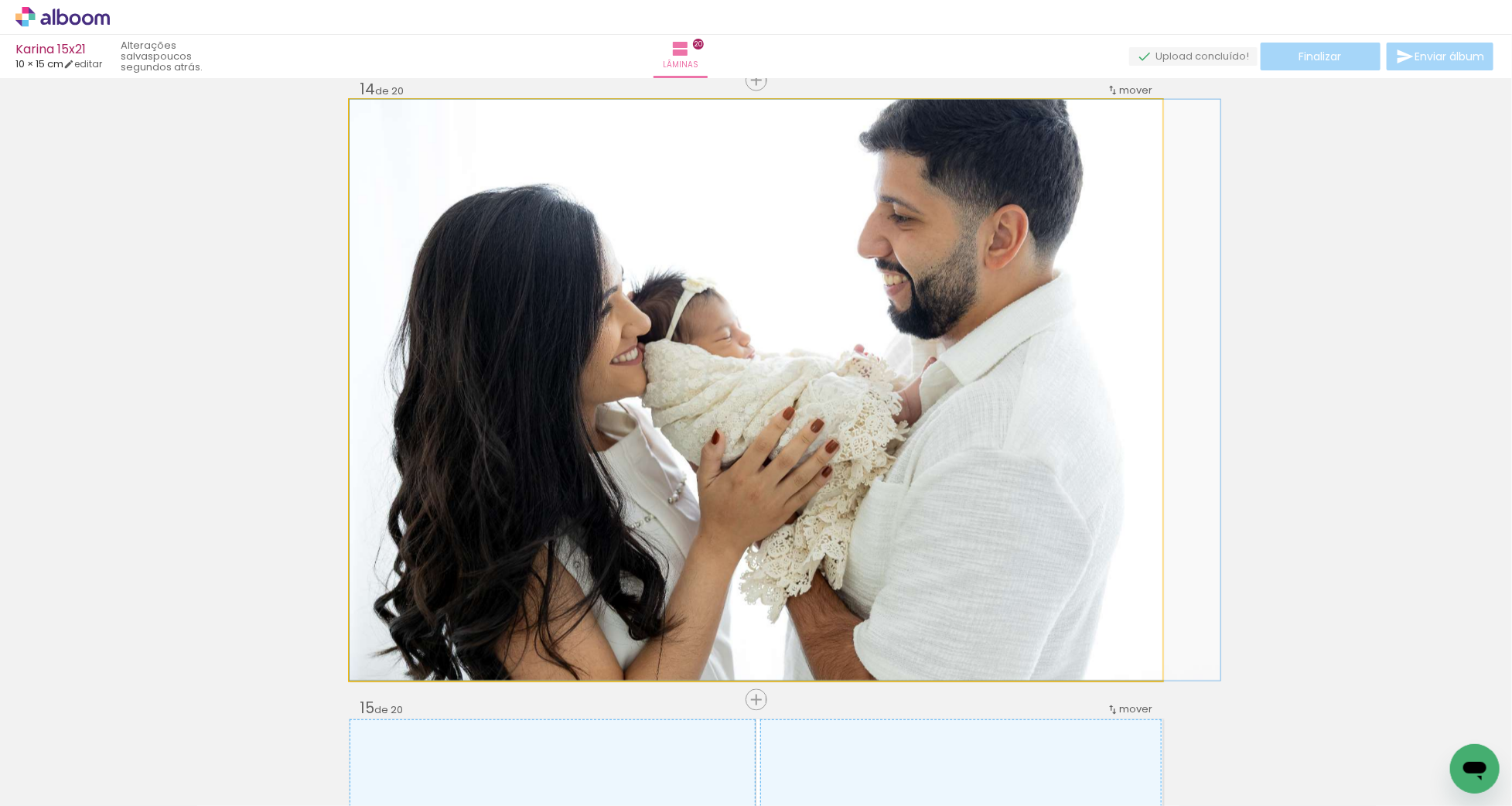
drag, startPoint x: 816, startPoint y: 354, endPoint x: 865, endPoint y: 354, distance: 49.0
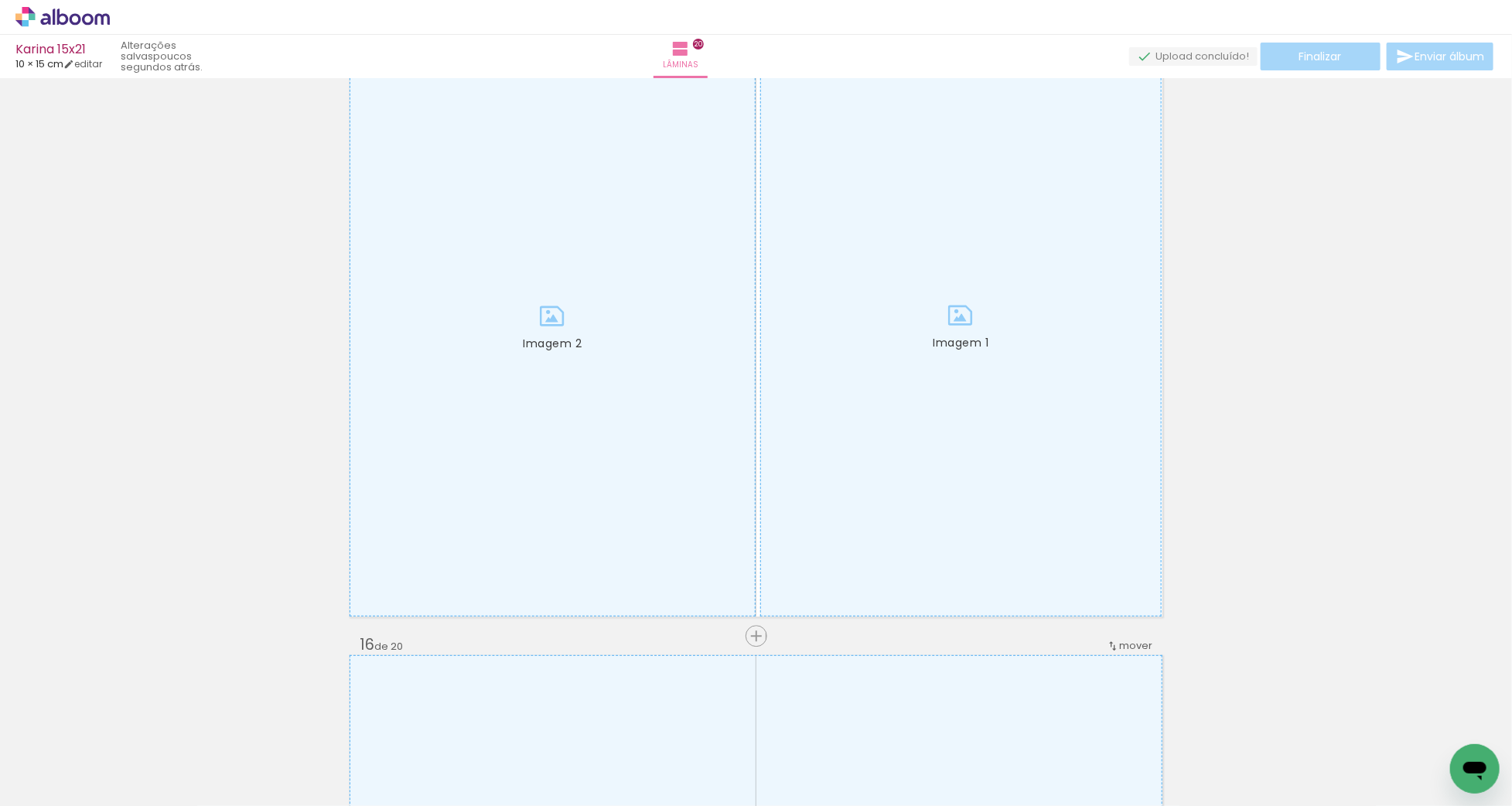
scroll to position [0, 0]
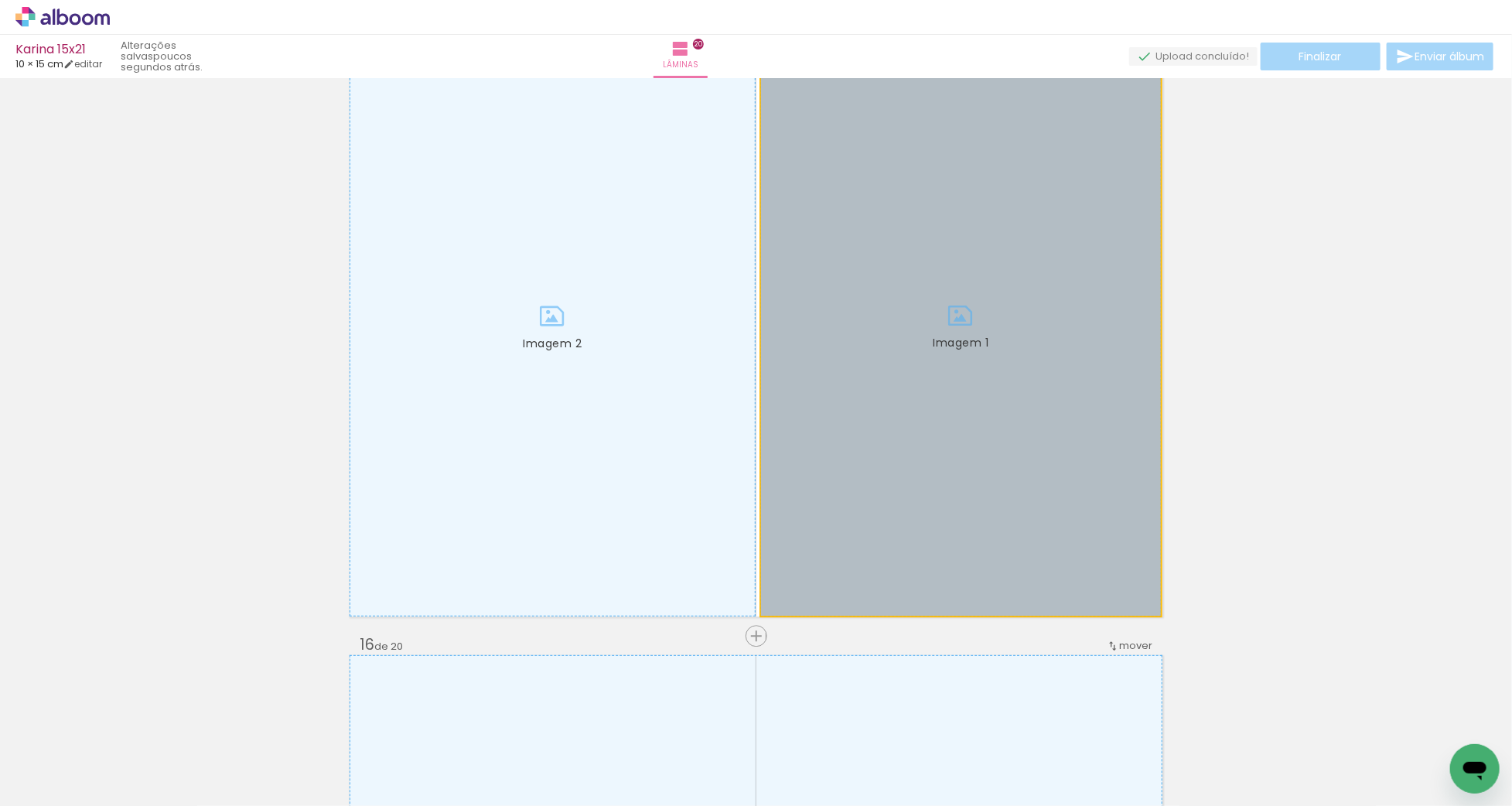
drag, startPoint x: 943, startPoint y: 349, endPoint x: 900, endPoint y: 380, distance: 53.0
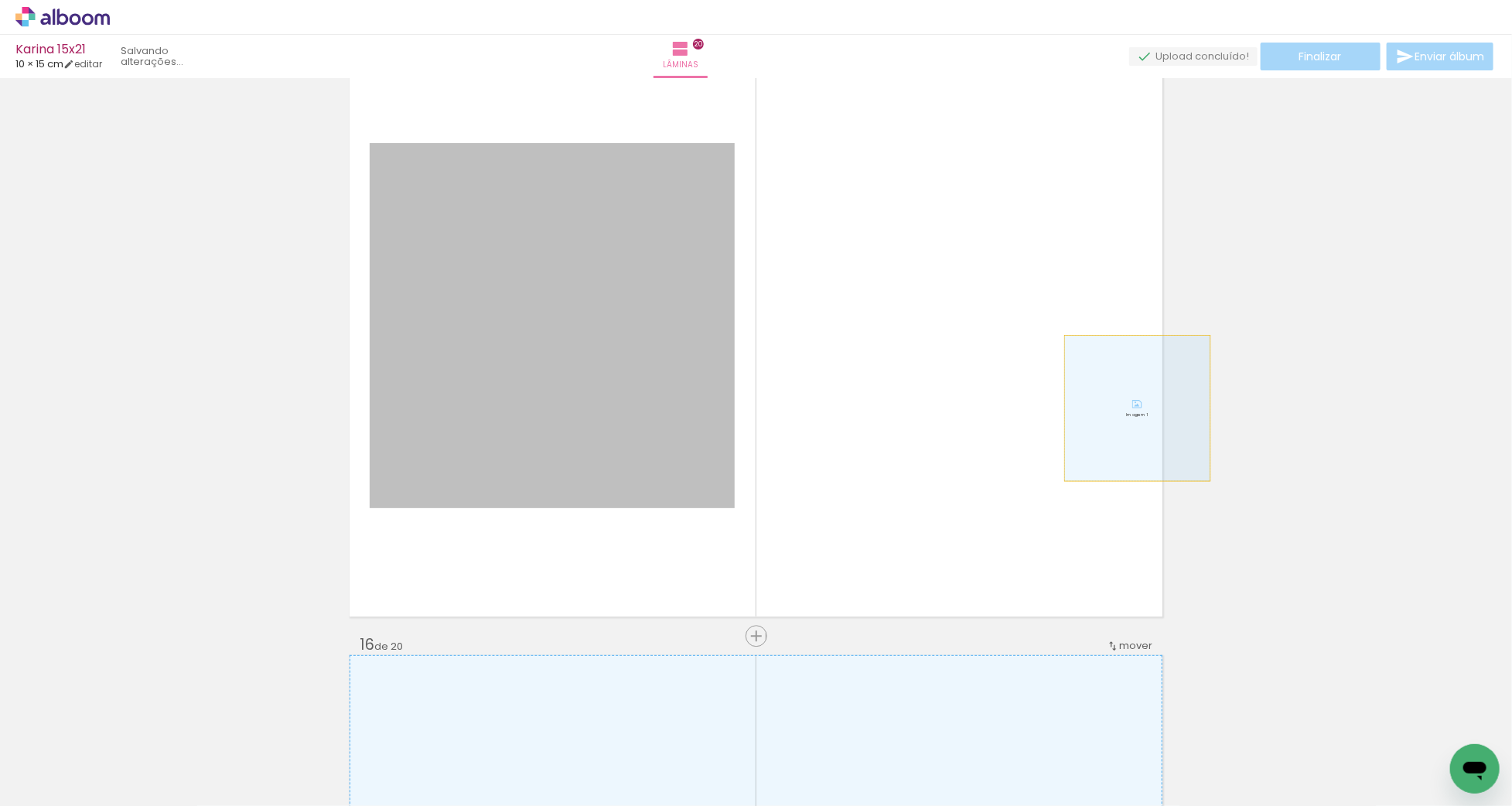
drag, startPoint x: 631, startPoint y: 428, endPoint x: 1287, endPoint y: 406, distance: 656.4
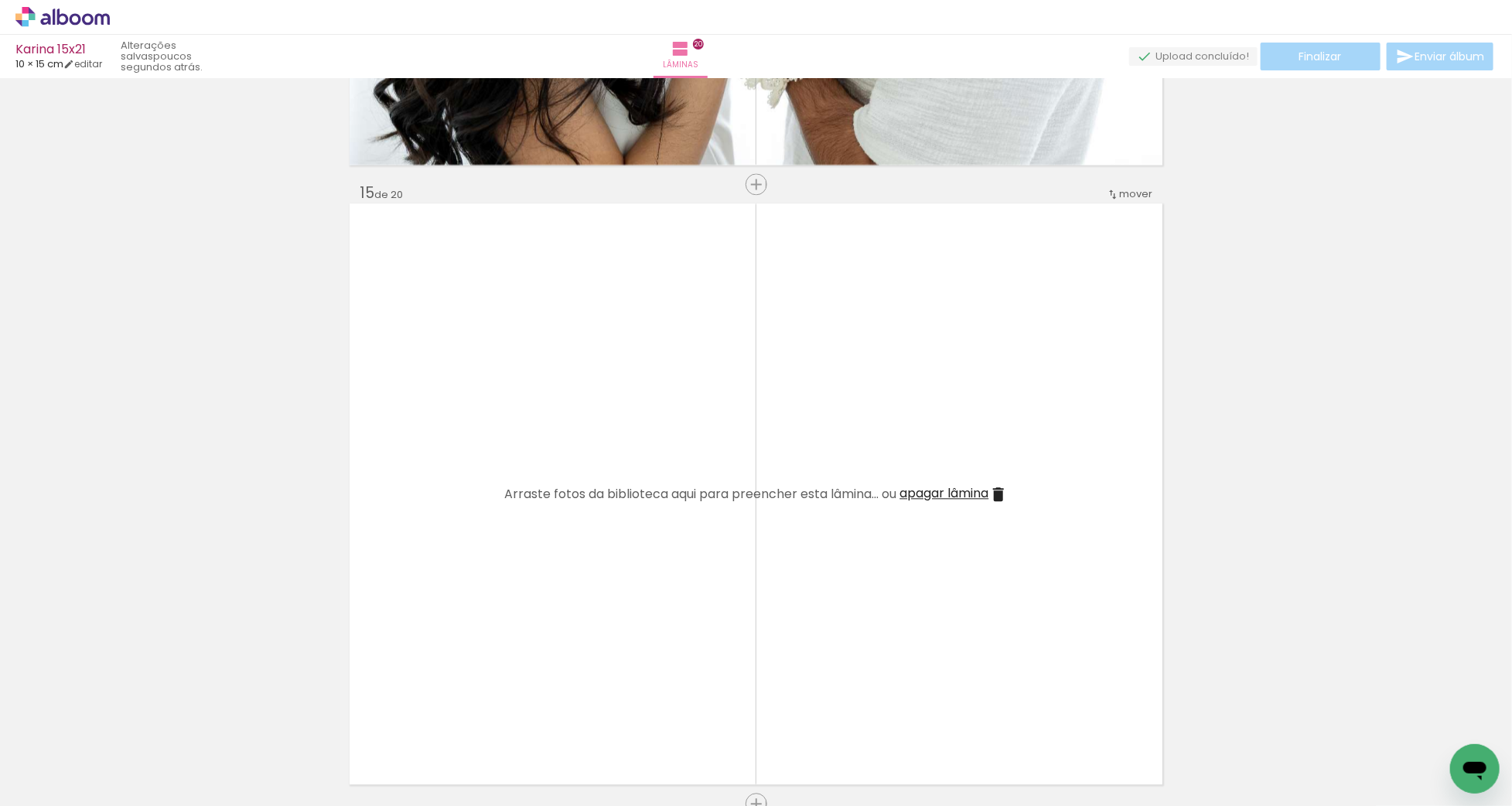
scroll to position [8374, 0]
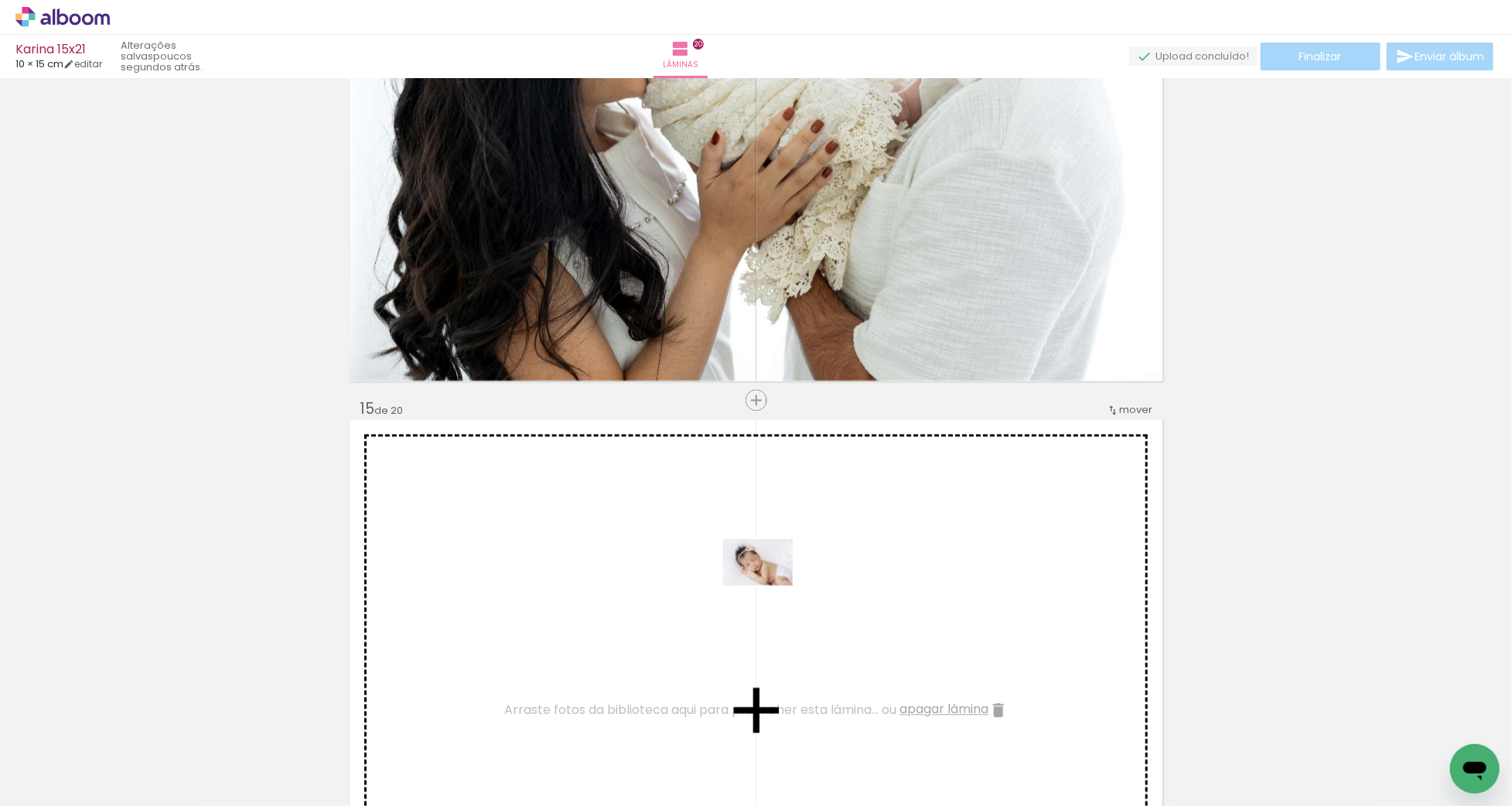
drag, startPoint x: 403, startPoint y: 711, endPoint x: 770, endPoint y: 586, distance: 387.7
click at [770, 586] on quentale-workspace at bounding box center [756, 403] width 1512 height 806
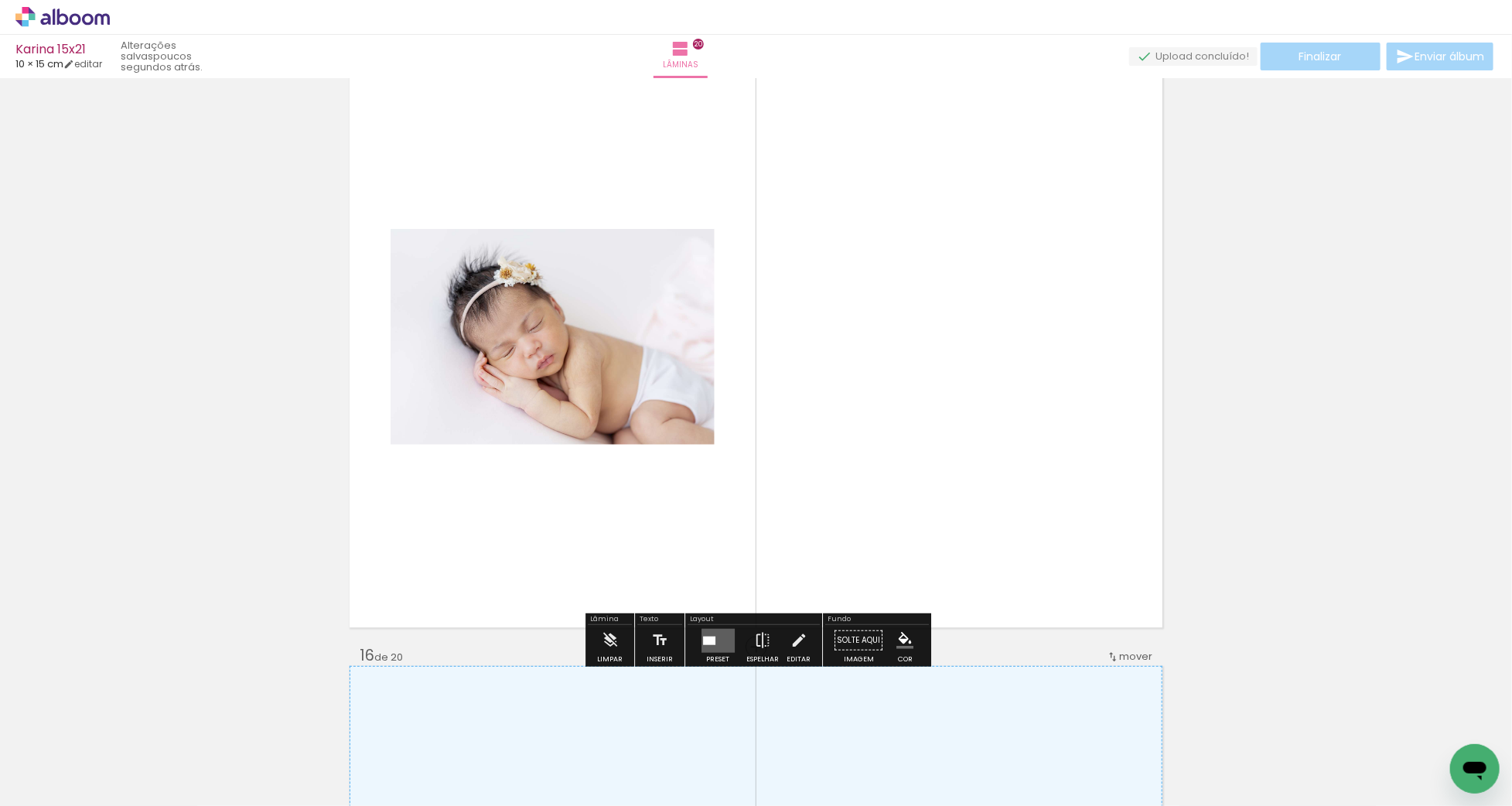
scroll to position [8827, 0]
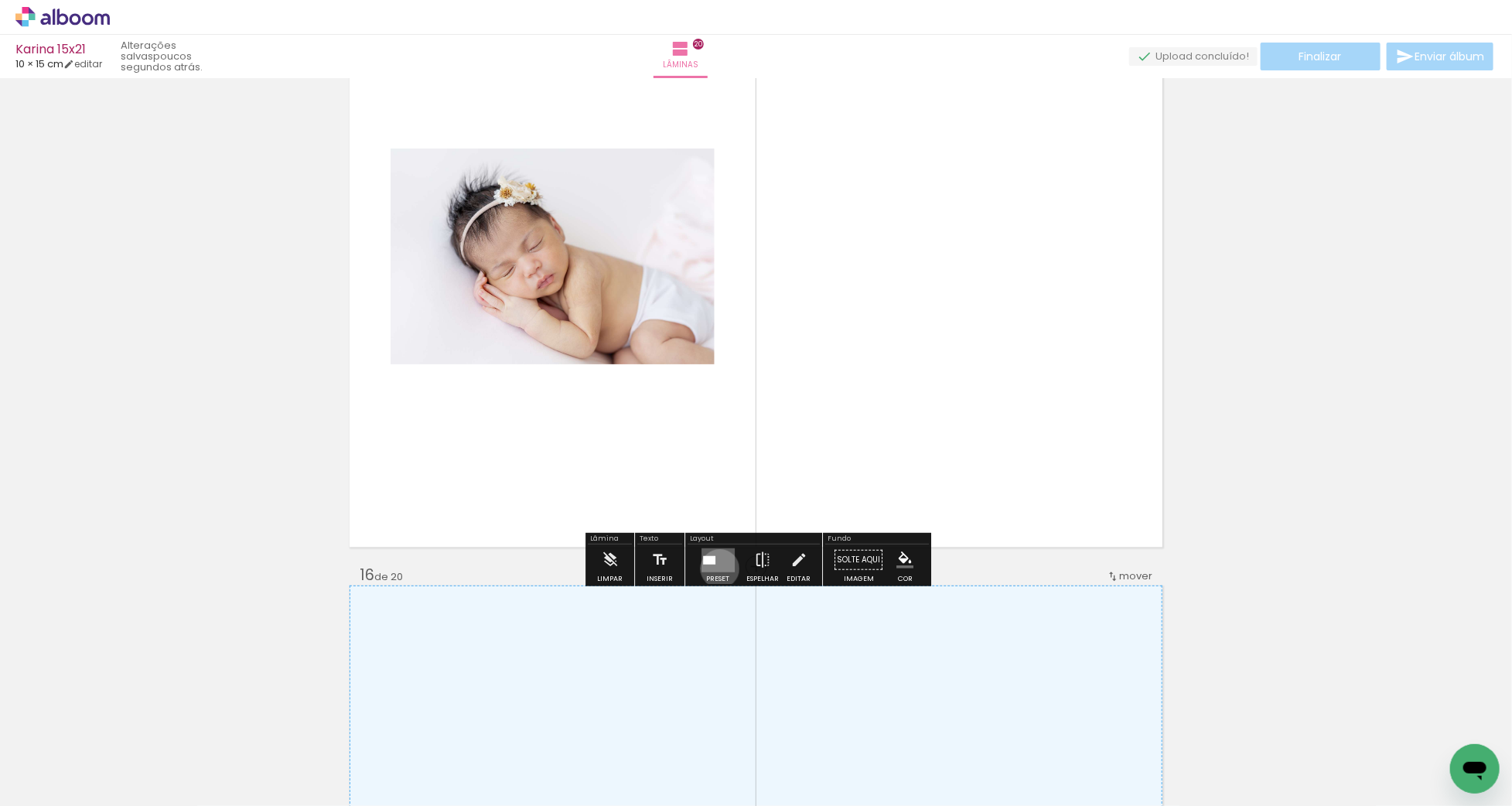
drag, startPoint x: 716, startPoint y: 567, endPoint x: 844, endPoint y: 522, distance: 135.7
click at [716, 567] on quentale-layouter at bounding box center [718, 560] width 33 height 24
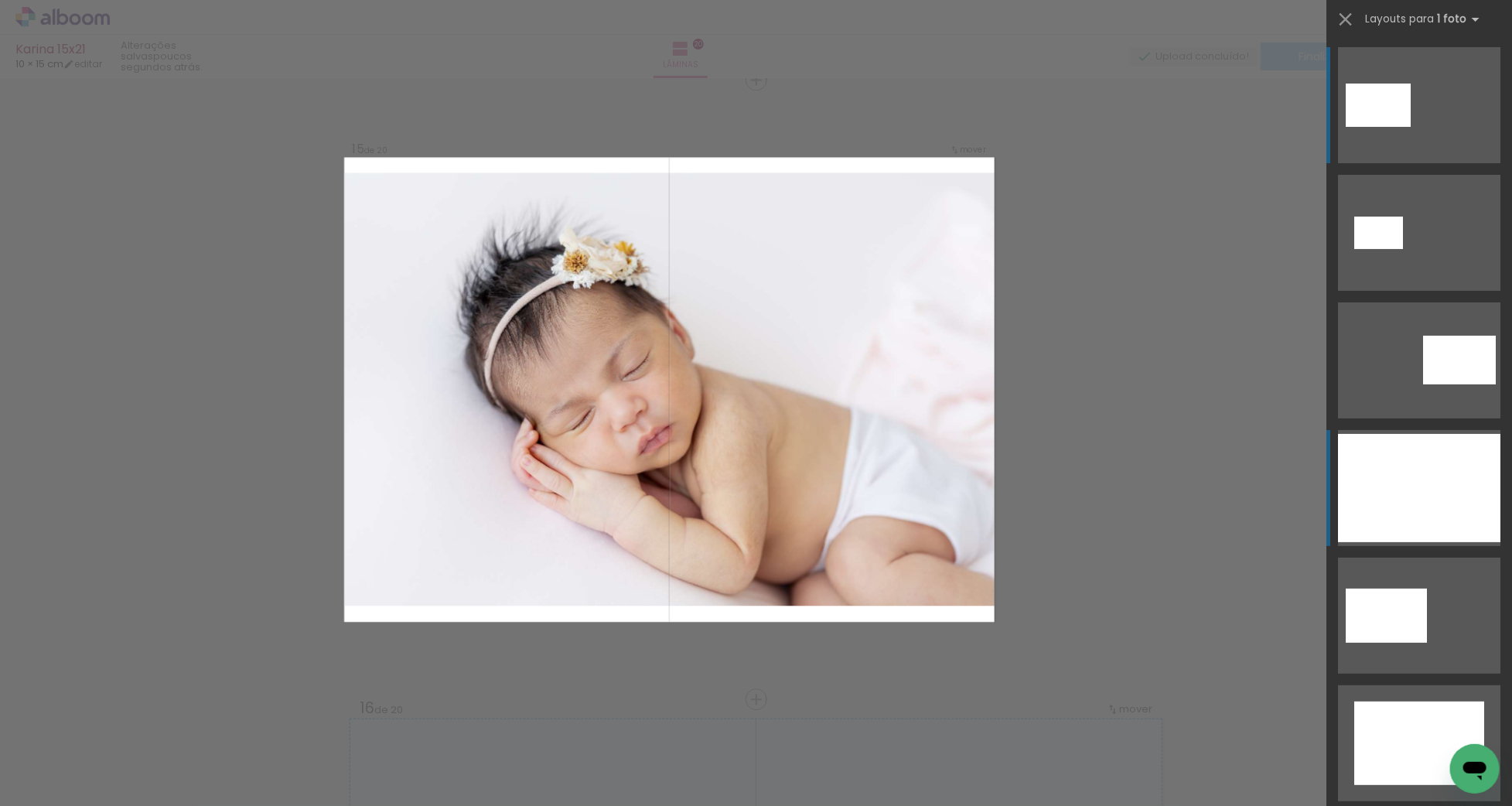
scroll to position [8690, 0]
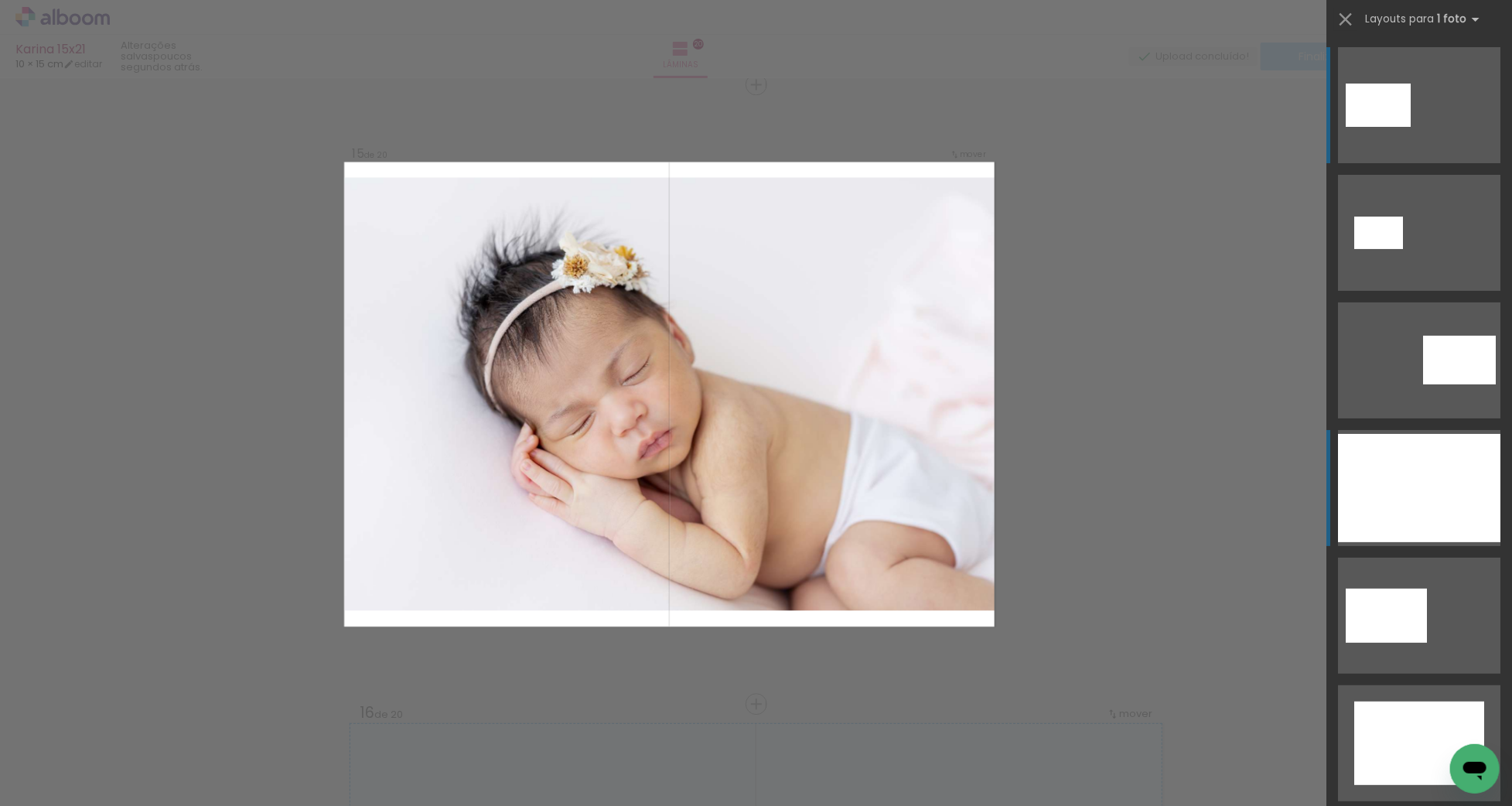
drag, startPoint x: 1399, startPoint y: 473, endPoint x: 1386, endPoint y: 471, distance: 13.2
click at [1399, 473] on div at bounding box center [1419, 488] width 162 height 108
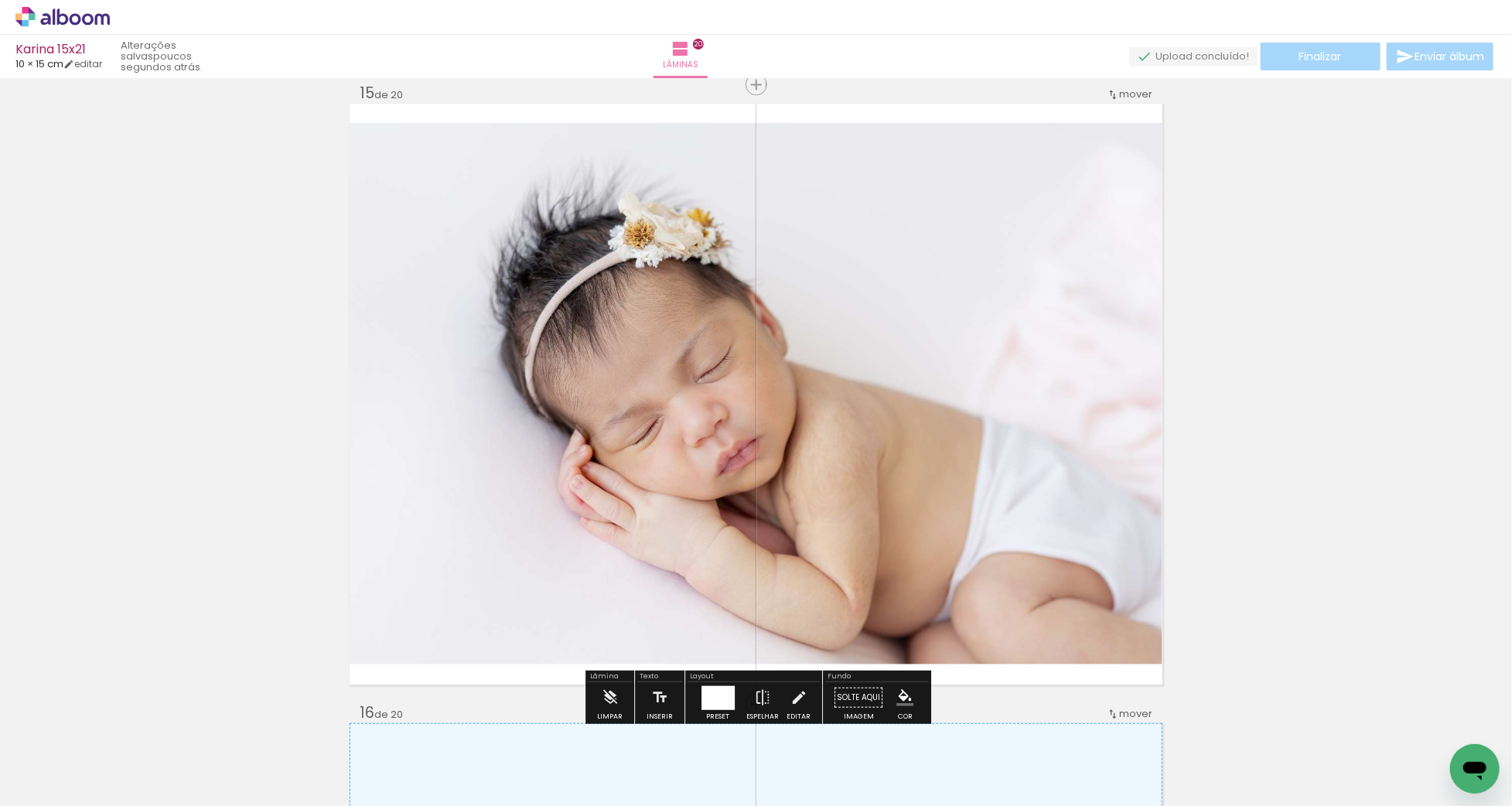
click at [827, 446] on quentale-photo at bounding box center [756, 393] width 813 height 541
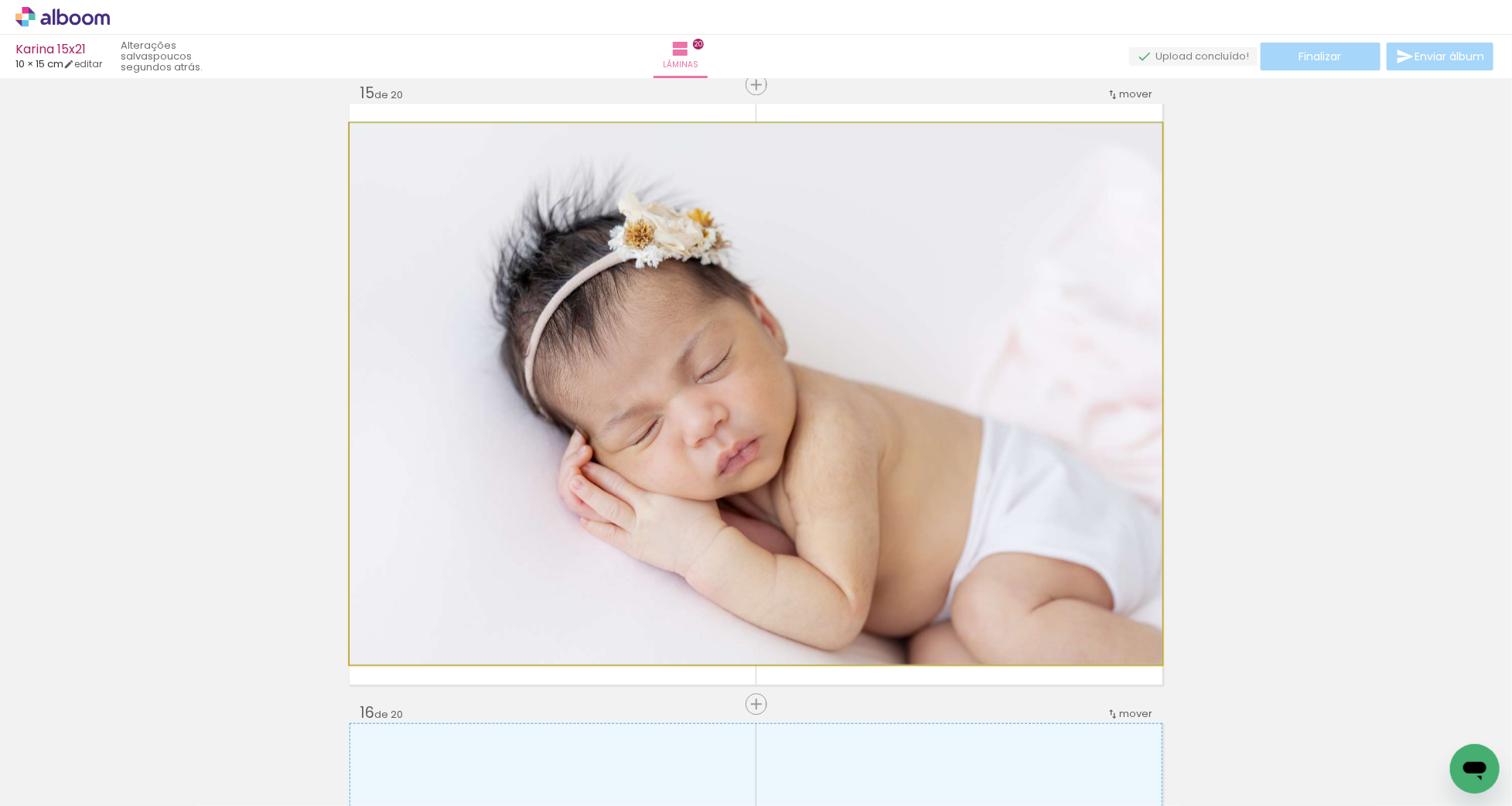
click at [827, 446] on quentale-photo at bounding box center [756, 393] width 813 height 541
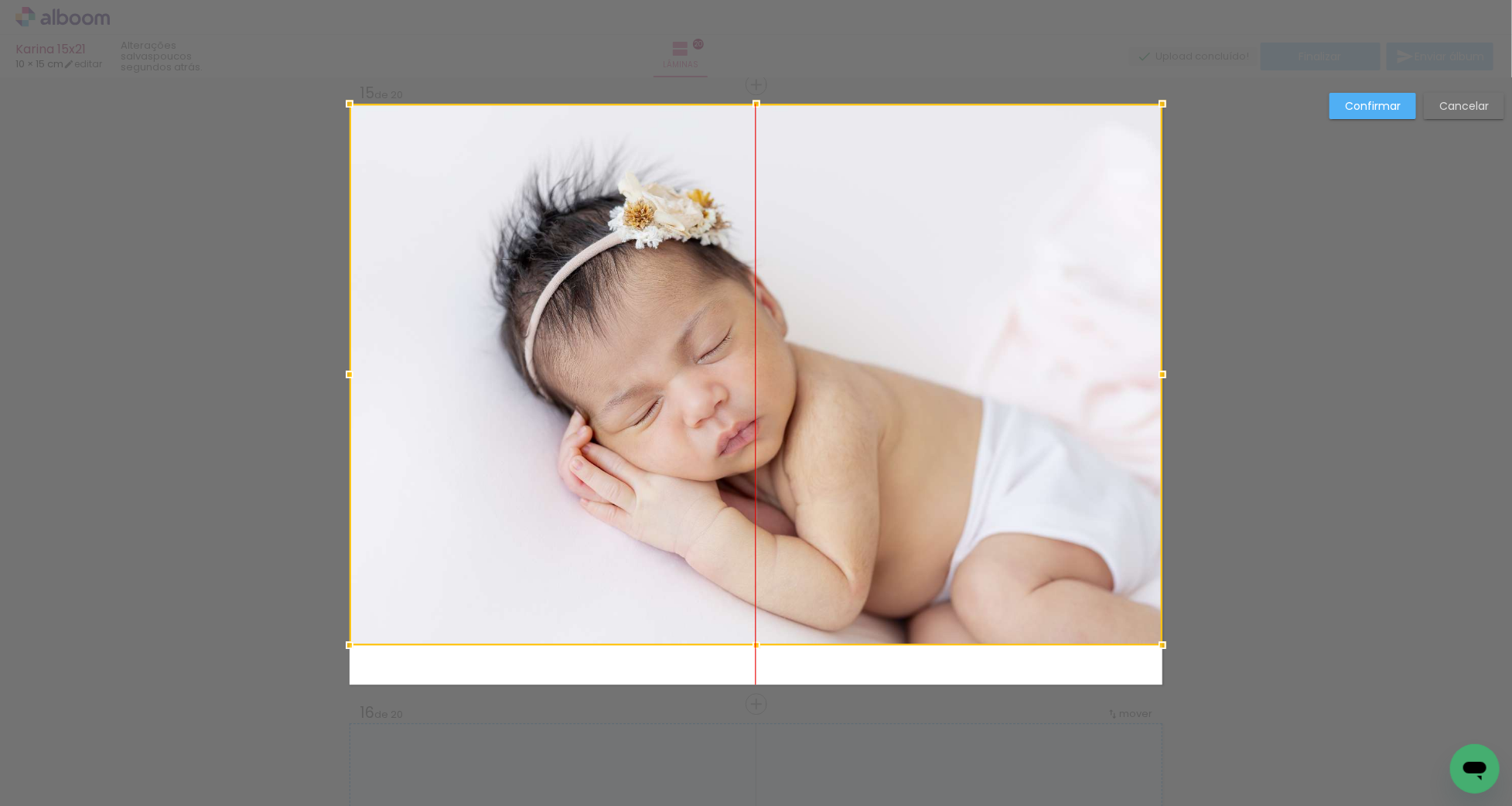
drag, startPoint x: 794, startPoint y: 480, endPoint x: 800, endPoint y: 427, distance: 53.3
click at [800, 427] on div at bounding box center [756, 374] width 813 height 541
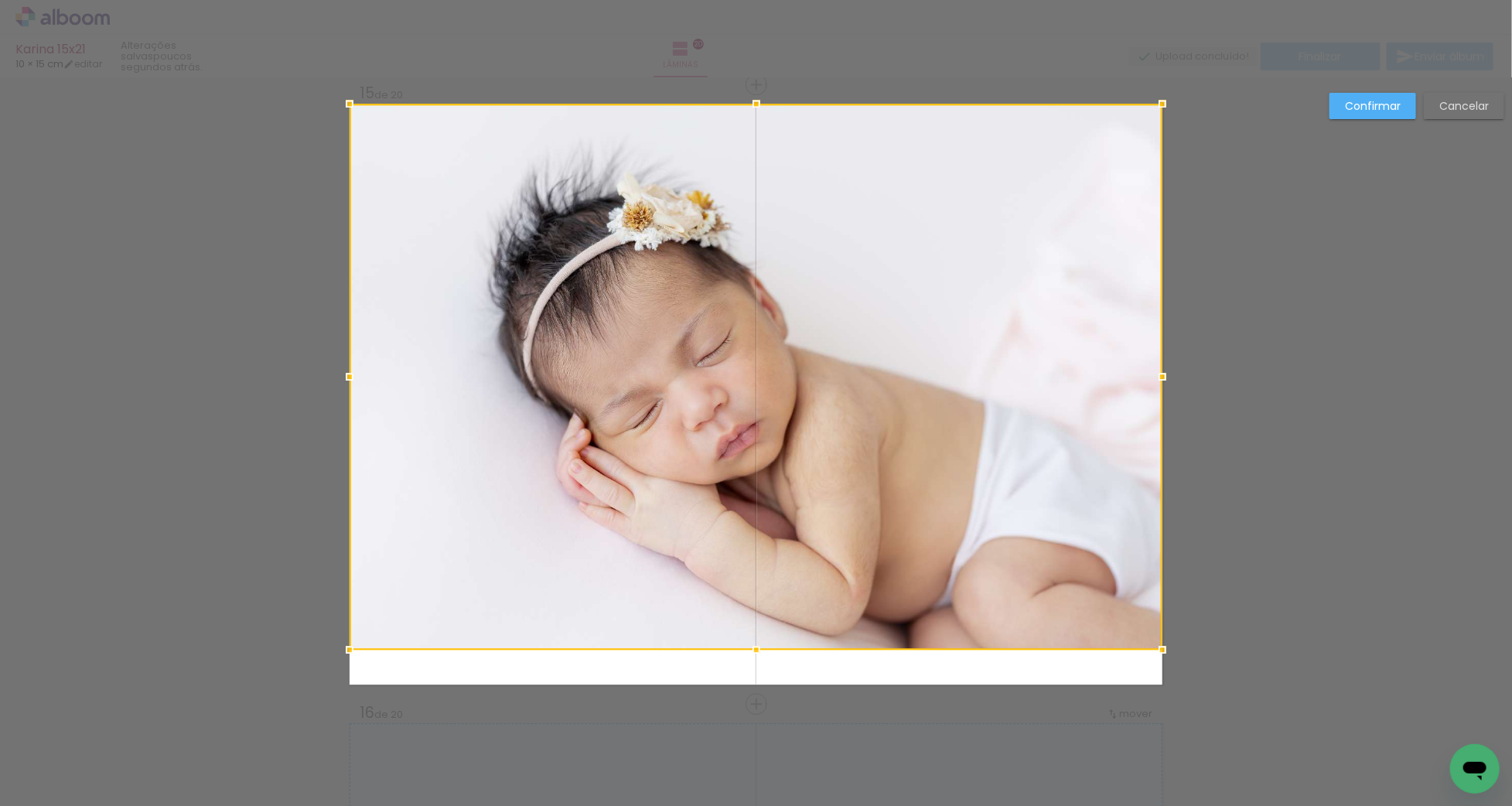
drag, startPoint x: 758, startPoint y: 673, endPoint x: 760, endPoint y: 714, distance: 41.0
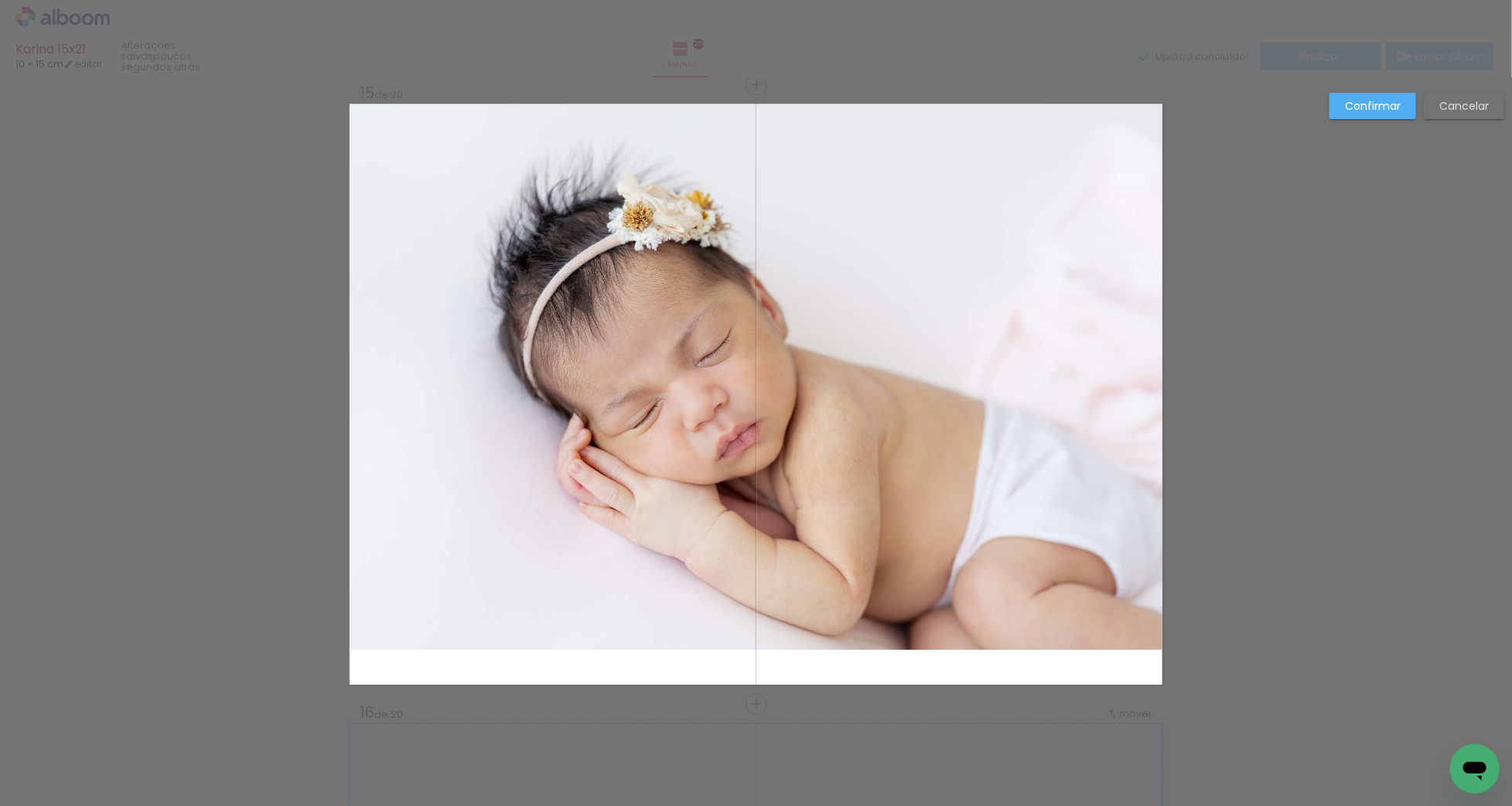
click at [756, 646] on quentale-photo at bounding box center [756, 376] width 813 height 546
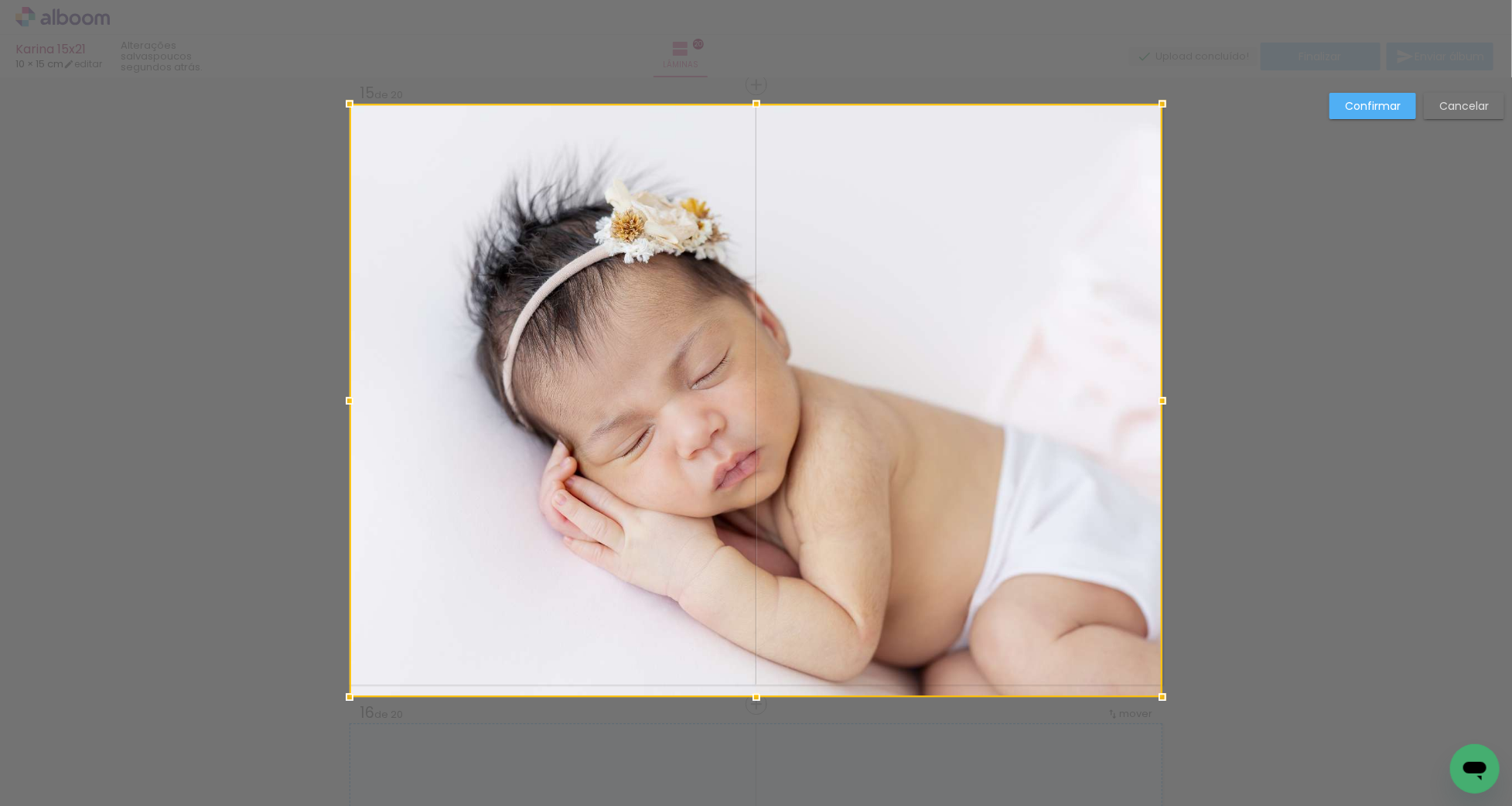
drag, startPoint x: 756, startPoint y: 652, endPoint x: 757, endPoint y: 680, distance: 28.0
click at [757, 680] on div at bounding box center [756, 400] width 813 height 593
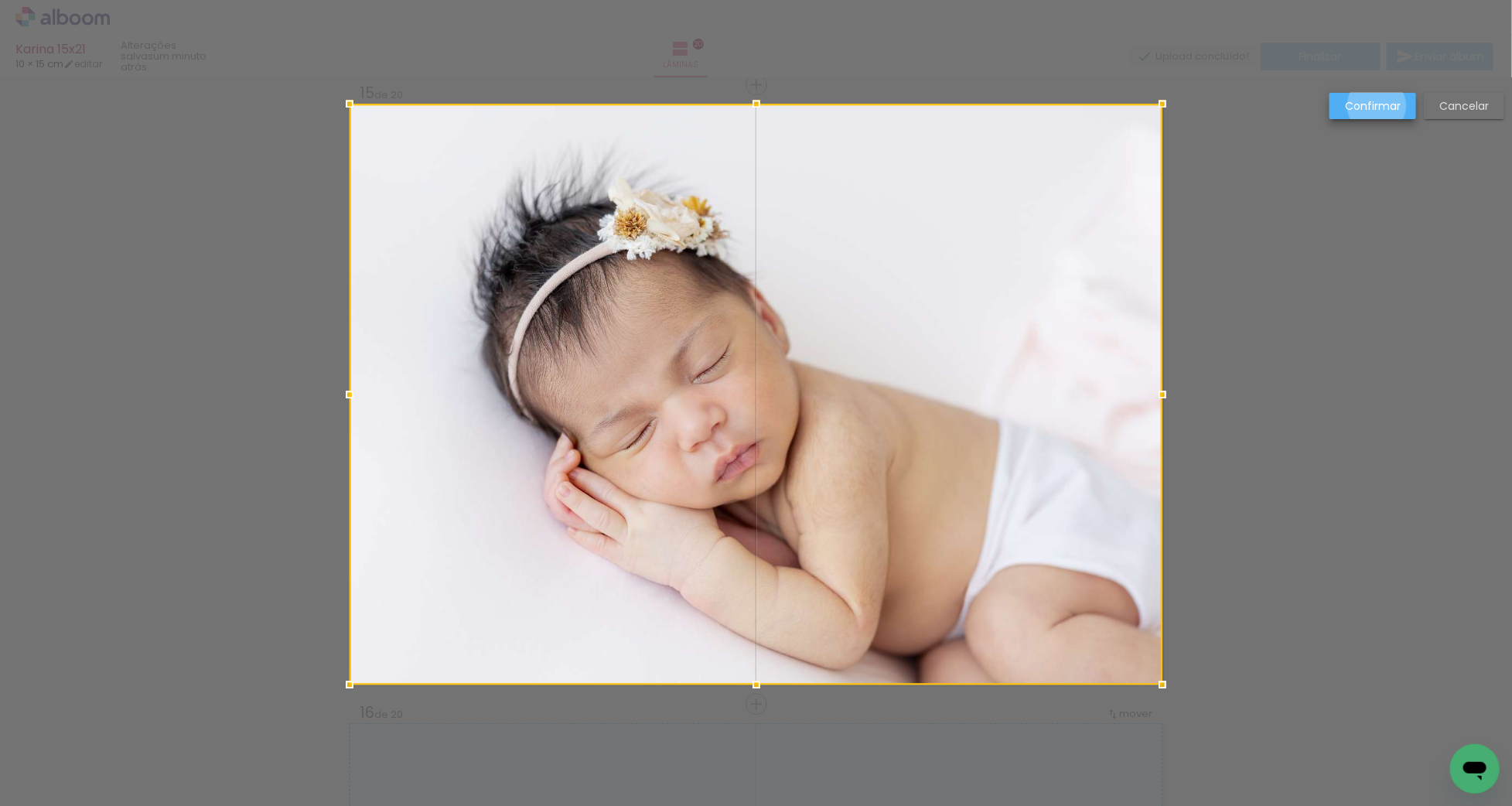
click at [0, 0] on slot "Confirmar" at bounding box center [0, 0] width 0 height 0
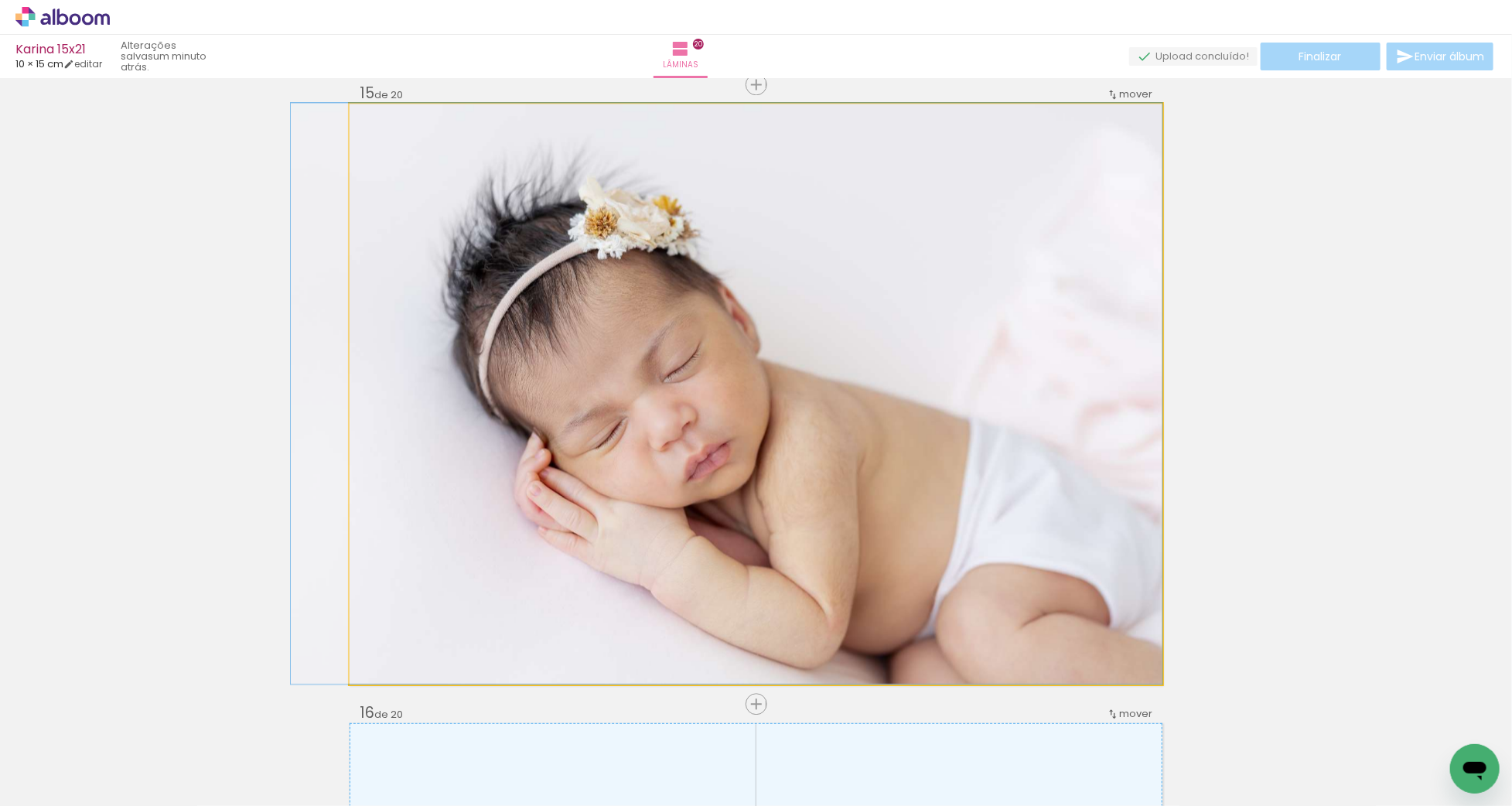
drag, startPoint x: 997, startPoint y: 410, endPoint x: 946, endPoint y: 409, distance: 51.0
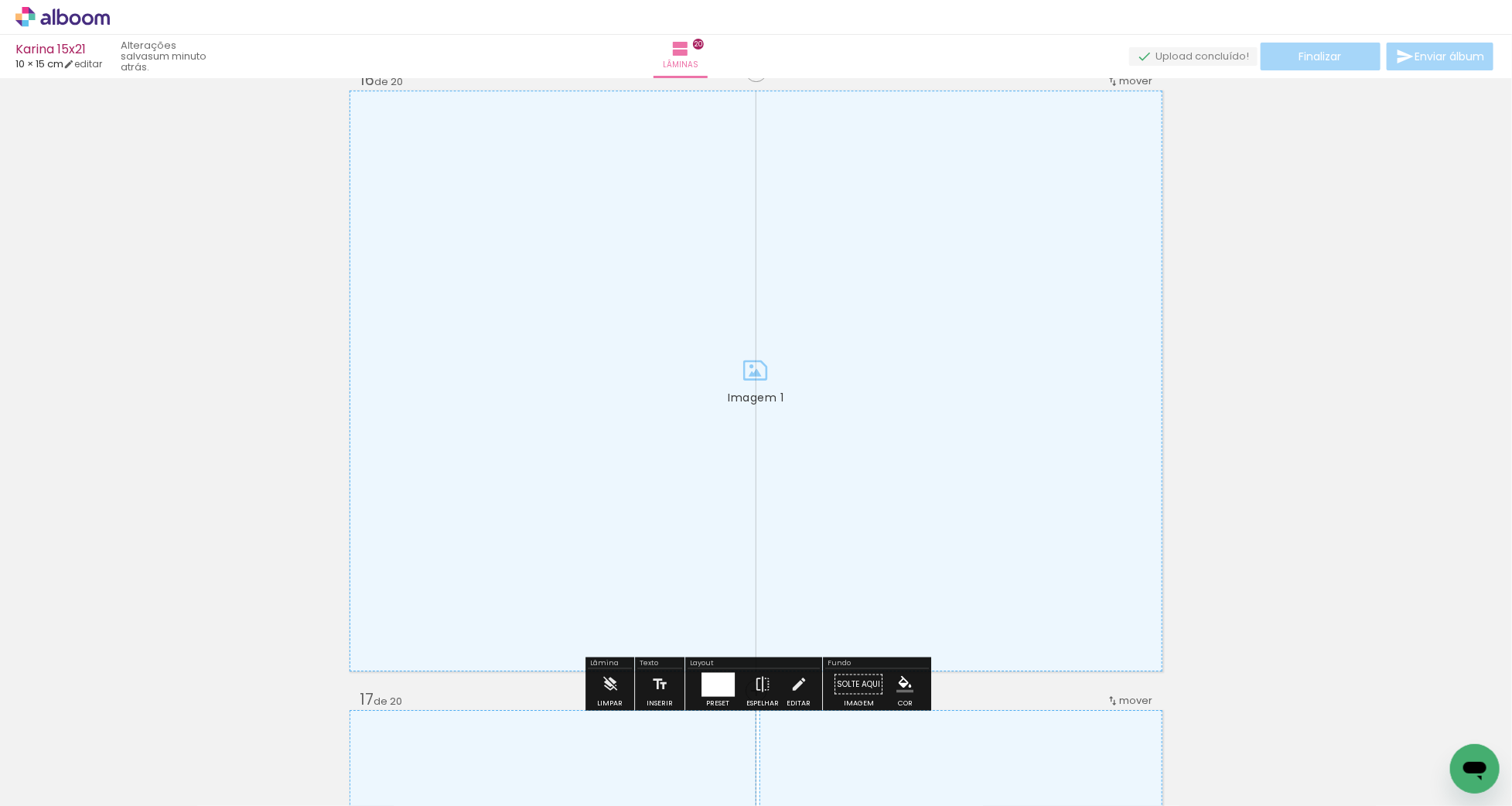
scroll to position [9325, 0]
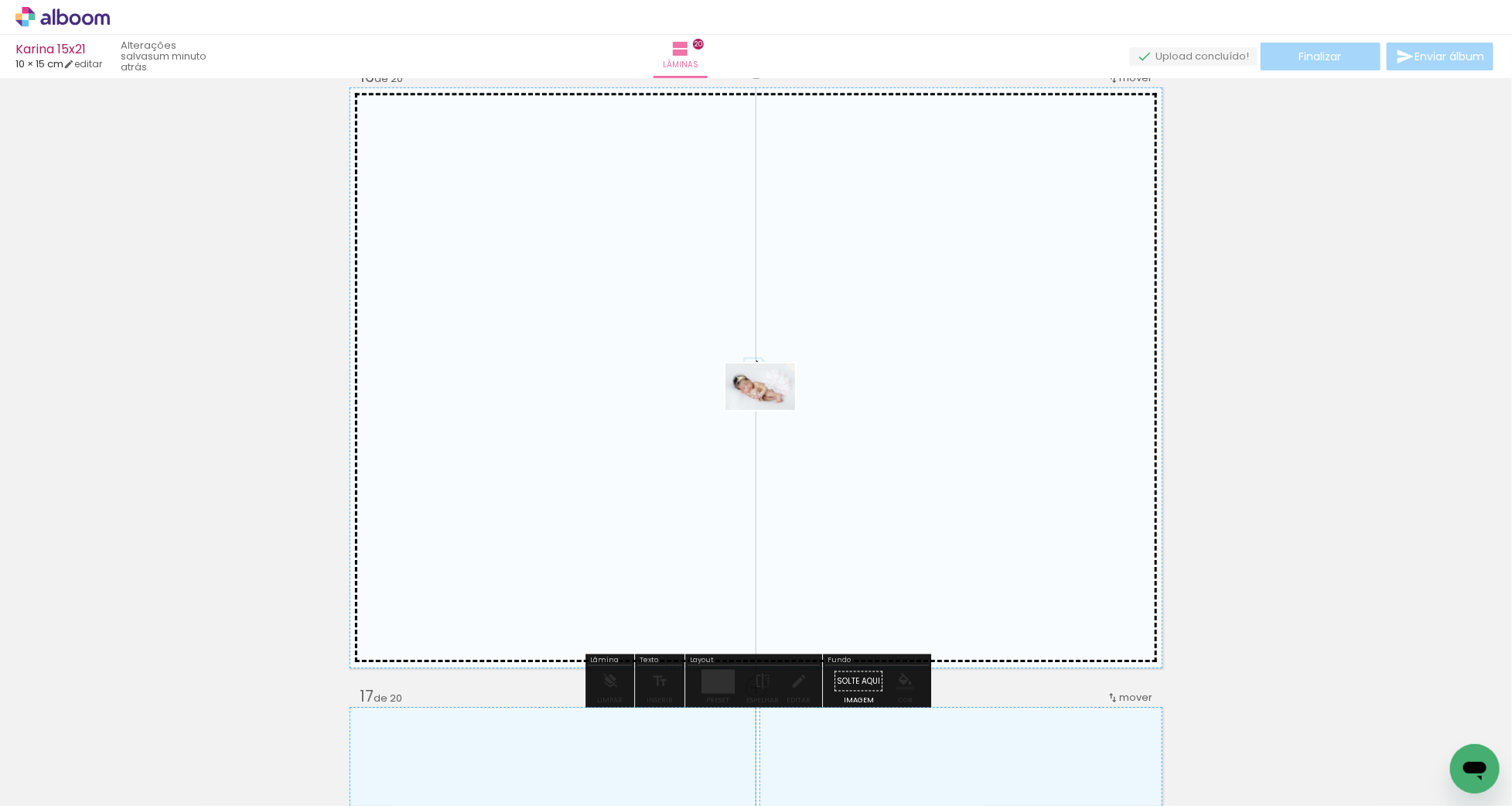
drag, startPoint x: 723, startPoint y: 497, endPoint x: 772, endPoint y: 410, distance: 99.8
click at [772, 410] on quentale-workspace at bounding box center [756, 403] width 1512 height 806
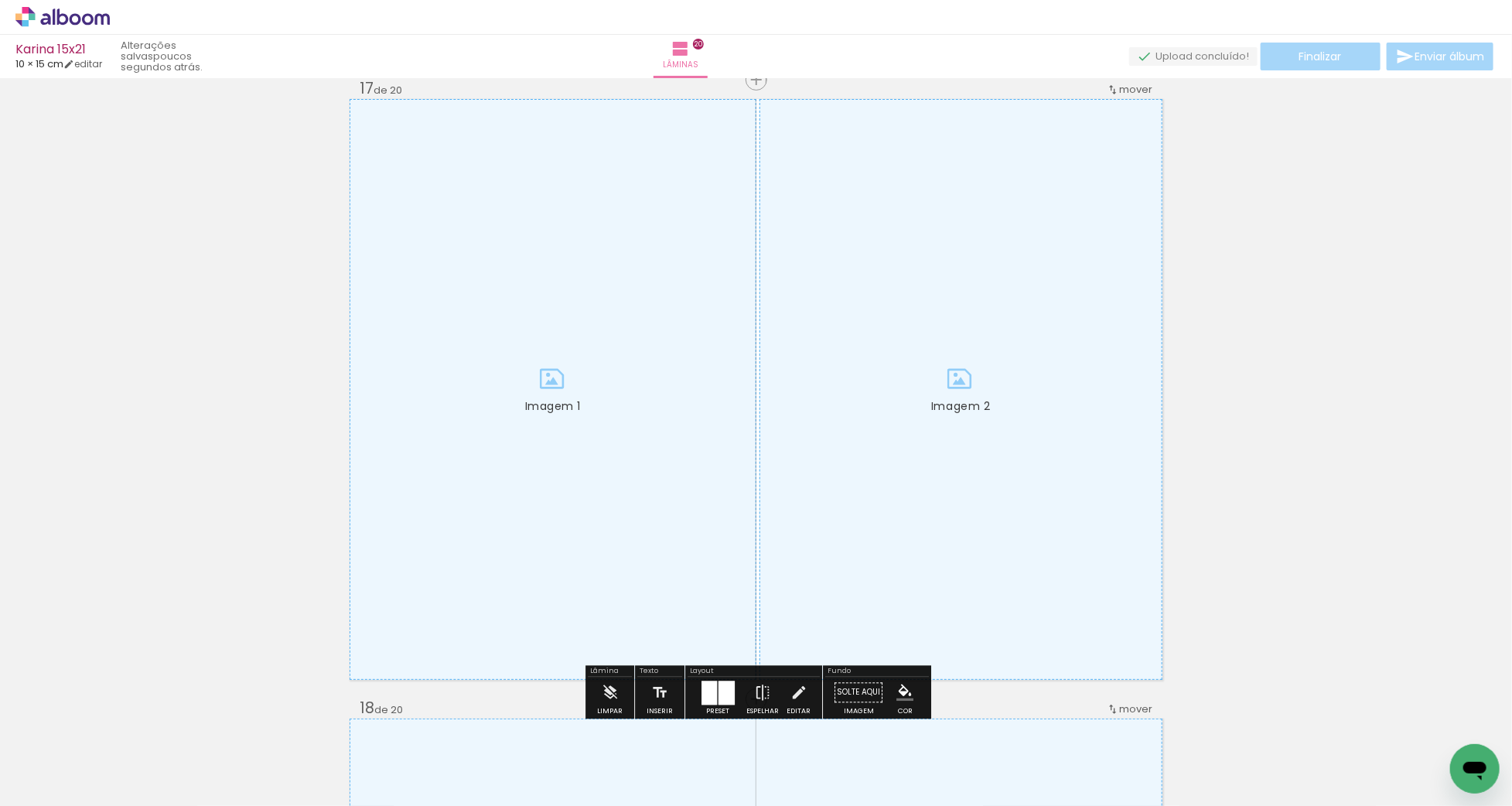
scroll to position [9934, 0]
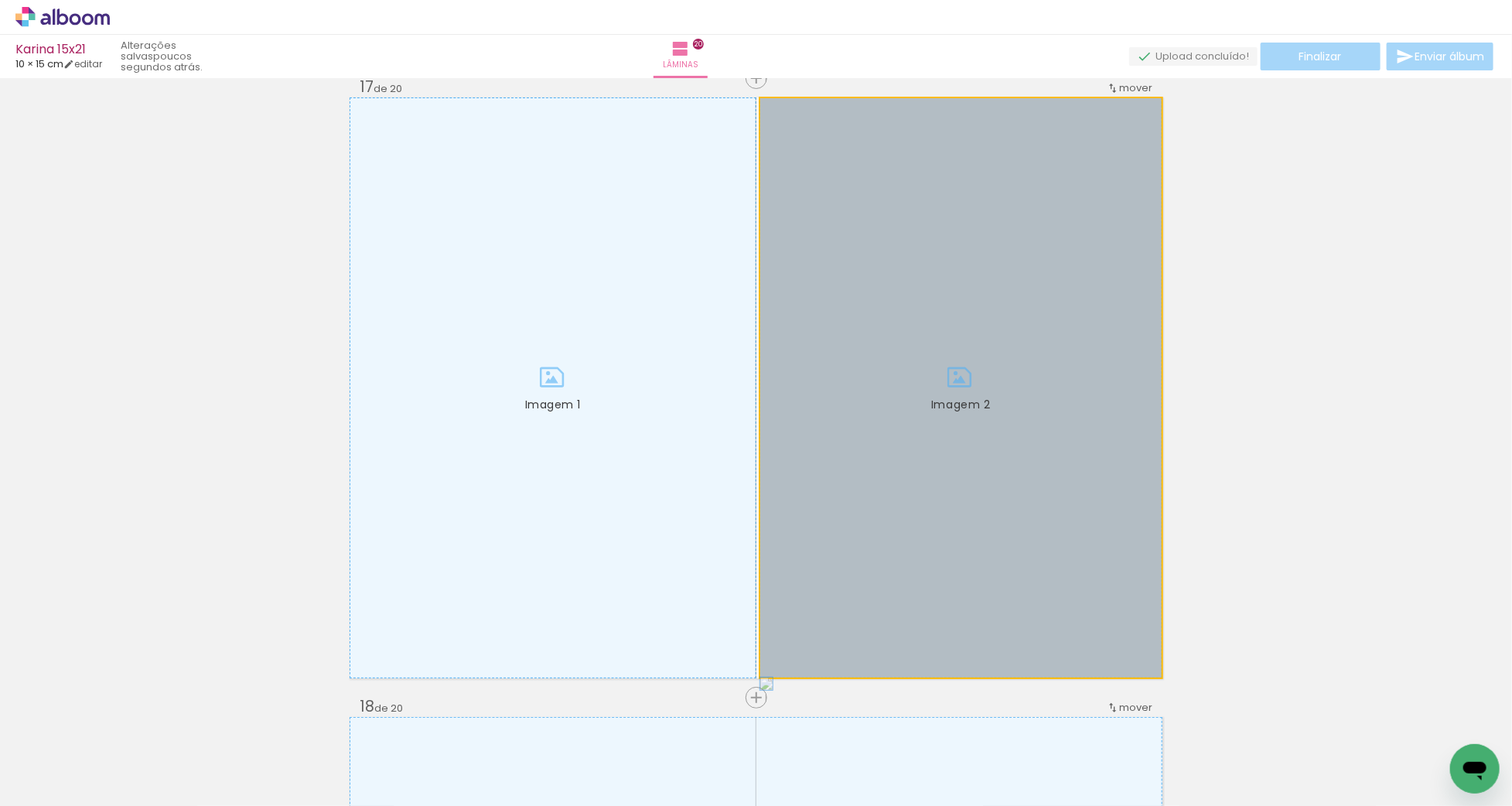
drag, startPoint x: 918, startPoint y: 459, endPoint x: 1249, endPoint y: 459, distance: 331.0
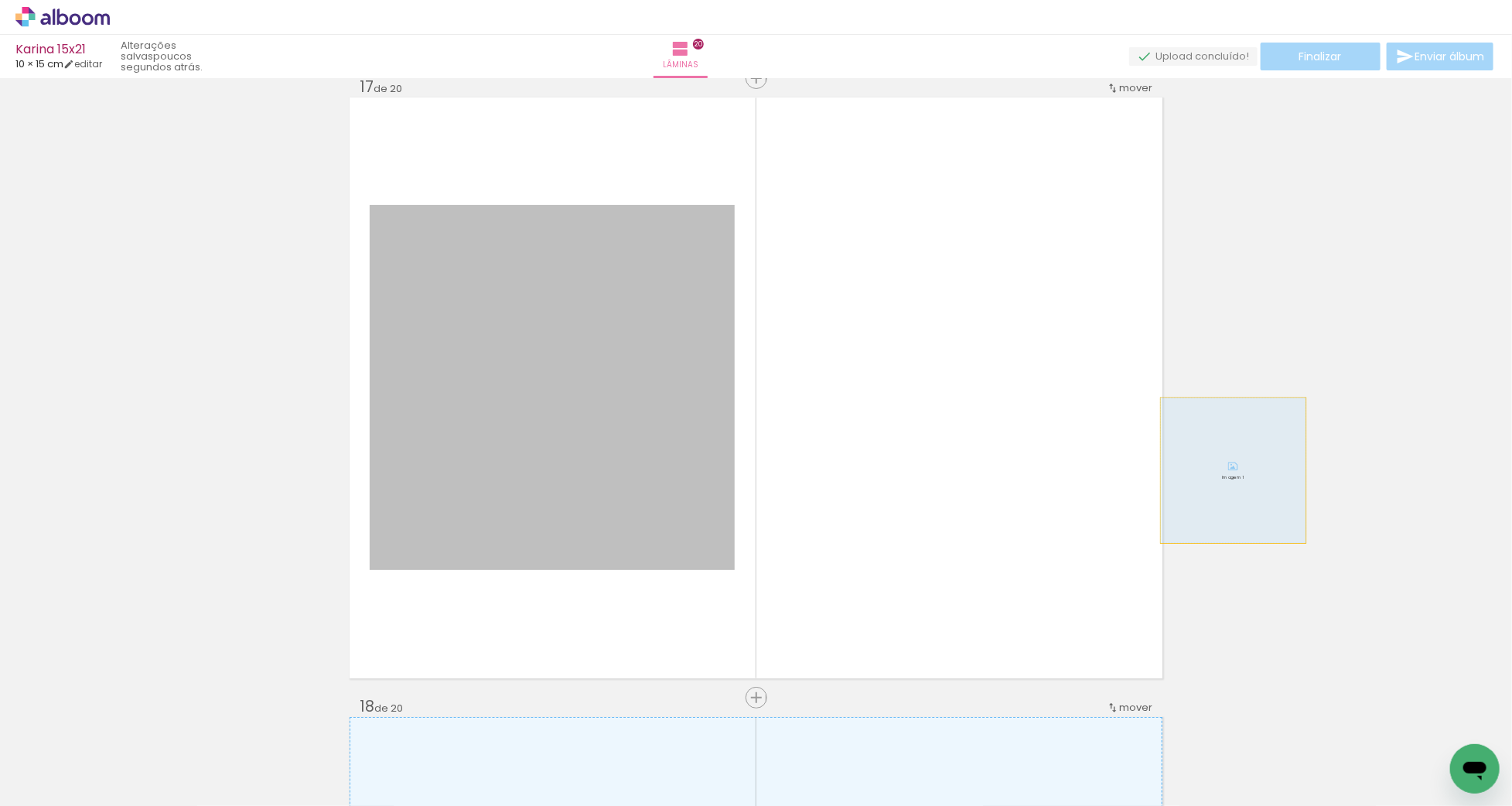
drag, startPoint x: 816, startPoint y: 479, endPoint x: 1270, endPoint y: 468, distance: 454.1
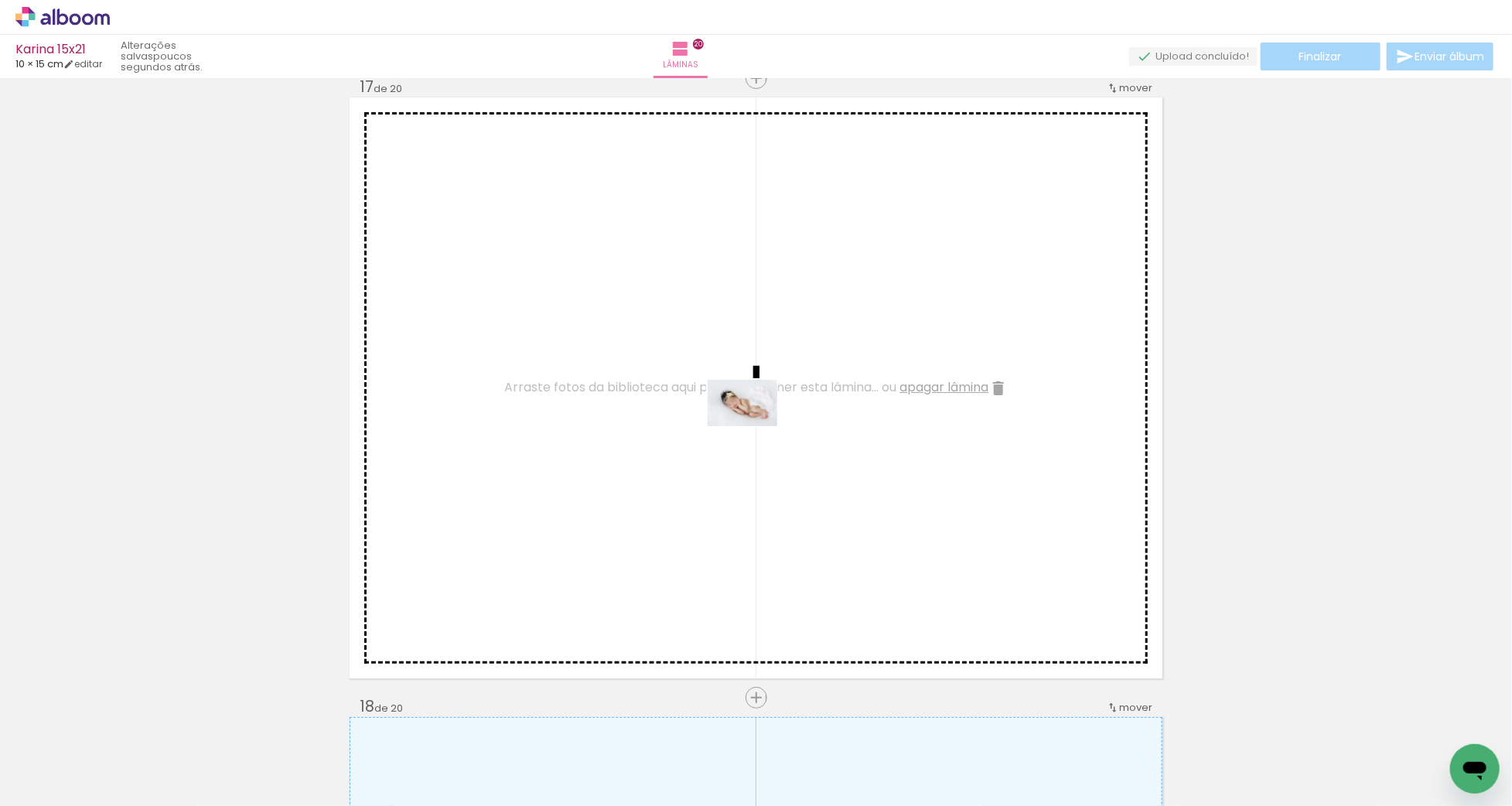
drag, startPoint x: 434, startPoint y: 751, endPoint x: 754, endPoint y: 426, distance: 456.1
click at [754, 426] on quentale-workspace at bounding box center [756, 403] width 1512 height 806
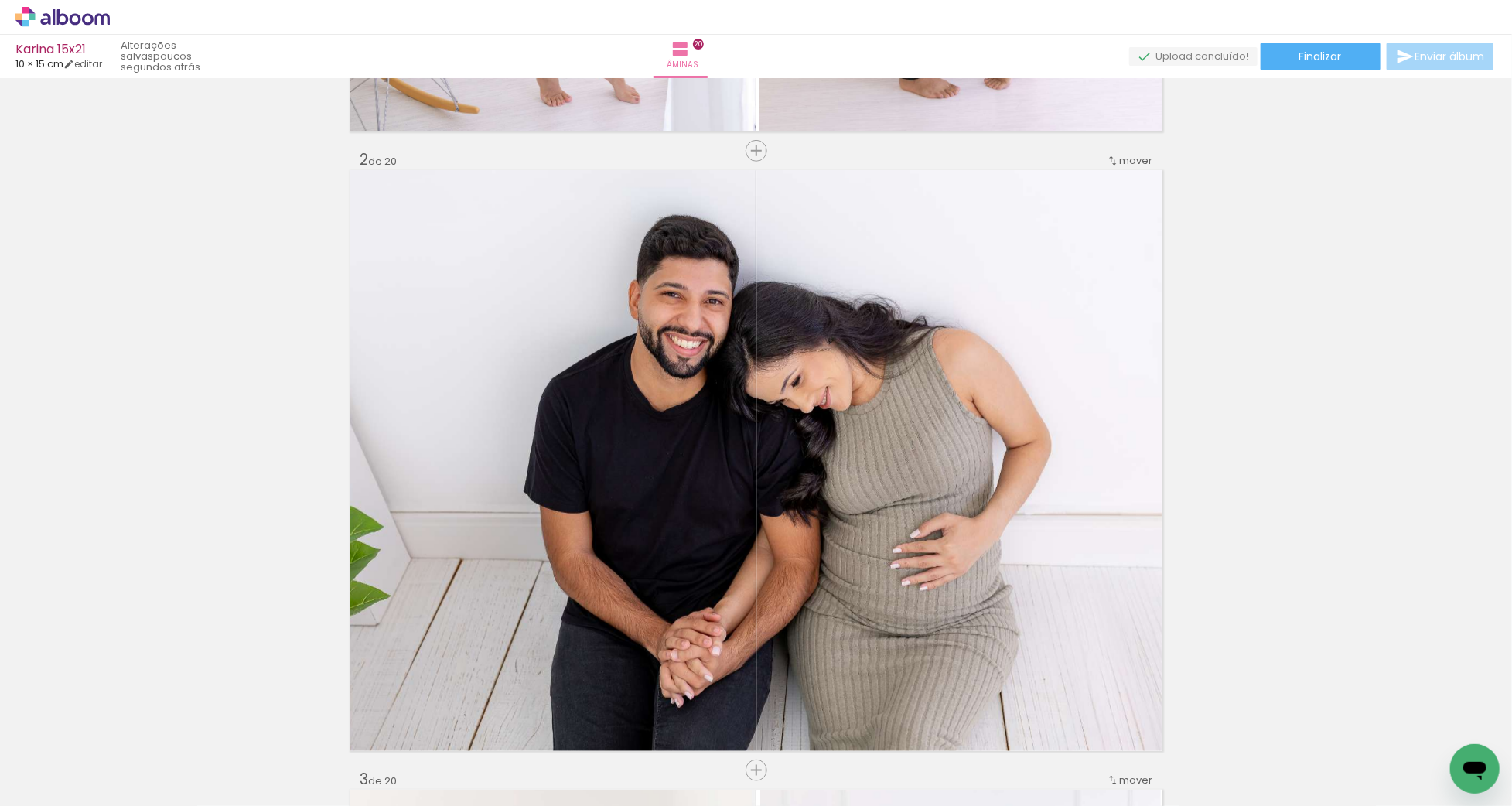
scroll to position [514, 0]
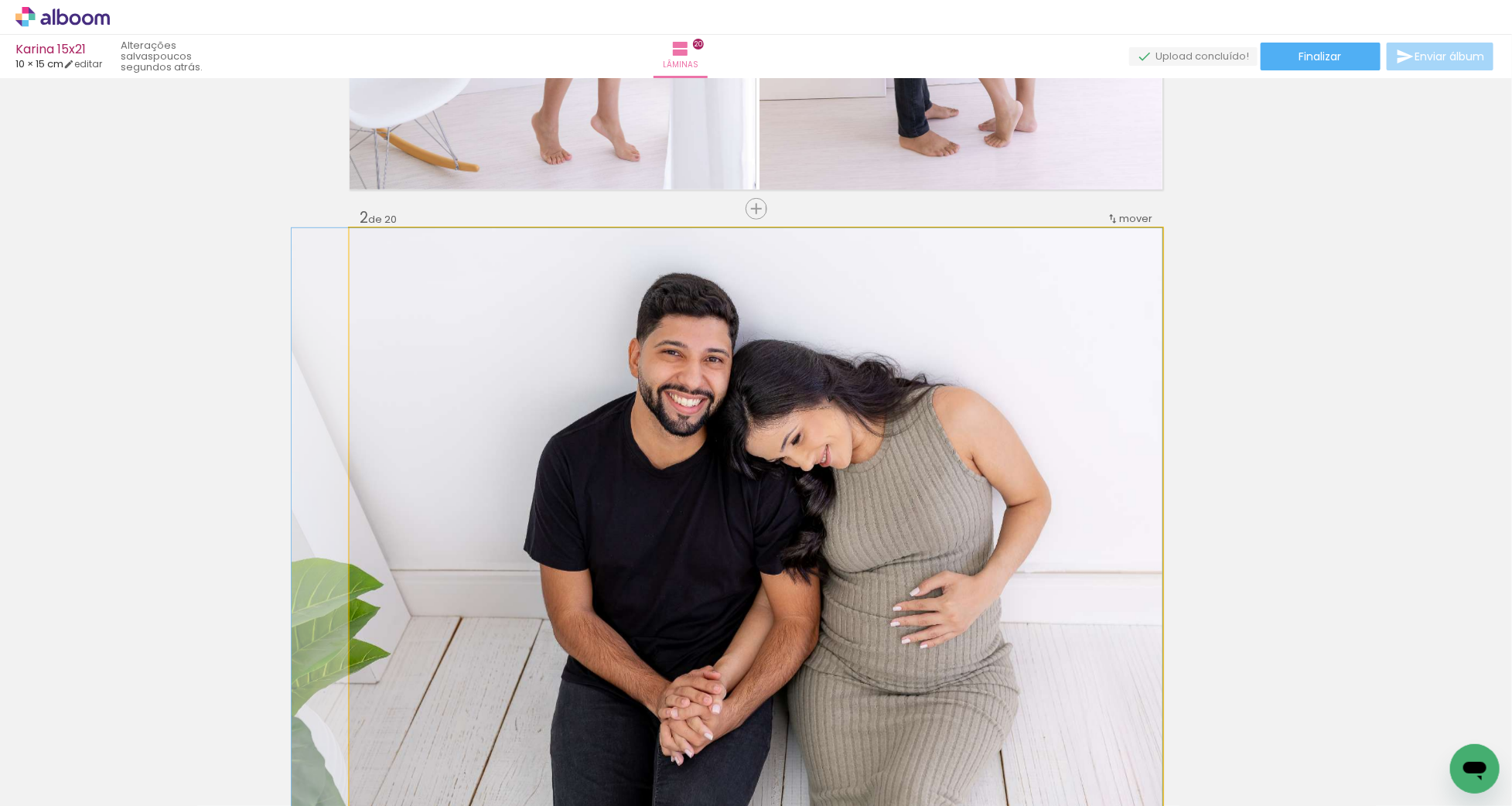
click at [943, 523] on quentale-photo "Imagem 1" at bounding box center [756, 518] width 813 height 581
click at [961, 525] on quentale-photo "Imagem 1" at bounding box center [756, 518] width 813 height 581
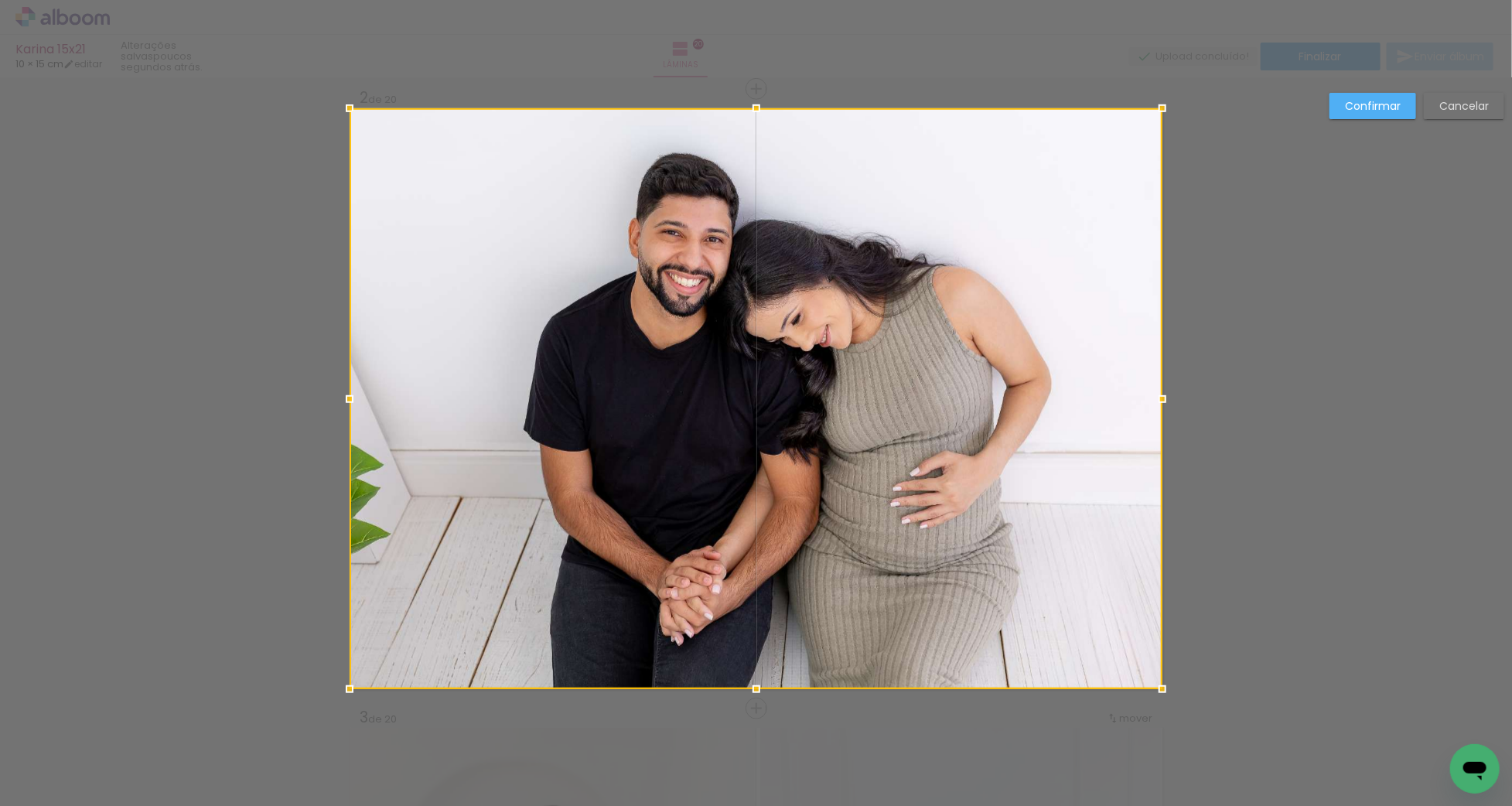
scroll to position [639, 0]
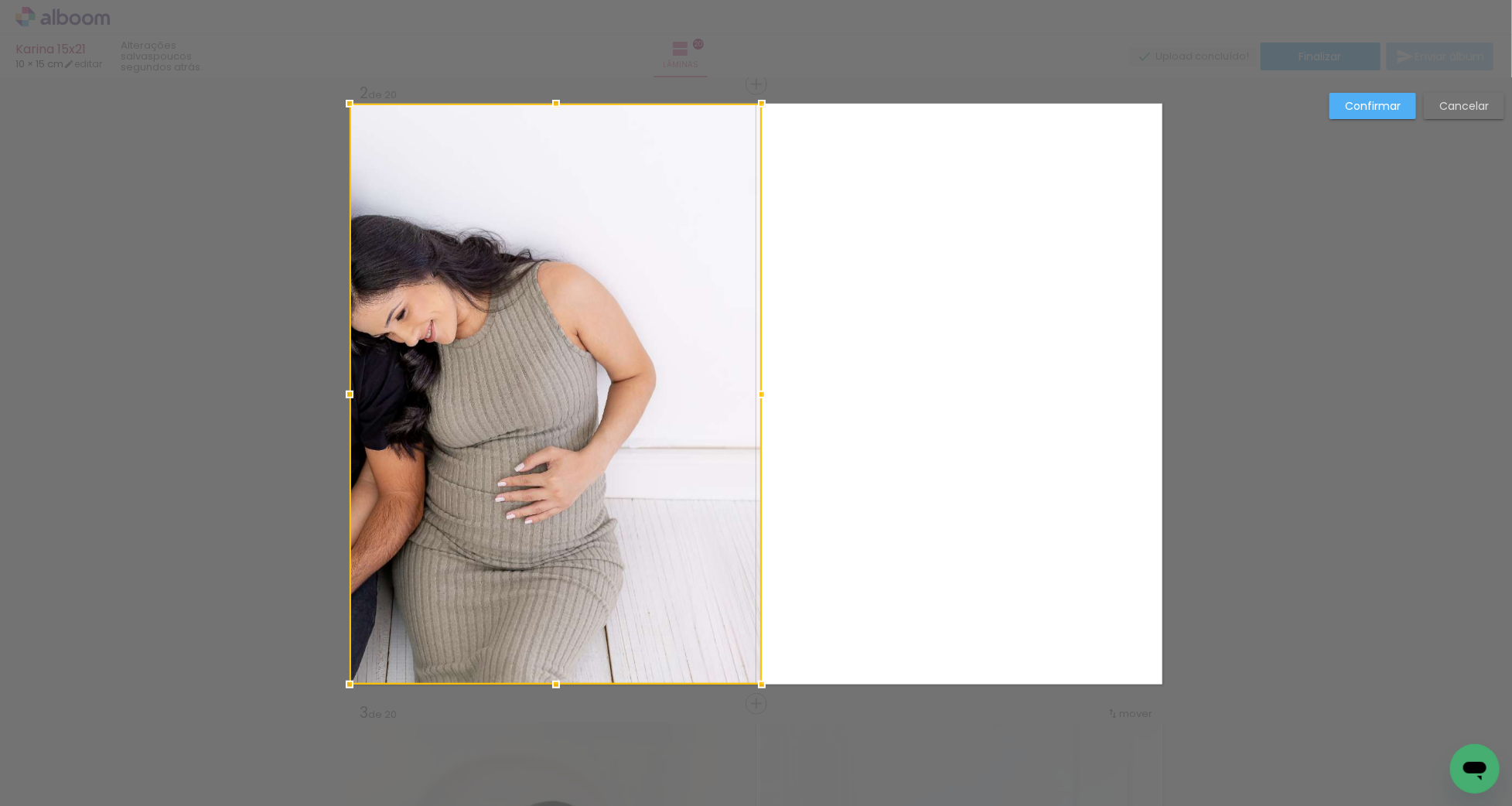
drag, startPoint x: 1165, startPoint y: 392, endPoint x: 764, endPoint y: 398, distance: 401.0
click at [764, 398] on div at bounding box center [761, 394] width 31 height 31
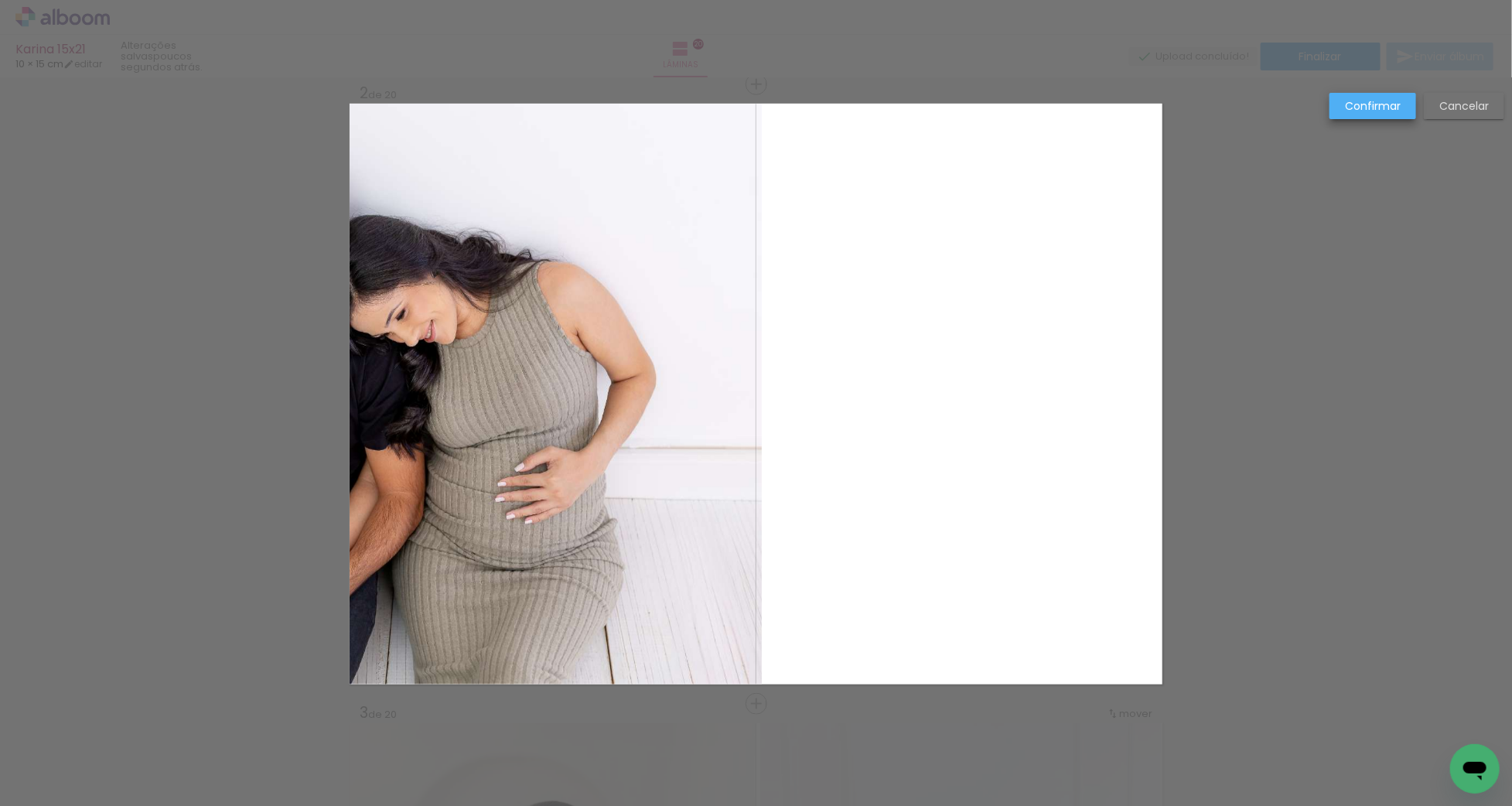
drag, startPoint x: 1373, startPoint y: 106, endPoint x: 852, endPoint y: 301, distance: 556.3
click at [0, 0] on slot "Confirmar" at bounding box center [0, 0] width 0 height 0
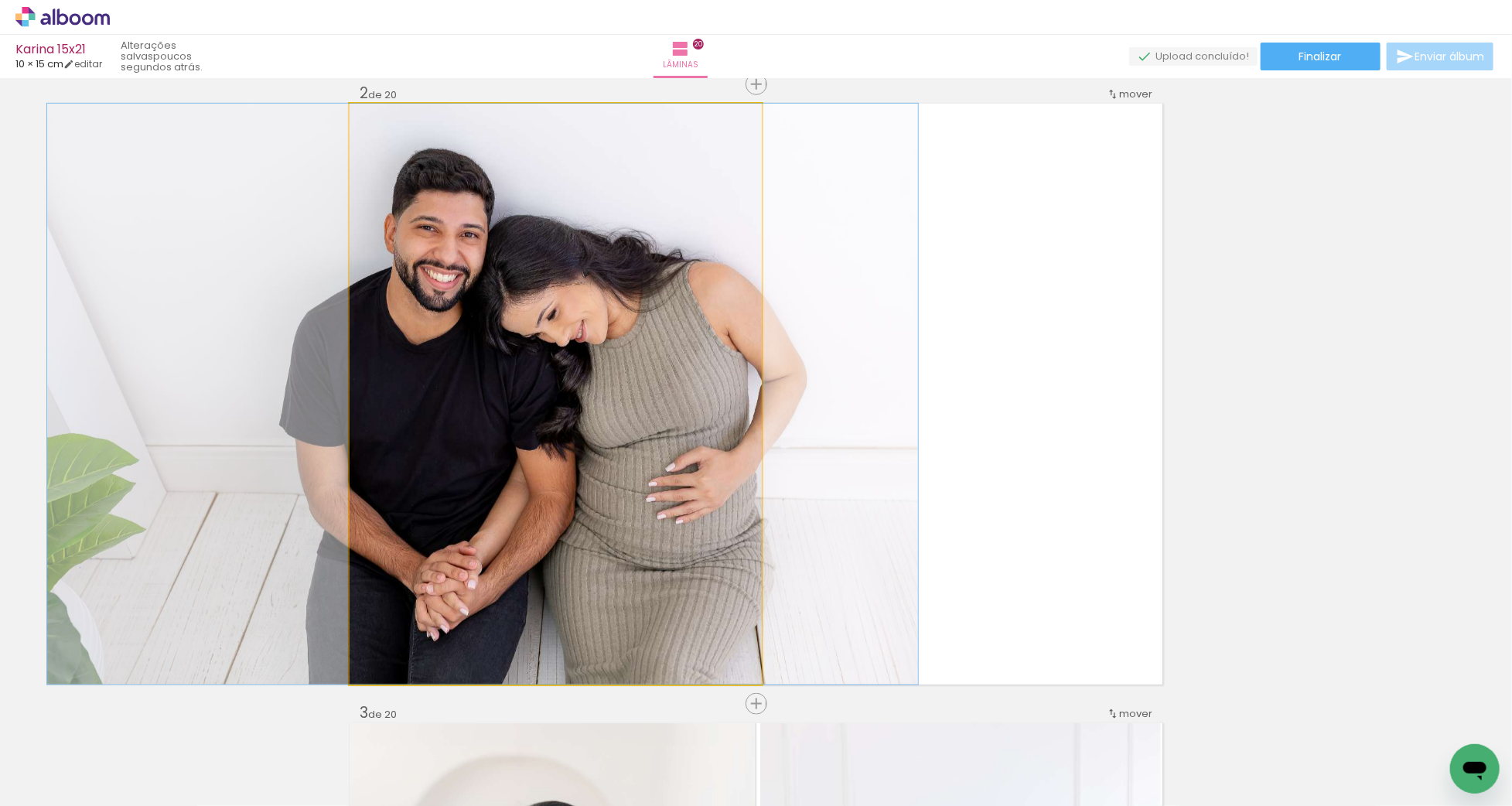
drag, startPoint x: 582, startPoint y: 379, endPoint x: 733, endPoint y: 382, distance: 151.0
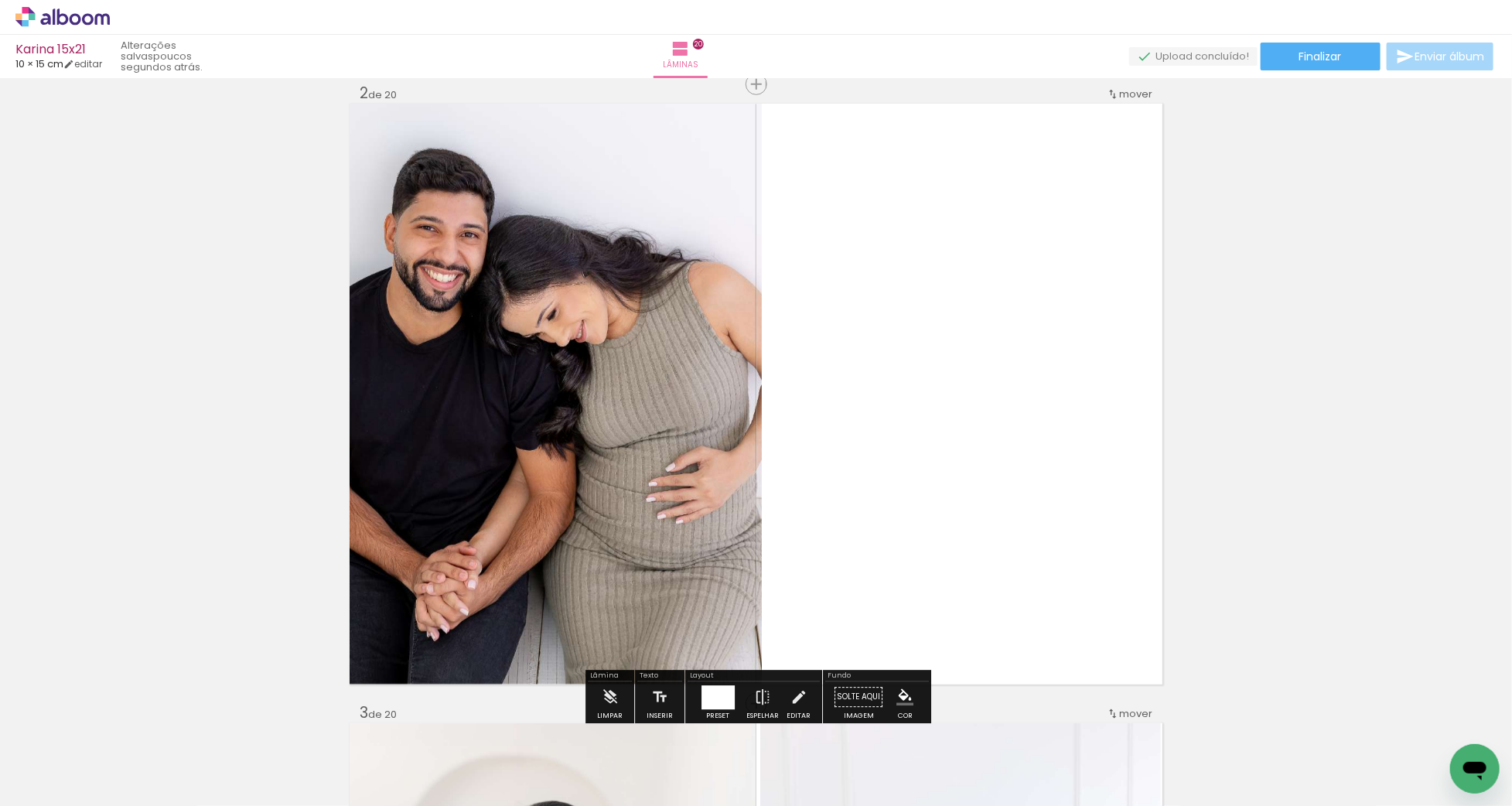
click at [604, 387] on quentale-photo "Imagem 1" at bounding box center [555, 394] width 412 height 581
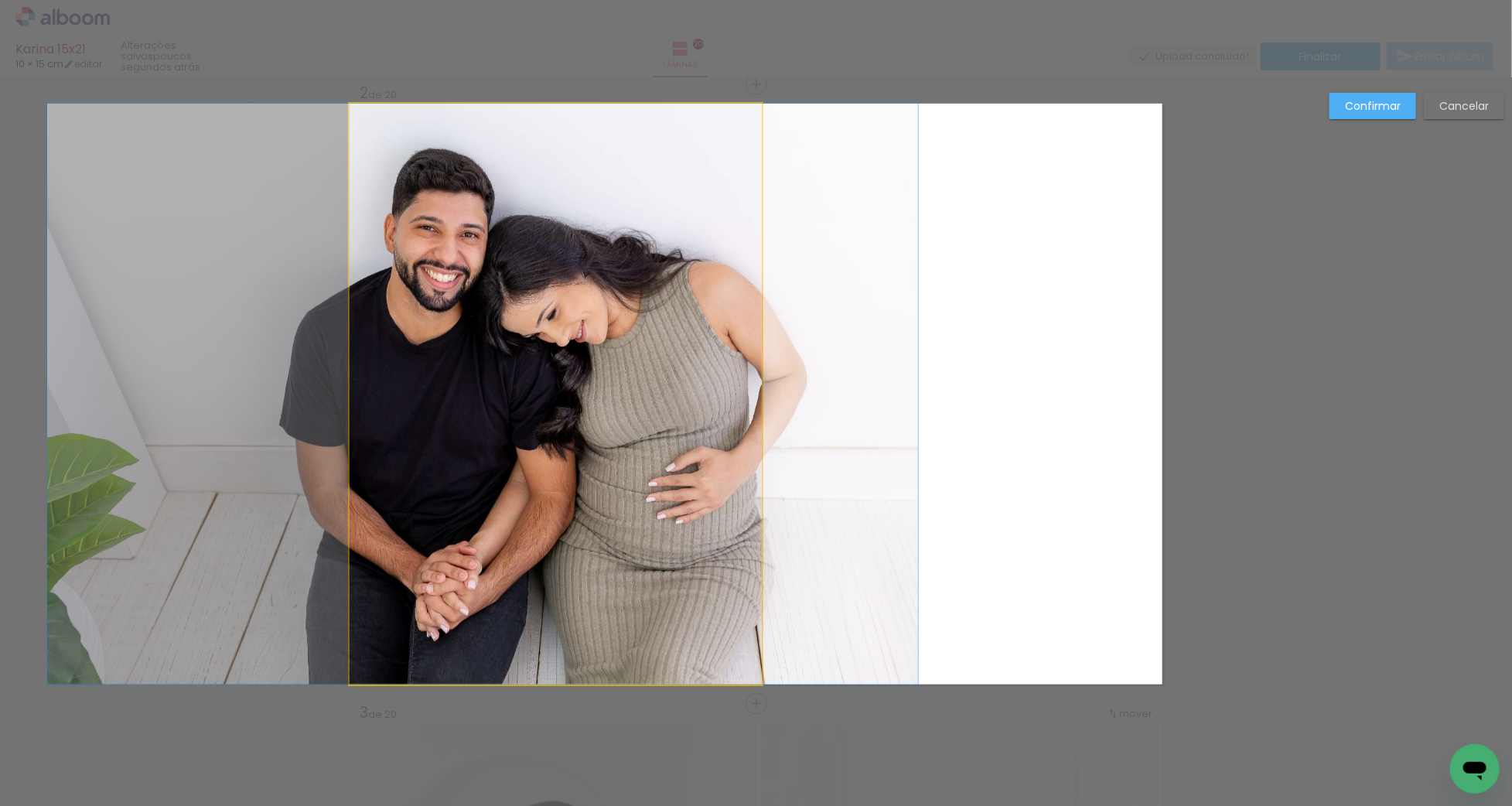
click at [759, 397] on quentale-photo "Imagem 1" at bounding box center [555, 394] width 412 height 581
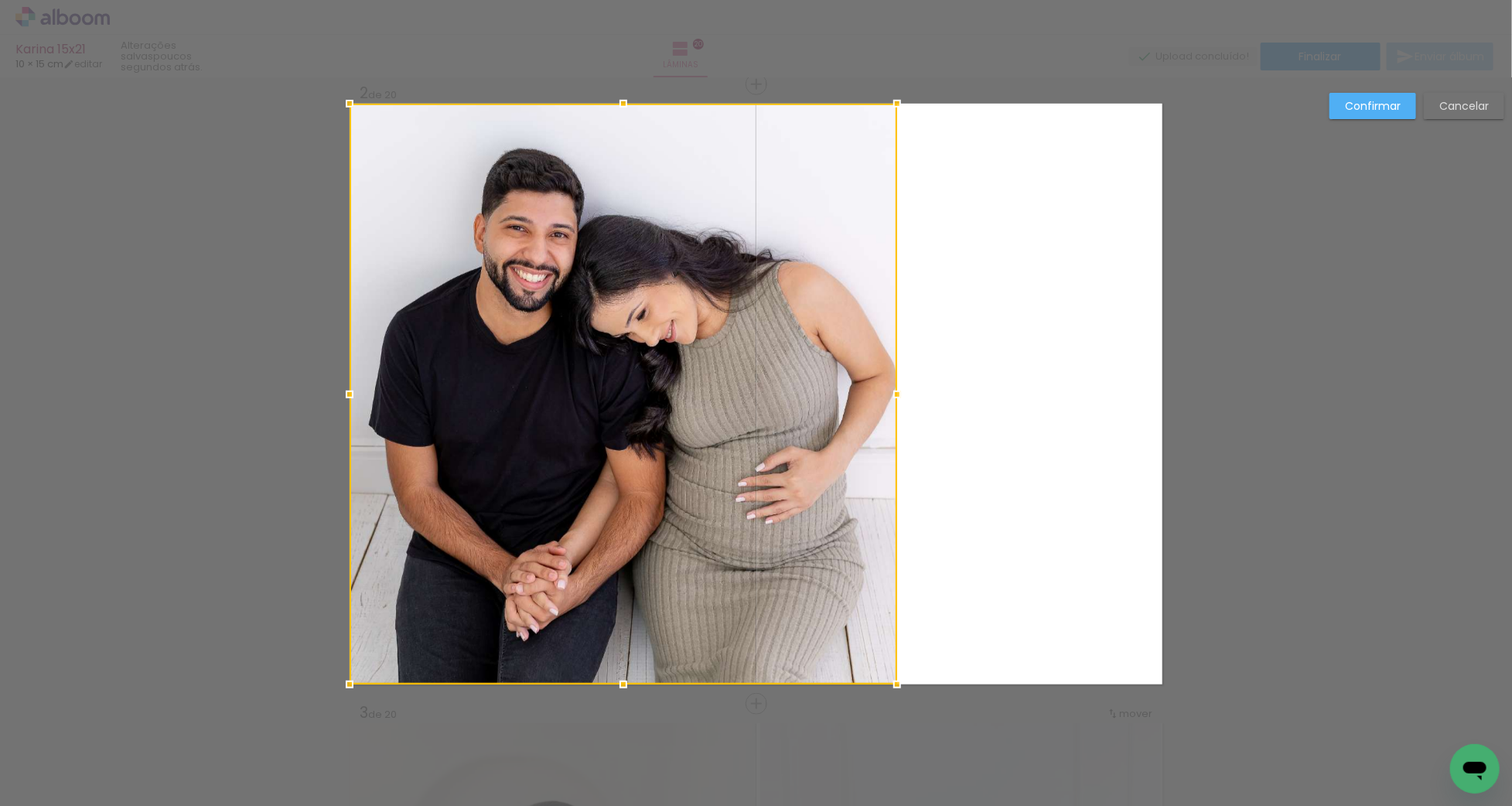
drag, startPoint x: 762, startPoint y: 396, endPoint x: 901, endPoint y: 401, distance: 139.1
click at [898, 402] on div at bounding box center [897, 394] width 31 height 31
click at [1383, 118] on paper-button "Confirmar" at bounding box center [1373, 105] width 87 height 26
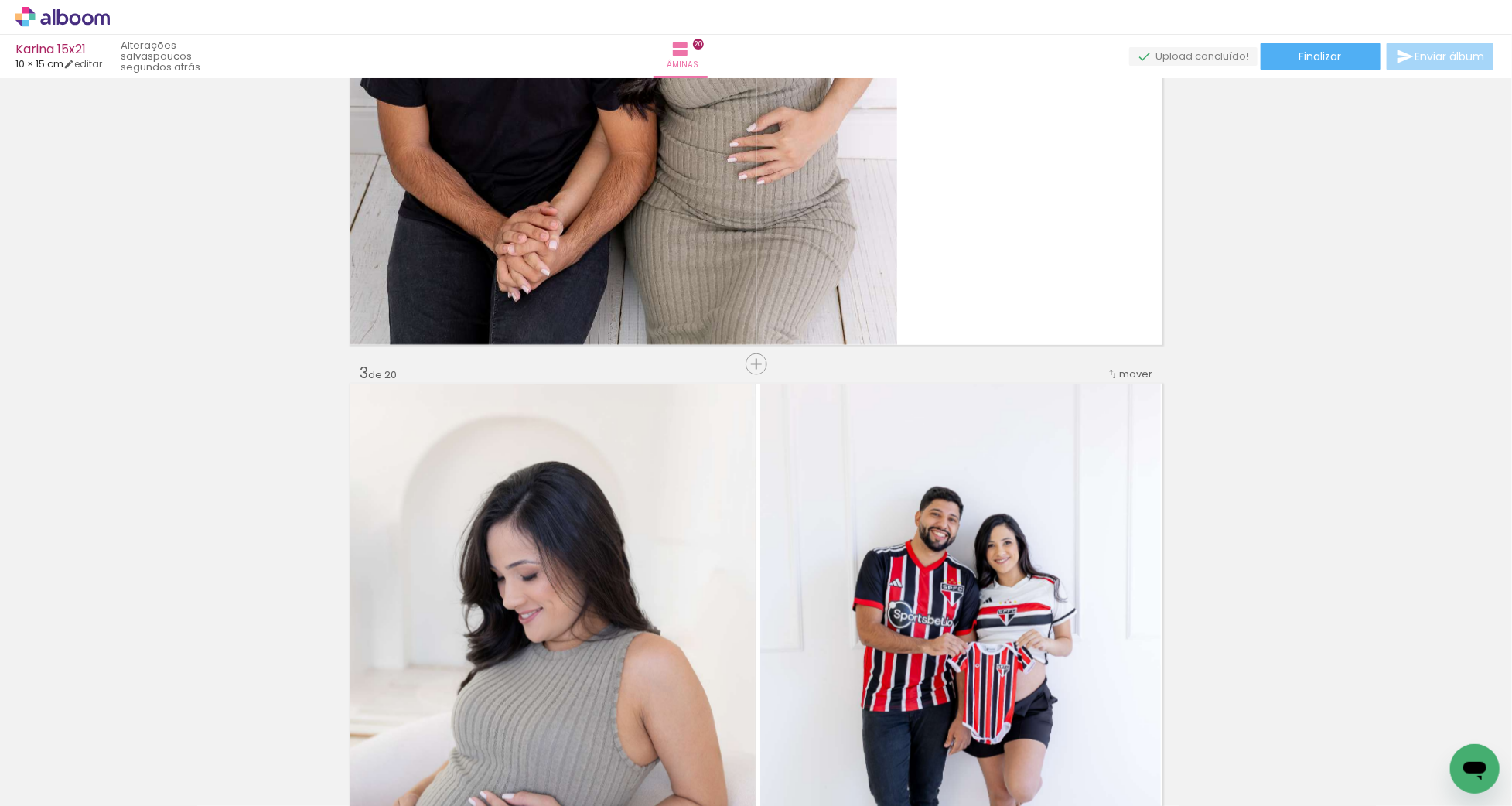
scroll to position [954, 0]
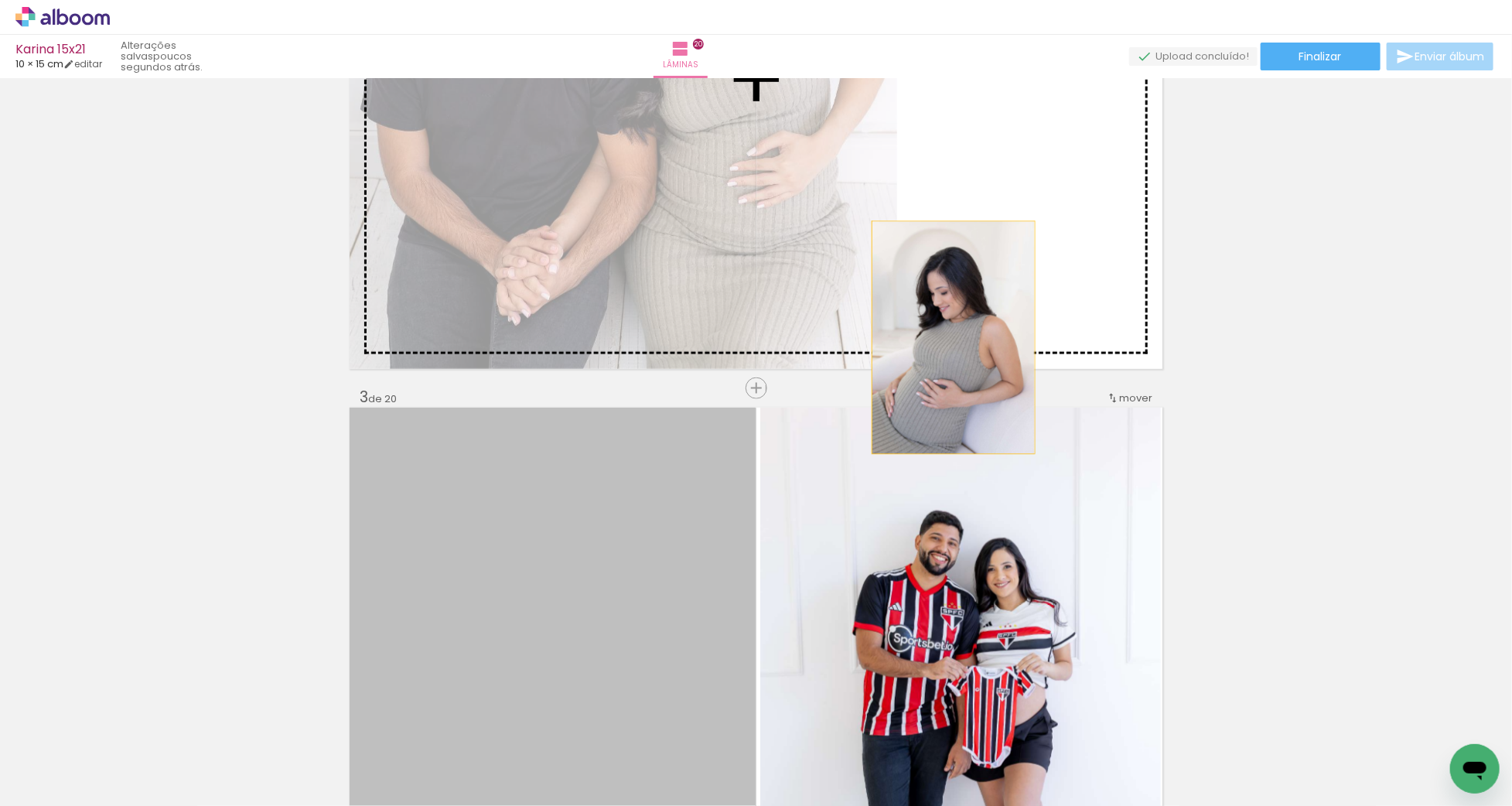
drag, startPoint x: 574, startPoint y: 595, endPoint x: 954, endPoint y: 337, distance: 459.3
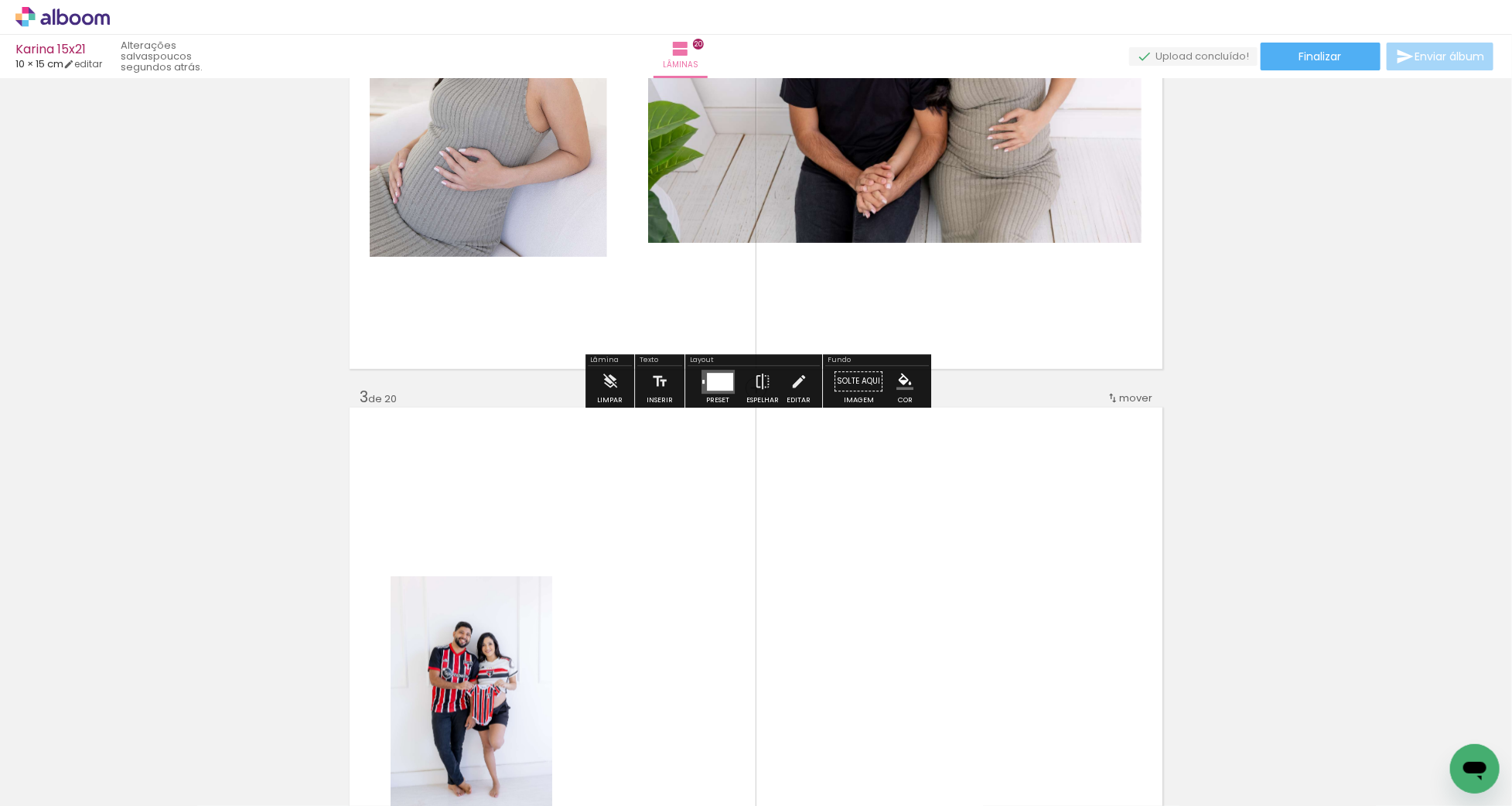
click at [723, 380] on div at bounding box center [719, 381] width 26 height 18
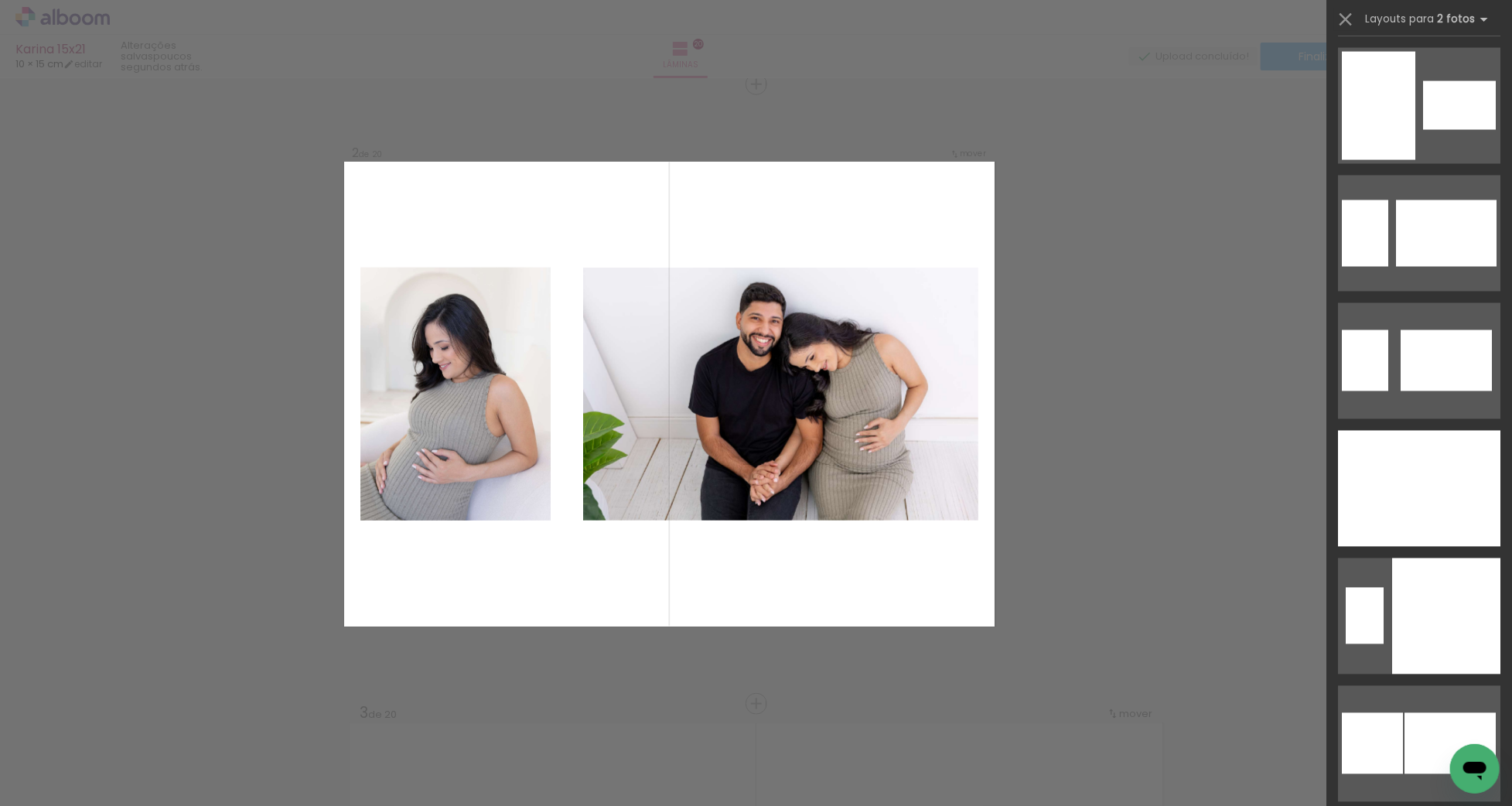
scroll to position [1531, 0]
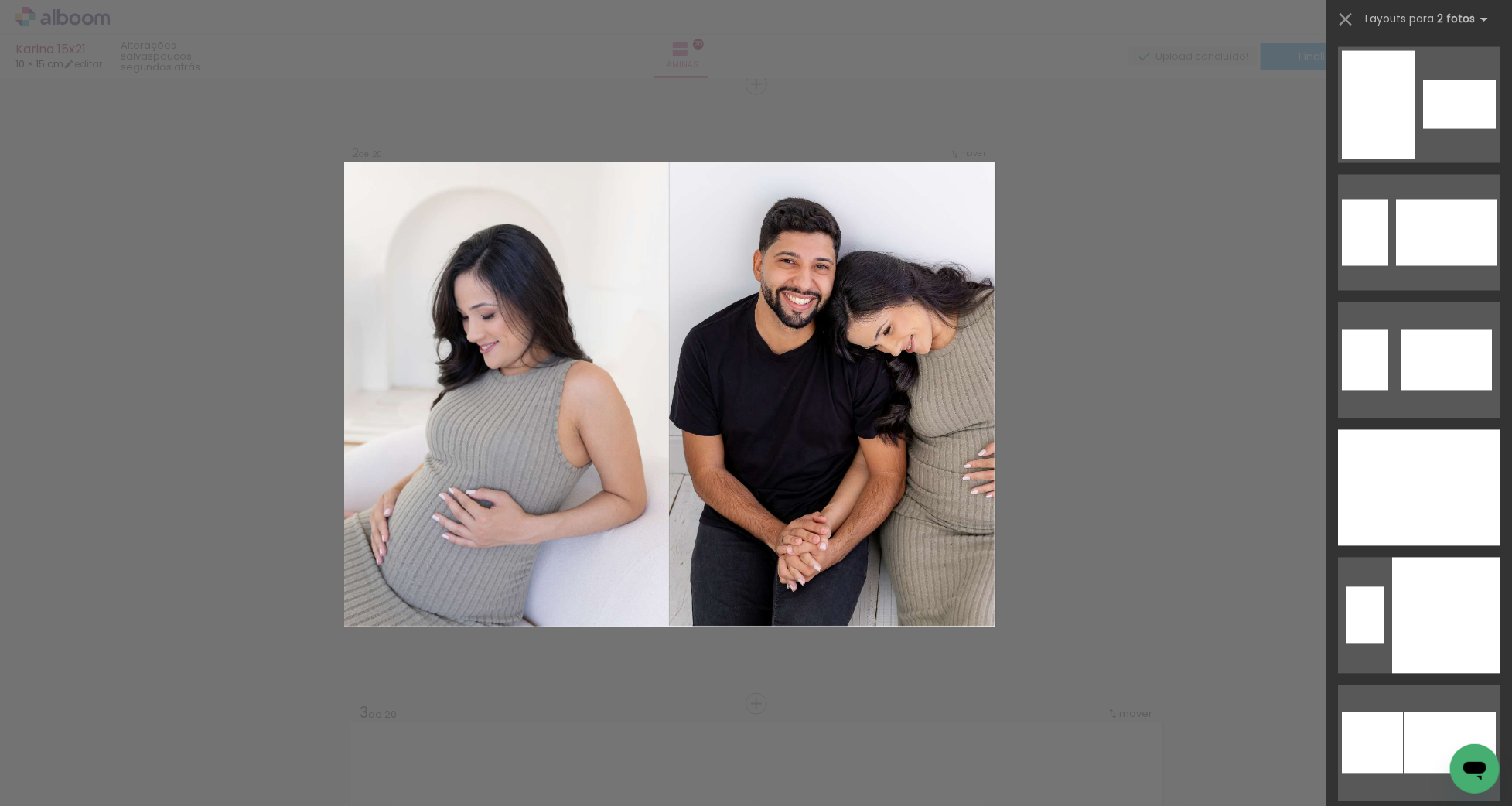
drag, startPoint x: 1432, startPoint y: 491, endPoint x: 1244, endPoint y: 349, distance: 235.6
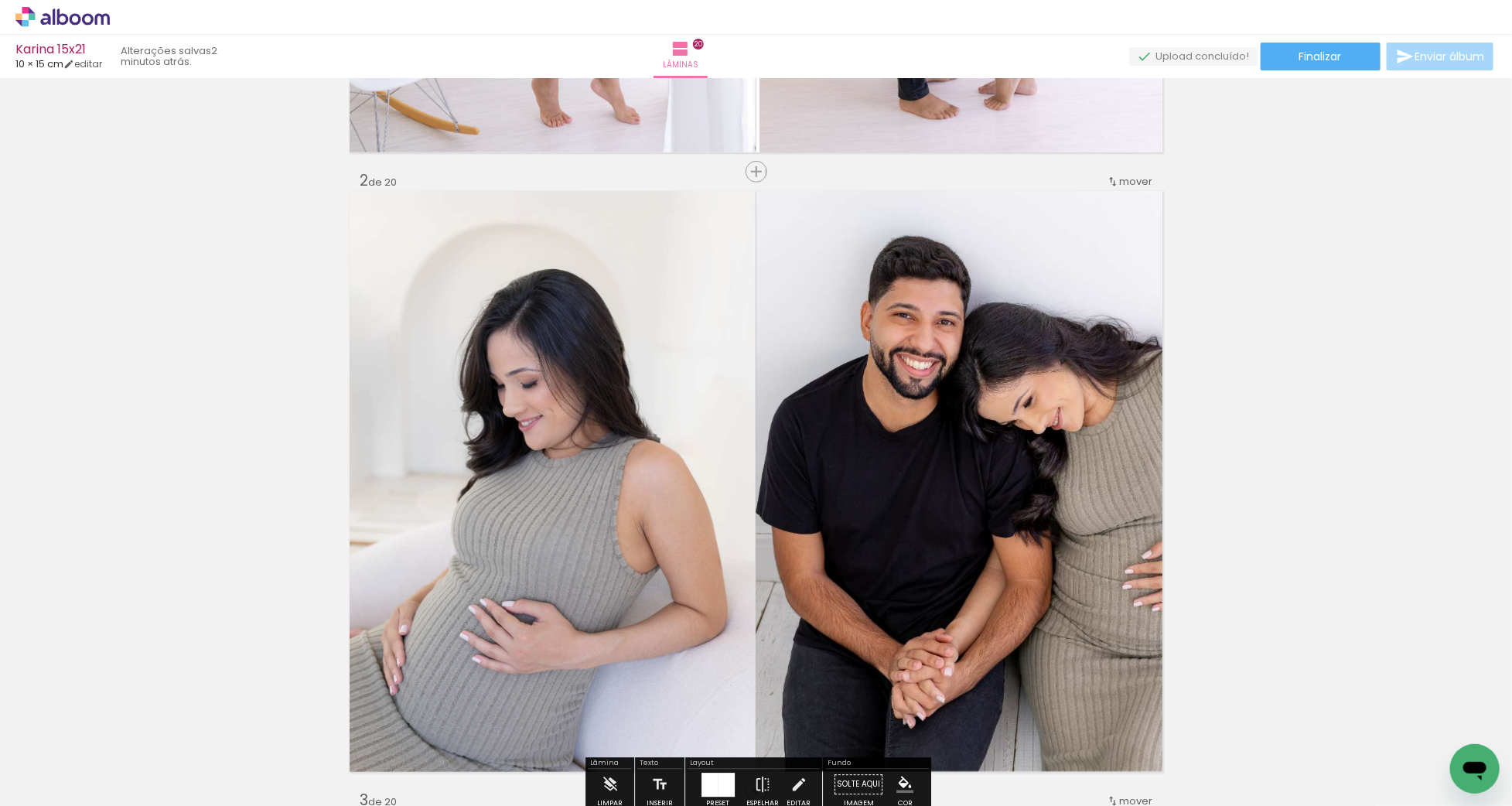
scroll to position [630, 0]
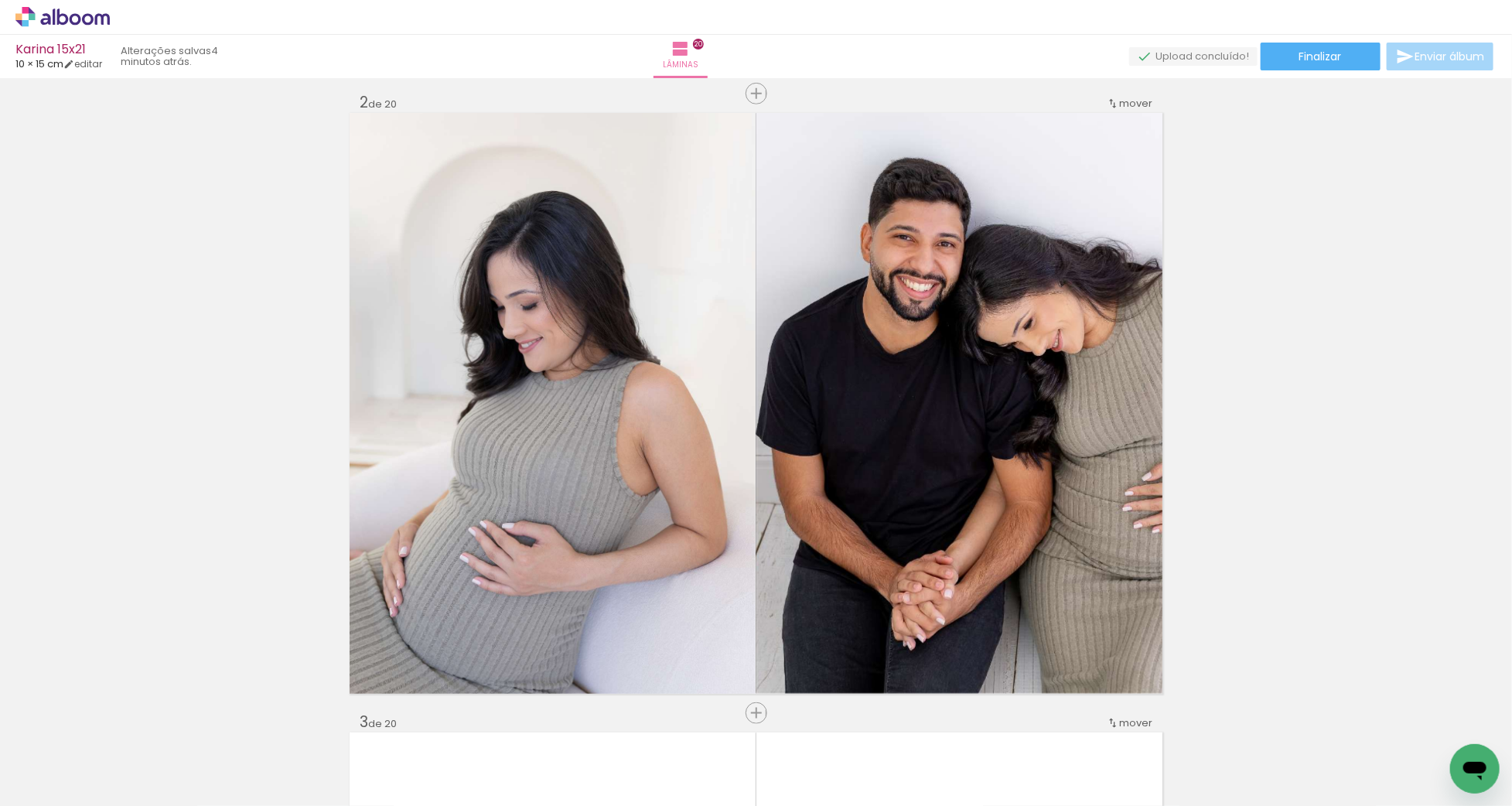
scroll to position [1531, 0]
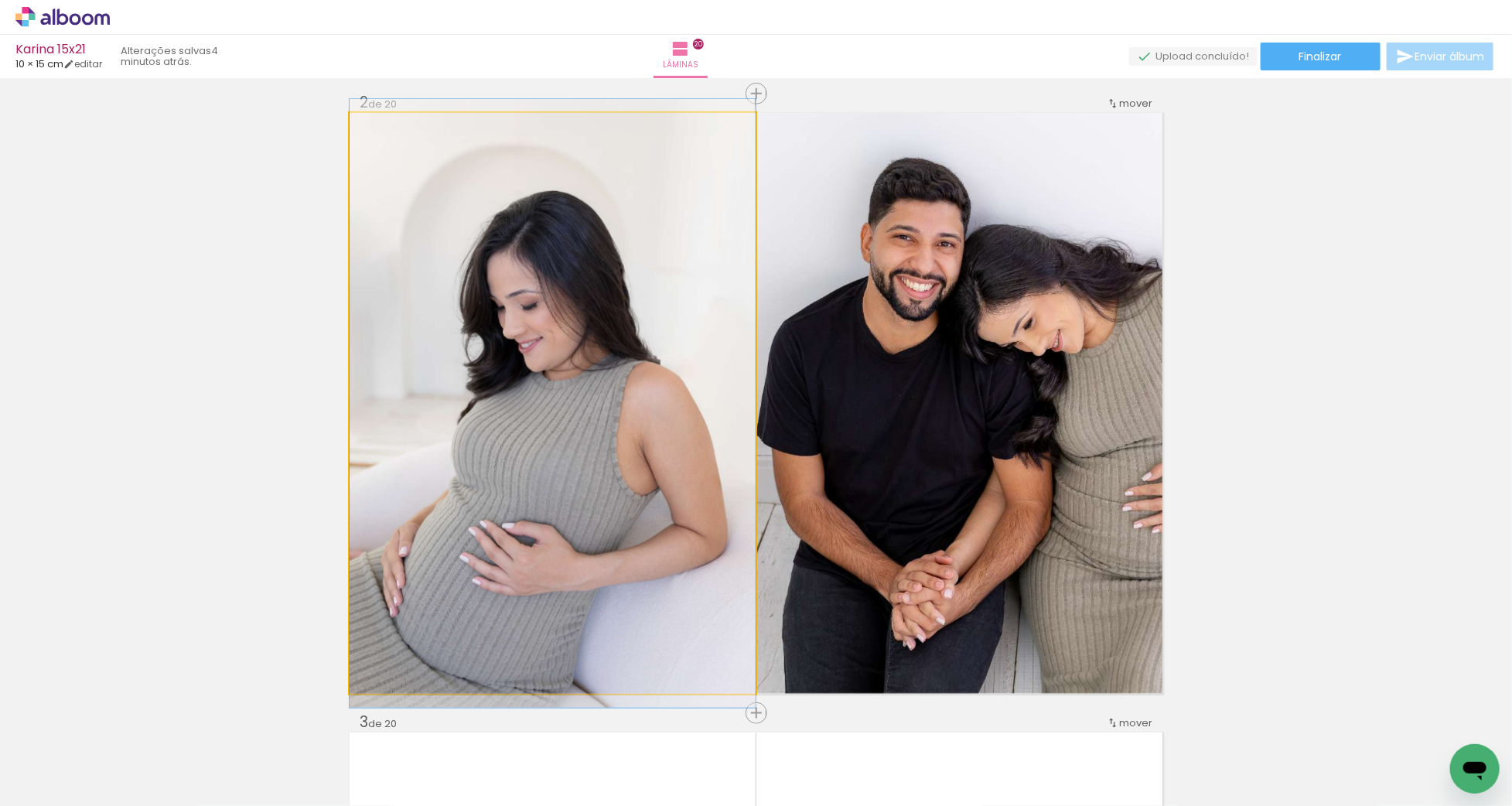
click at [745, 455] on quentale-photo at bounding box center [552, 403] width 406 height 581
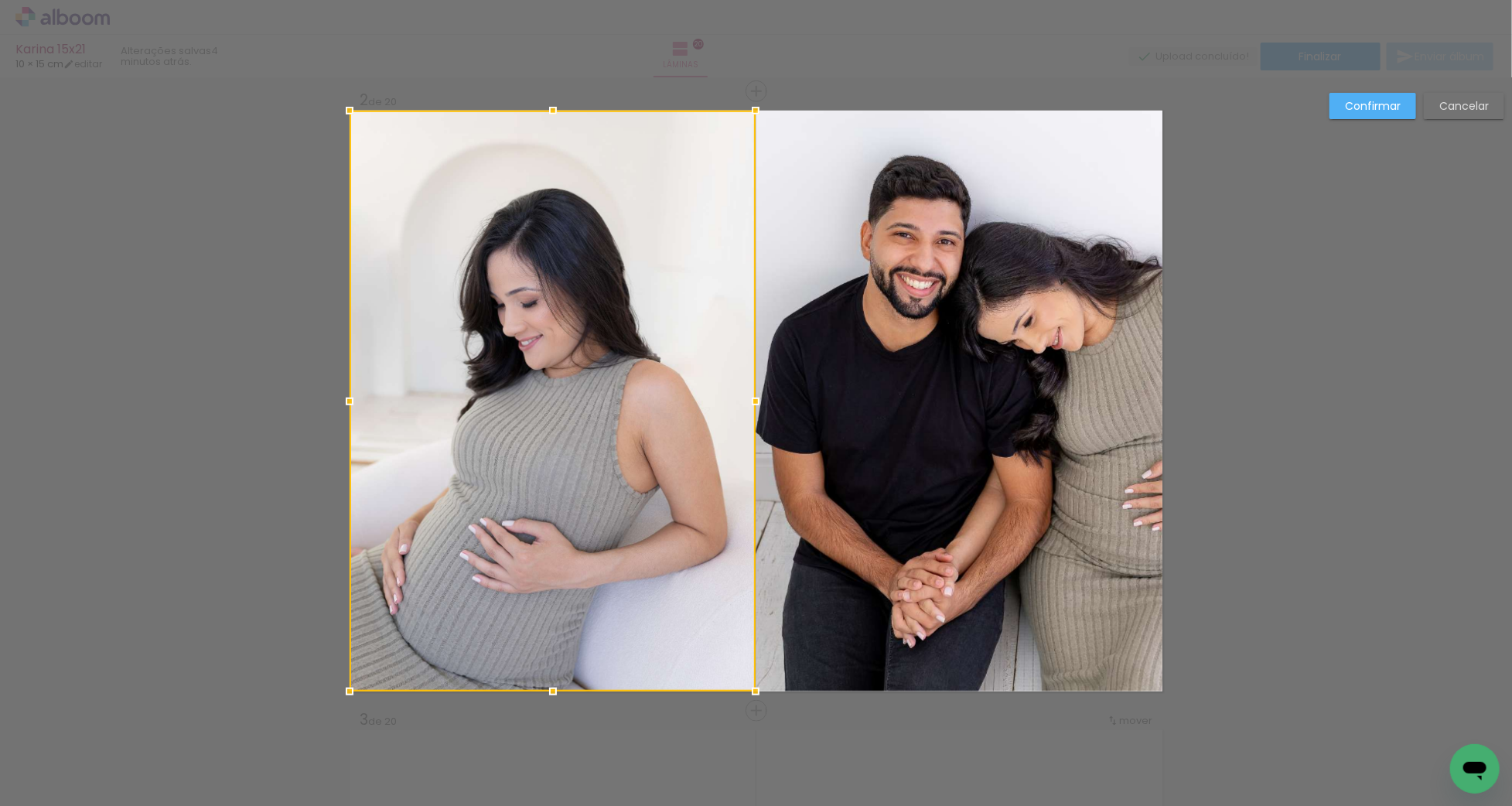
scroll to position [639, 0]
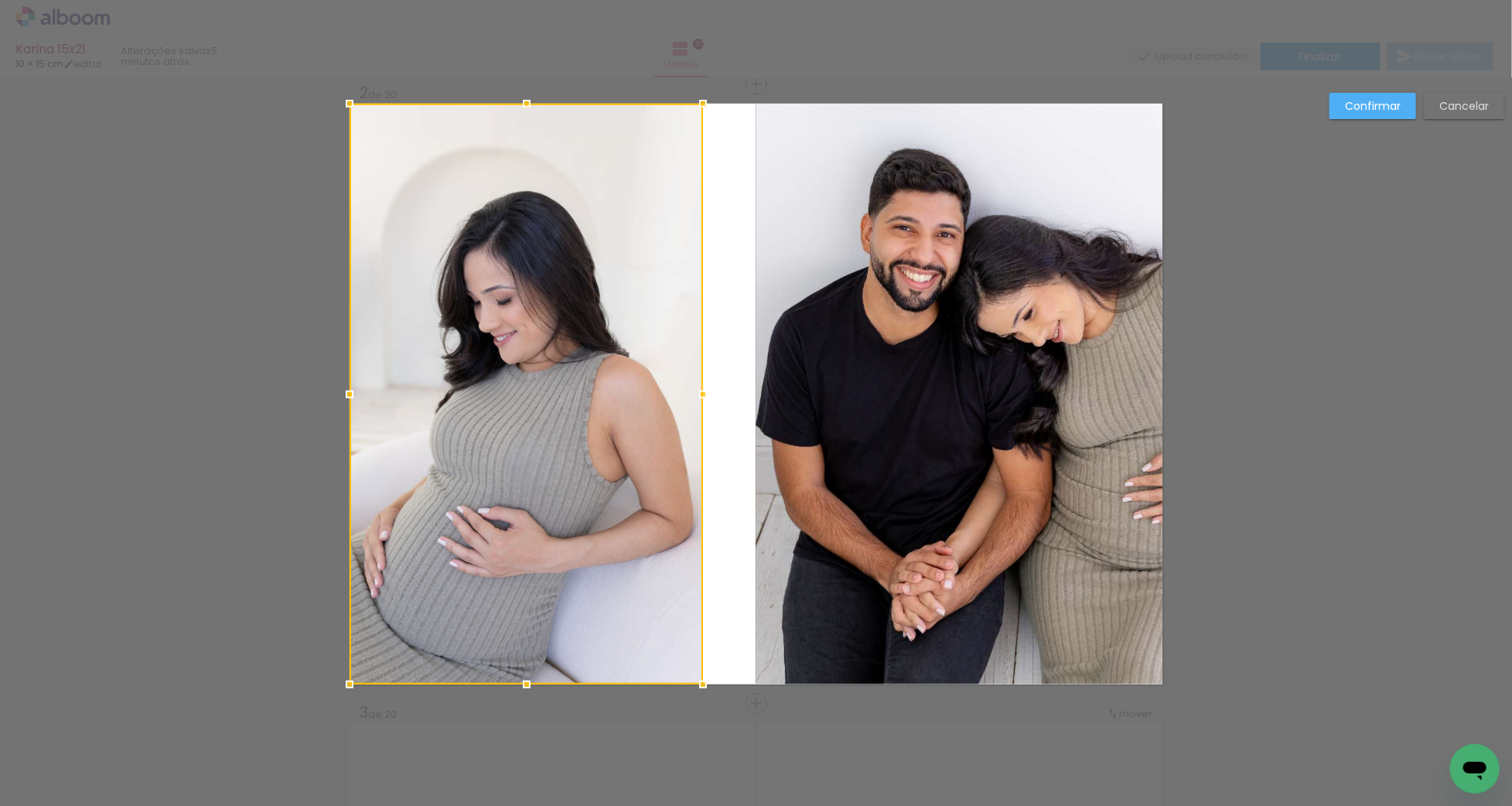
drag, startPoint x: 755, startPoint y: 394, endPoint x: 702, endPoint y: 400, distance: 53.3
click at [702, 400] on div at bounding box center [702, 394] width 31 height 31
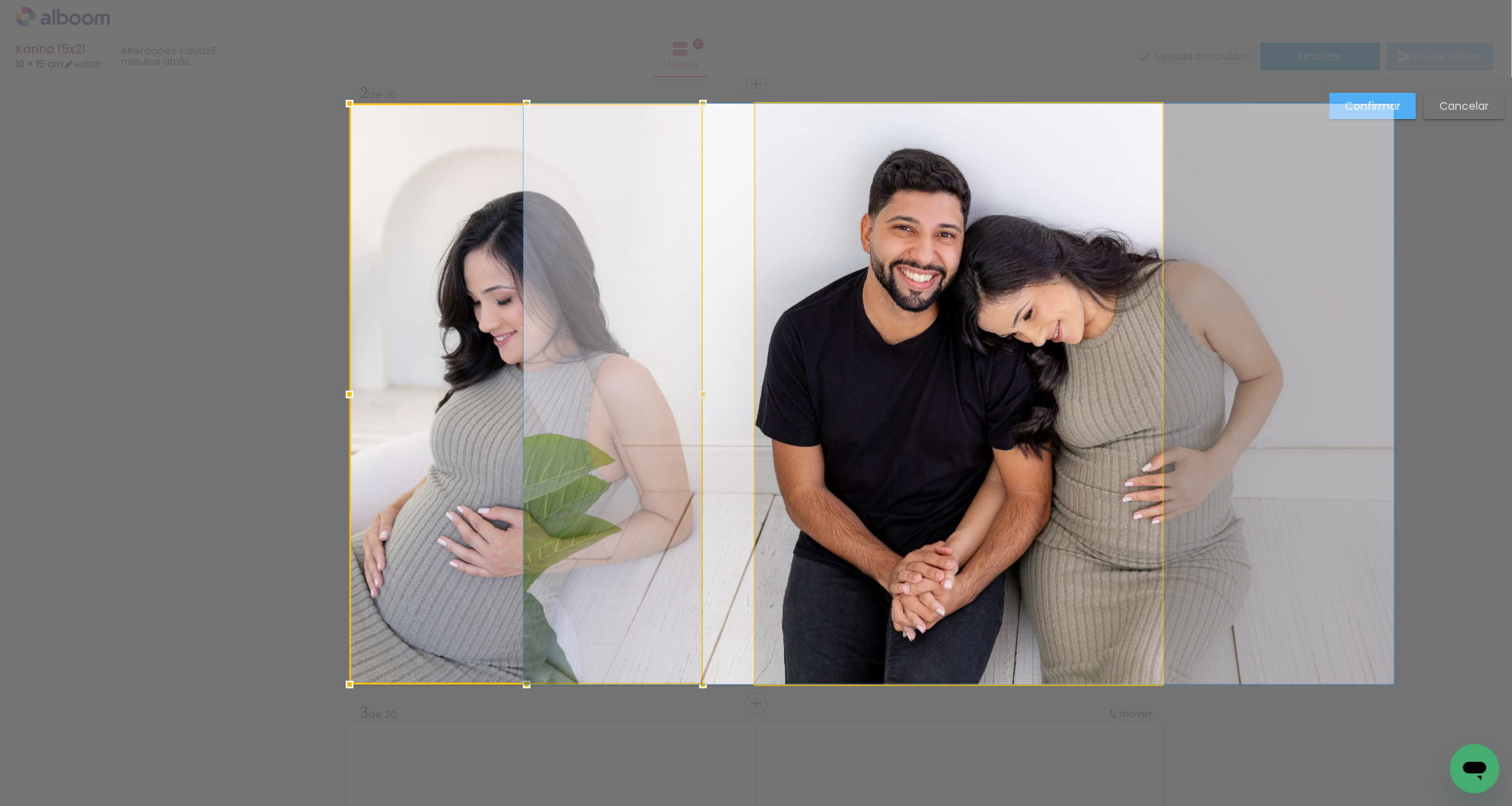
click at [773, 404] on quentale-photo "Imagem 1" at bounding box center [959, 394] width 407 height 581
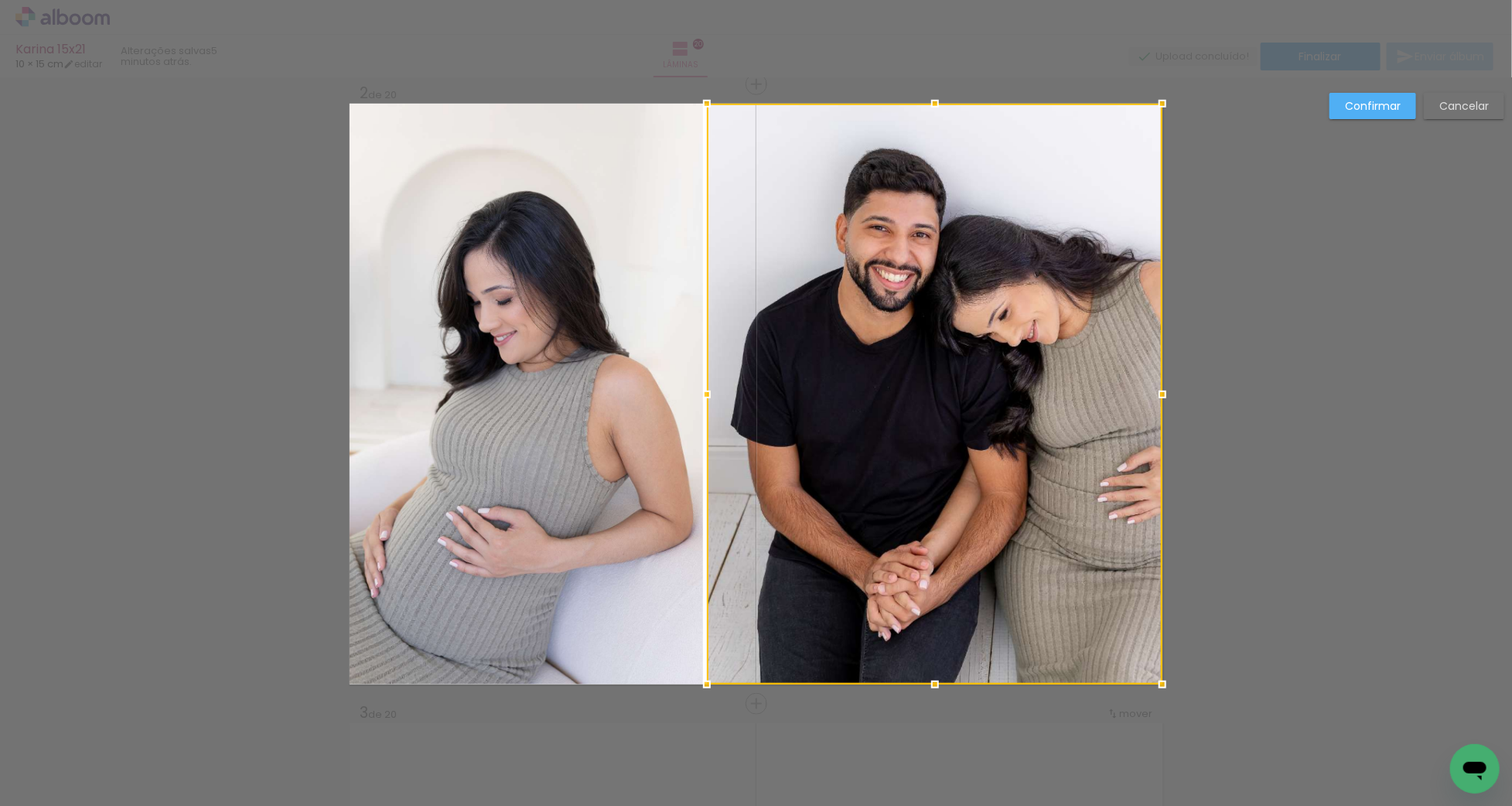
drag, startPoint x: 752, startPoint y: 393, endPoint x: 704, endPoint y: 401, distance: 48.7
click at [704, 401] on div at bounding box center [707, 394] width 31 height 31
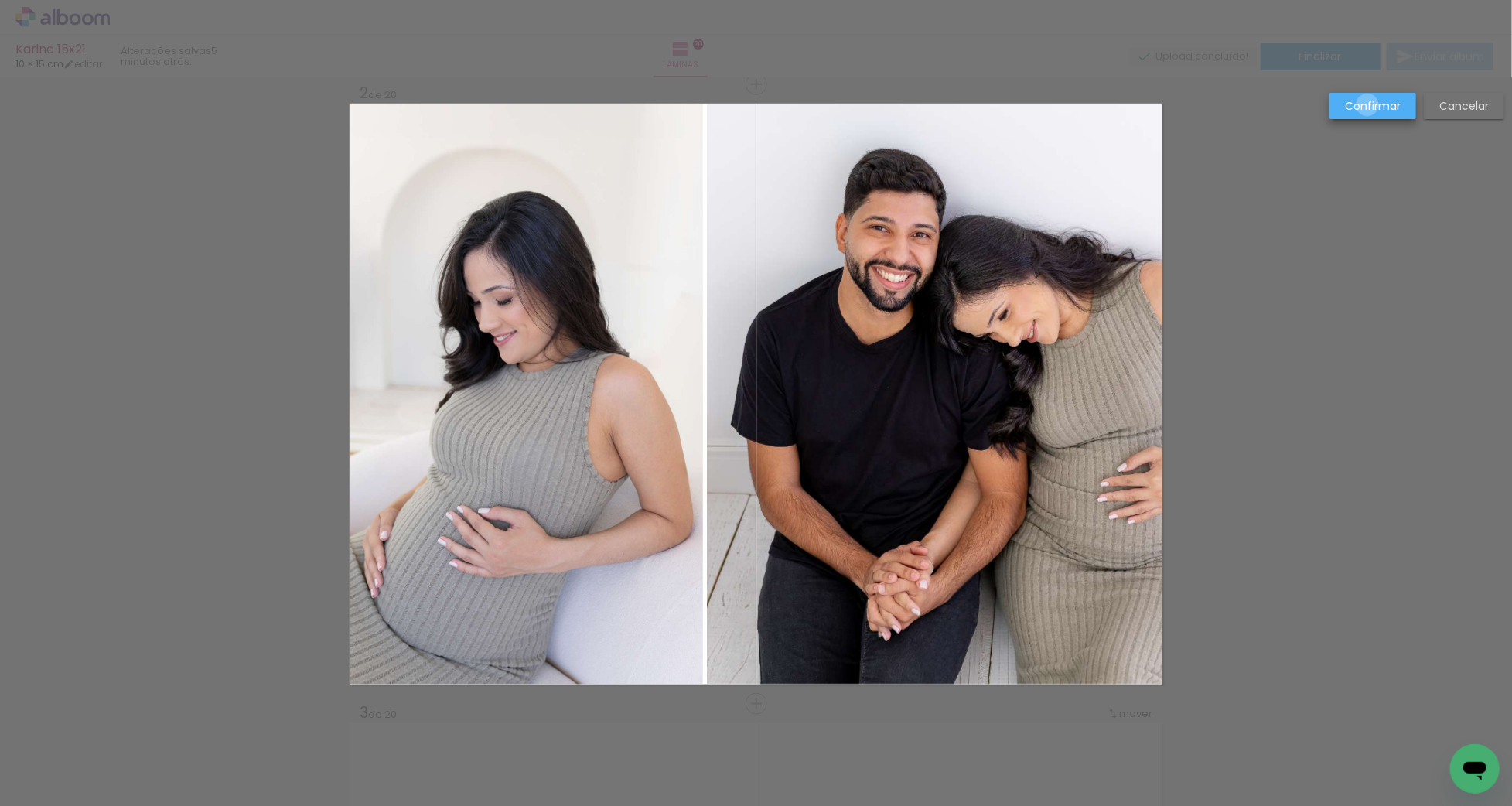
drag, startPoint x: 1368, startPoint y: 105, endPoint x: 1325, endPoint y: 143, distance: 57.4
click at [0, 0] on slot "Confirmar" at bounding box center [0, 0] width 0 height 0
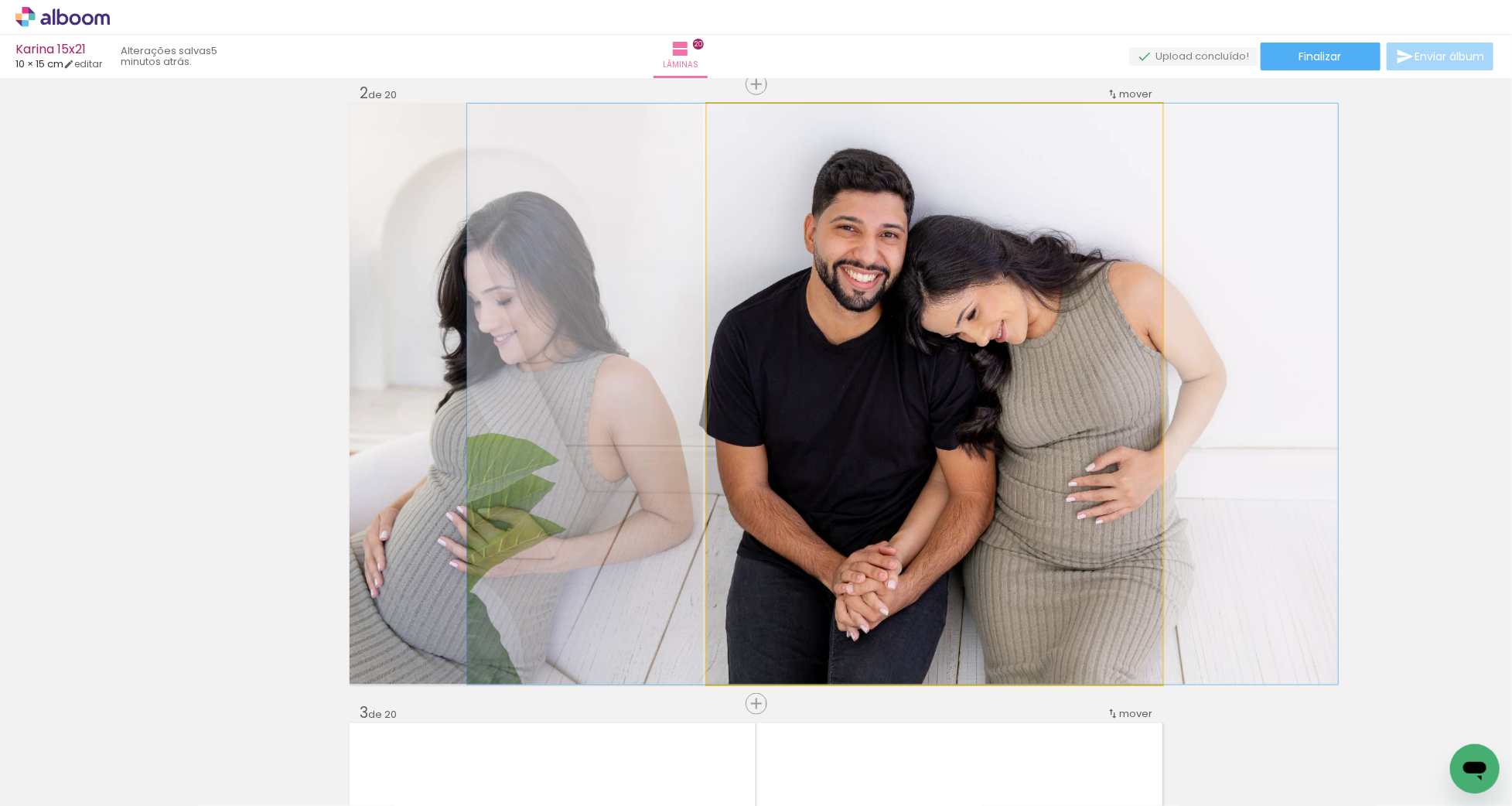
drag, startPoint x: 982, startPoint y: 376, endPoint x: 951, endPoint y: 378, distance: 31.1
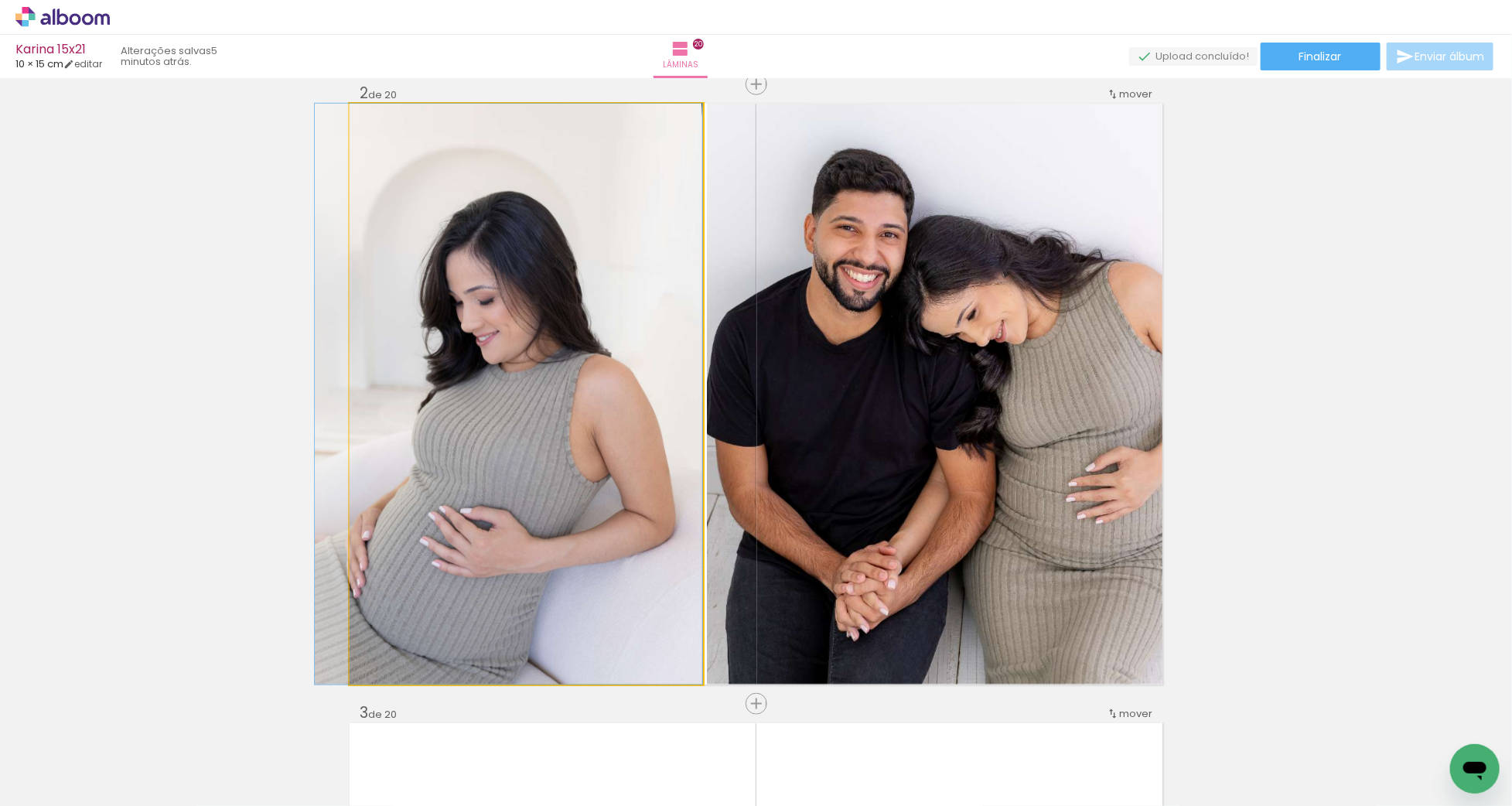
drag, startPoint x: 516, startPoint y: 426, endPoint x: 252, endPoint y: 425, distance: 264.0
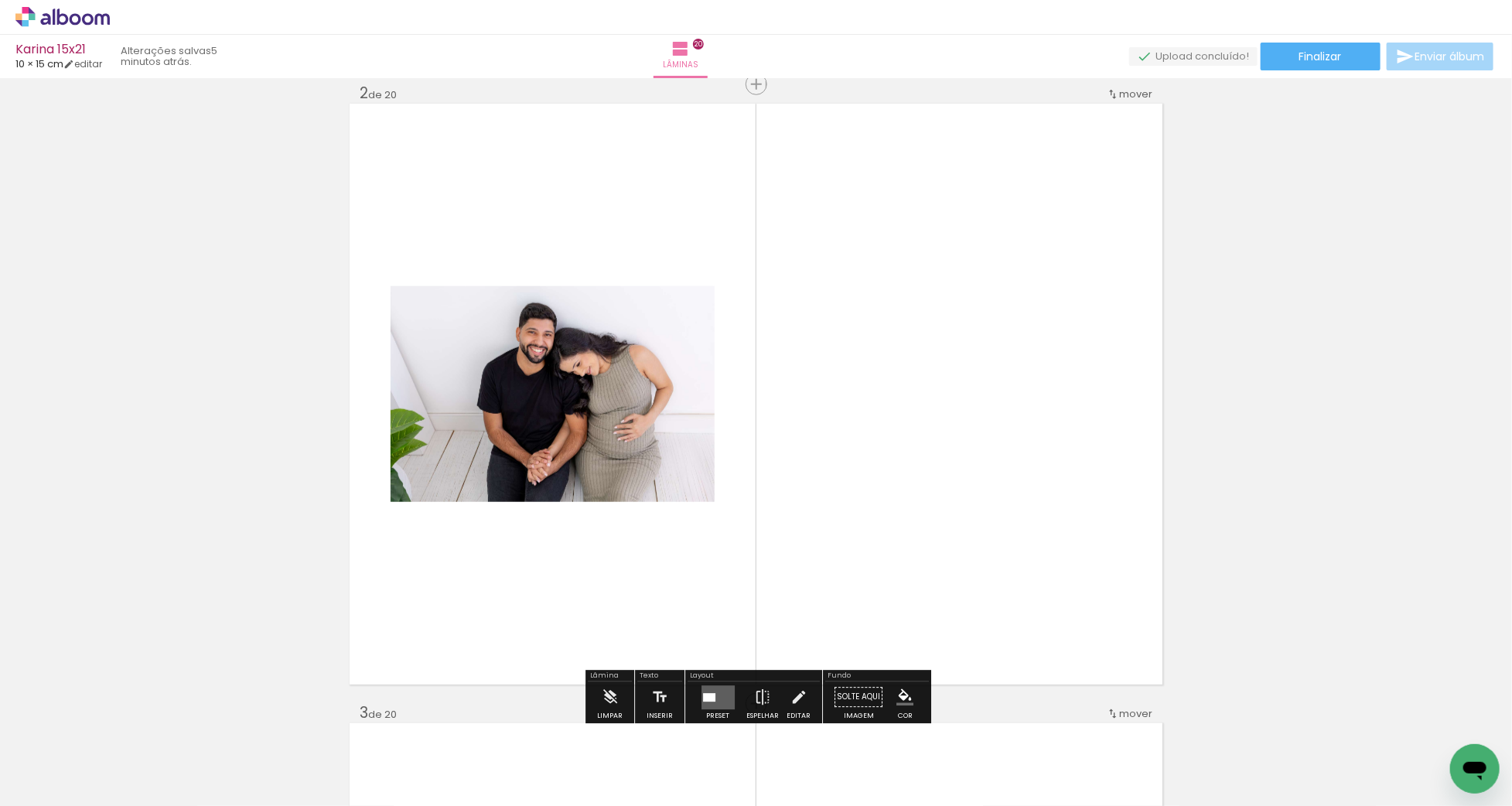
click at [718, 697] on quentale-layouter at bounding box center [718, 697] width 33 height 24
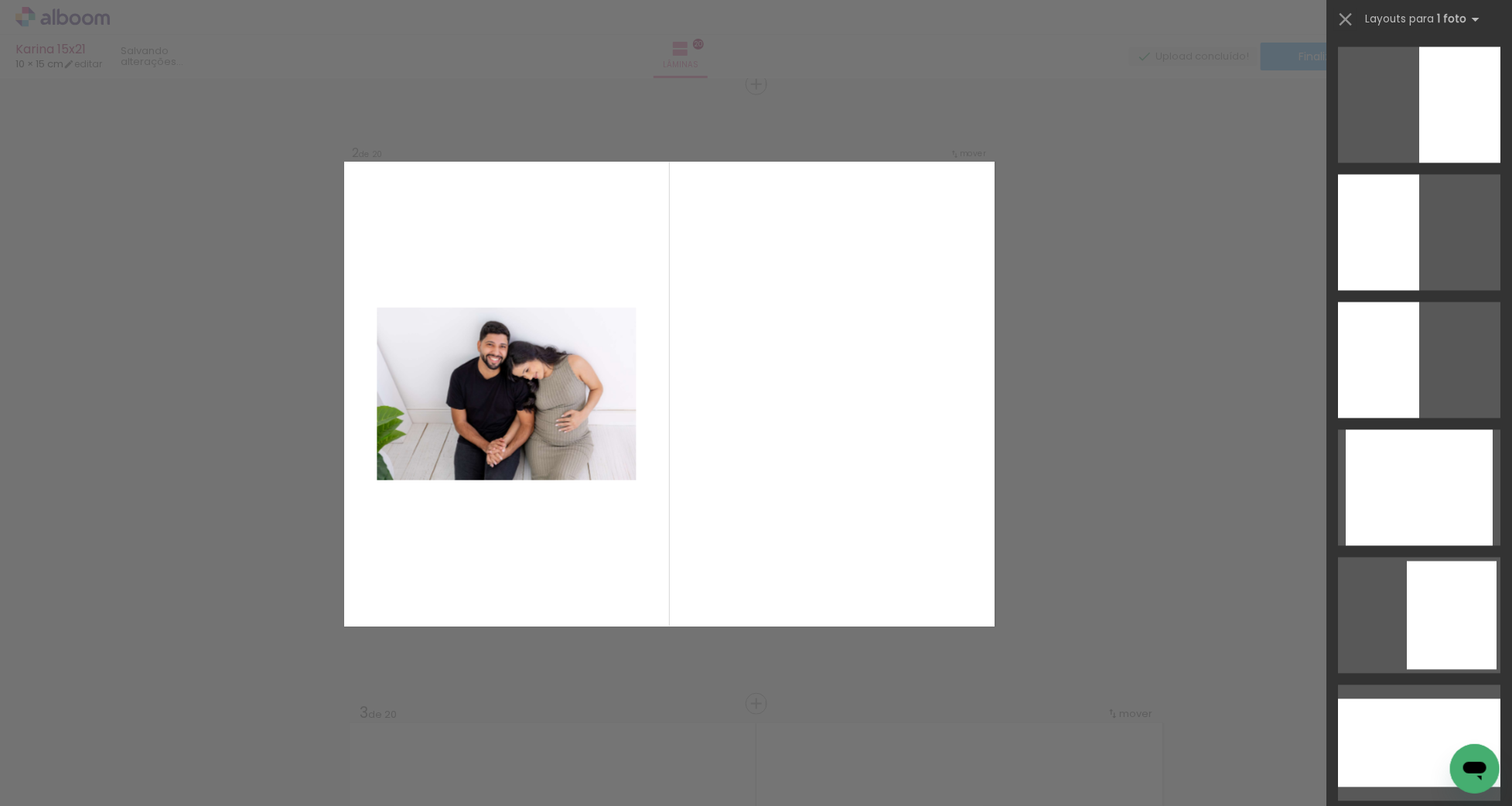
scroll to position [0, 0]
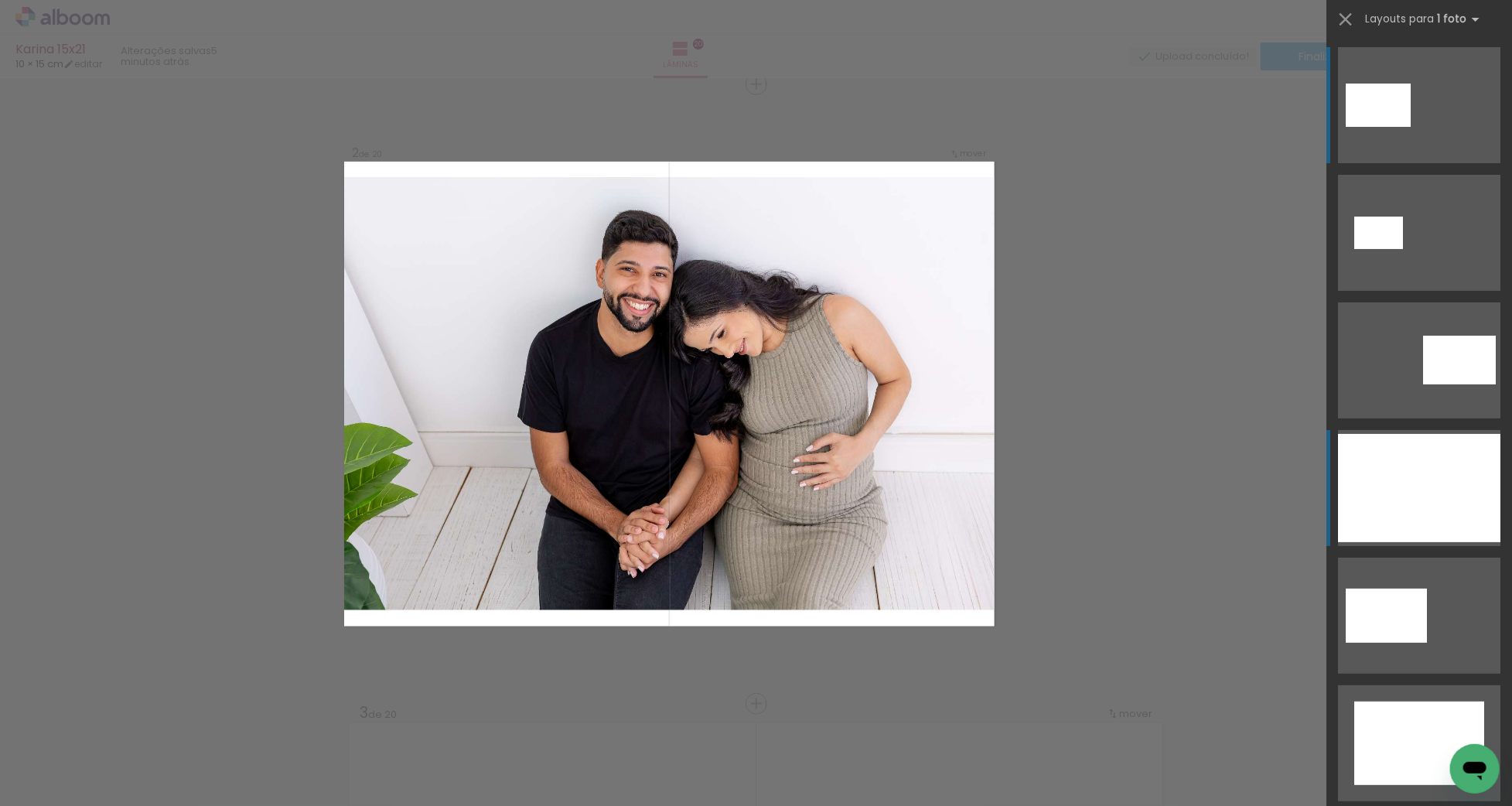
click at [1446, 480] on div at bounding box center [1419, 488] width 162 height 108
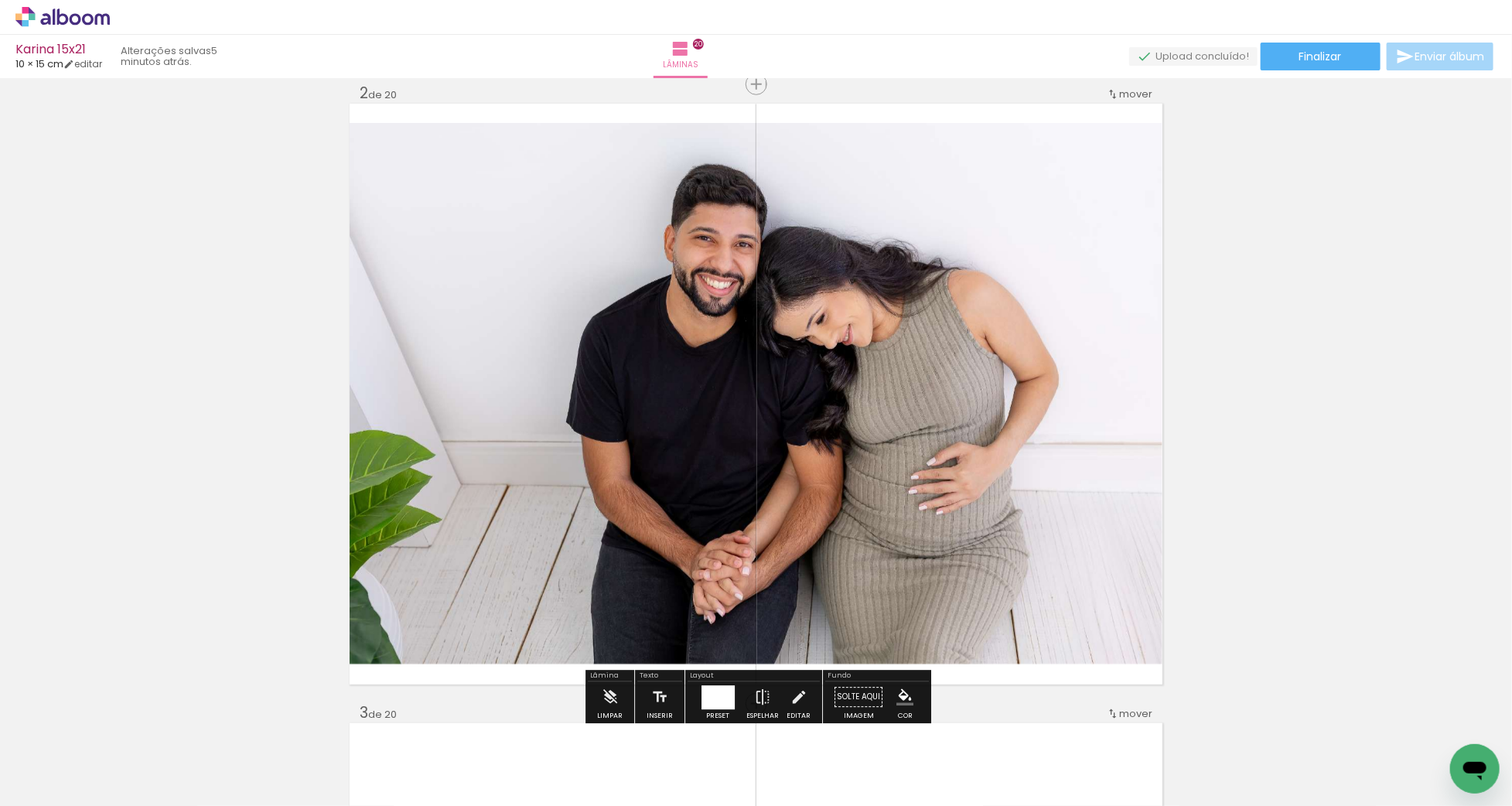
click at [836, 457] on quentale-photo "Imagem 1" at bounding box center [756, 393] width 813 height 541
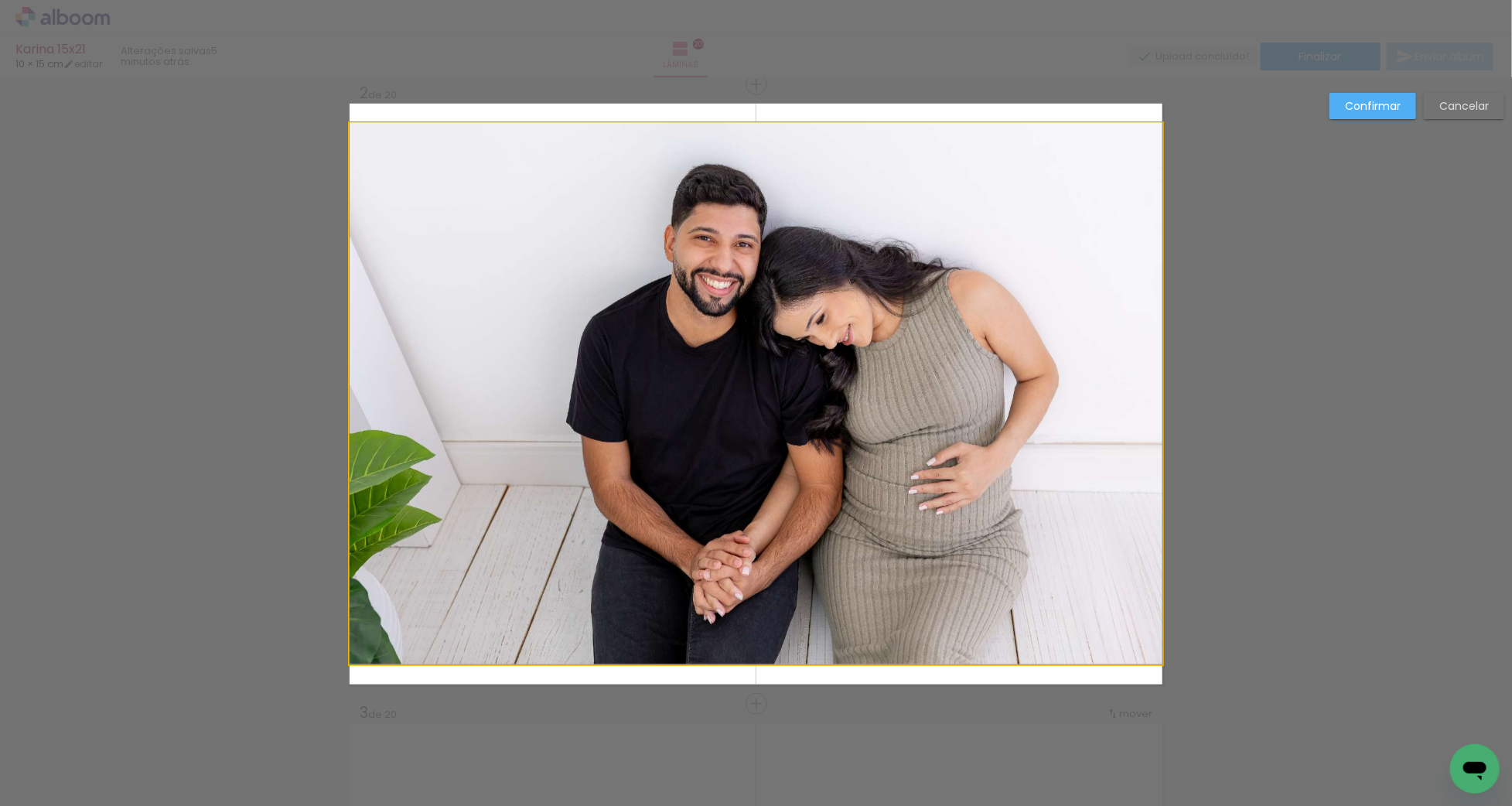
drag, startPoint x: 830, startPoint y: 473, endPoint x: 829, endPoint y: 425, distance: 48.0
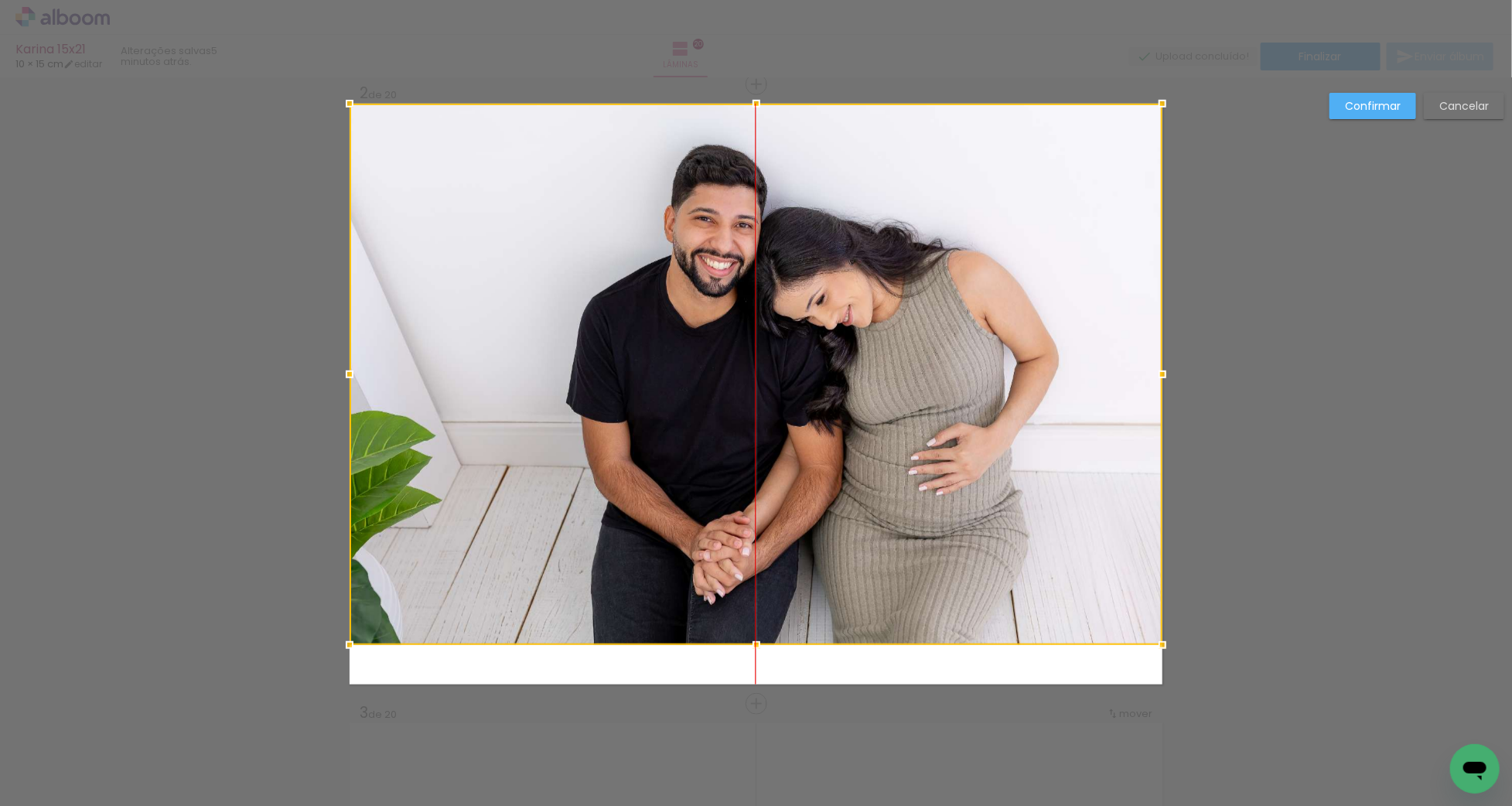
drag, startPoint x: 824, startPoint y: 432, endPoint x: 820, endPoint y: 357, distance: 75.1
click at [820, 357] on div at bounding box center [756, 374] width 813 height 541
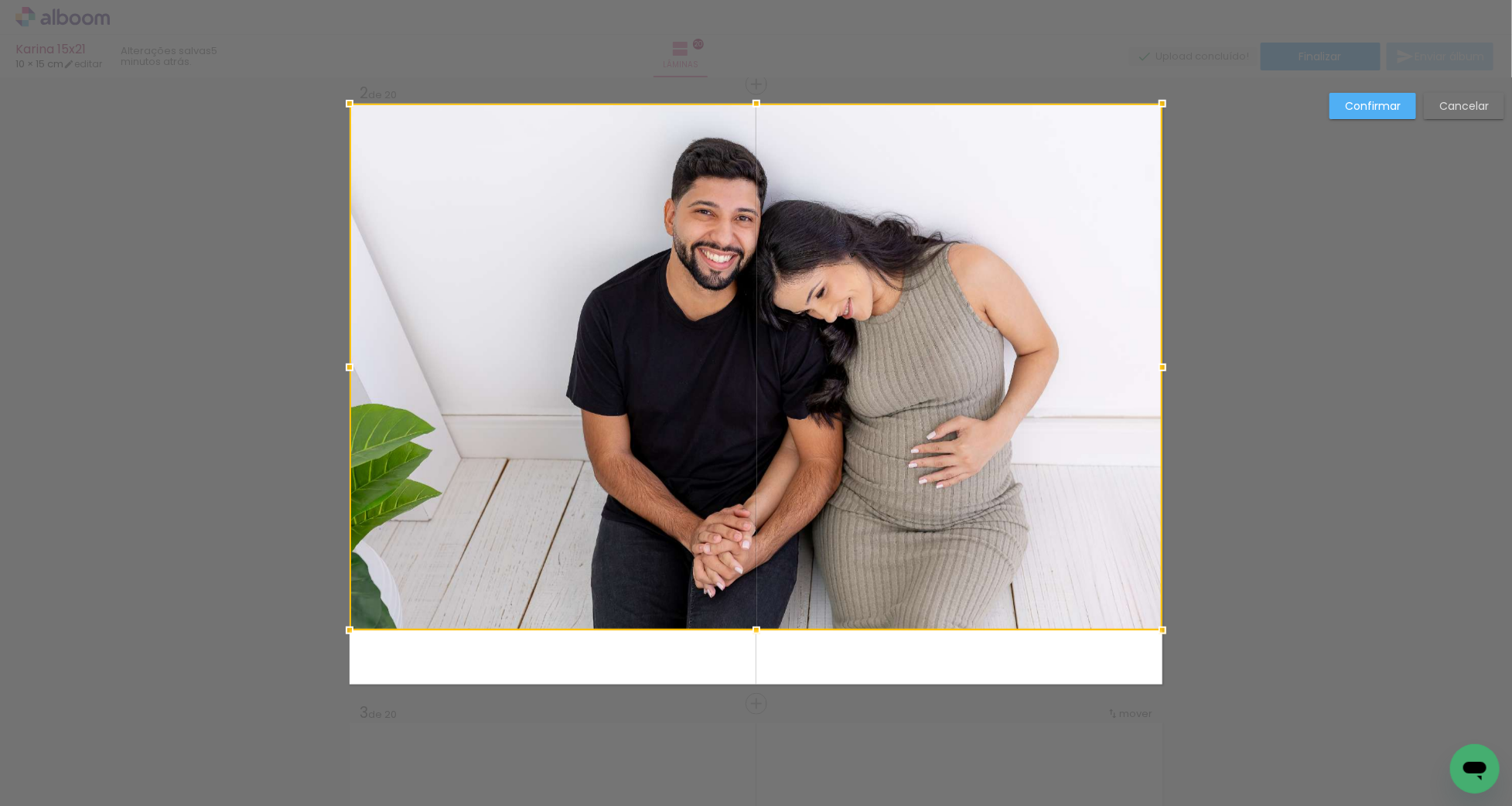
drag, startPoint x: 758, startPoint y: 642, endPoint x: 752, endPoint y: 742, distance: 100.2
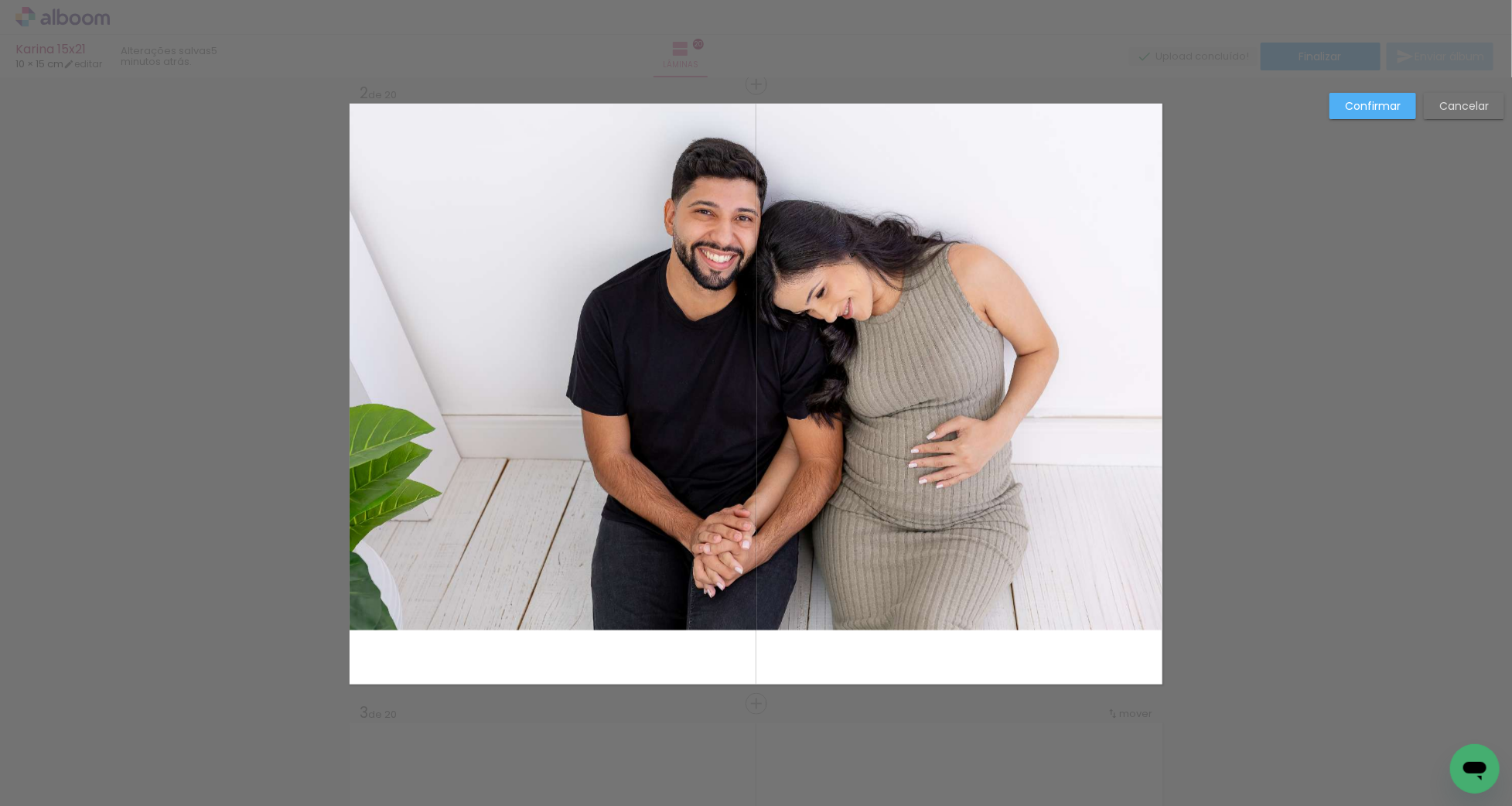
click at [763, 604] on quentale-photo "Imagem 1" at bounding box center [756, 367] width 813 height 527
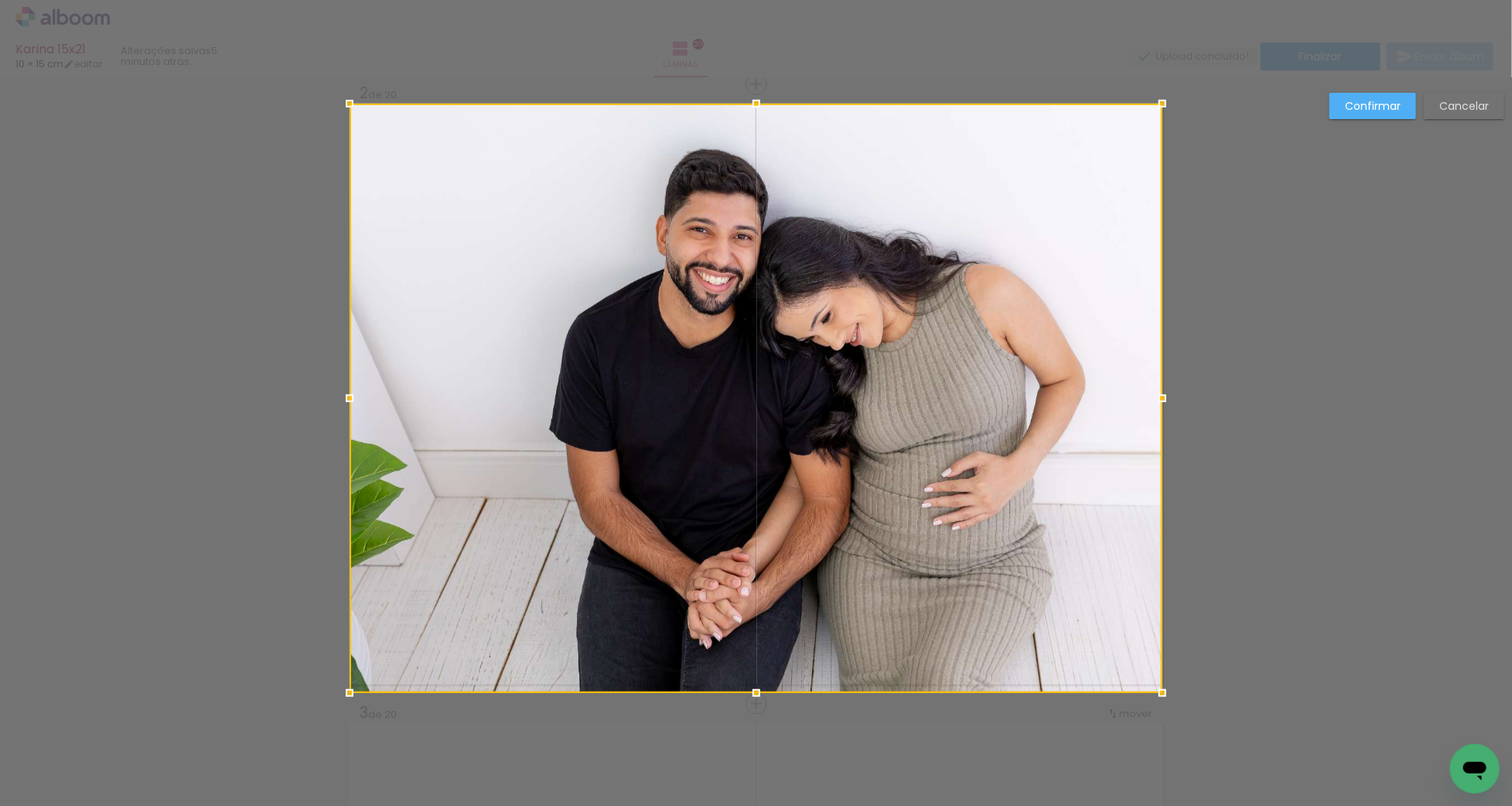
drag, startPoint x: 758, startPoint y: 630, endPoint x: 757, endPoint y: 652, distance: 22.0
click at [757, 651] on div at bounding box center [756, 398] width 813 height 589
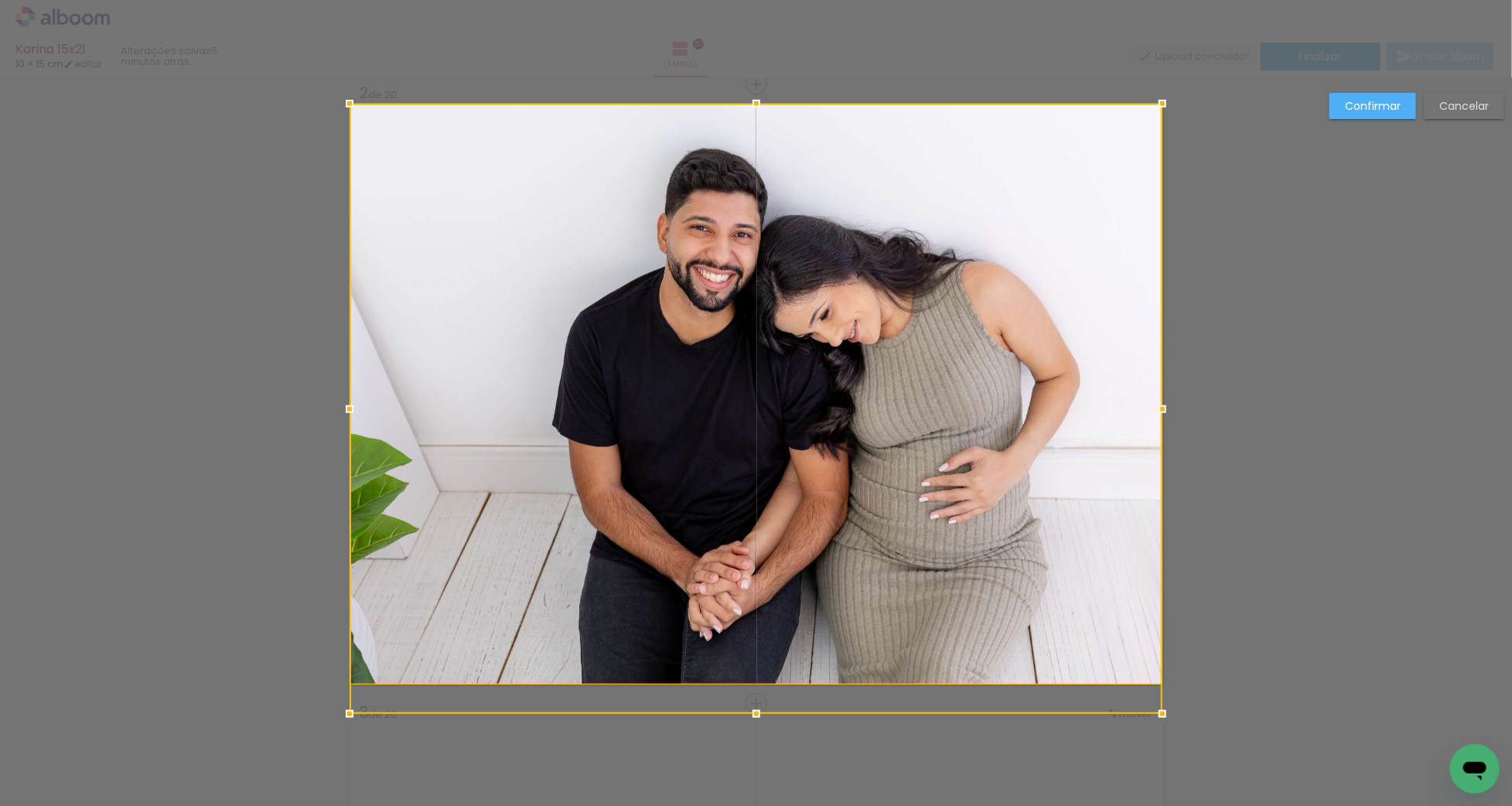
drag, startPoint x: 1376, startPoint y: 104, endPoint x: 1308, endPoint y: 126, distance: 71.5
click at [0, 0] on slot "Confirmar" at bounding box center [0, 0] width 0 height 0
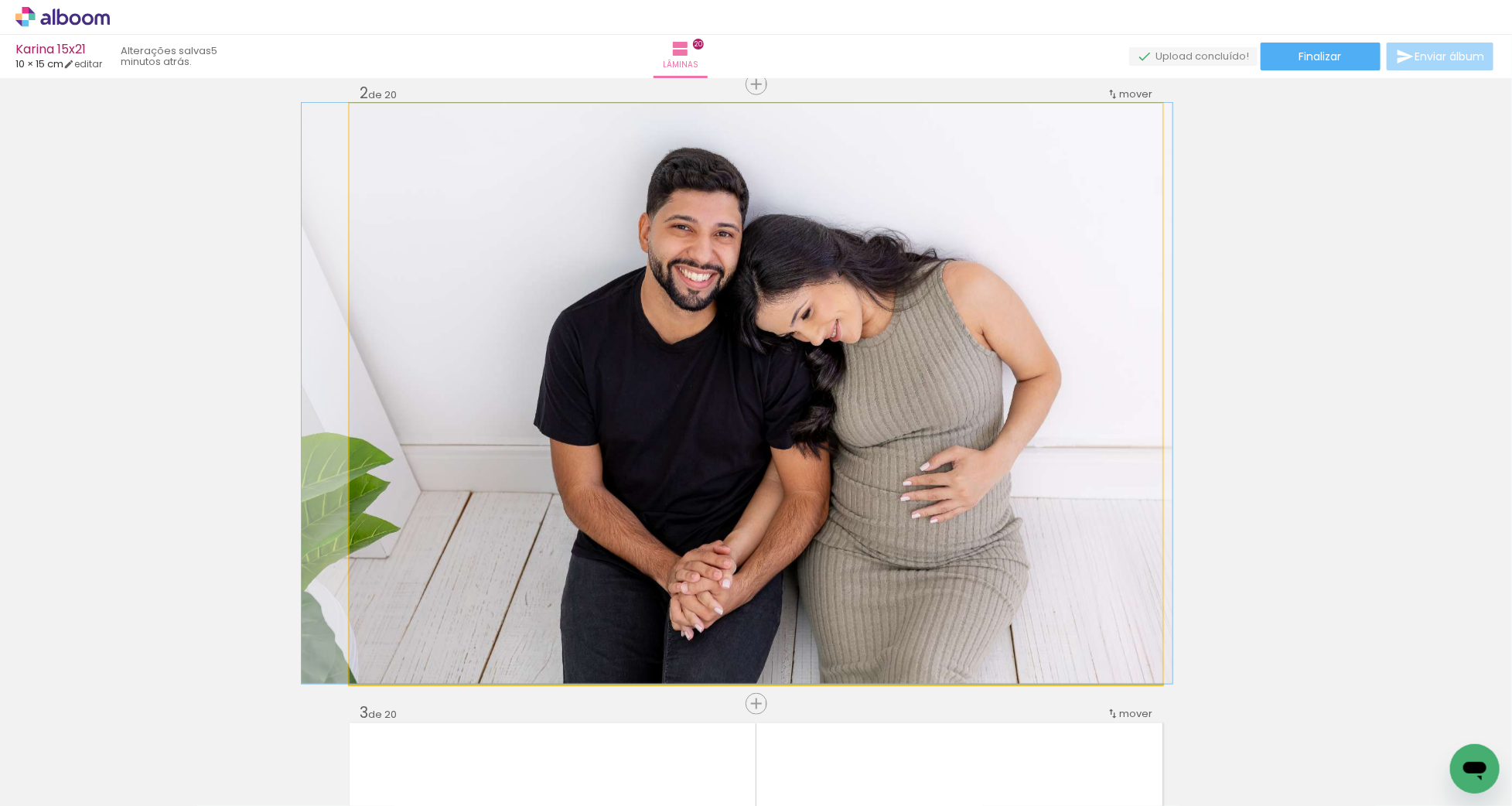
drag, startPoint x: 920, startPoint y: 285, endPoint x: 903, endPoint y: 284, distance: 17.0
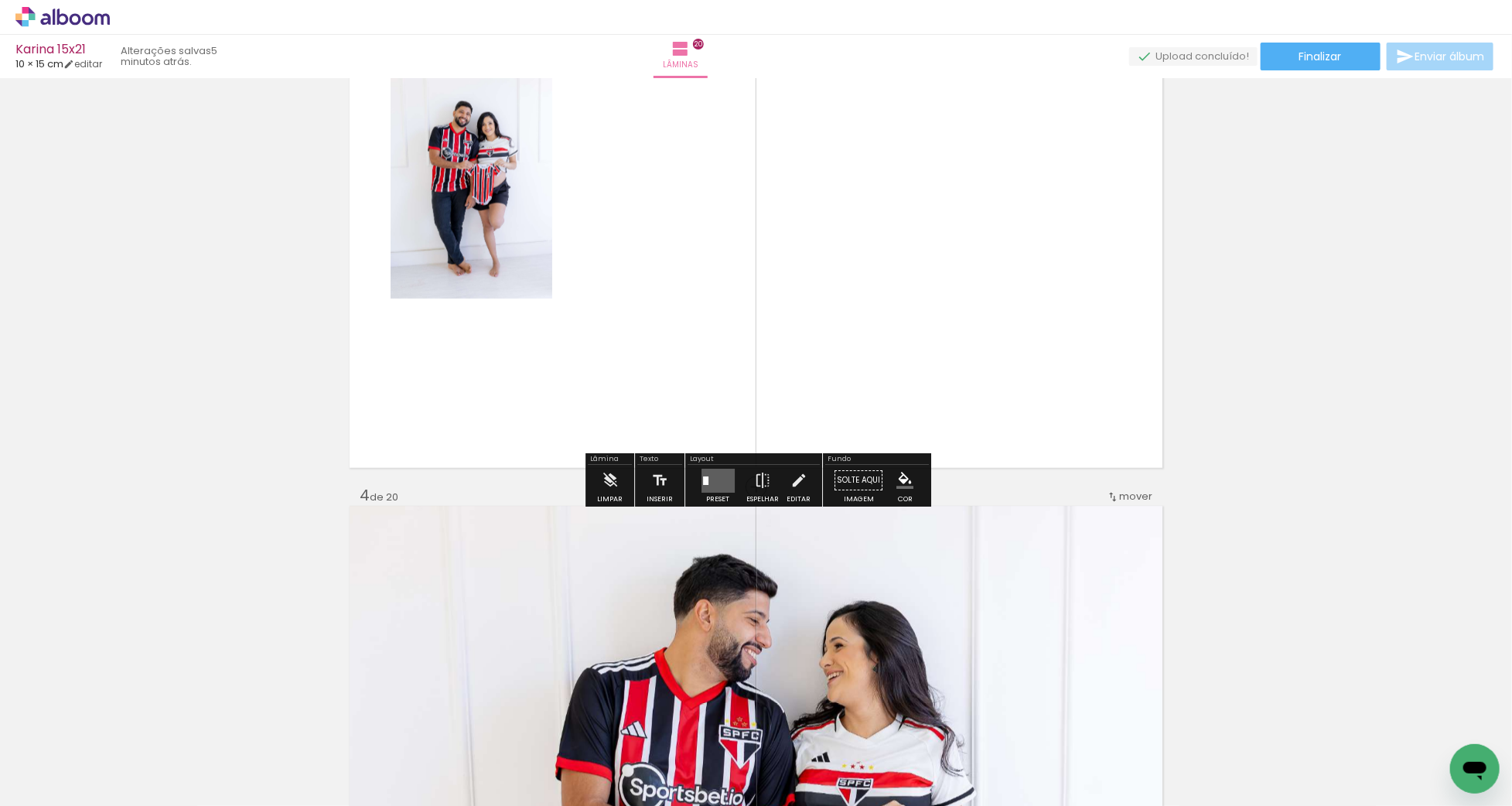
scroll to position [1475, 0]
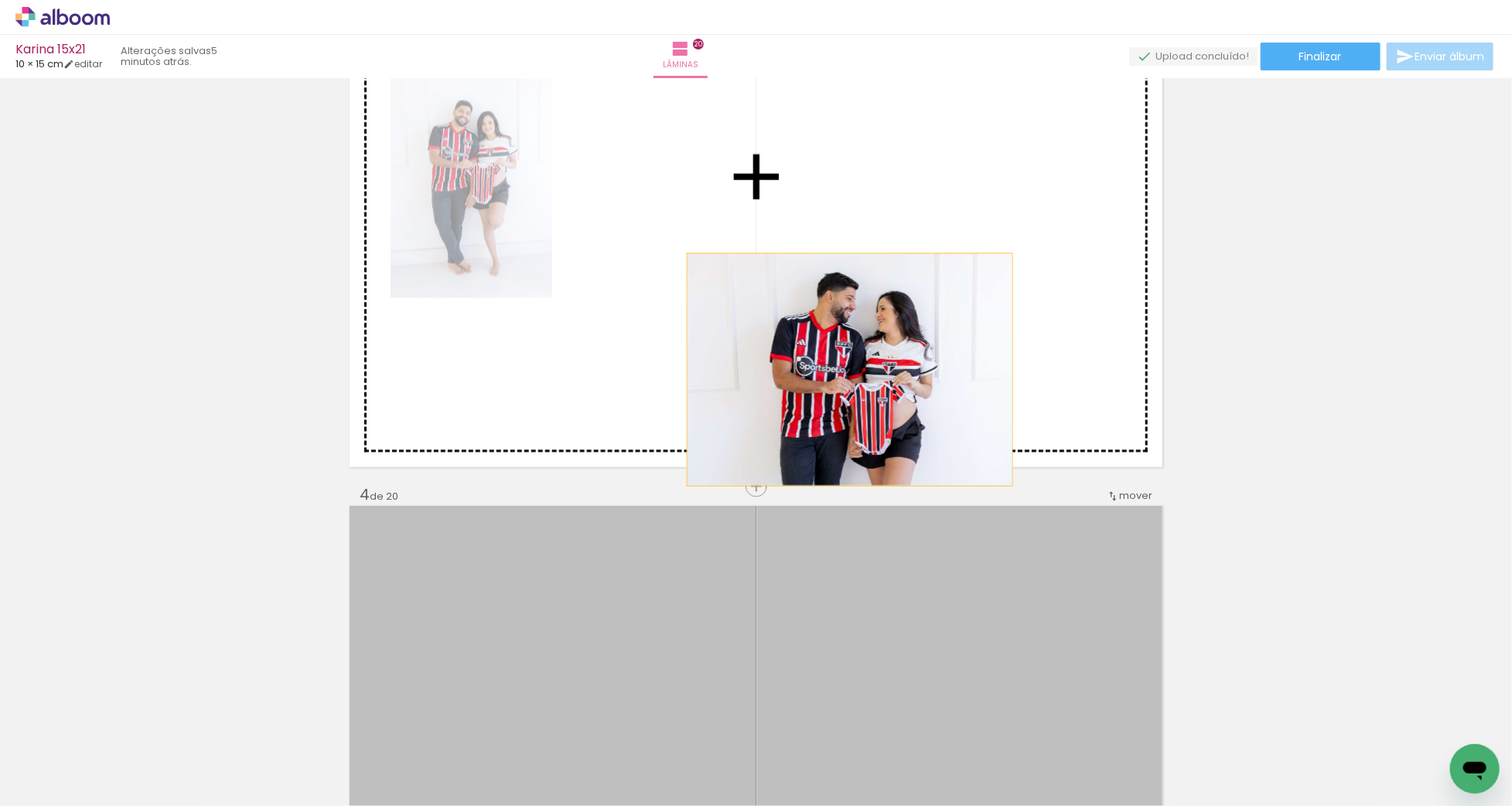
drag, startPoint x: 854, startPoint y: 587, endPoint x: 842, endPoint y: 278, distance: 309.2
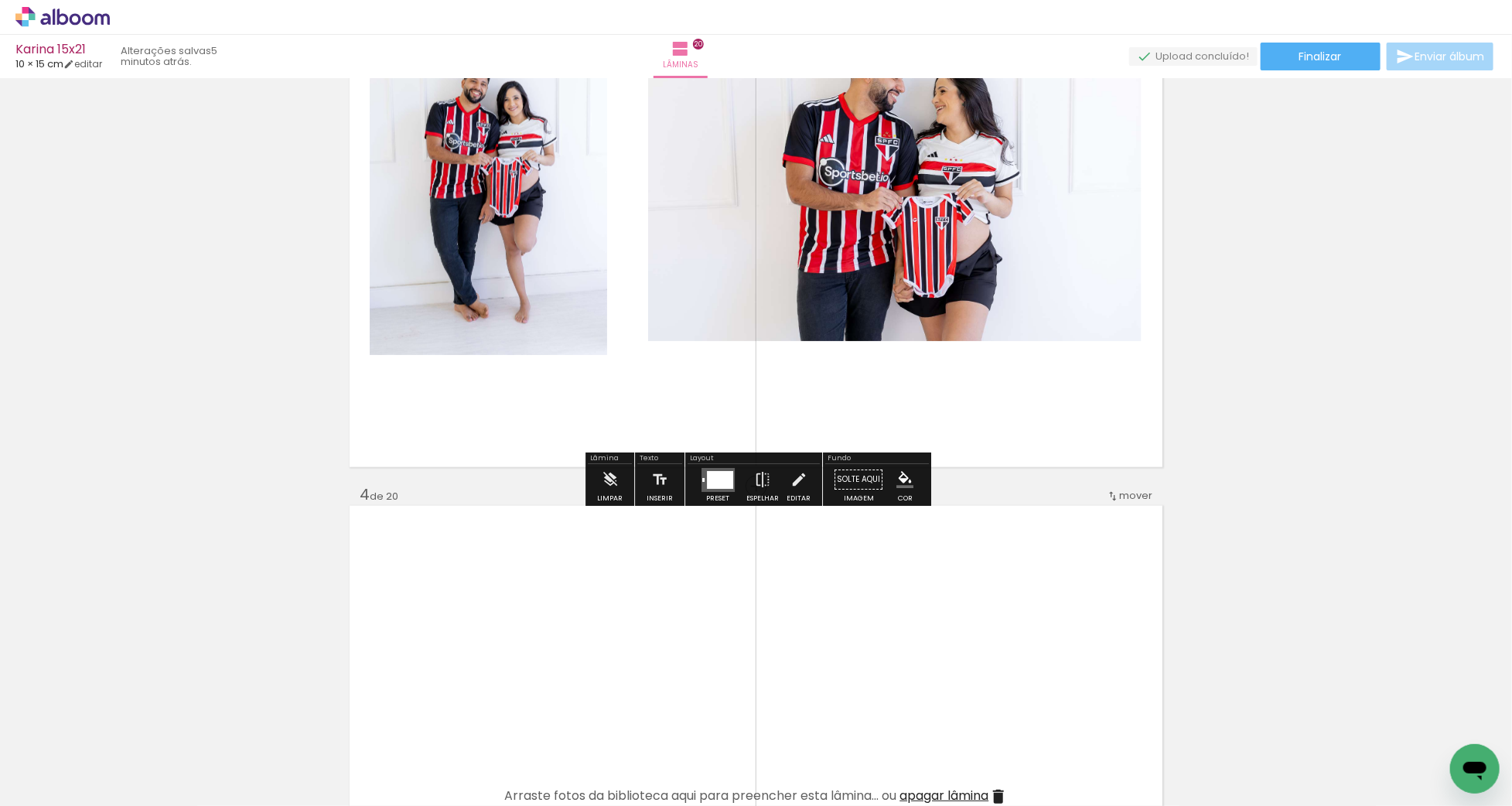
click at [728, 479] on div at bounding box center [719, 479] width 26 height 18
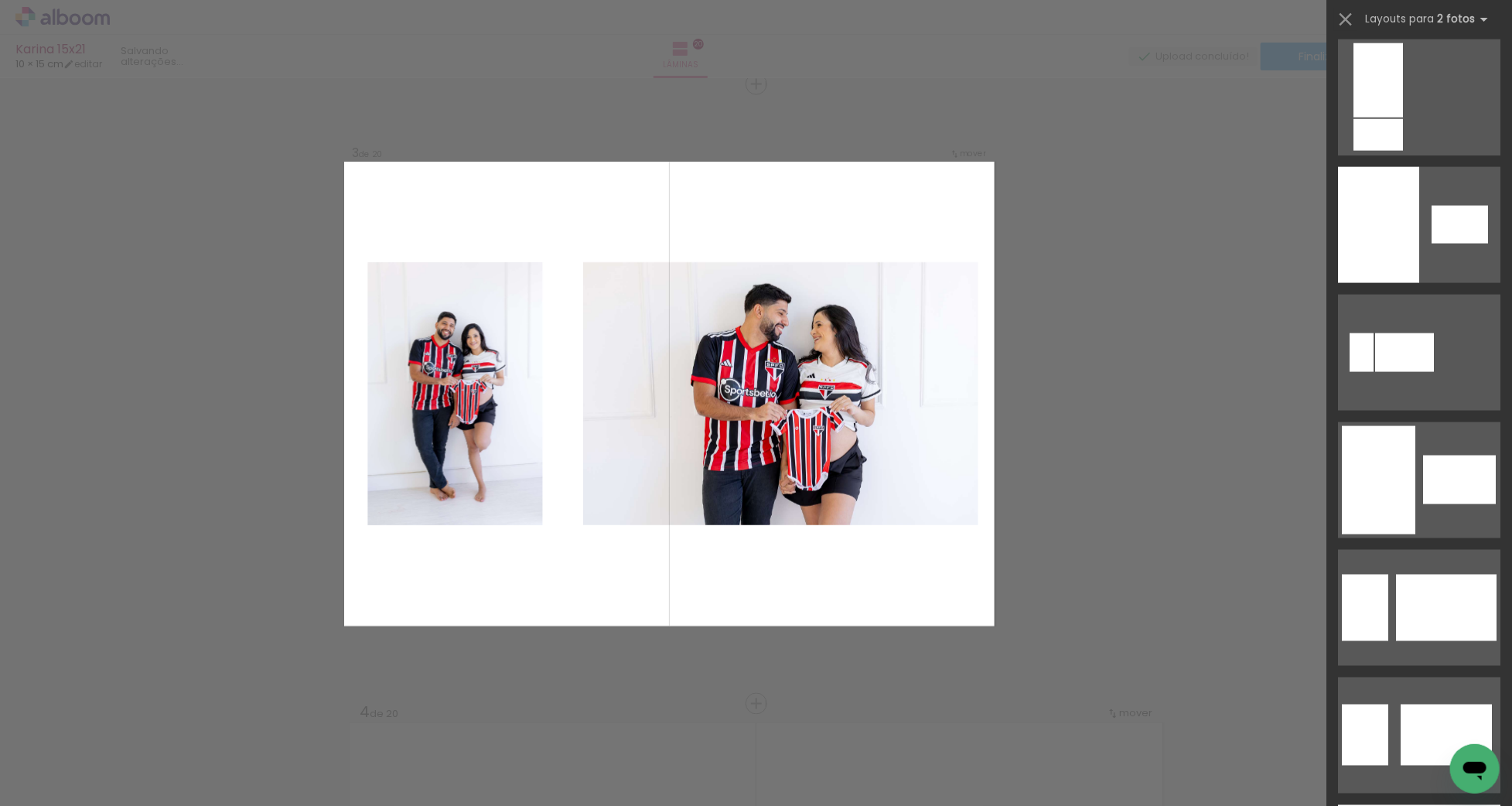
scroll to position [1485, 0]
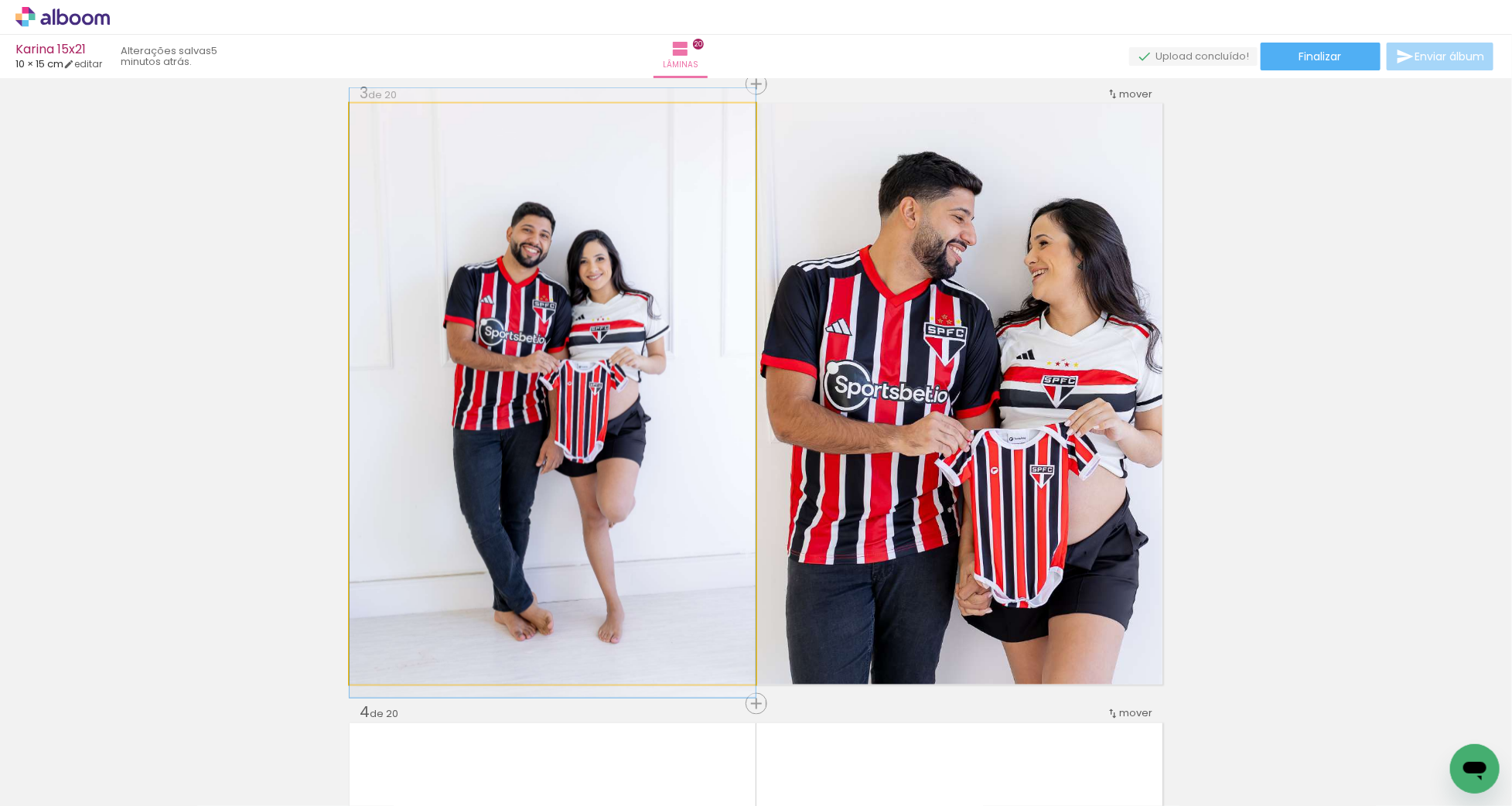
drag, startPoint x: 727, startPoint y: 457, endPoint x: 703, endPoint y: 456, distance: 24.0
click at [700, 448] on quentale-photo "Imagem 1" at bounding box center [552, 394] width 406 height 581
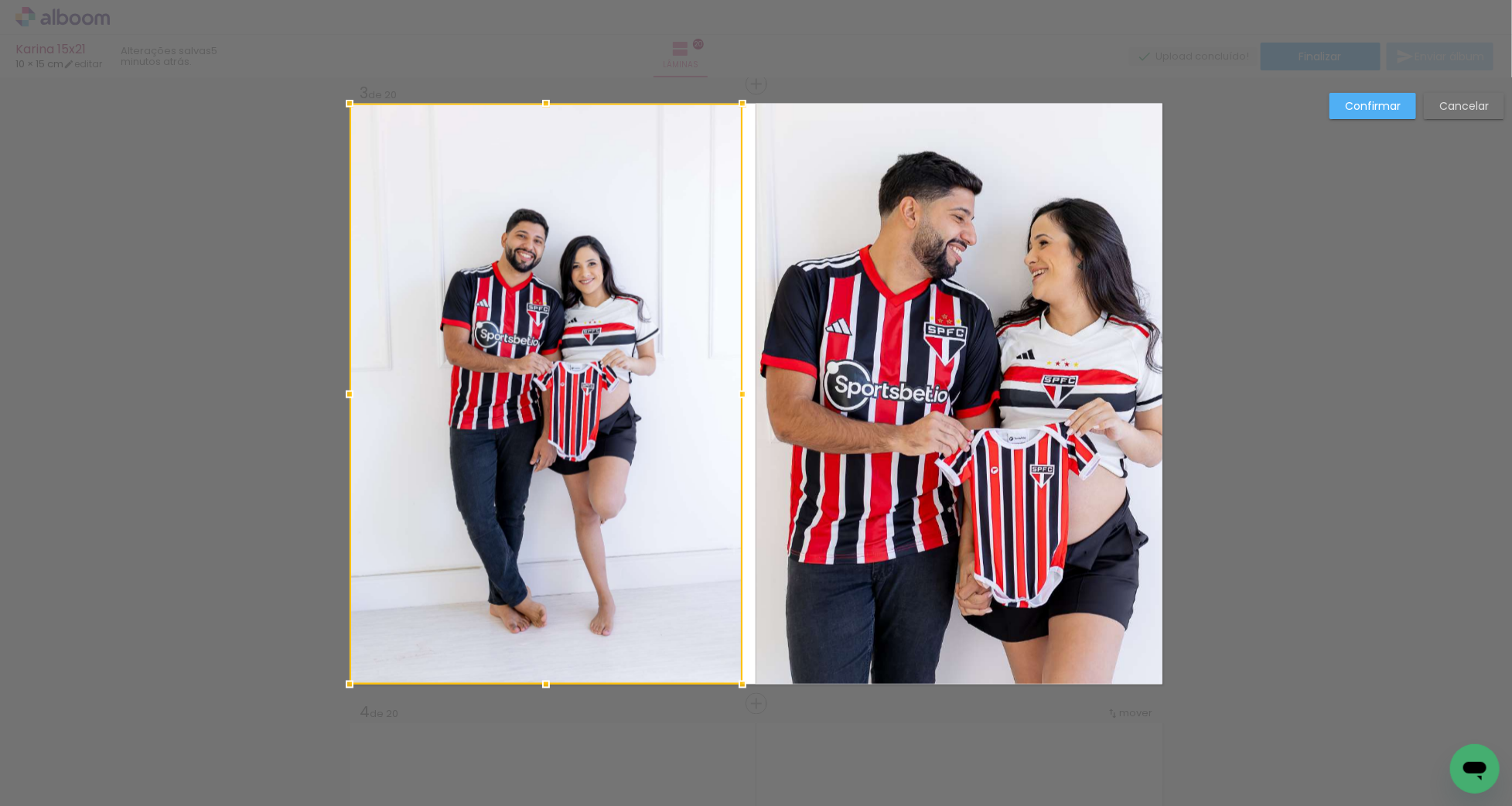
drag, startPoint x: 751, startPoint y: 395, endPoint x: 739, endPoint y: 396, distance: 12.0
click at [739, 396] on div at bounding box center [742, 394] width 31 height 31
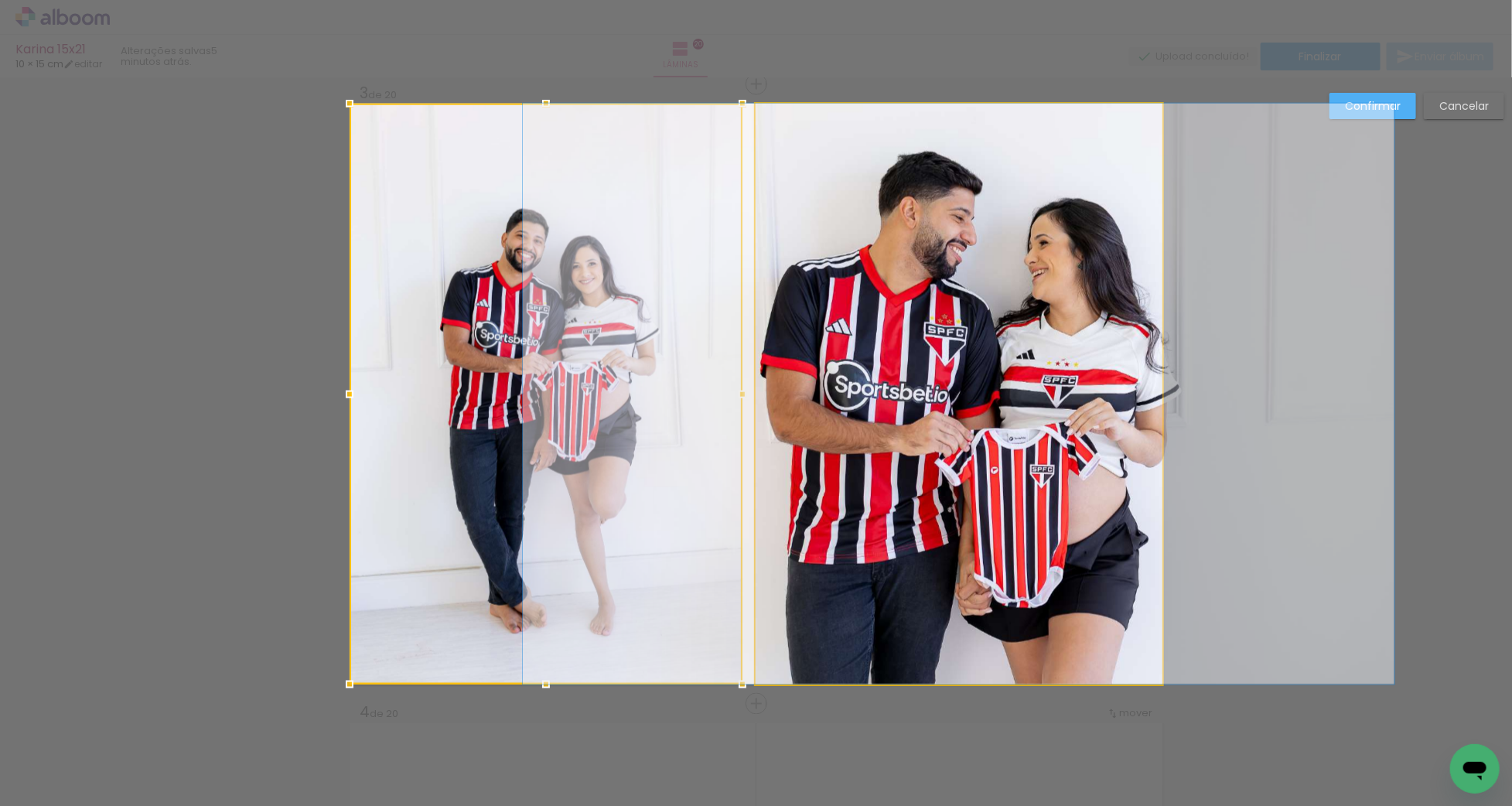
click at [794, 401] on quentale-photo at bounding box center [959, 394] width 407 height 581
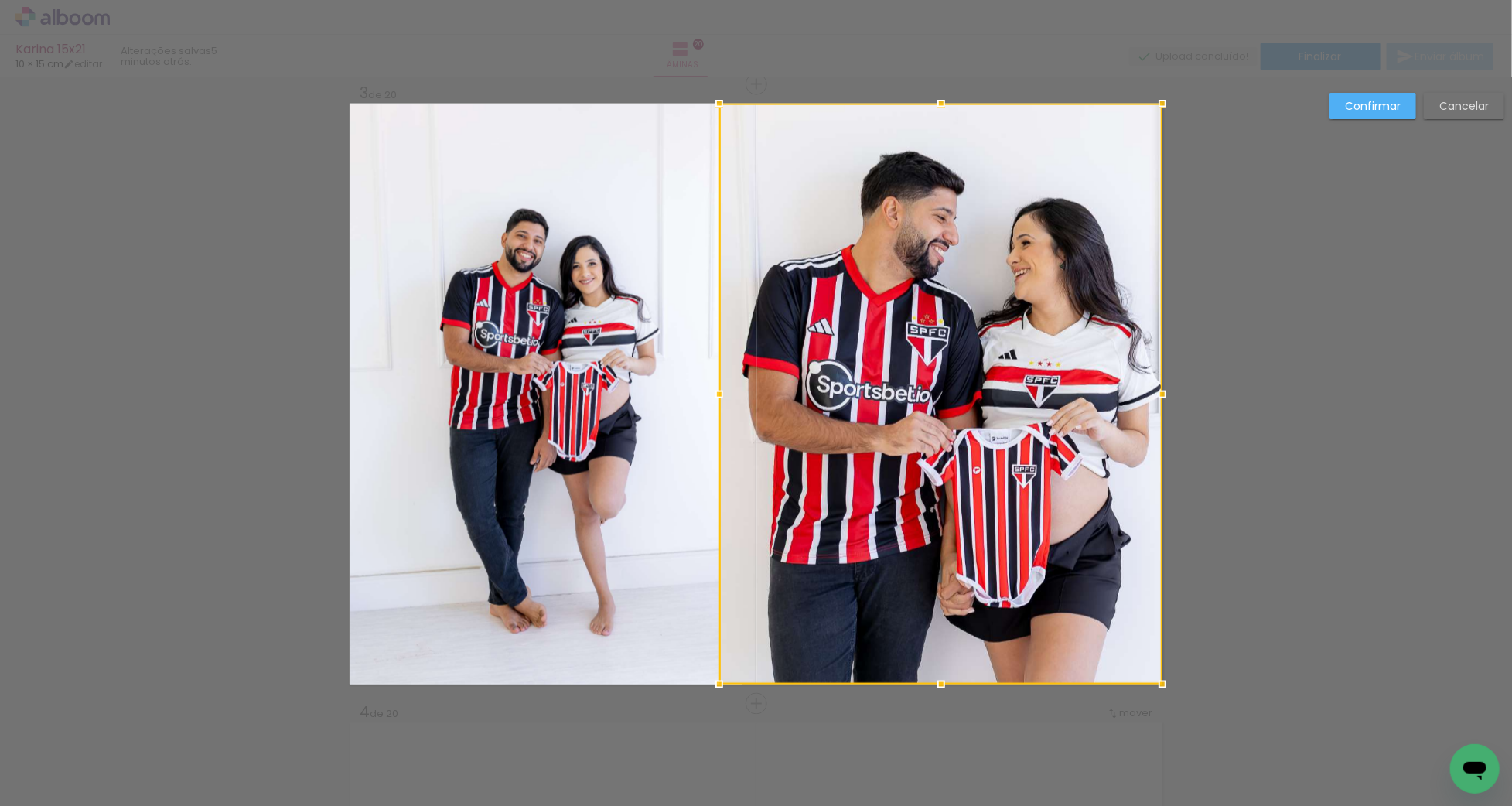
drag, startPoint x: 756, startPoint y: 395, endPoint x: 723, endPoint y: 395, distance: 33.0
click at [723, 395] on div at bounding box center [719, 394] width 31 height 31
click at [643, 392] on quentale-photo "Imagem 1" at bounding box center [545, 394] width 393 height 581
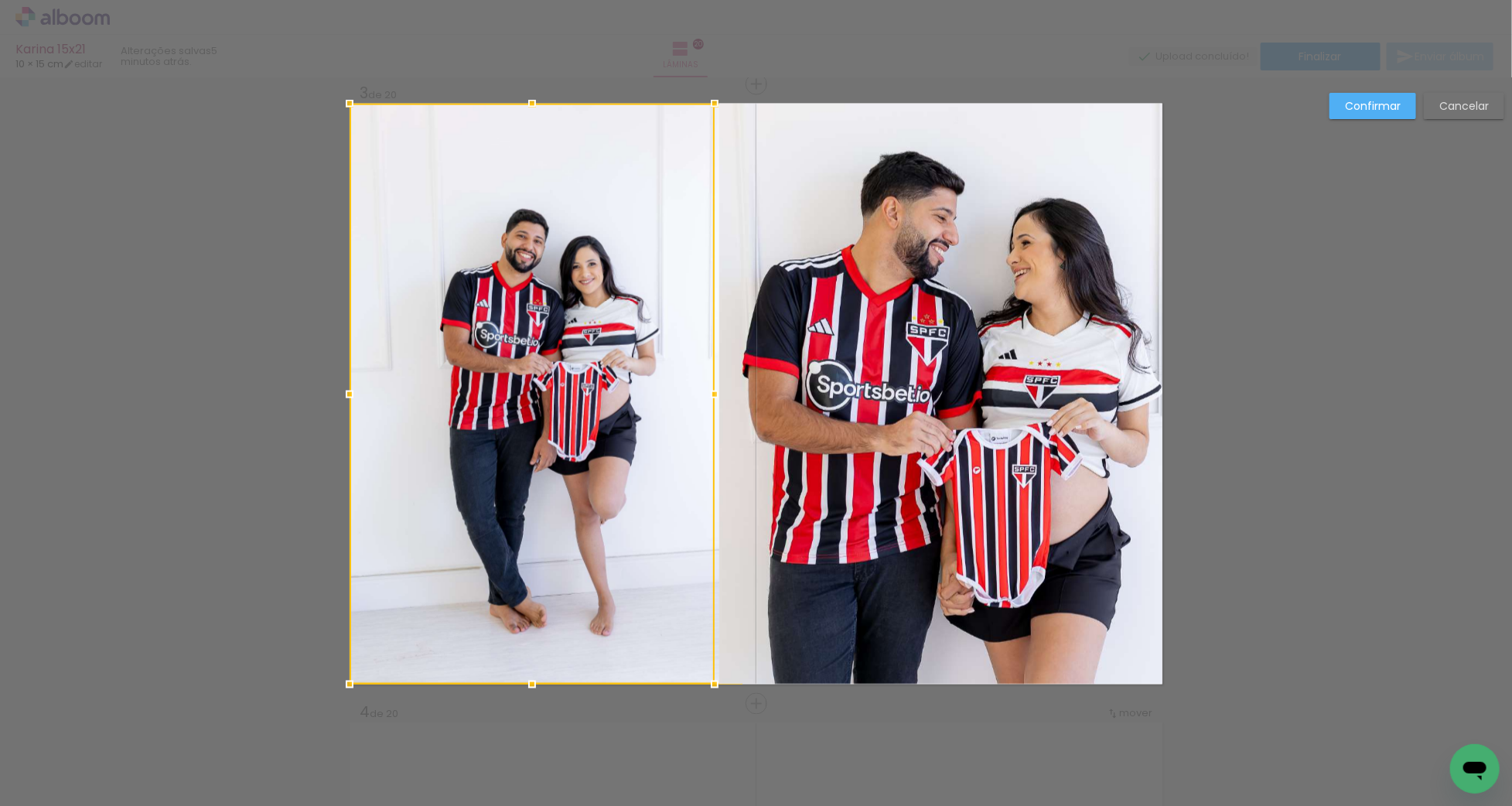
drag, startPoint x: 743, startPoint y: 393, endPoint x: 720, endPoint y: 394, distance: 23.0
click at [714, 394] on div at bounding box center [532, 394] width 365 height 581
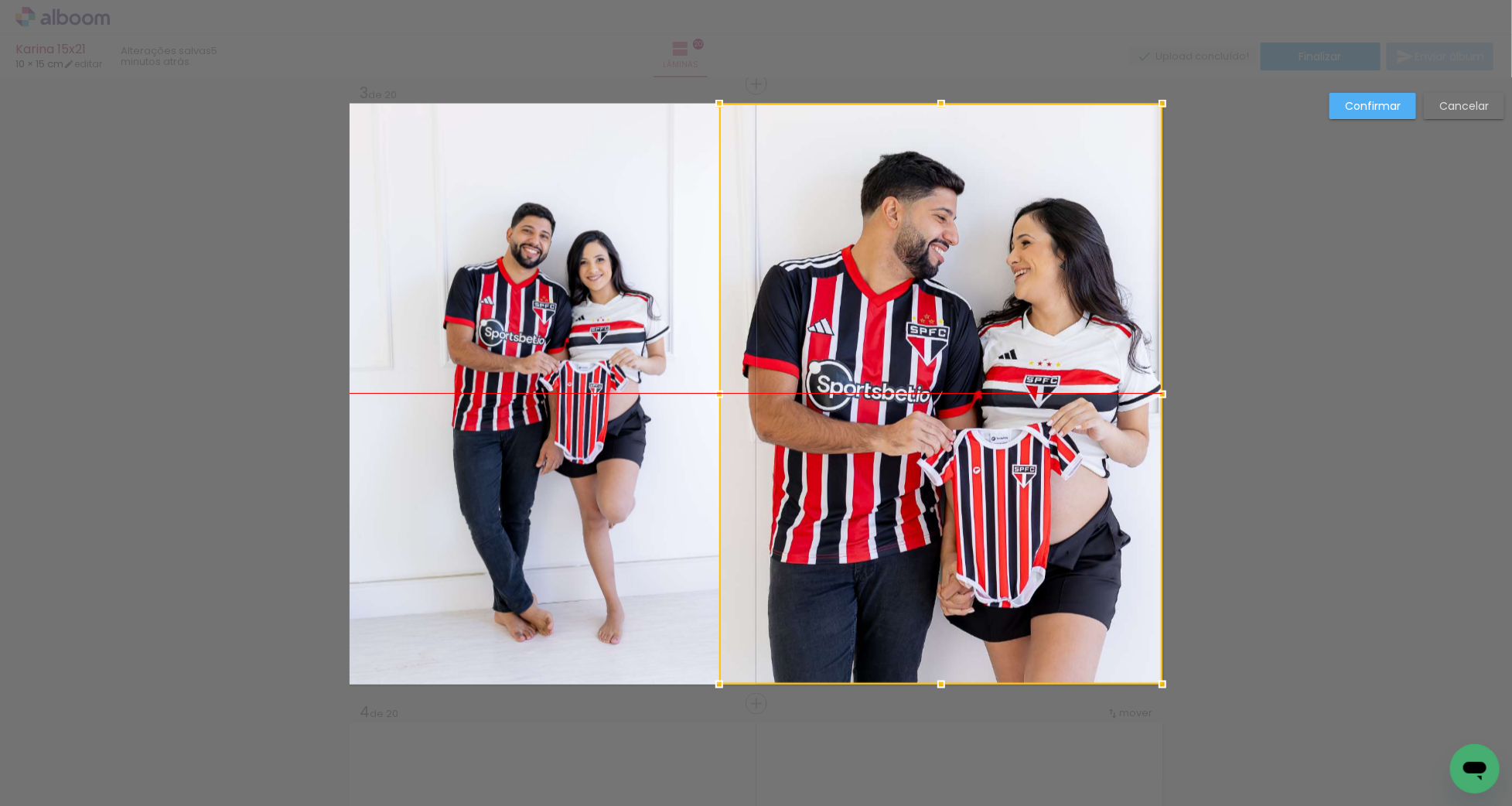
drag, startPoint x: 865, startPoint y: 396, endPoint x: 876, endPoint y: 396, distance: 11.0
click at [876, 396] on div at bounding box center [940, 394] width 443 height 581
drag, startPoint x: 1363, startPoint y: 107, endPoint x: 1349, endPoint y: 123, distance: 21.3
click at [0, 0] on slot "Confirmar" at bounding box center [0, 0] width 0 height 0
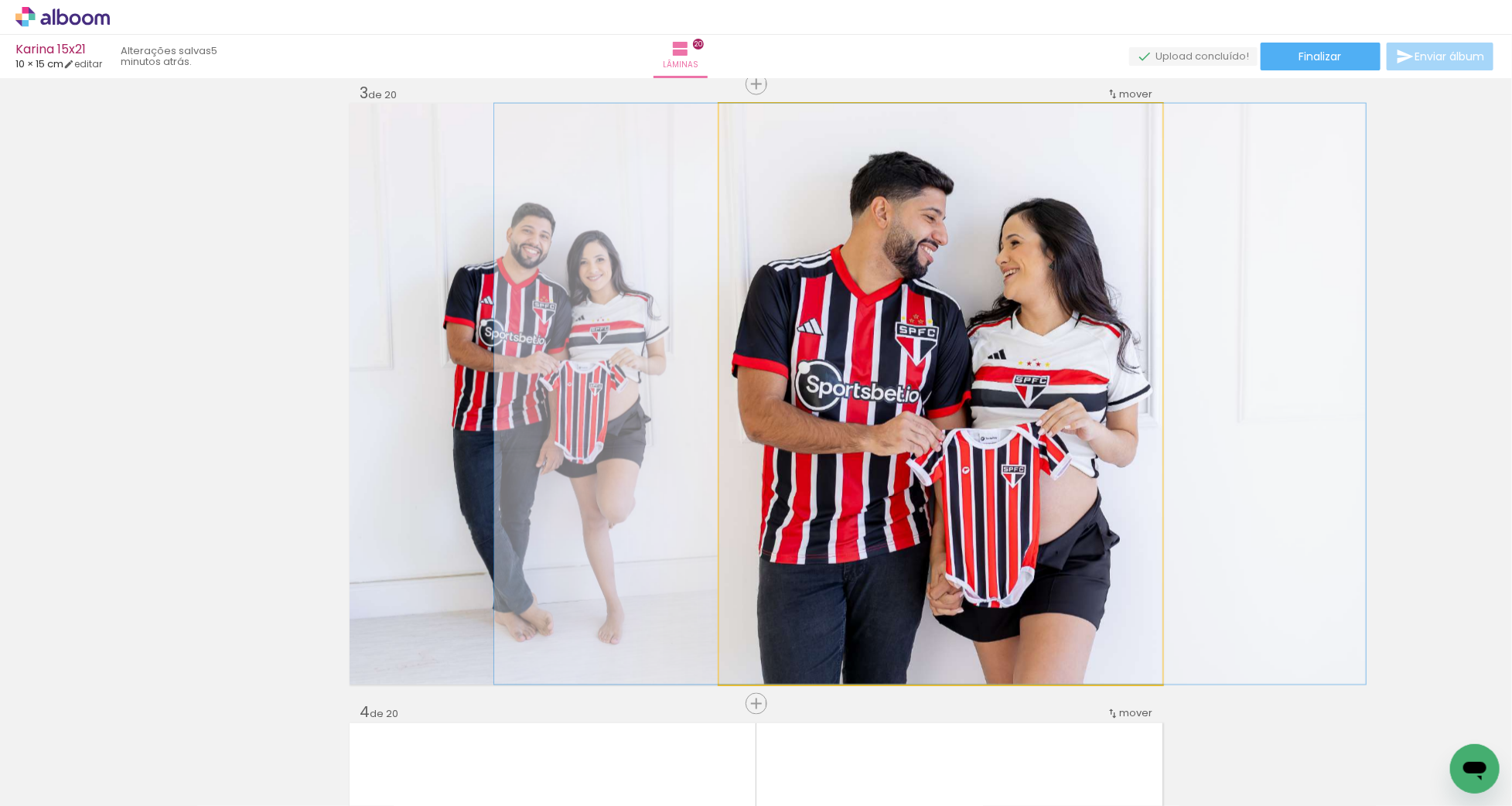
drag, startPoint x: 1071, startPoint y: 284, endPoint x: 1060, endPoint y: 284, distance: 11.0
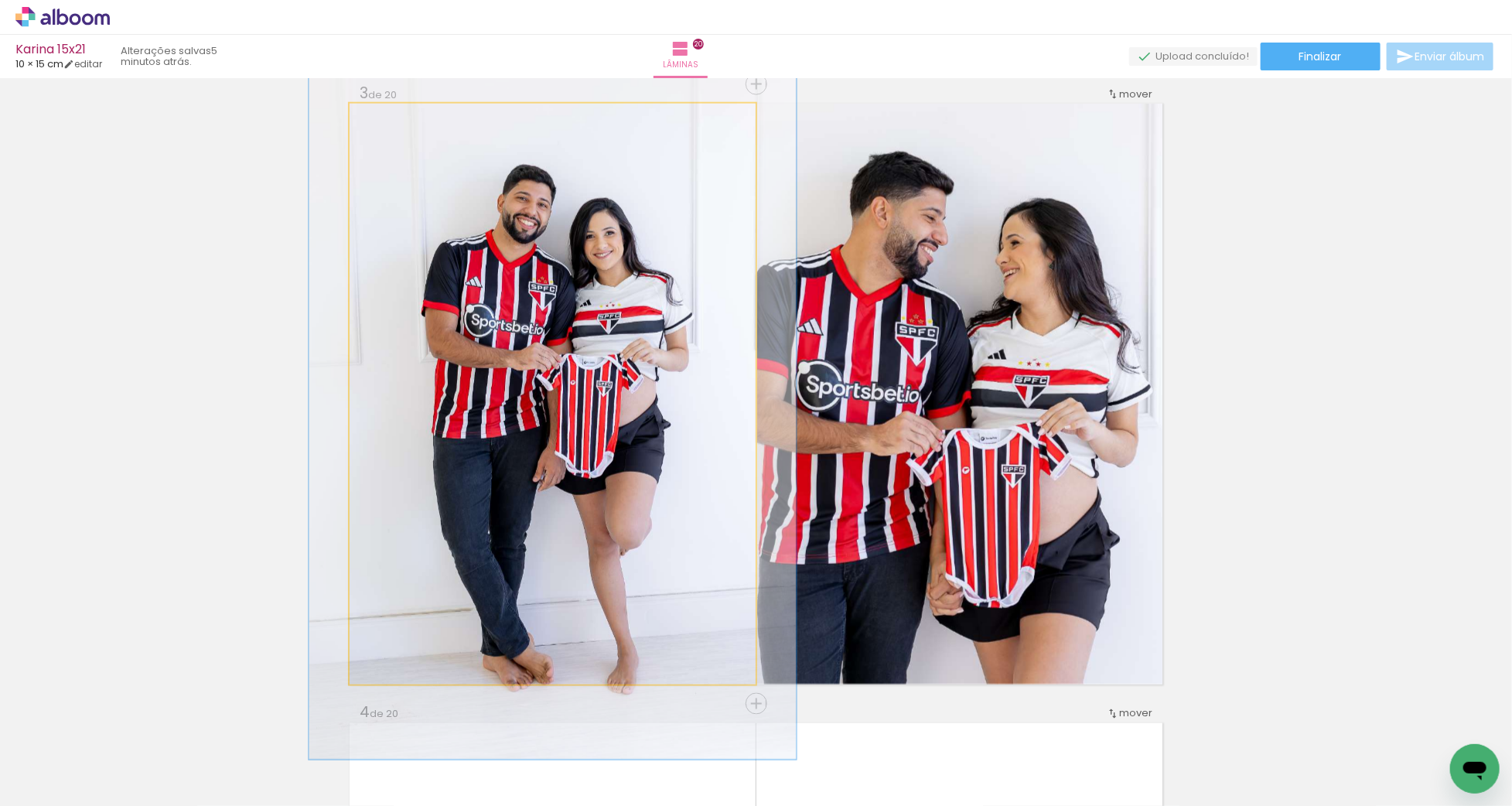
drag, startPoint x: 384, startPoint y: 117, endPoint x: 395, endPoint y: 116, distance: 11.0
click at [395, 116] on div at bounding box center [397, 120] width 14 height 14
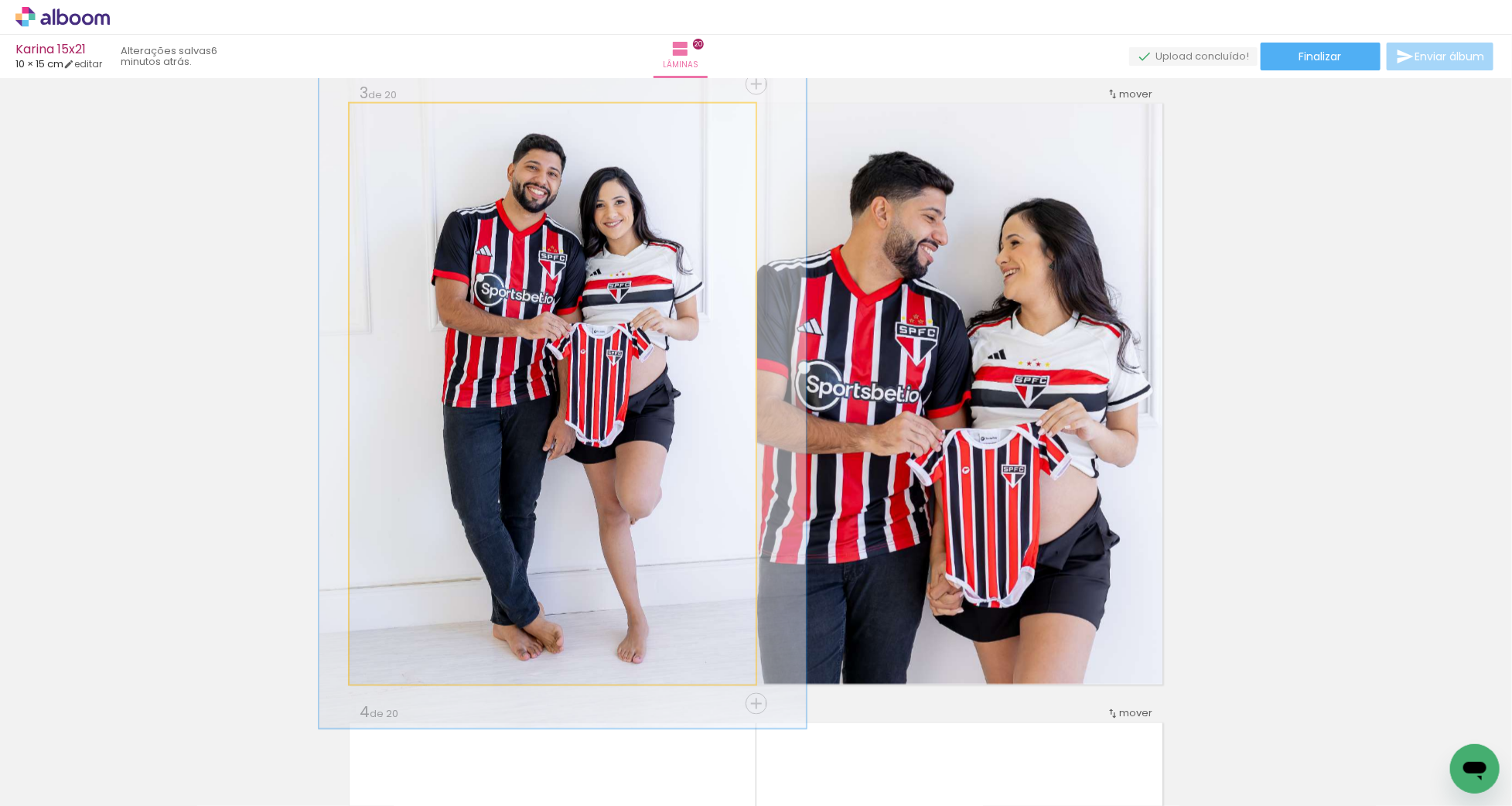
drag, startPoint x: 599, startPoint y: 412, endPoint x: 610, endPoint y: 381, distance: 32.9
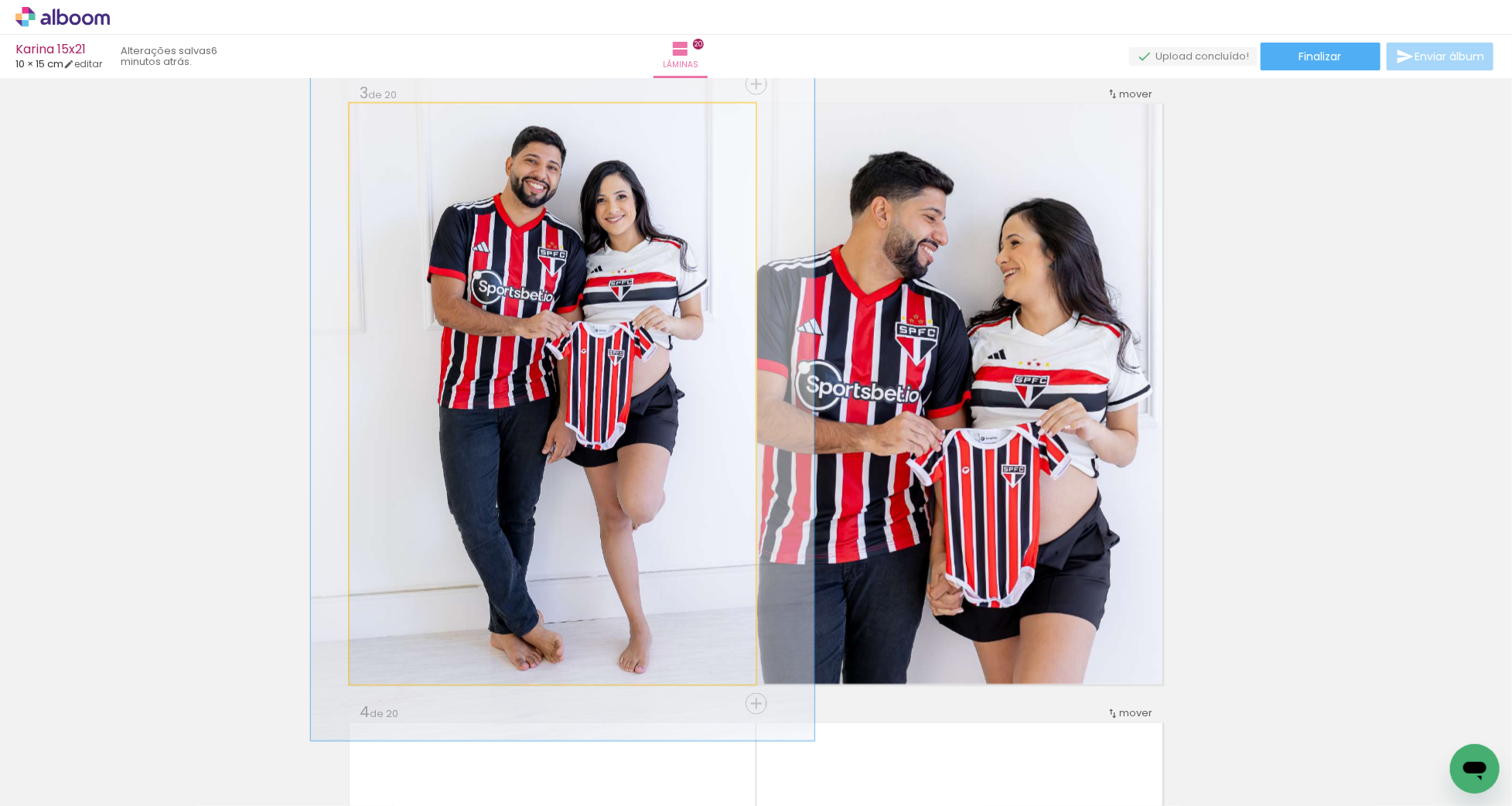
drag, startPoint x: 395, startPoint y: 116, endPoint x: 407, endPoint y: 122, distance: 13.4
type paper-slider "124"
click at [398, 116] on div at bounding box center [400, 120] width 14 height 14
click at [549, 293] on div at bounding box center [562, 362] width 503 height 755
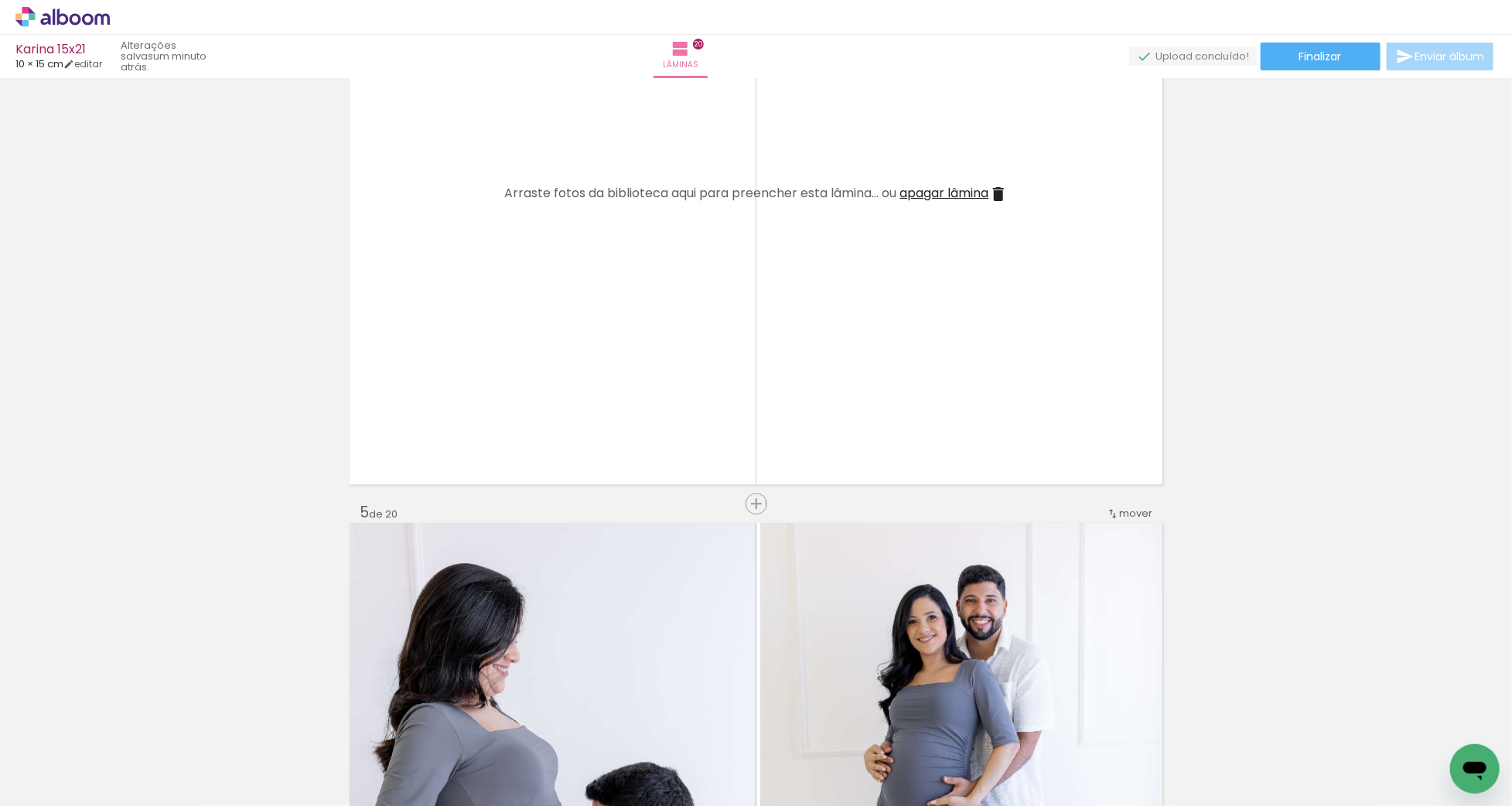
scroll to position [1983, 0]
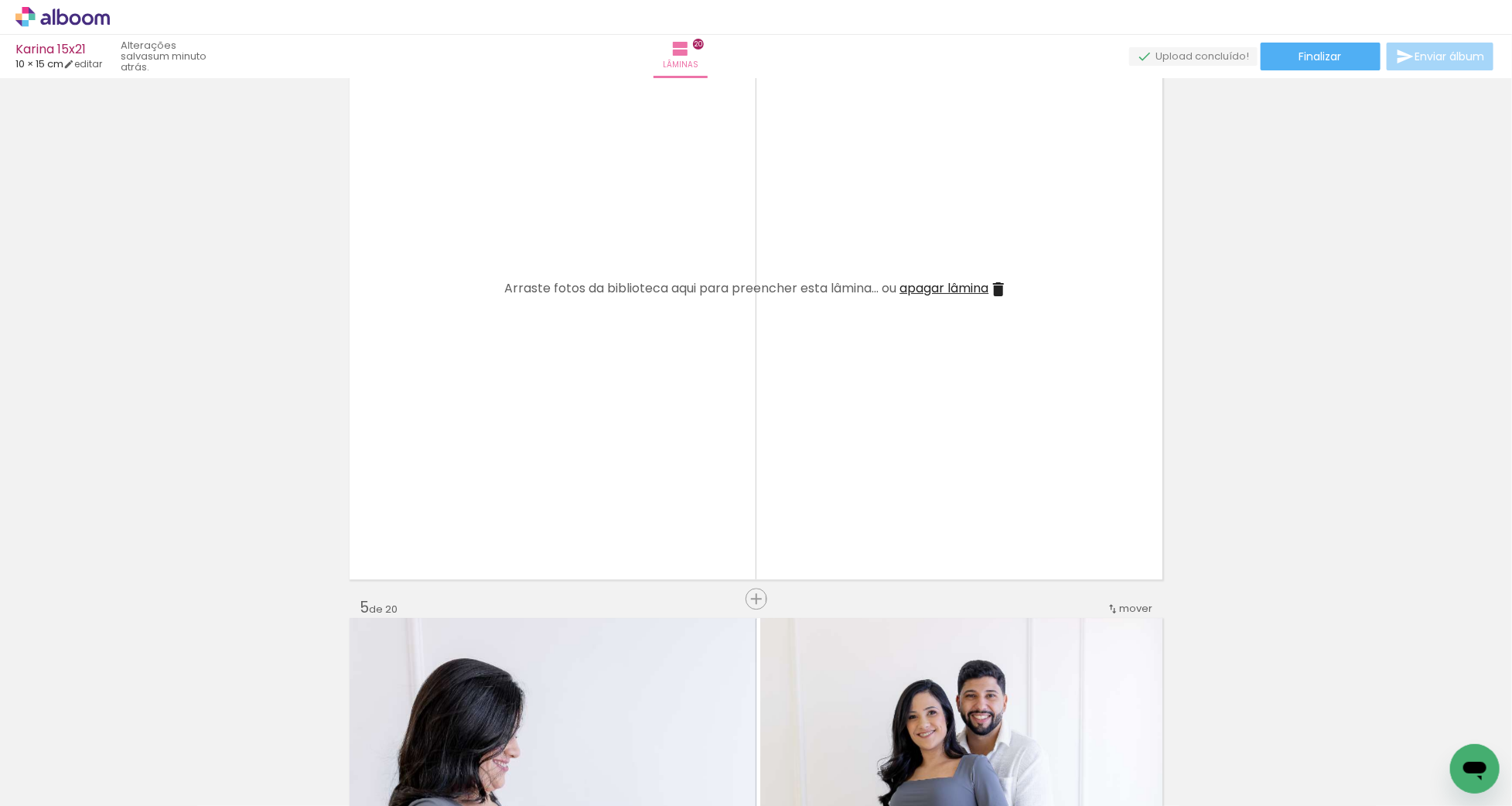
click at [954, 281] on span "apagar lâmina" at bounding box center [944, 288] width 89 height 18
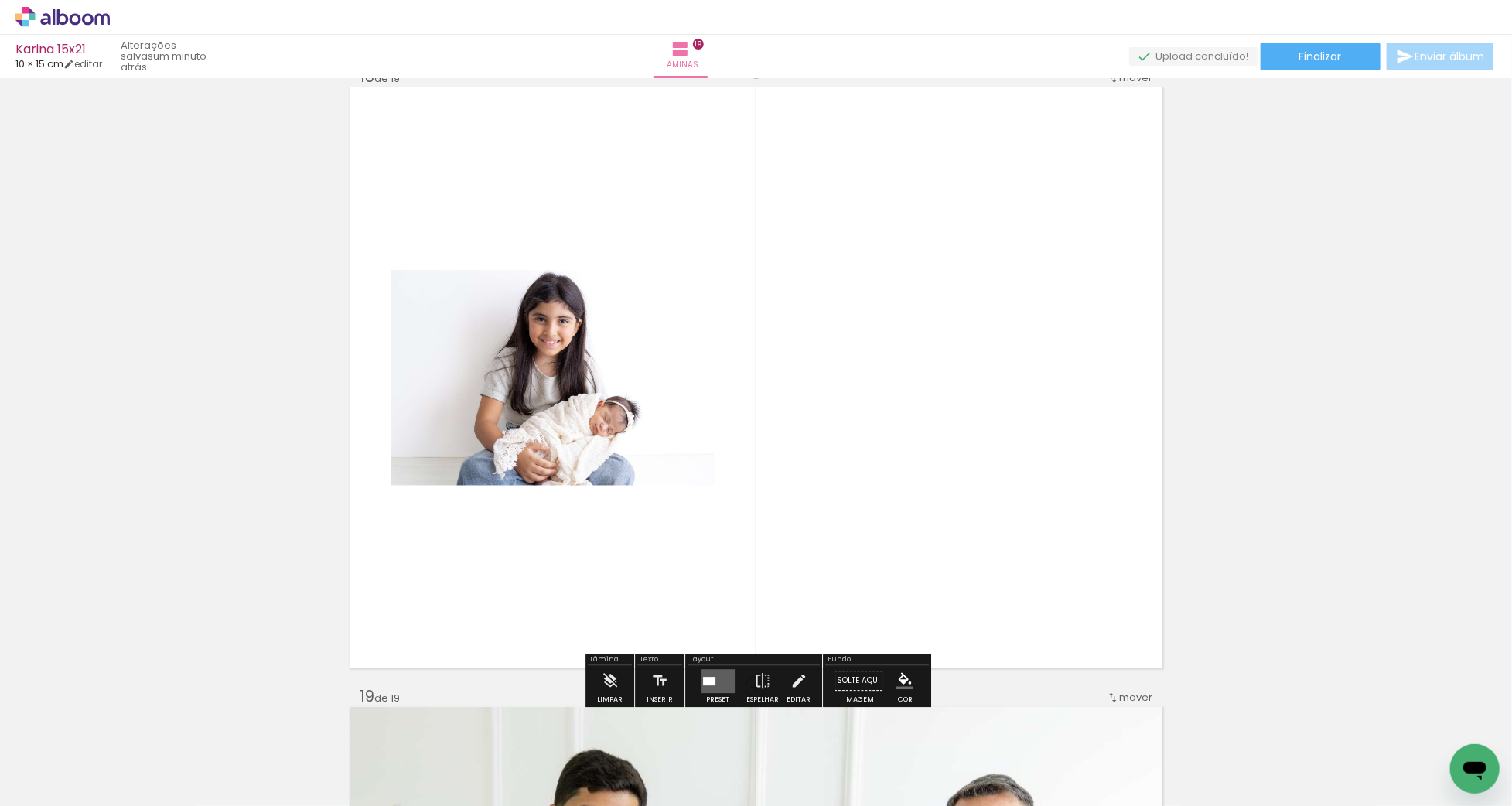
scroll to position [10570, 0]
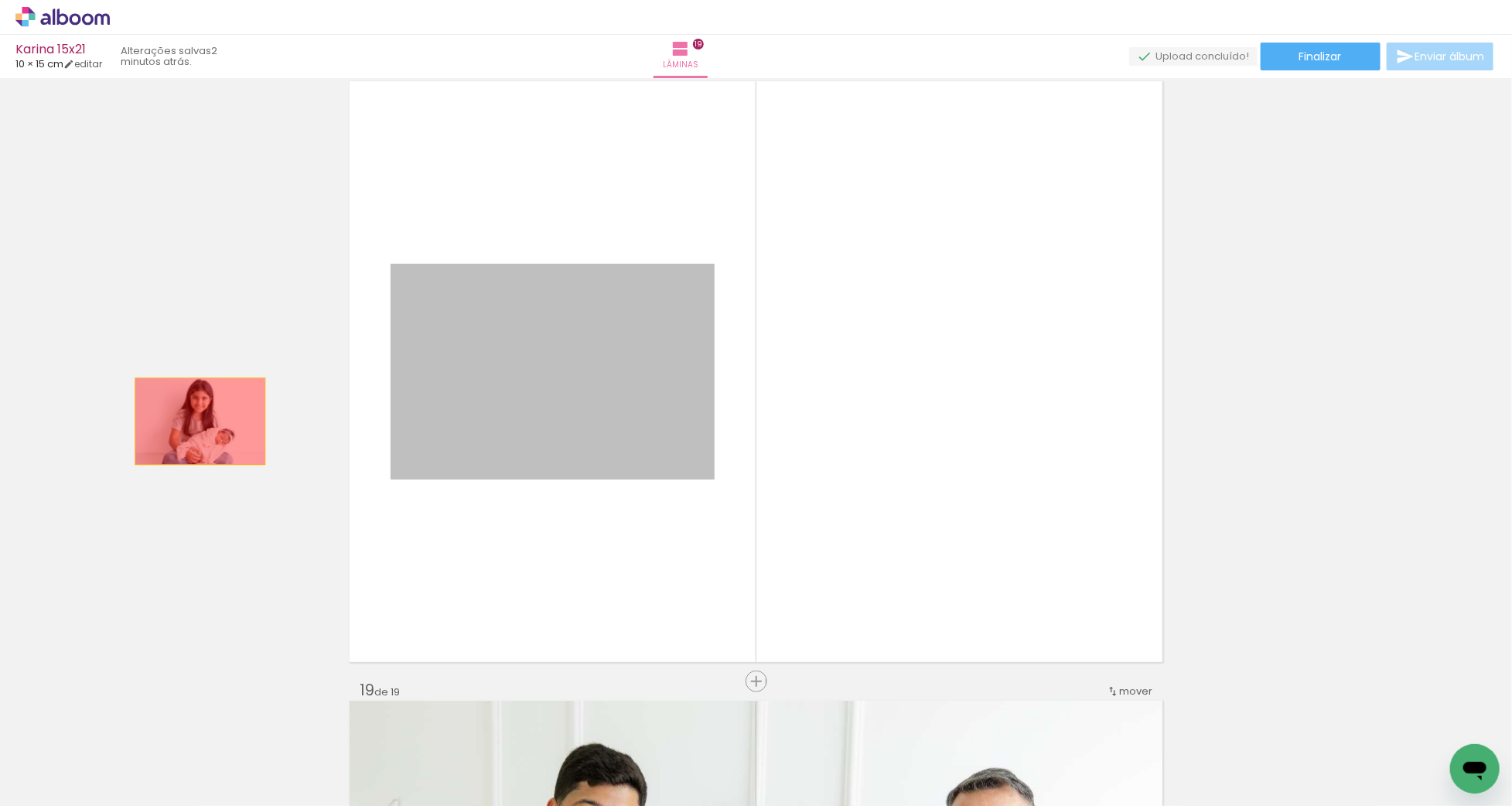
drag, startPoint x: 556, startPoint y: 419, endPoint x: 189, endPoint y: 420, distance: 367.0
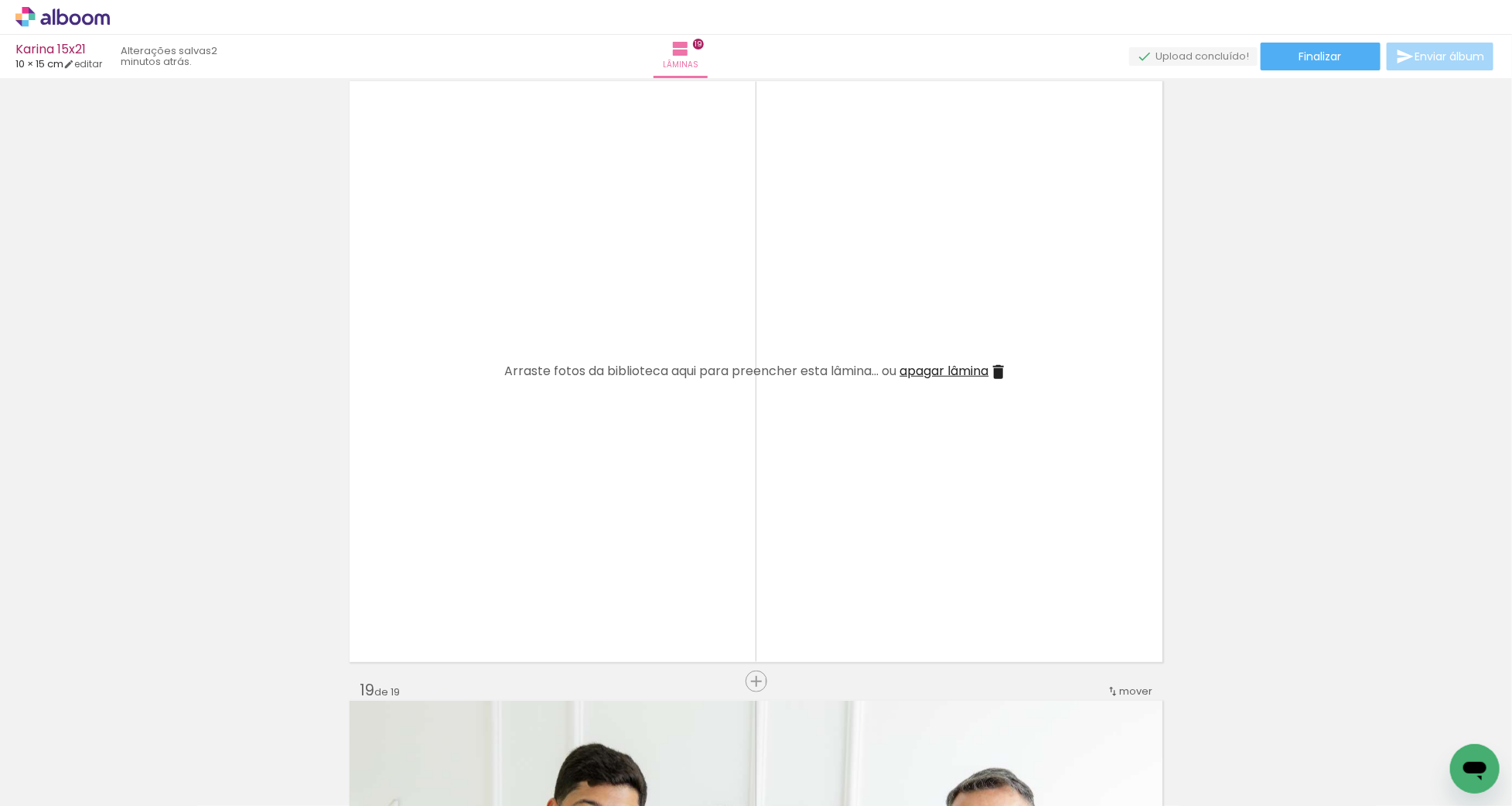
drag, startPoint x: 860, startPoint y: 774, endPoint x: 789, endPoint y: 671, distance: 125.1
click at [854, 543] on quentale-workspace at bounding box center [756, 403] width 1512 height 806
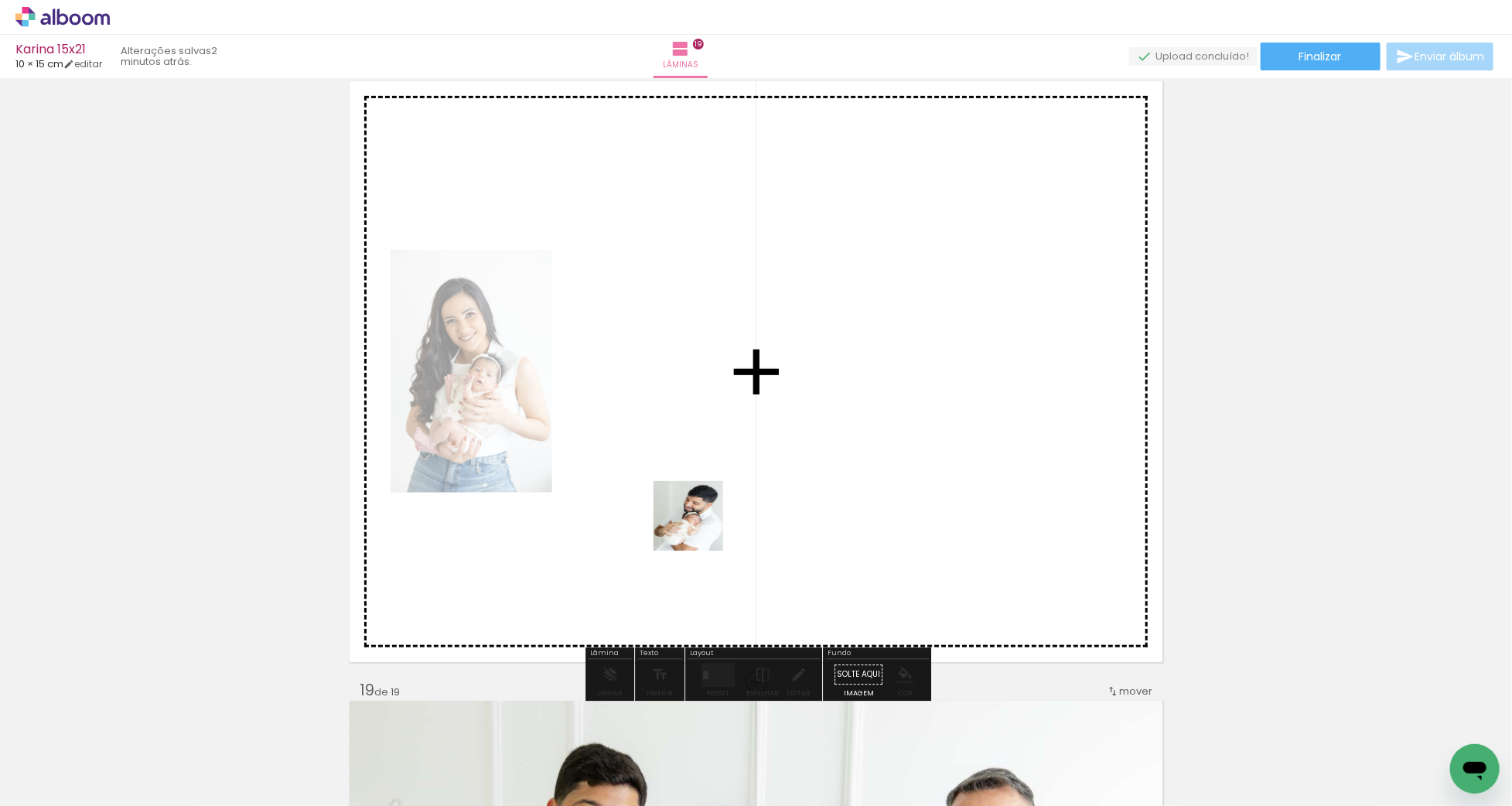
drag, startPoint x: 680, startPoint y: 743, endPoint x: 700, endPoint y: 527, distance: 216.9
click at [700, 527] on quentale-workspace at bounding box center [756, 403] width 1512 height 806
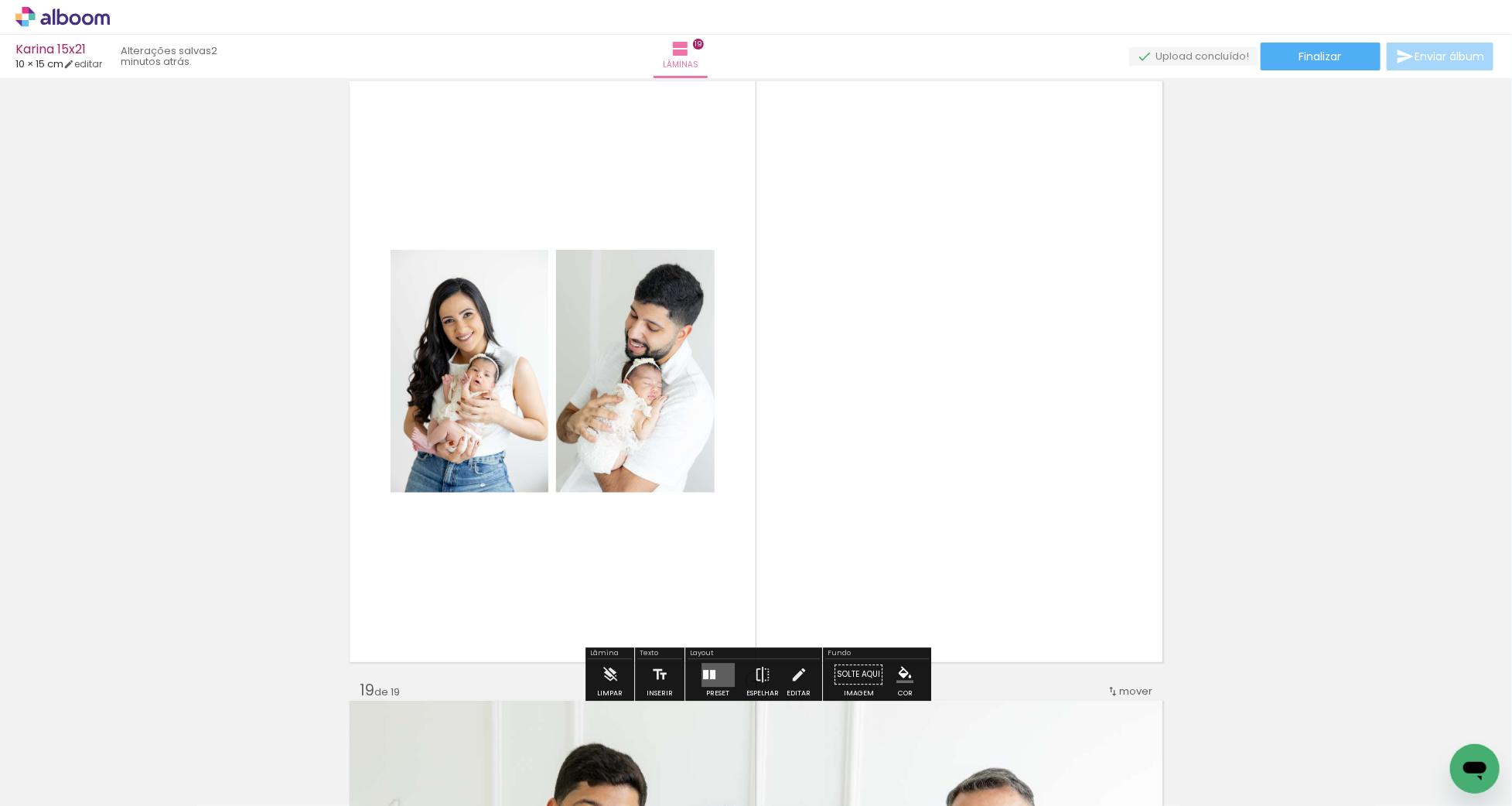
click at [710, 679] on quentale-layouter at bounding box center [718, 674] width 33 height 24
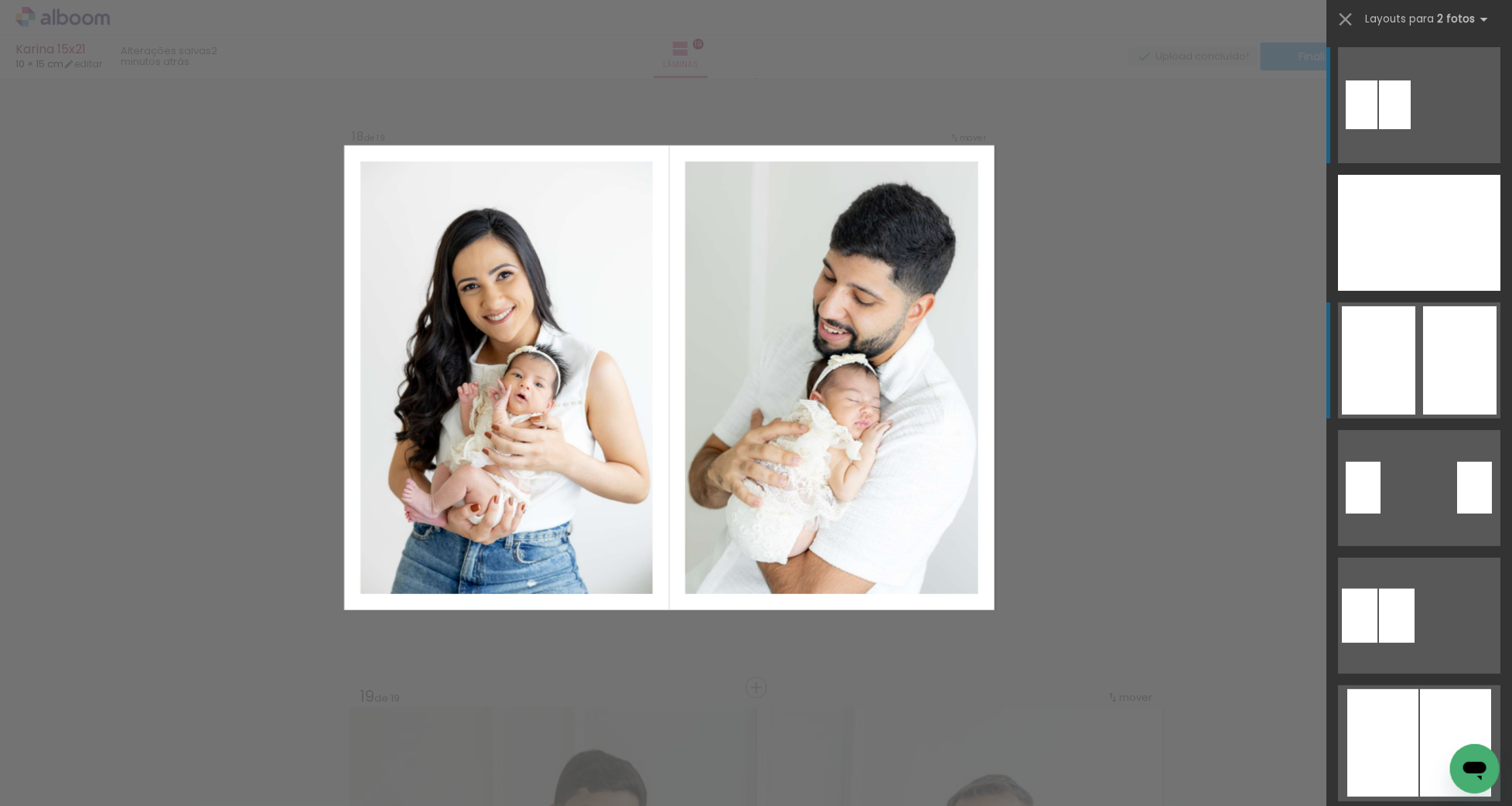
scroll to position [10548, 0]
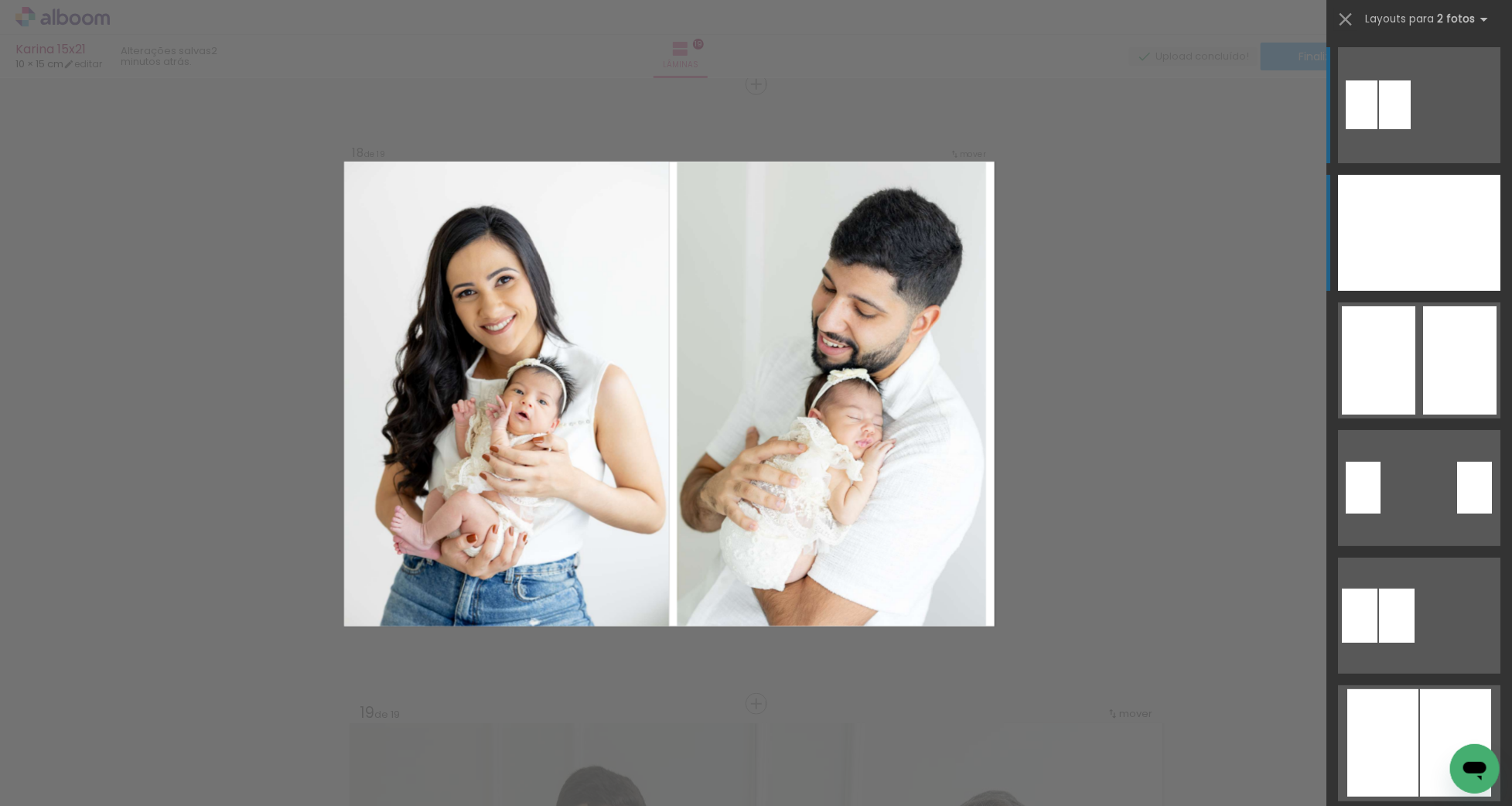
click at [1407, 262] on div at bounding box center [1379, 232] width 81 height 116
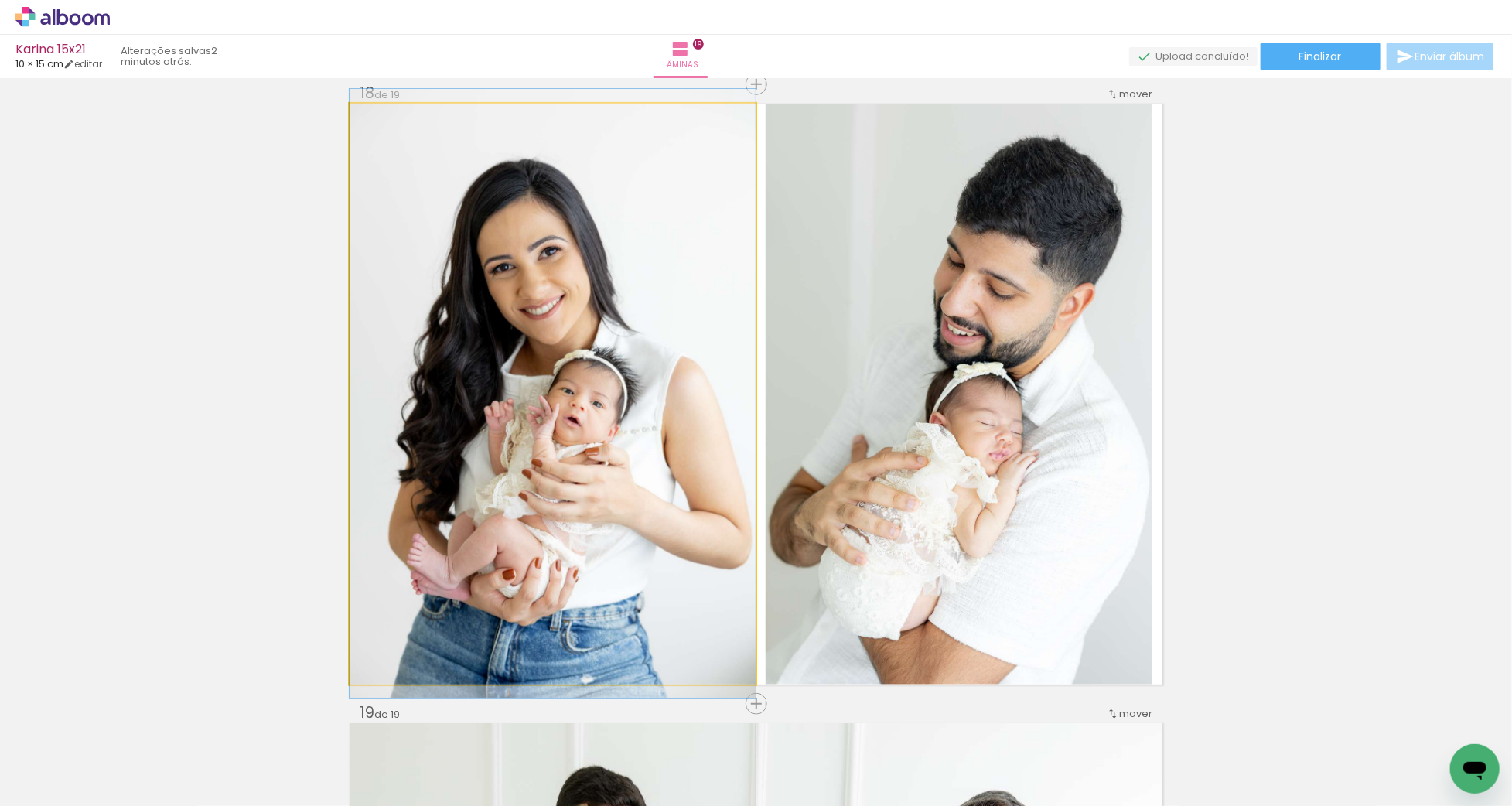
click at [622, 314] on quentale-photo at bounding box center [552, 394] width 406 height 581
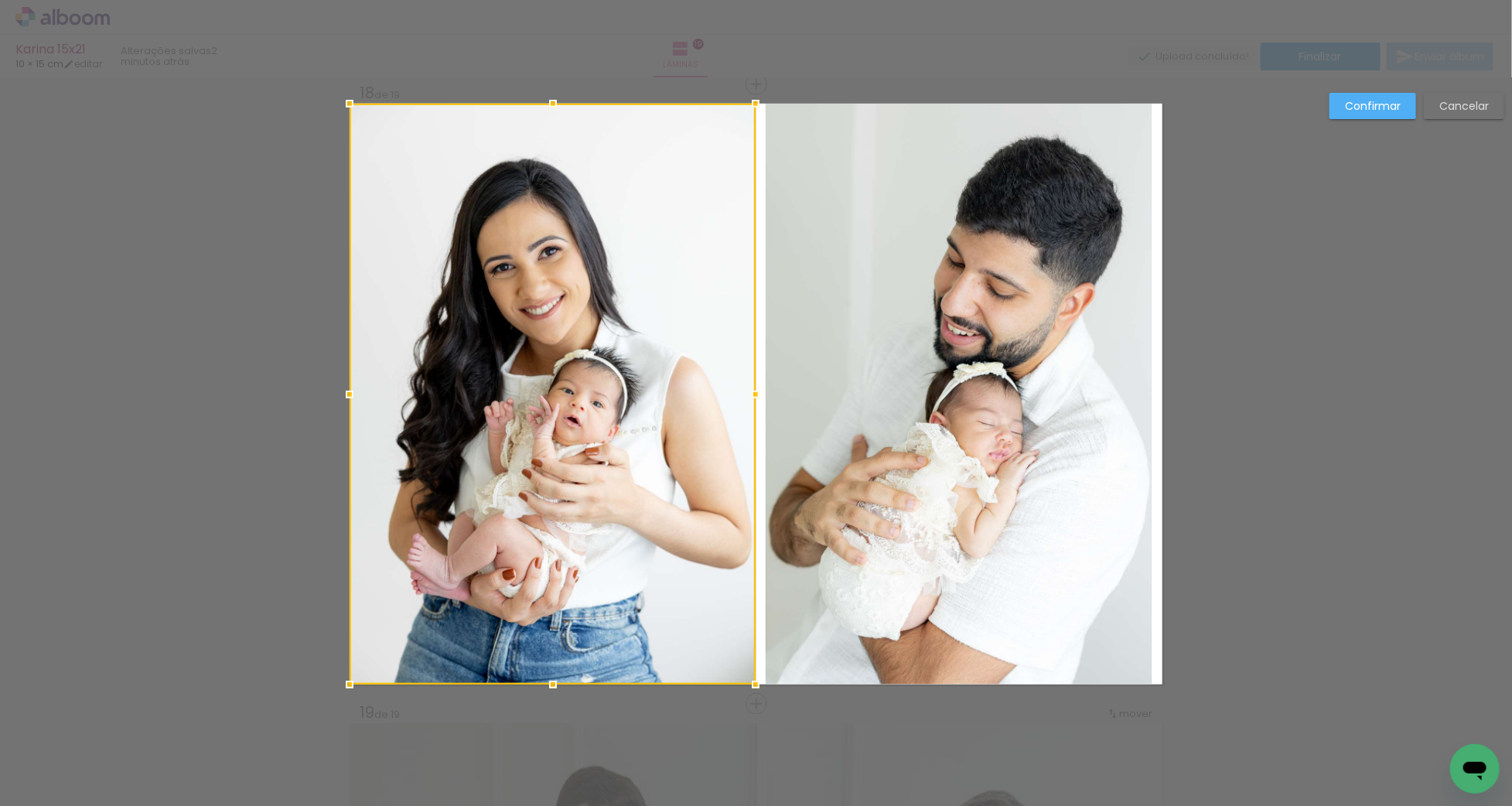
click at [1016, 369] on quentale-photo at bounding box center [959, 394] width 387 height 581
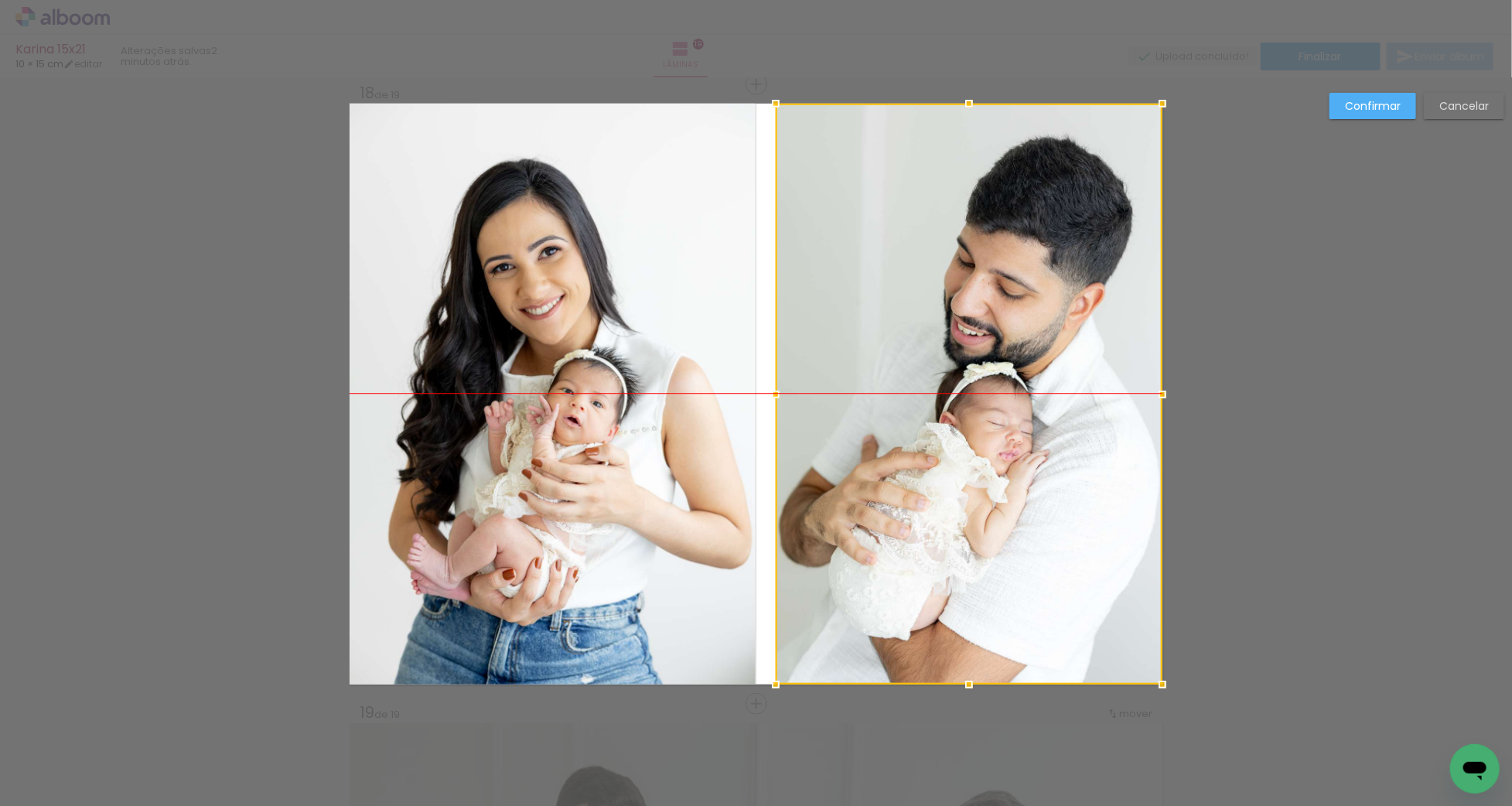
drag, startPoint x: 991, startPoint y: 368, endPoint x: 1012, endPoint y: 368, distance: 21.0
click at [1019, 368] on div at bounding box center [969, 394] width 387 height 581
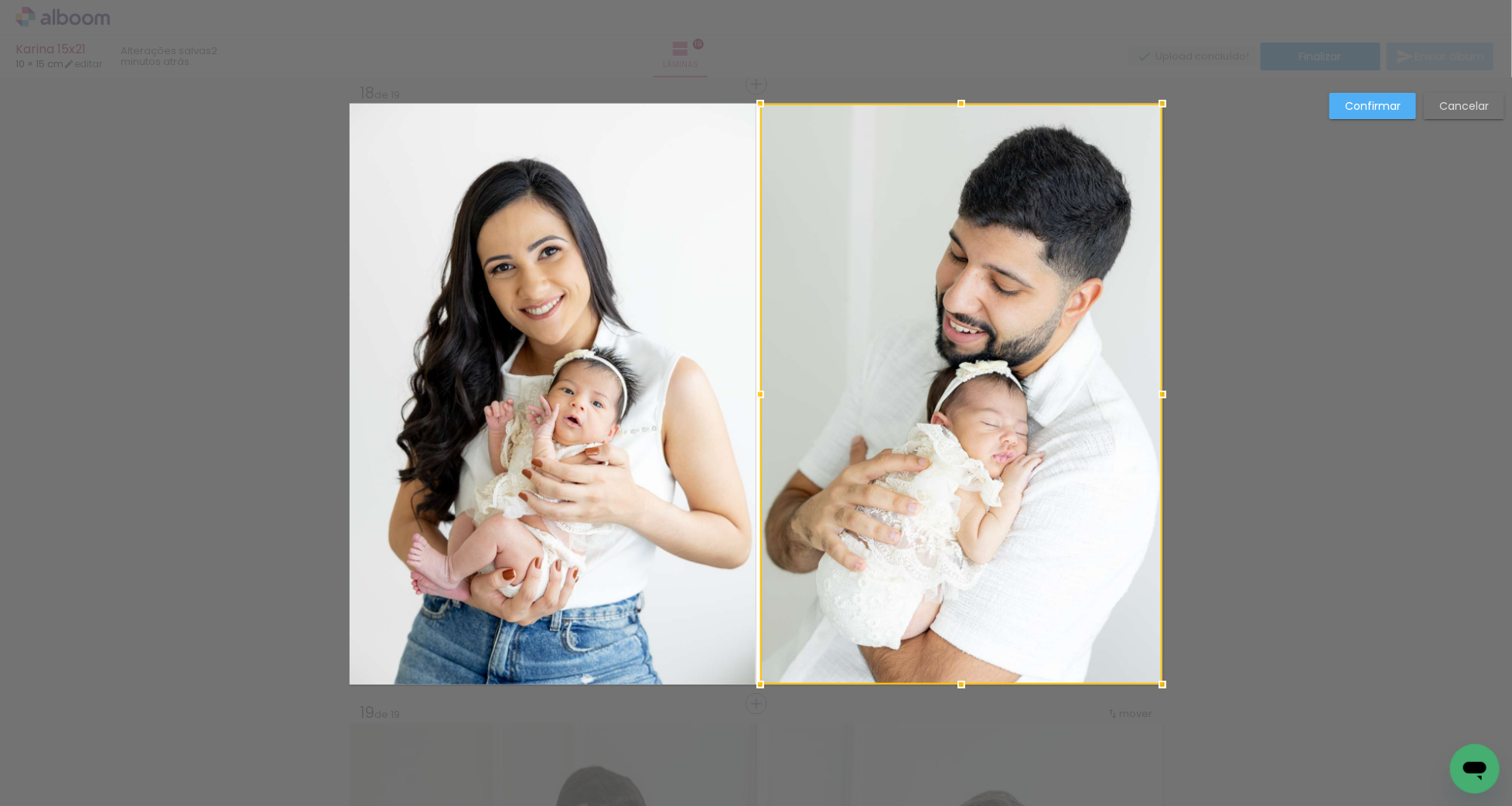
drag, startPoint x: 777, startPoint y: 394, endPoint x: 743, endPoint y: 397, distance: 34.1
click at [743, 397] on album-spread "18 de 19" at bounding box center [756, 394] width 813 height 581
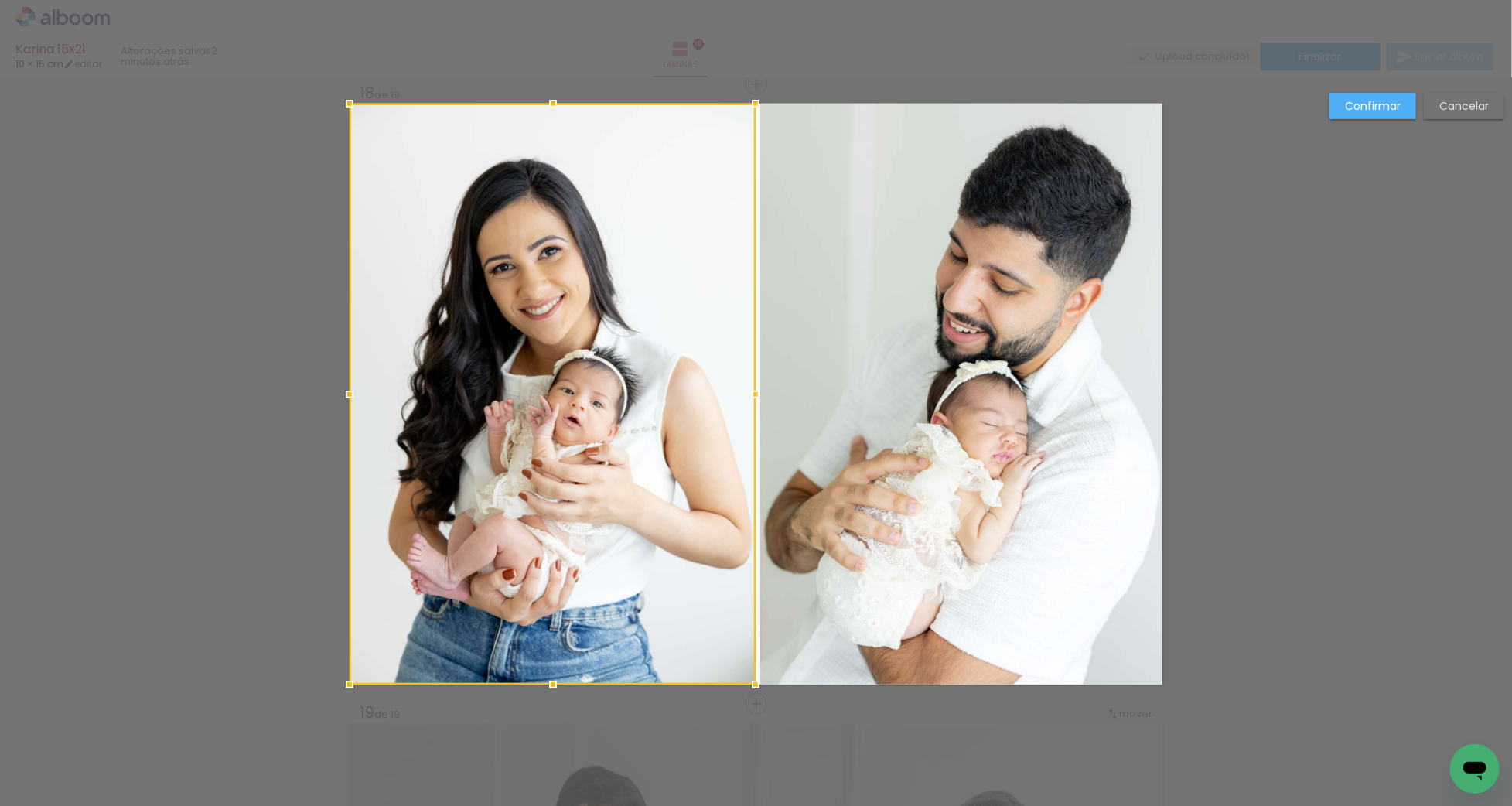
click at [0, 0] on slot "Confirmar" at bounding box center [0, 0] width 0 height 0
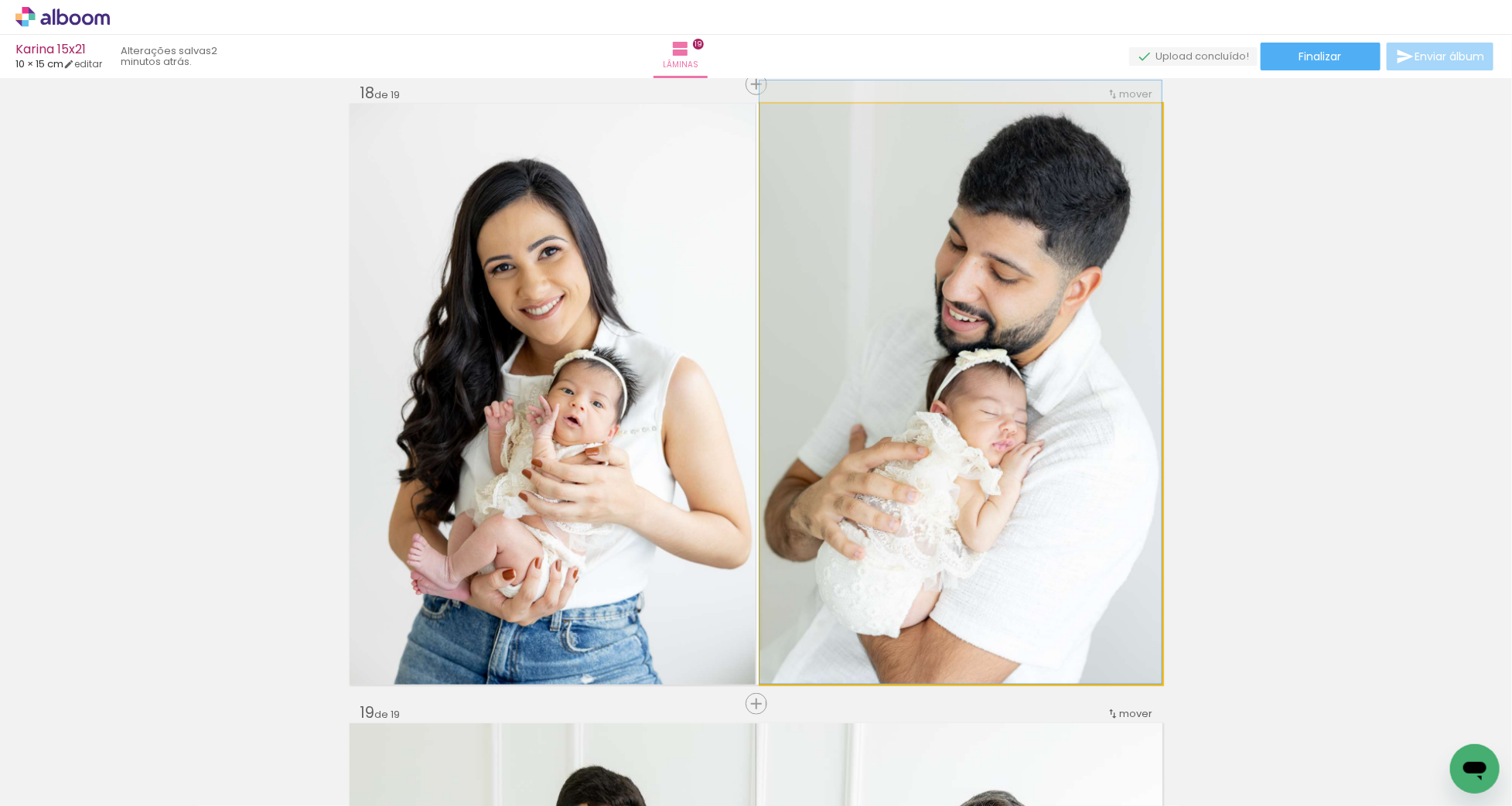
drag, startPoint x: 1073, startPoint y: 352, endPoint x: 1054, endPoint y: 338, distance: 23.6
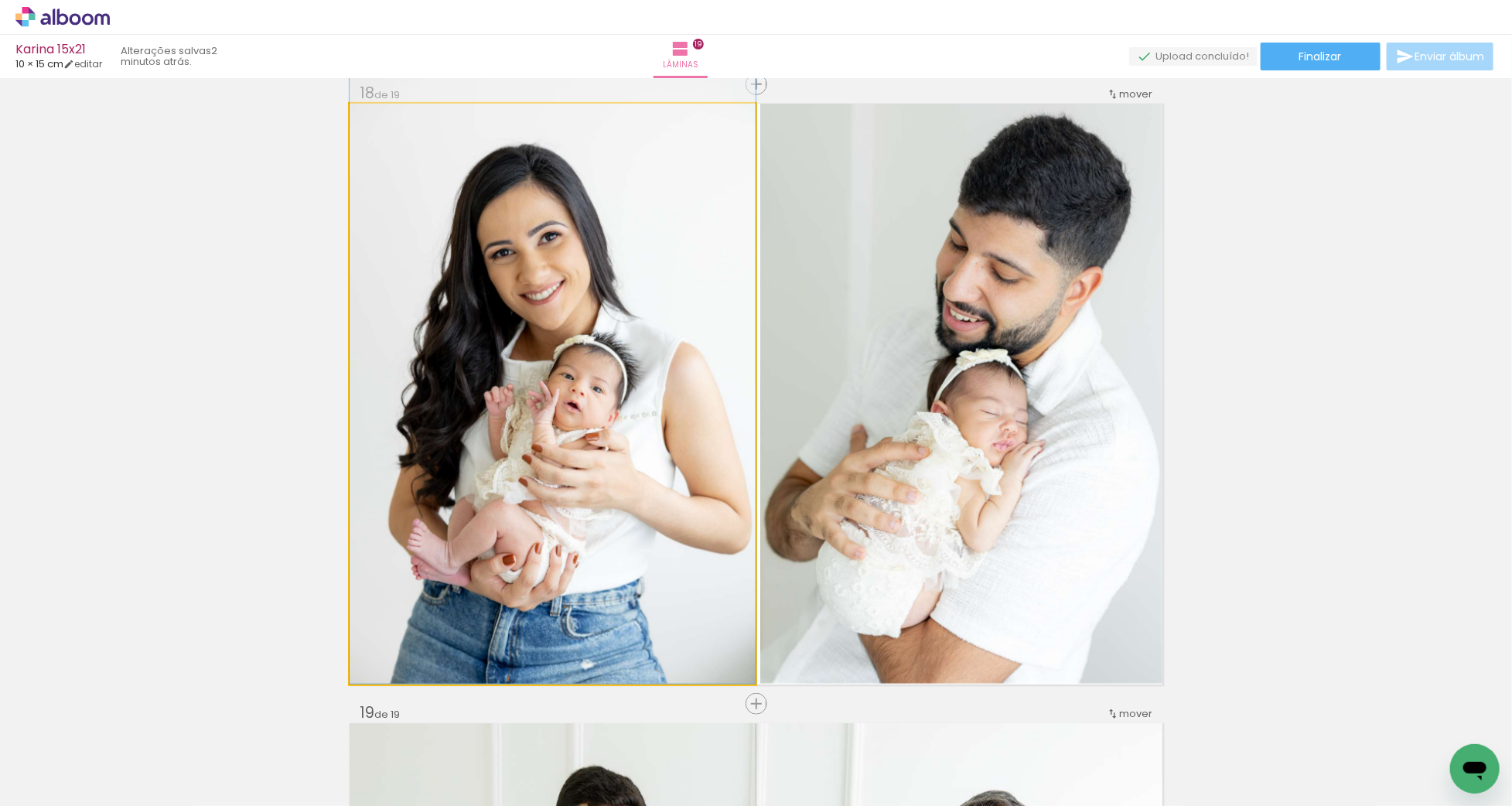
drag, startPoint x: 626, startPoint y: 387, endPoint x: 630, endPoint y: 349, distance: 38.2
click at [630, 349] on div at bounding box center [552, 379] width 406 height 609
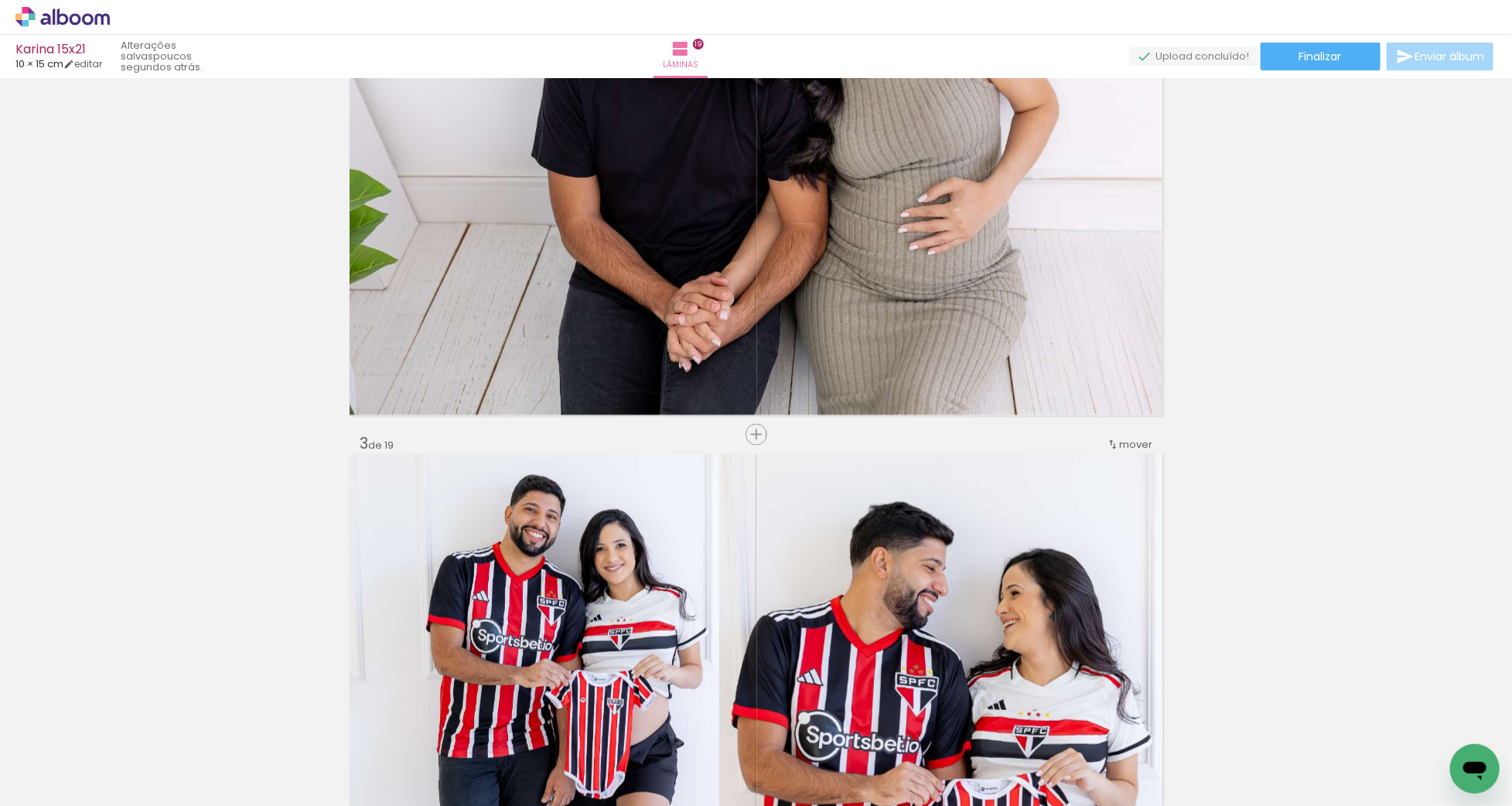
scroll to position [816, 0]
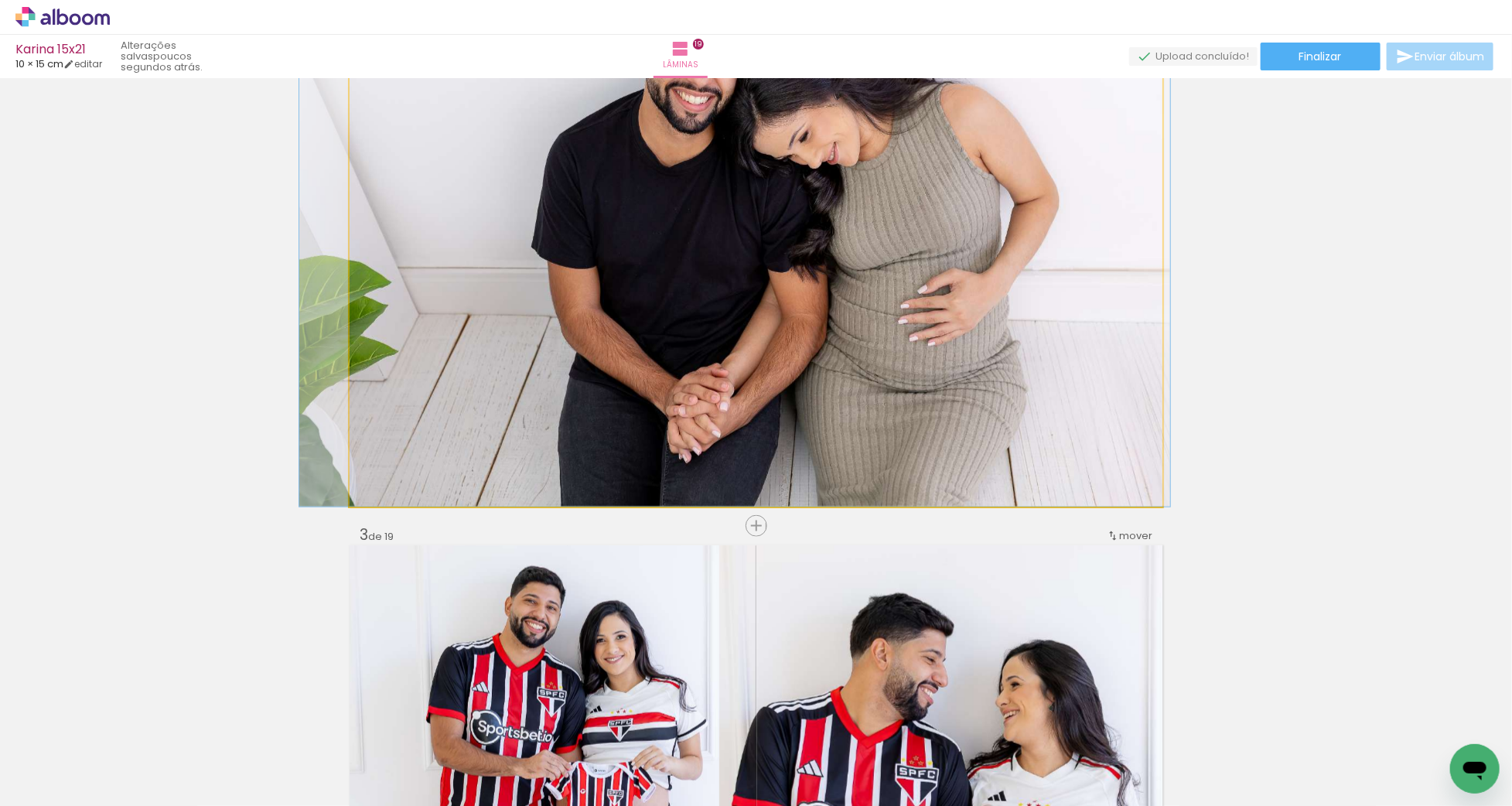
click at [915, 352] on quentale-photo "Imagem 1" at bounding box center [756, 216] width 813 height 581
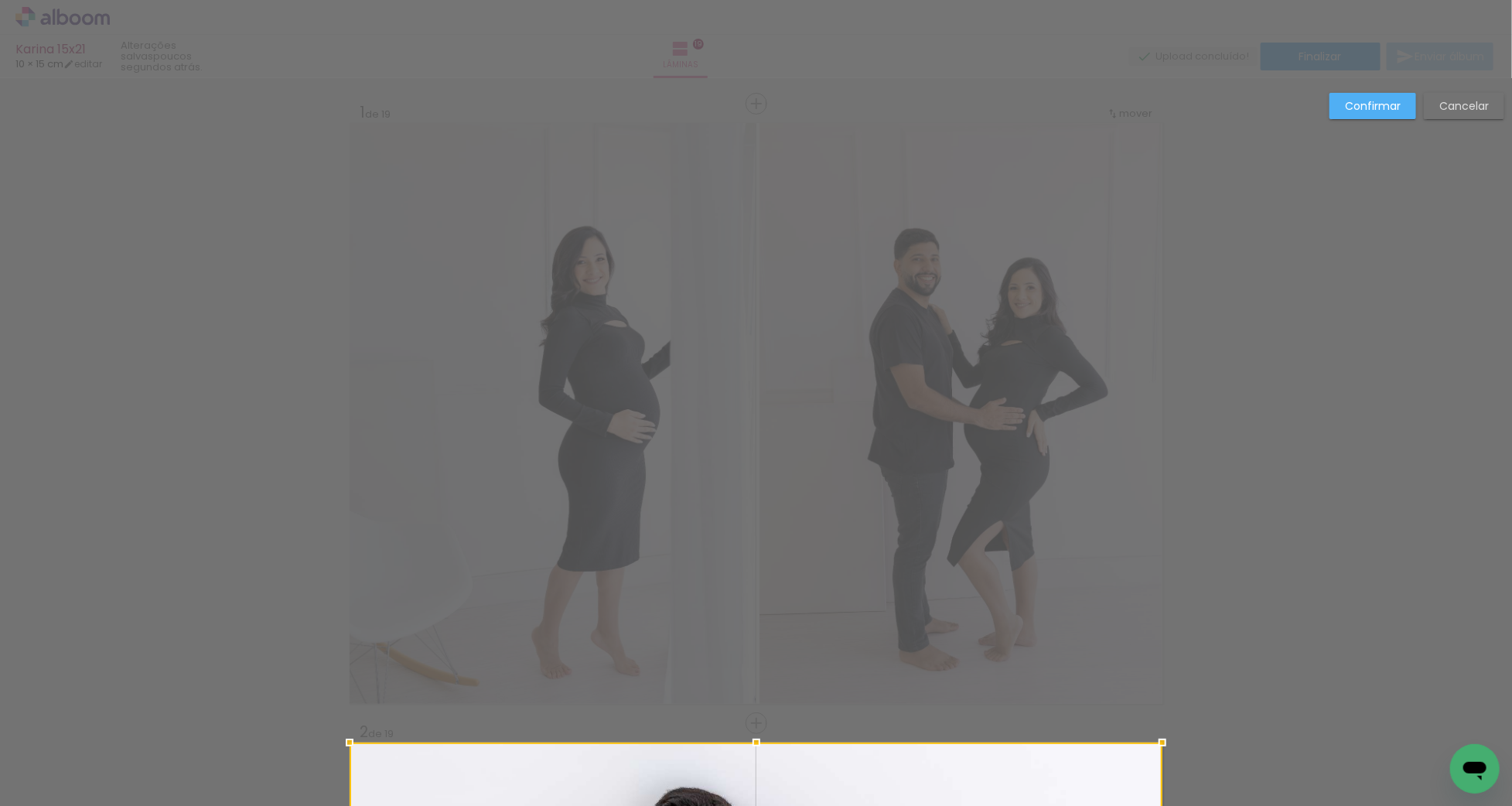
scroll to position [0, 1217]
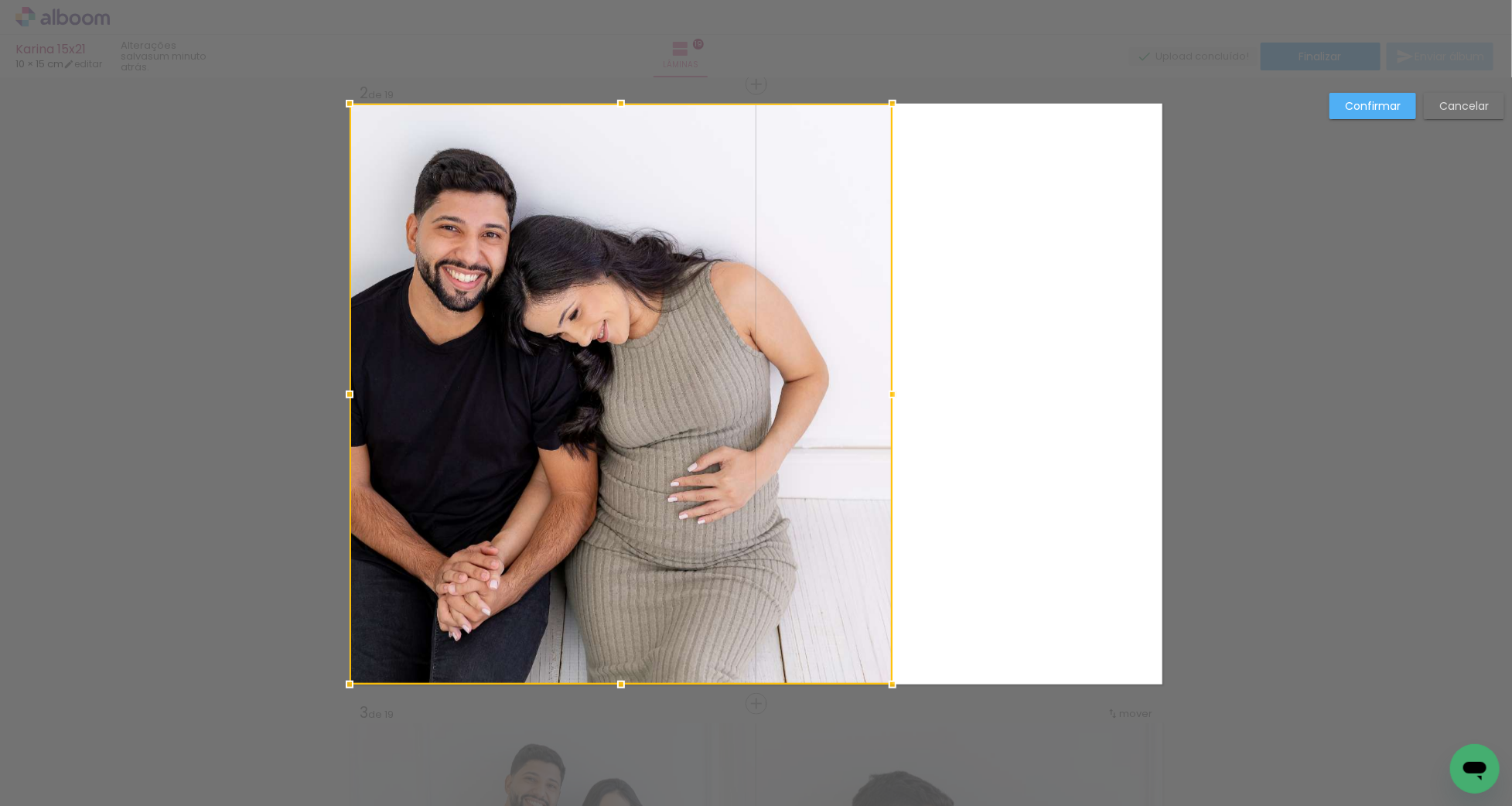
drag, startPoint x: 1152, startPoint y: 394, endPoint x: 908, endPoint y: 372, distance: 245.0
click at [891, 389] on div at bounding box center [892, 394] width 31 height 31
drag, startPoint x: 1372, startPoint y: 101, endPoint x: 1146, endPoint y: 153, distance: 231.9
click at [0, 0] on slot "Confirmar" at bounding box center [0, 0] width 0 height 0
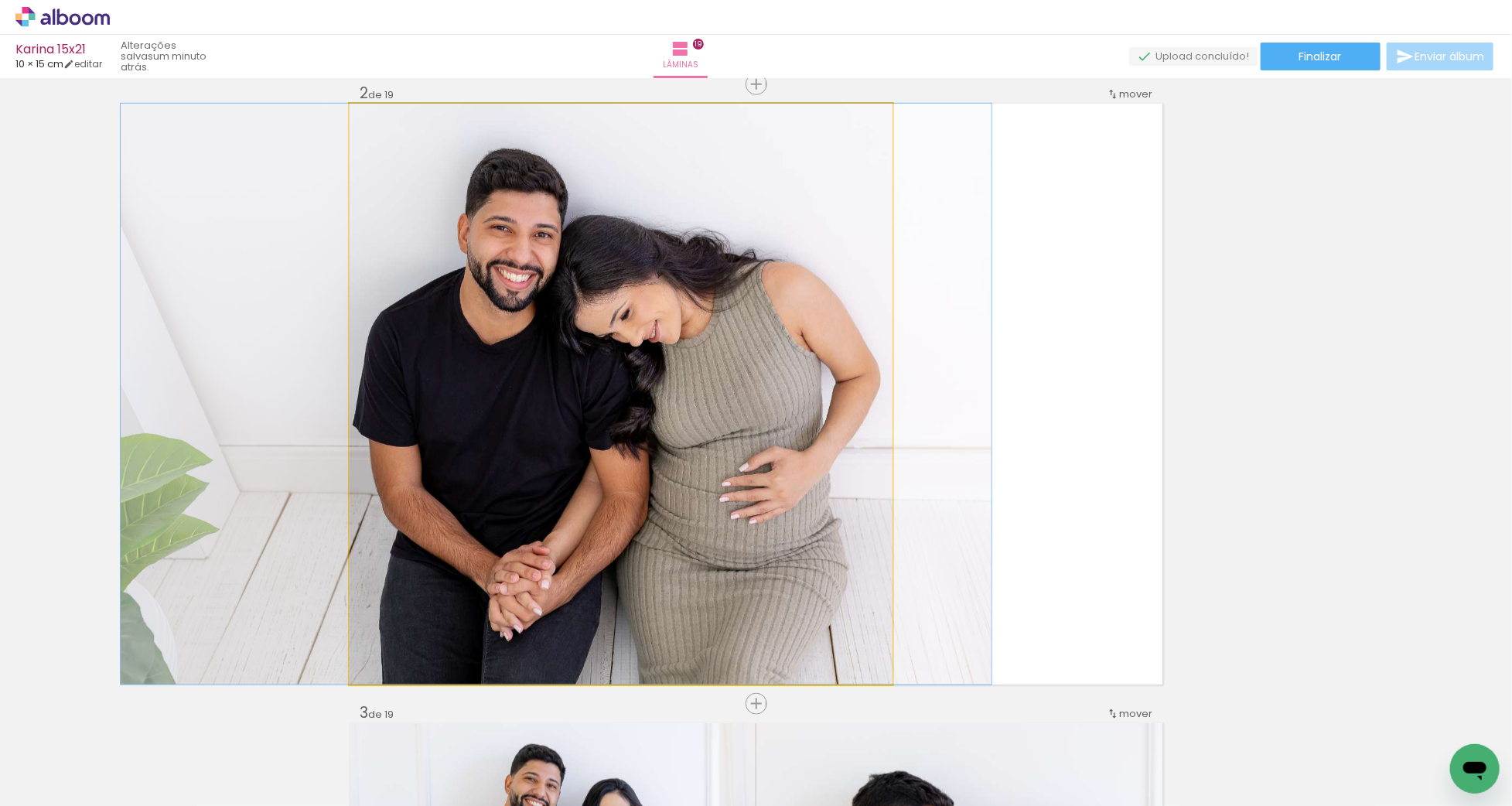
drag, startPoint x: 549, startPoint y: 430, endPoint x: 599, endPoint y: 440, distance: 51.0
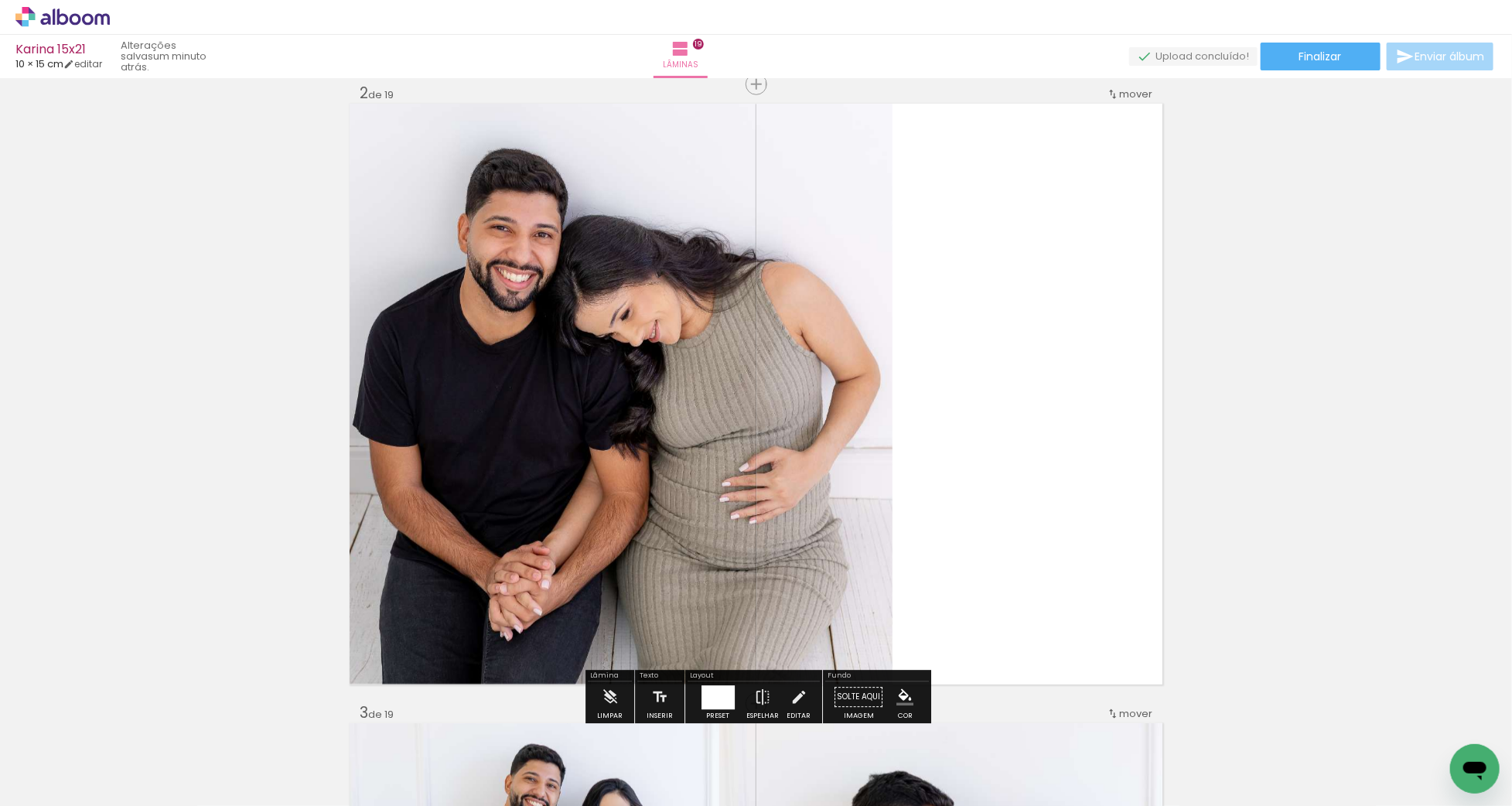
click at [803, 440] on quentale-photo "Imagem 1" at bounding box center [621, 394] width 543 height 581
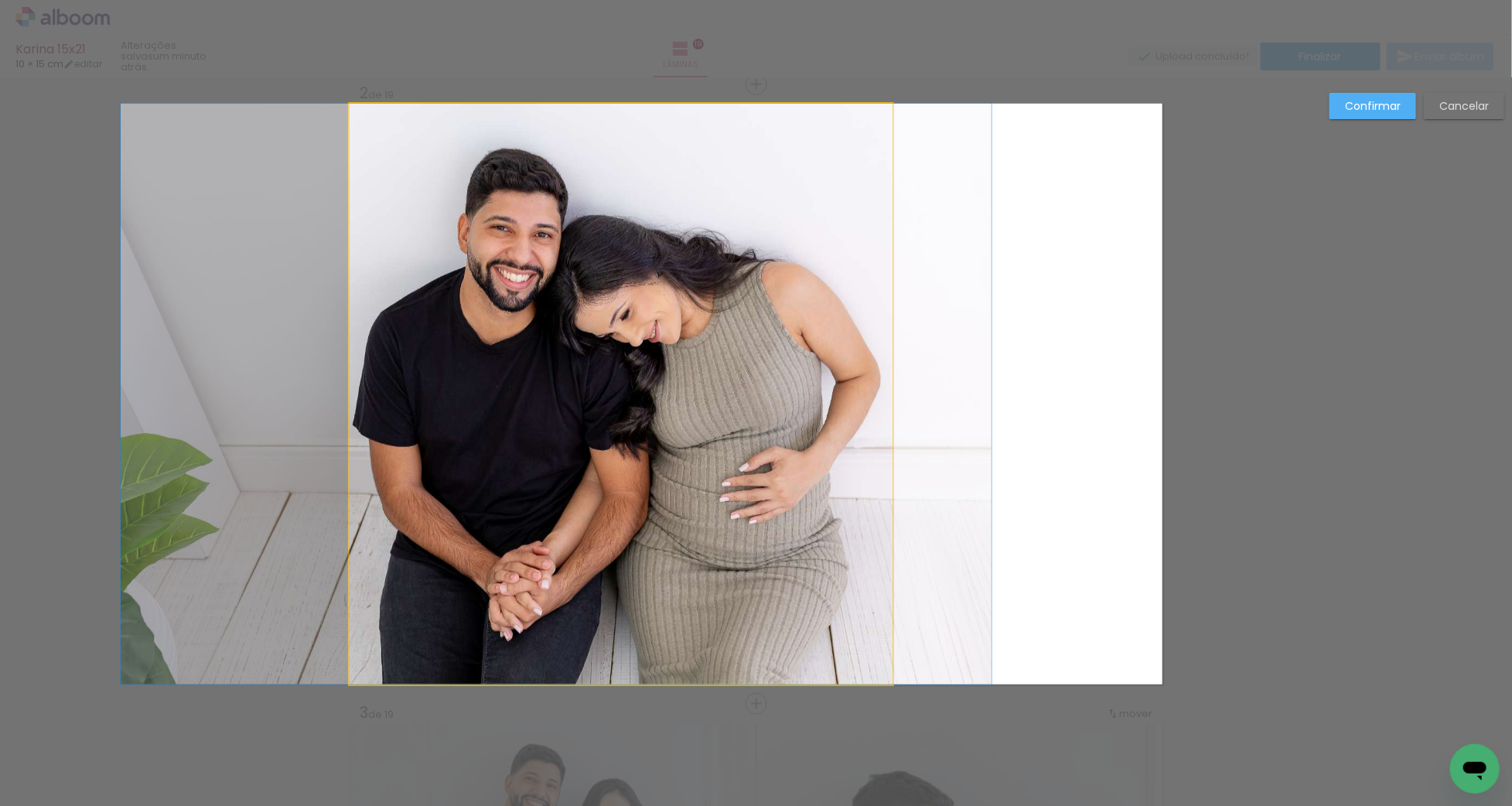
click at [865, 422] on quentale-photo "Imagem 1" at bounding box center [621, 394] width 543 height 581
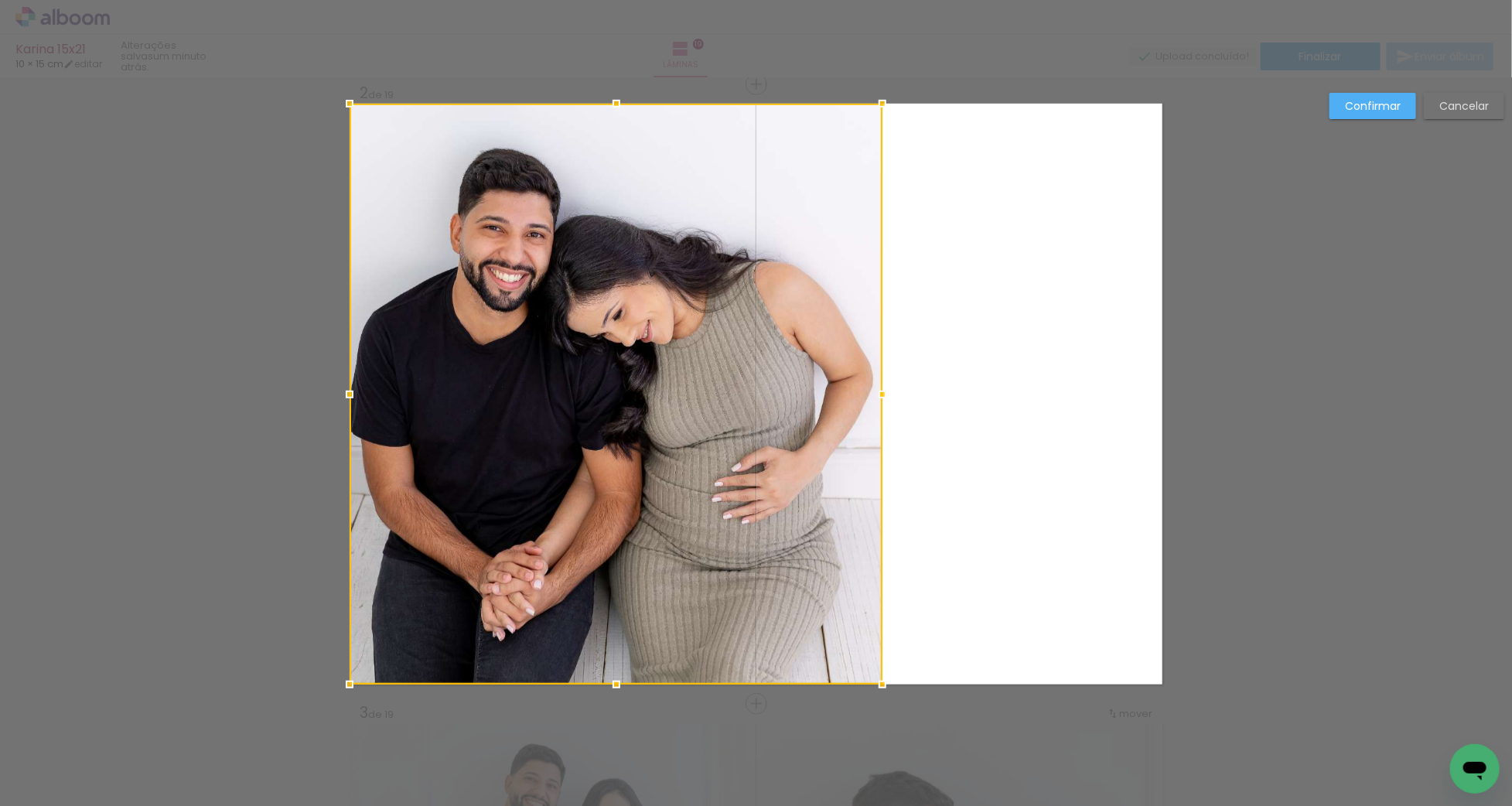
drag, startPoint x: 891, startPoint y: 392, endPoint x: 881, endPoint y: 393, distance: 10.0
click at [881, 393] on div at bounding box center [882, 394] width 31 height 31
drag, startPoint x: 1354, startPoint y: 102, endPoint x: 1346, endPoint y: 105, distance: 8.5
click at [0, 0] on slot "Confirmar" at bounding box center [0, 0] width 0 height 0
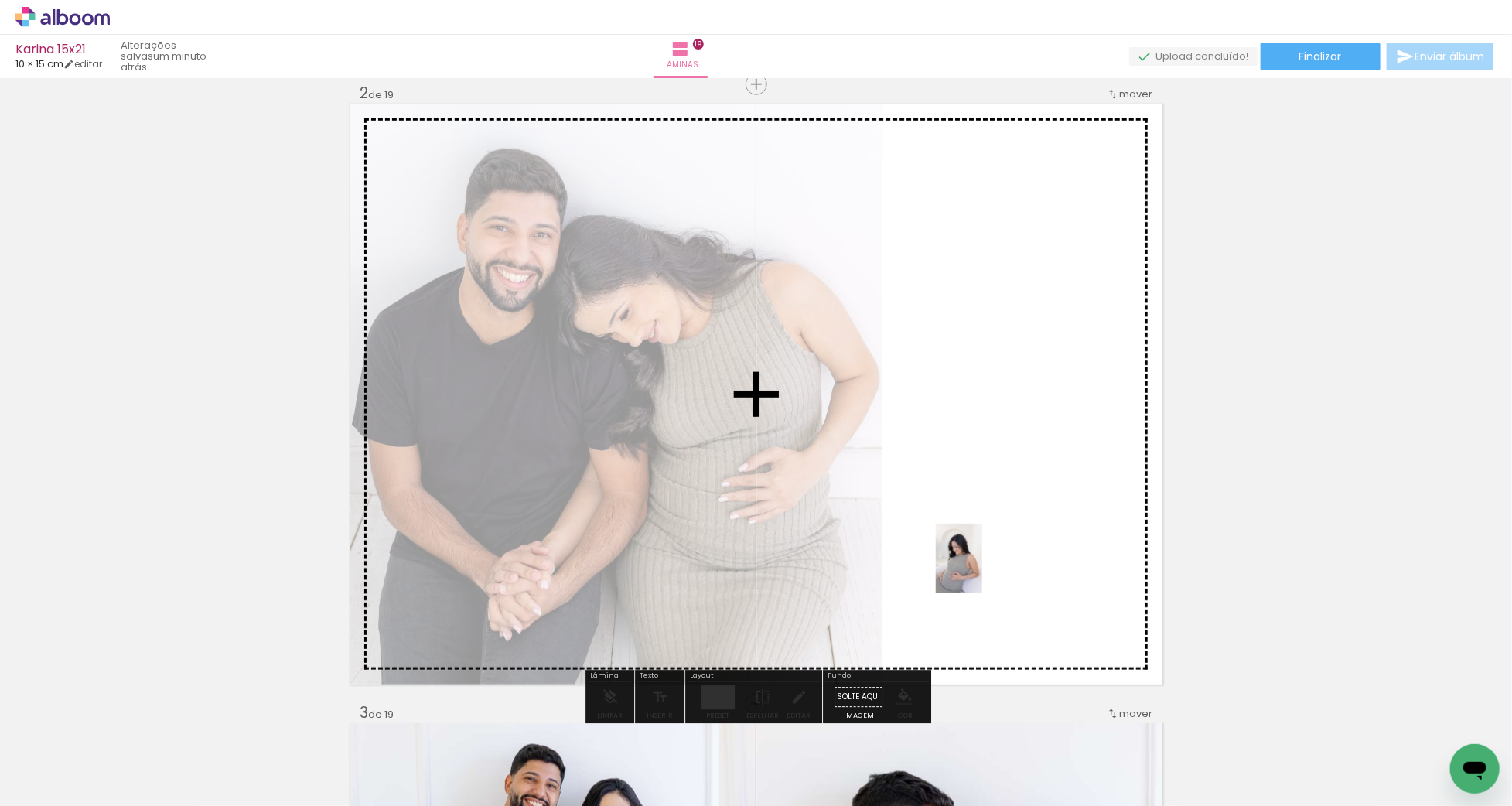
drag, startPoint x: 594, startPoint y: 766, endPoint x: 982, endPoint y: 570, distance: 434.7
click at [982, 570] on quentale-workspace at bounding box center [756, 403] width 1512 height 806
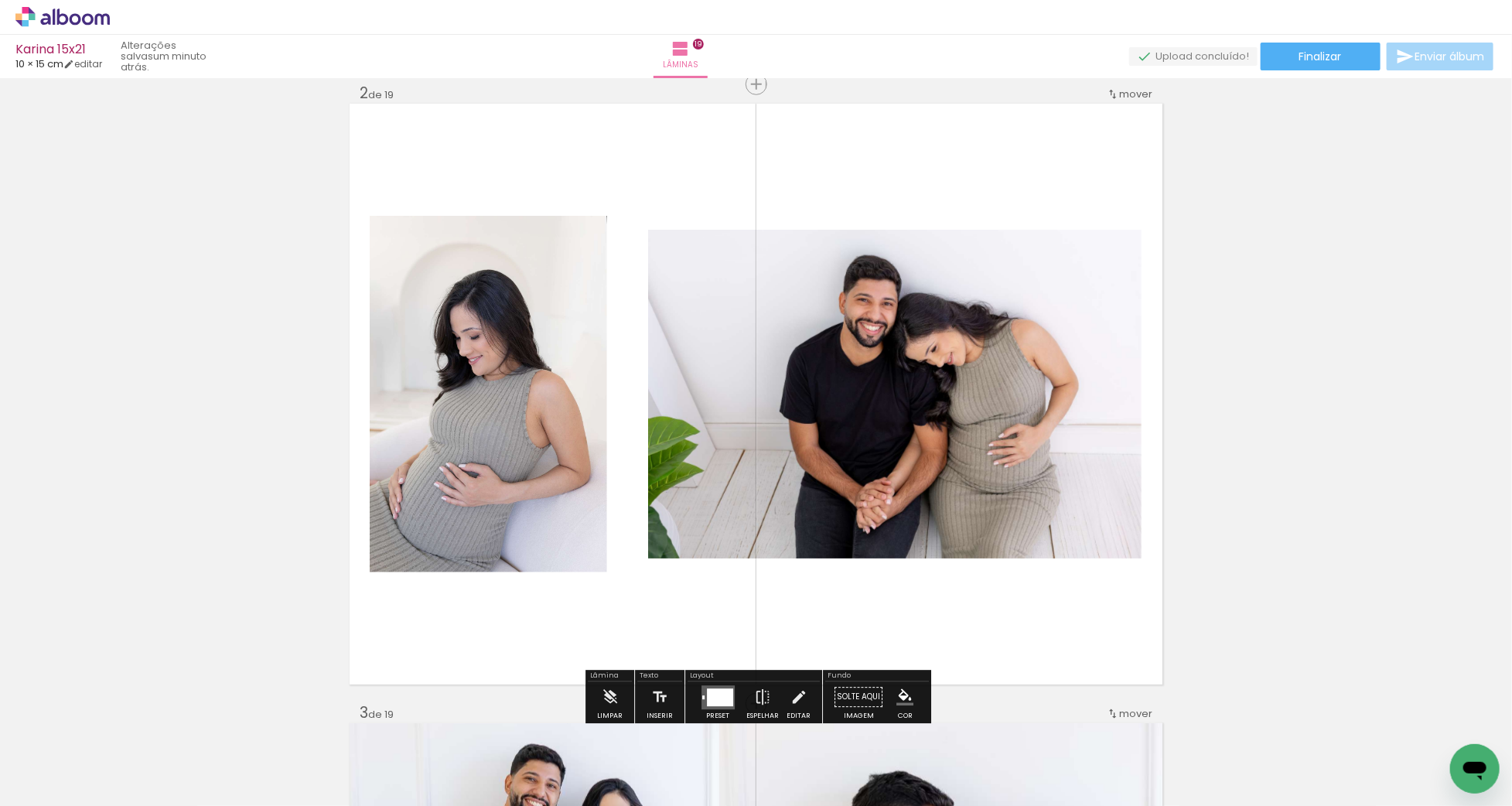
click at [712, 683] on div at bounding box center [717, 697] width 41 height 31
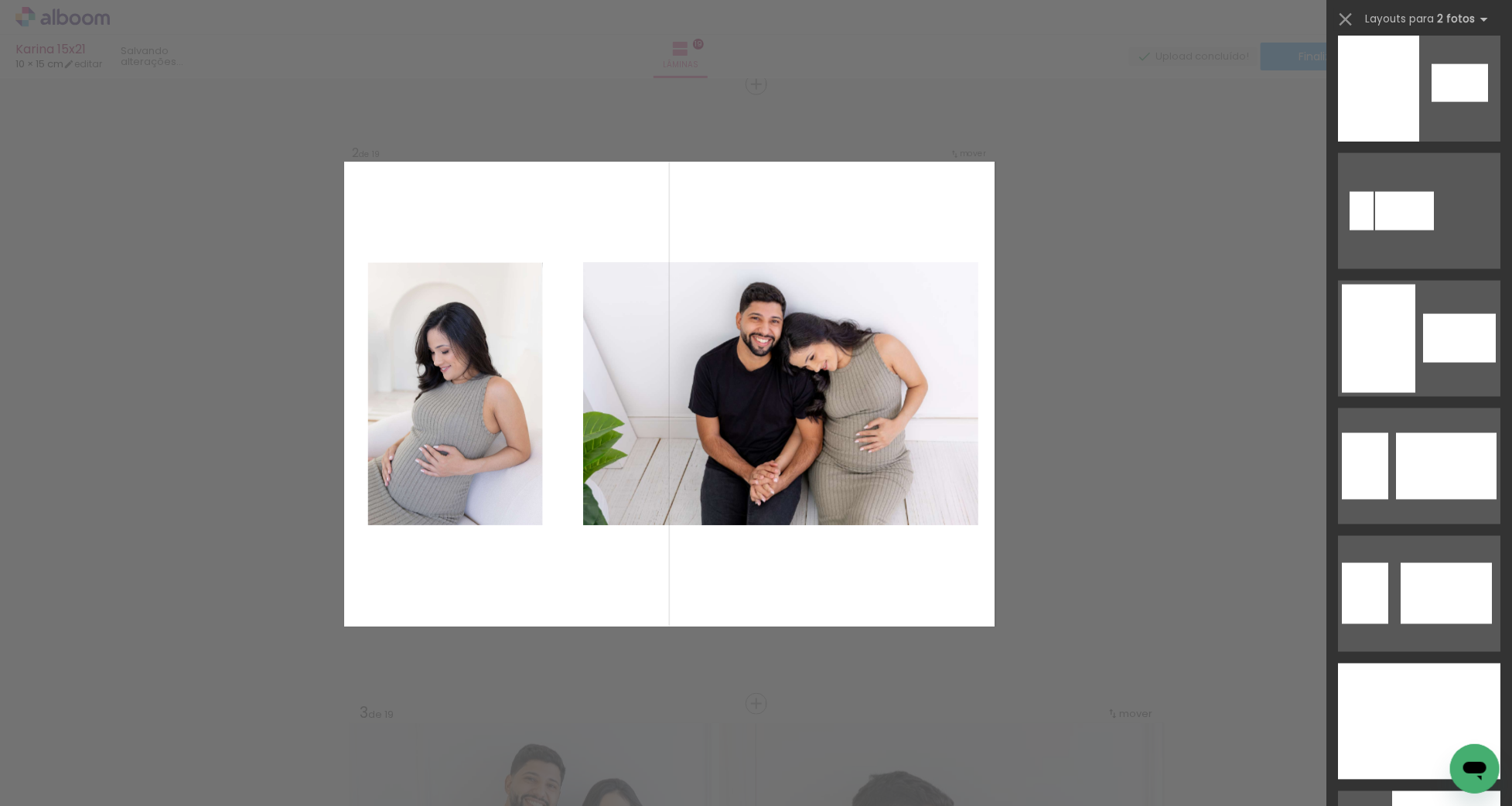
scroll to position [1517, 0]
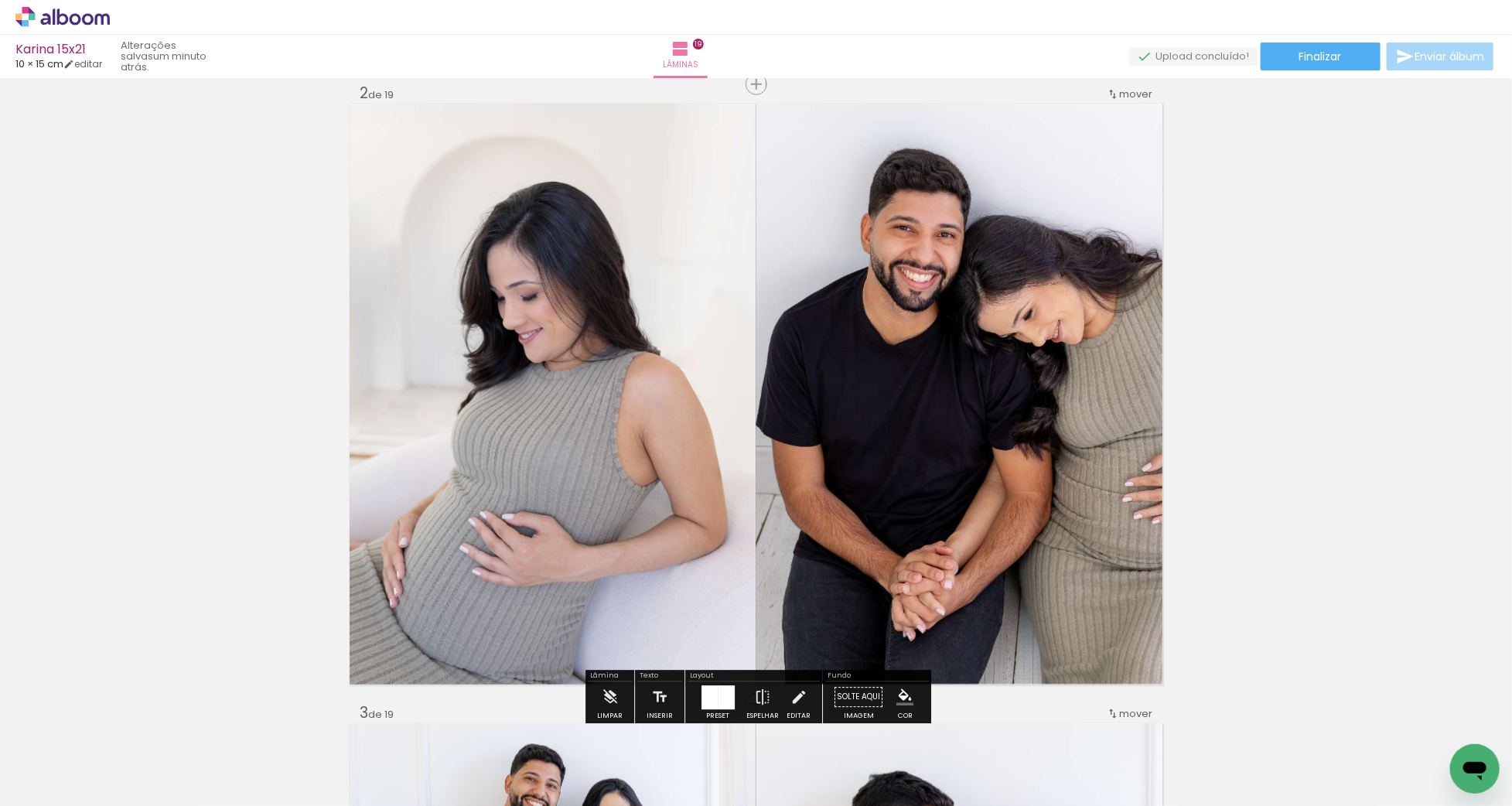
click at [633, 449] on quentale-photo at bounding box center [552, 394] width 406 height 581
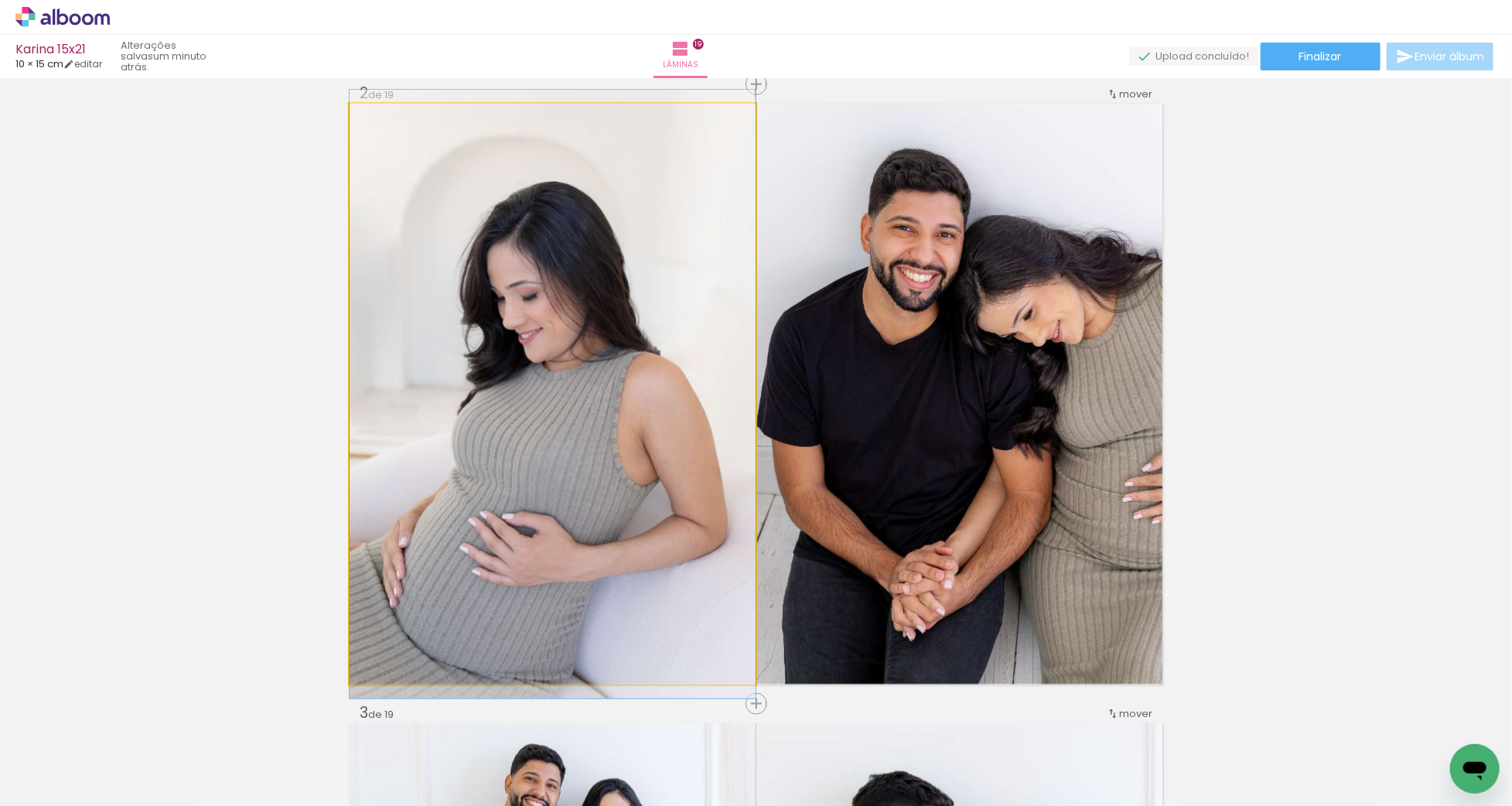
click at [633, 449] on quentale-photo at bounding box center [552, 394] width 406 height 581
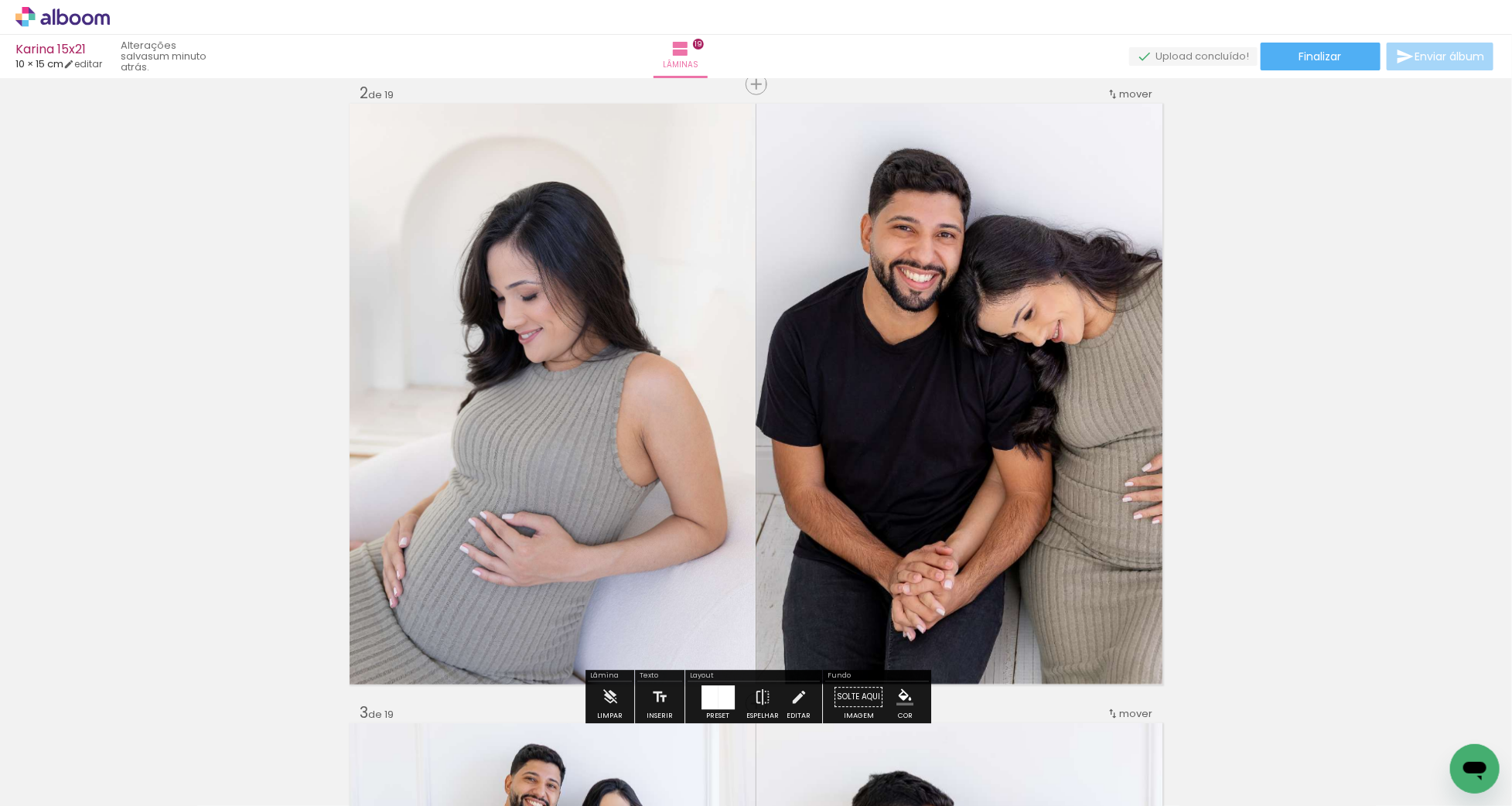
click at [633, 449] on quentale-photo at bounding box center [552, 394] width 406 height 581
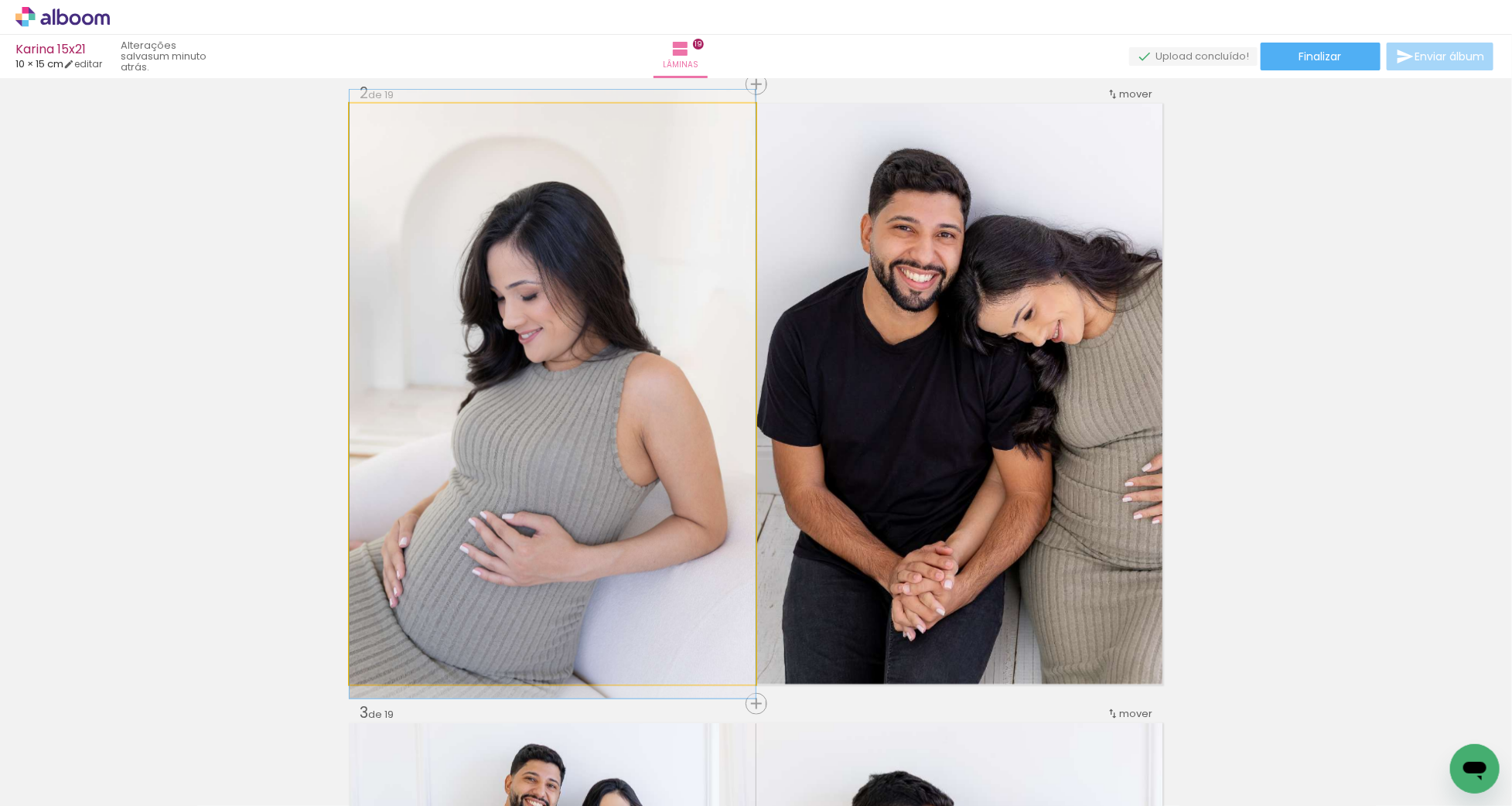
click at [633, 449] on quentale-photo at bounding box center [552, 394] width 406 height 581
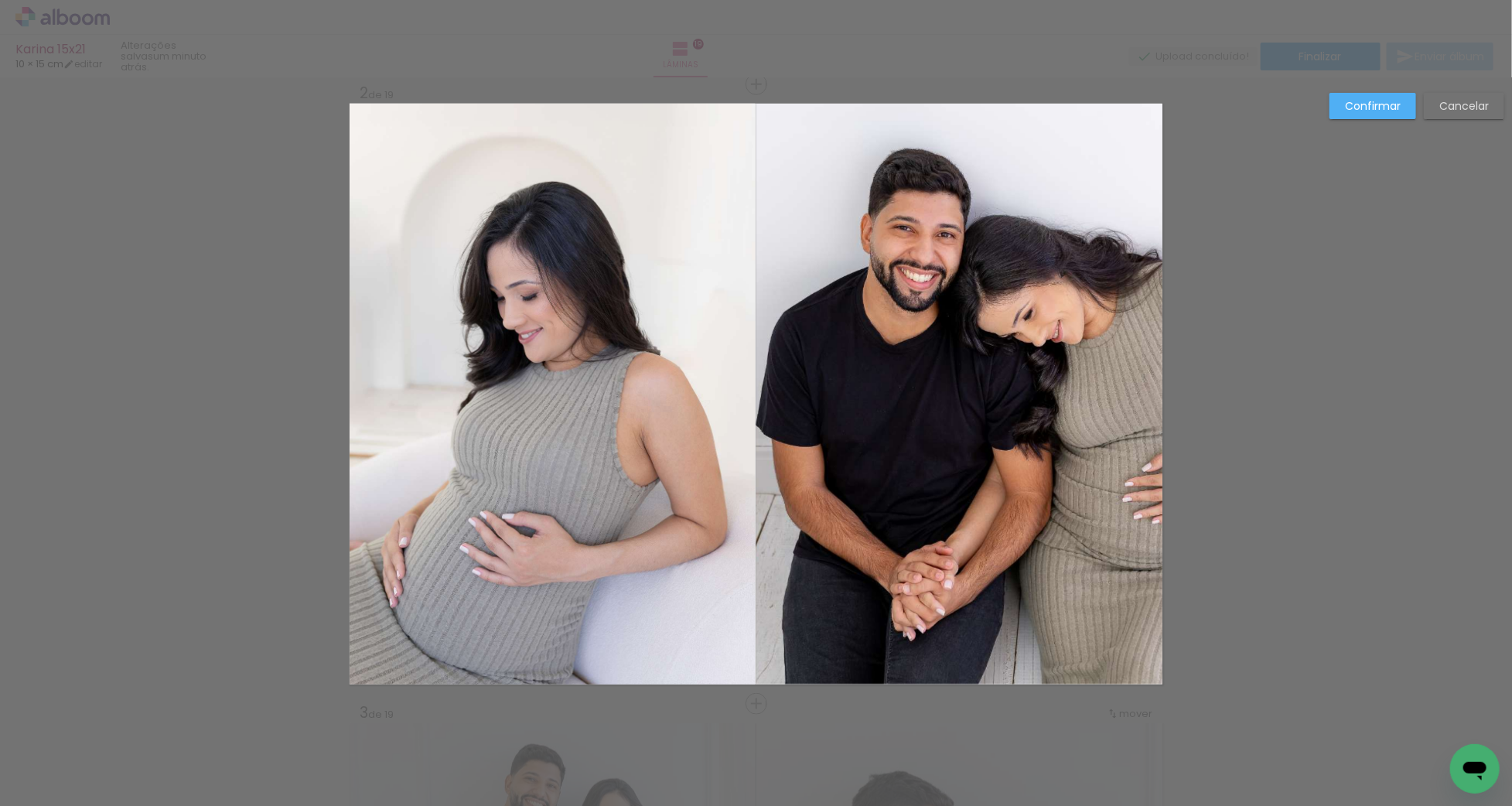
click at [633, 449] on quentale-photo at bounding box center [552, 394] width 406 height 581
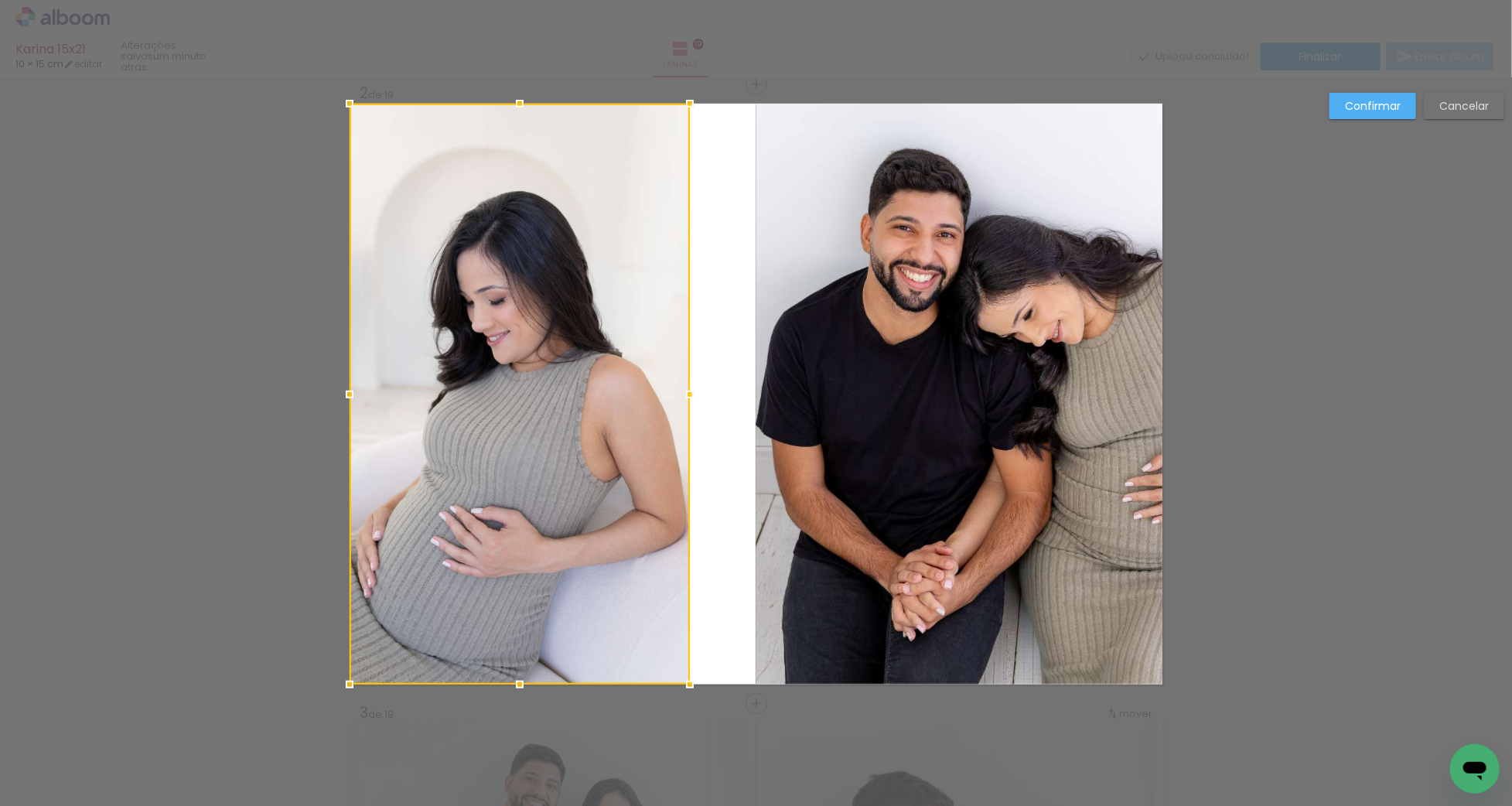
drag, startPoint x: 754, startPoint y: 394, endPoint x: 687, endPoint y: 428, distance: 75.1
click at [687, 428] on div at bounding box center [519, 394] width 340 height 581
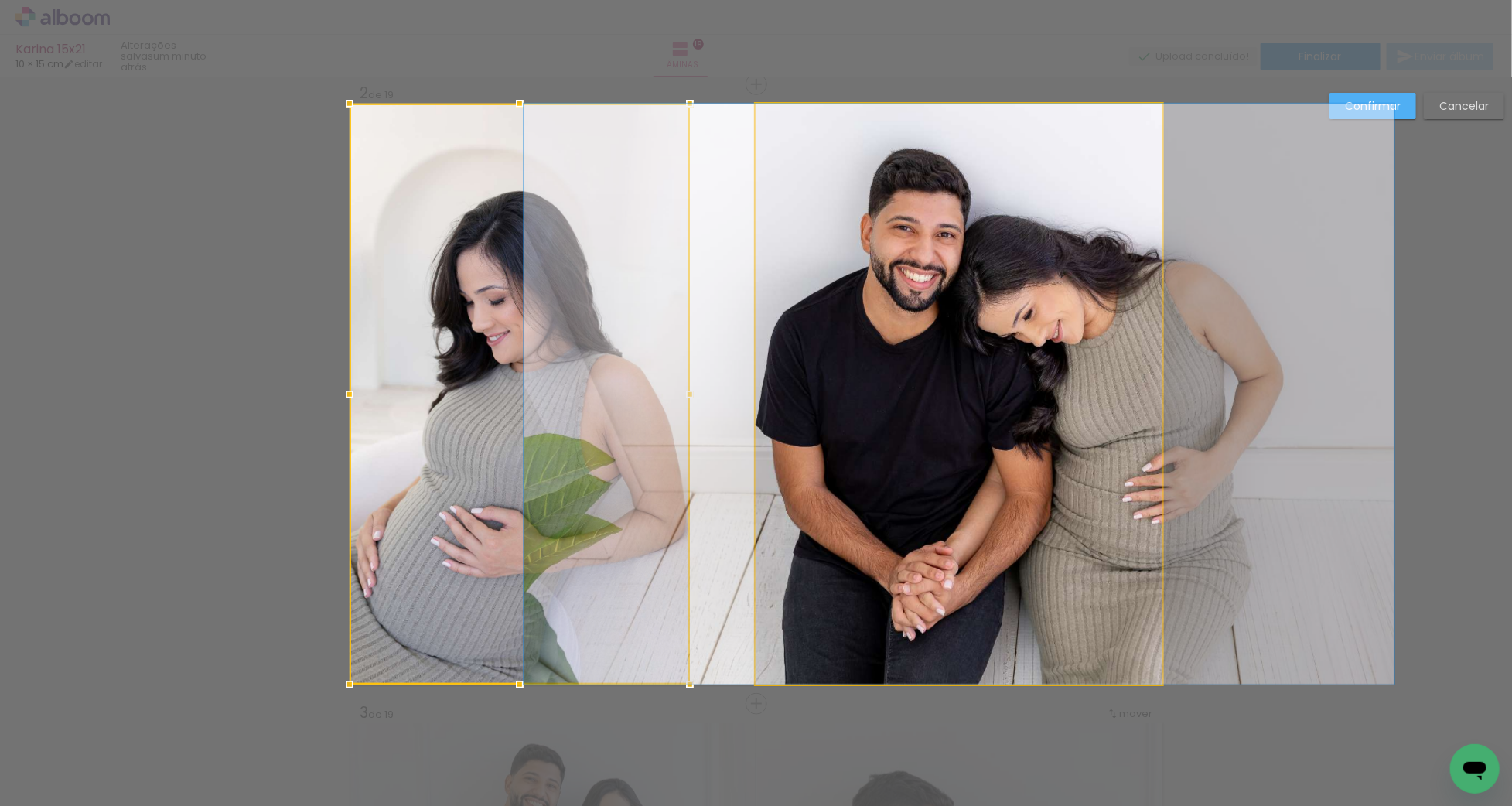
click at [827, 425] on quentale-photo "Imagem 1" at bounding box center [959, 394] width 407 height 581
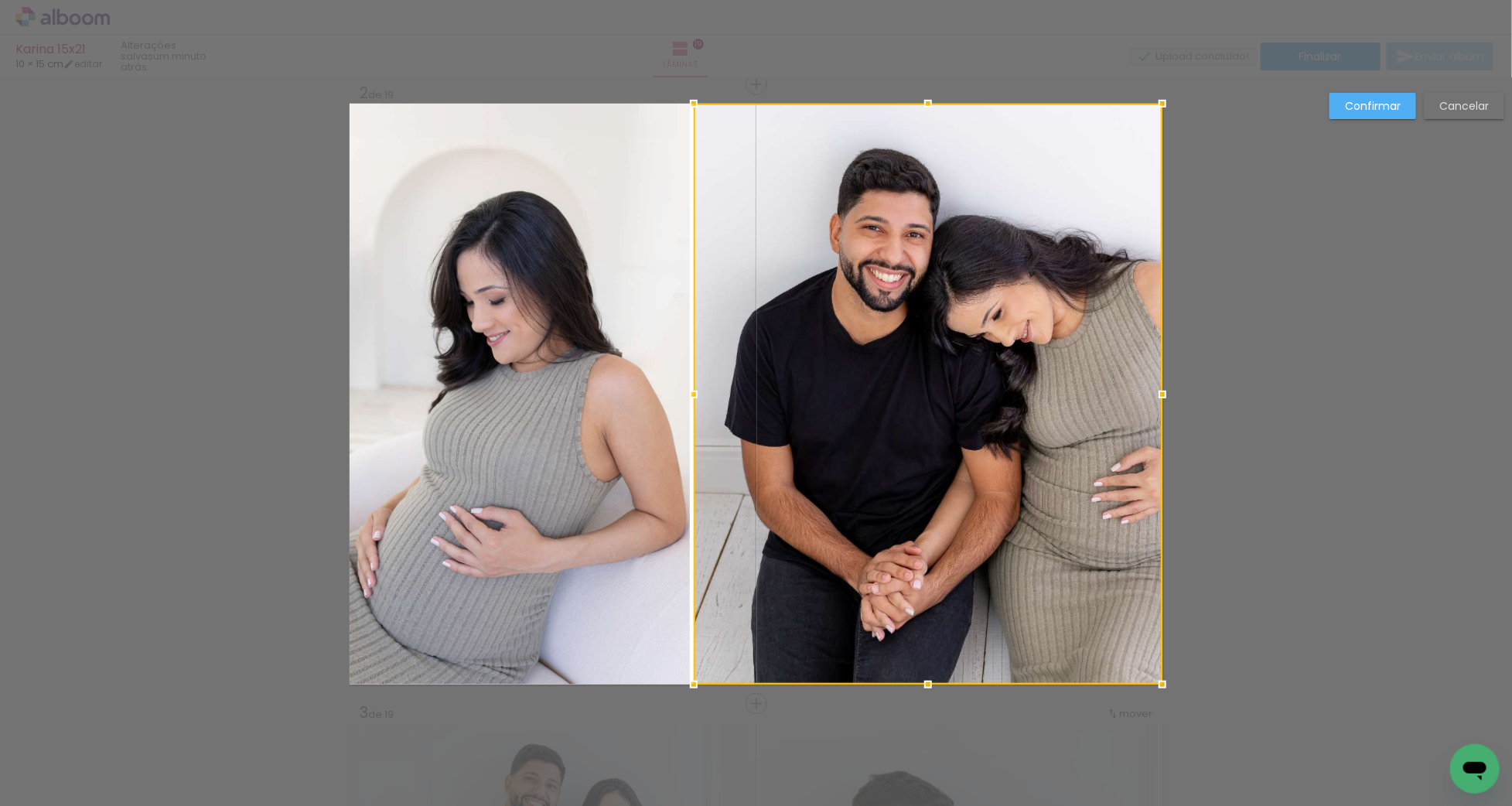
drag, startPoint x: 756, startPoint y: 393, endPoint x: 696, endPoint y: 401, distance: 60.5
click at [696, 401] on div at bounding box center [693, 394] width 31 height 31
click at [0, 0] on slot "Confirmar" at bounding box center [0, 0] width 0 height 0
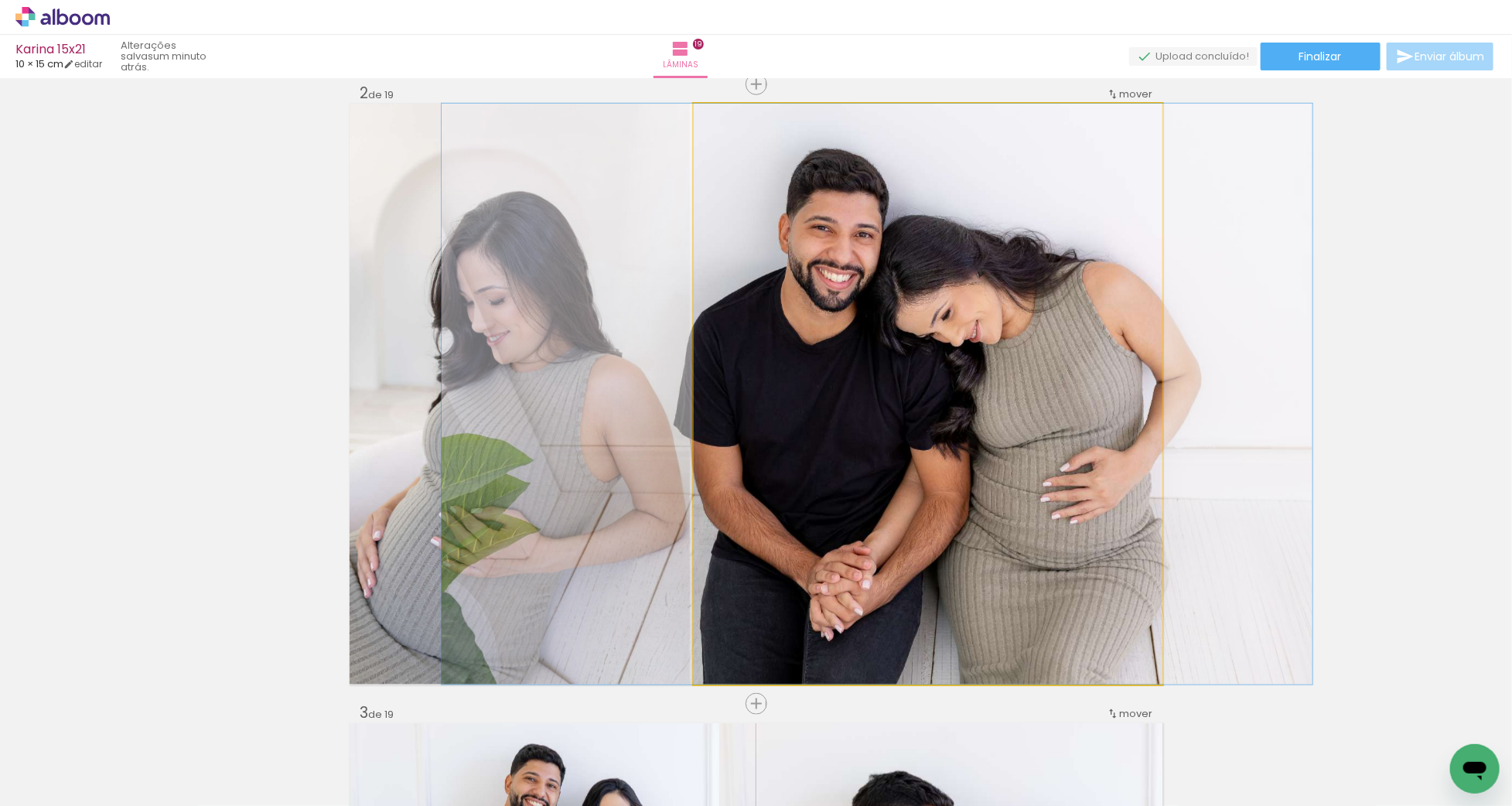
drag, startPoint x: 1028, startPoint y: 354, endPoint x: 978, endPoint y: 364, distance: 51.0
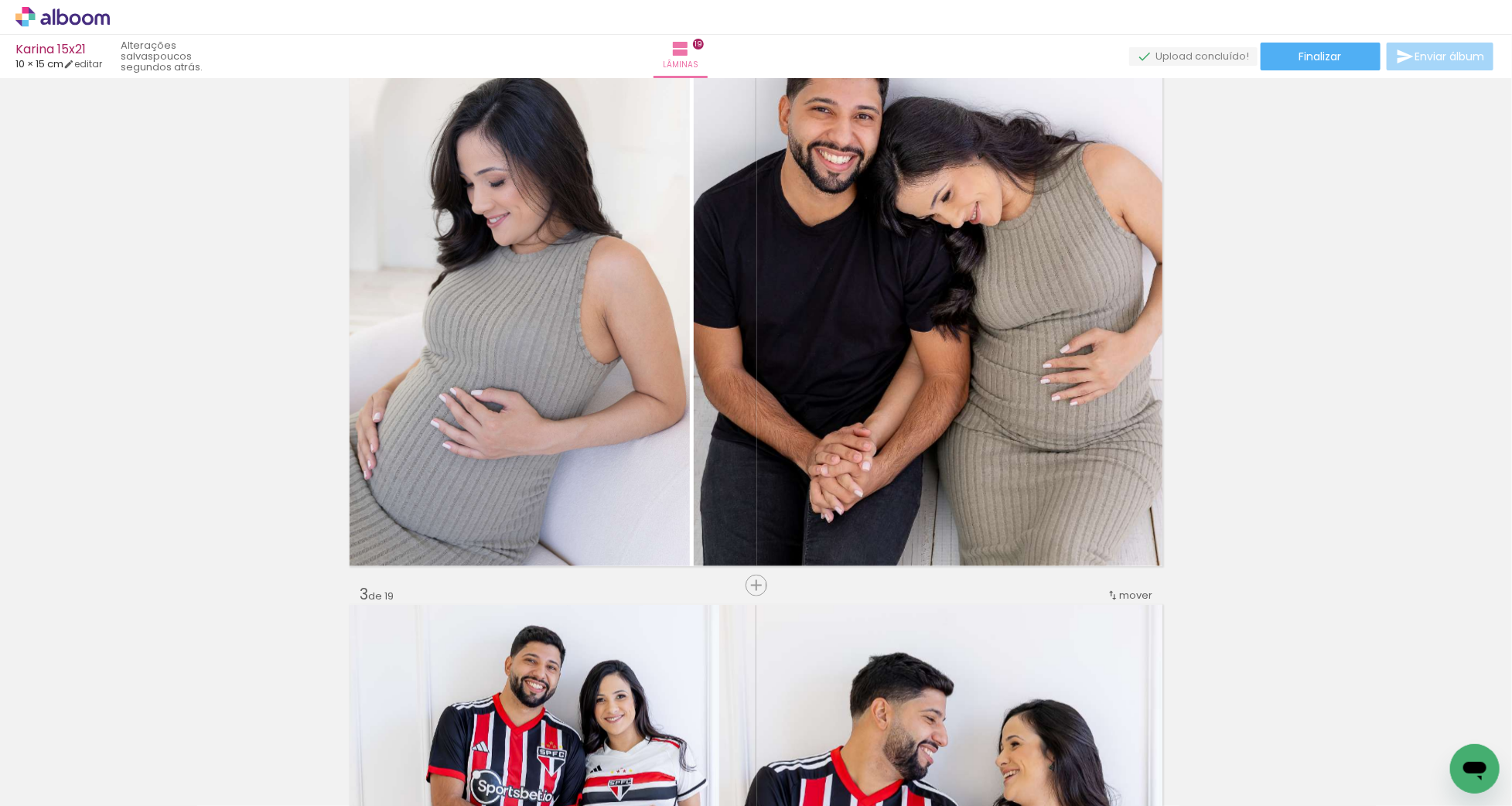
scroll to position [724, 0]
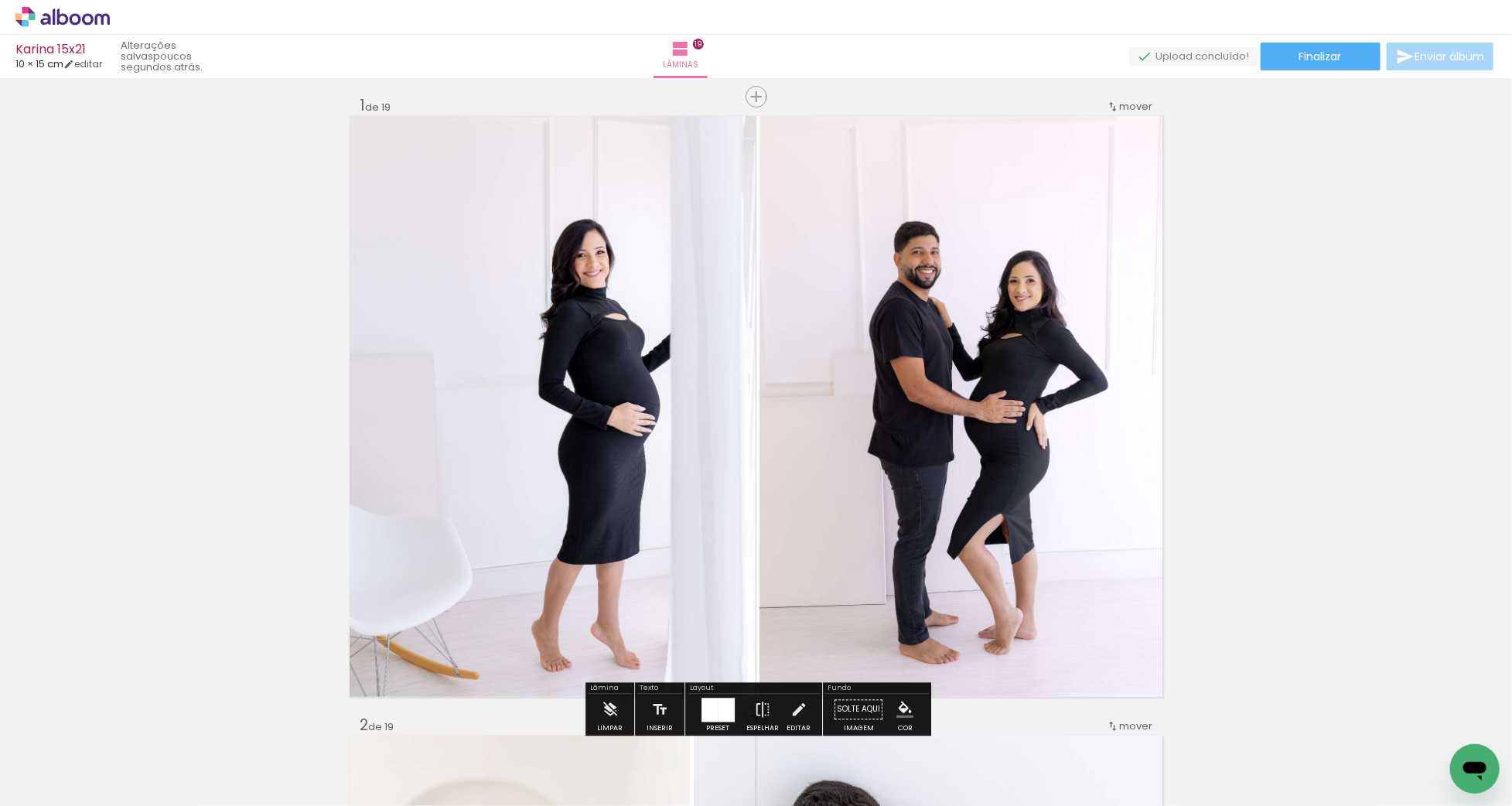
scroll to position [4, 0]
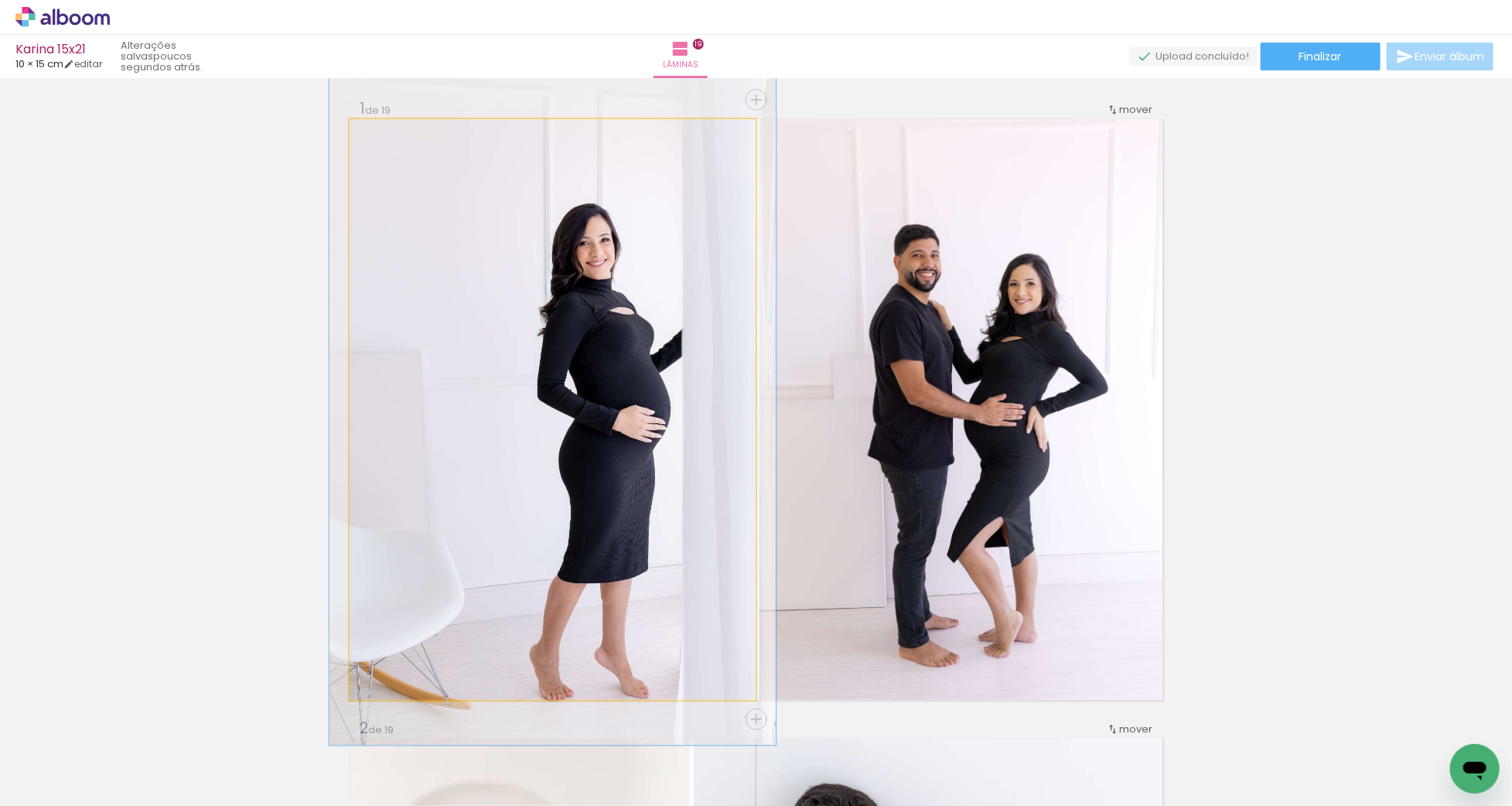
type paper-slider "110"
click at [393, 136] on div at bounding box center [391, 135] width 14 height 14
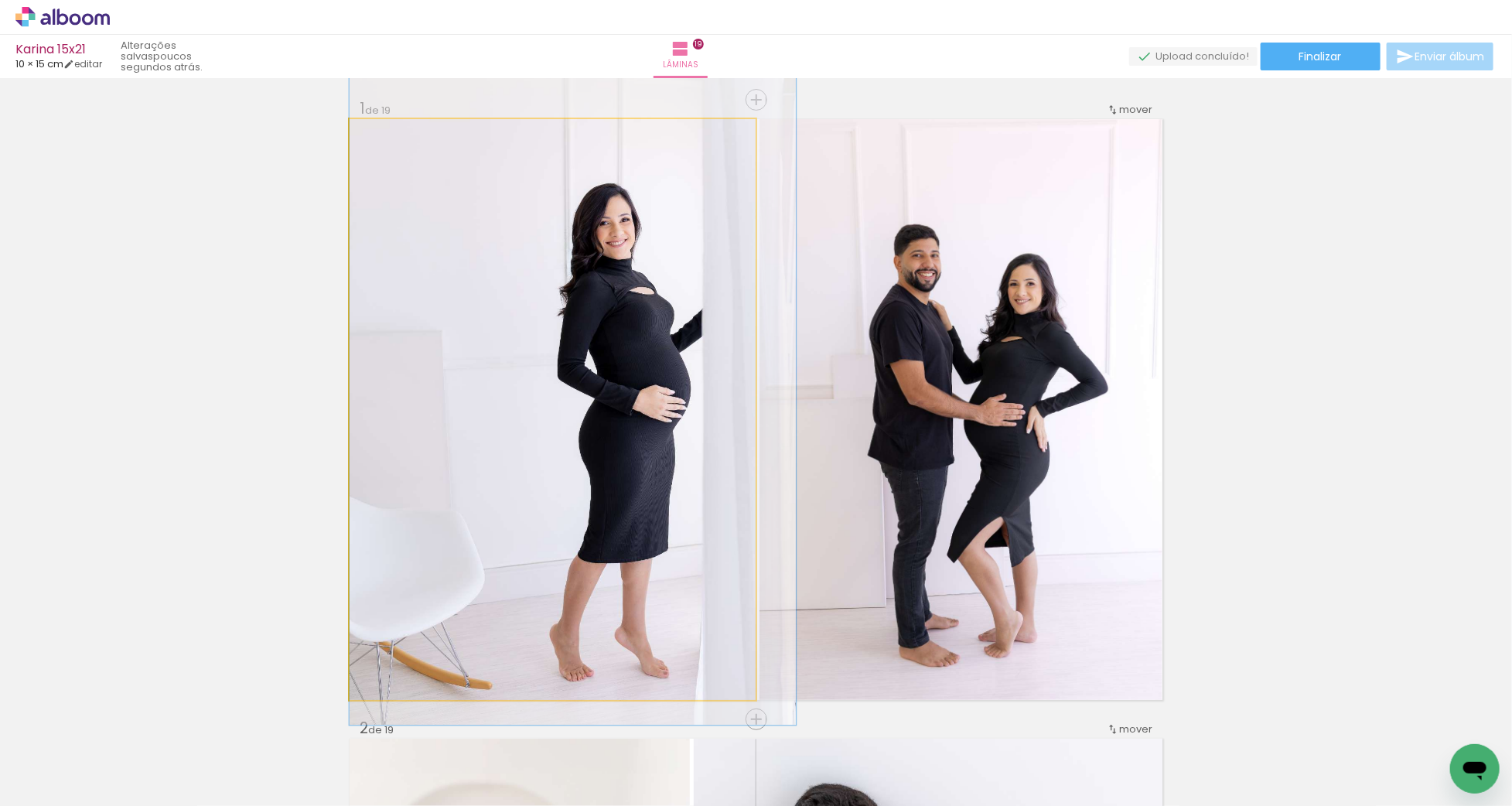
drag, startPoint x: 575, startPoint y: 365, endPoint x: 615, endPoint y: 349, distance: 43.1
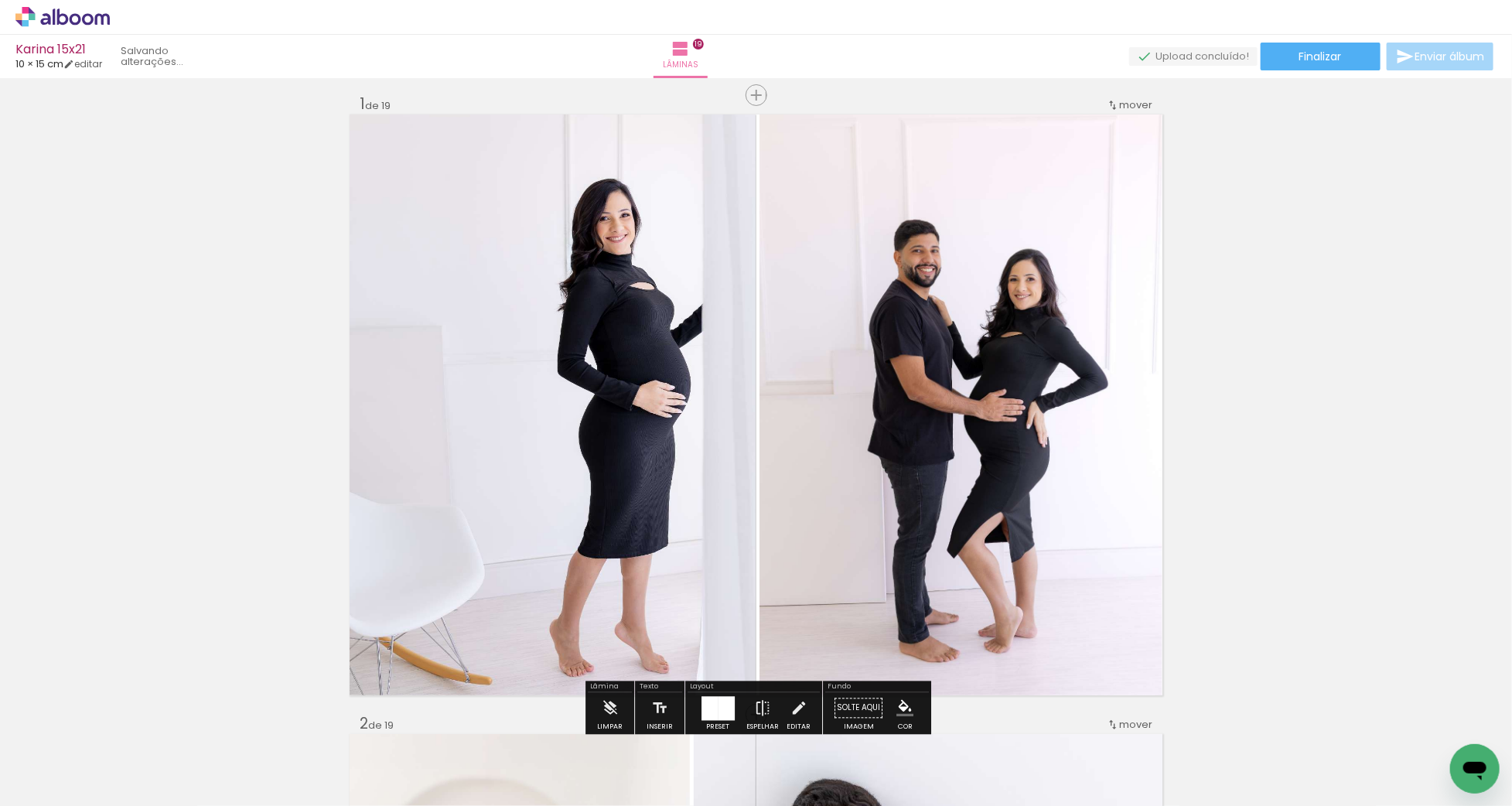
scroll to position [10, 0]
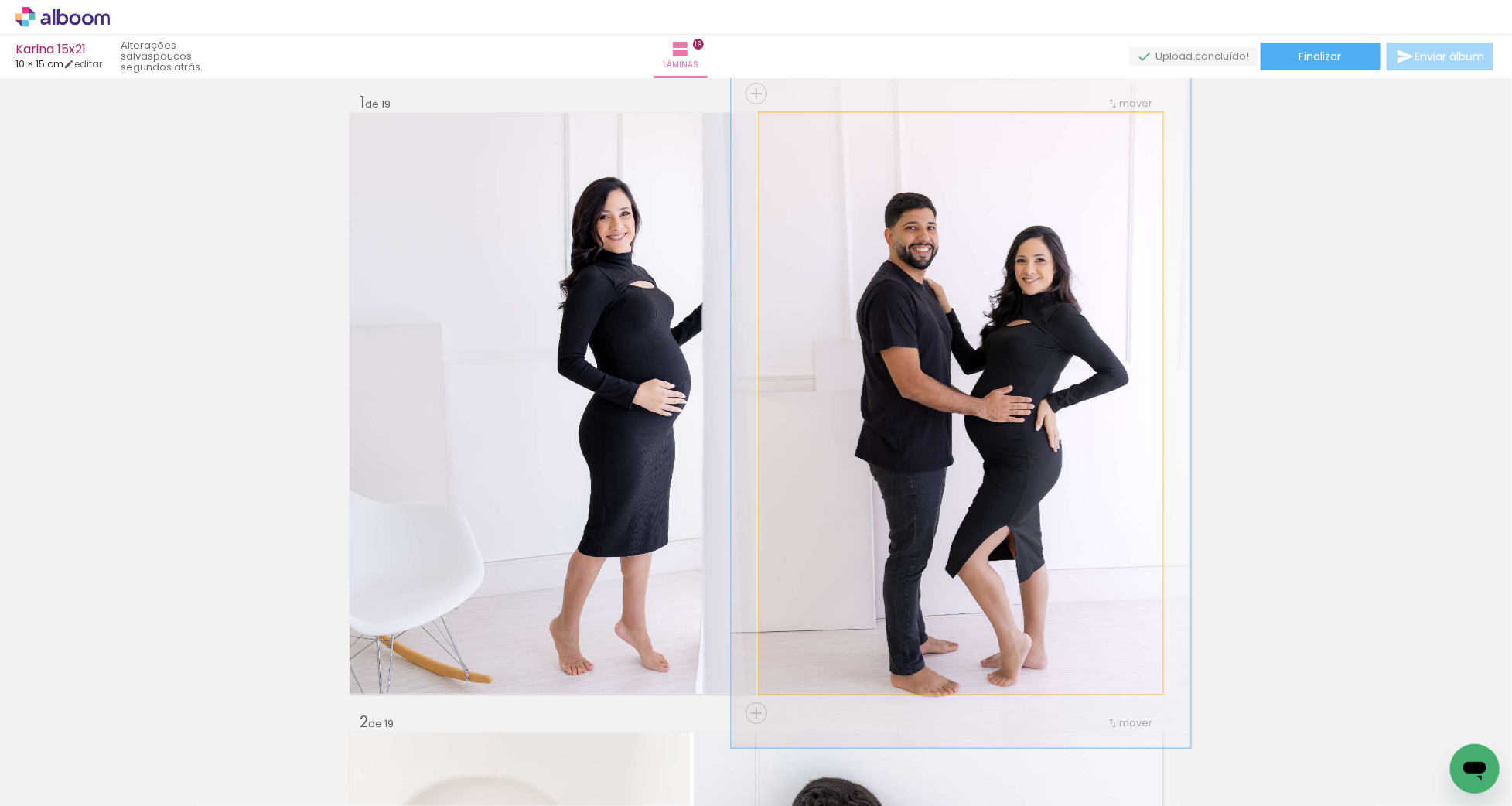
drag, startPoint x: 794, startPoint y: 133, endPoint x: 802, endPoint y: 129, distance: 8.9
click at [802, 129] on div at bounding box center [804, 129] width 14 height 14
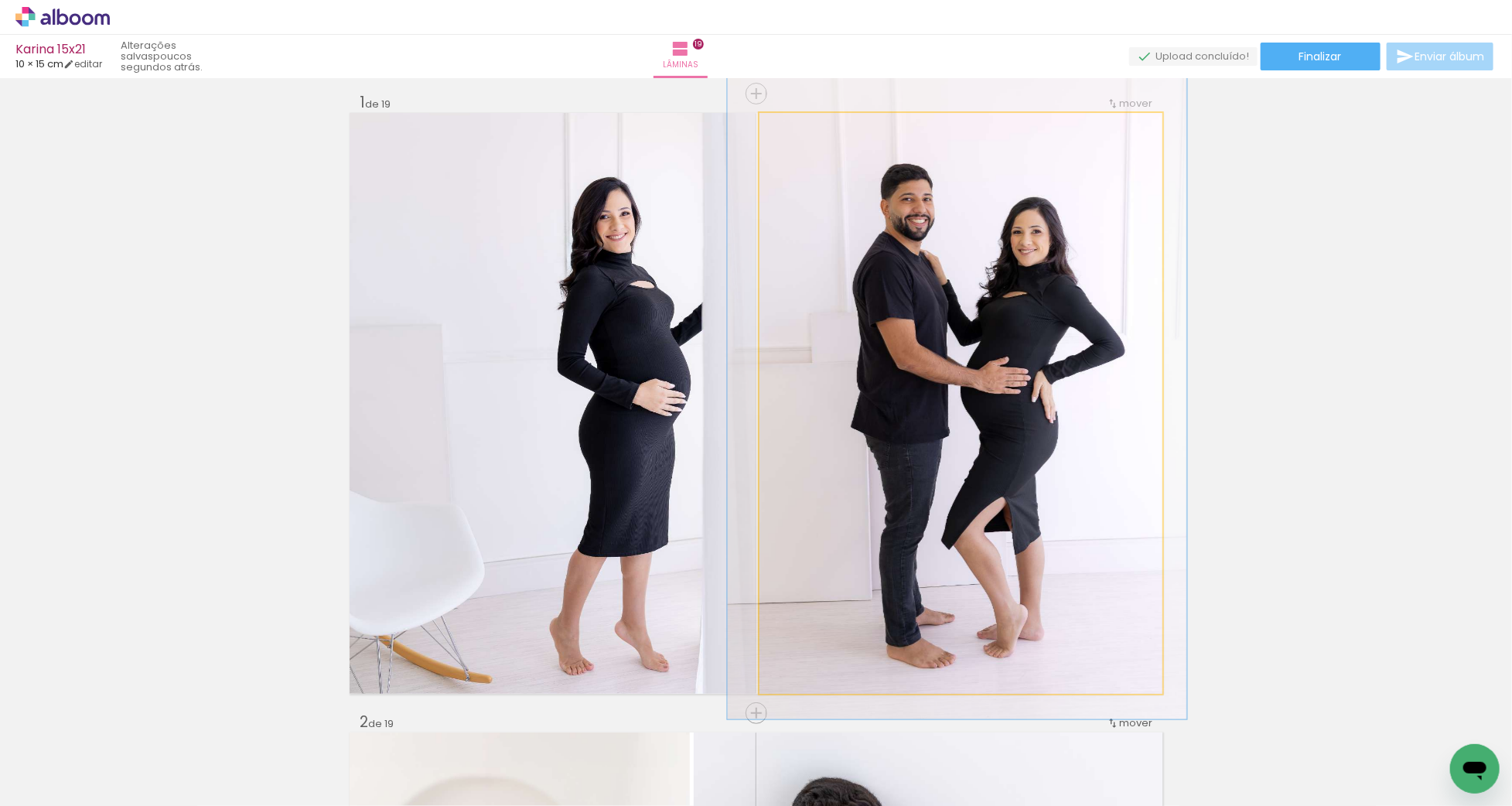
drag, startPoint x: 957, startPoint y: 327, endPoint x: 953, endPoint y: 298, distance: 29.3
click at [953, 298] on div at bounding box center [957, 374] width 459 height 689
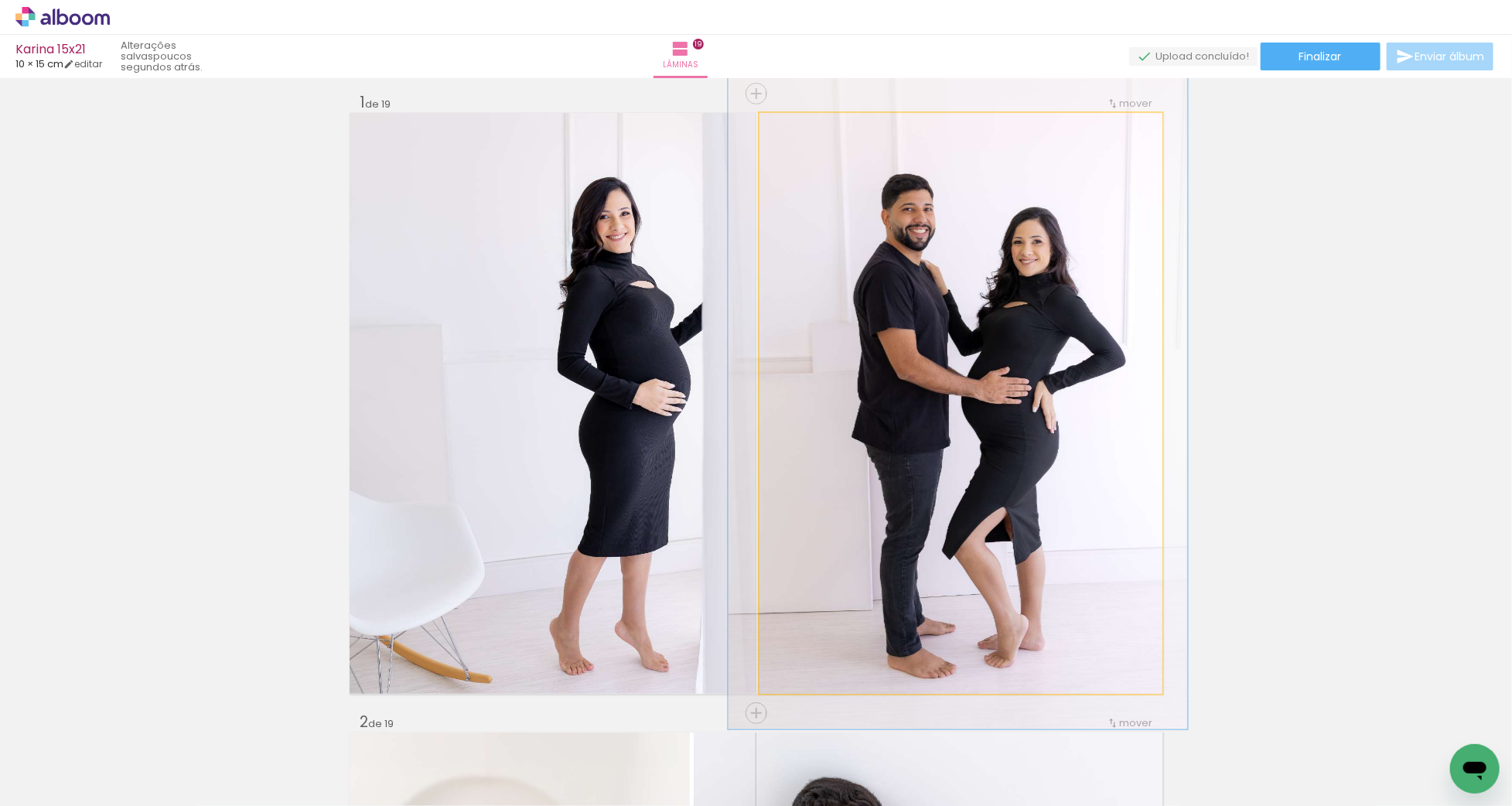
drag, startPoint x: 953, startPoint y: 300, endPoint x: 954, endPoint y: 309, distance: 9.1
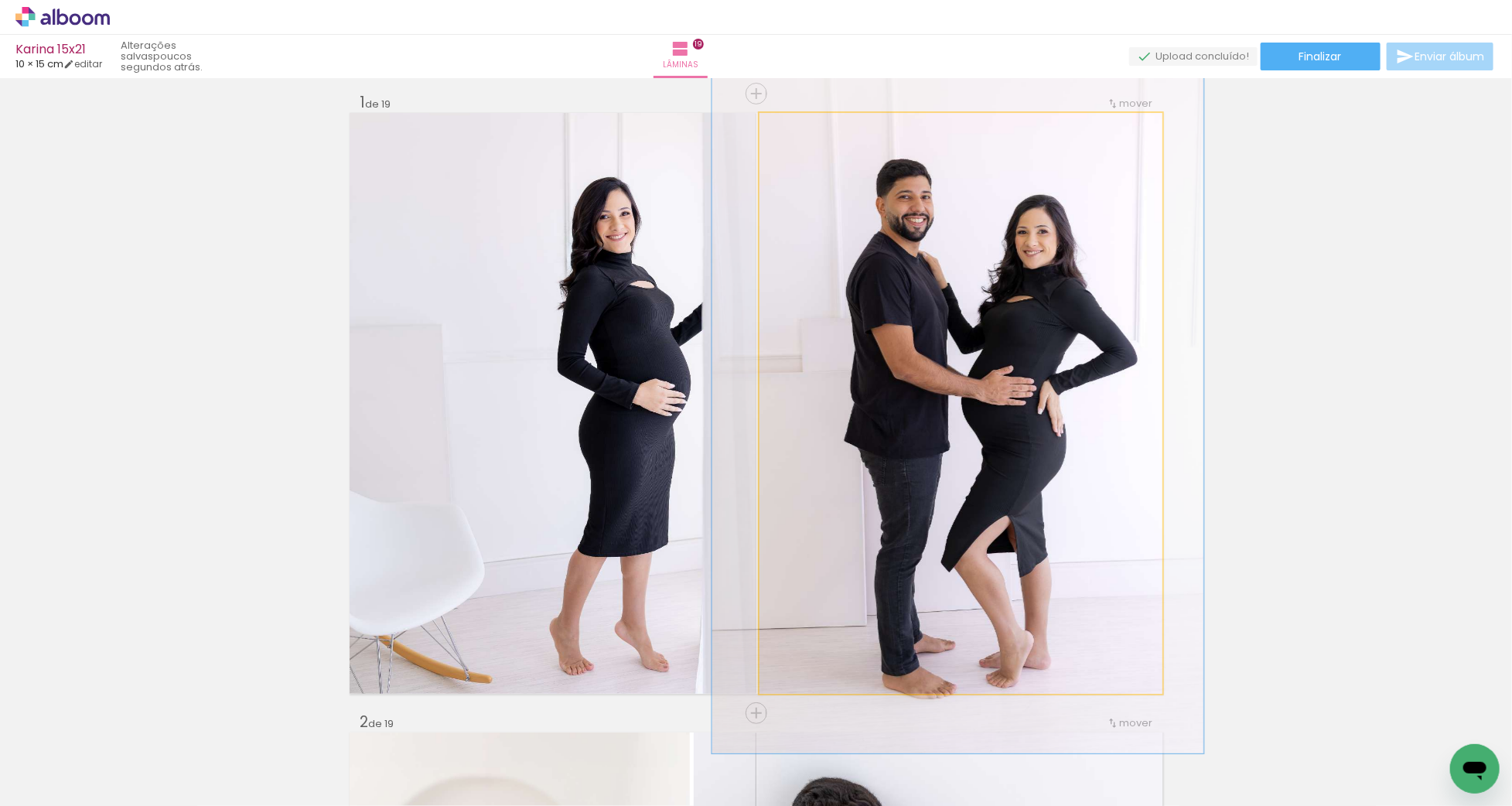
click at [810, 128] on div at bounding box center [809, 129] width 14 height 14
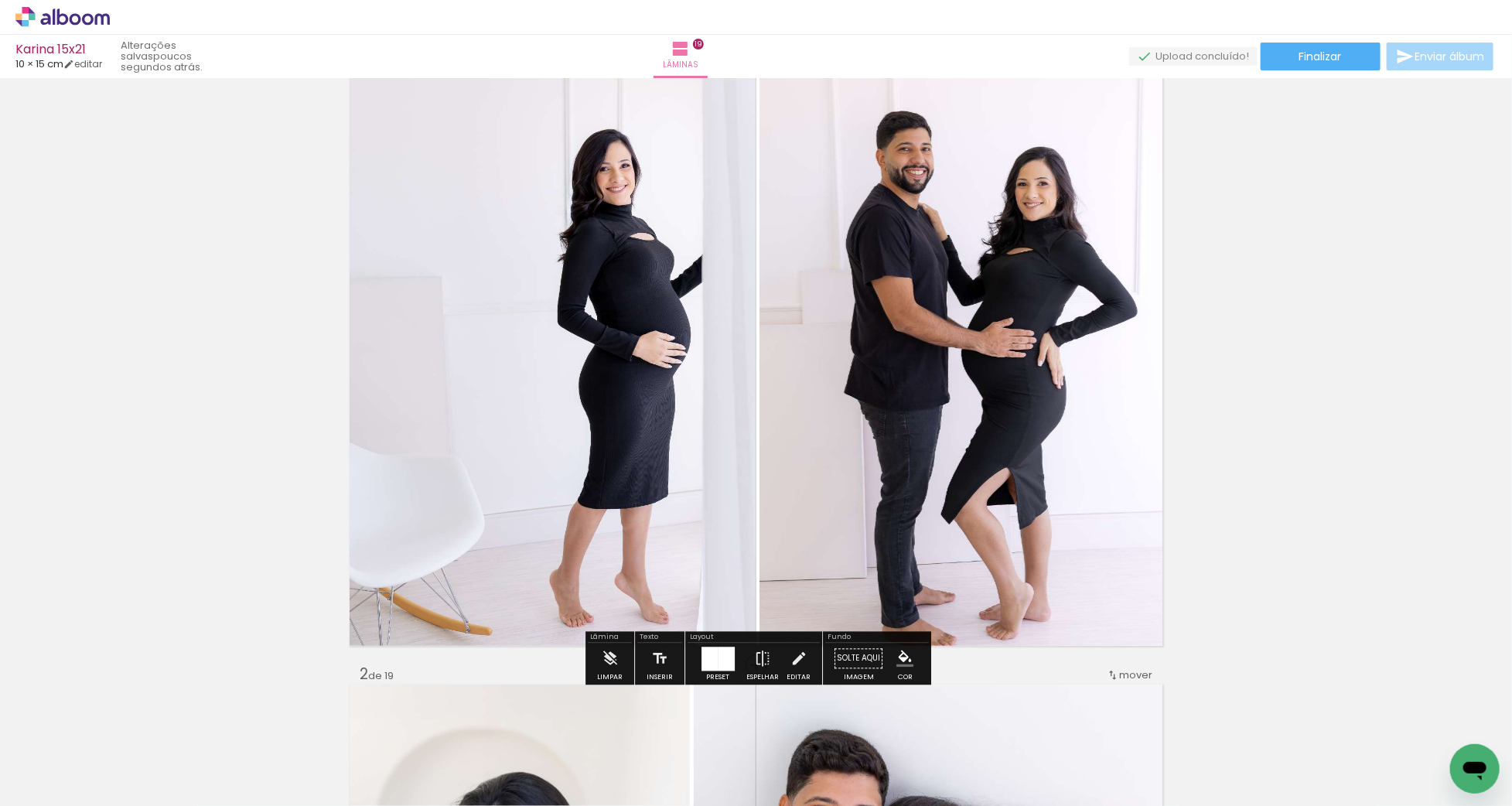
scroll to position [63, 0]
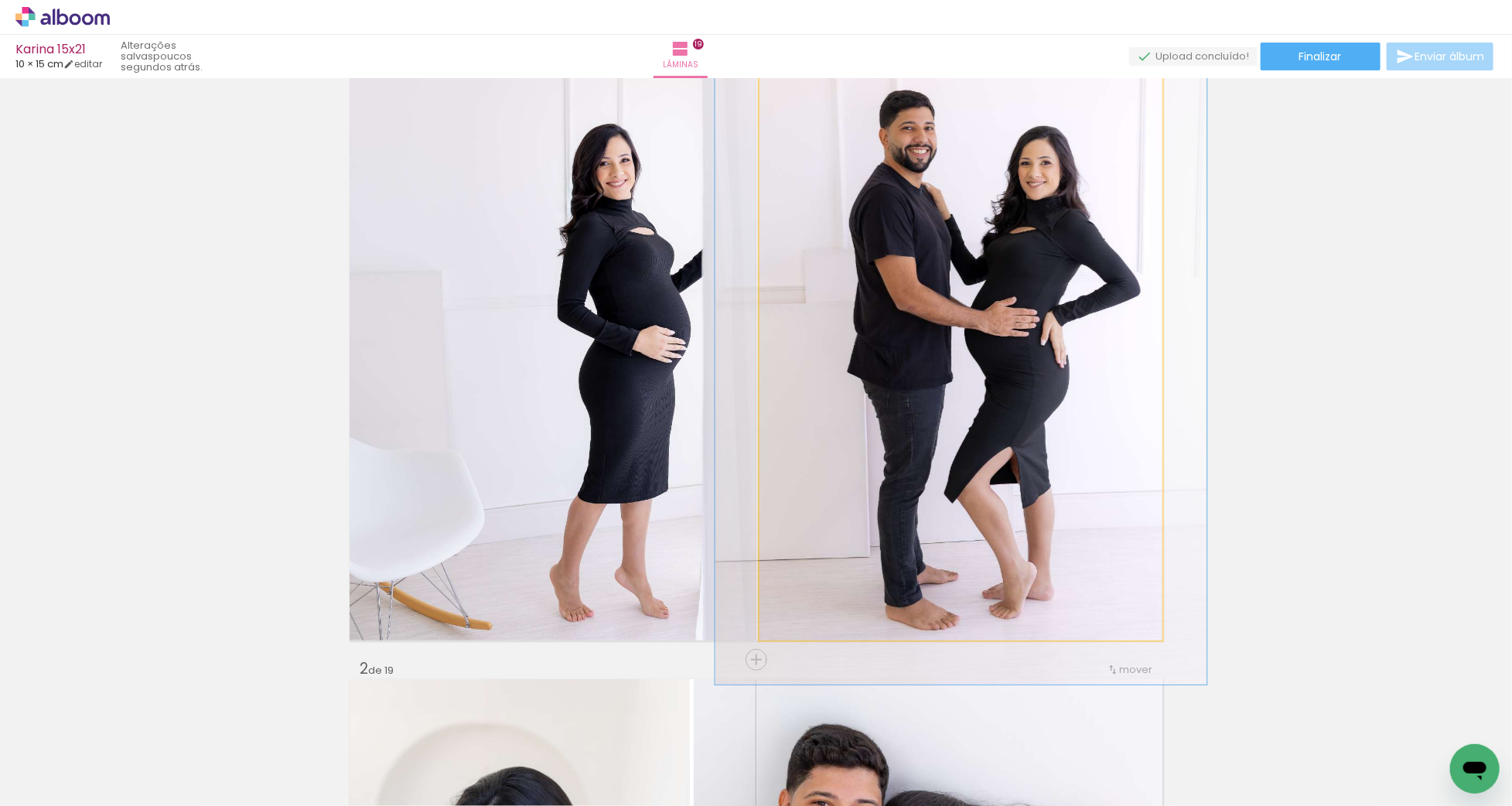
drag, startPoint x: 1047, startPoint y: 312, endPoint x: 1050, endPoint y: 297, distance: 15.3
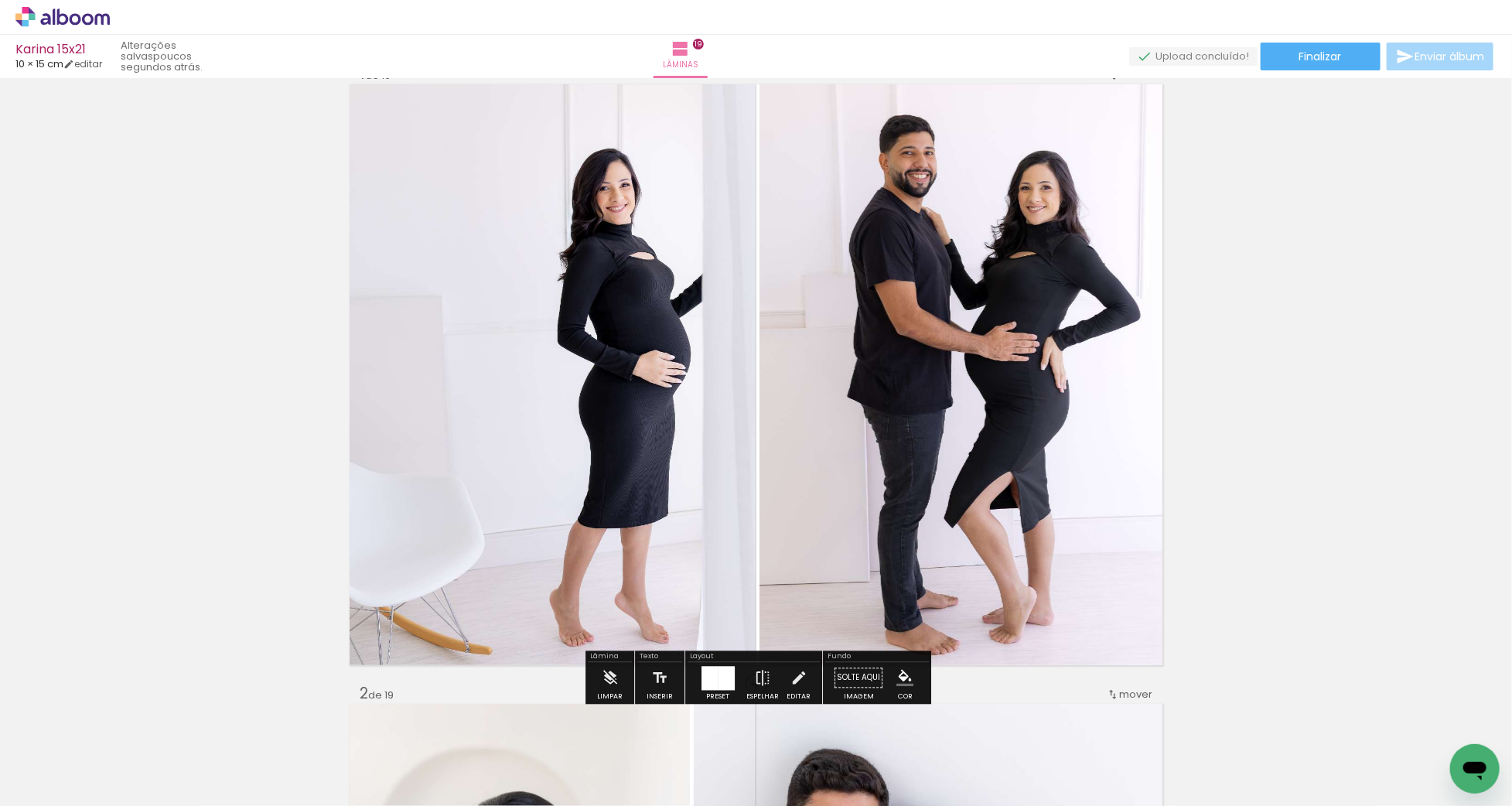
scroll to position [36, 0]
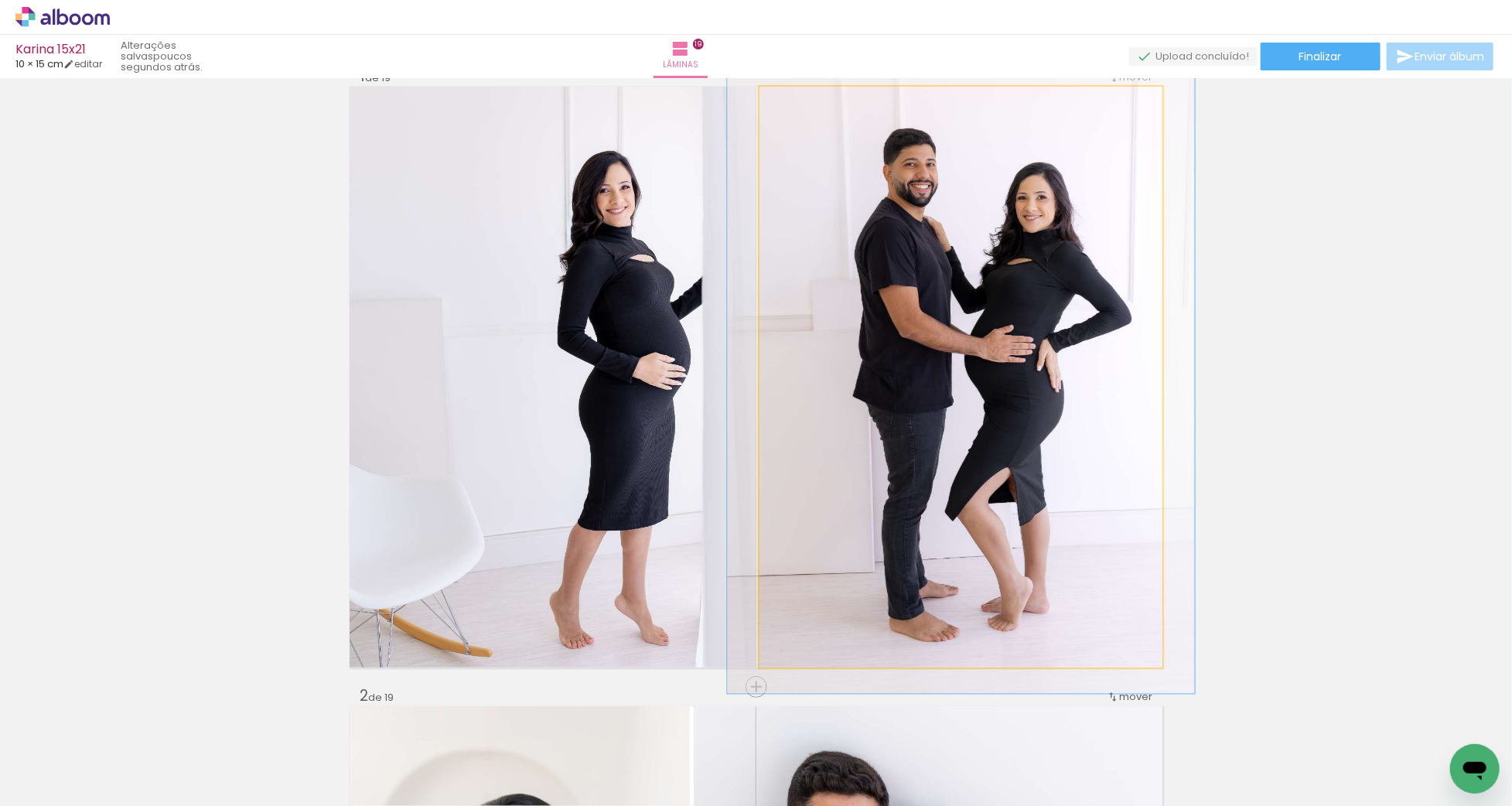
type paper-slider "116"
click at [808, 104] on div at bounding box center [805, 103] width 14 height 14
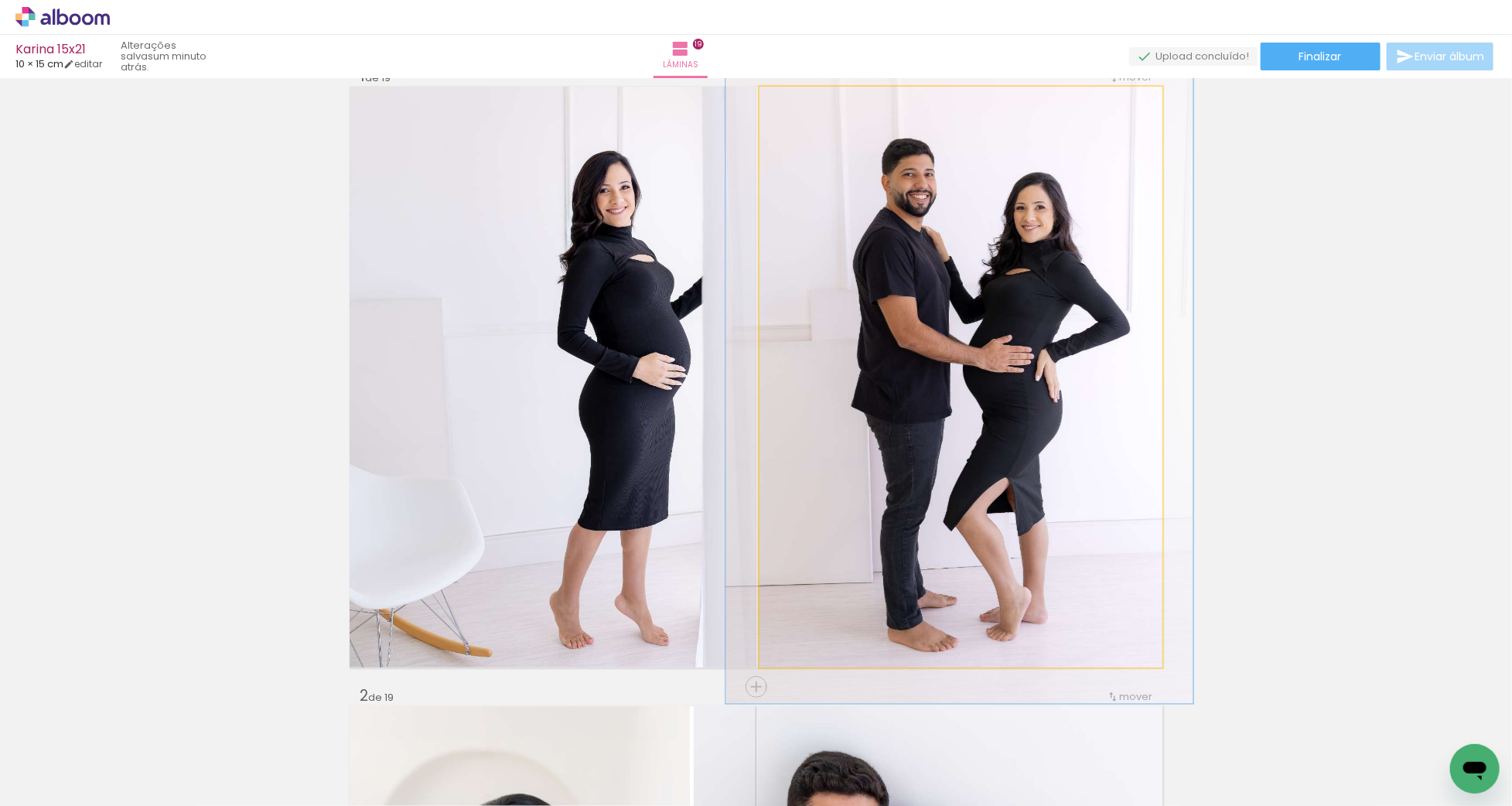
drag, startPoint x: 913, startPoint y: 266, endPoint x: 912, endPoint y: 276, distance: 10.0
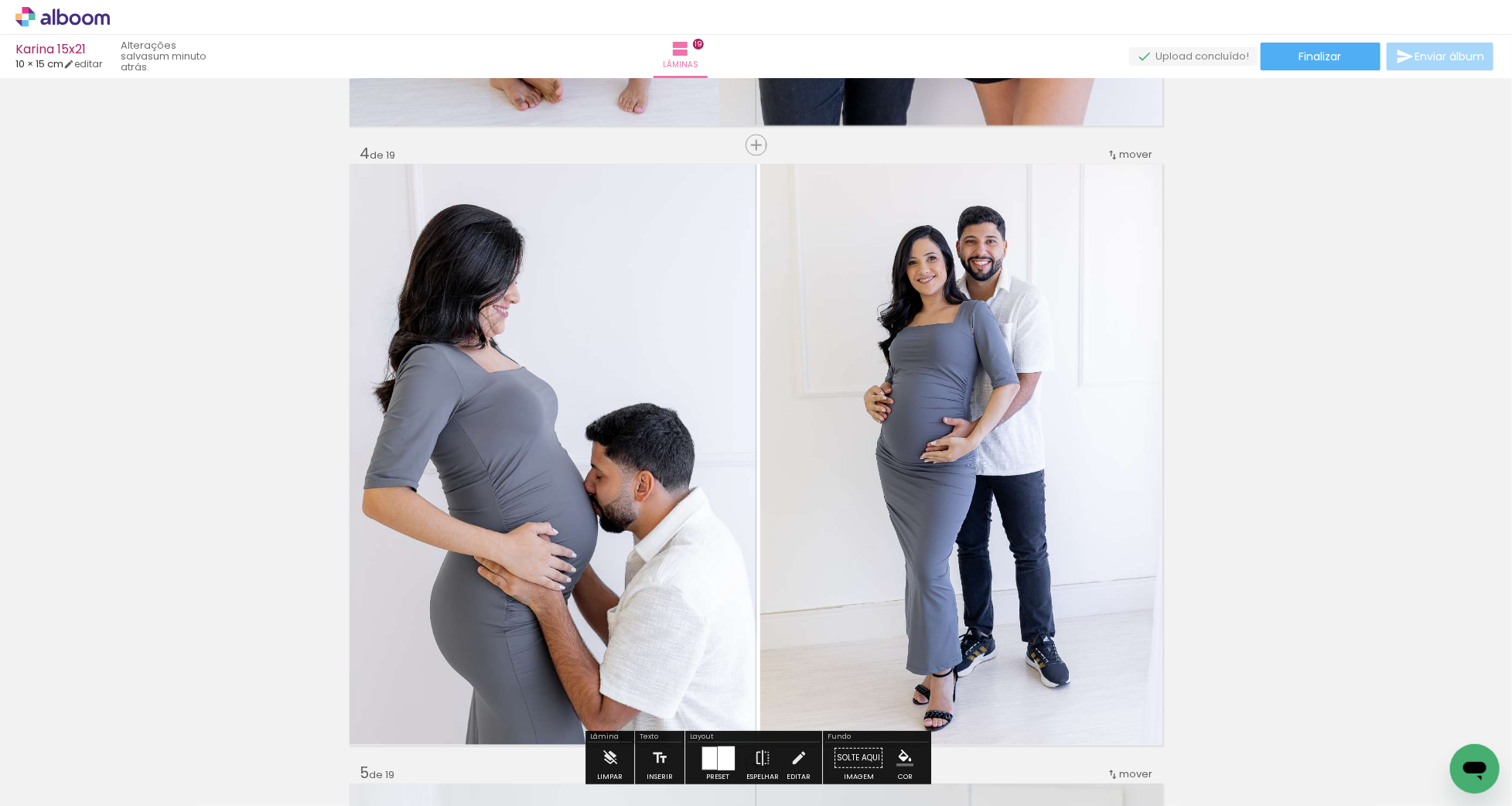
scroll to position [1867, 0]
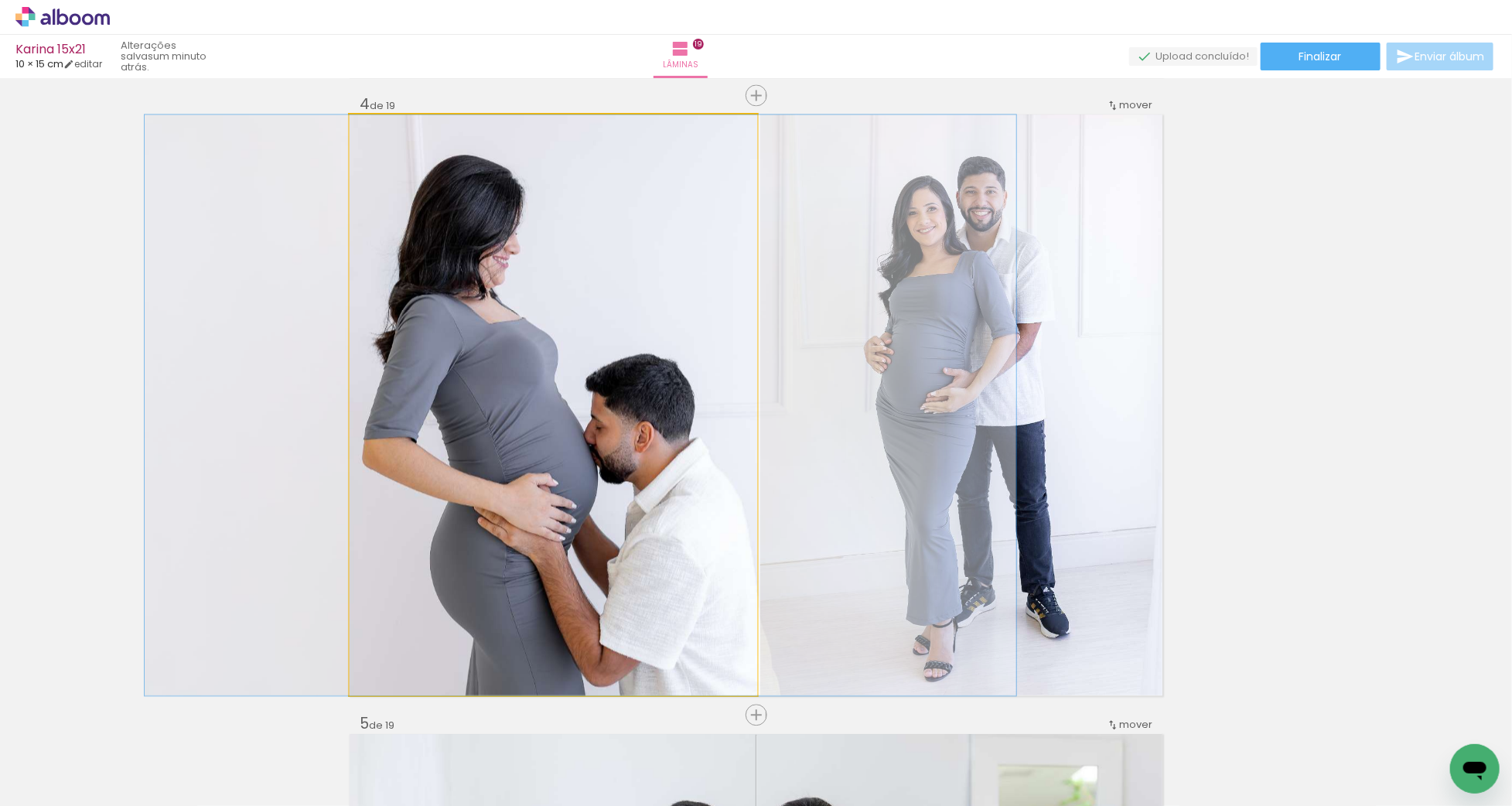
click at [614, 362] on quentale-photo at bounding box center [553, 405] width 408 height 581
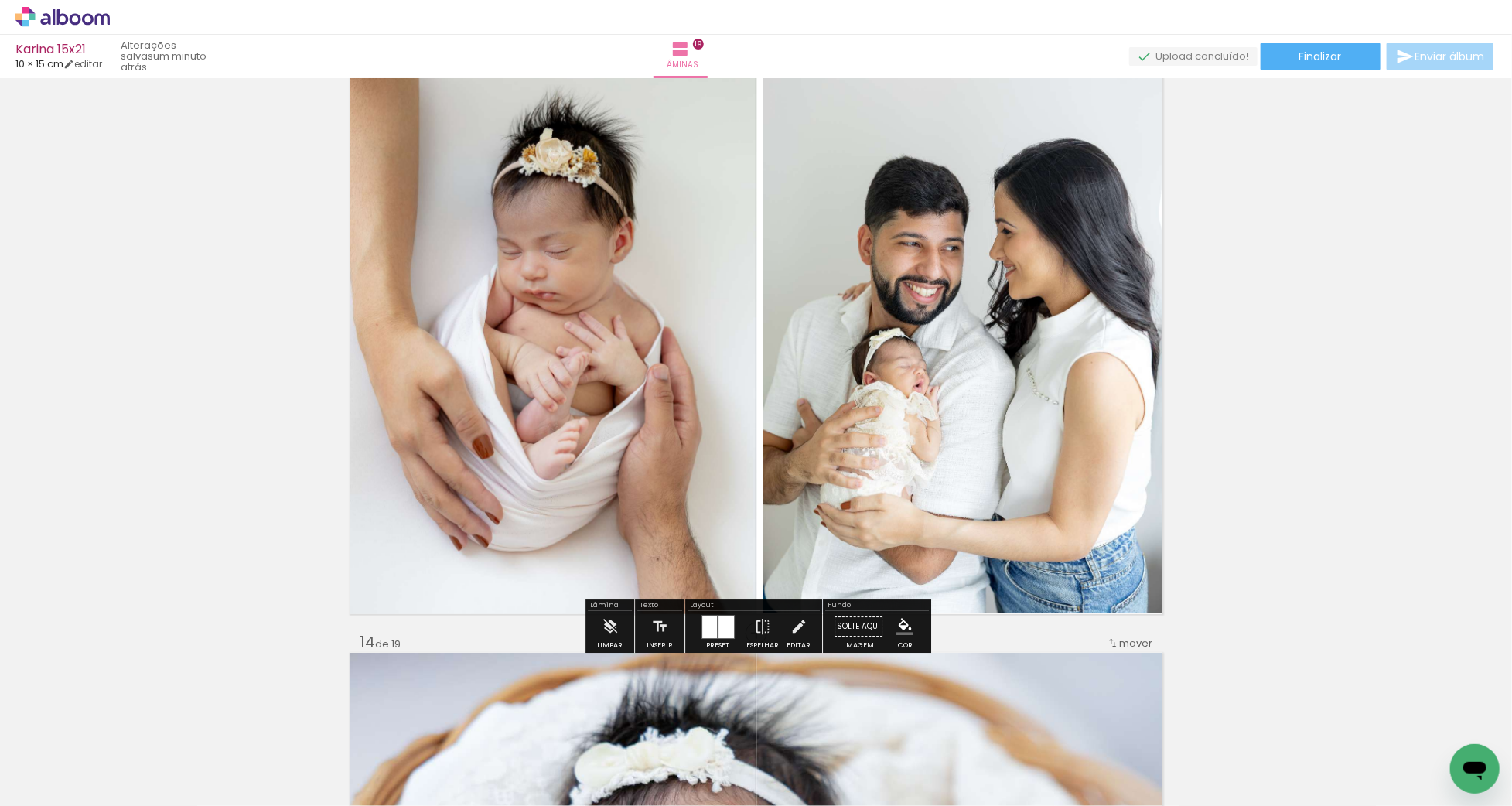
scroll to position [7457, 0]
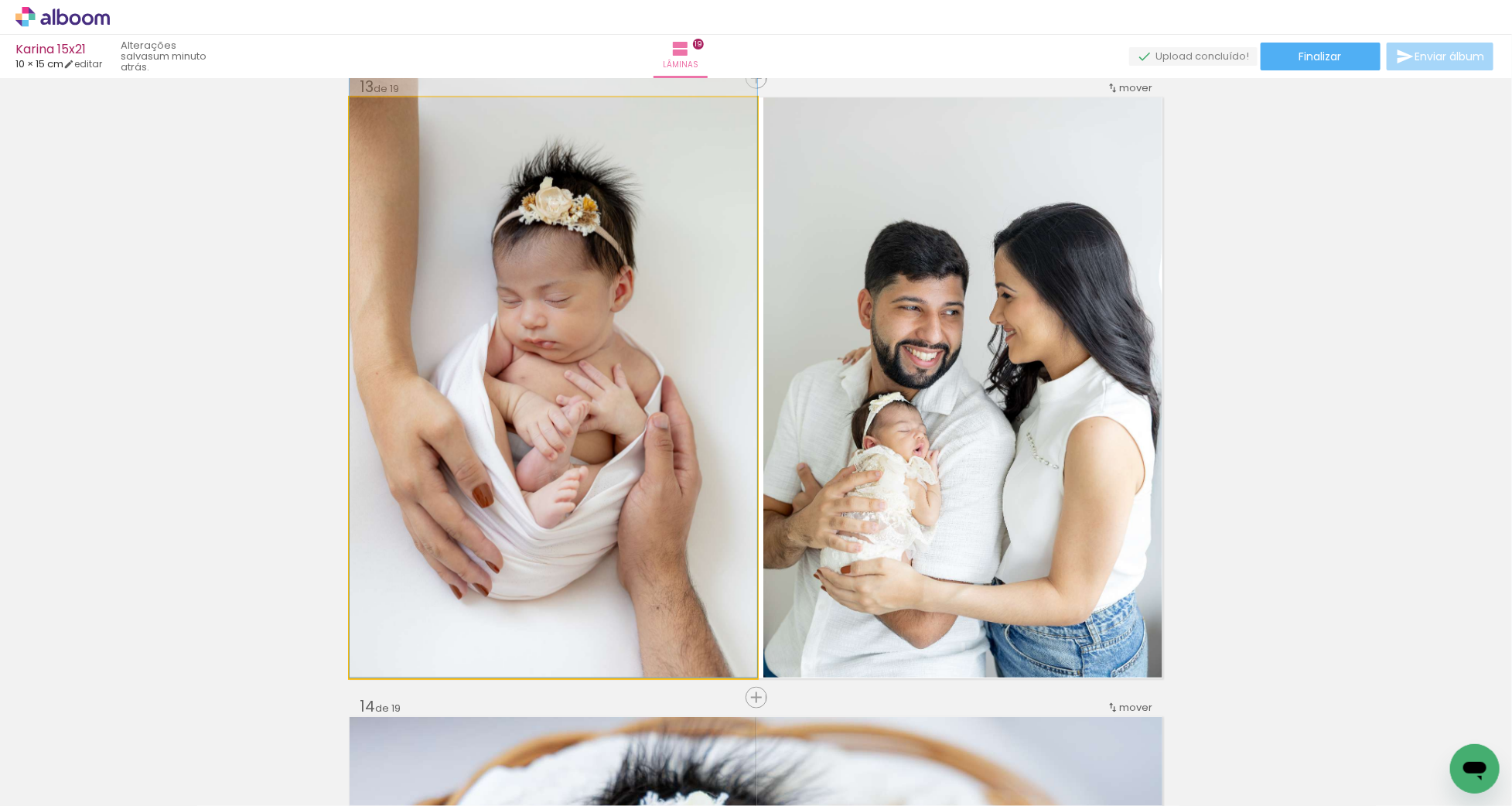
drag, startPoint x: 604, startPoint y: 396, endPoint x: 631, endPoint y: 376, distance: 33.6
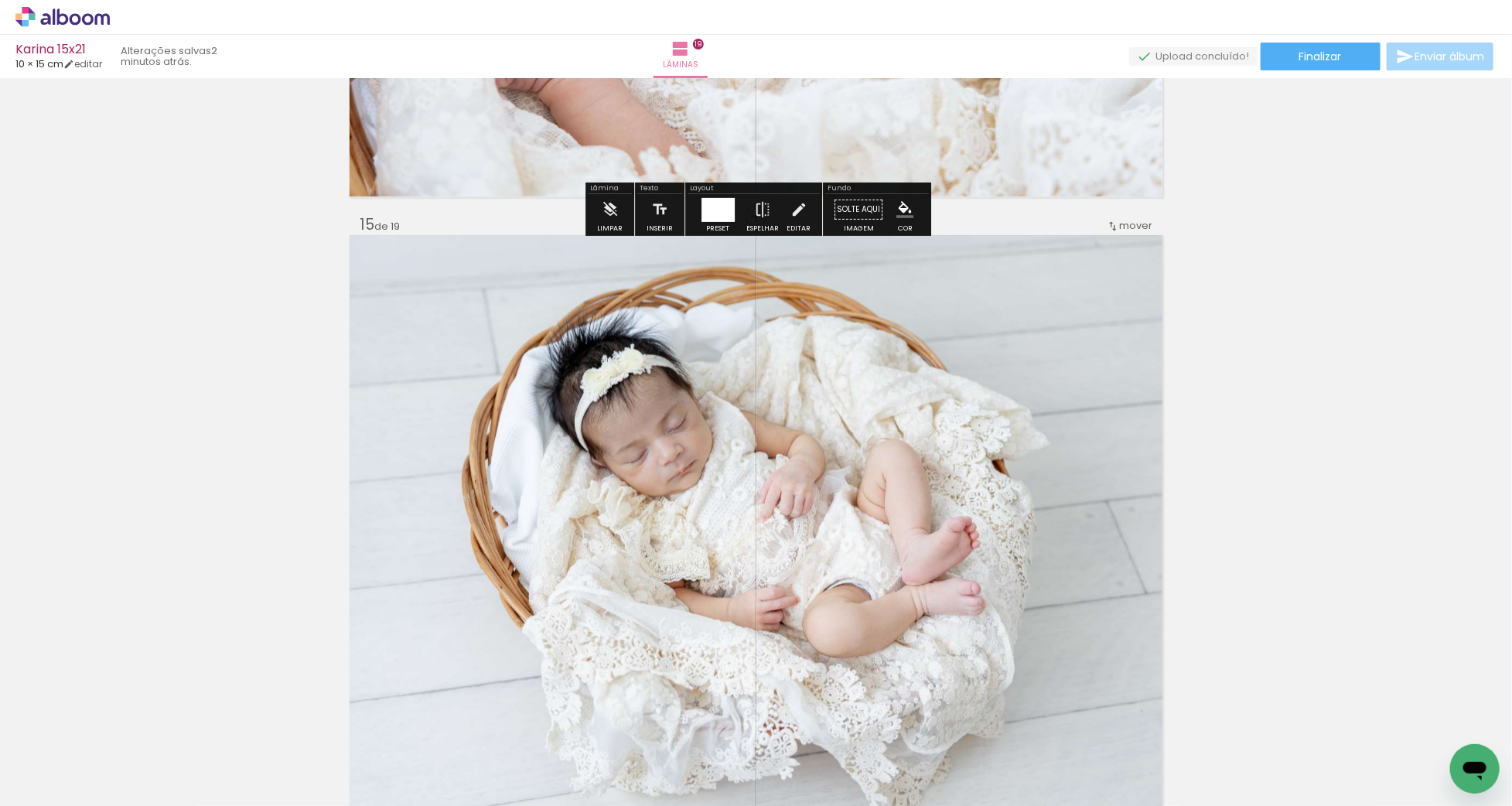
scroll to position [8761, 0]
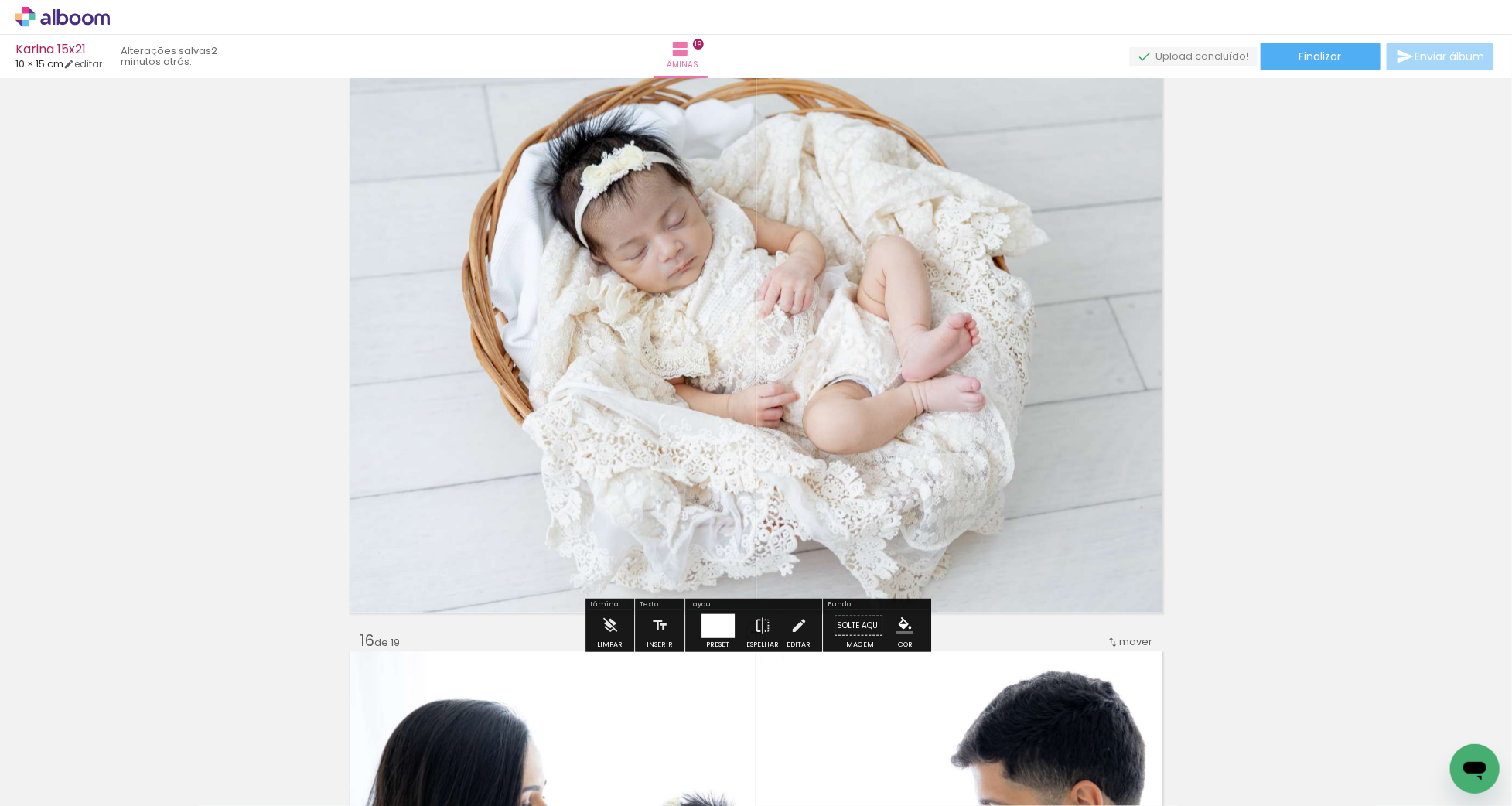
click at [938, 424] on quentale-photo at bounding box center [756, 322] width 813 height 581
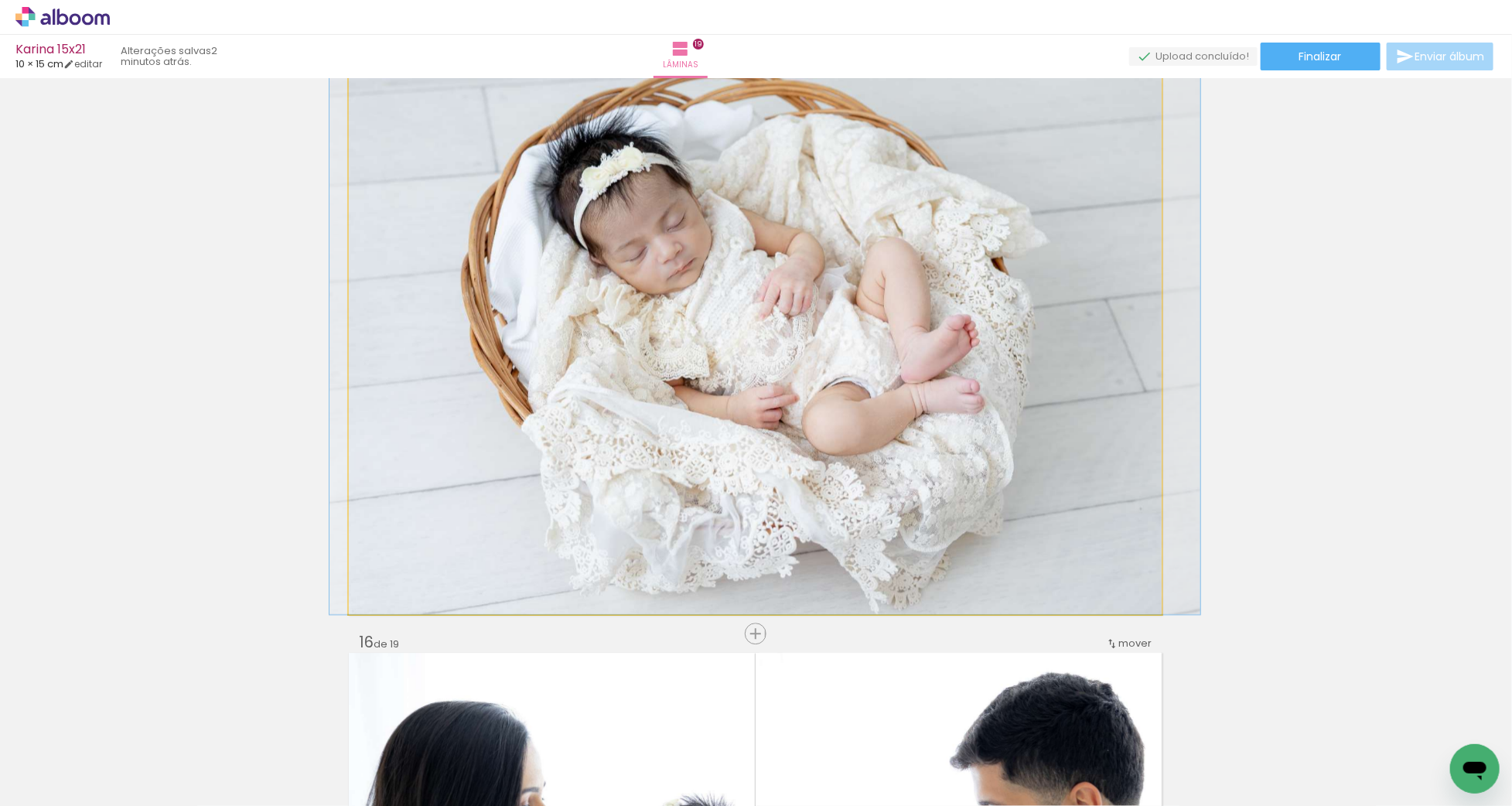
click at [938, 424] on quentale-photo at bounding box center [755, 323] width 813 height 581
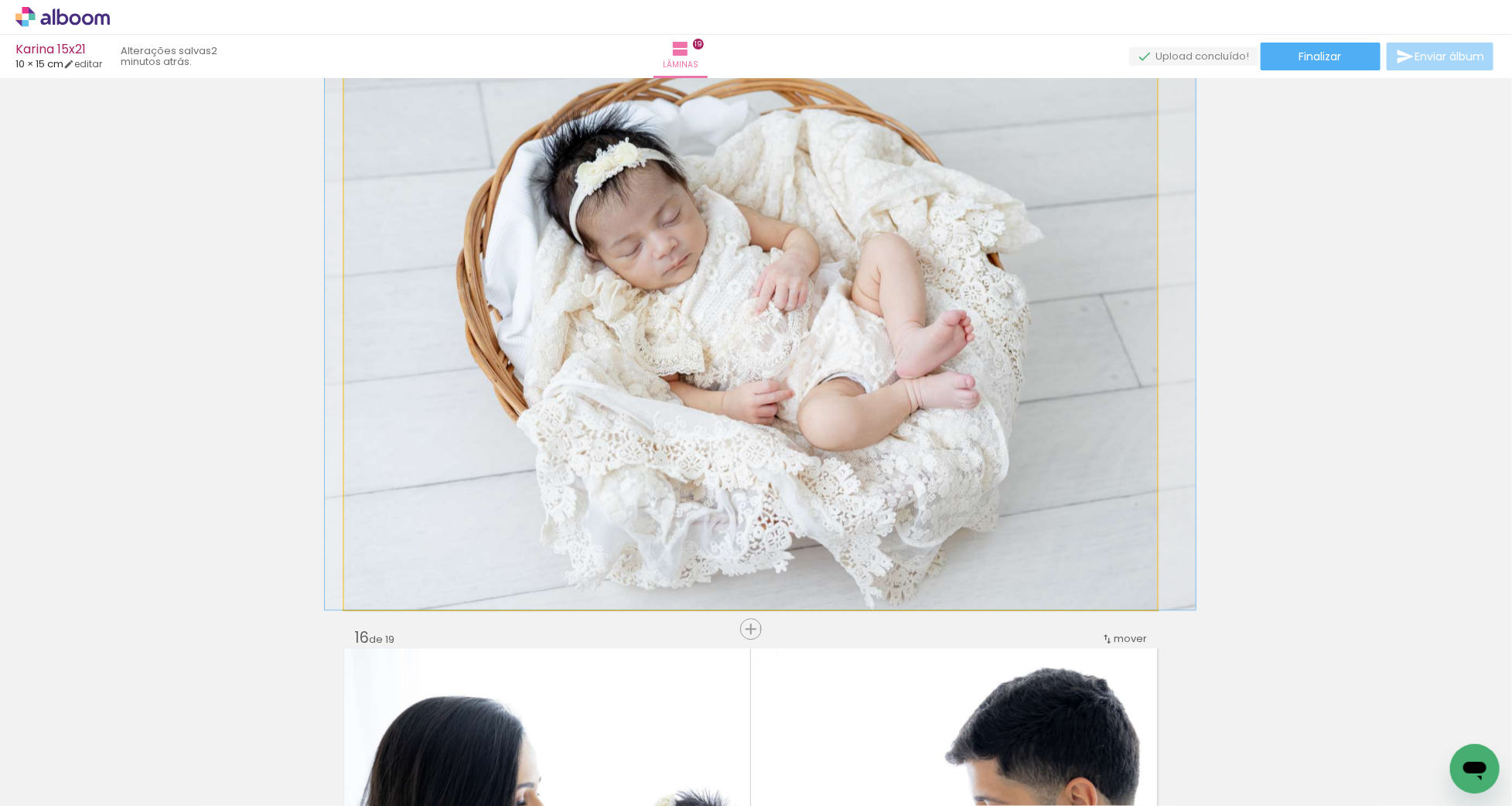
click at [949, 421] on quentale-photo at bounding box center [751, 319] width 813 height 581
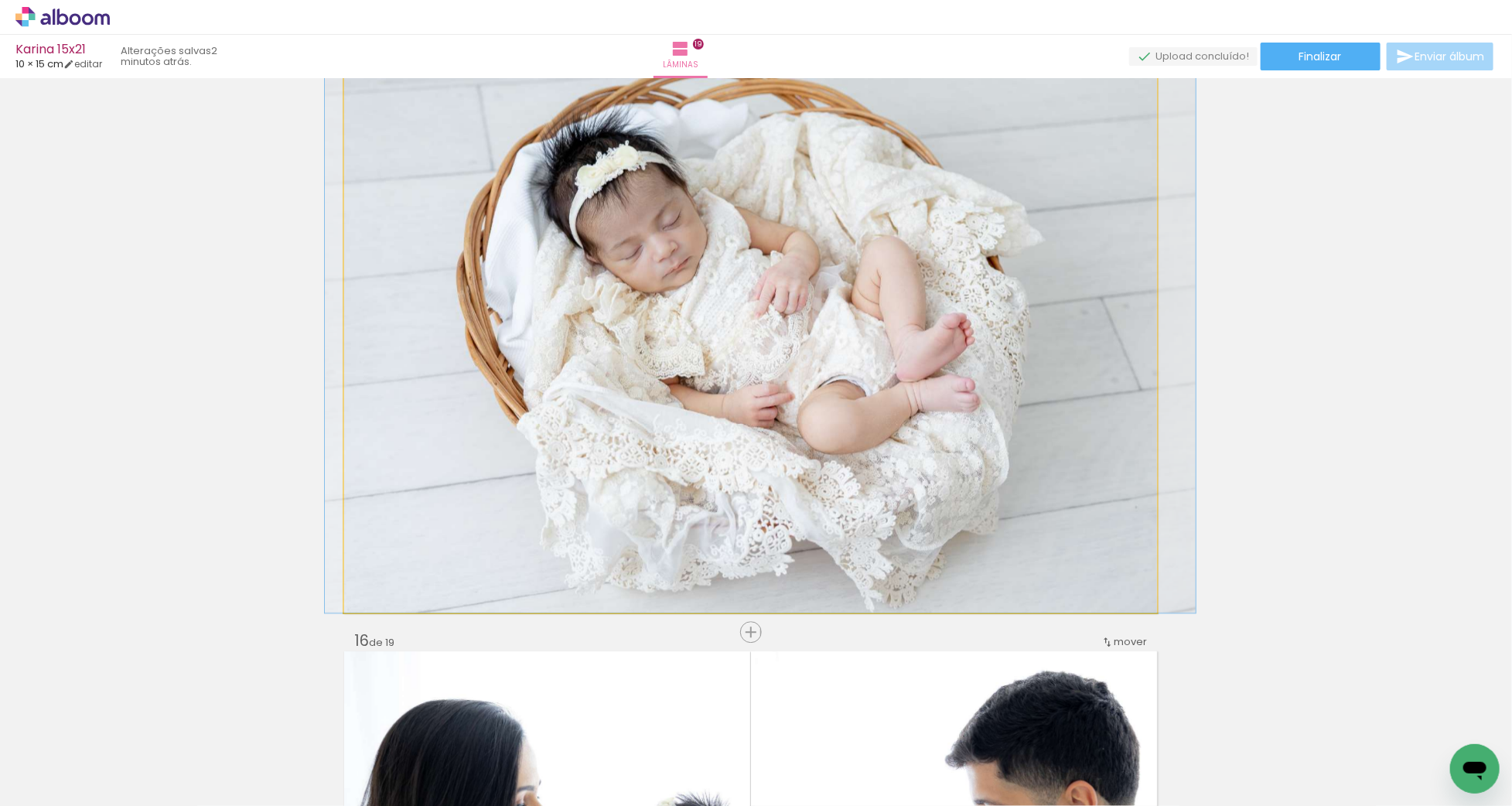
click at [948, 421] on quentale-photo at bounding box center [751, 322] width 813 height 581
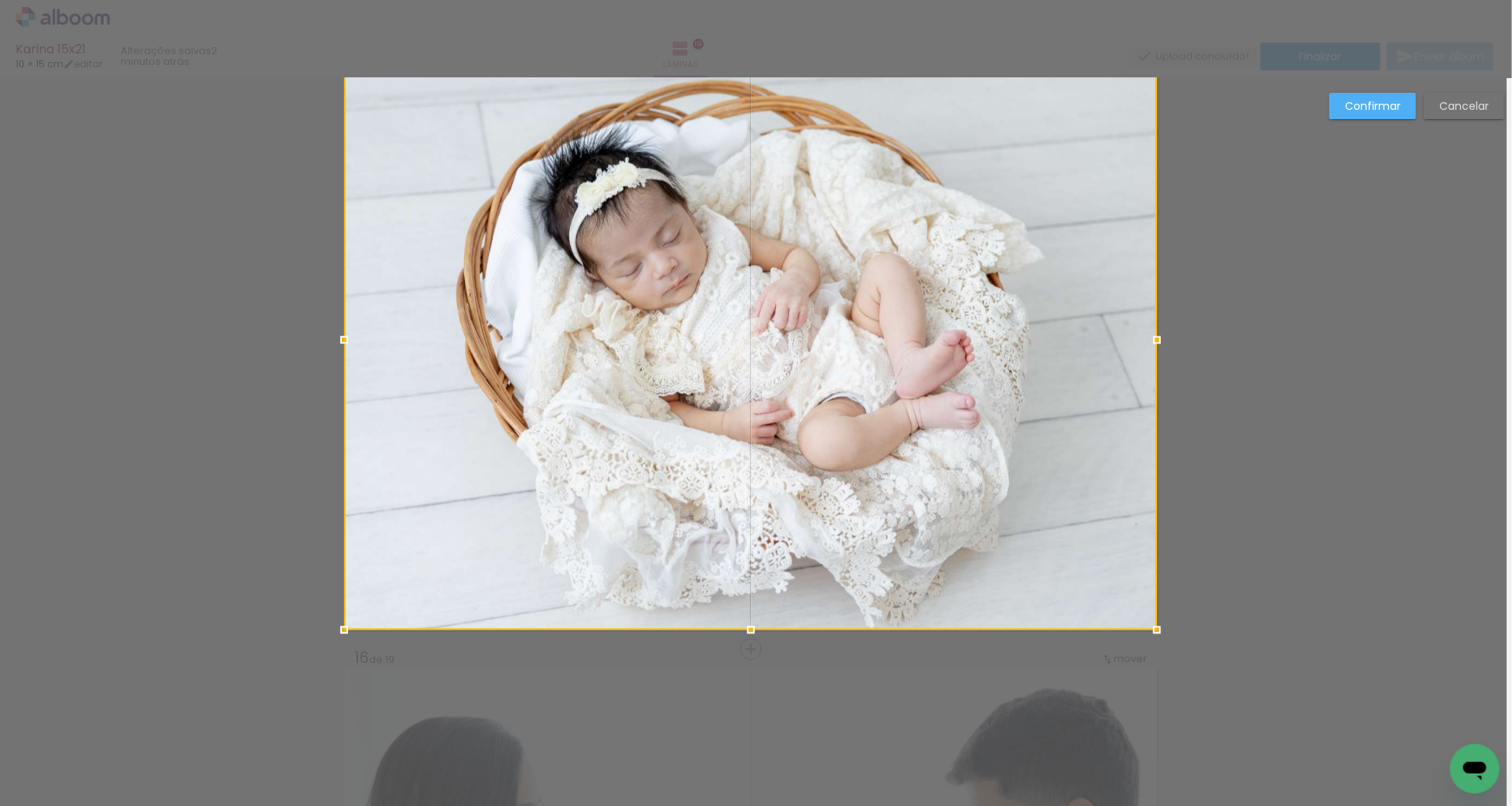
click at [948, 421] on div at bounding box center [751, 339] width 813 height 581
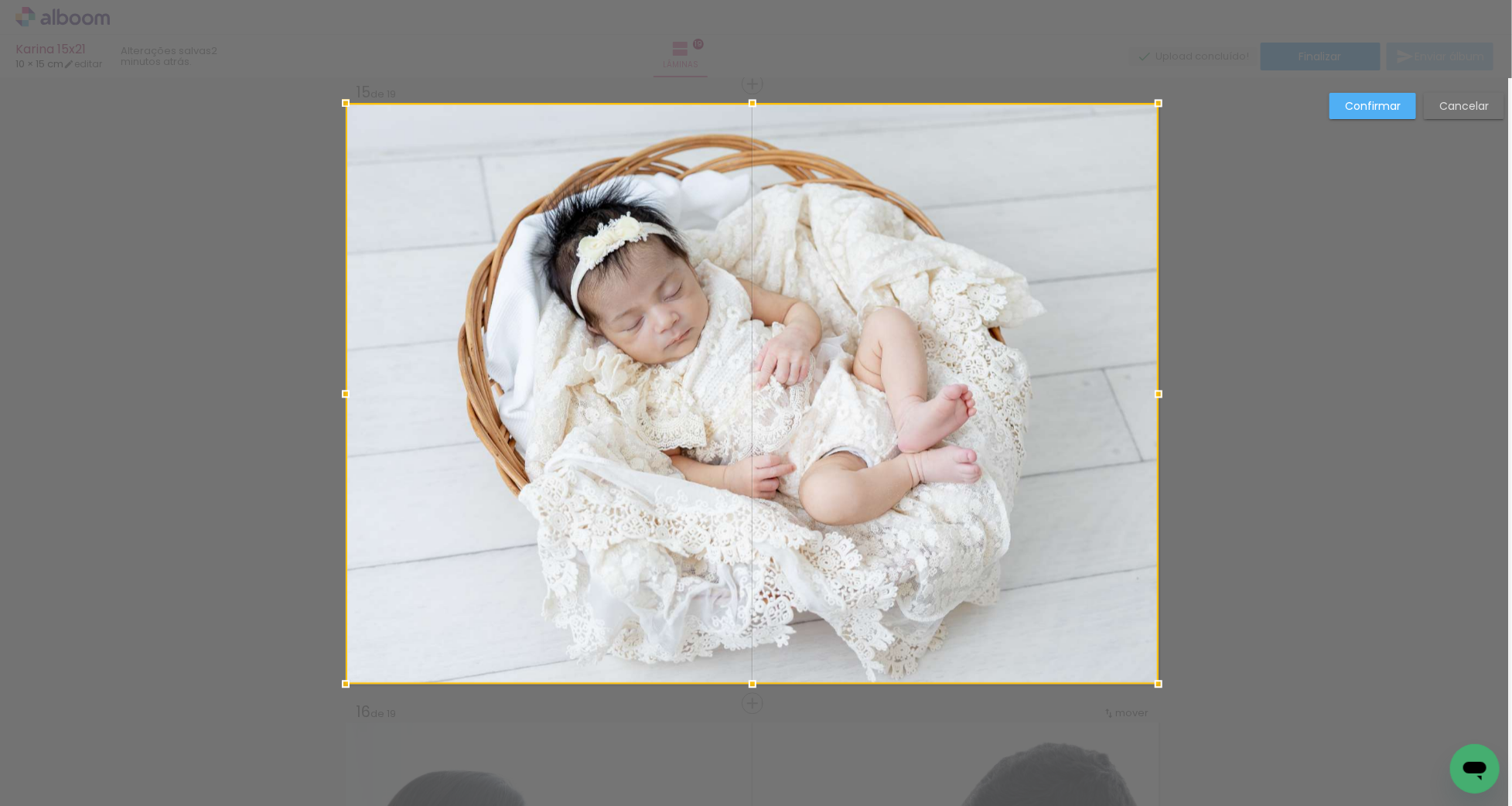
scroll to position [8690, 4]
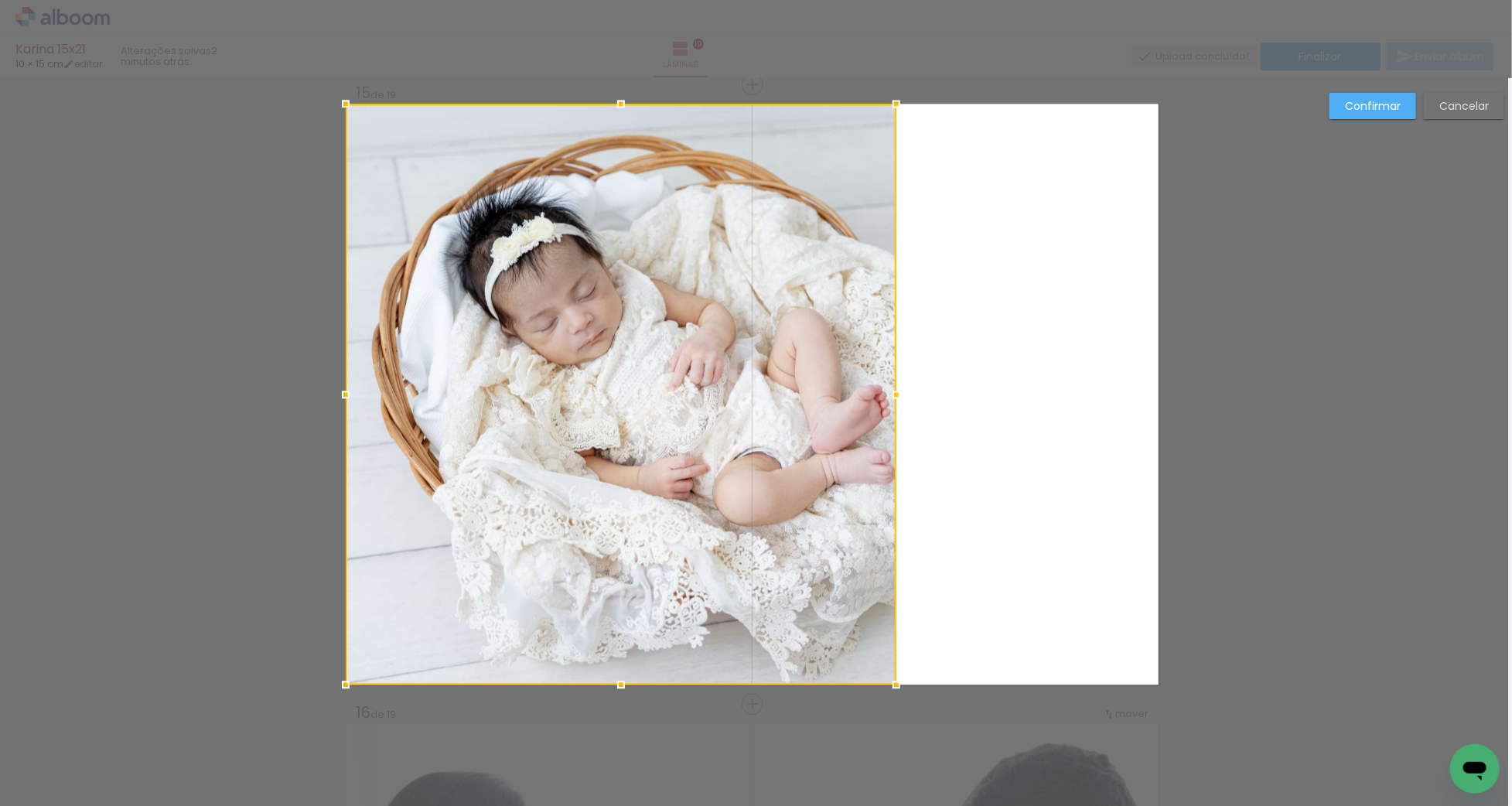
drag, startPoint x: 1356, startPoint y: 109, endPoint x: 1336, endPoint y: 120, distance: 22.8
click at [0, 0] on slot "Confirmar" at bounding box center [0, 0] width 0 height 0
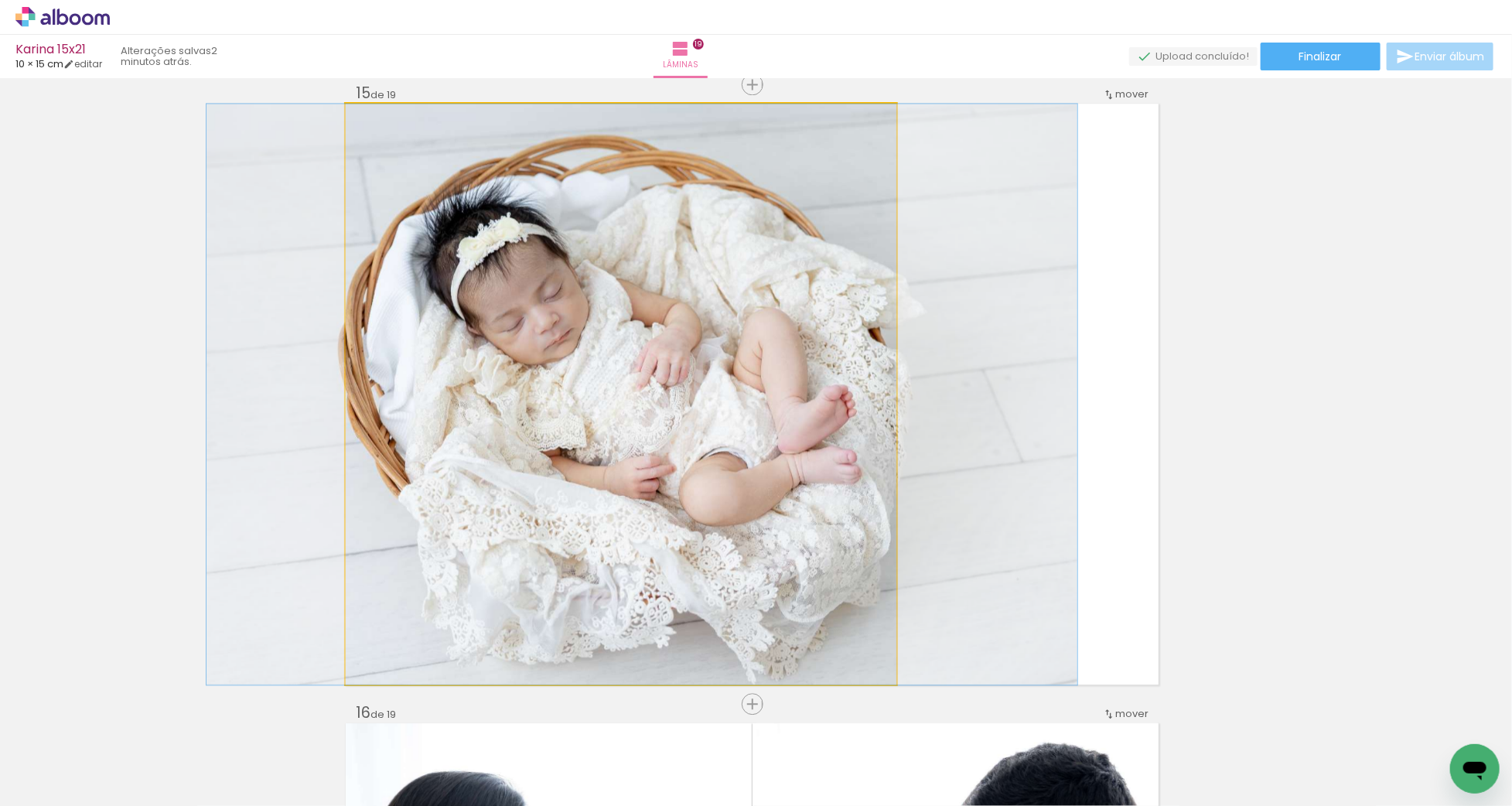
drag, startPoint x: 719, startPoint y: 266, endPoint x: 686, endPoint y: 272, distance: 33.5
click at [801, 354] on quentale-photo at bounding box center [621, 394] width 550 height 581
click at [801, 354] on div at bounding box center [642, 394] width 871 height 581
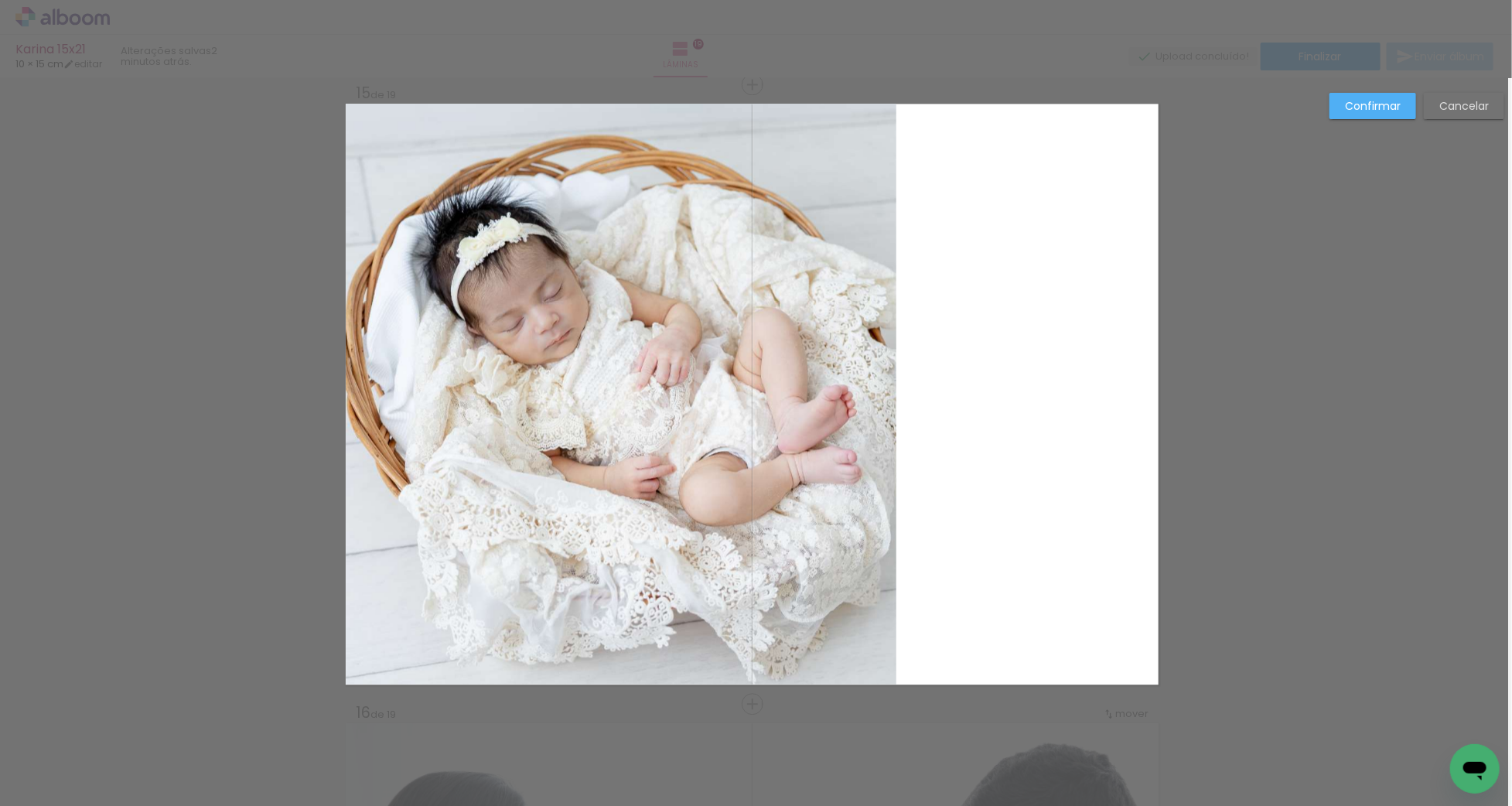
click at [815, 359] on quentale-photo at bounding box center [621, 394] width 550 height 581
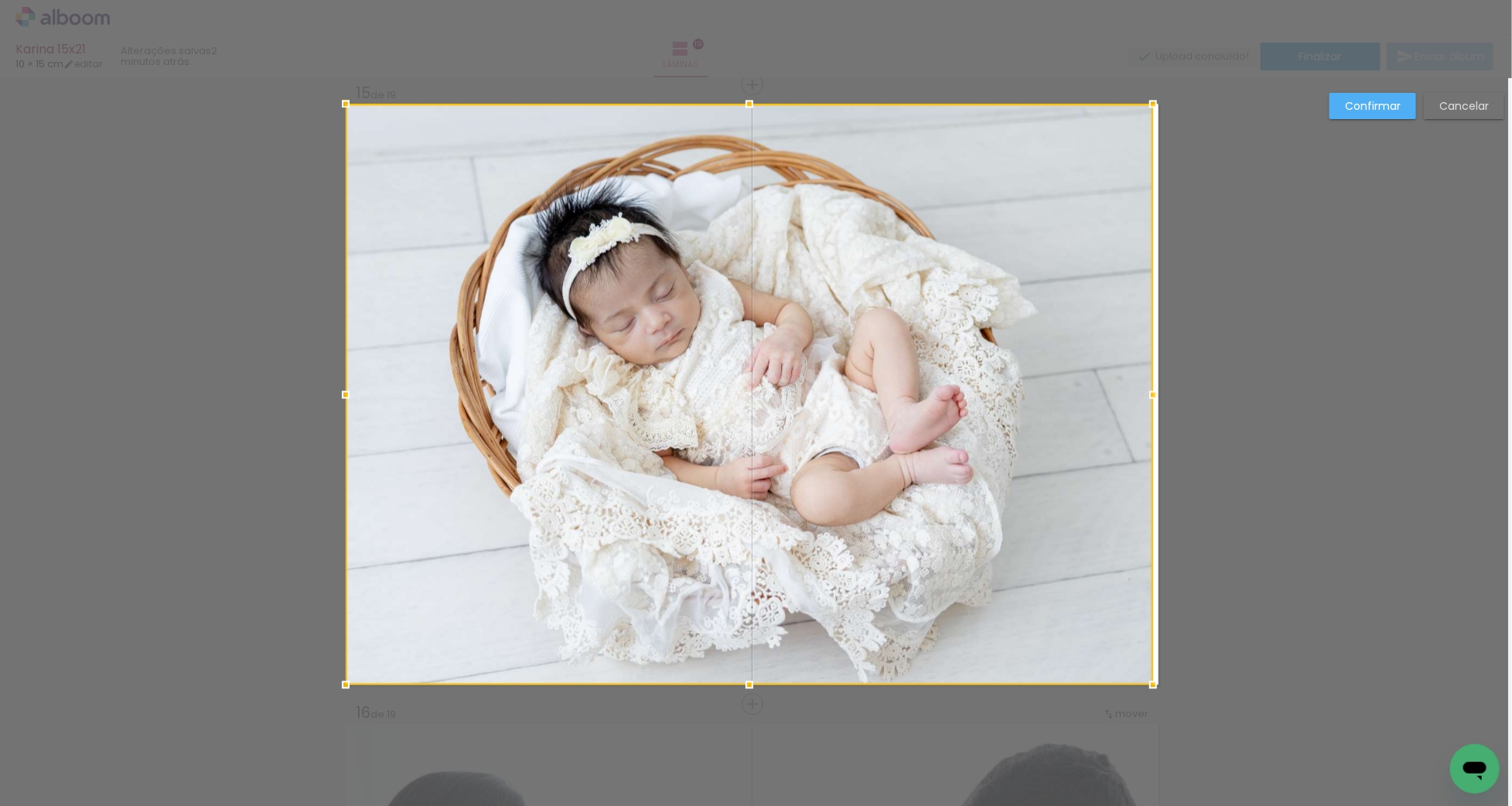
drag, startPoint x: 901, startPoint y: 393, endPoint x: 1209, endPoint y: 408, distance: 308.4
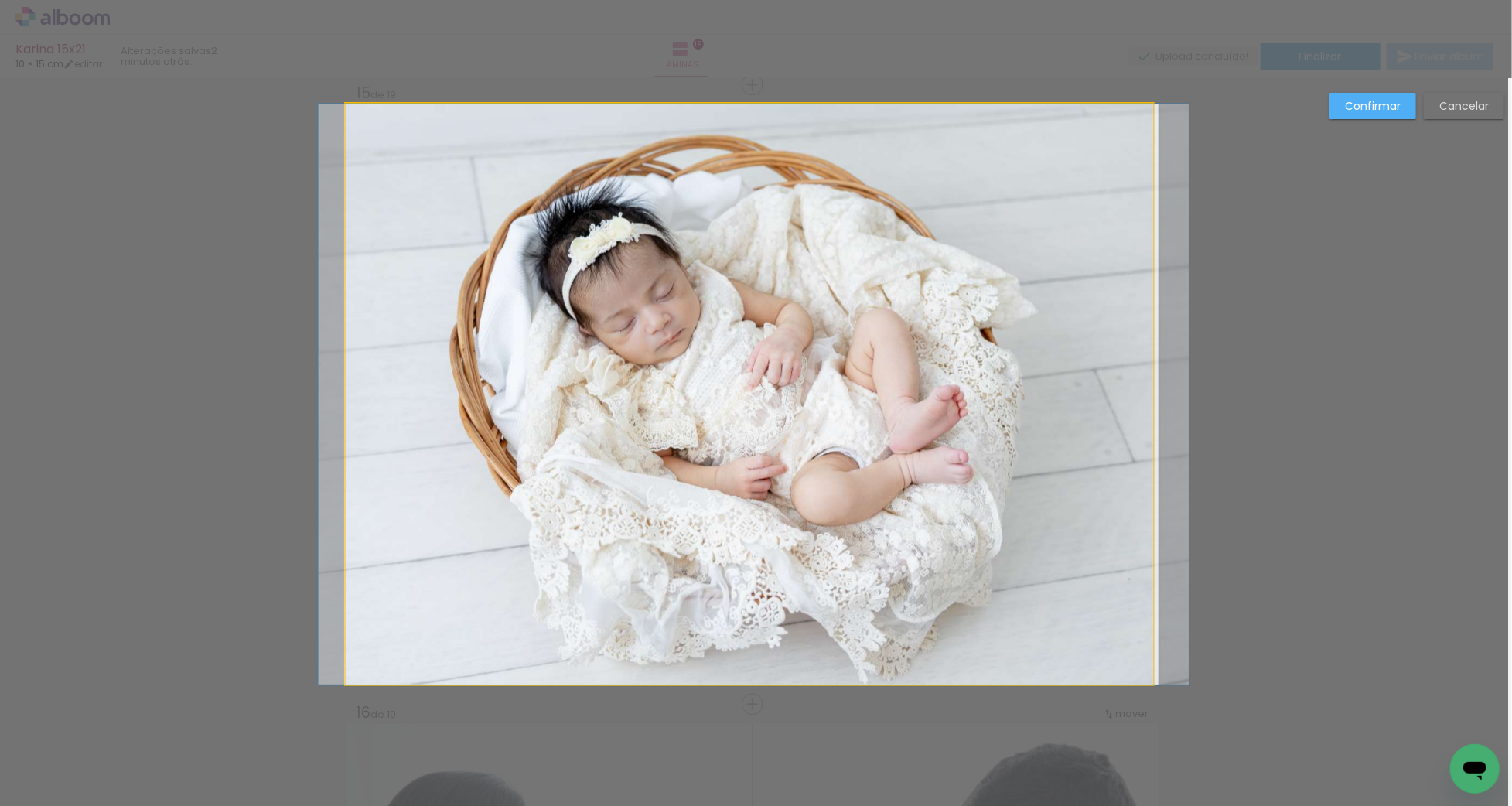
click at [1149, 398] on album-spread "15 de 19" at bounding box center [752, 394] width 813 height 581
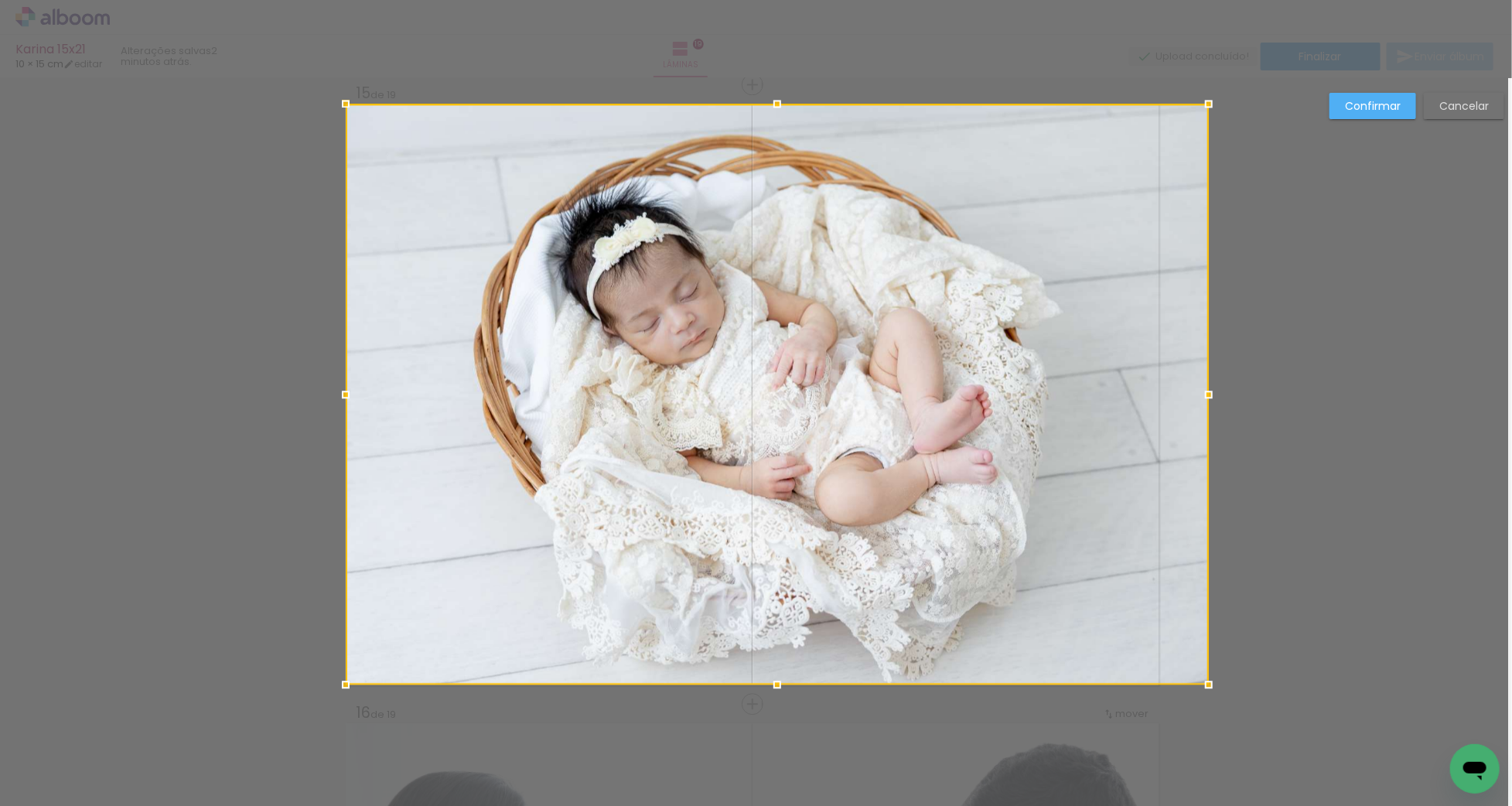
click at [1162, 398] on div at bounding box center [778, 394] width 863 height 581
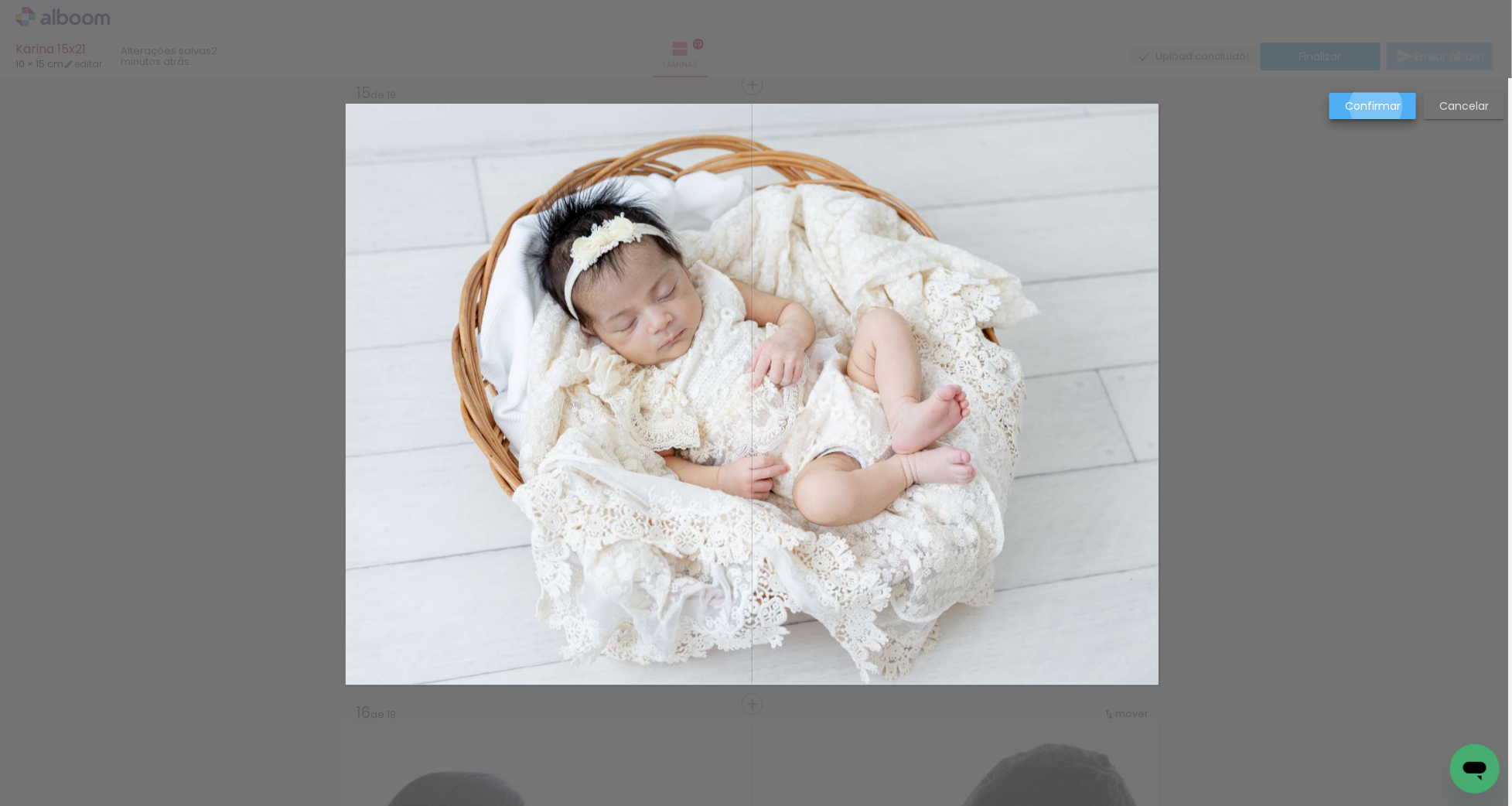
drag, startPoint x: 1377, startPoint y: 106, endPoint x: 1120, endPoint y: 165, distance: 263.7
click at [0, 0] on slot "Confirmar" at bounding box center [0, 0] width 0 height 0
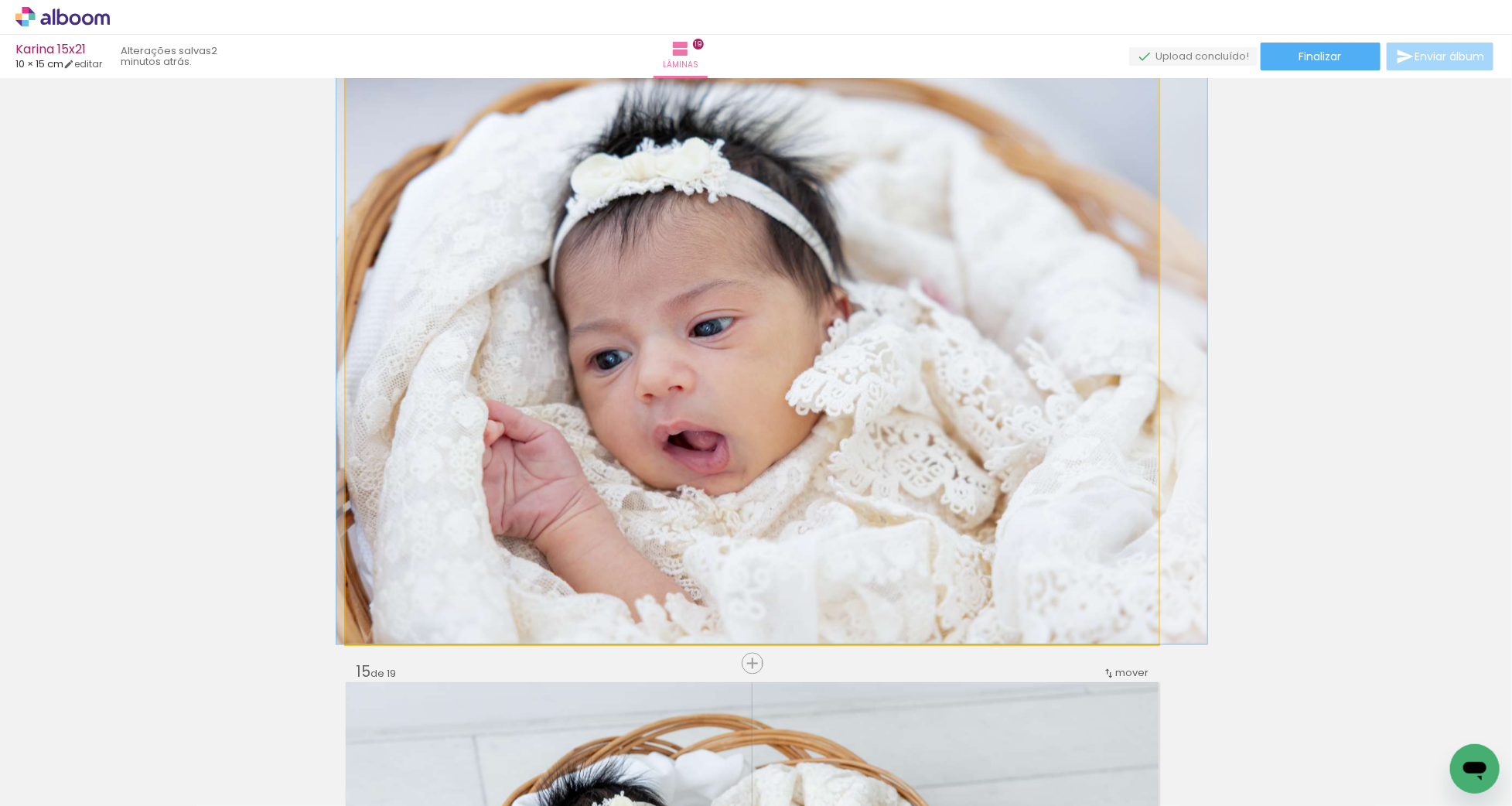
click at [892, 264] on quentale-photo at bounding box center [752, 354] width 813 height 581
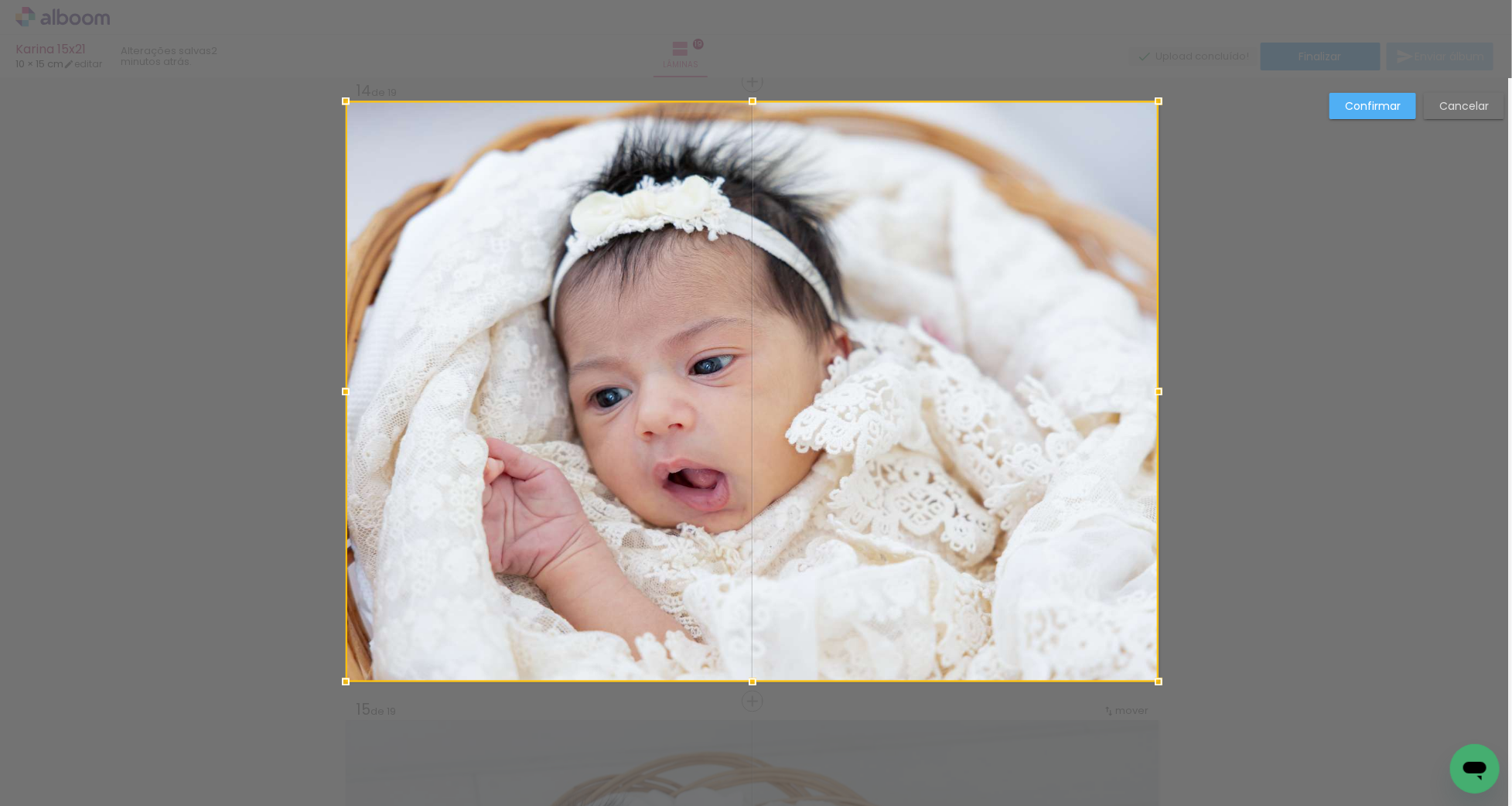
scroll to position [8070, 4]
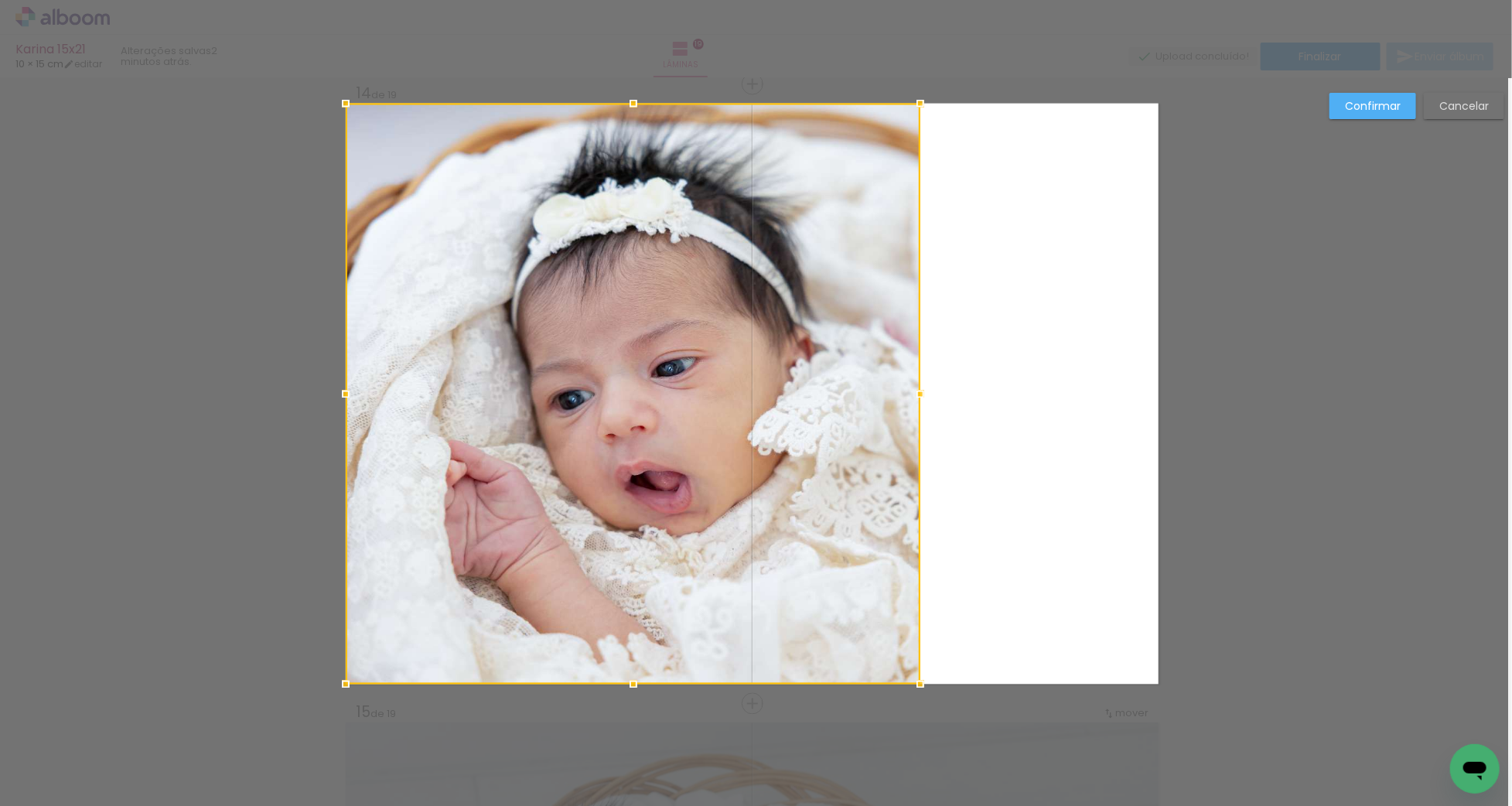
drag, startPoint x: 1157, startPoint y: 391, endPoint x: 917, endPoint y: 395, distance: 240.0
click at [917, 395] on div at bounding box center [920, 394] width 31 height 31
click at [0, 0] on slot "Confirmar" at bounding box center [0, 0] width 0 height 0
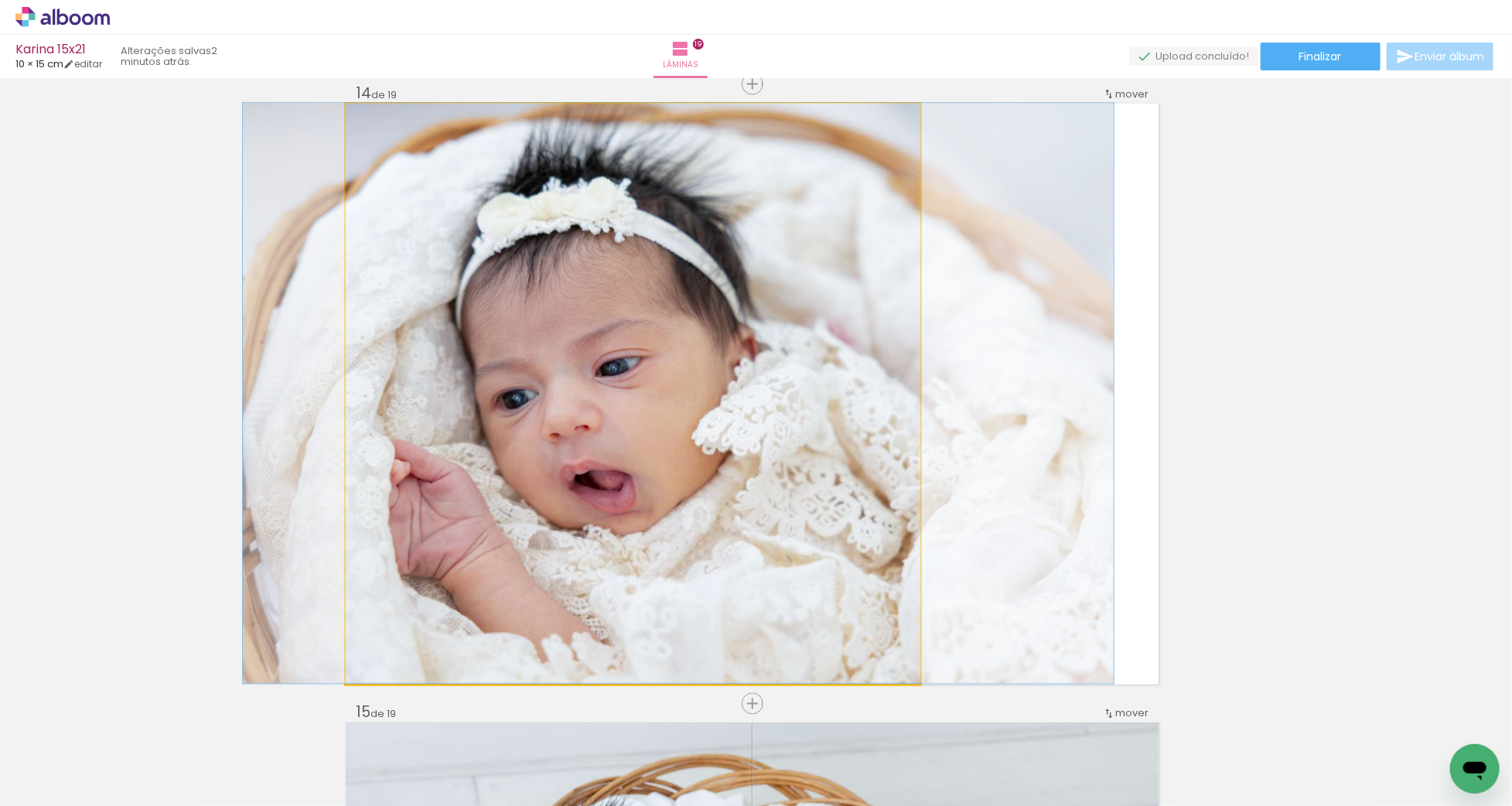
drag, startPoint x: 778, startPoint y: 273, endPoint x: 722, endPoint y: 272, distance: 56.0
click at [883, 431] on quentale-photo at bounding box center [633, 394] width 575 height 581
click at [883, 431] on div at bounding box center [679, 394] width 871 height 581
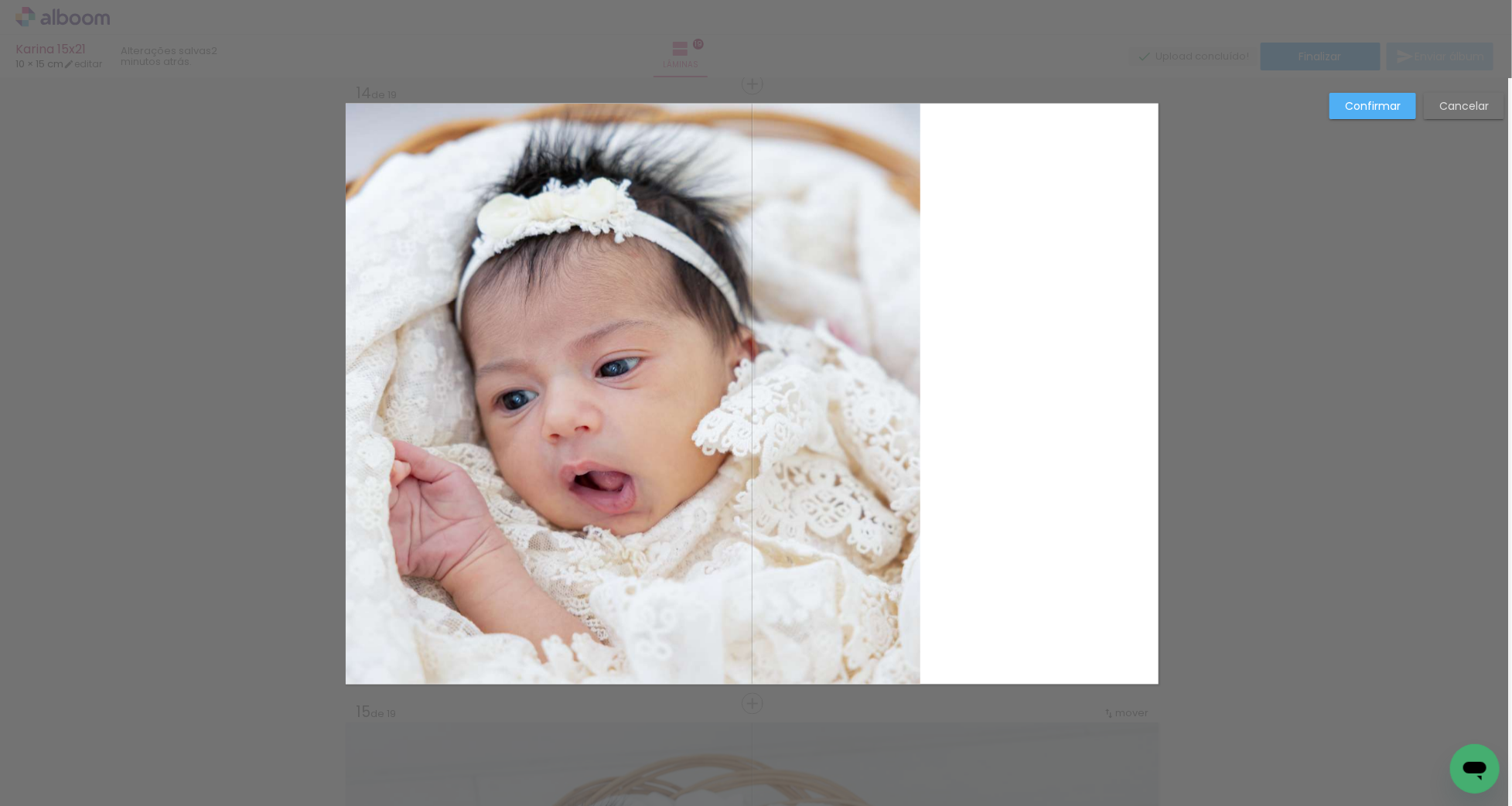
click at [912, 439] on quentale-photo at bounding box center [633, 394] width 575 height 581
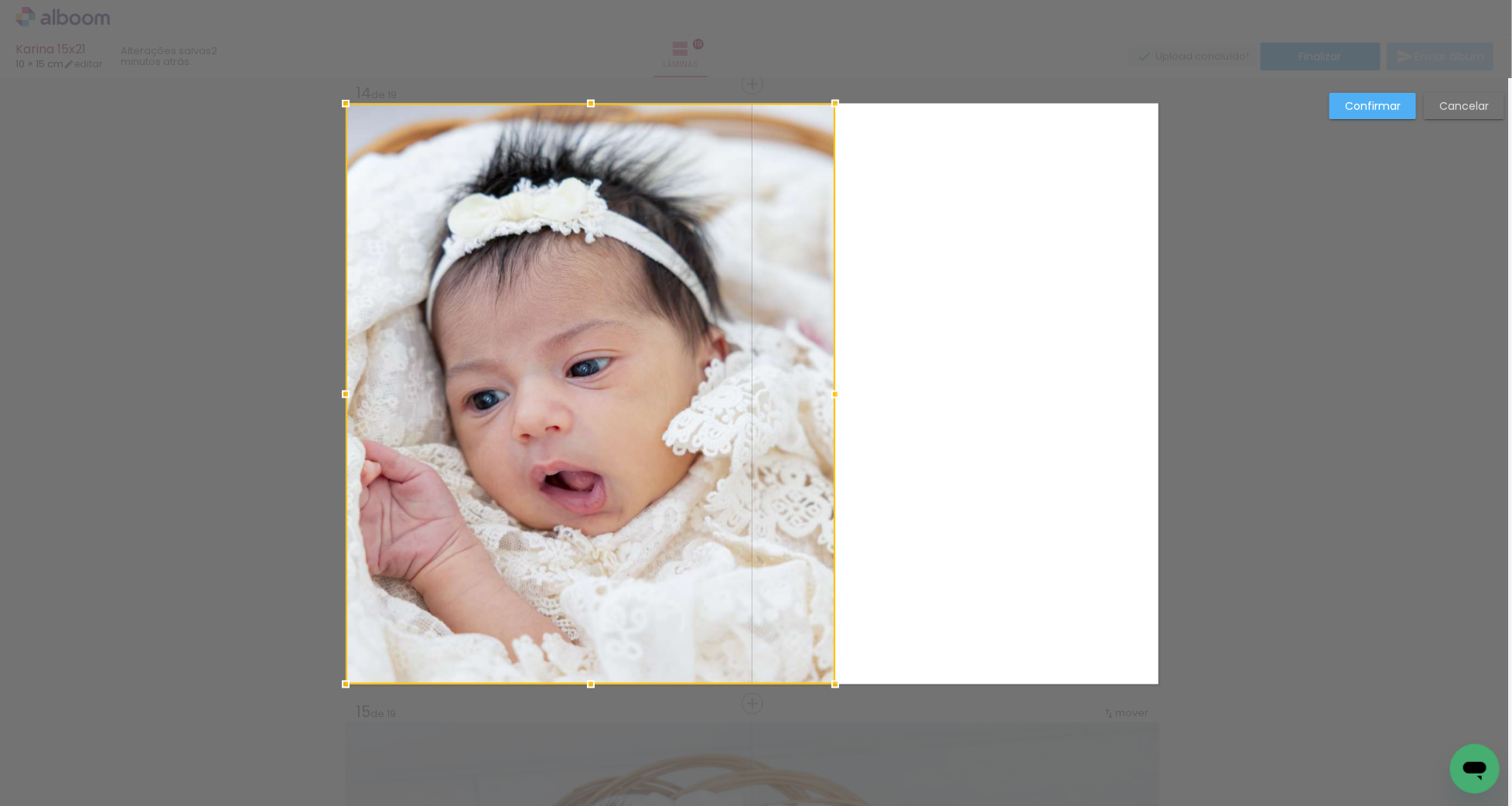
drag, startPoint x: 919, startPoint y: 398, endPoint x: 834, endPoint y: 406, distance: 85.4
click at [834, 406] on div at bounding box center [835, 394] width 31 height 31
click at [0, 0] on slot "Confirmar" at bounding box center [0, 0] width 0 height 0
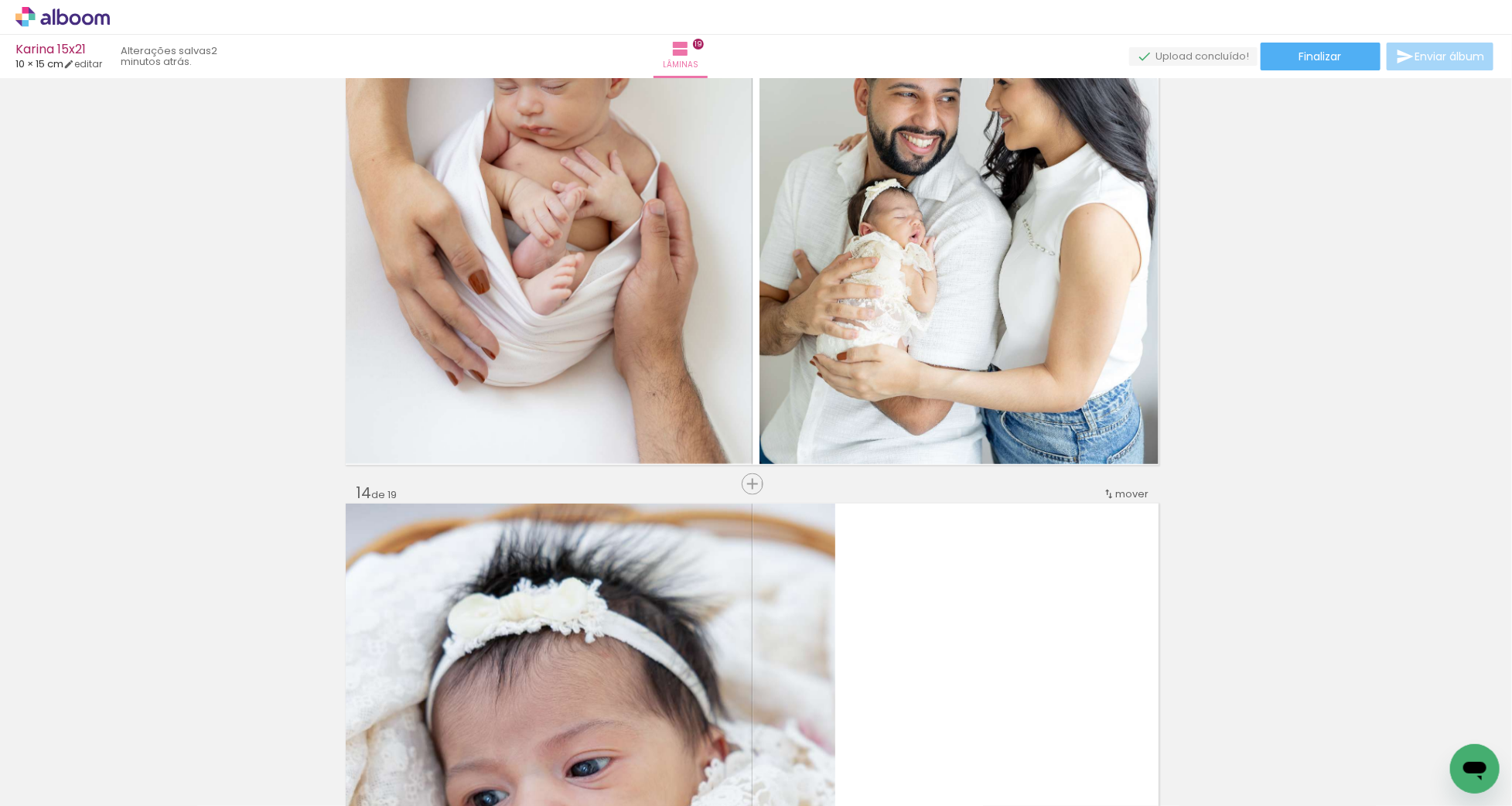
scroll to position [7608, 4]
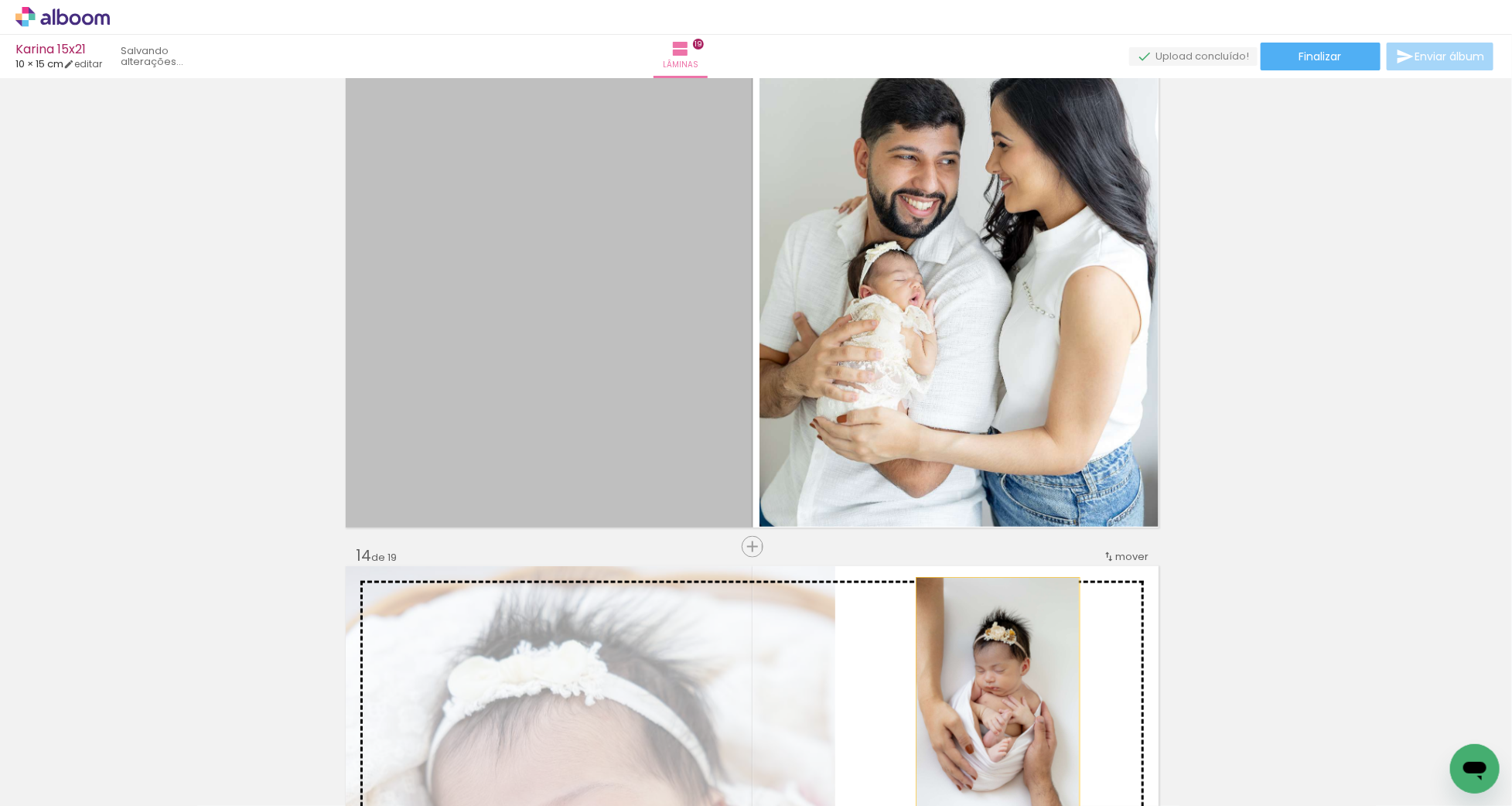
drag, startPoint x: 615, startPoint y: 364, endPoint x: 998, endPoint y: 694, distance: 505.6
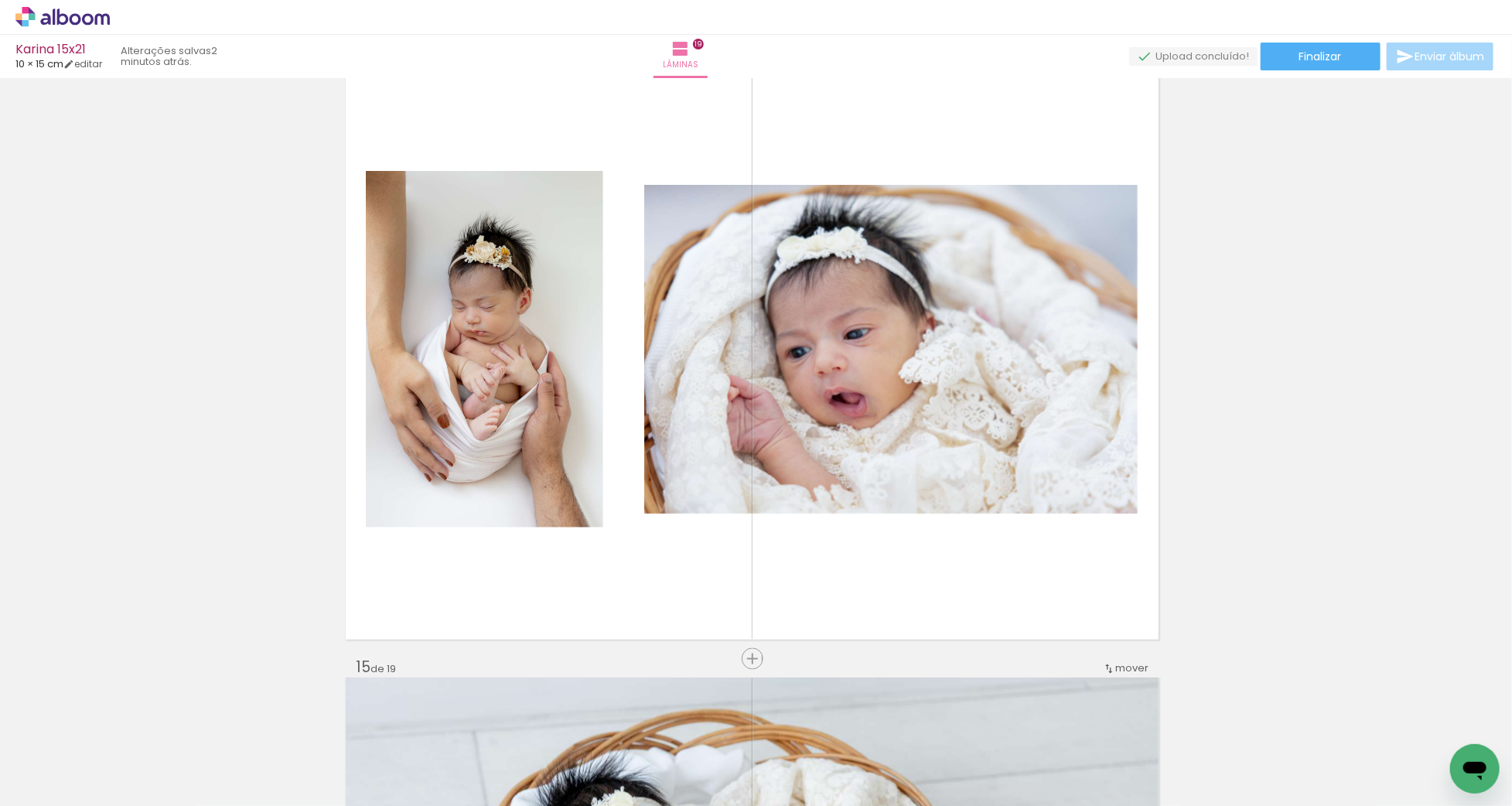
scroll to position [8095, 4]
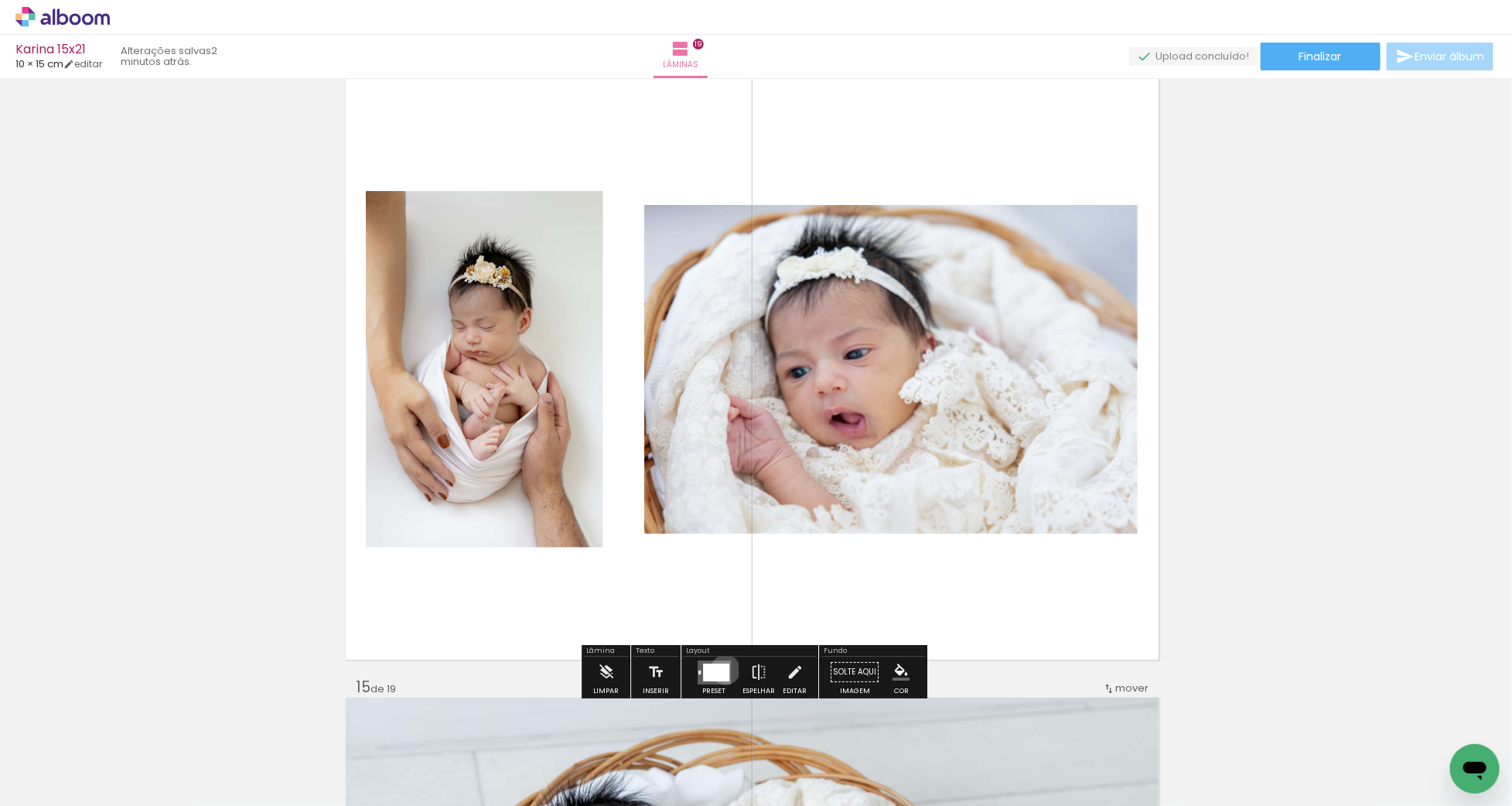
drag, startPoint x: 722, startPoint y: 669, endPoint x: 751, endPoint y: 649, distance: 35.2
click at [722, 668] on div at bounding box center [716, 672] width 26 height 18
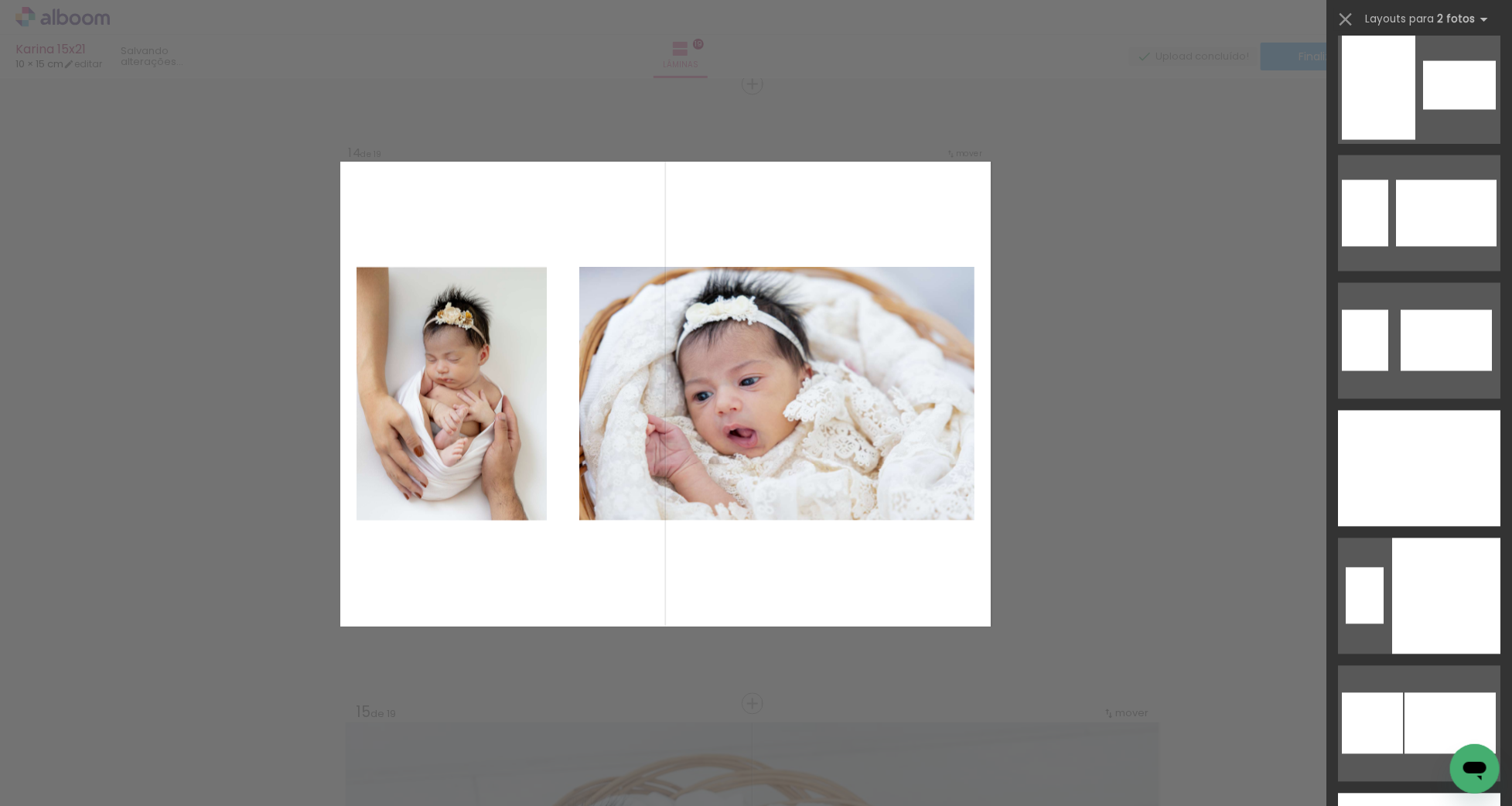
scroll to position [1690, 0]
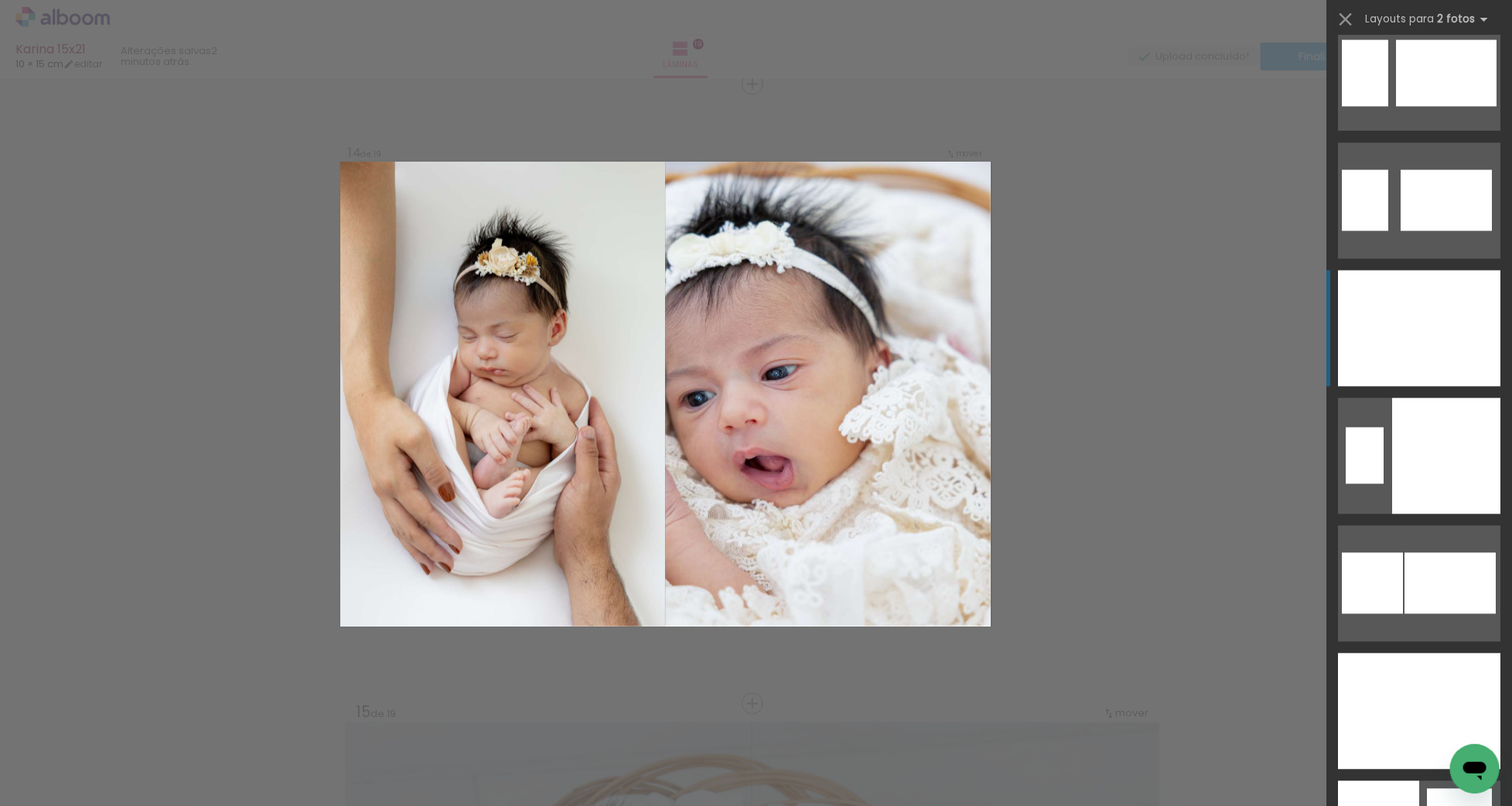
click at [1388, 231] on div at bounding box center [1364, 201] width 46 height 61
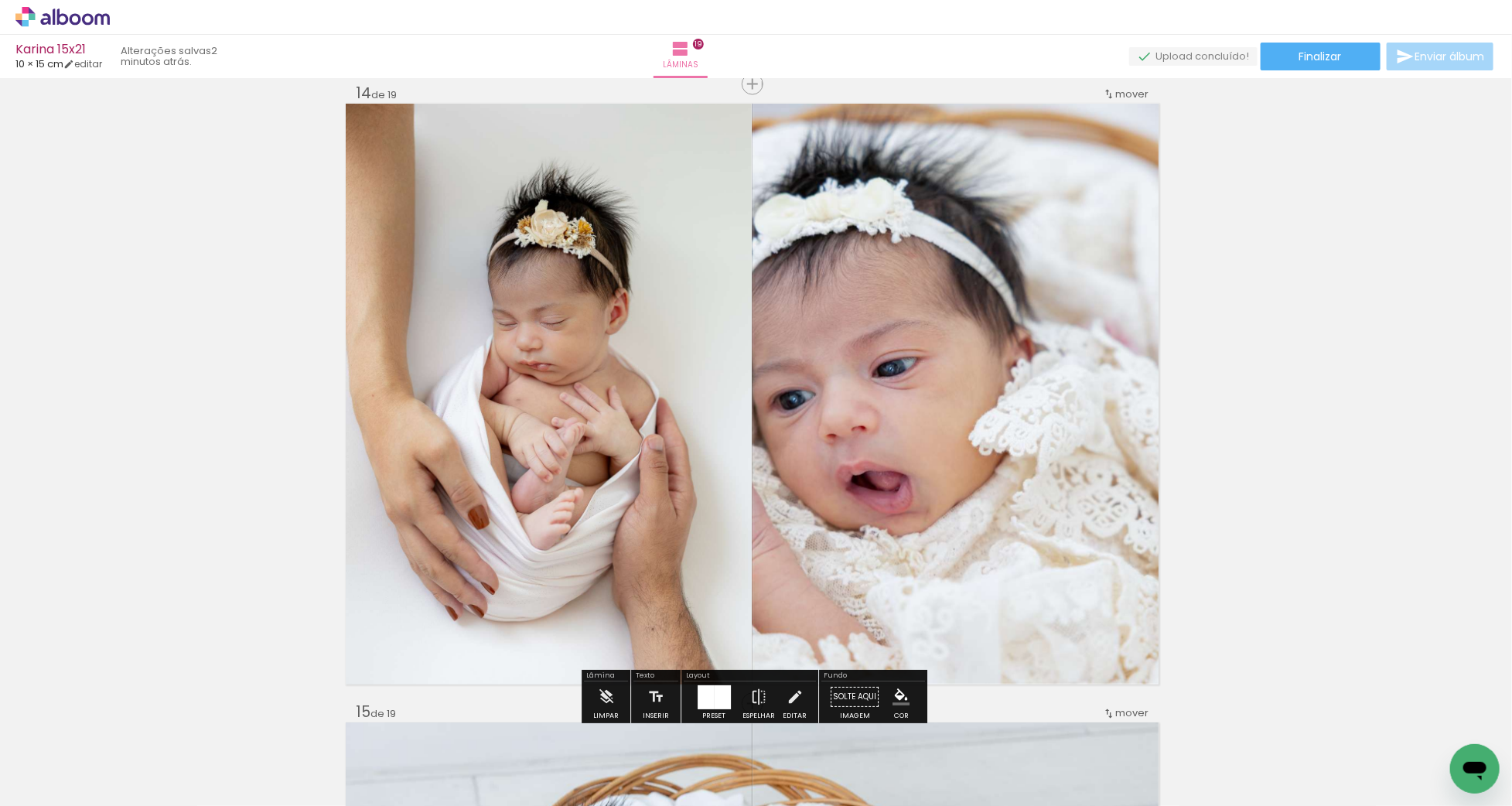
scroll to position [8070, 0]
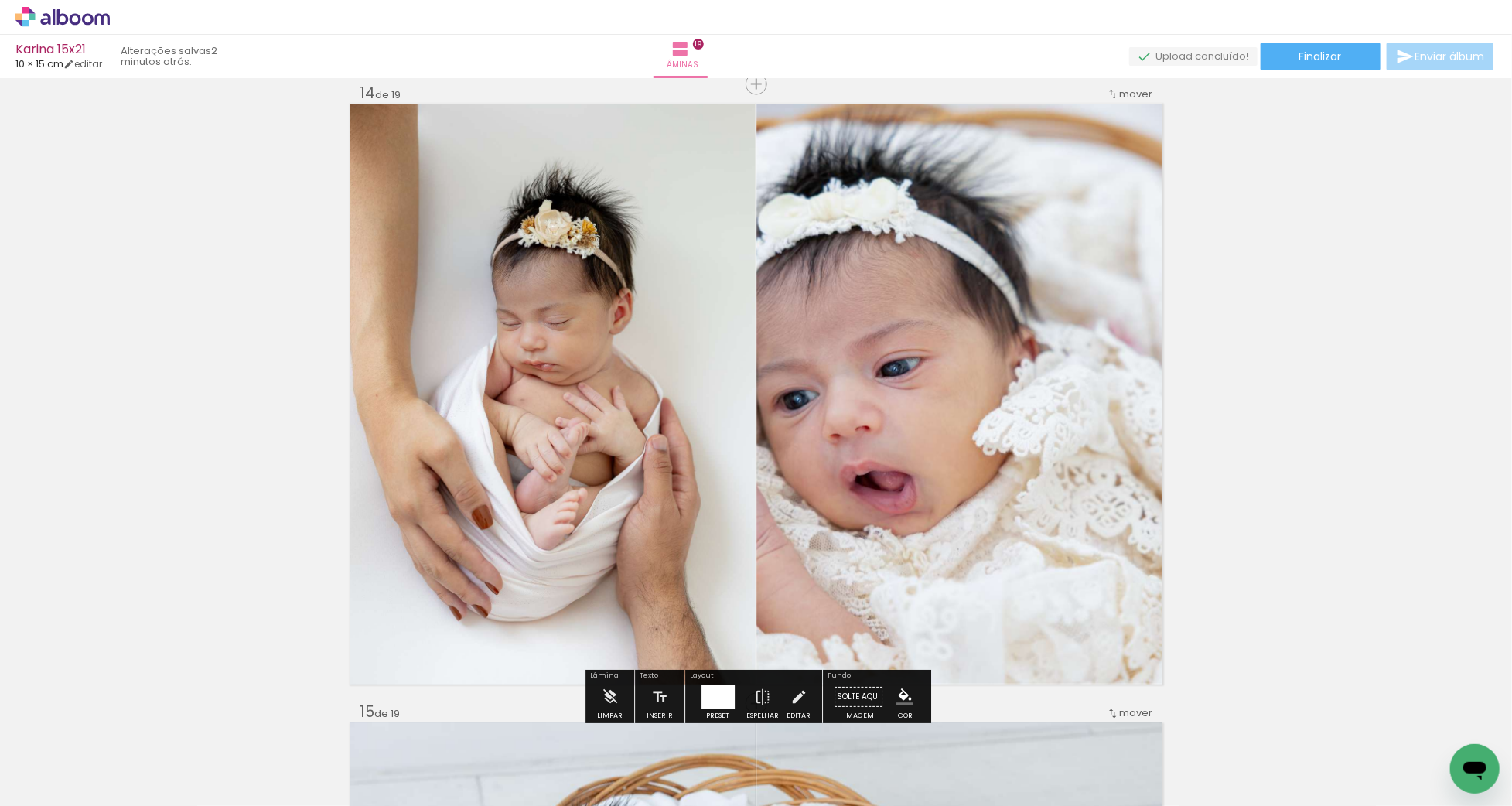
click at [704, 393] on quentale-photo at bounding box center [552, 394] width 406 height 581
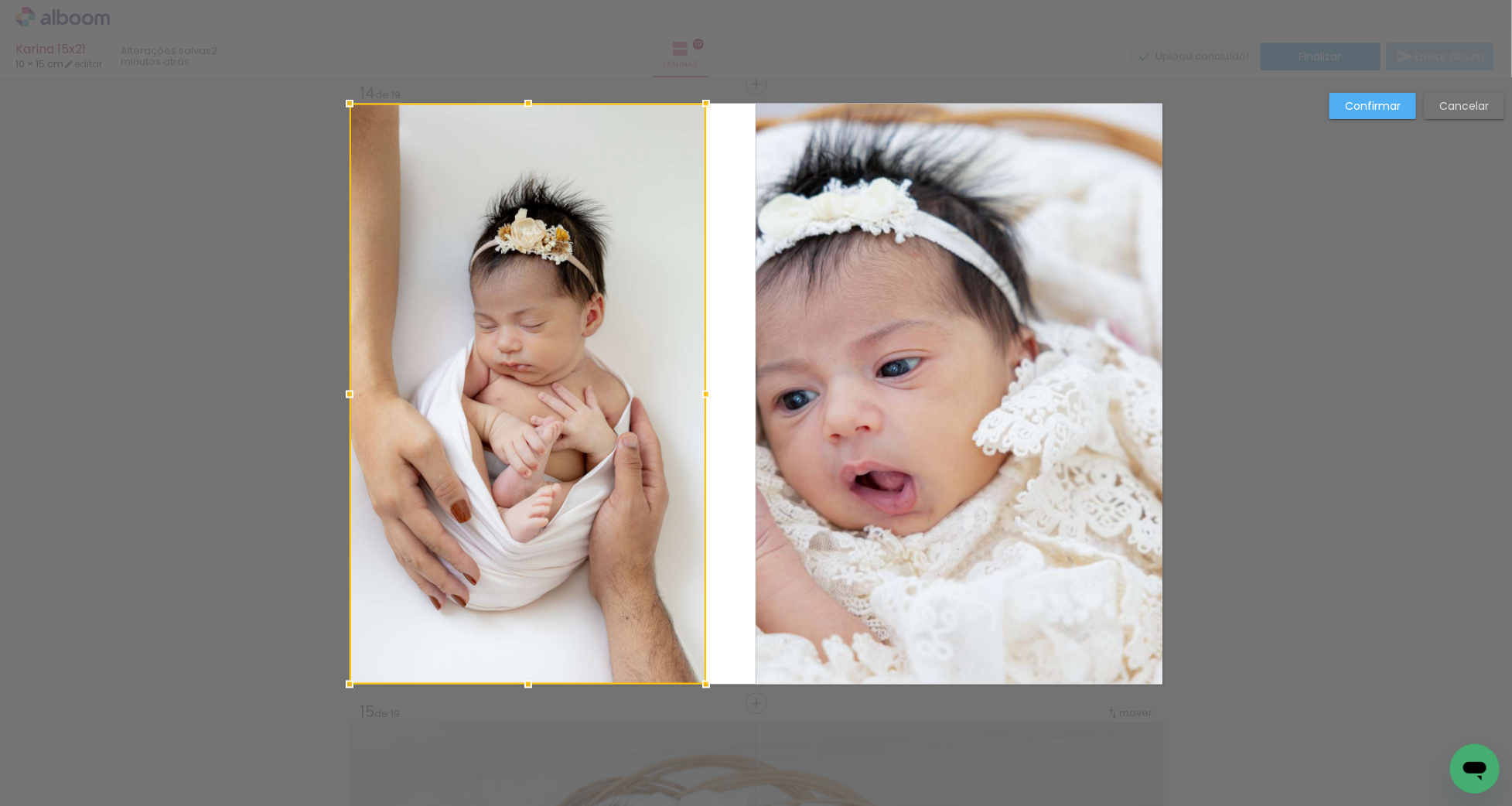
drag, startPoint x: 746, startPoint y: 395, endPoint x: 791, endPoint y: 399, distance: 45.2
click at [707, 401] on div at bounding box center [706, 394] width 31 height 31
click at [807, 399] on quentale-photo at bounding box center [959, 394] width 407 height 581
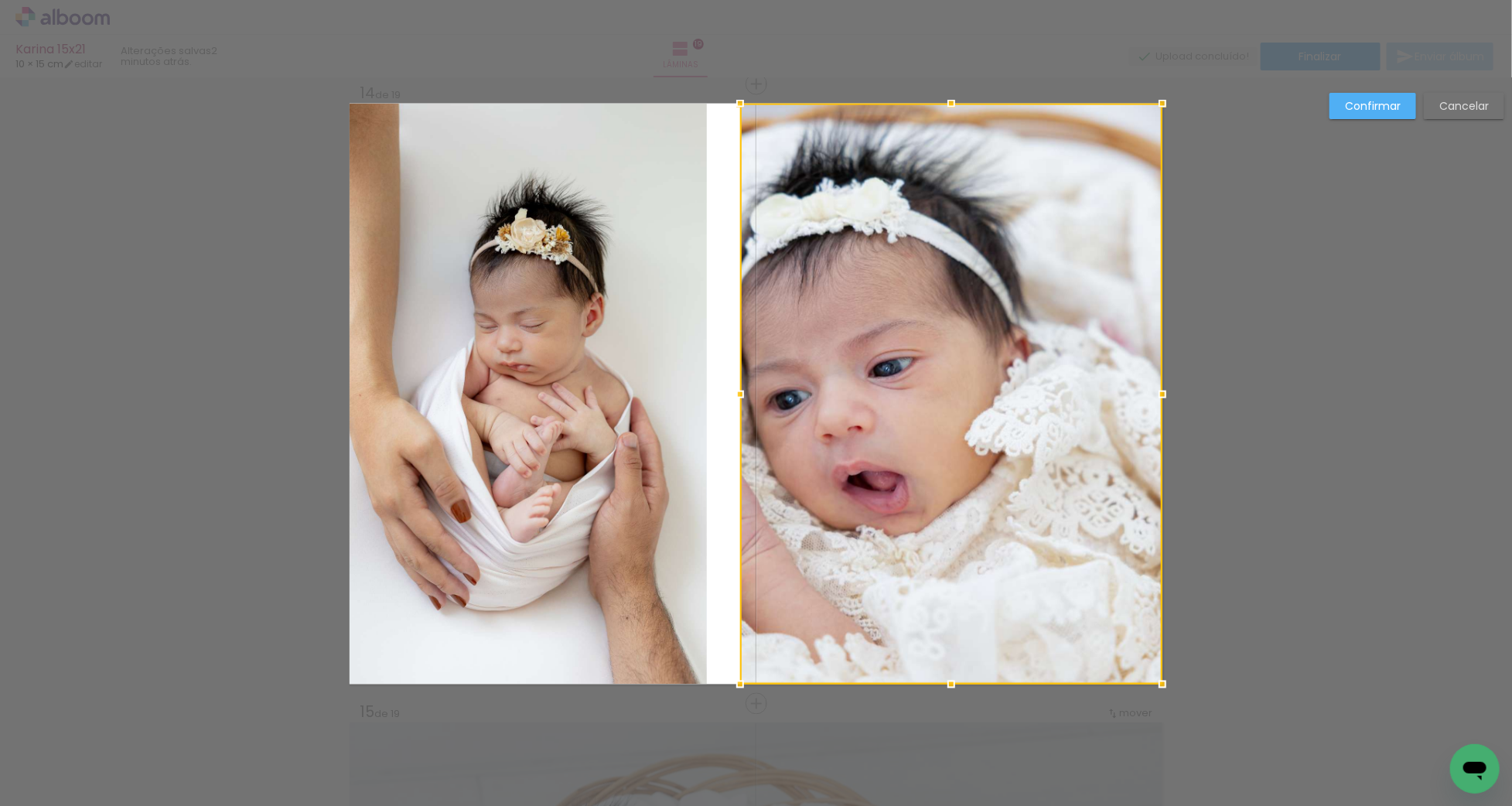
drag, startPoint x: 753, startPoint y: 397, endPoint x: 736, endPoint y: 398, distance: 17.0
click at [736, 398] on div at bounding box center [740, 394] width 31 height 31
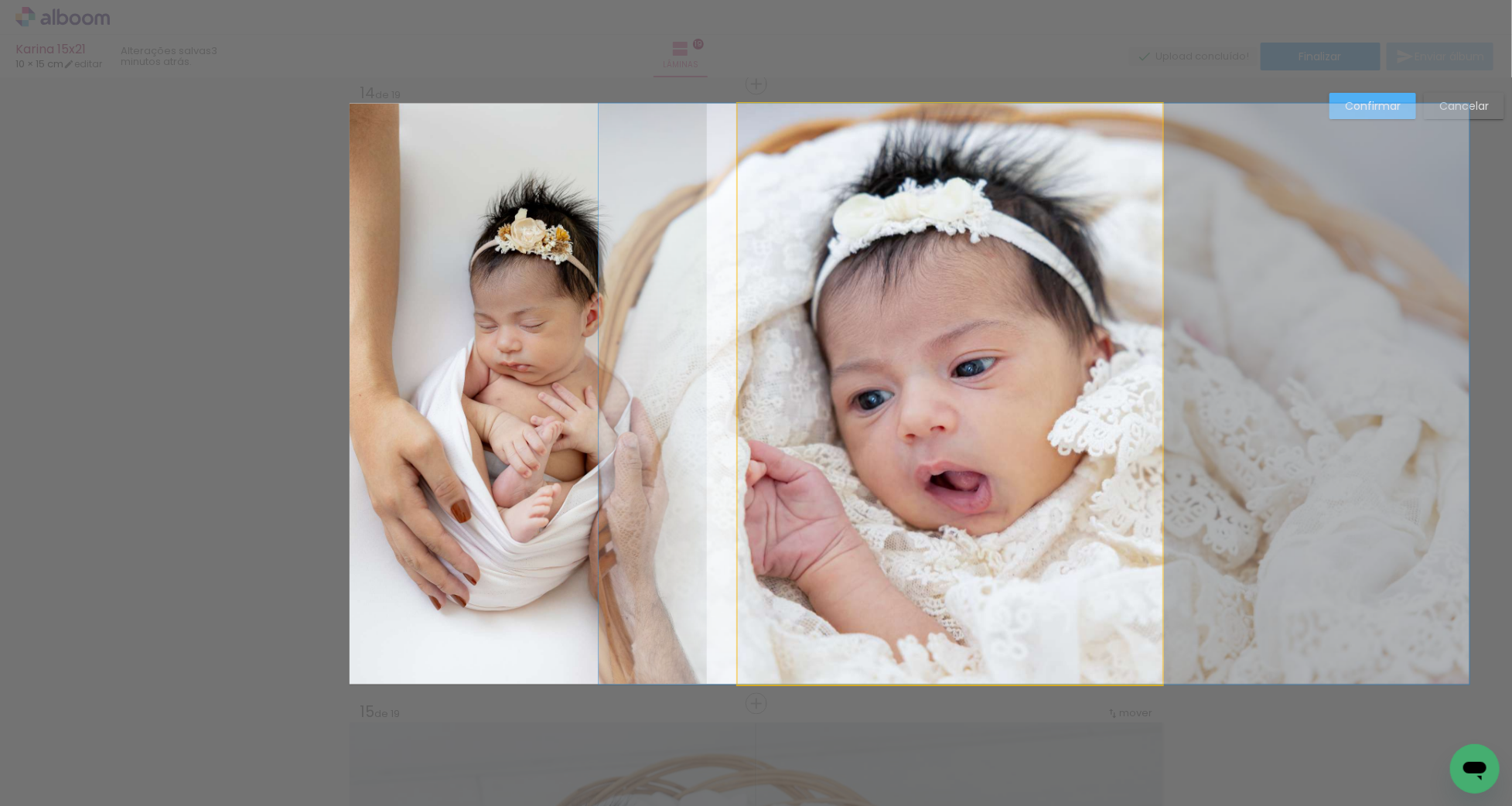
drag, startPoint x: 985, startPoint y: 293, endPoint x: 1061, endPoint y: 296, distance: 76.1
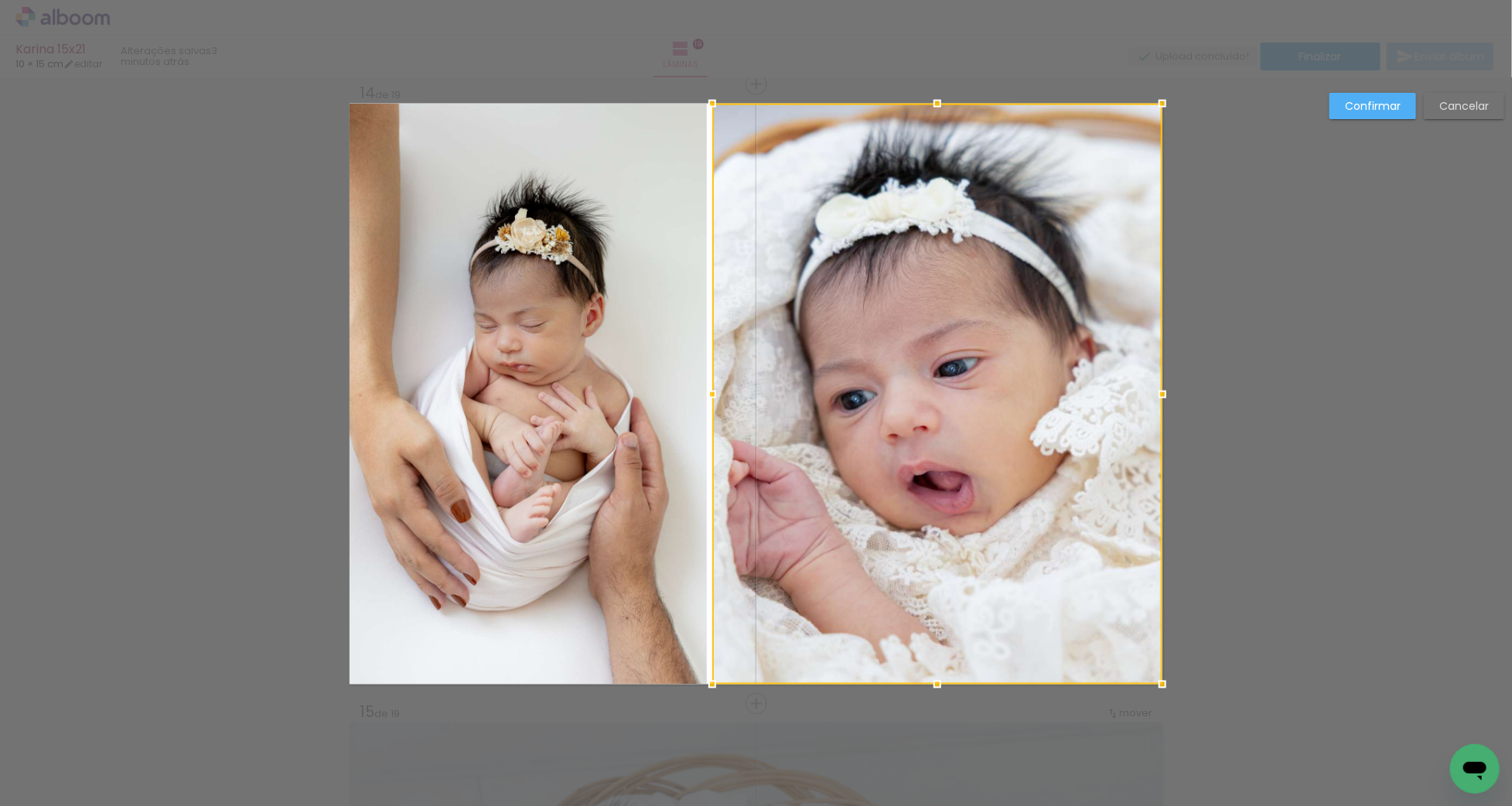
drag, startPoint x: 734, startPoint y: 389, endPoint x: 709, endPoint y: 393, distance: 25.3
click at [709, 393] on div at bounding box center [712, 394] width 31 height 31
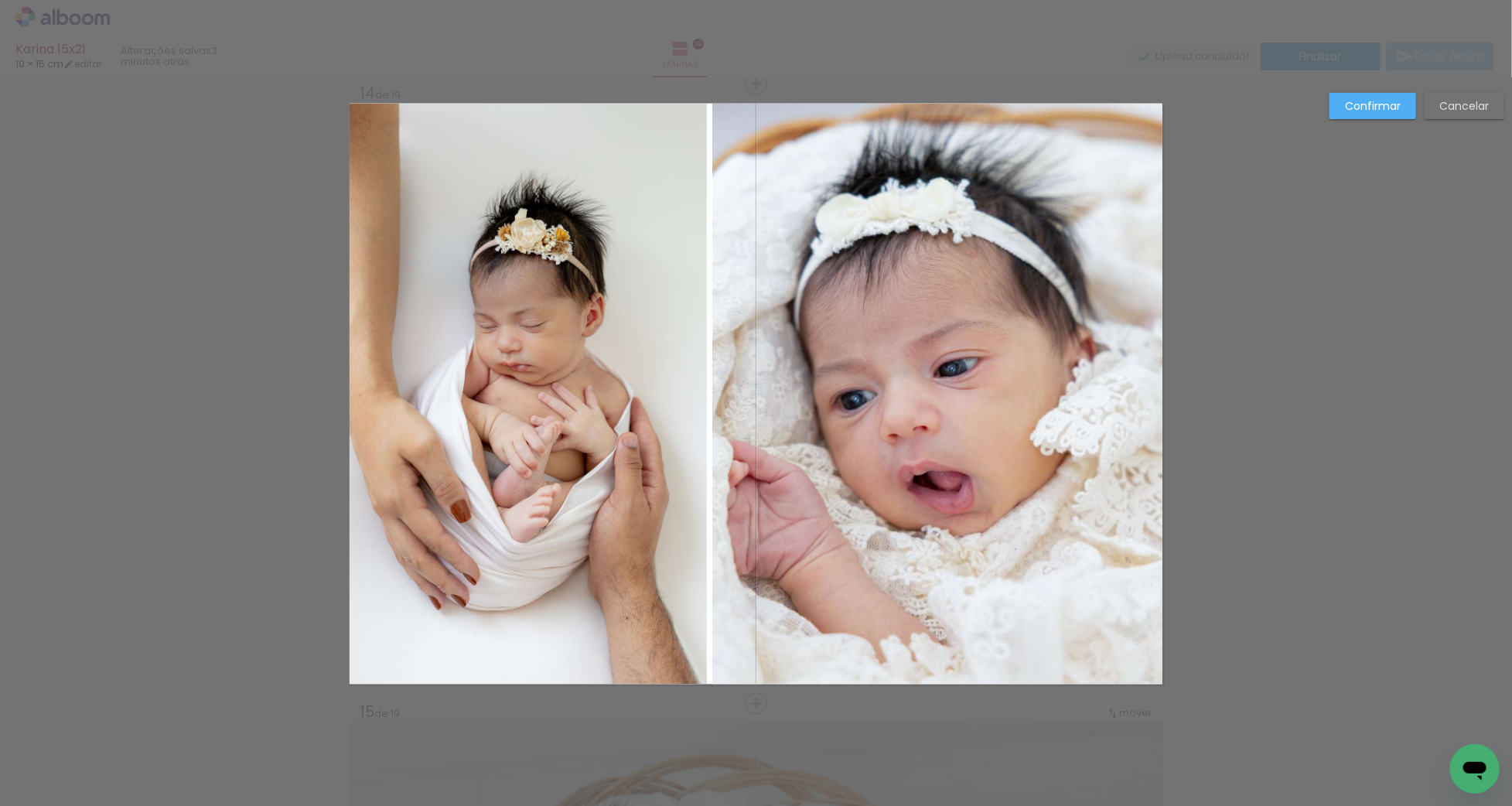
click at [663, 393] on quentale-photo at bounding box center [528, 394] width 357 height 581
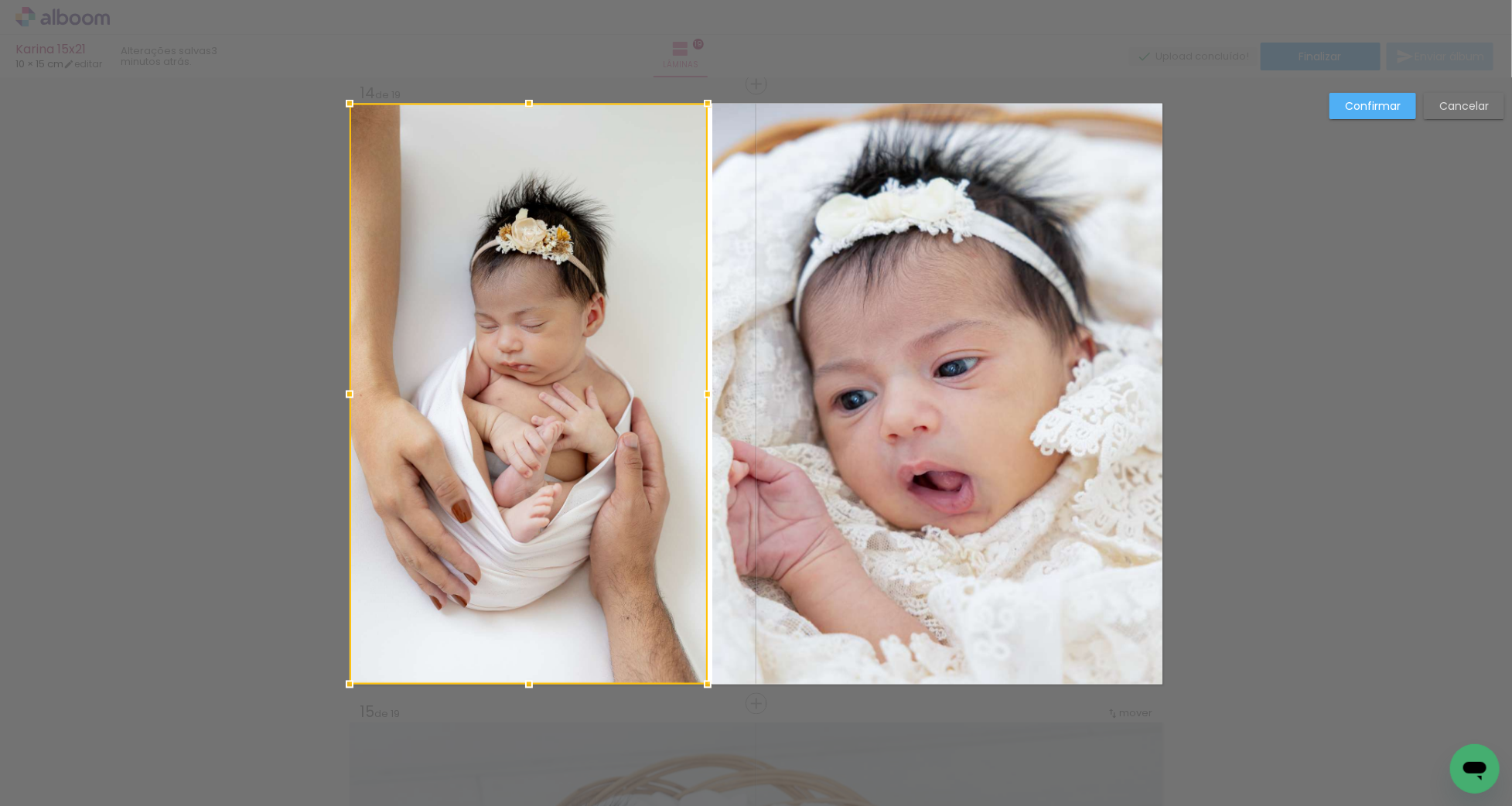
click at [707, 395] on div at bounding box center [707, 394] width 31 height 31
drag, startPoint x: 1388, startPoint y: 120, endPoint x: 1082, endPoint y: 152, distance: 307.7
click at [1388, 121] on div "Confirmar Cancelar" at bounding box center [1413, 111] width 182 height 38
drag, startPoint x: 514, startPoint y: 318, endPoint x: 498, endPoint y: 318, distance: 16.0
click at [498, 318] on div at bounding box center [528, 394] width 358 height 581
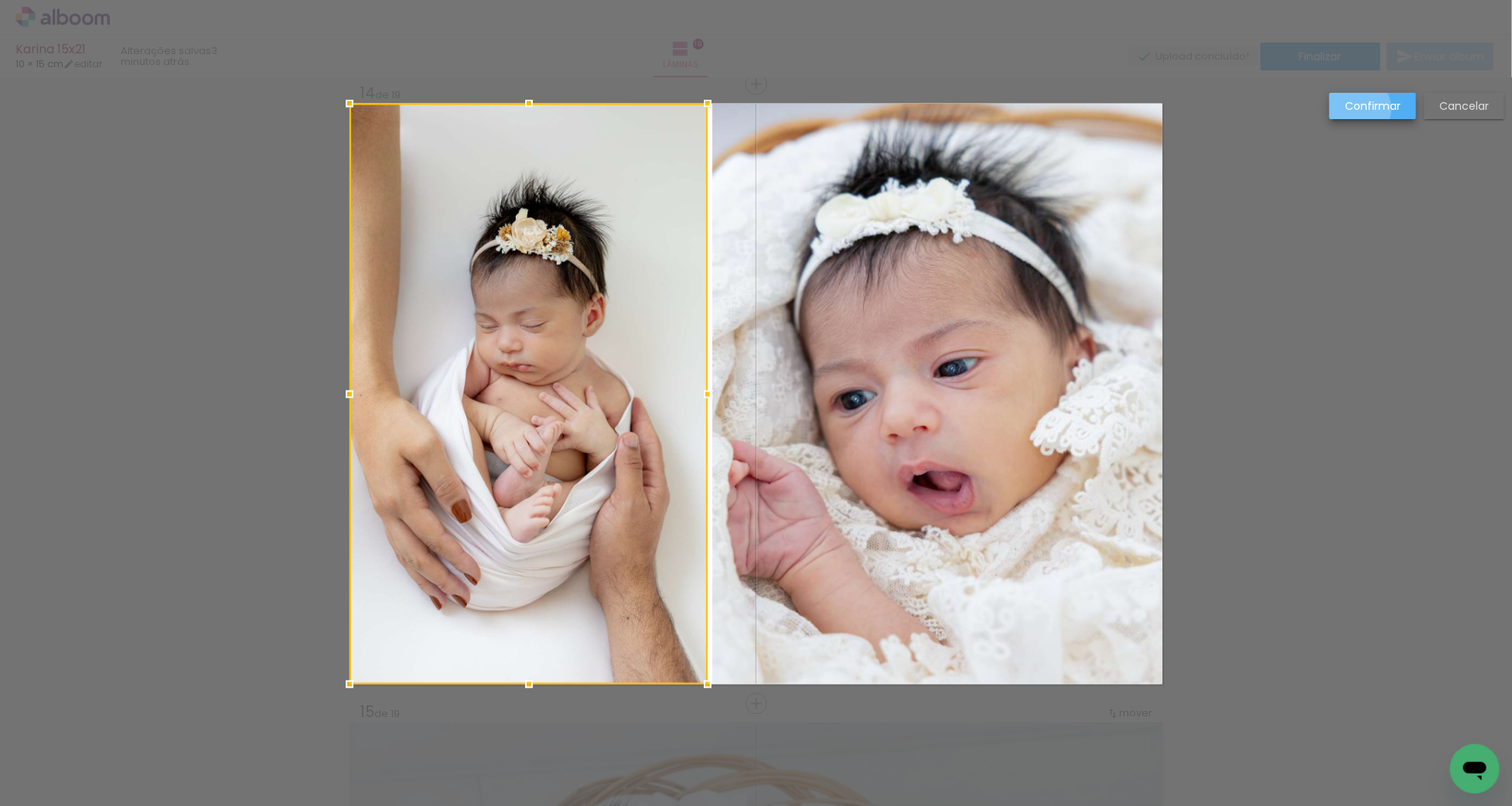
click at [0, 0] on slot "Confirmar" at bounding box center [0, 0] width 0 height 0
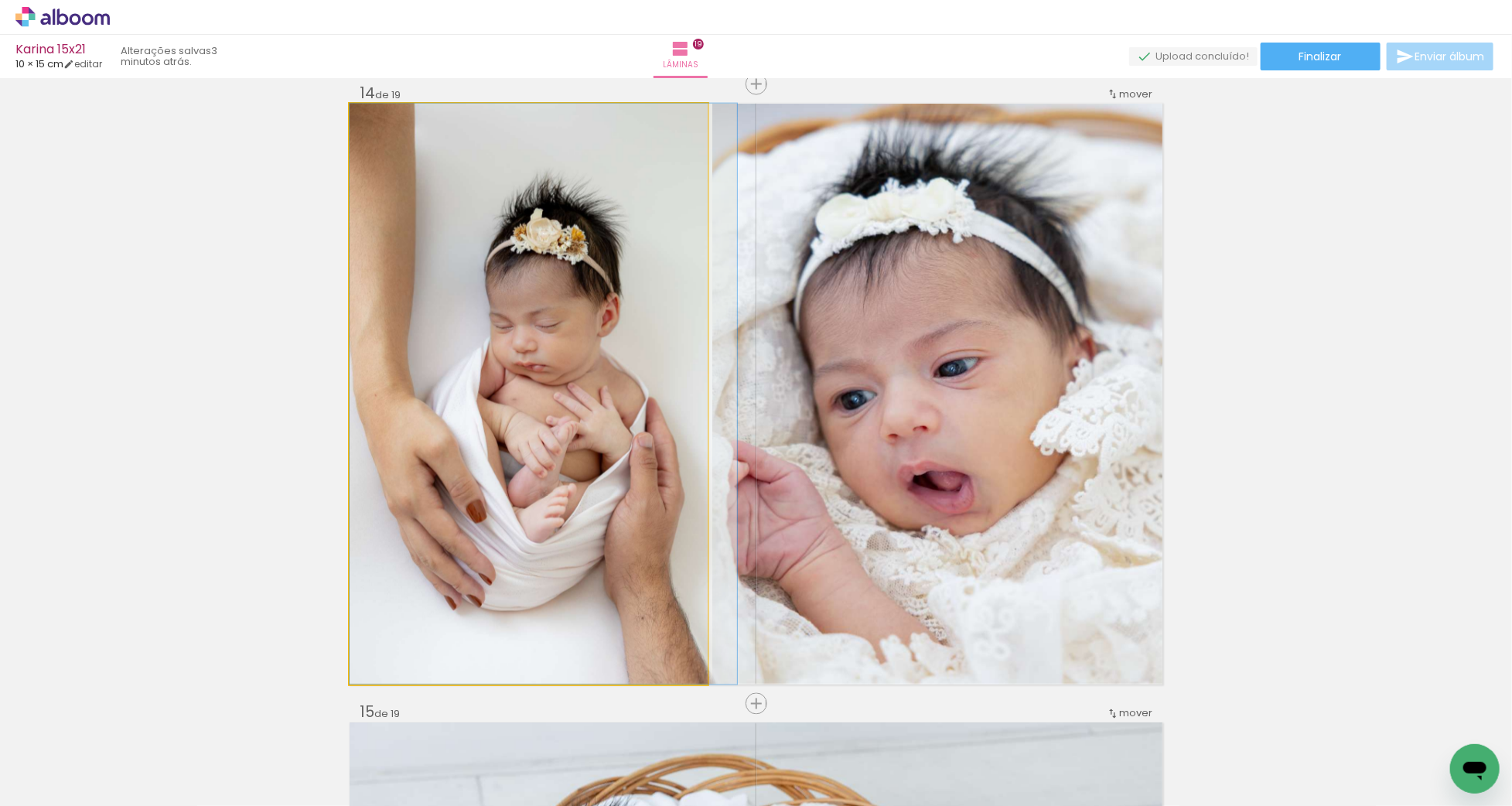
drag, startPoint x: 604, startPoint y: 281, endPoint x: 637, endPoint y: 281, distance: 33.0
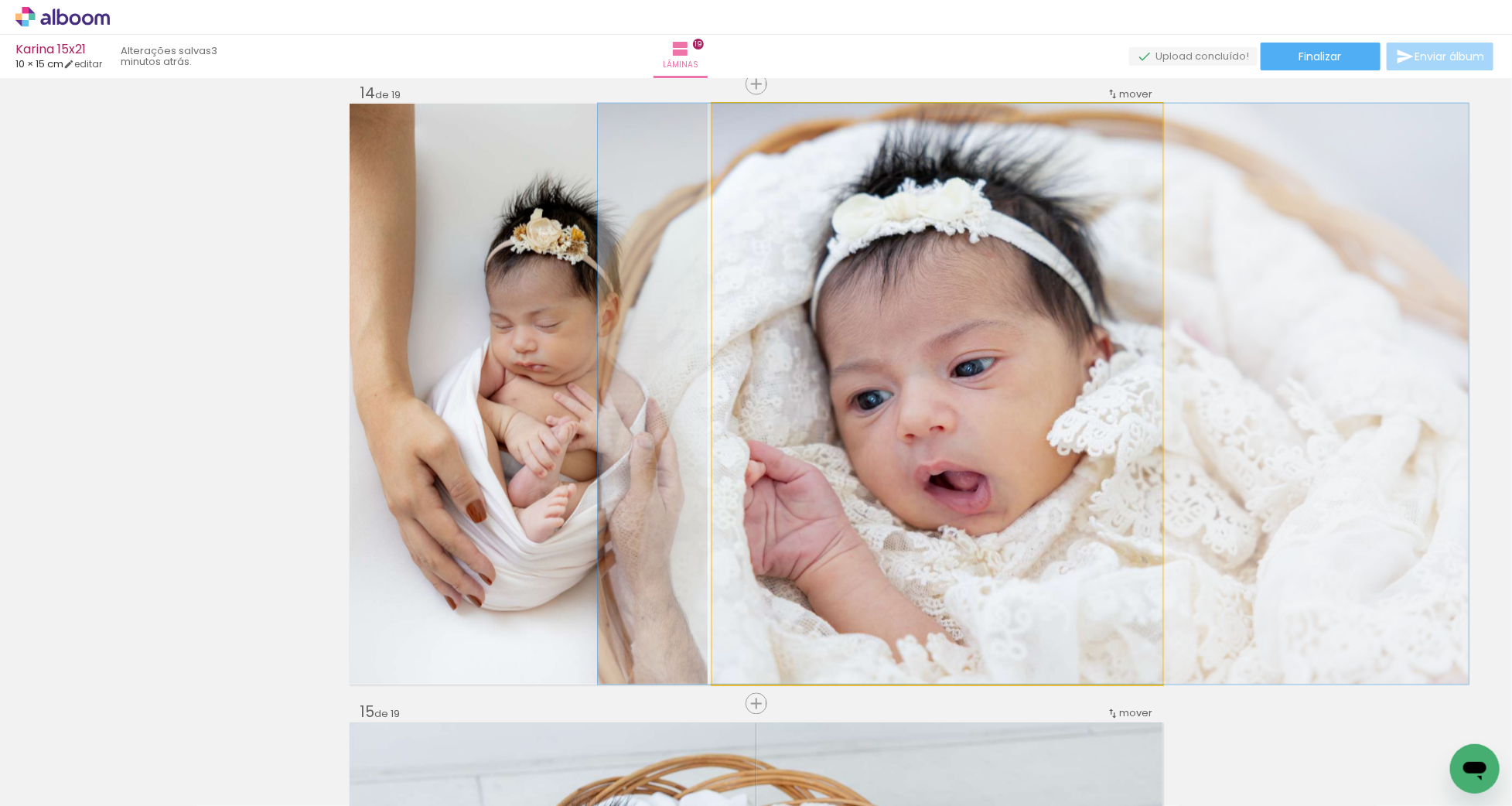
drag, startPoint x: 991, startPoint y: 344, endPoint x: 1008, endPoint y: 346, distance: 17.1
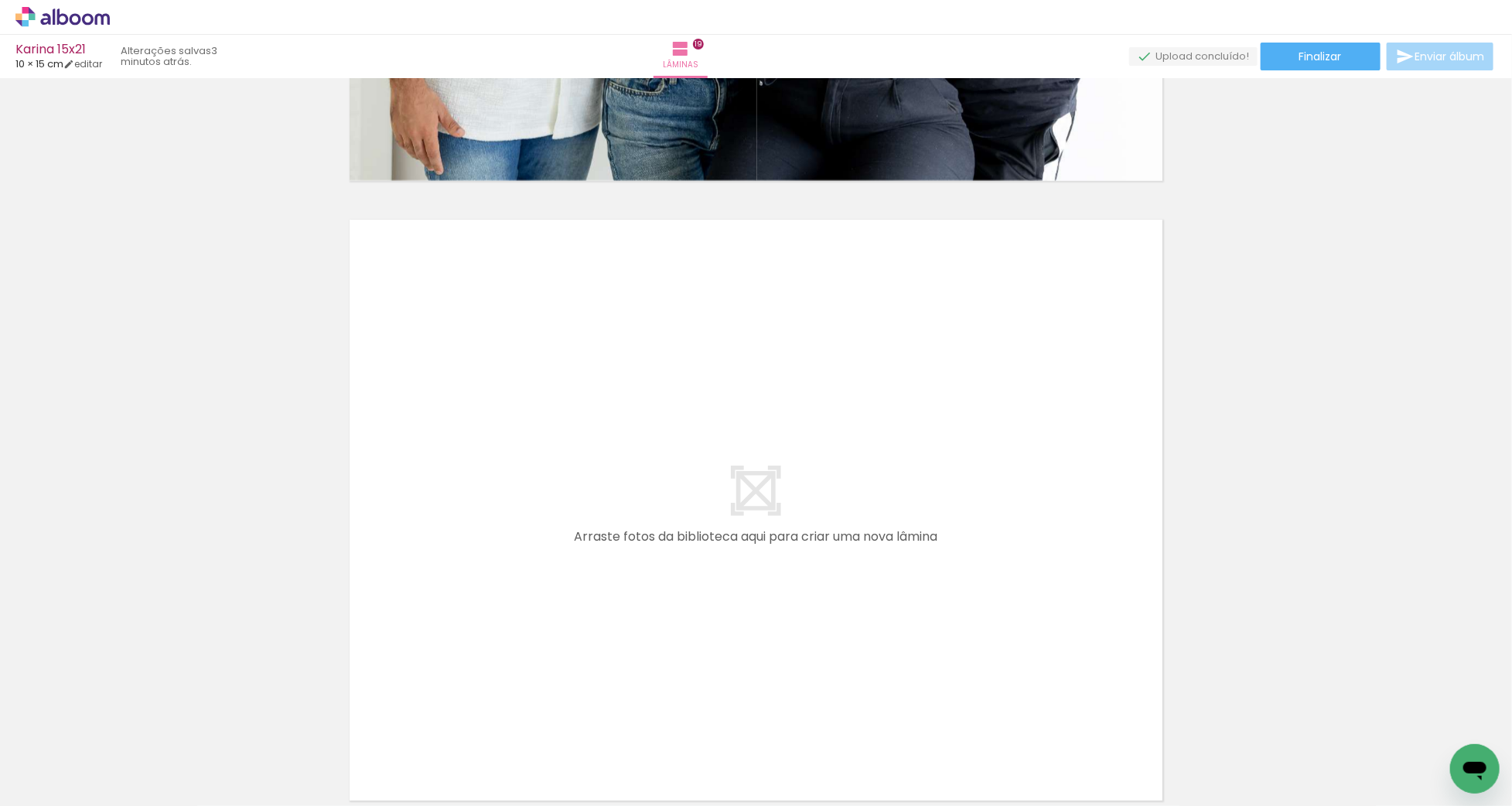
scroll to position [11660, 0]
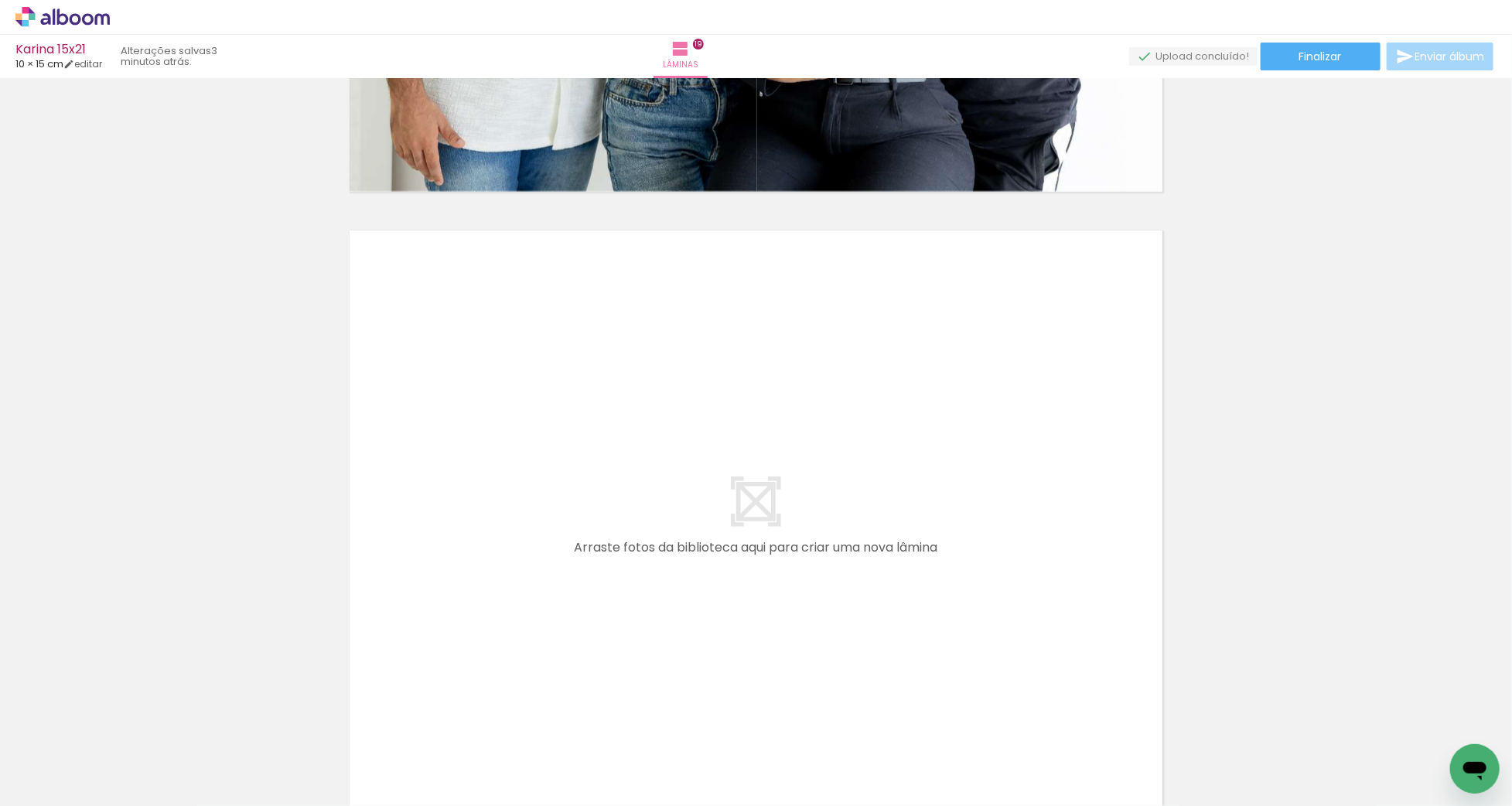
click at [946, 640] on quentale-workspace at bounding box center [756, 403] width 1512 height 806
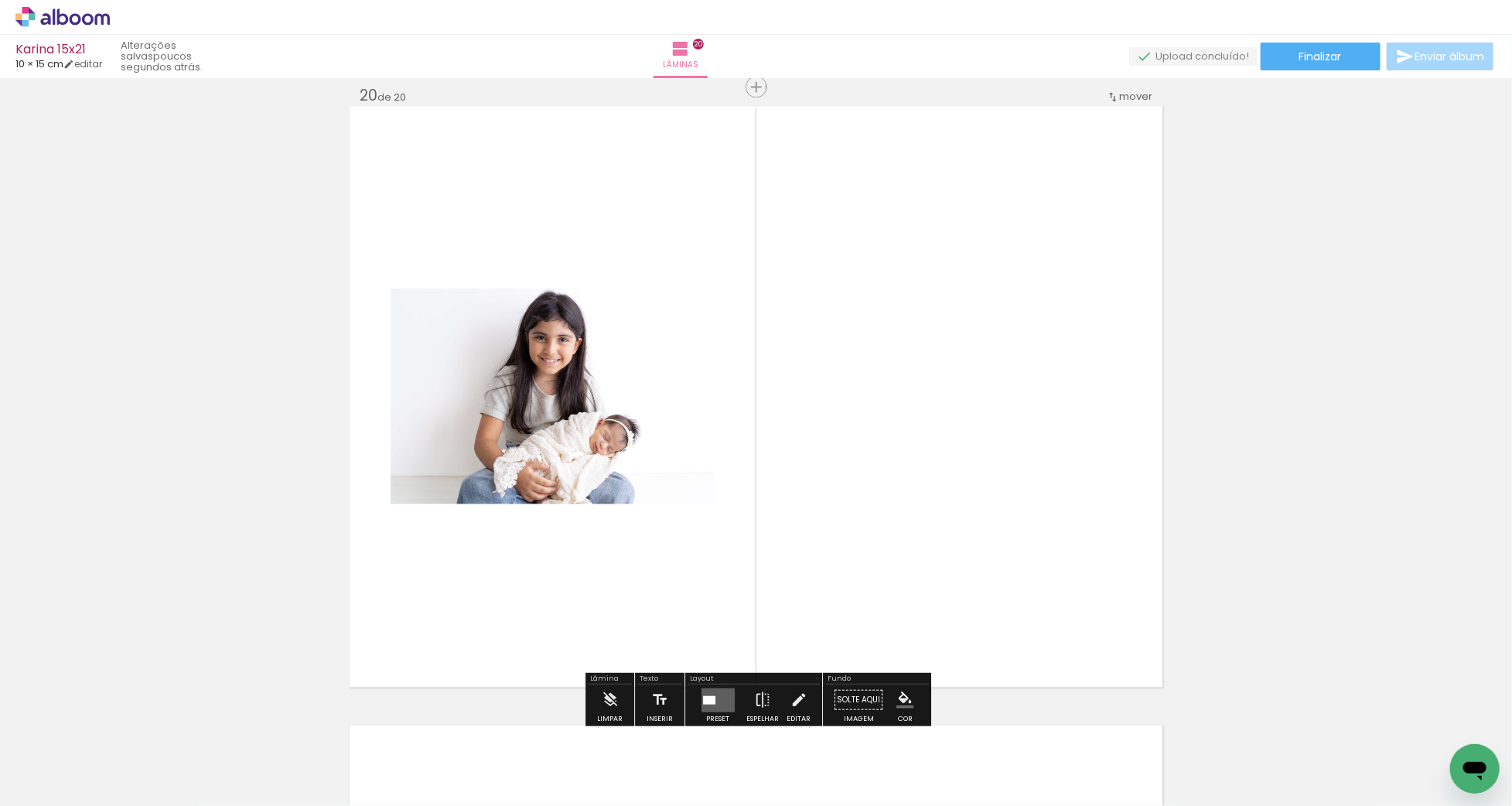
scroll to position [11786, 0]
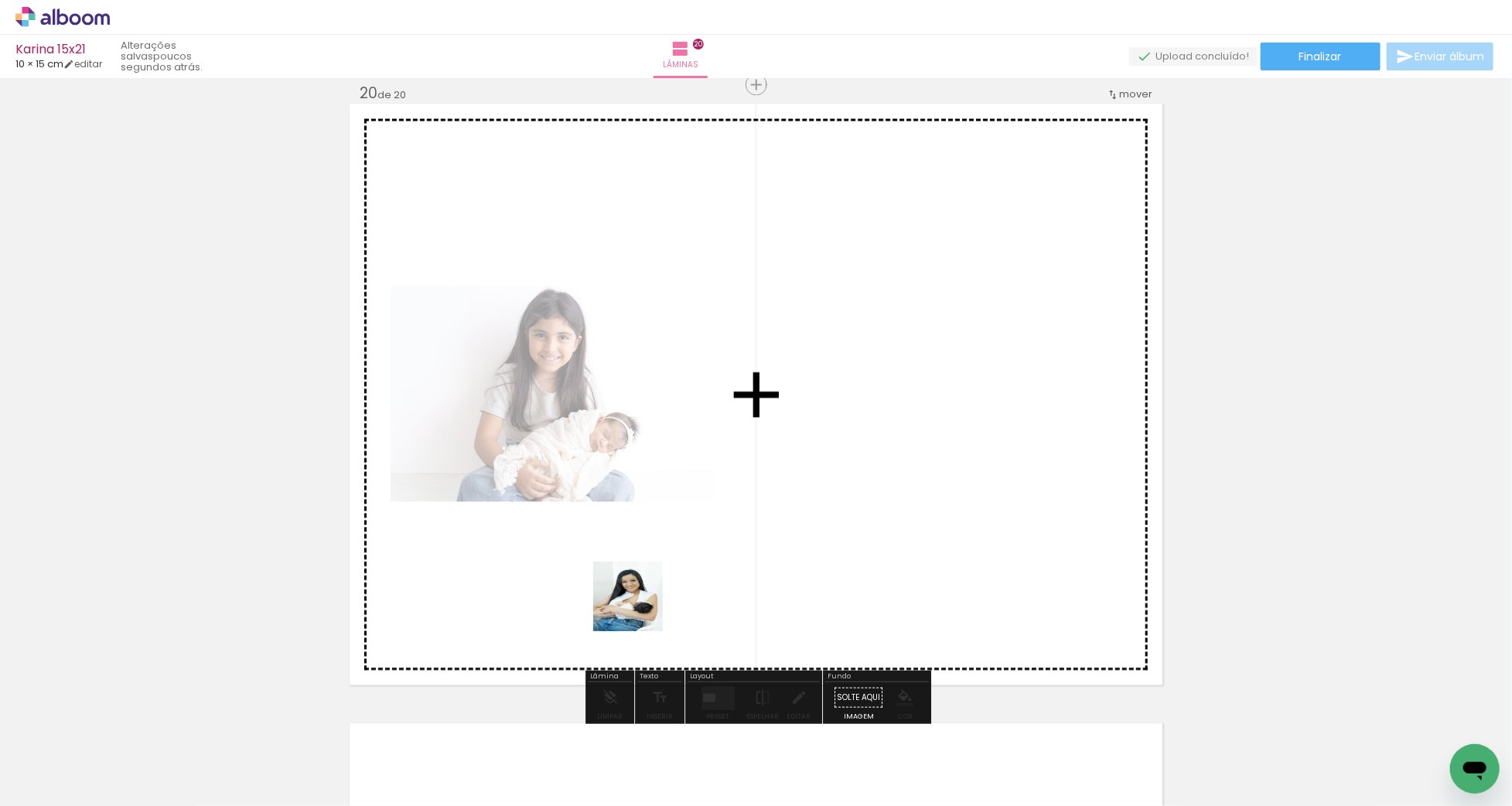
drag, startPoint x: 604, startPoint y: 733, endPoint x: 687, endPoint y: 538, distance: 211.9
click at [687, 503] on quentale-workspace at bounding box center [756, 403] width 1512 height 806
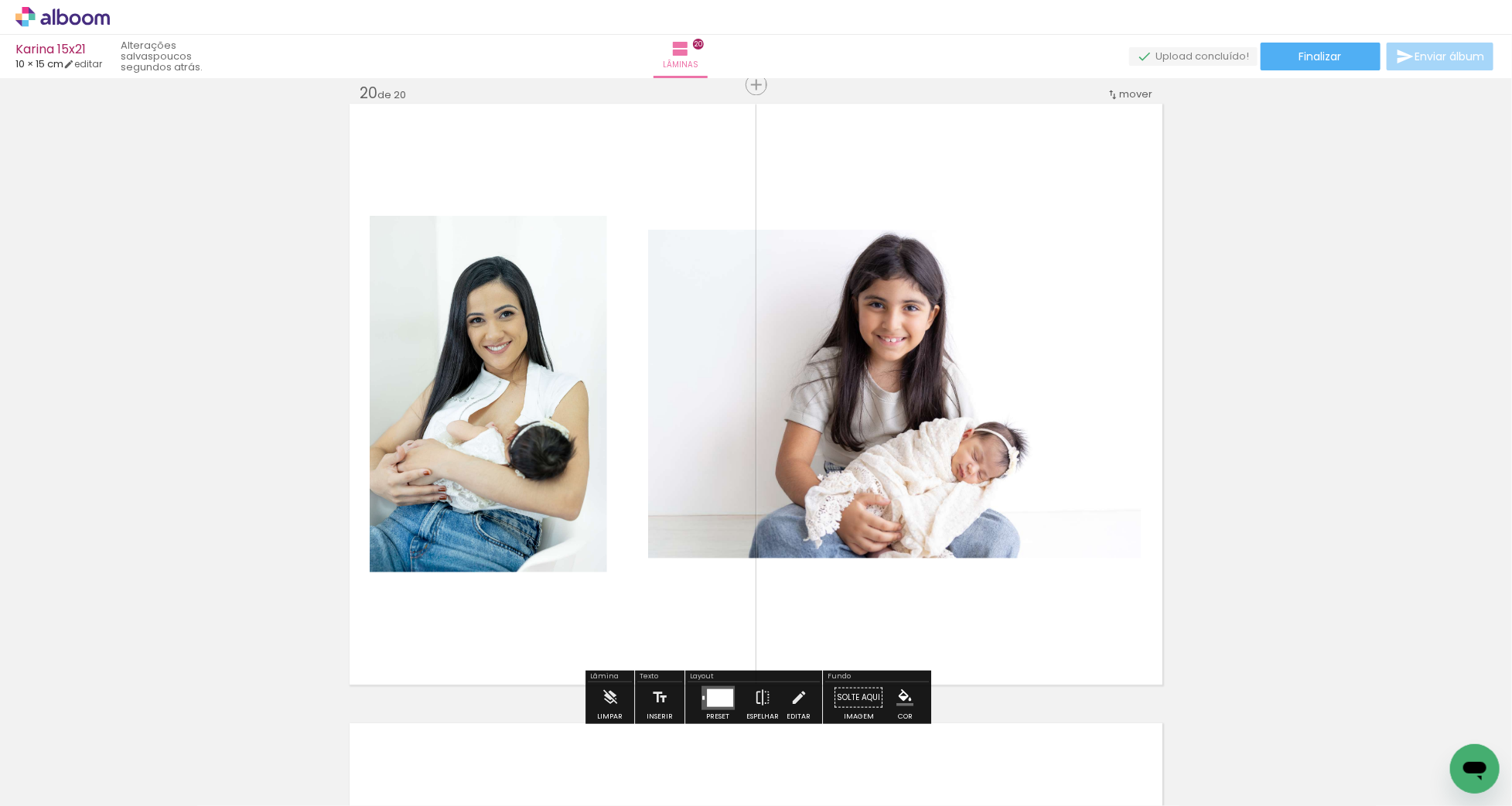
click at [718, 700] on div at bounding box center [719, 696] width 26 height 18
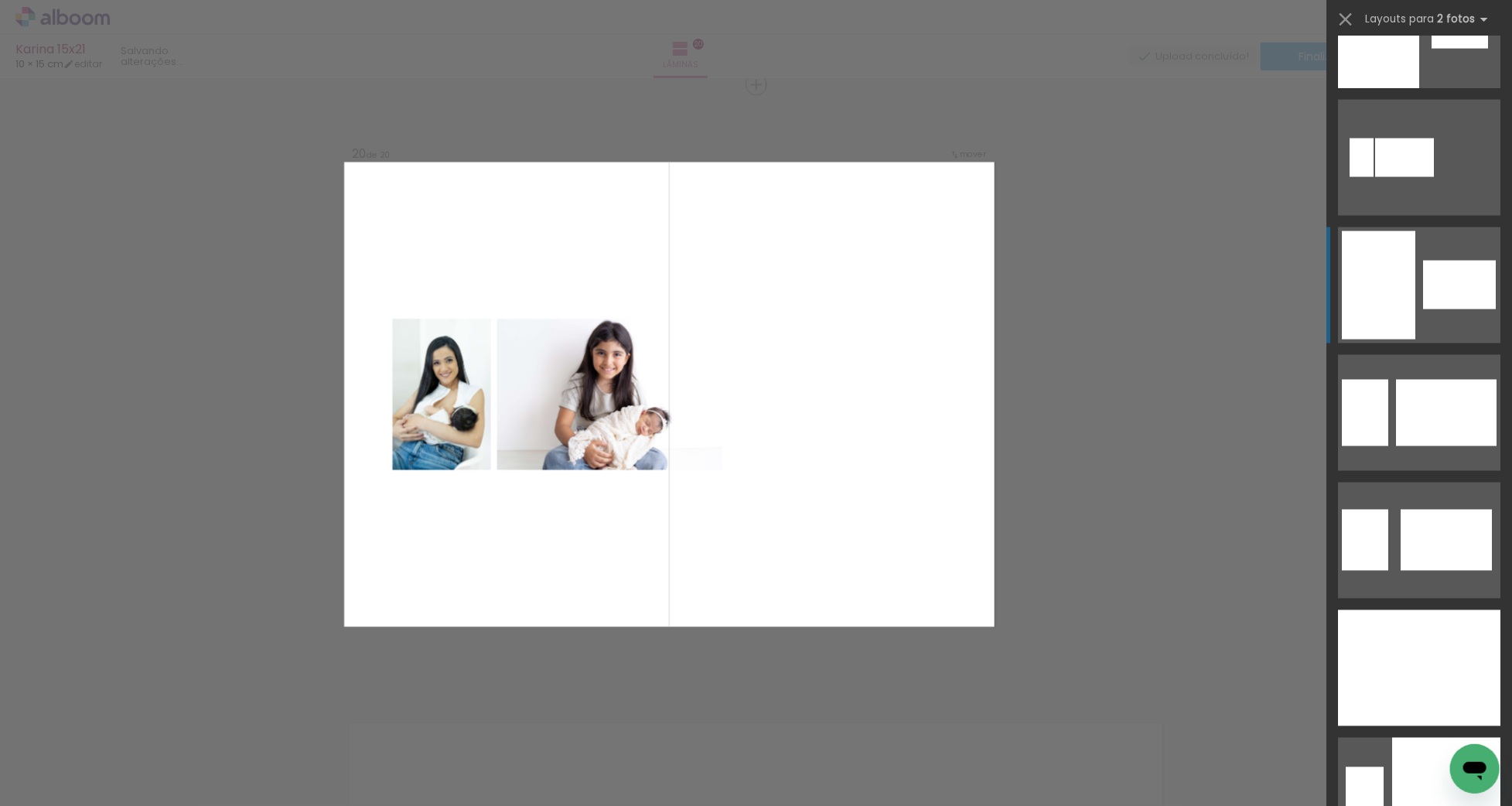
scroll to position [1418, 0]
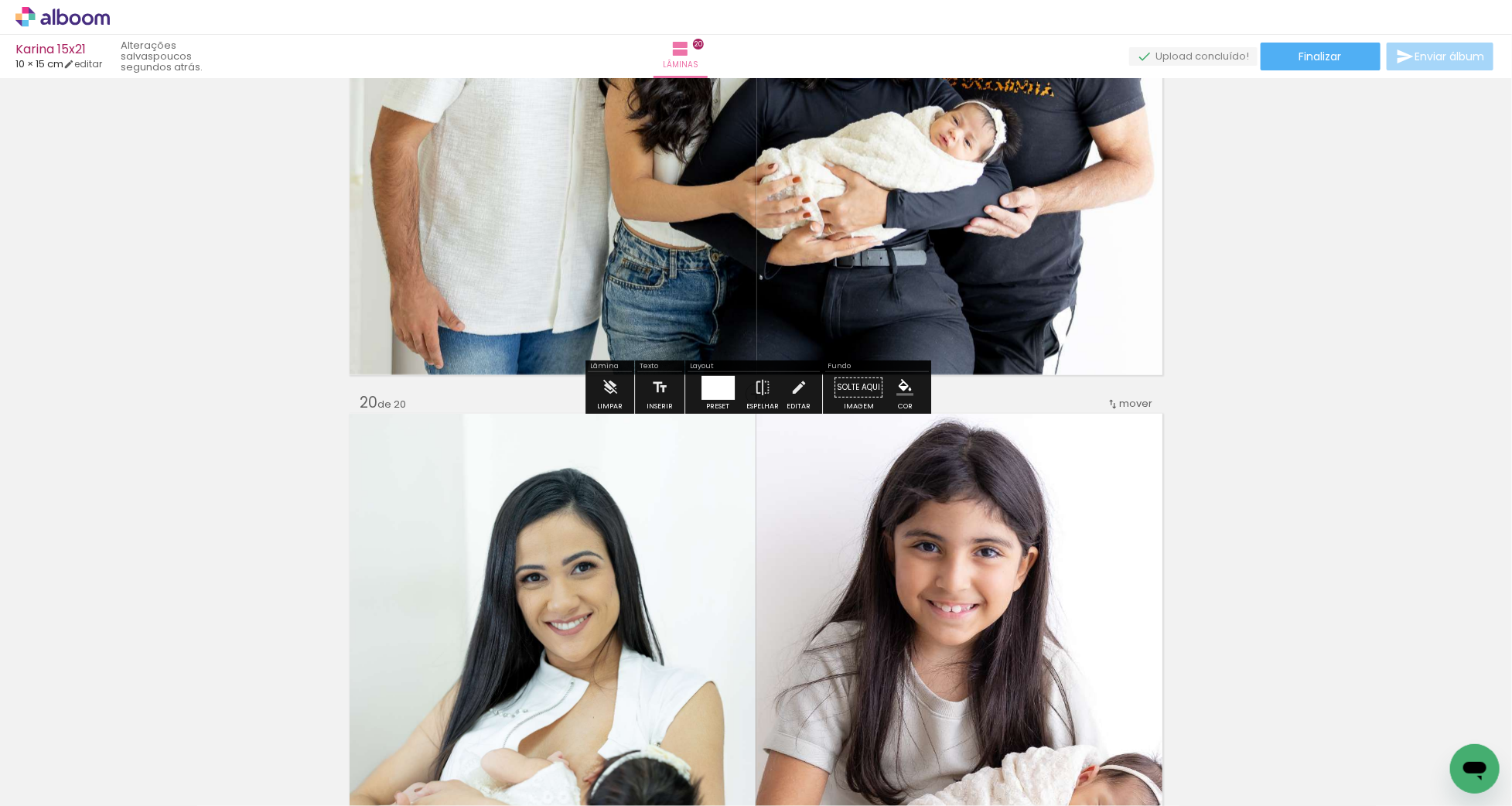
scroll to position [11762, 0]
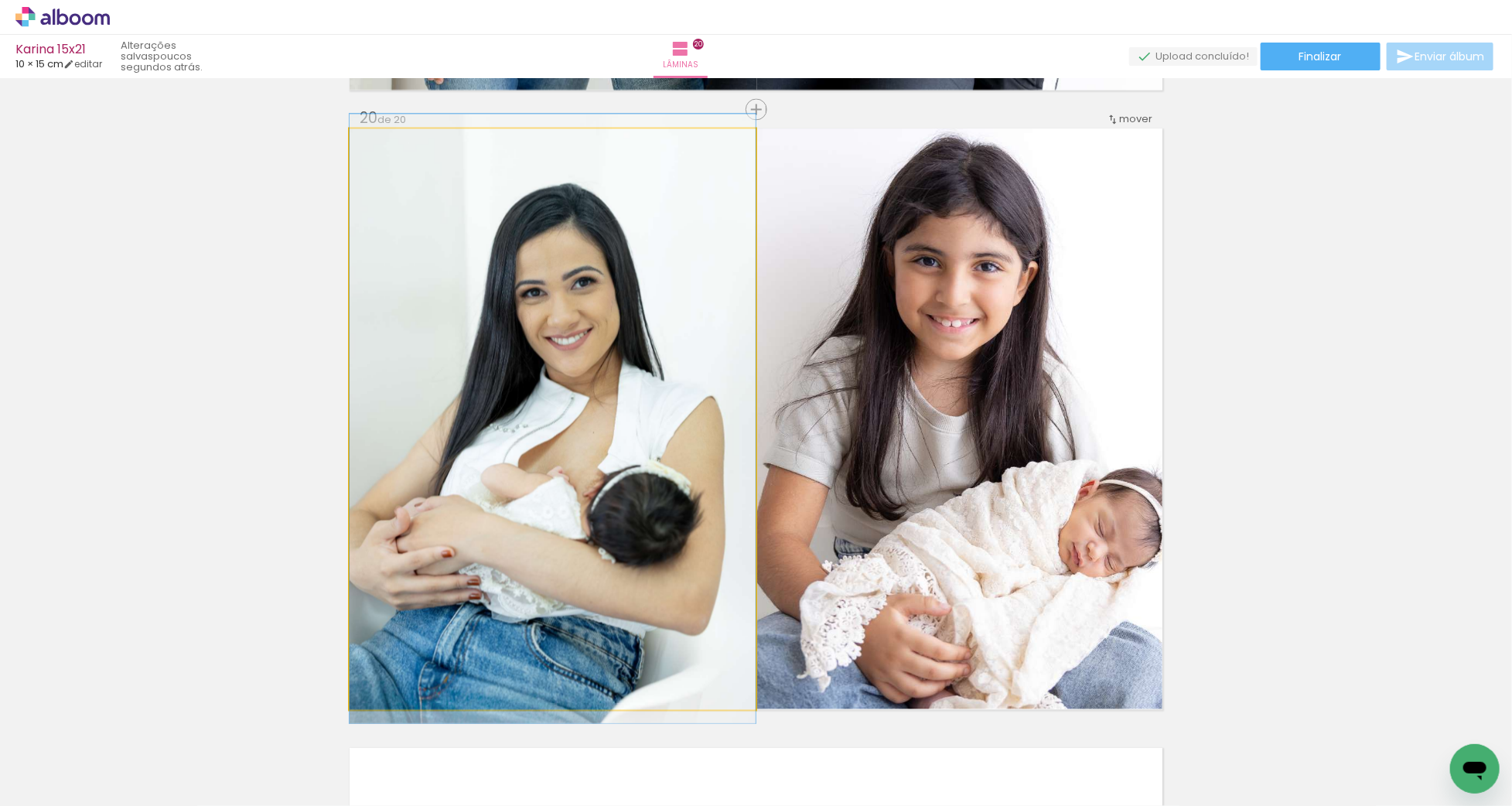
click at [641, 468] on quentale-photo at bounding box center [552, 419] width 406 height 581
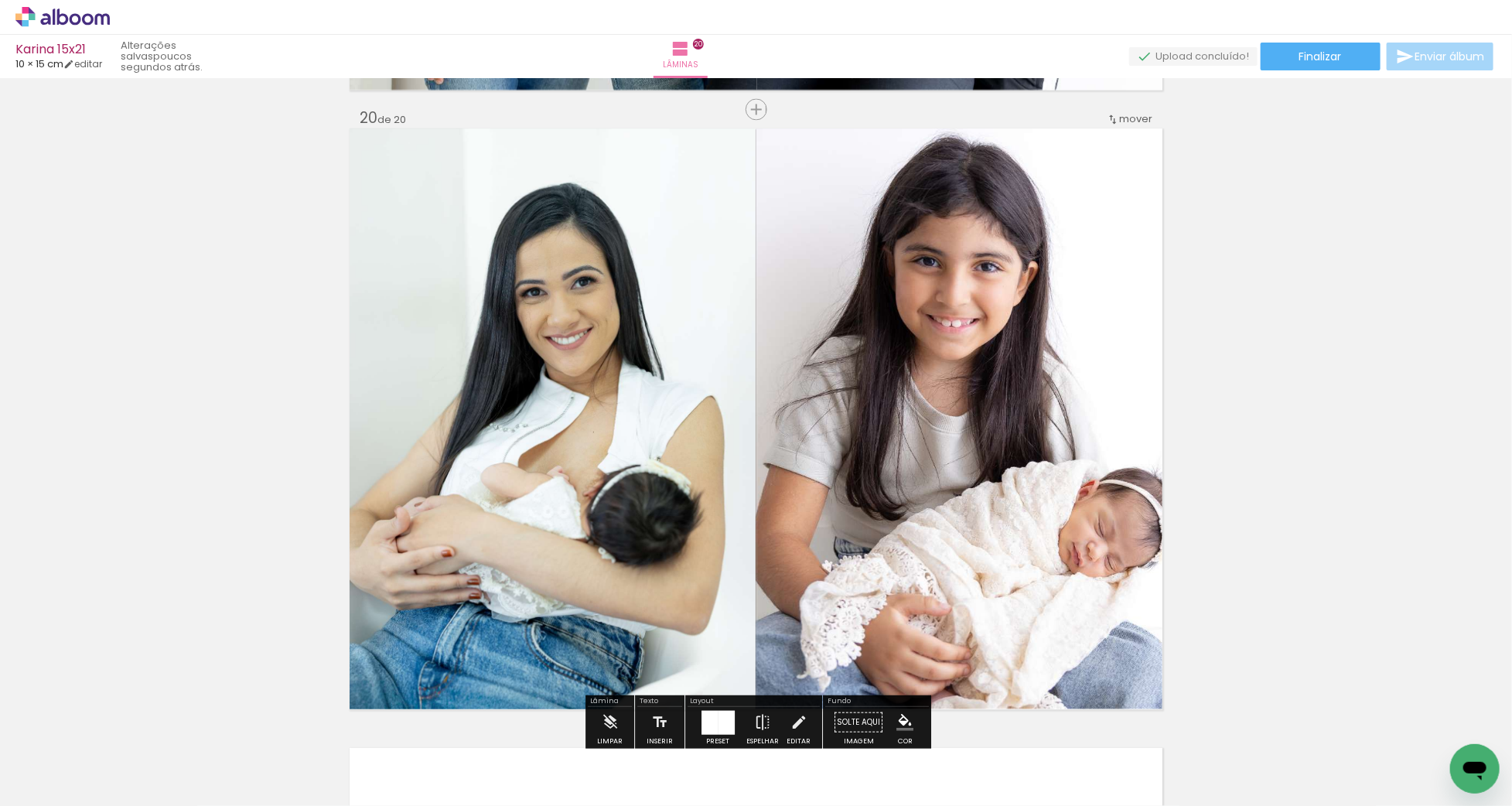
click at [641, 468] on quentale-photo at bounding box center [552, 419] width 406 height 581
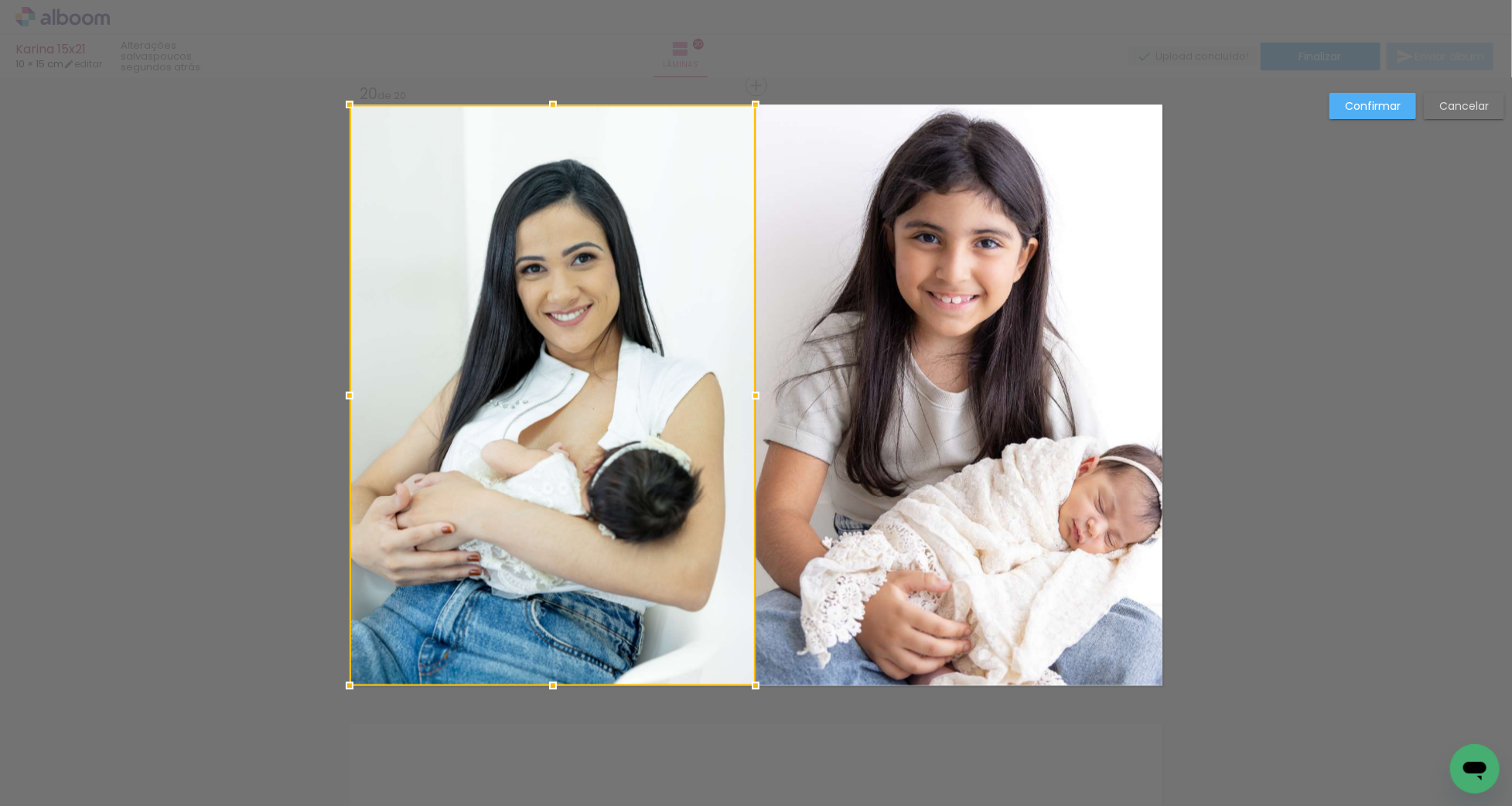
scroll to position [11786, 0]
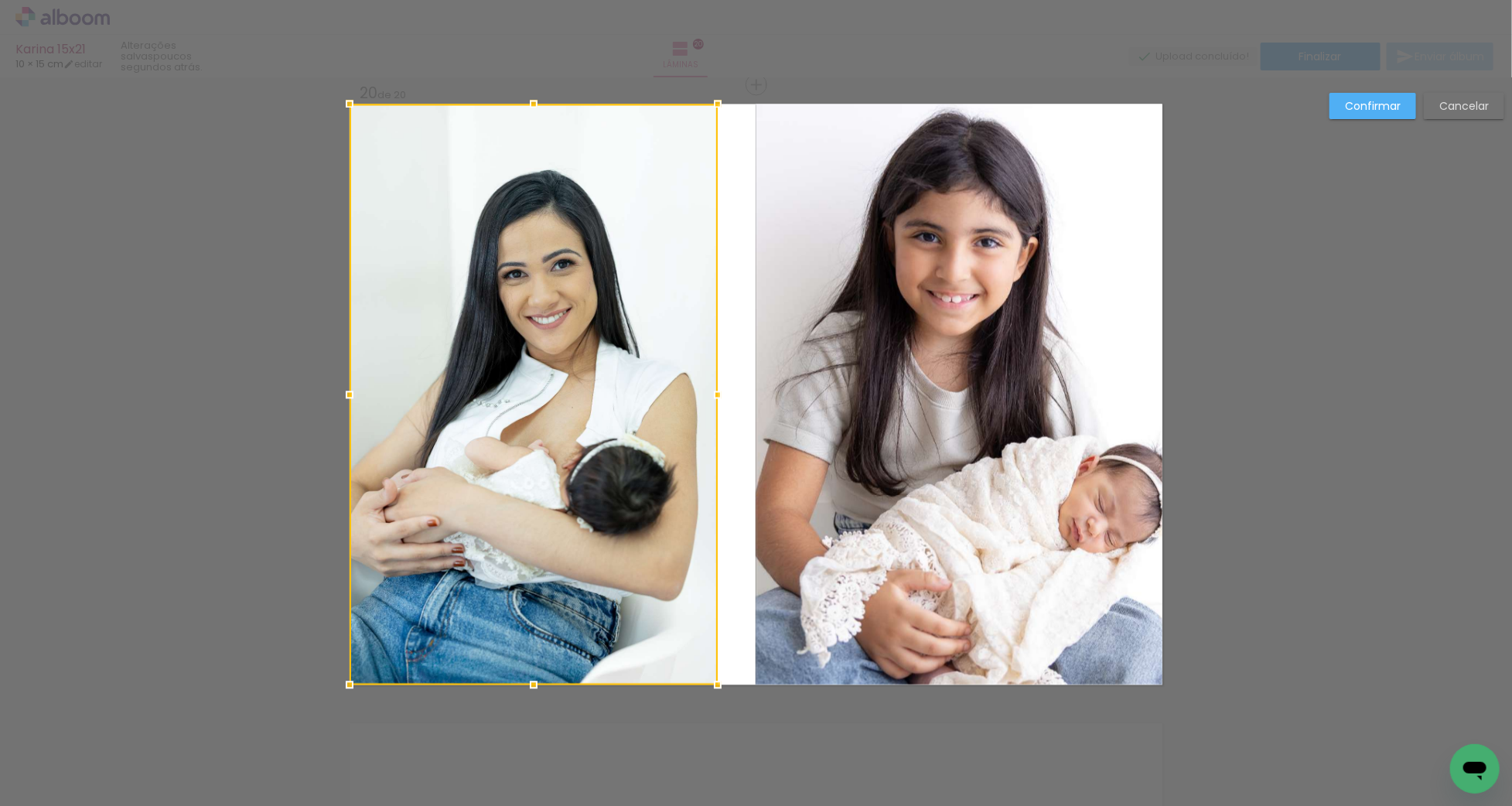
drag, startPoint x: 753, startPoint y: 392, endPoint x: 731, endPoint y: 395, distance: 22.2
click at [731, 395] on div at bounding box center [718, 394] width 31 height 31
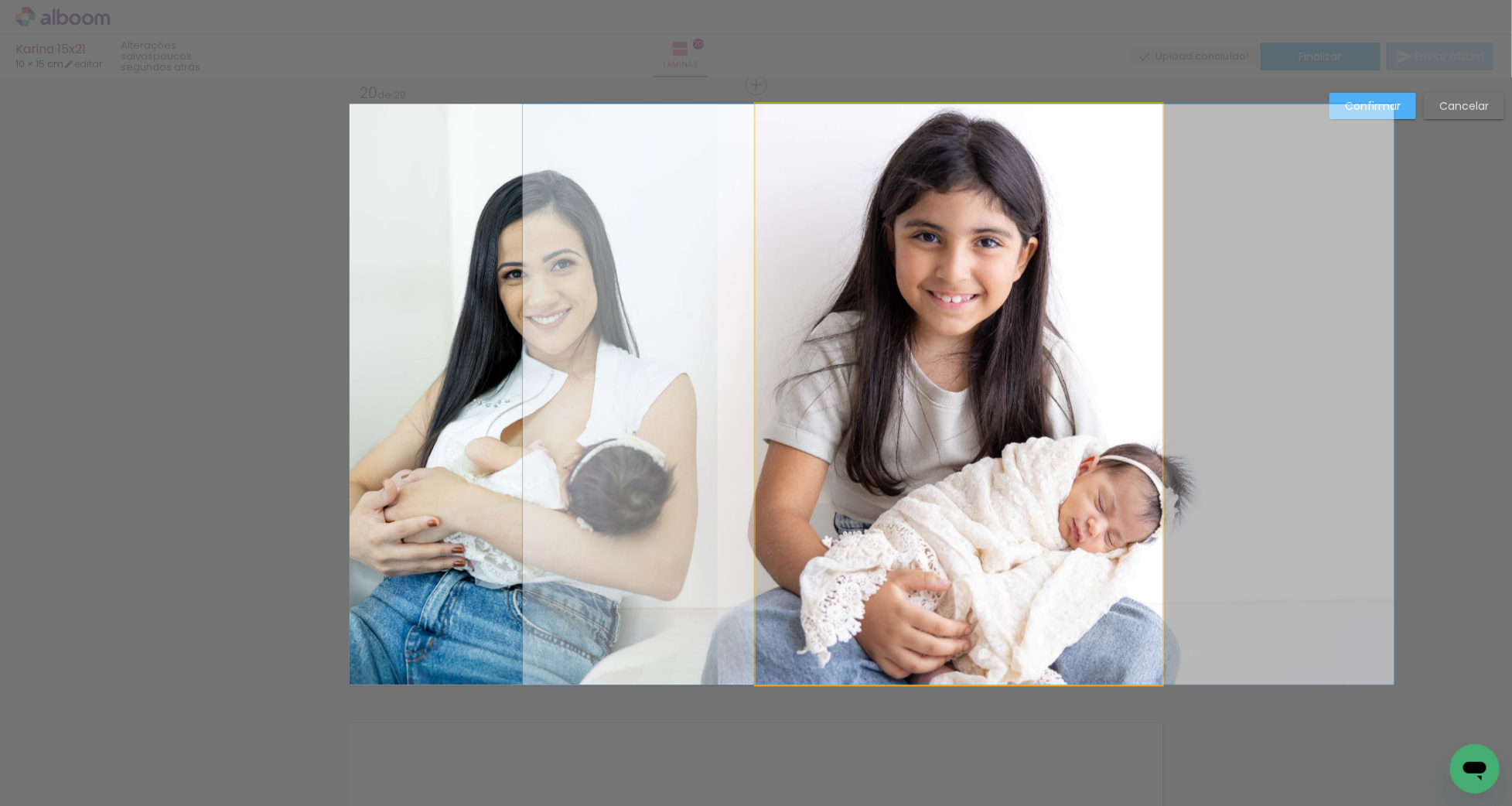
click at [759, 394] on album-spread "20 de 20" at bounding box center [756, 394] width 813 height 581
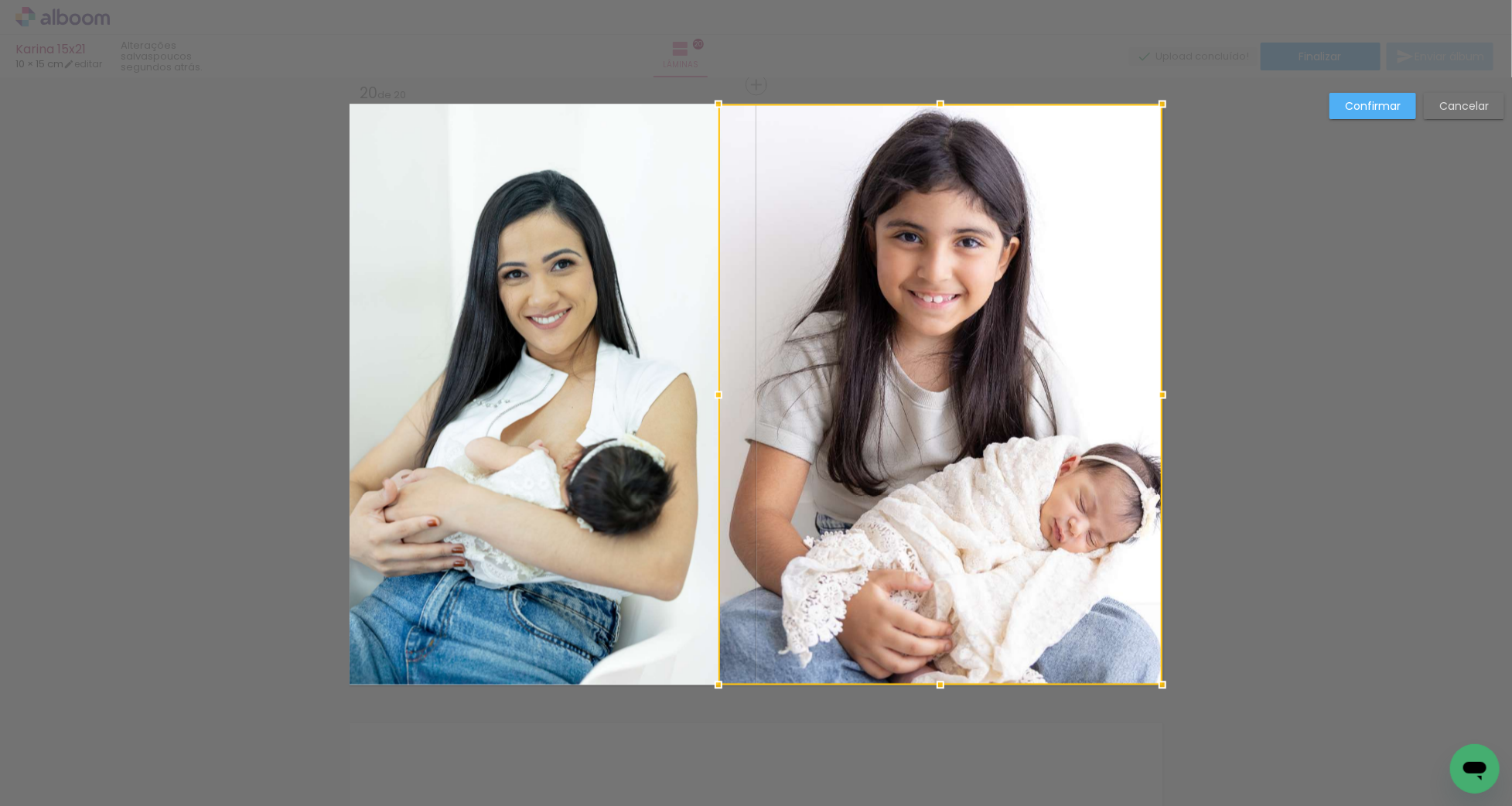
drag, startPoint x: 753, startPoint y: 392, endPoint x: 865, endPoint y: 329, distance: 128.5
click at [718, 394] on div at bounding box center [718, 394] width 31 height 31
drag, startPoint x: 1357, startPoint y: 106, endPoint x: 1271, endPoint y: 149, distance: 96.2
click at [0, 0] on slot "Confirmar" at bounding box center [0, 0] width 0 height 0
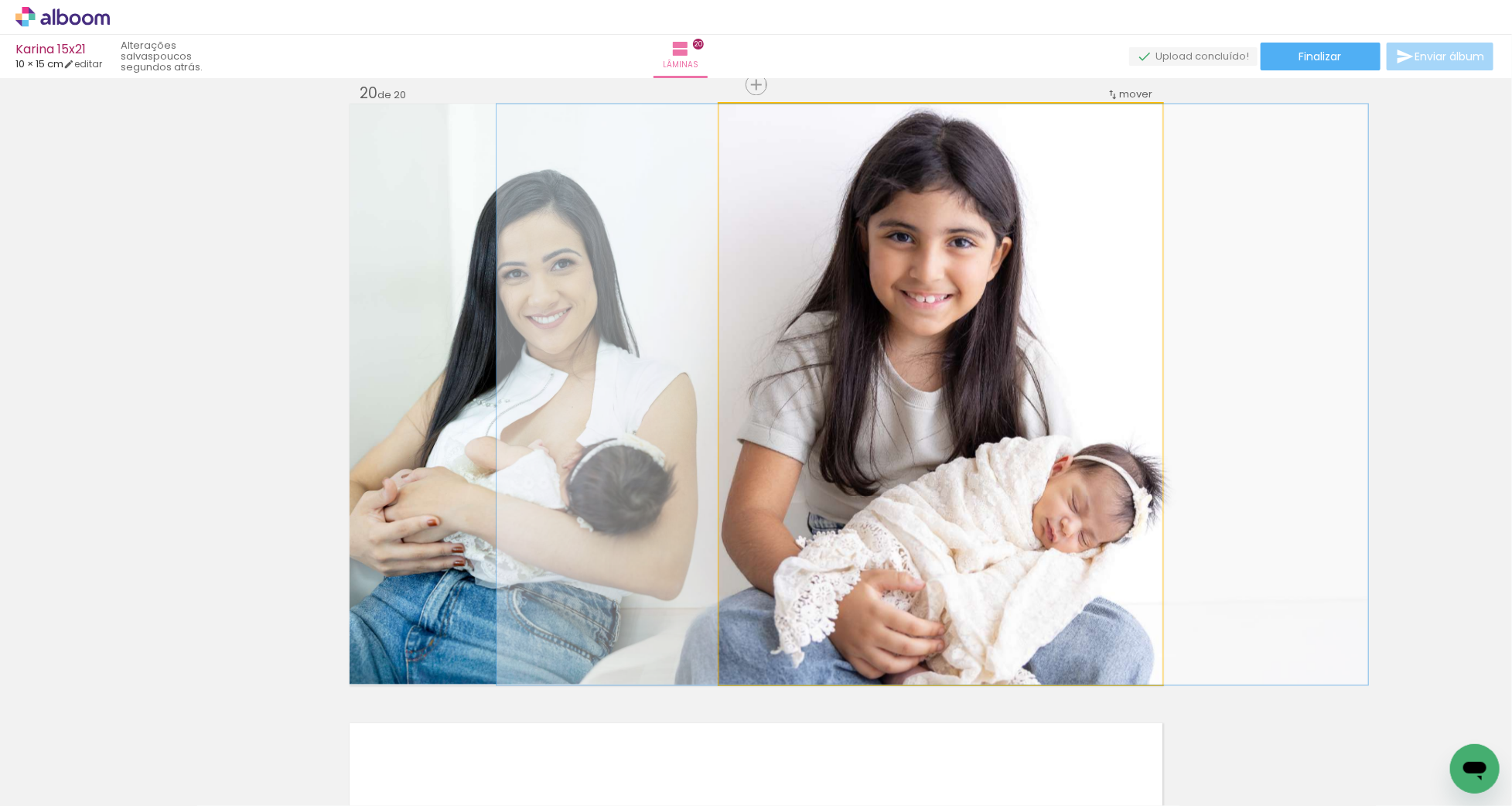
drag, startPoint x: 1014, startPoint y: 300, endPoint x: 1005, endPoint y: 302, distance: 9.2
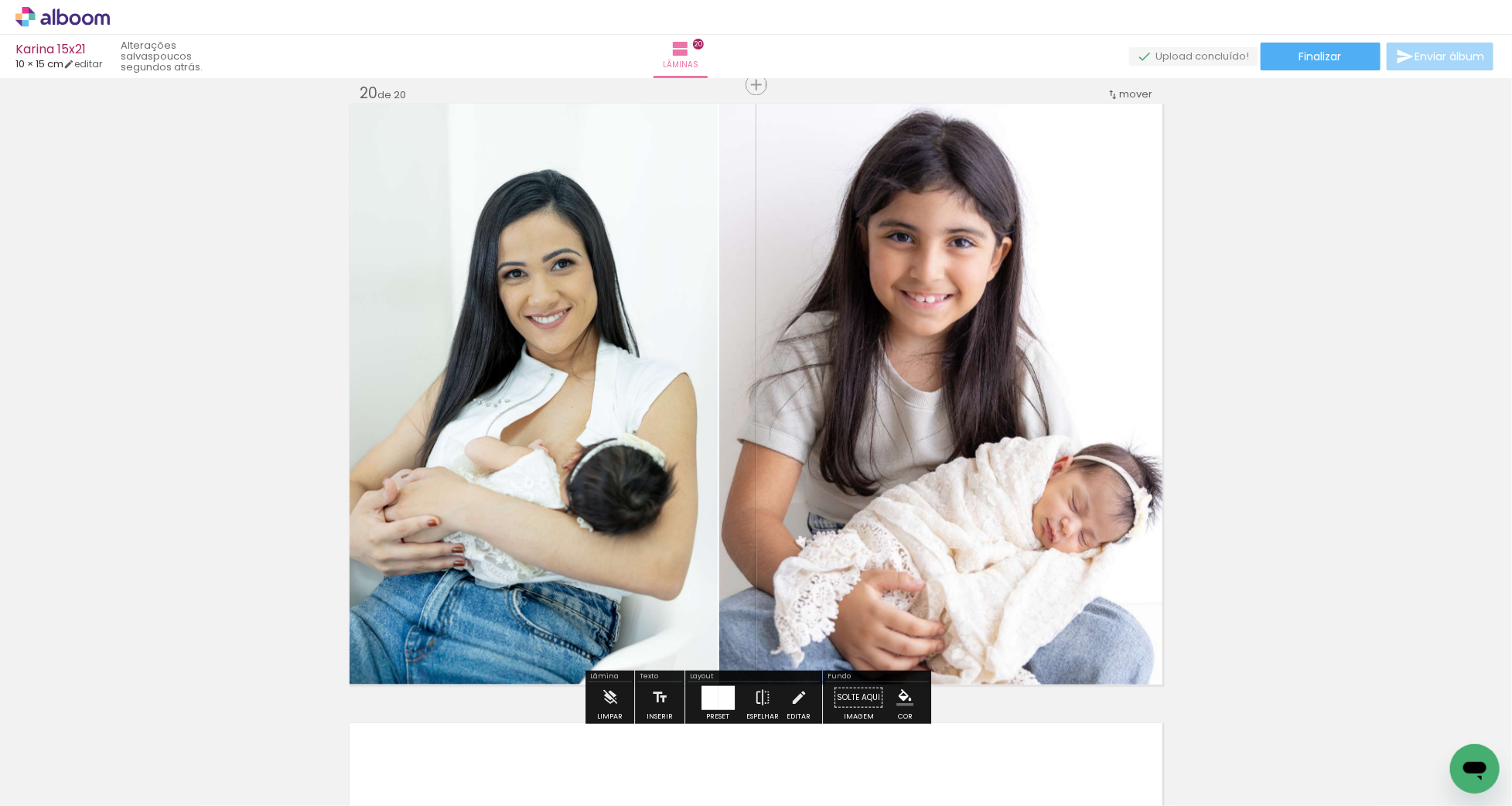
click at [643, 318] on quentale-photo at bounding box center [534, 394] width 368 height 581
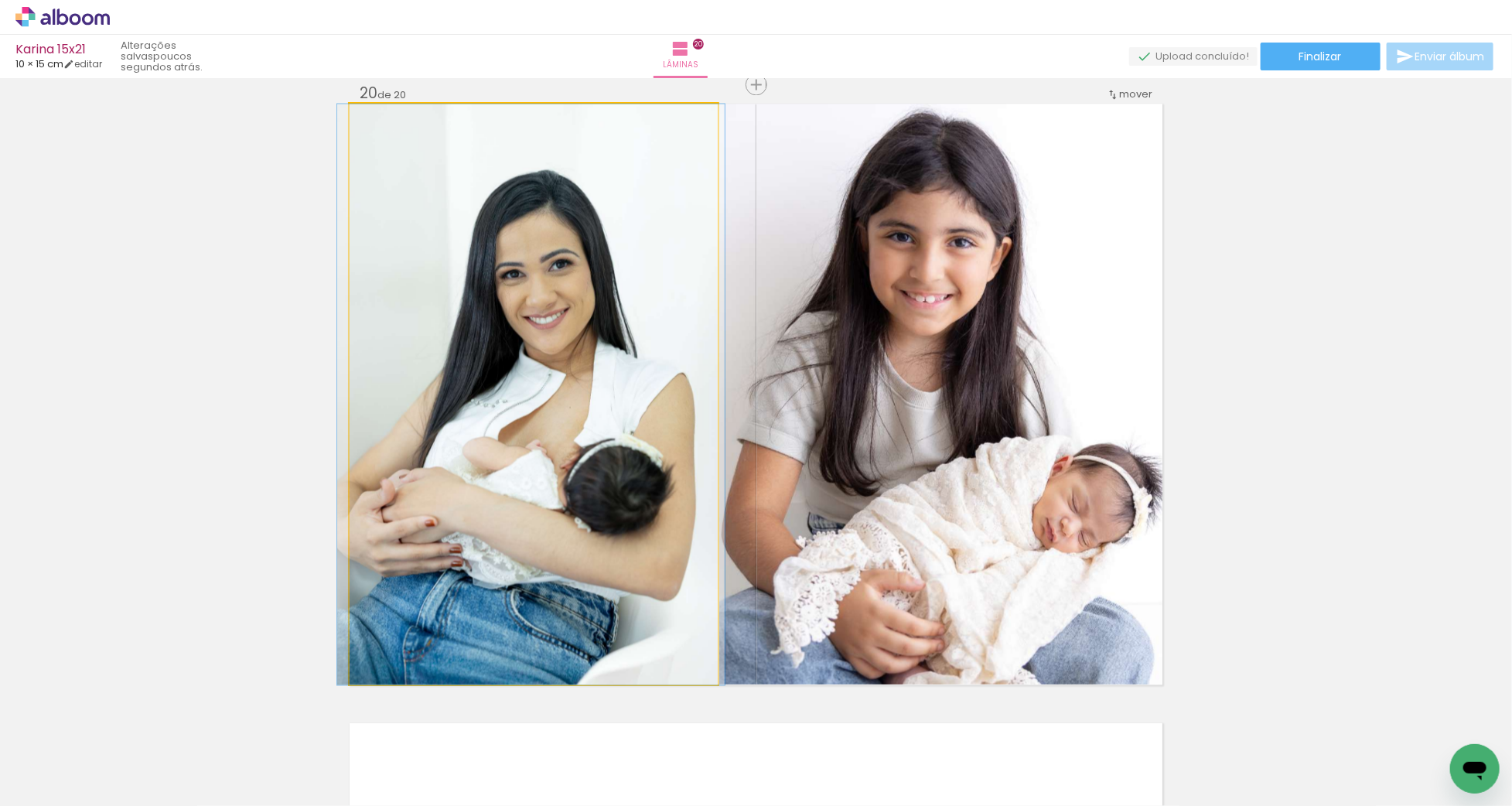
click at [659, 330] on quentale-photo at bounding box center [534, 394] width 368 height 581
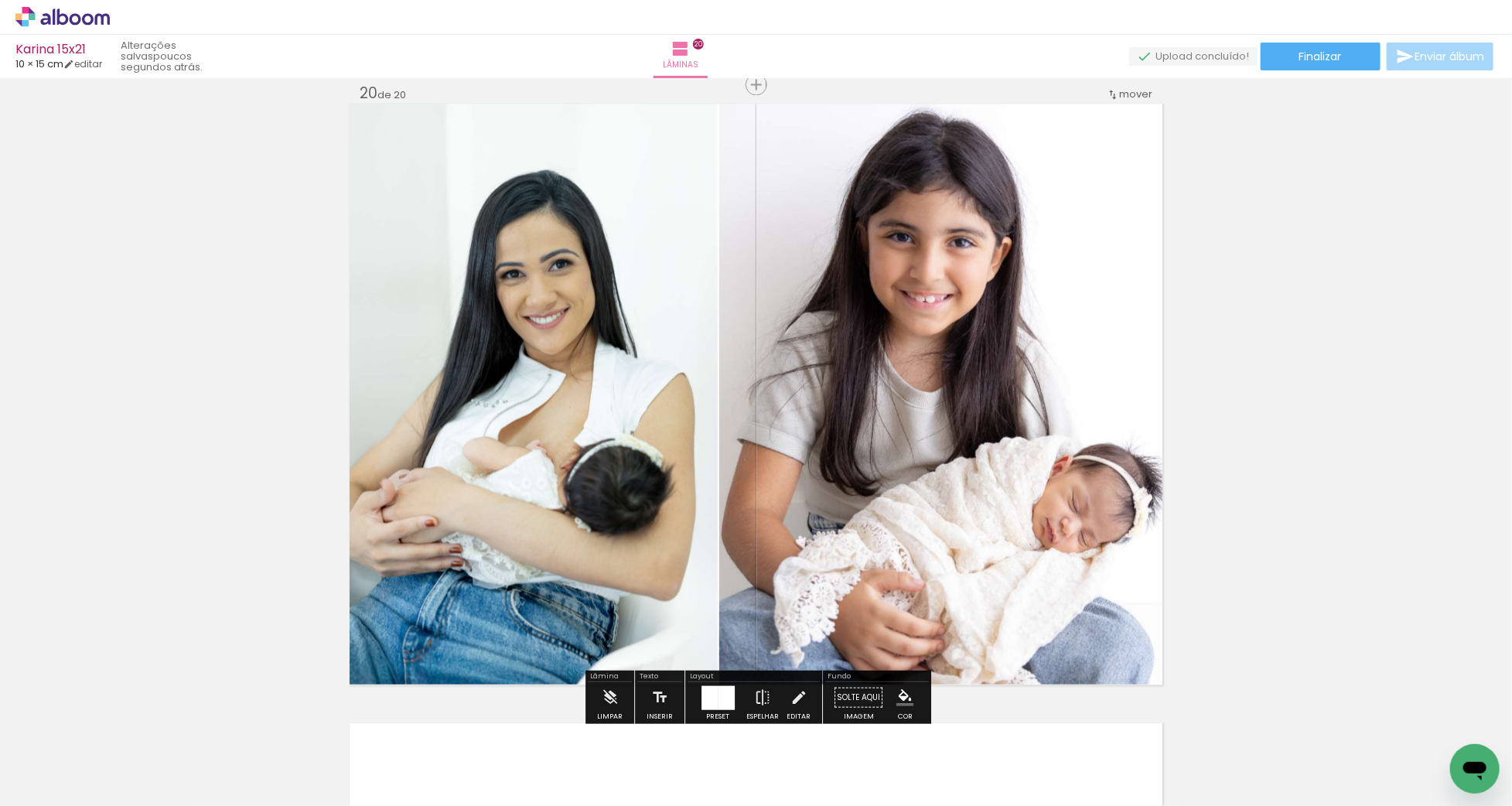
click at [703, 374] on quentale-photo at bounding box center [534, 394] width 368 height 581
click at [703, 373] on quentale-photo at bounding box center [534, 394] width 368 height 581
click at [710, 381] on quentale-photo at bounding box center [534, 394] width 368 height 581
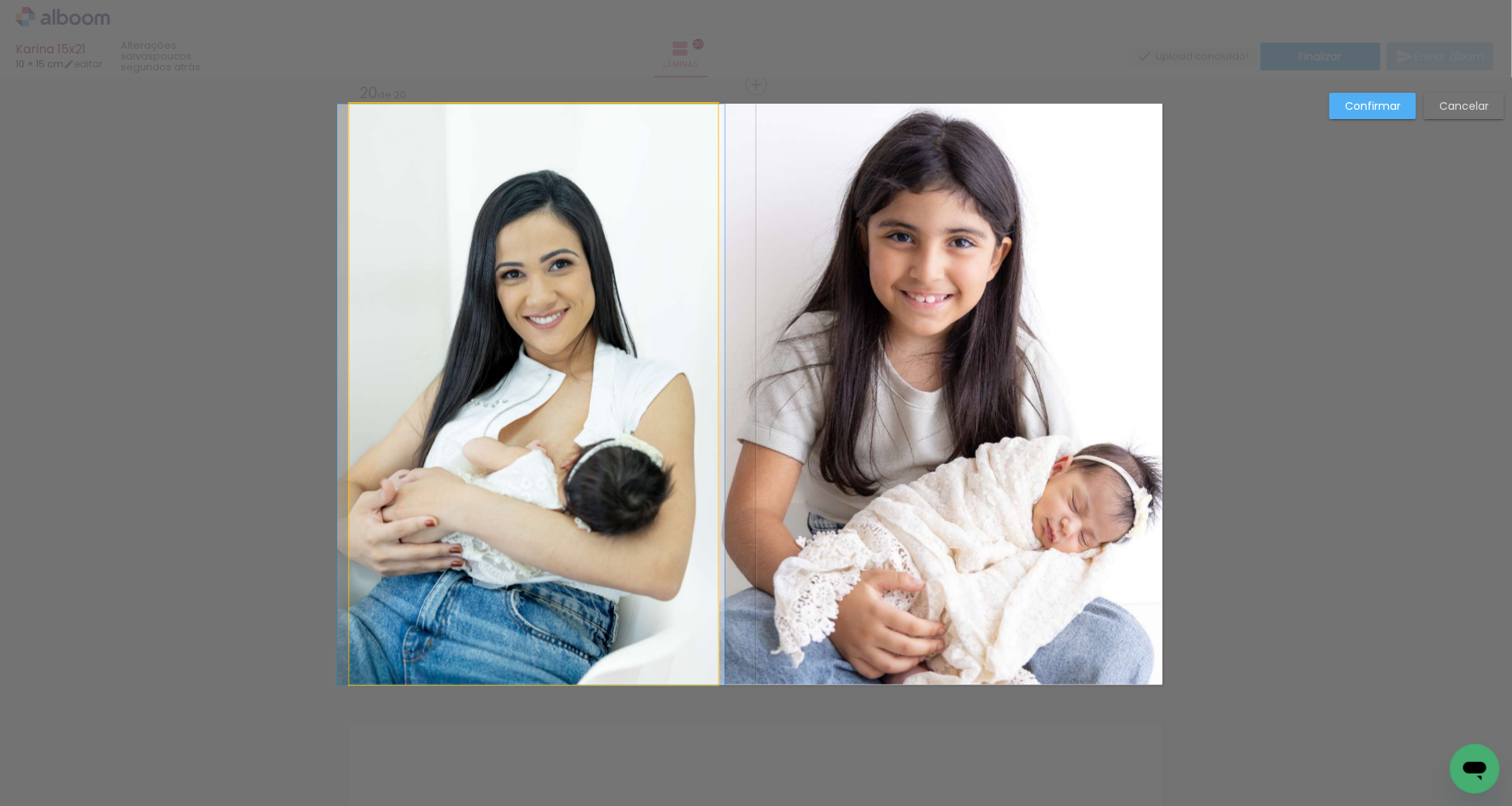
click at [710, 381] on quentale-photo at bounding box center [534, 394] width 368 height 581
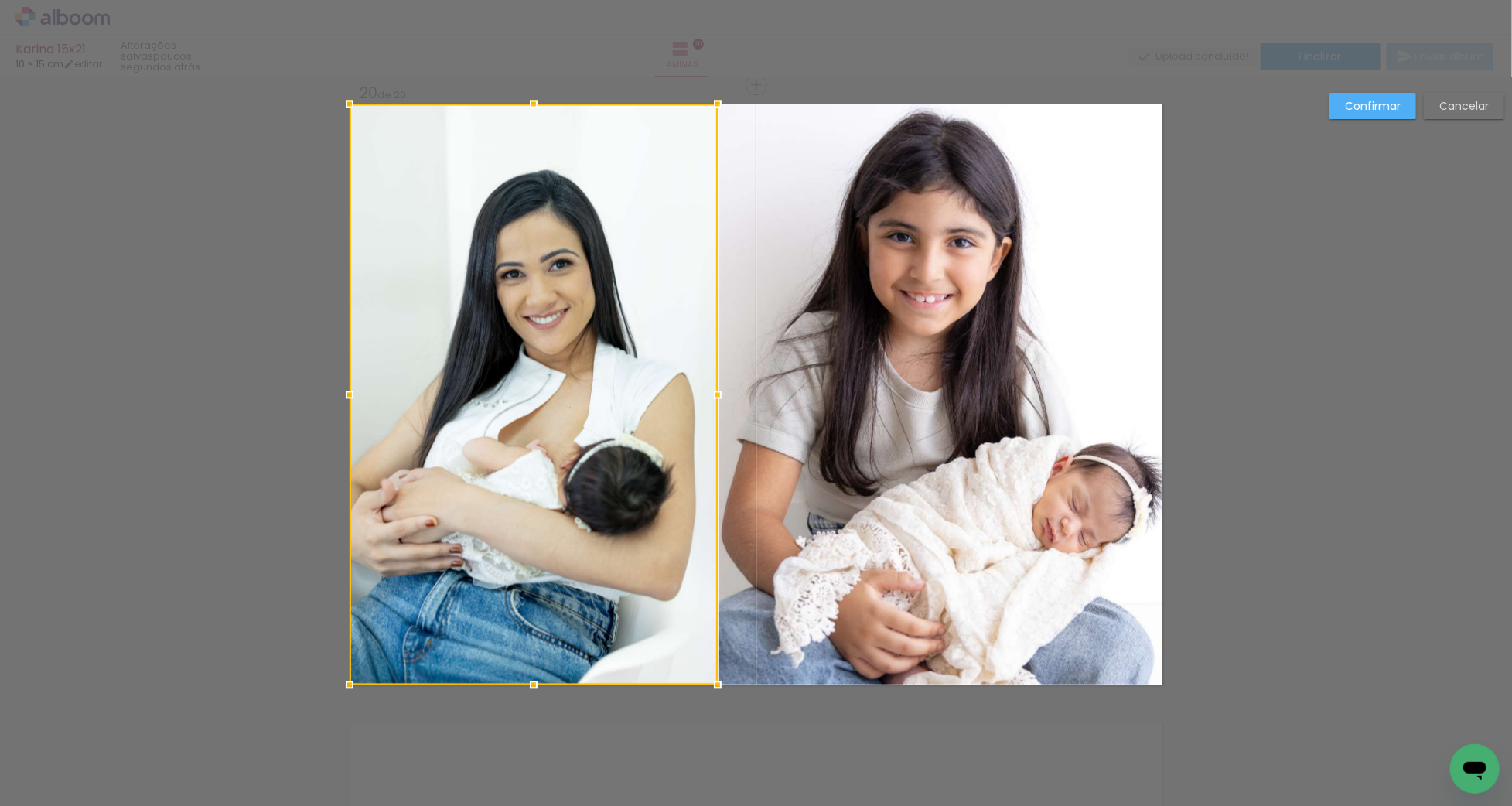
click at [710, 381] on div at bounding box center [718, 394] width 31 height 31
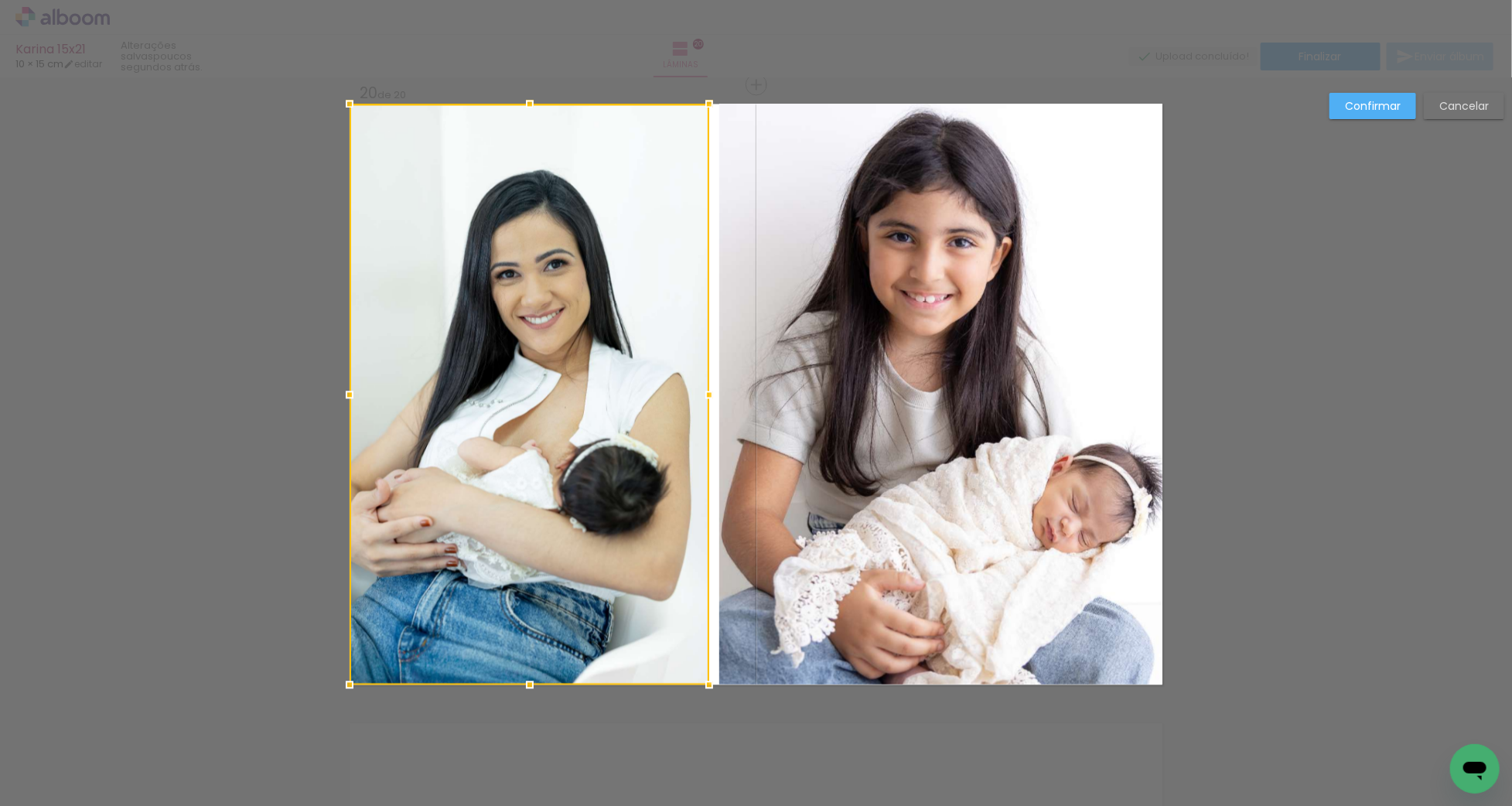
drag, startPoint x: 716, startPoint y: 391, endPoint x: 707, endPoint y: 392, distance: 9.1
click at [707, 392] on div at bounding box center [709, 394] width 31 height 31
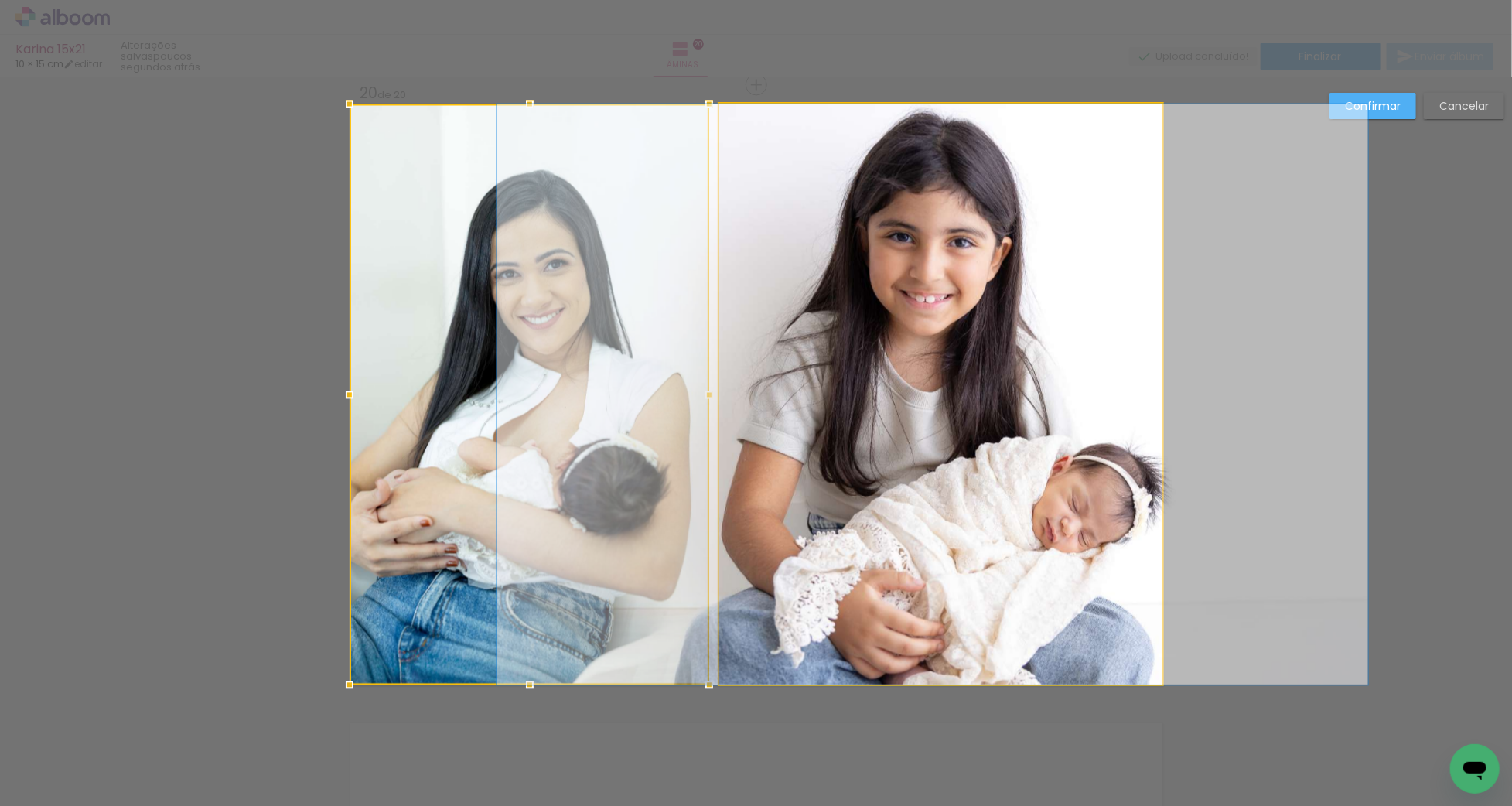
click at [729, 391] on quentale-photo at bounding box center [940, 394] width 443 height 581
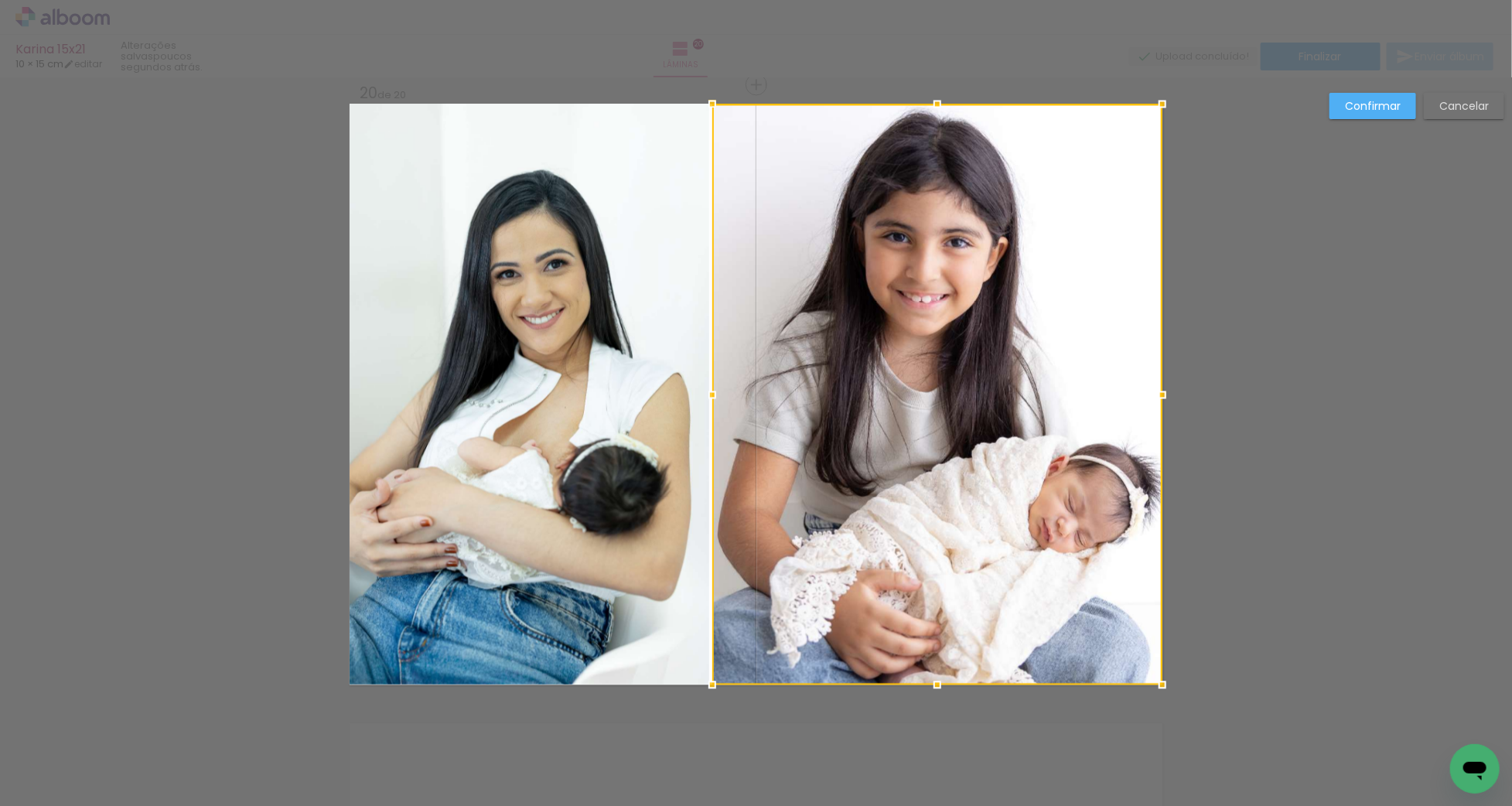
click at [713, 392] on div at bounding box center [712, 394] width 31 height 31
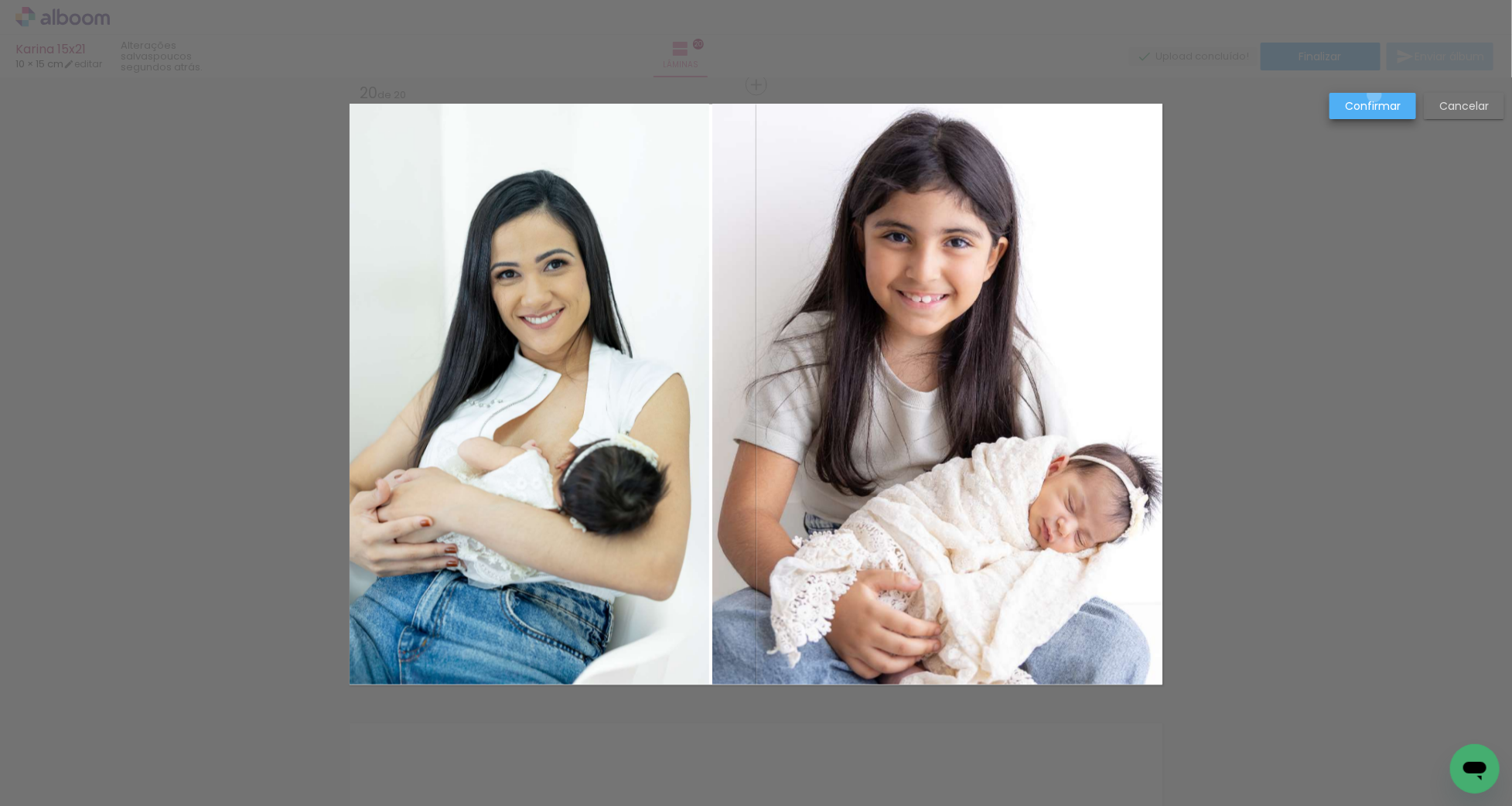
click at [1375, 95] on paper-button "Confirmar" at bounding box center [1373, 105] width 87 height 26
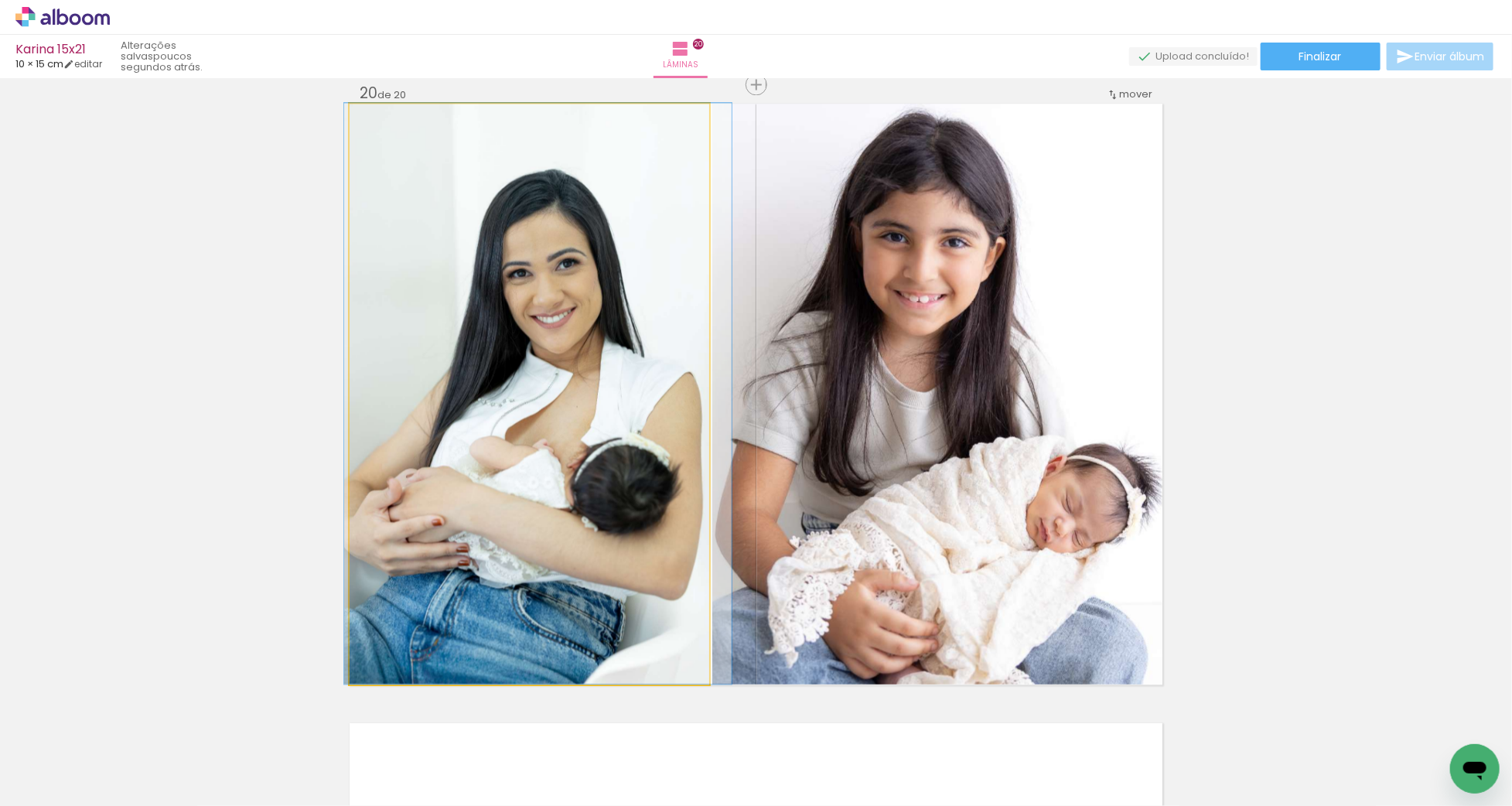
drag, startPoint x: 654, startPoint y: 413, endPoint x: 666, endPoint y: 412, distance: 12.0
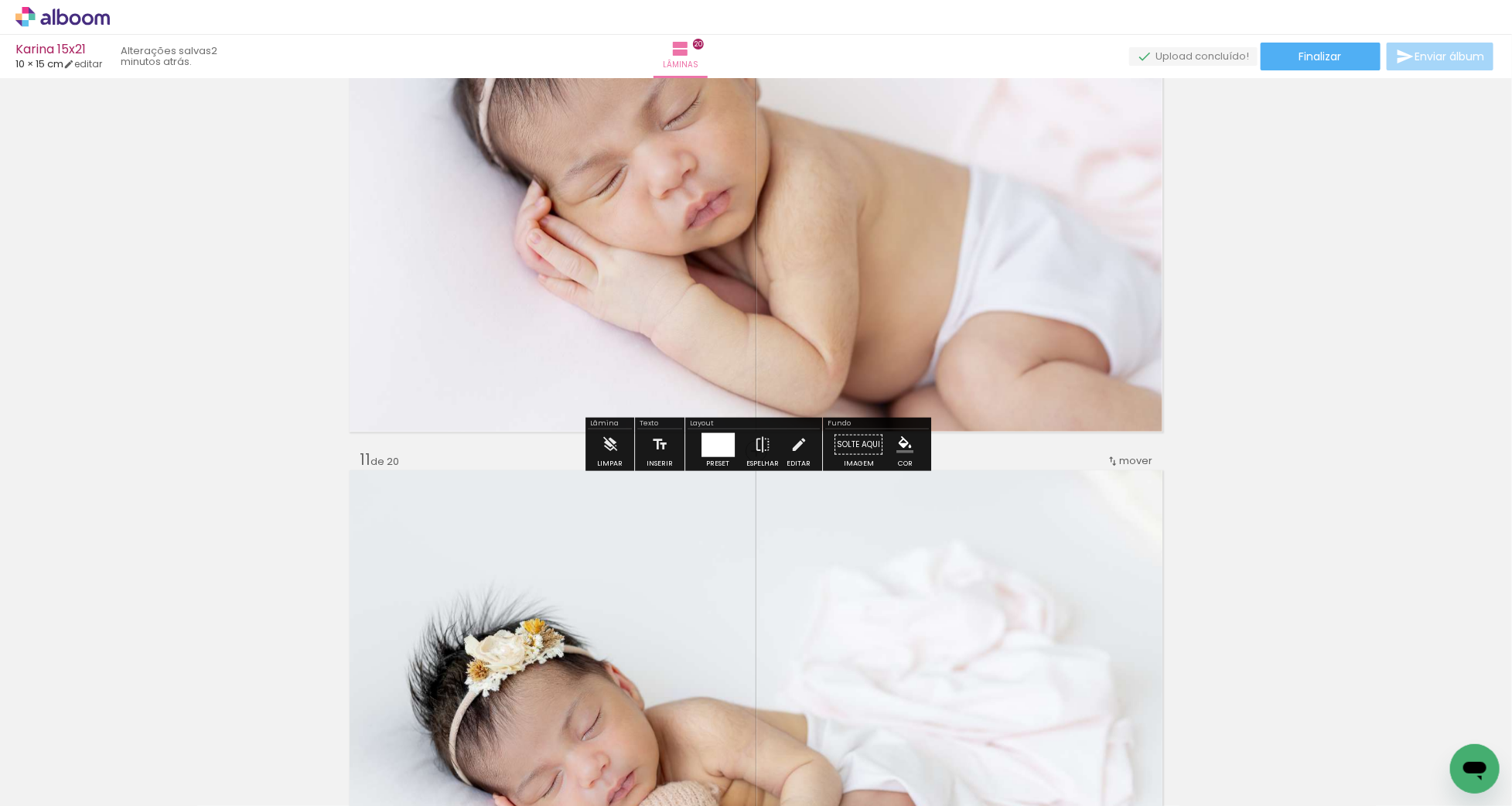
scroll to position [5853, 0]
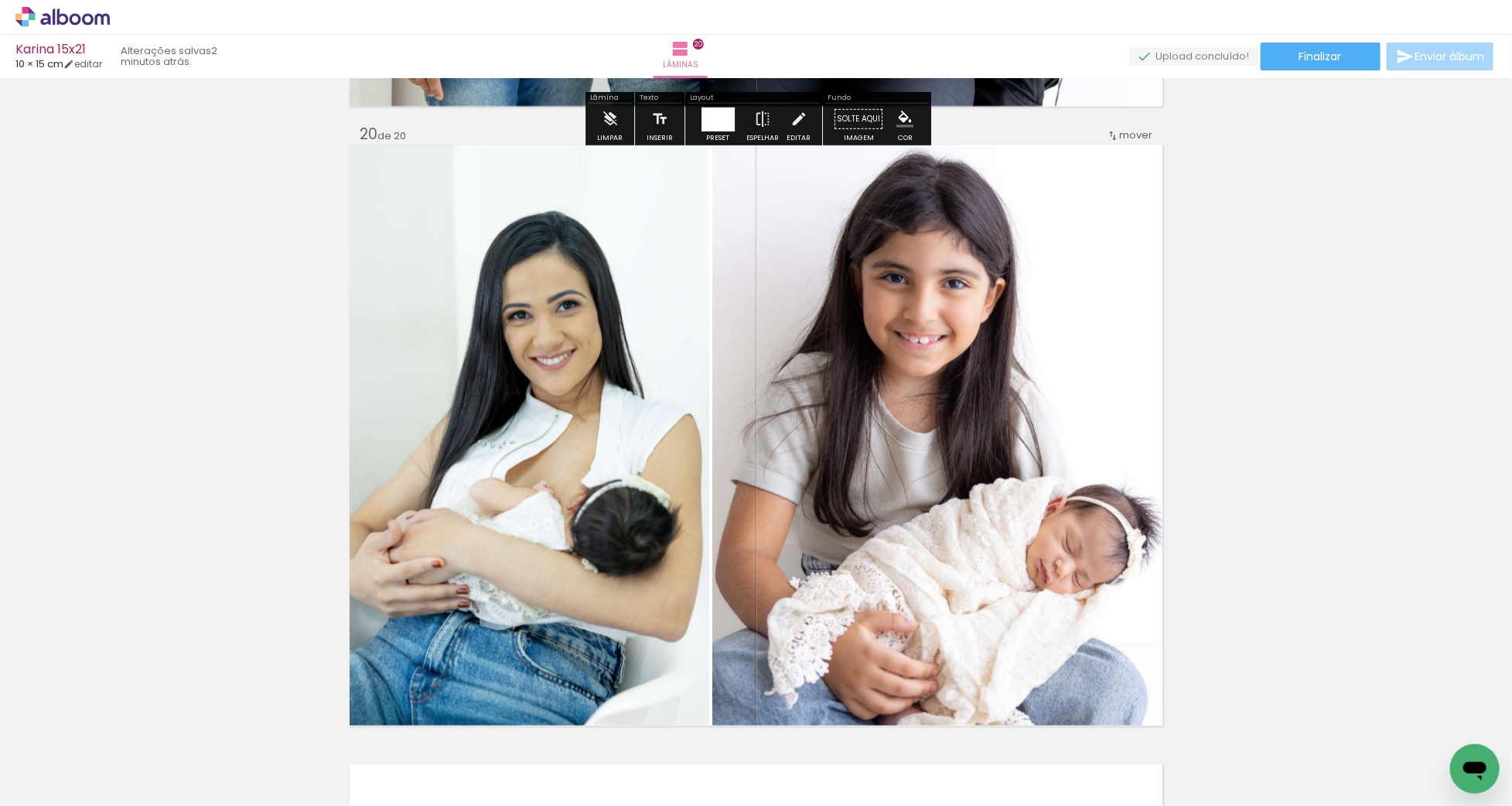
scroll to position [11813, 0]
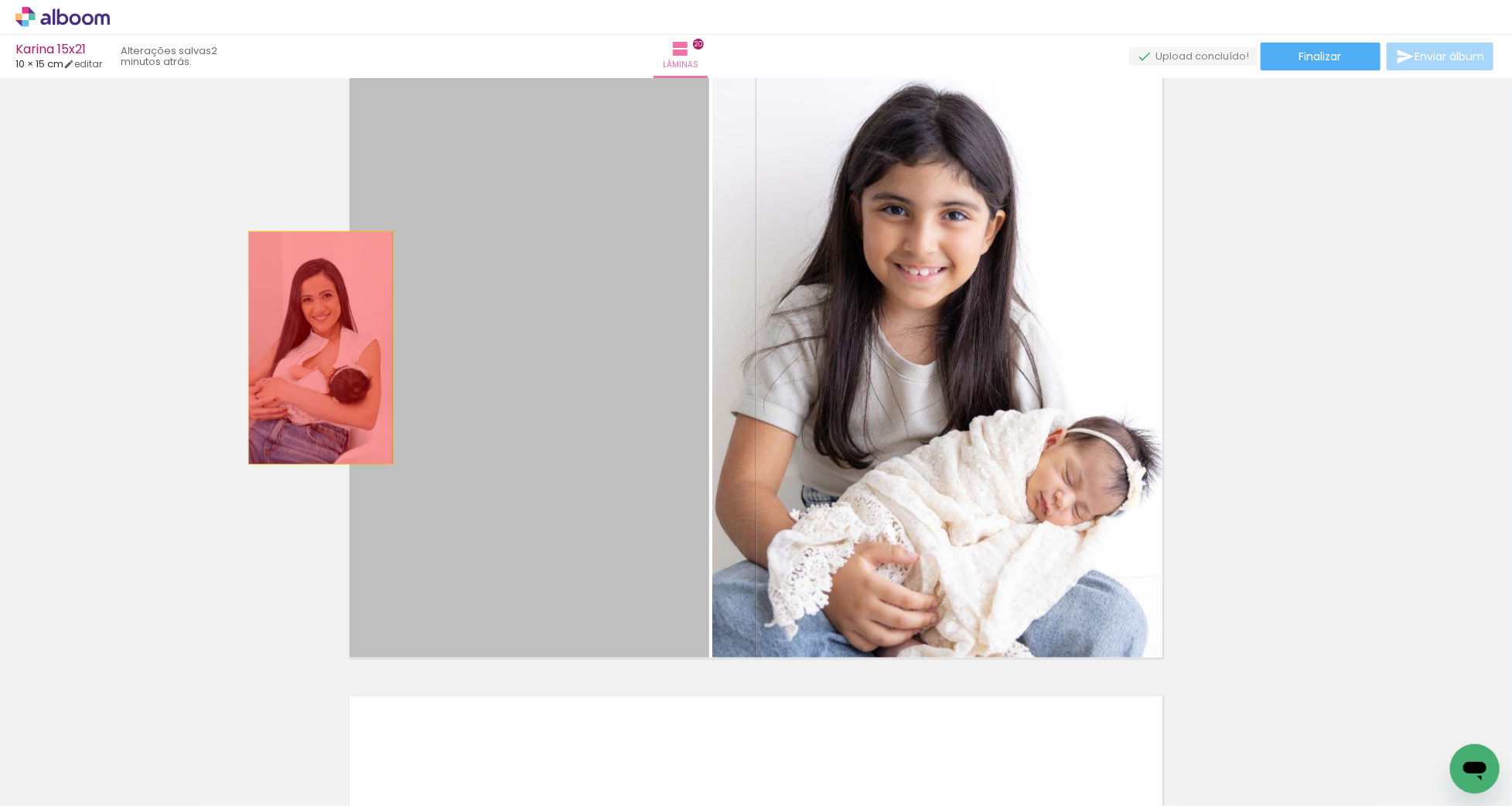
drag, startPoint x: 572, startPoint y: 347, endPoint x: 387, endPoint y: 360, distance: 185.5
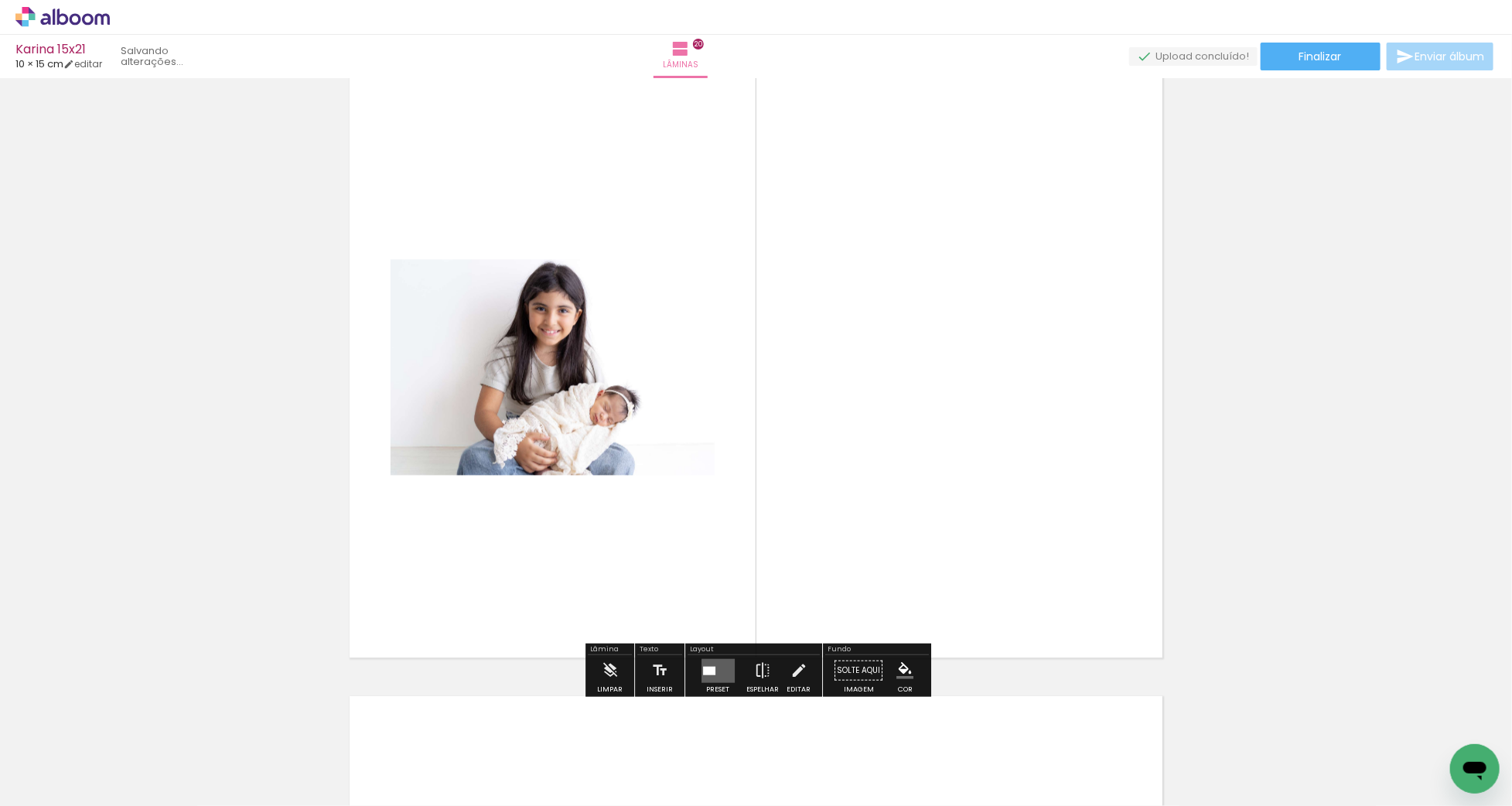
click at [713, 669] on quentale-layouter at bounding box center [718, 670] width 33 height 24
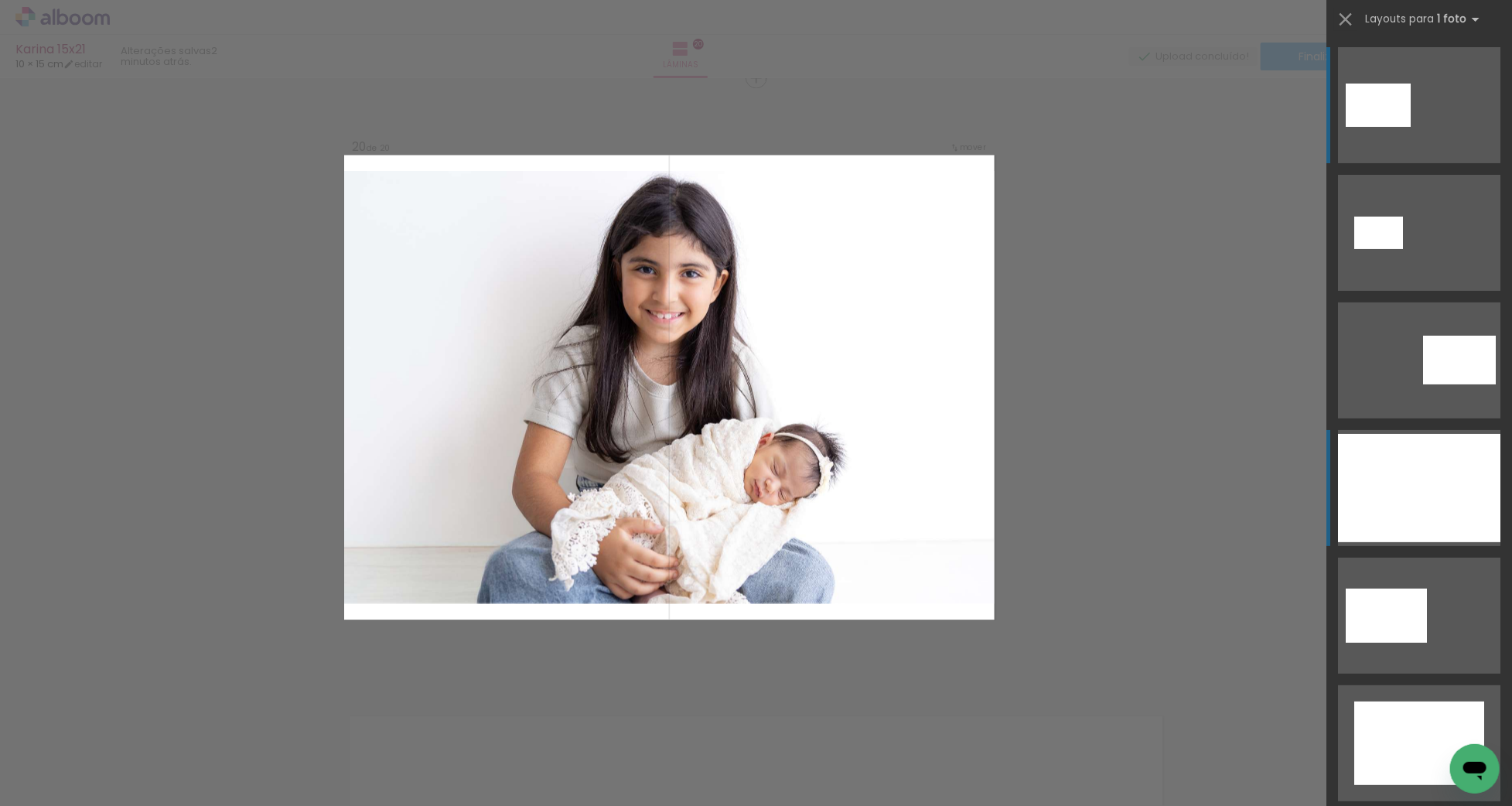
scroll to position [11786, 0]
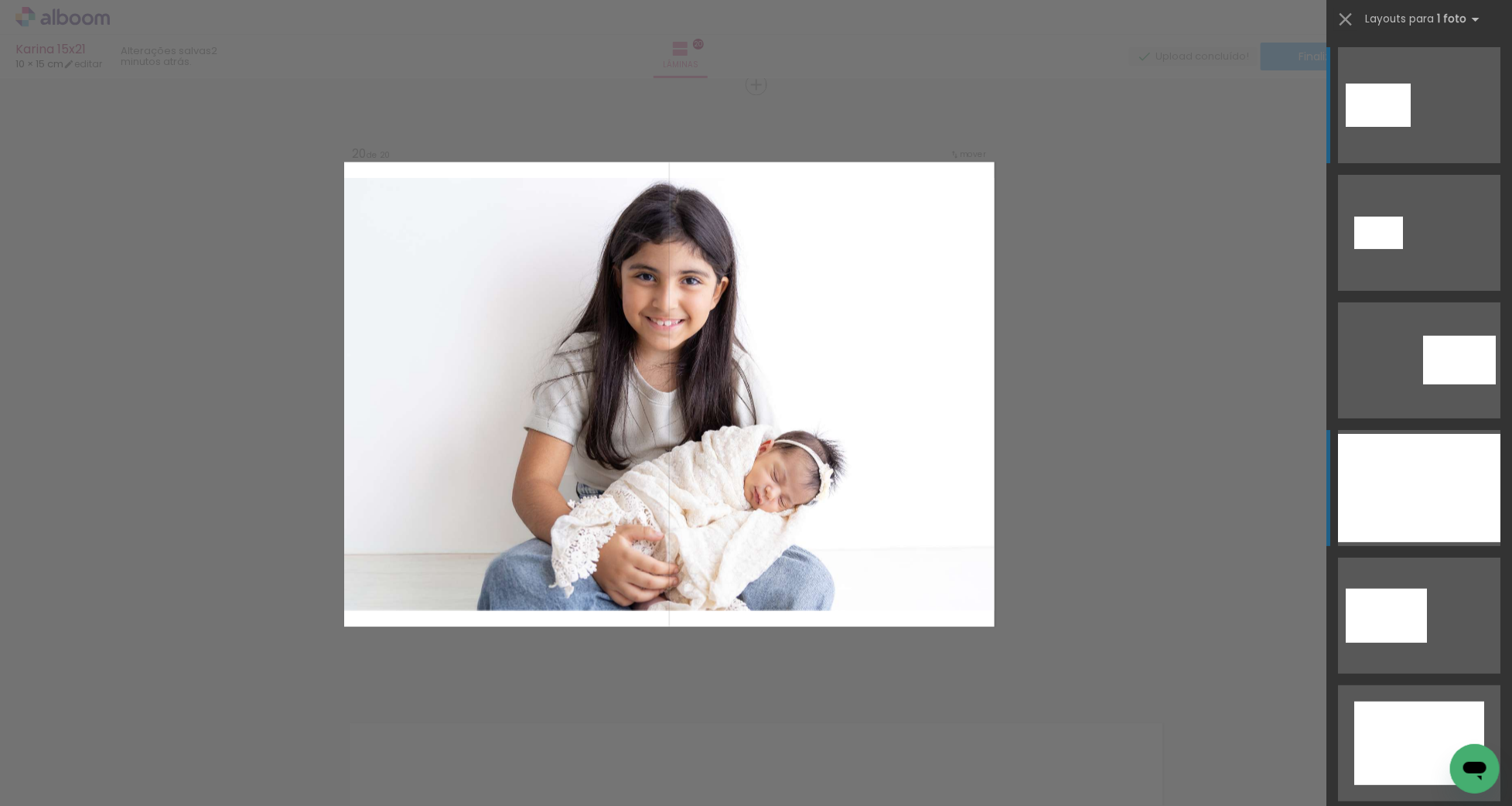
click at [1438, 499] on div at bounding box center [1419, 488] width 162 height 108
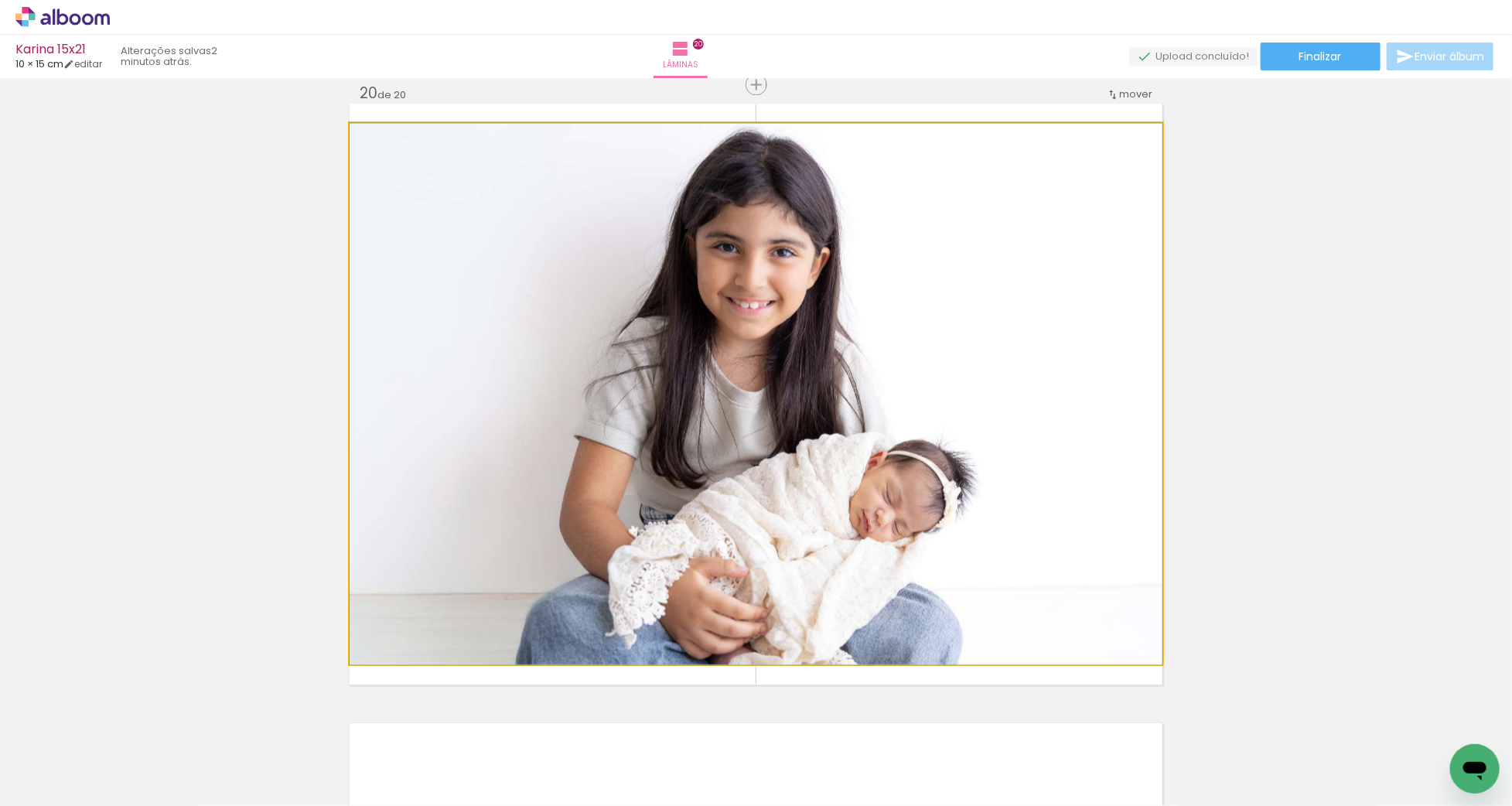
click at [804, 456] on quentale-photo at bounding box center [756, 393] width 813 height 541
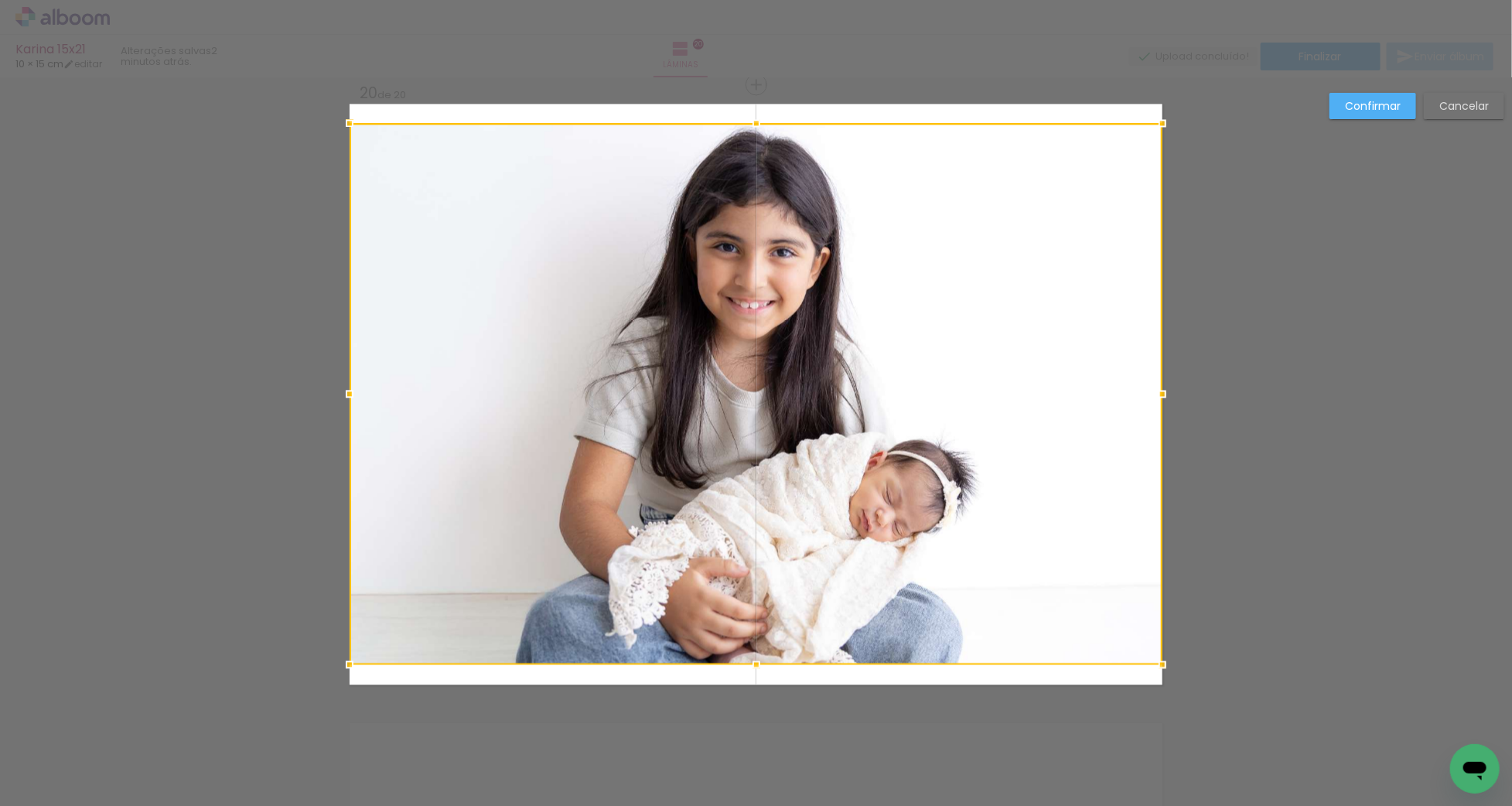
click at [787, 413] on div at bounding box center [756, 393] width 813 height 541
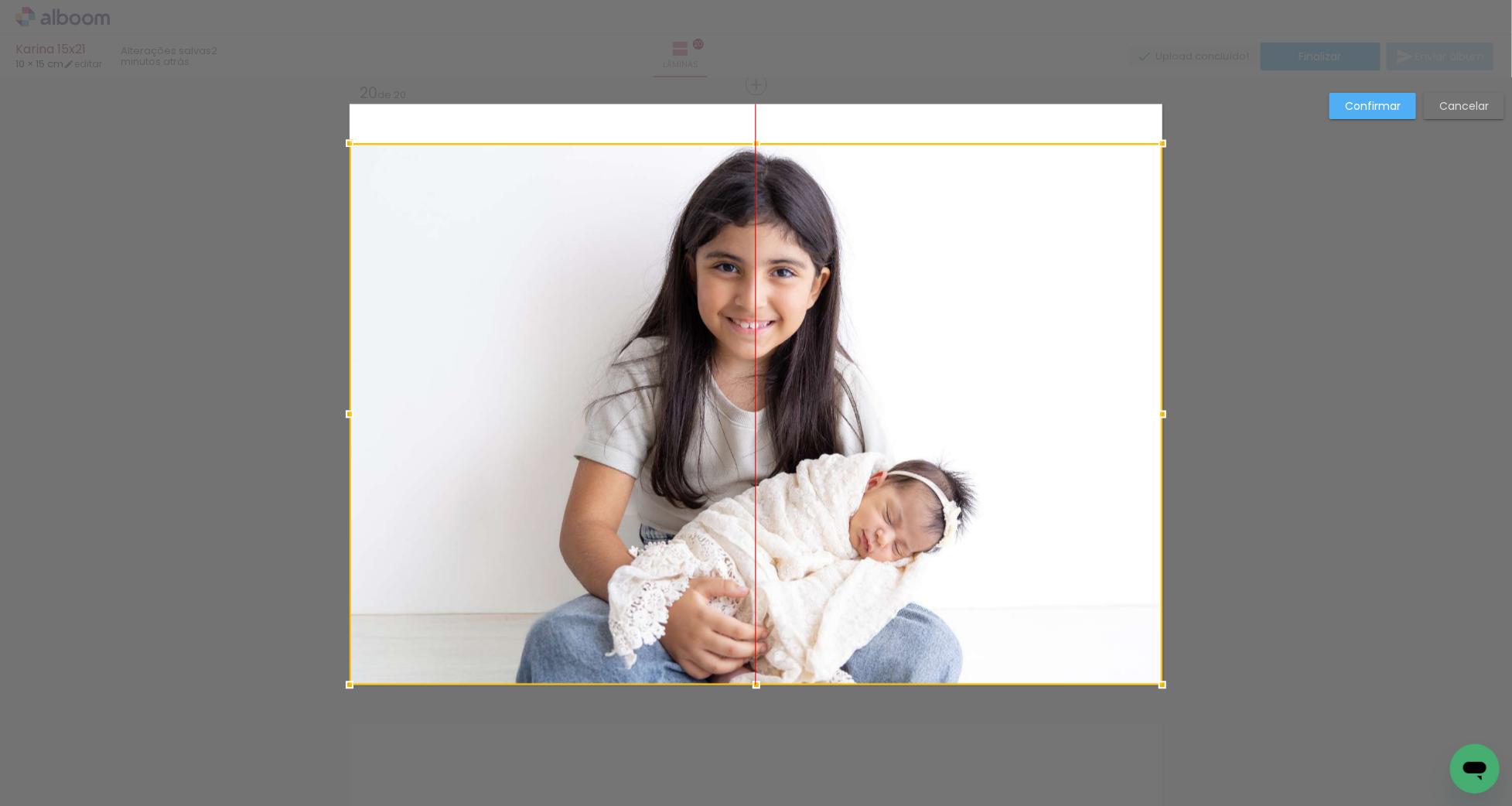
drag, startPoint x: 770, startPoint y: 390, endPoint x: 776, endPoint y: 403, distance: 14.3
click at [775, 435] on div at bounding box center [756, 413] width 813 height 541
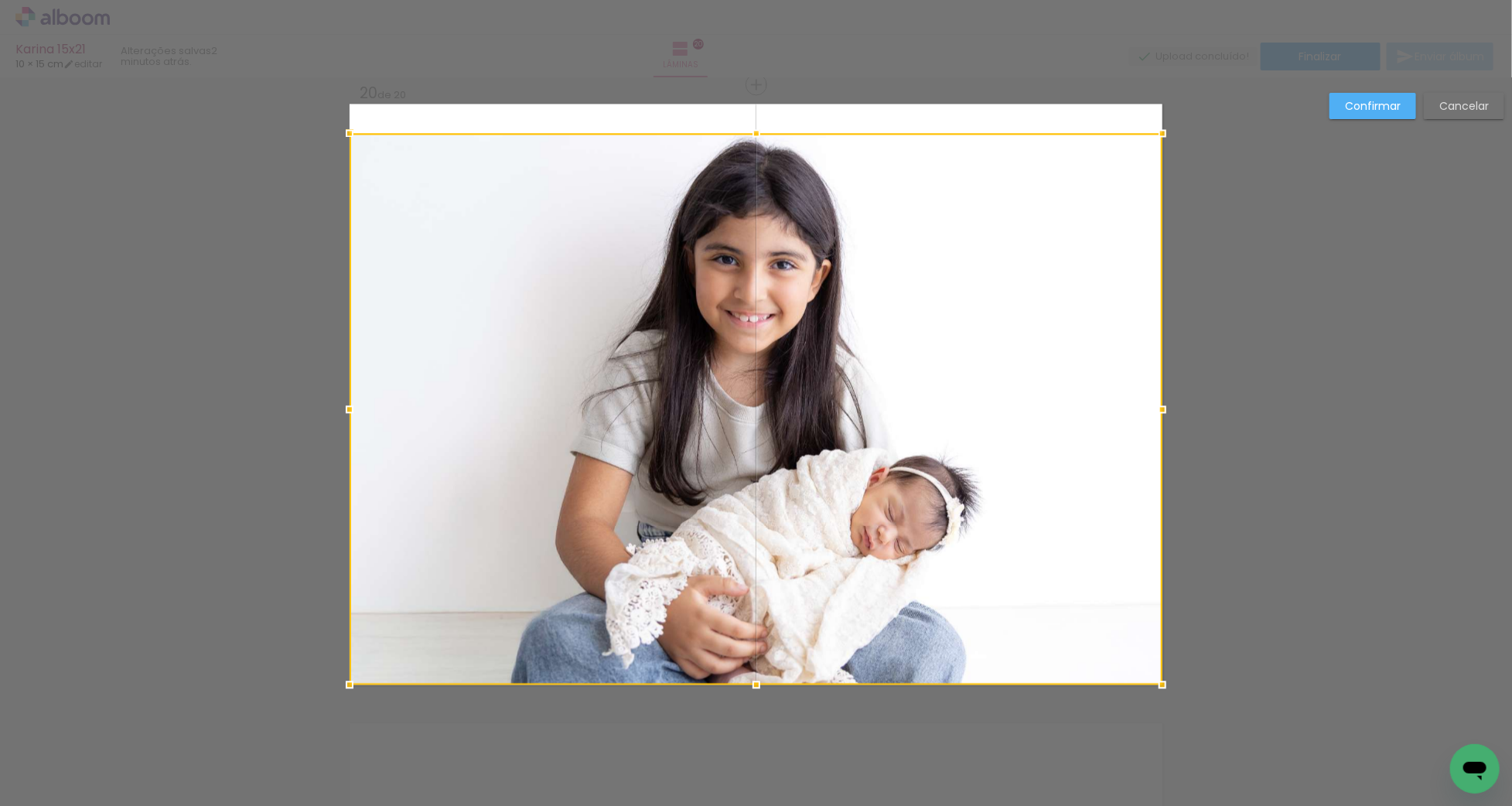
drag, startPoint x: 756, startPoint y: 139, endPoint x: 752, endPoint y: 53, distance: 86.1
click at [752, 0] on div "Karina 15x21 10 × 15 cm editar 2 minutos atrás. Lâminas 20 Finalizar Enviar álb…" at bounding box center [756, 0] width 1512 height 0
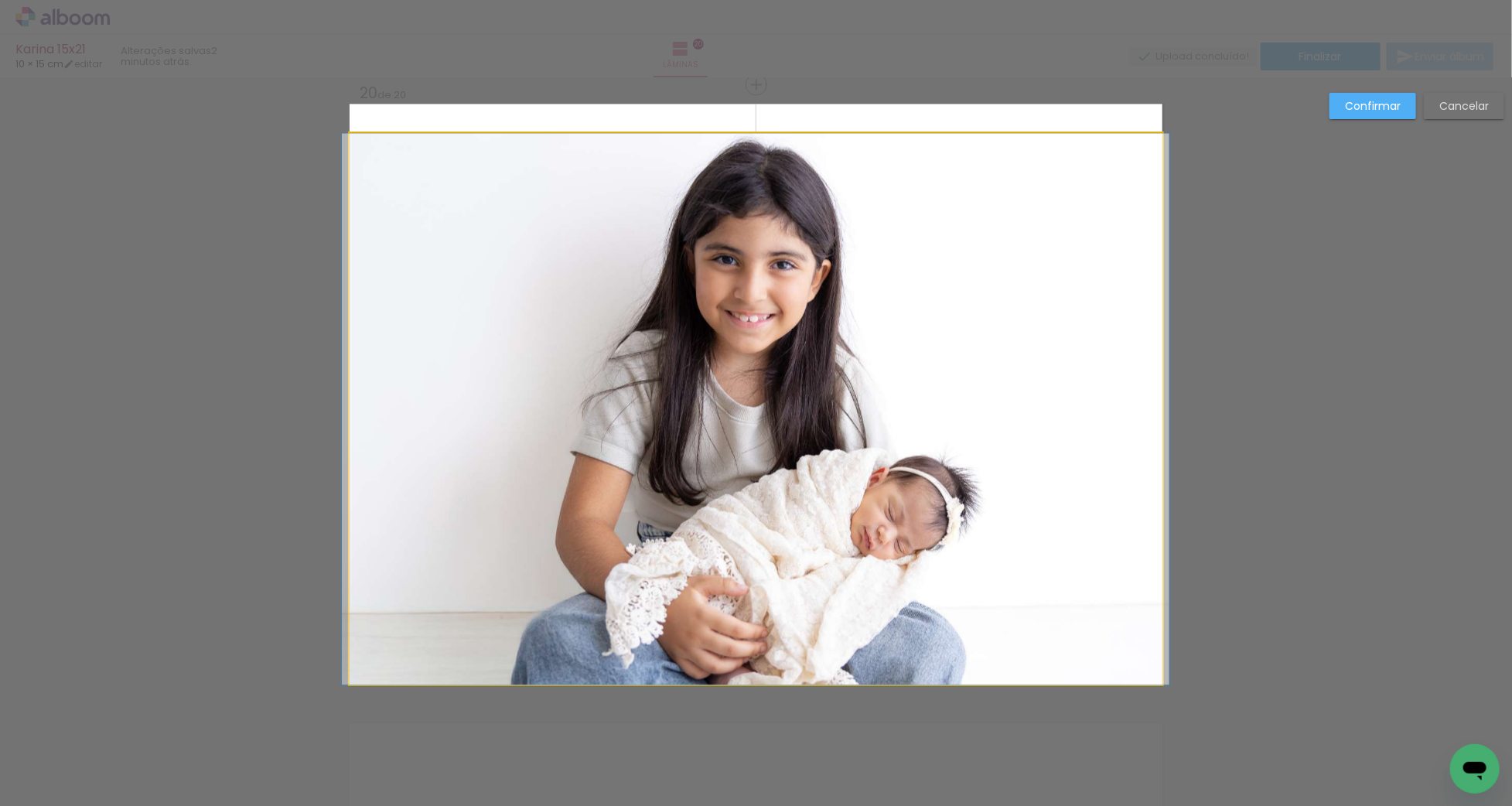
drag, startPoint x: 771, startPoint y: 201, endPoint x: 759, endPoint y: 174, distance: 29.5
click at [770, 200] on album-spread "20 de 20" at bounding box center [756, 394] width 813 height 581
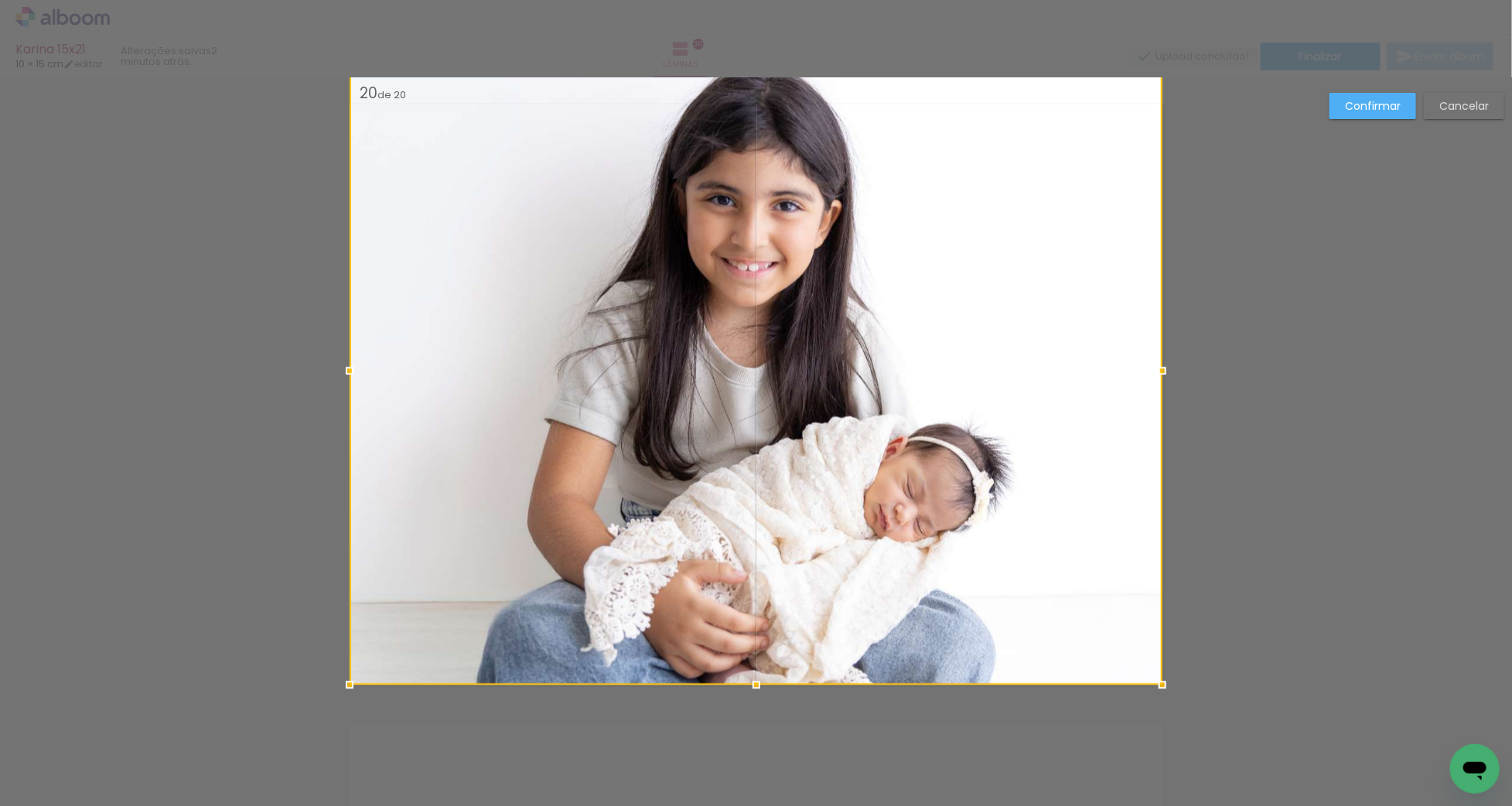
drag, startPoint x: 756, startPoint y: 131, endPoint x: 752, endPoint y: 77, distance: 54.1
click at [752, 0] on div "Karina 15x21 10 × 15 cm editar 2 minutos atrás. Lâminas 20 Finalizar Enviar álb…" at bounding box center [756, 0] width 1512 height 0
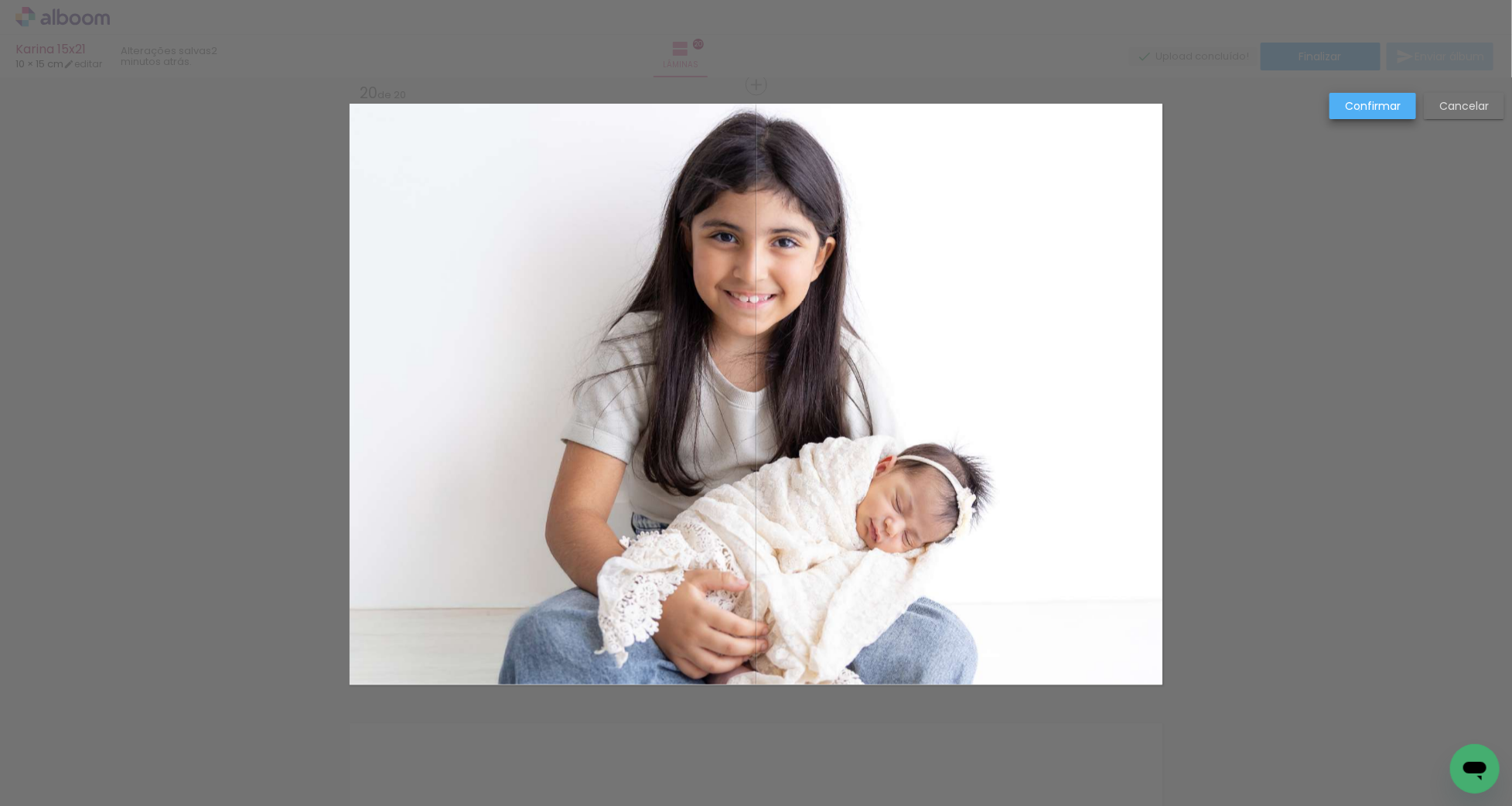
drag, startPoint x: 1360, startPoint y: 111, endPoint x: 1061, endPoint y: 295, distance: 351.1
click at [0, 0] on slot "Confirmar" at bounding box center [0, 0] width 0 height 0
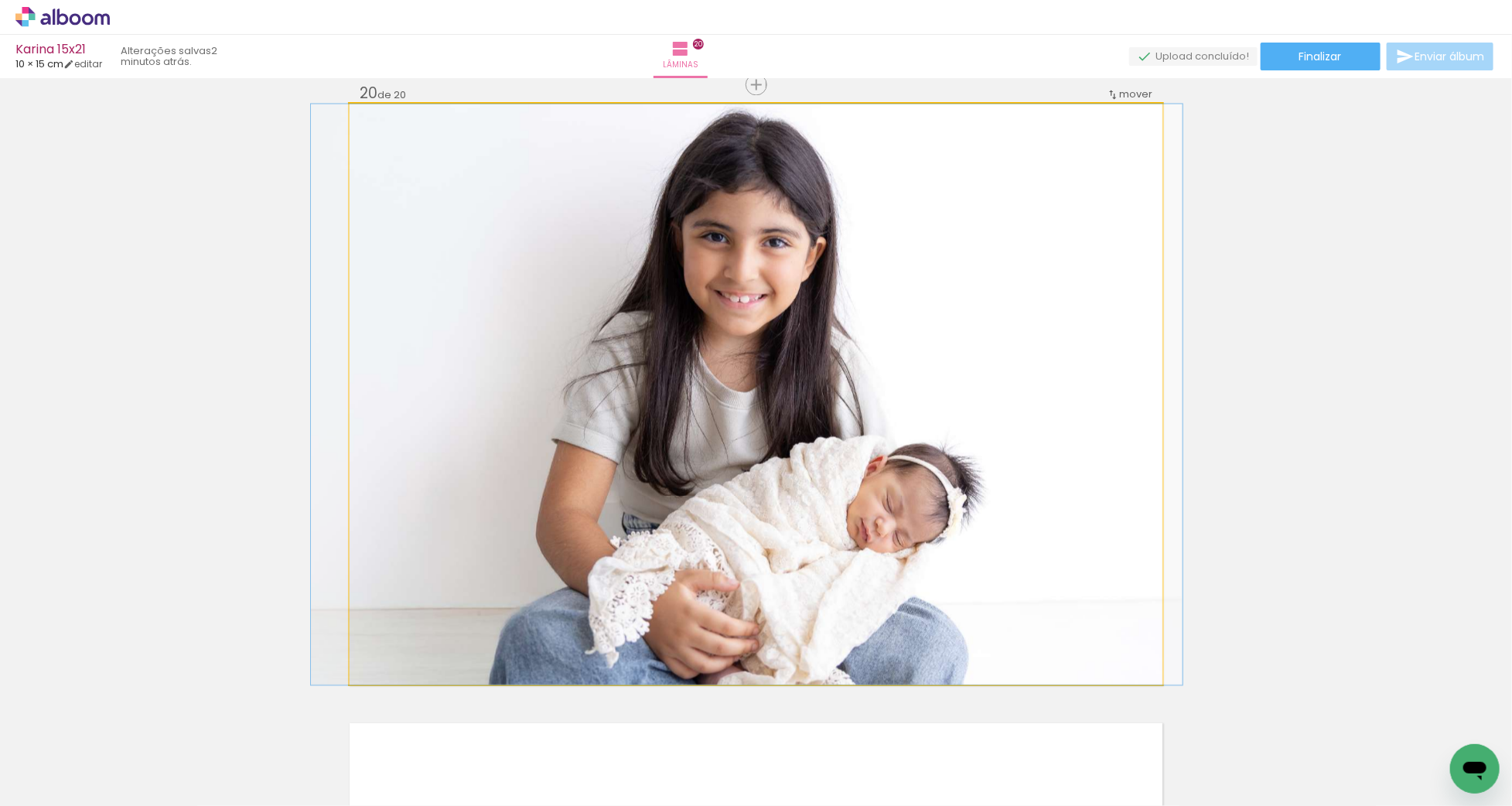
drag, startPoint x: 938, startPoint y: 355, endPoint x: 929, endPoint y: 365, distance: 13.5
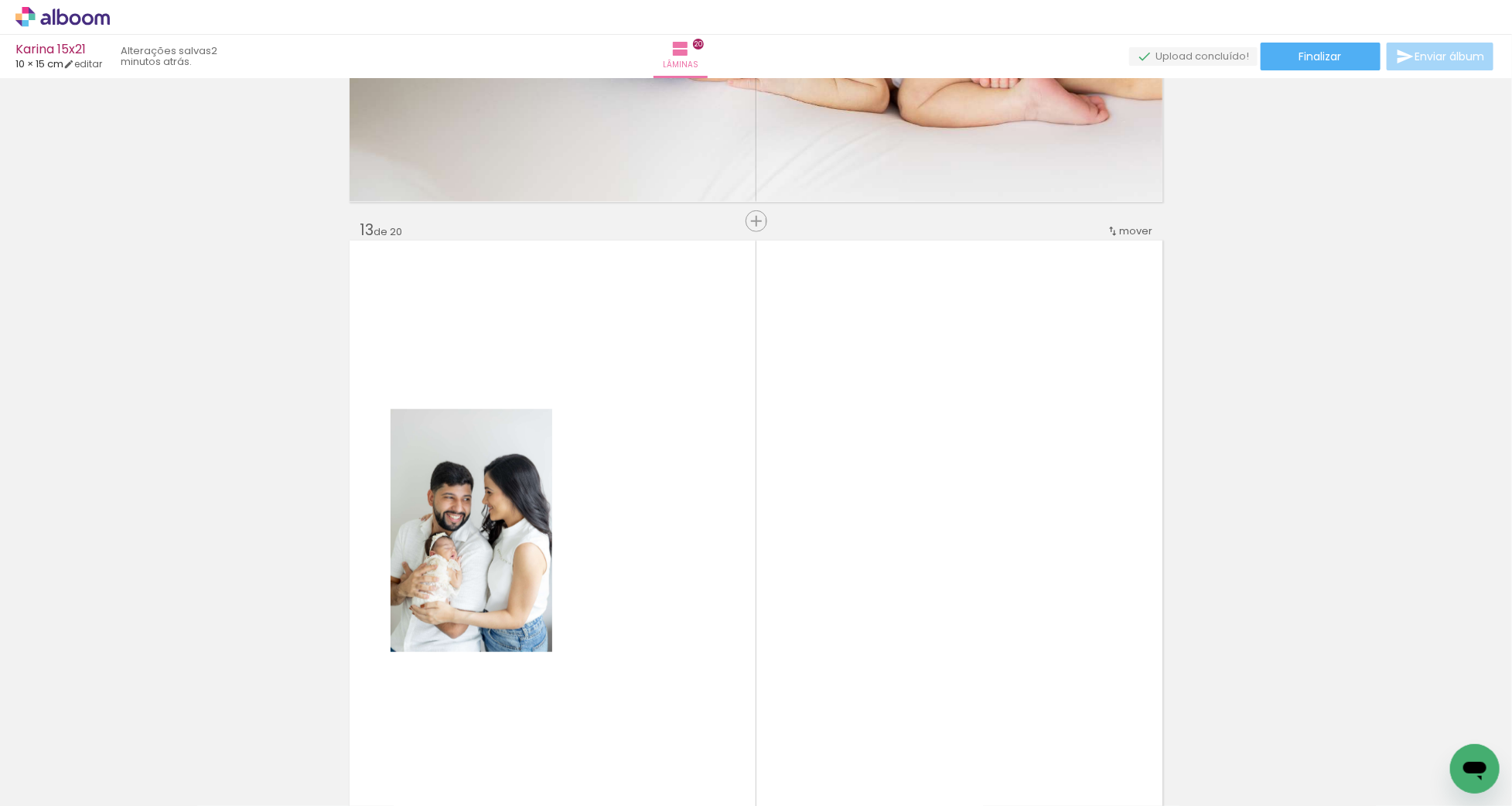
scroll to position [0, 149]
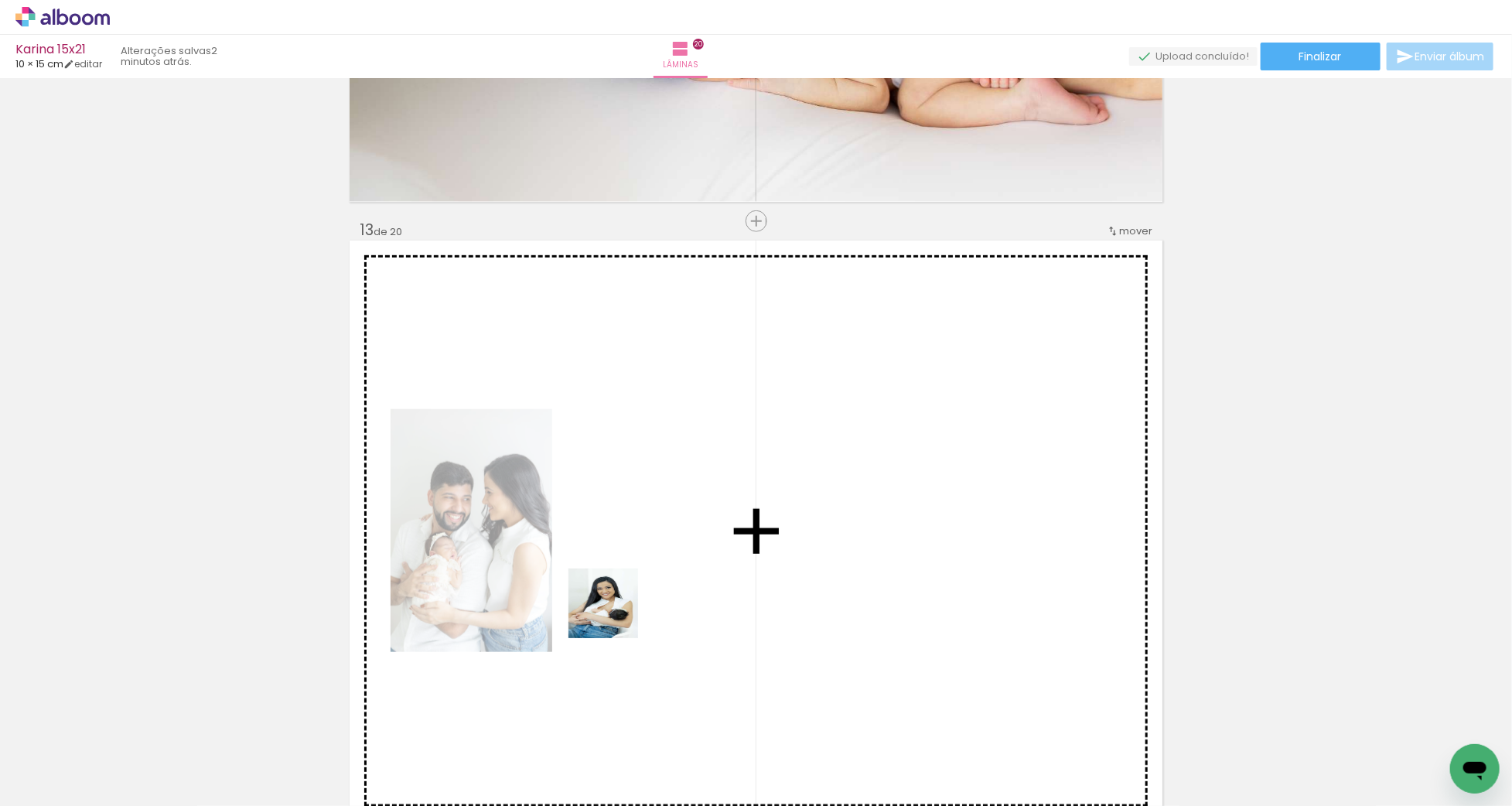
drag, startPoint x: 453, startPoint y: 747, endPoint x: 615, endPoint y: 614, distance: 209.6
click at [615, 614] on quentale-workspace at bounding box center [756, 403] width 1512 height 806
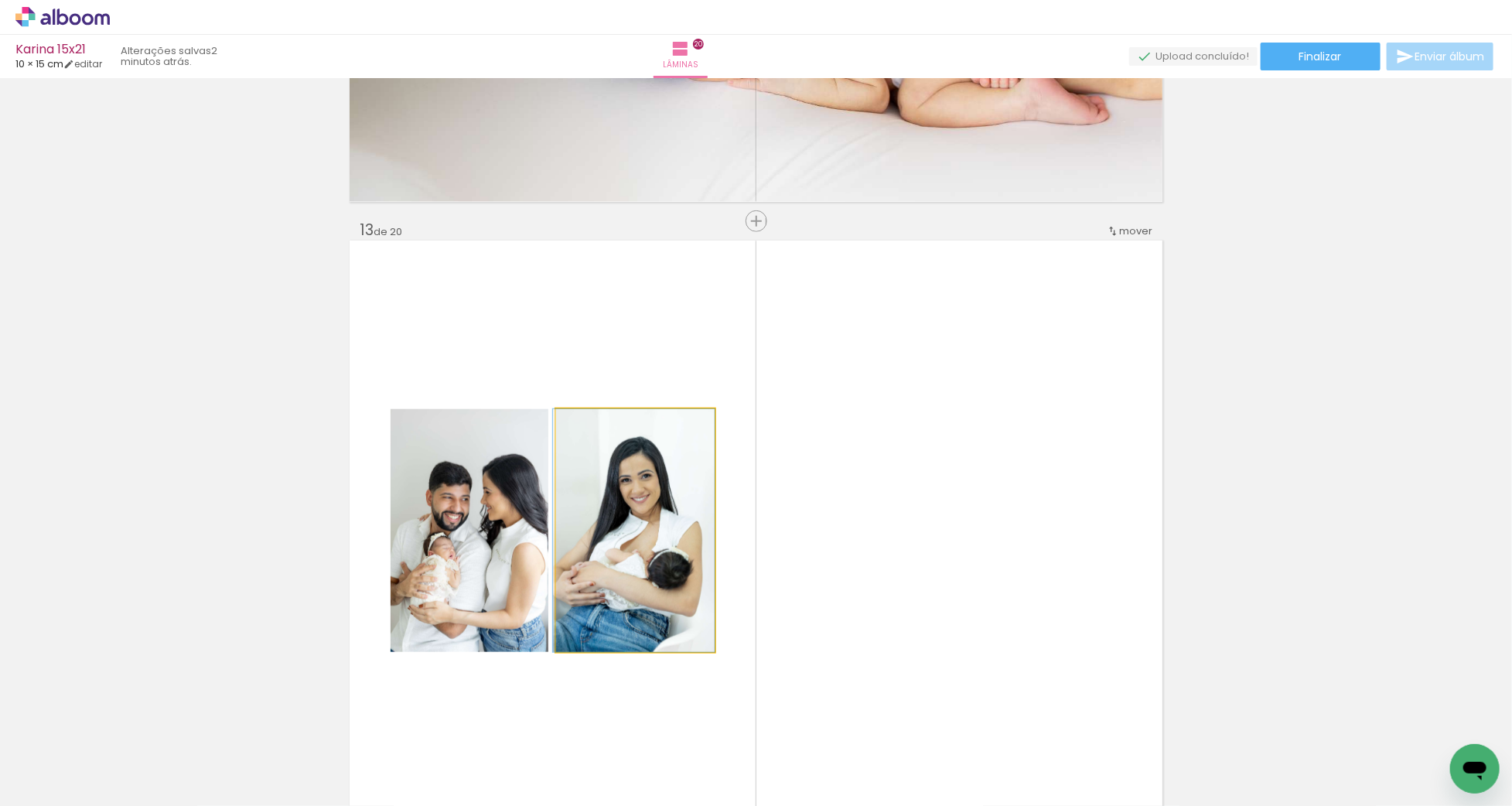
drag, startPoint x: 622, startPoint y: 571, endPoint x: 508, endPoint y: 559, distance: 114.6
click at [0, 0] on slot "Imagem 1" at bounding box center [0, 0] width 0 height 0
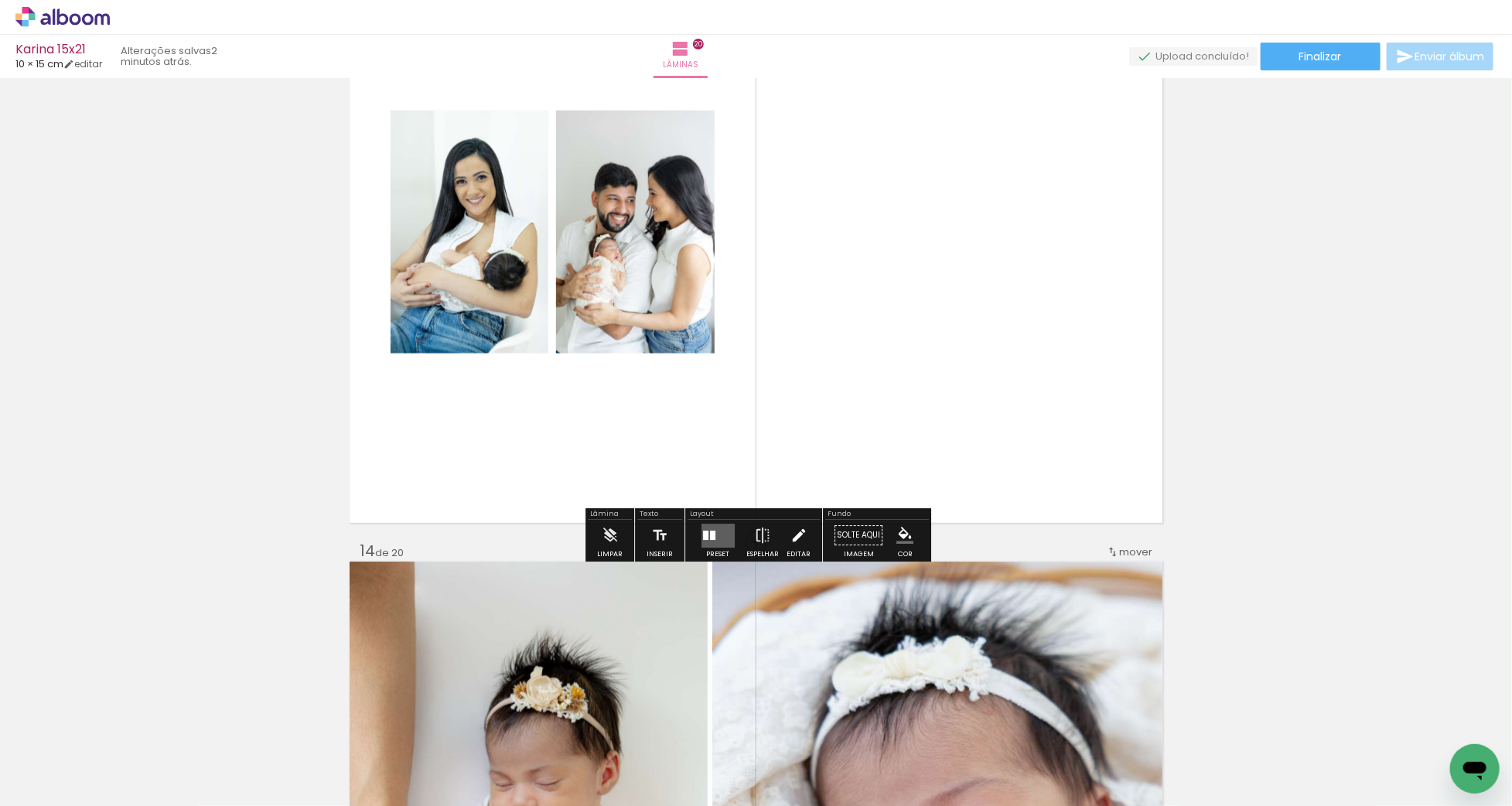
scroll to position [7606, 0]
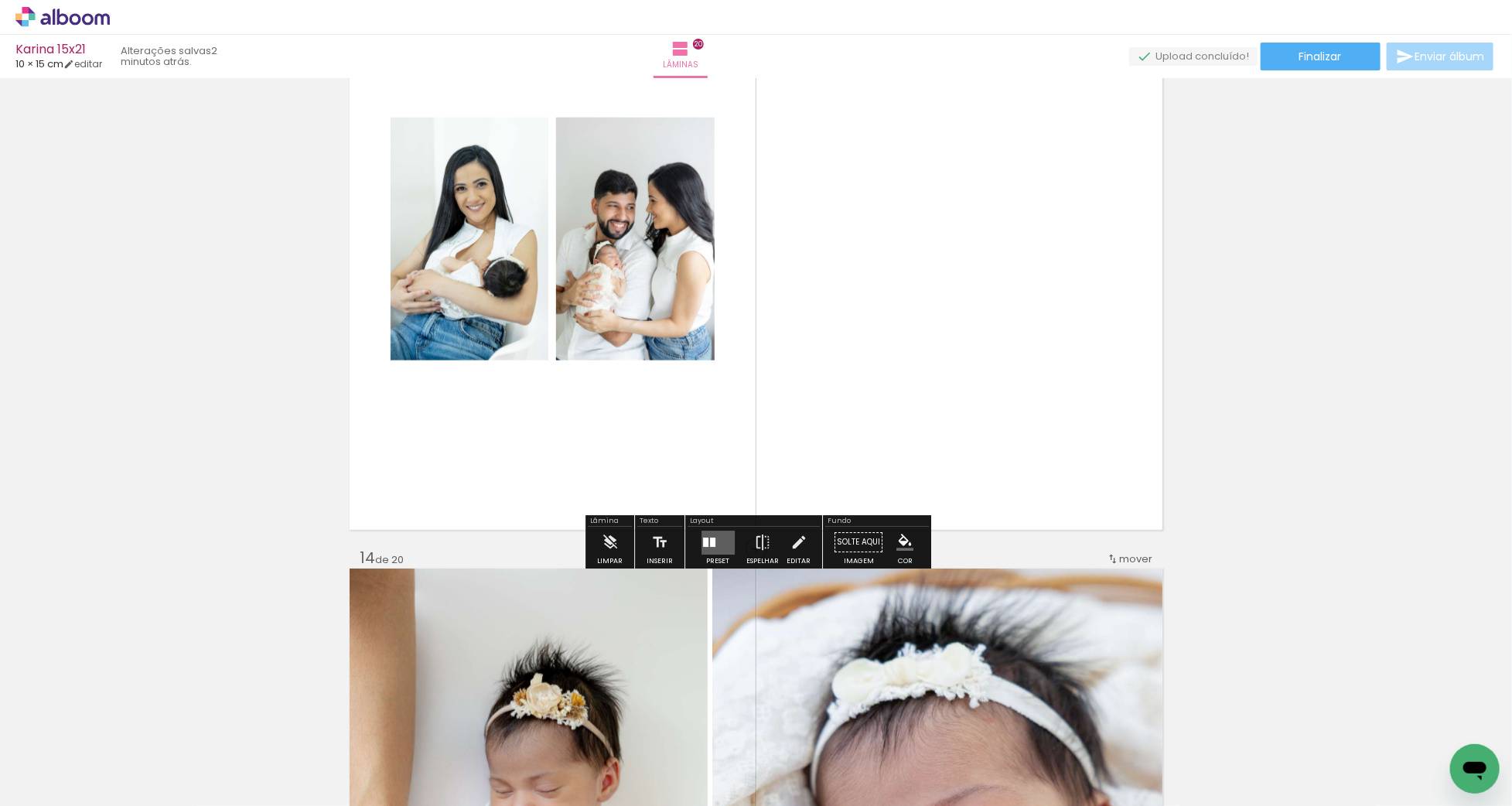
click at [717, 543] on quentale-layouter at bounding box center [718, 542] width 33 height 24
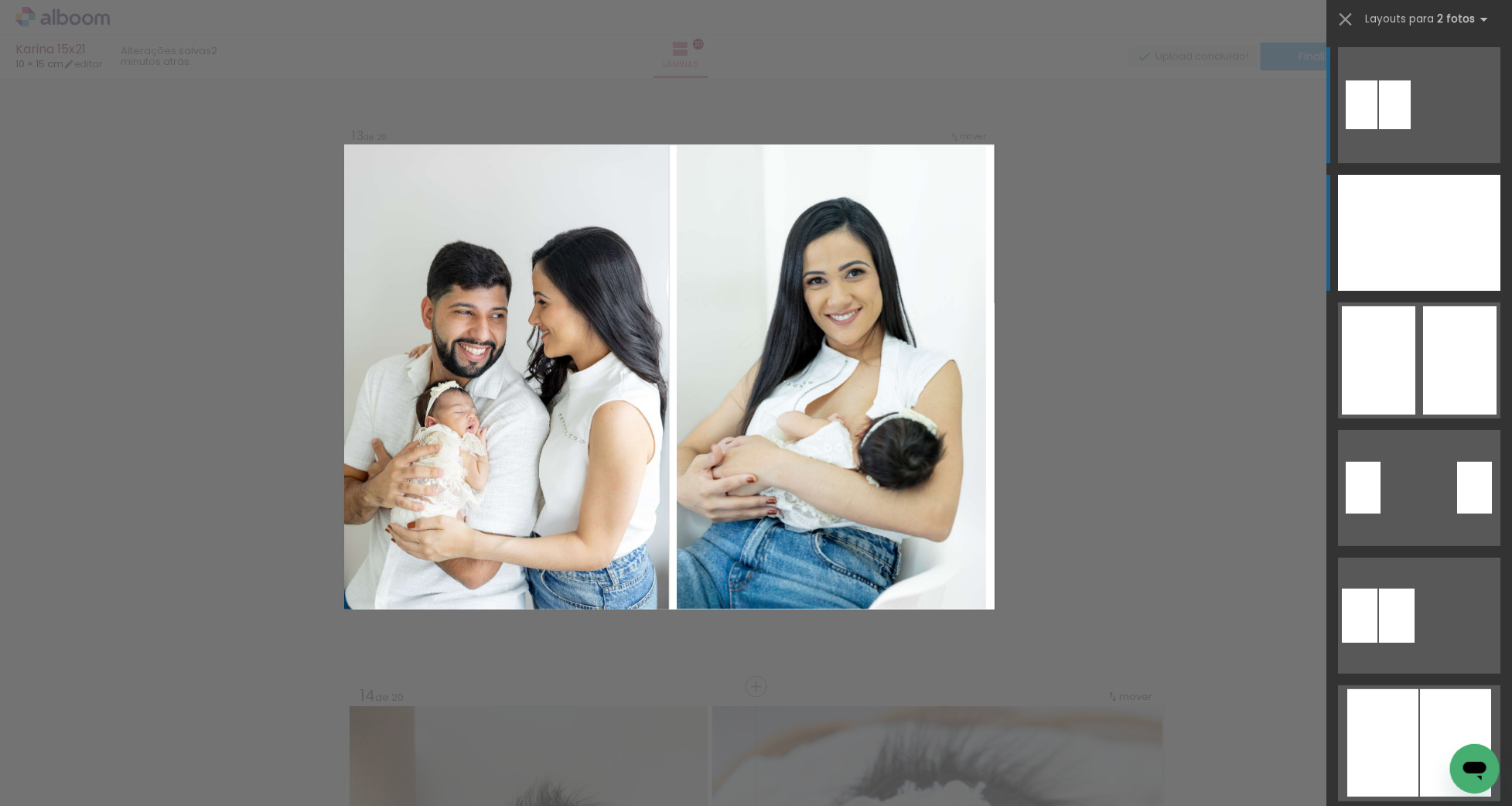
click at [1400, 253] on div at bounding box center [1379, 232] width 81 height 116
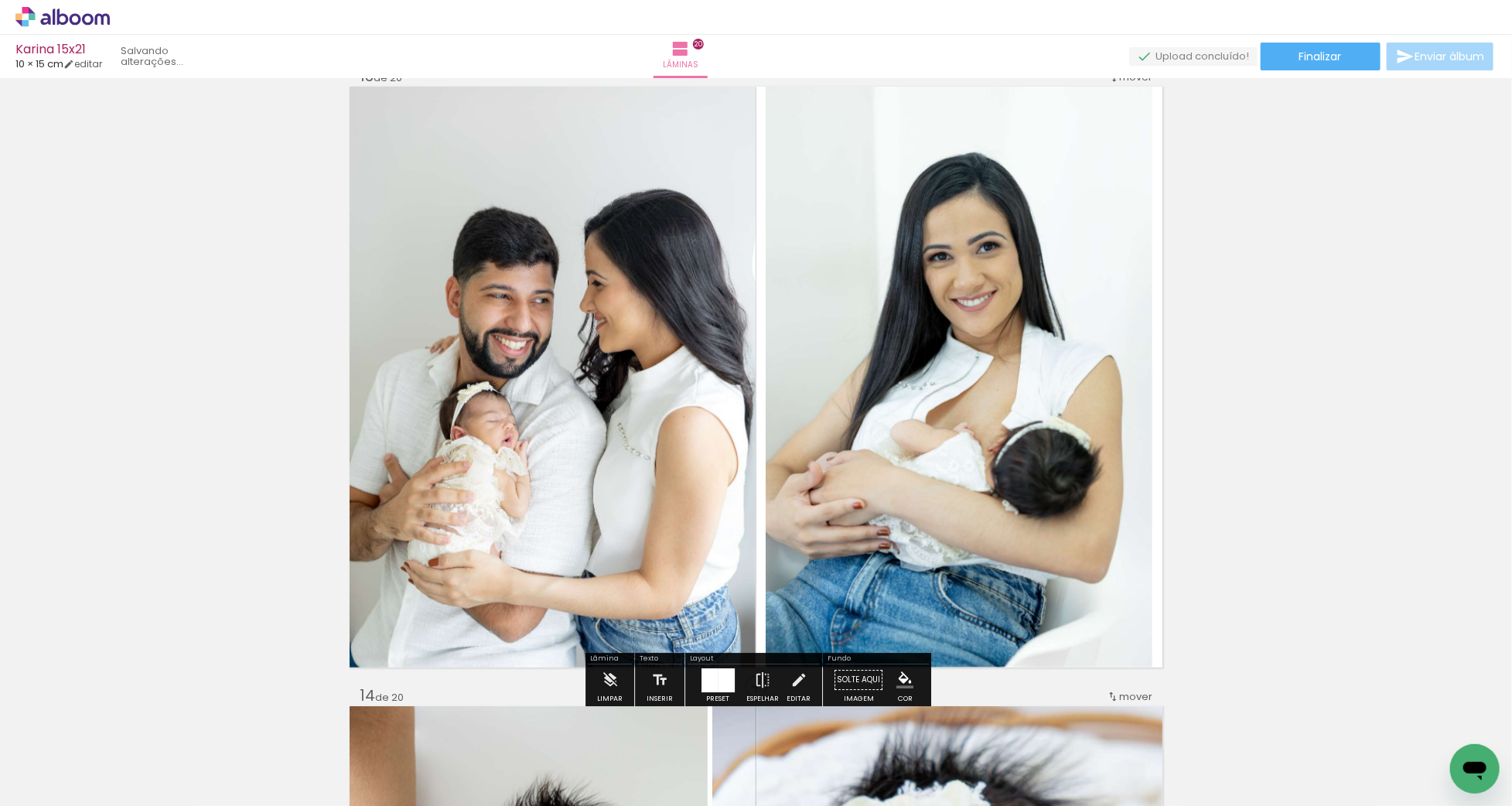
scroll to position [7451, 0]
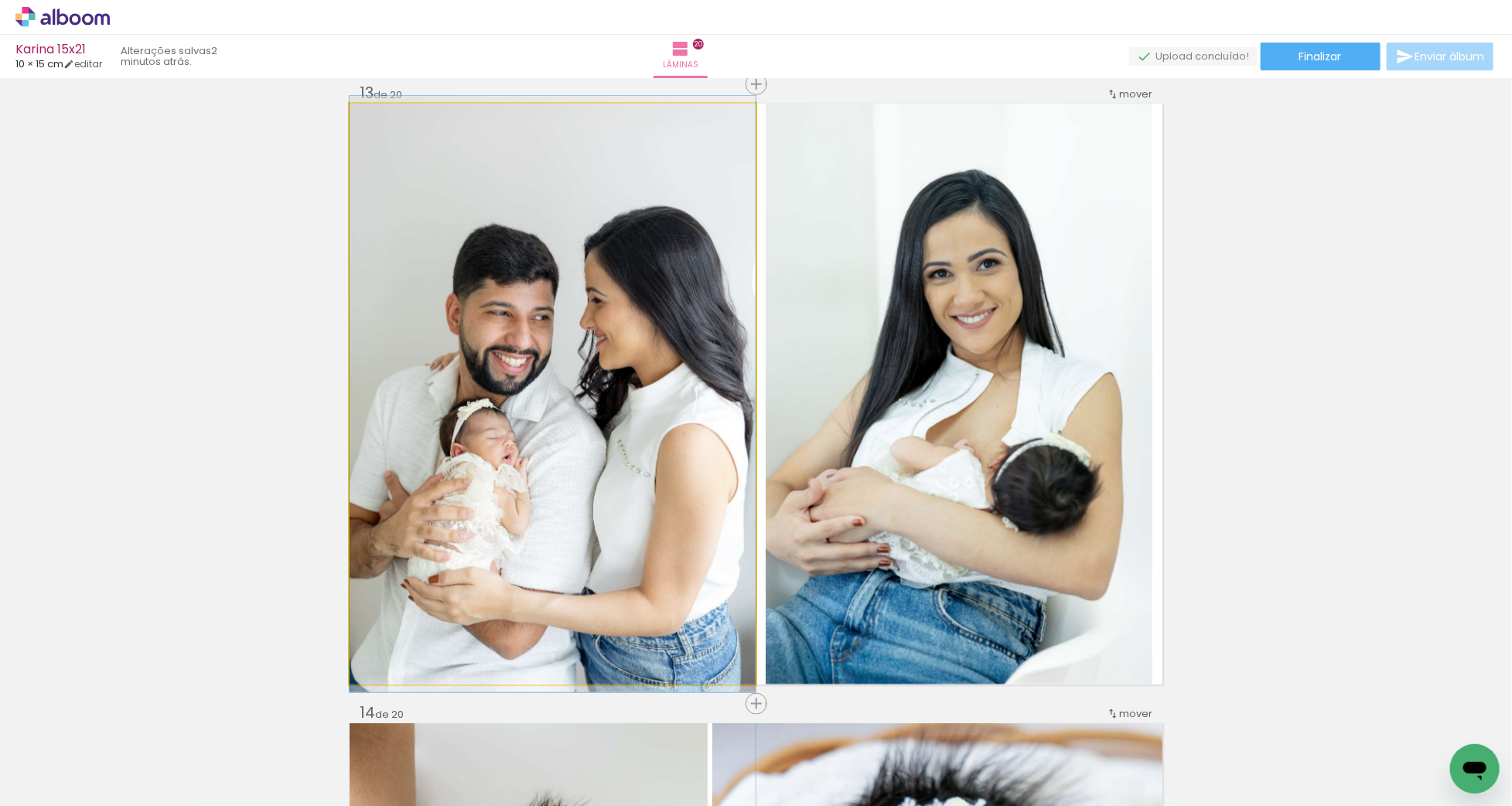
click at [696, 387] on quentale-photo "Imagem 1" at bounding box center [552, 394] width 406 height 581
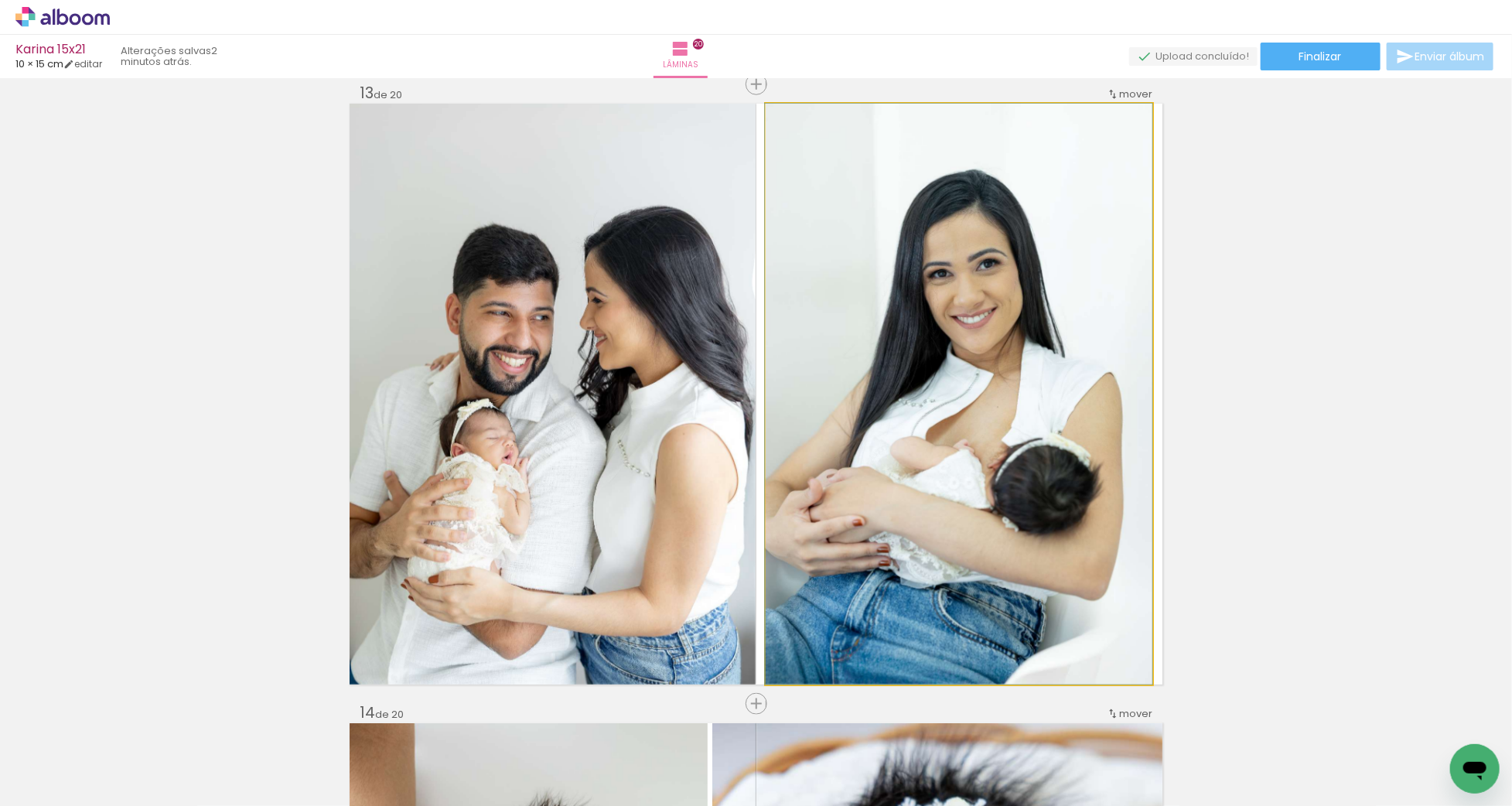
click at [946, 419] on quentale-photo at bounding box center [959, 394] width 387 height 581
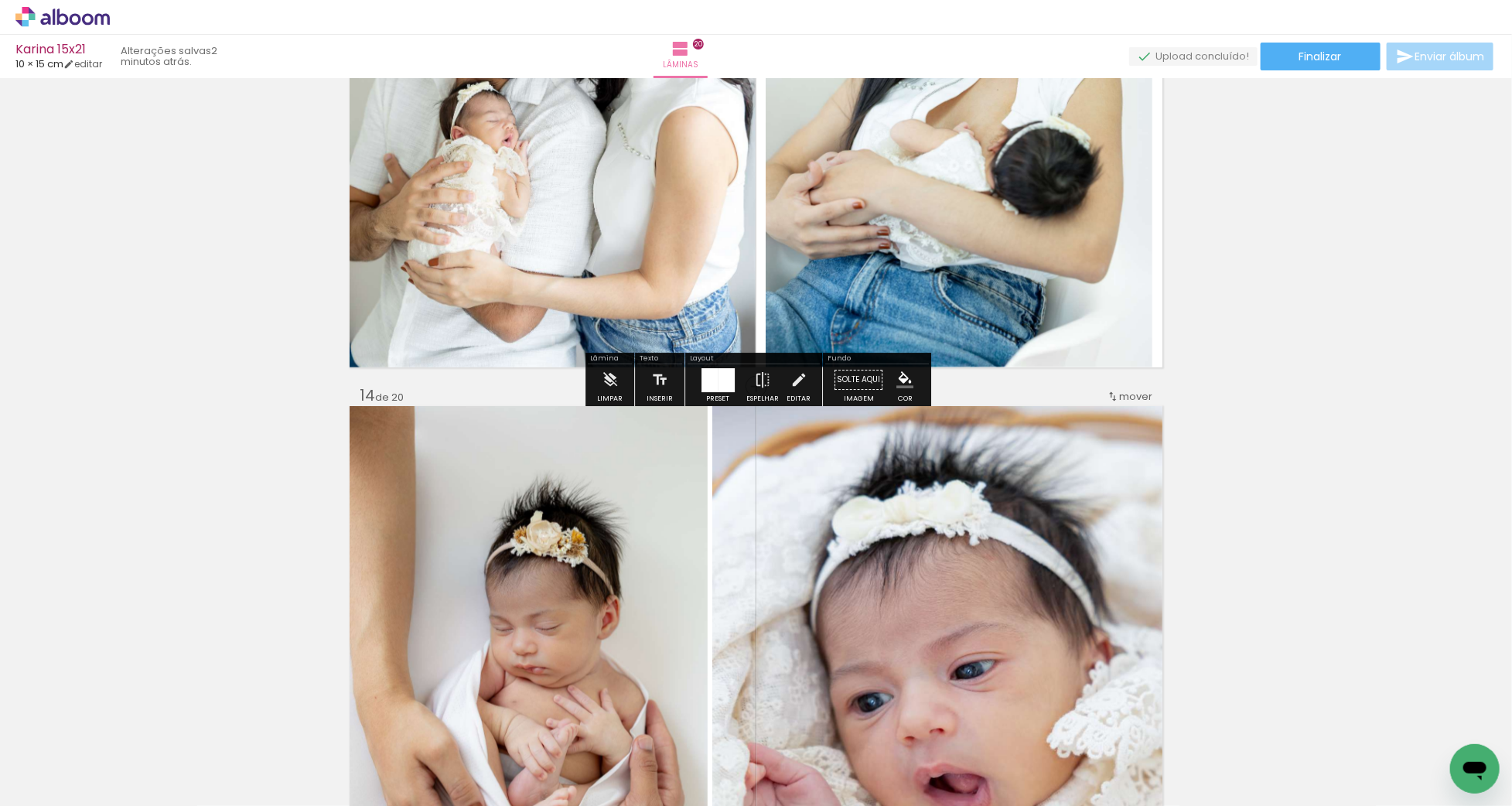
scroll to position [7863, 0]
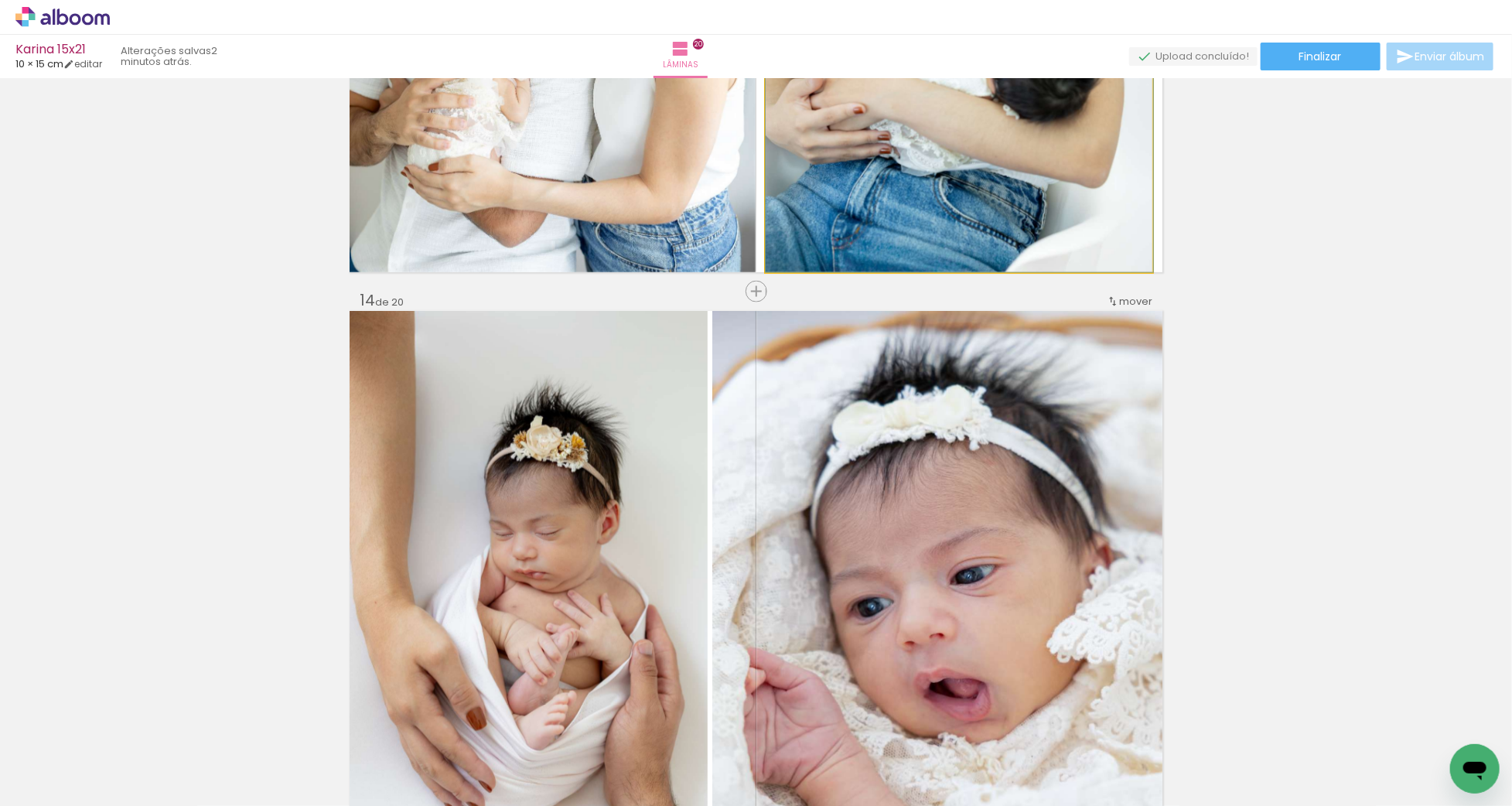
drag, startPoint x: 862, startPoint y: 192, endPoint x: 1011, endPoint y: 203, distance: 149.4
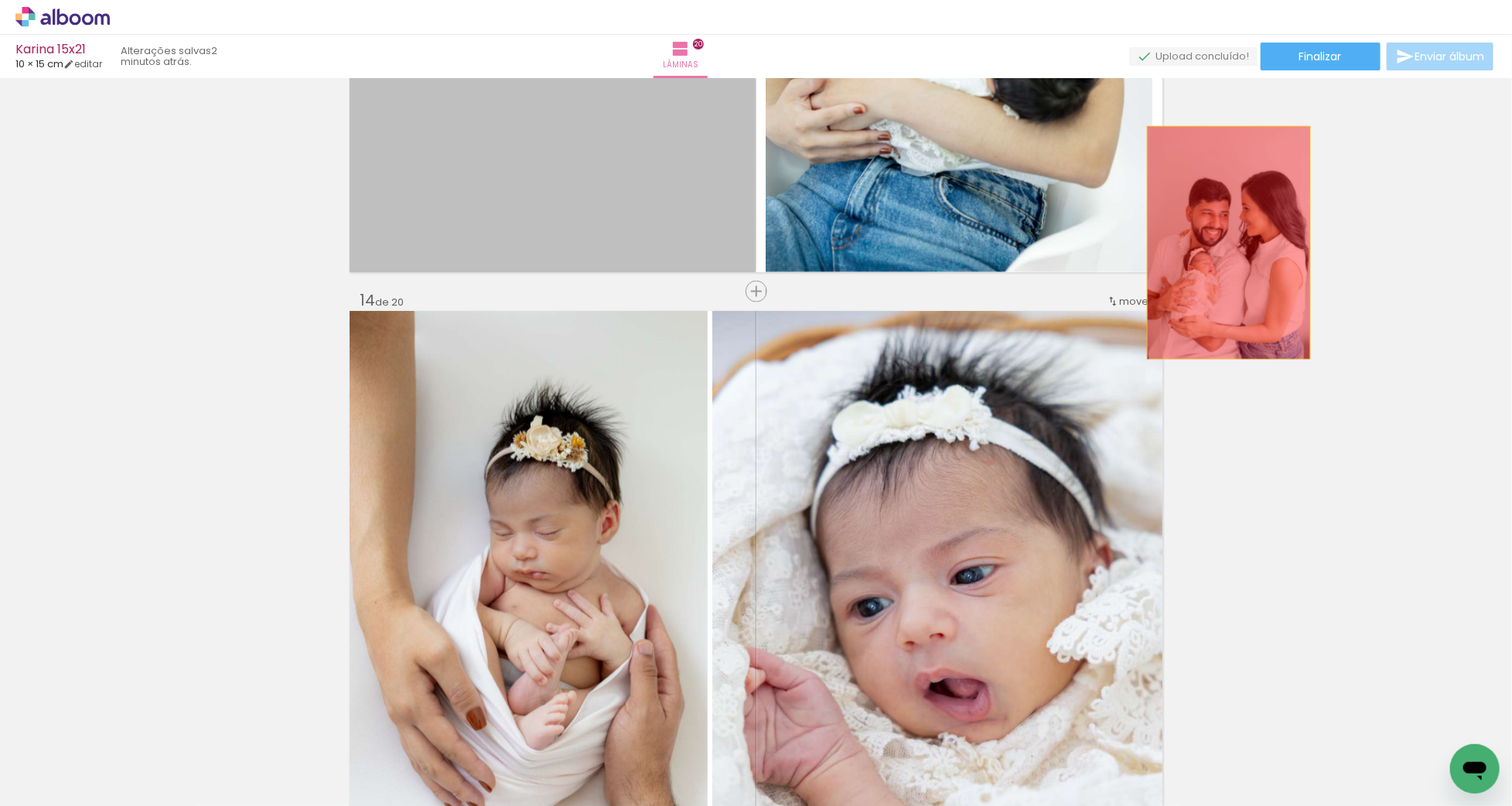
drag, startPoint x: 676, startPoint y: 189, endPoint x: 1227, endPoint y: 241, distance: 553.4
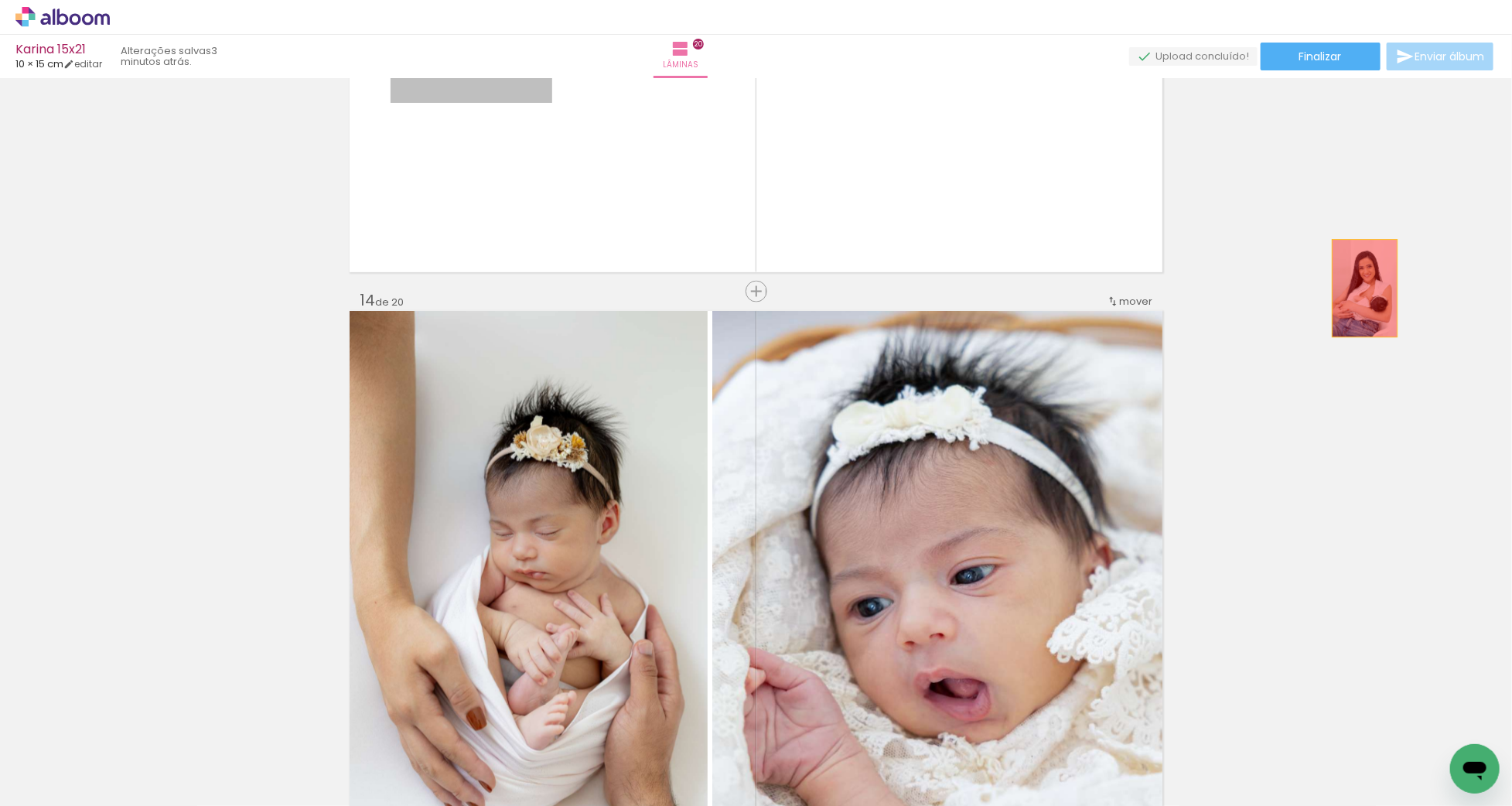
drag, startPoint x: 486, startPoint y: 85, endPoint x: 1364, endPoint y: 282, distance: 899.8
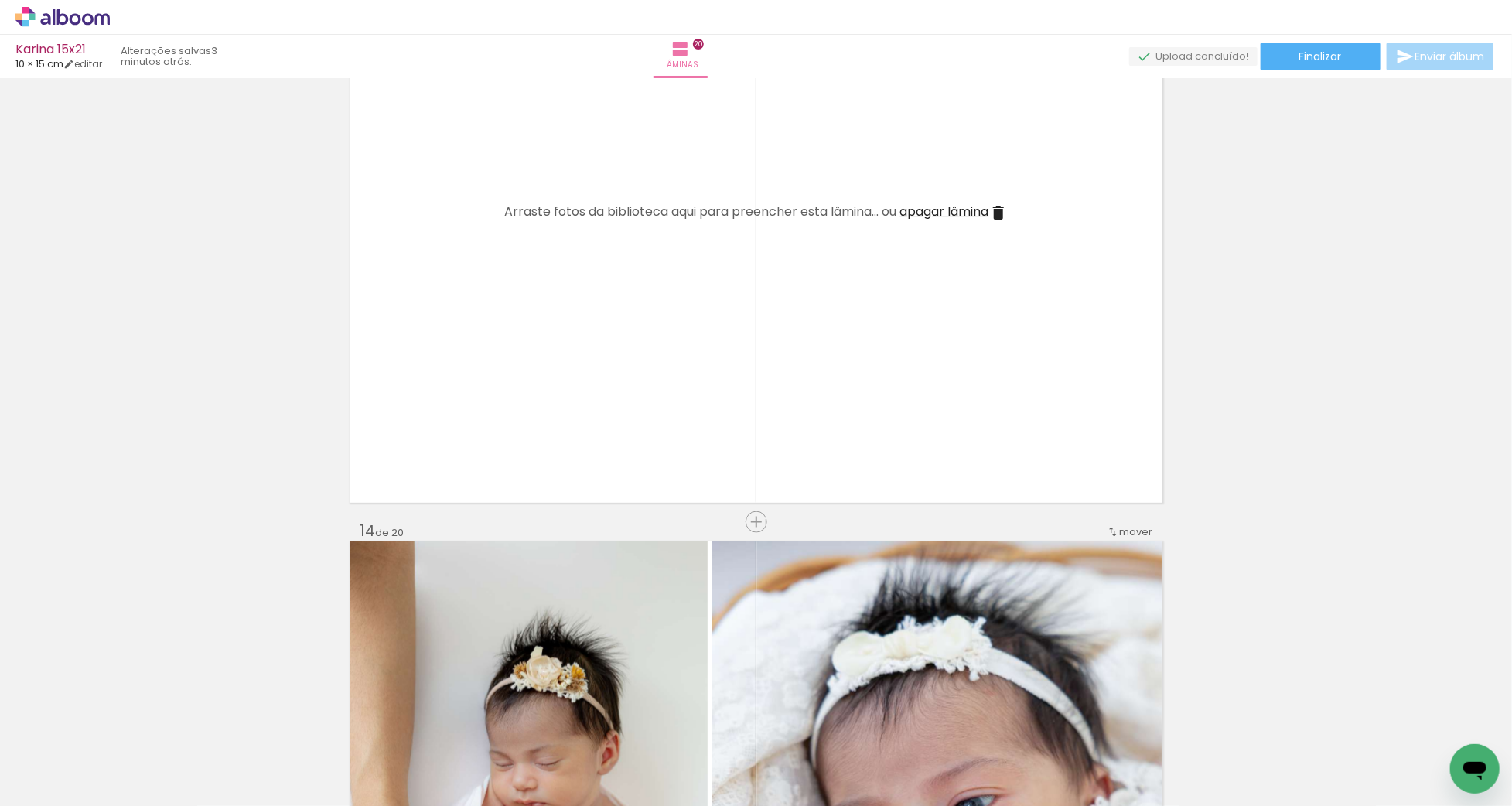
scroll to position [7523, 0]
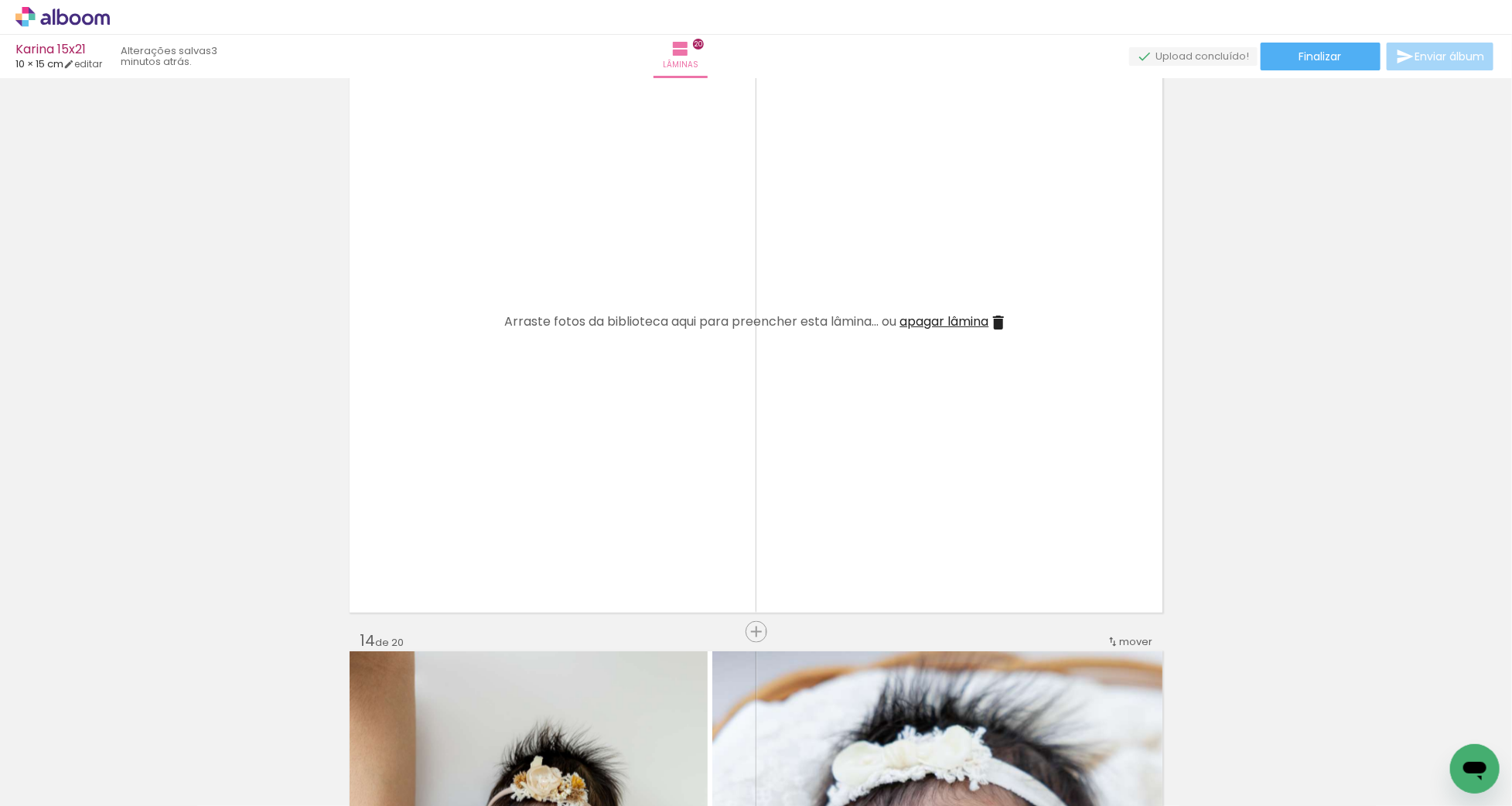
click at [934, 322] on span "apagar lâmina" at bounding box center [944, 321] width 89 height 18
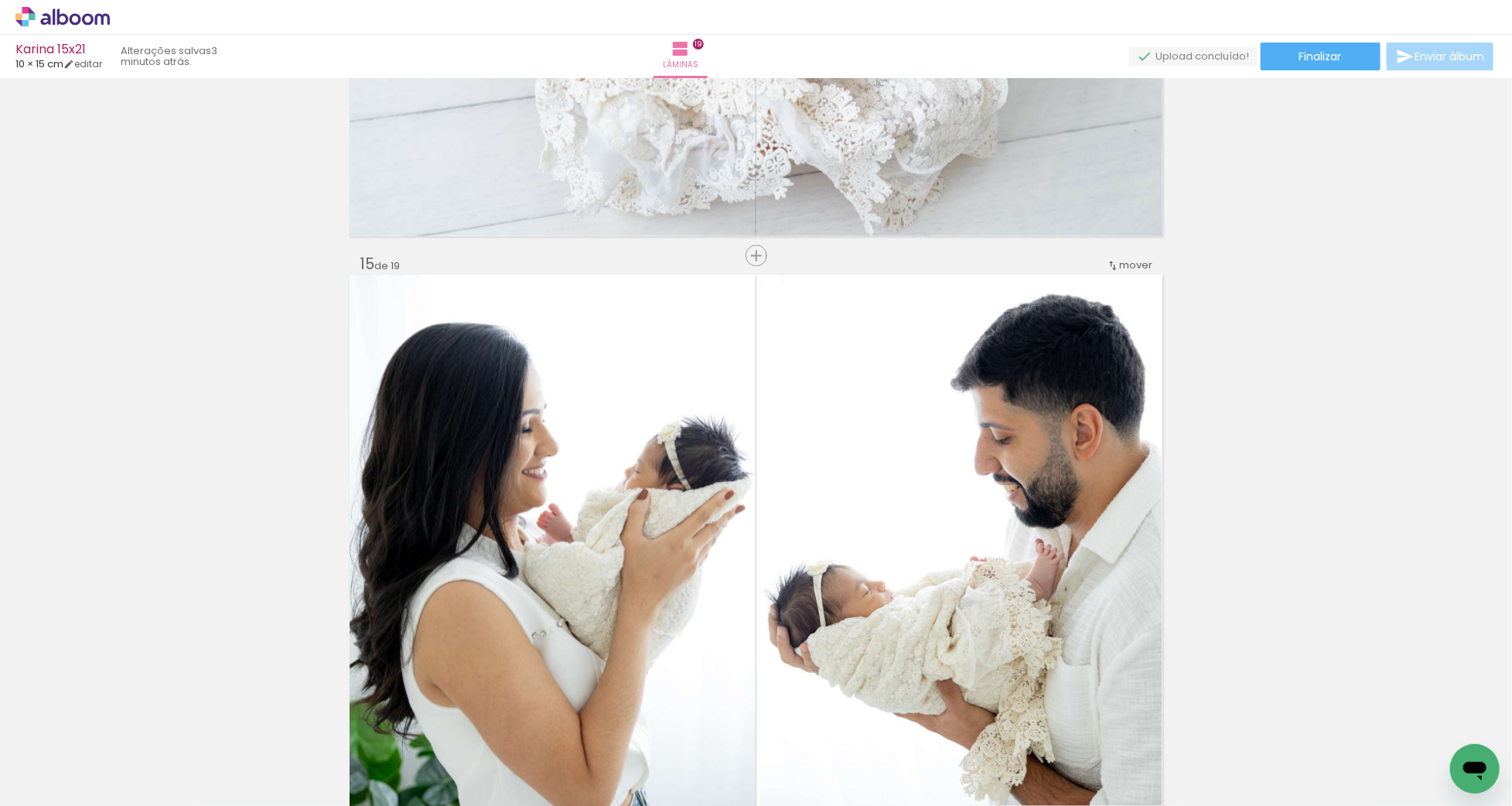
scroll to position [8502, 0]
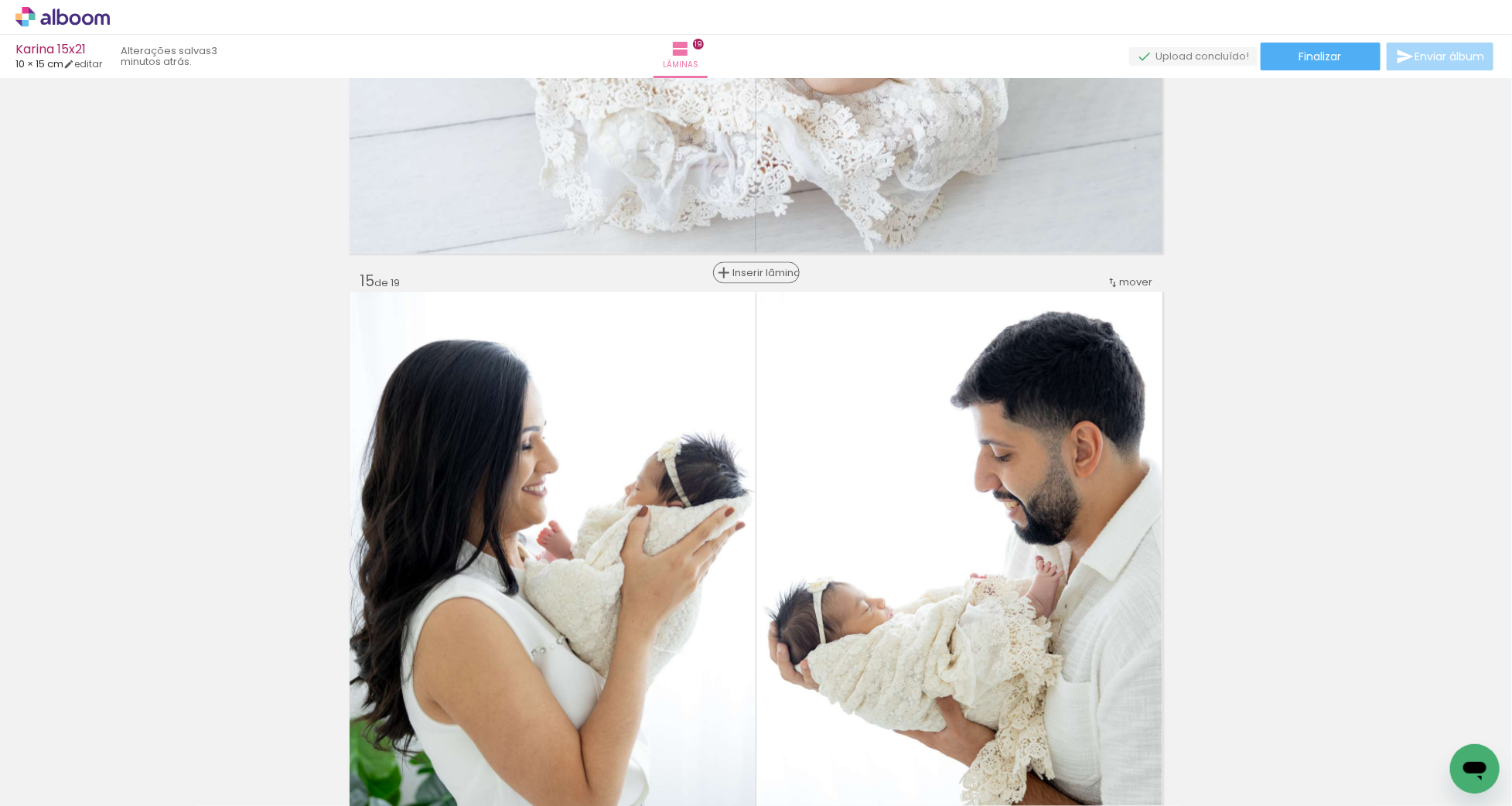
click at [758, 272] on span "Inserir lâmina" at bounding box center [762, 273] width 60 height 10
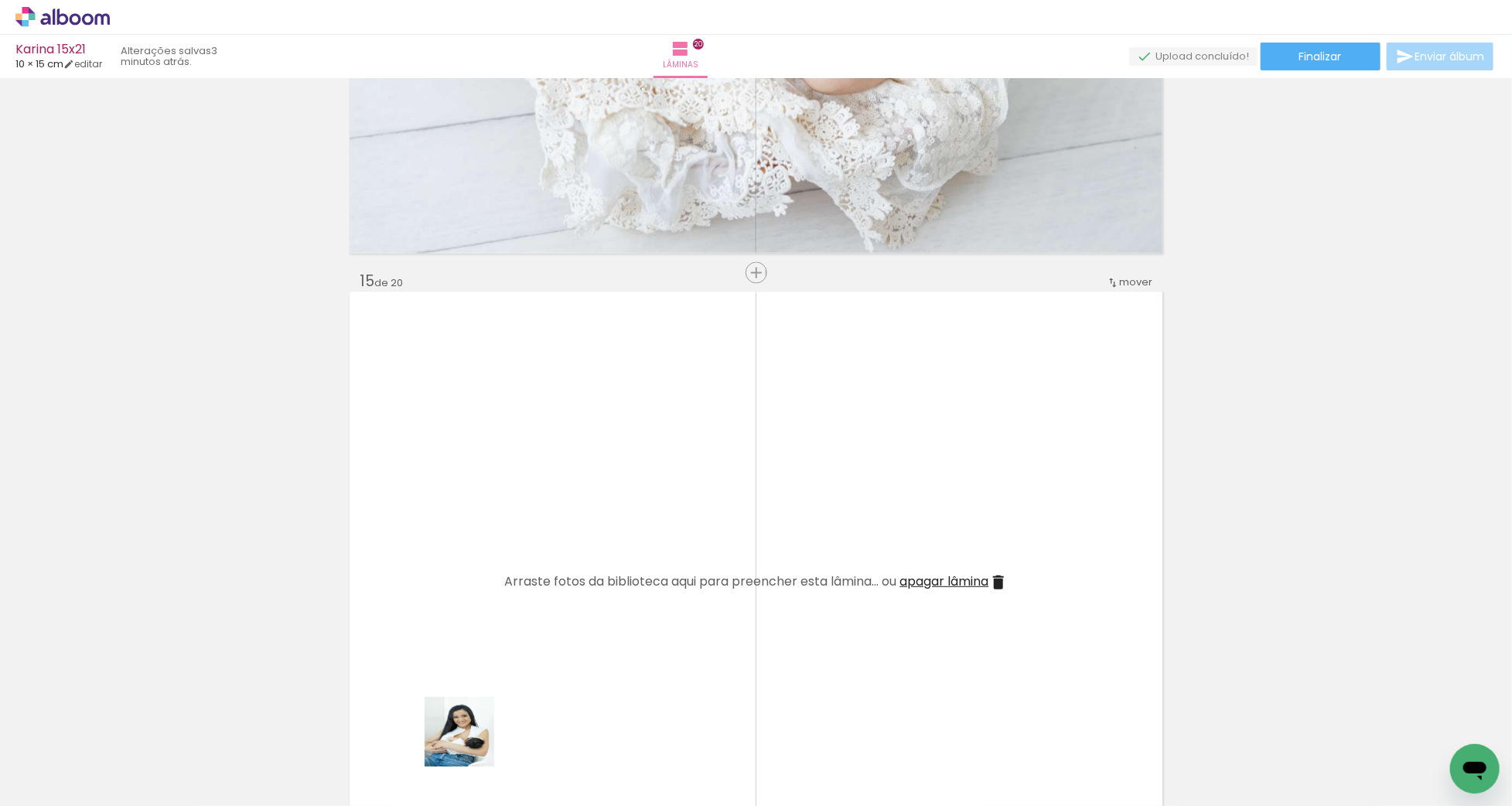
drag, startPoint x: 421, startPoint y: 763, endPoint x: 562, endPoint y: 576, distance: 234.2
click at [562, 576] on quentale-workspace at bounding box center [756, 403] width 1512 height 806
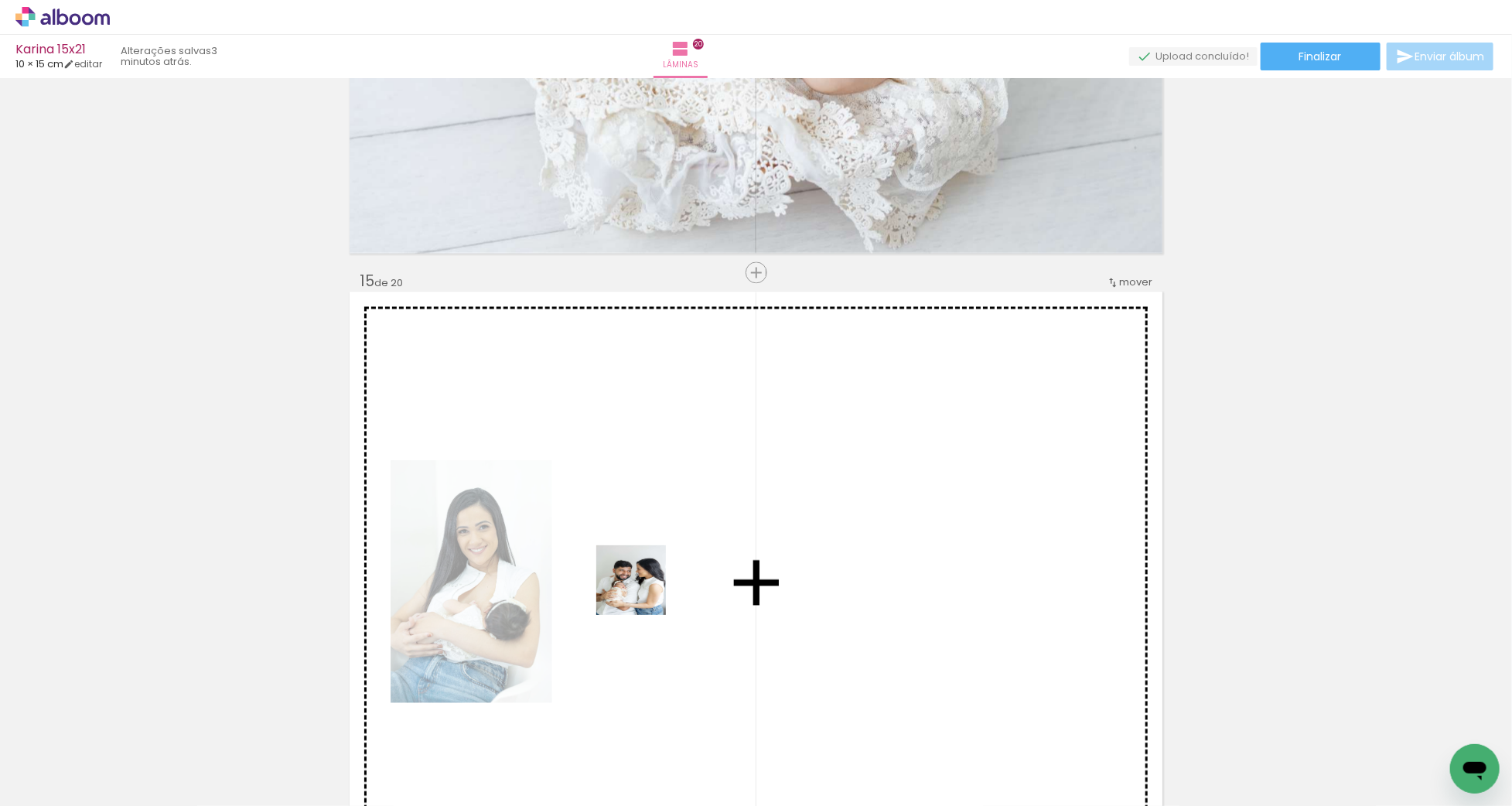
click at [642, 592] on quentale-workspace at bounding box center [756, 403] width 1512 height 806
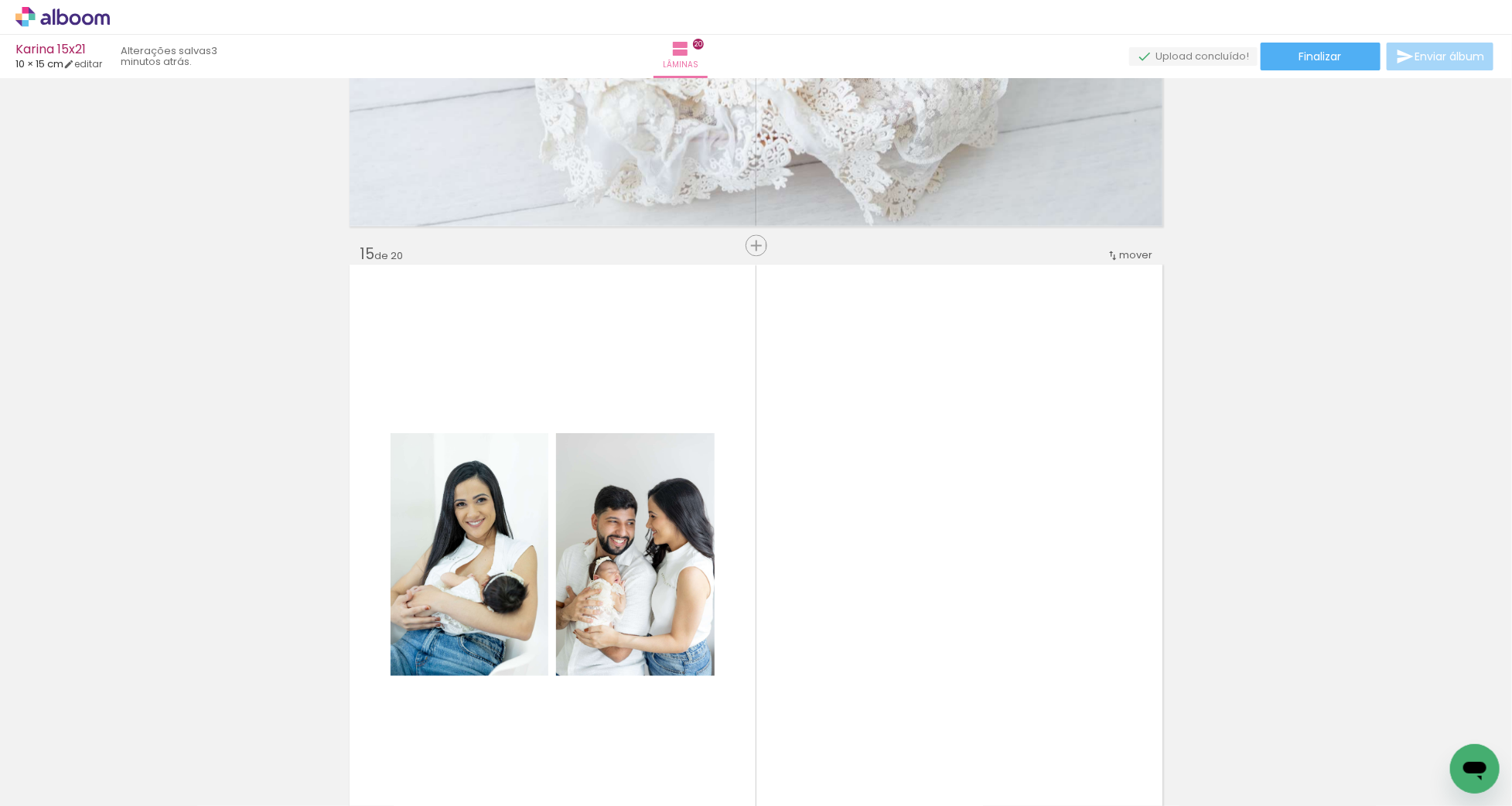
scroll to position [8681, 0]
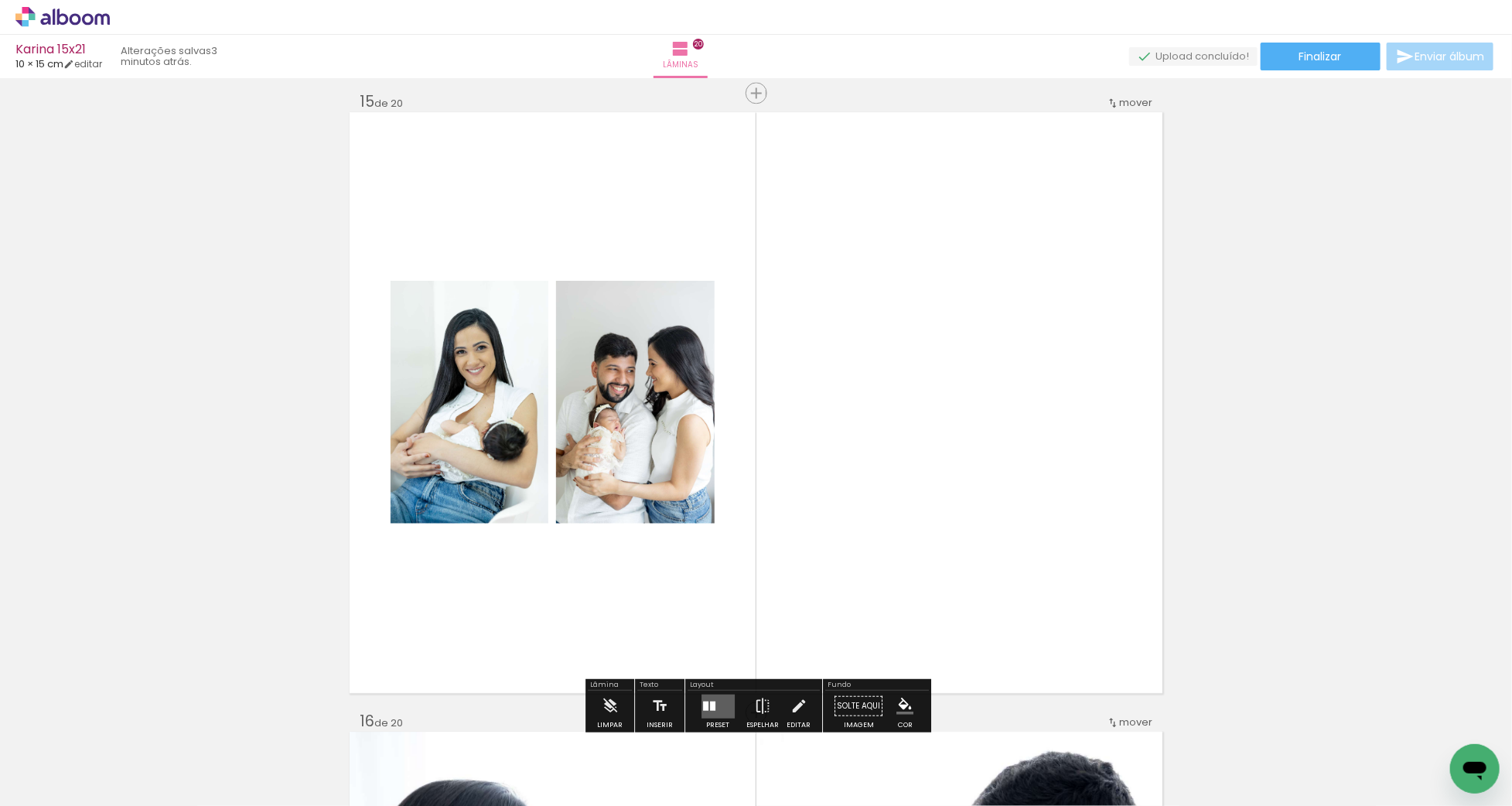
drag, startPoint x: 717, startPoint y: 702, endPoint x: 769, endPoint y: 663, distance: 65.0
click at [717, 701] on quentale-layouter at bounding box center [718, 706] width 33 height 24
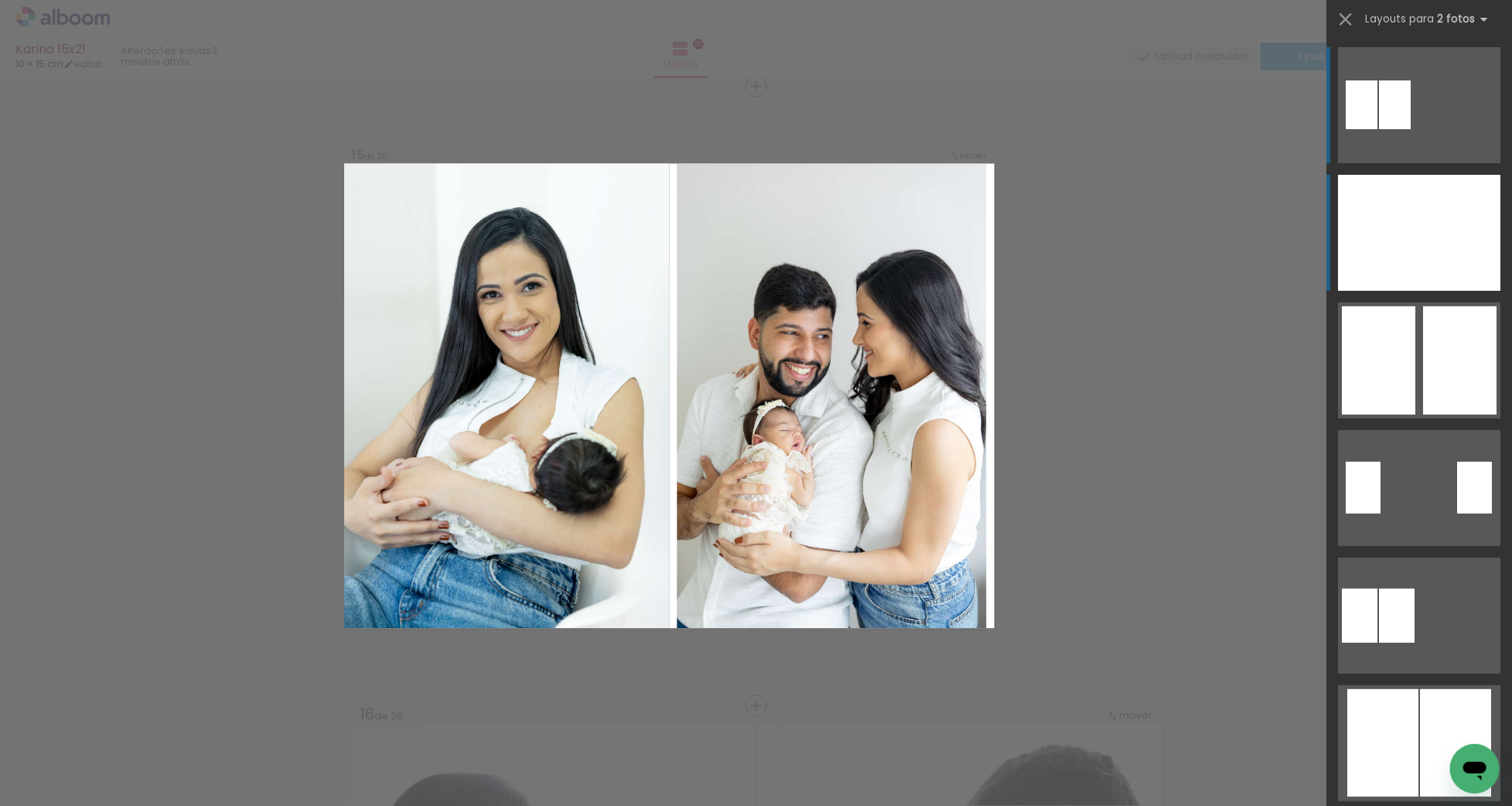
scroll to position [8690, 0]
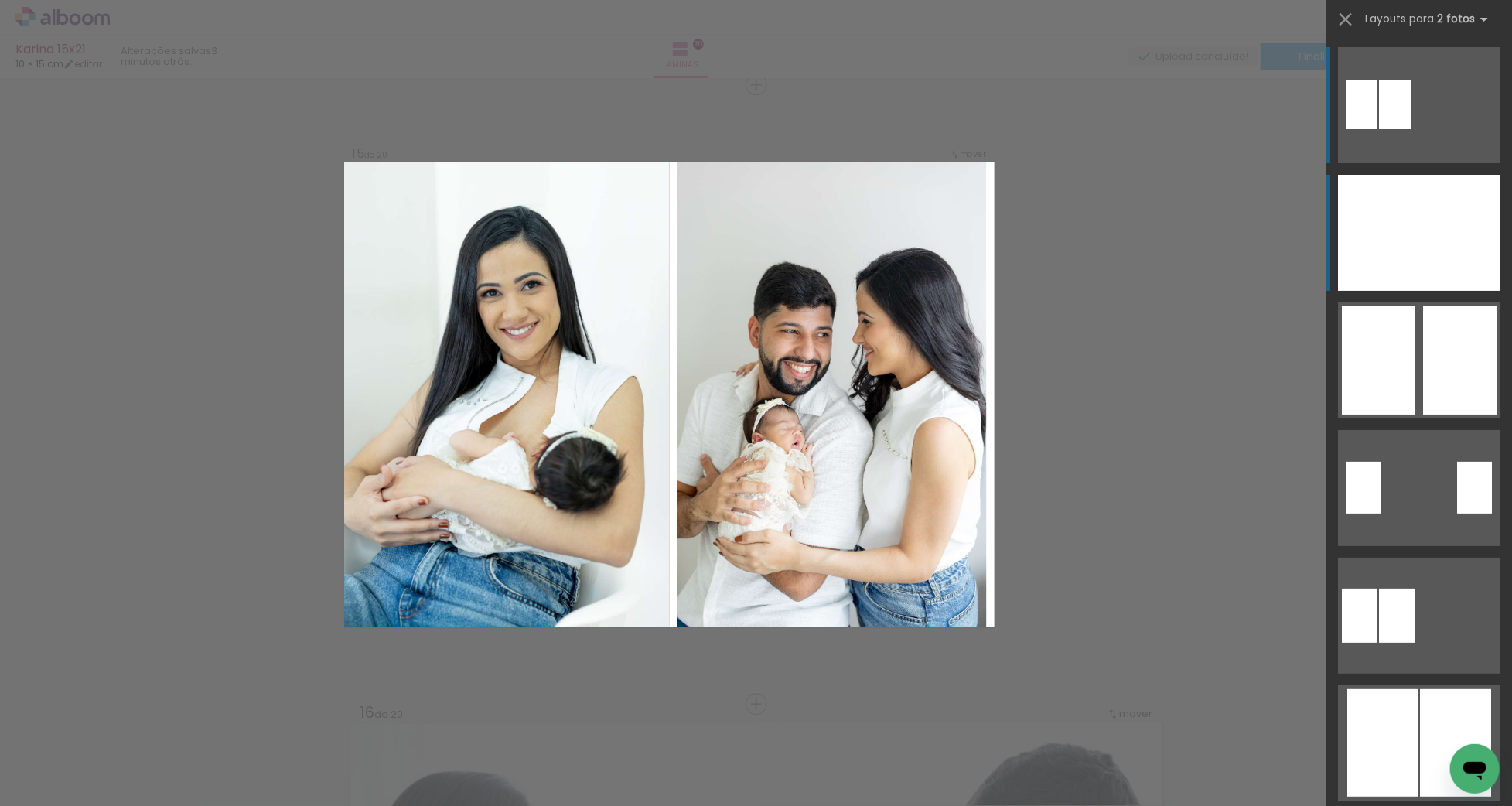
click at [1417, 242] on div at bounding box center [1379, 232] width 81 height 116
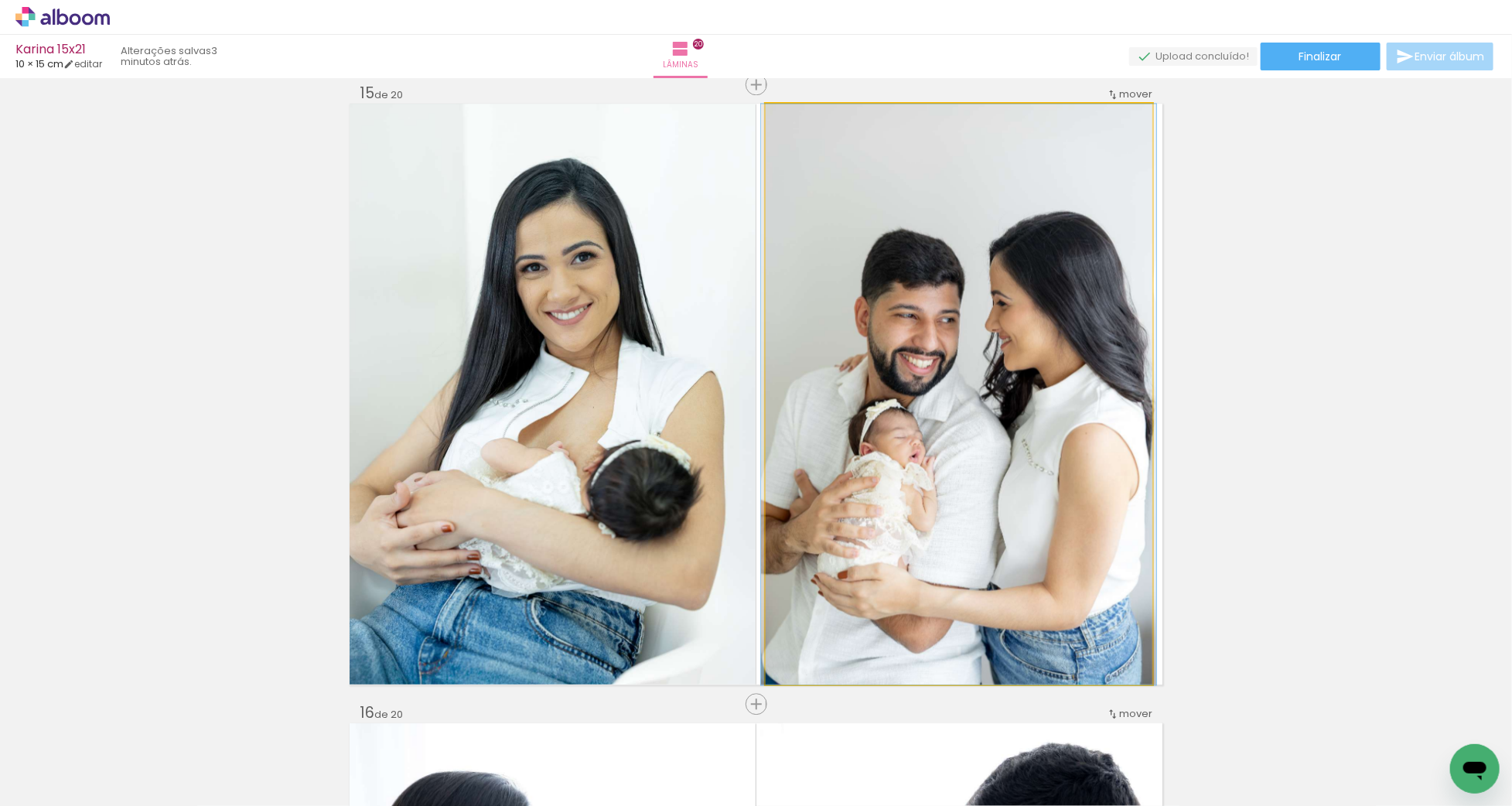
click at [1065, 286] on div at bounding box center [958, 394] width 395 height 581
click at [1065, 287] on album-spread "15 de 20" at bounding box center [756, 394] width 813 height 581
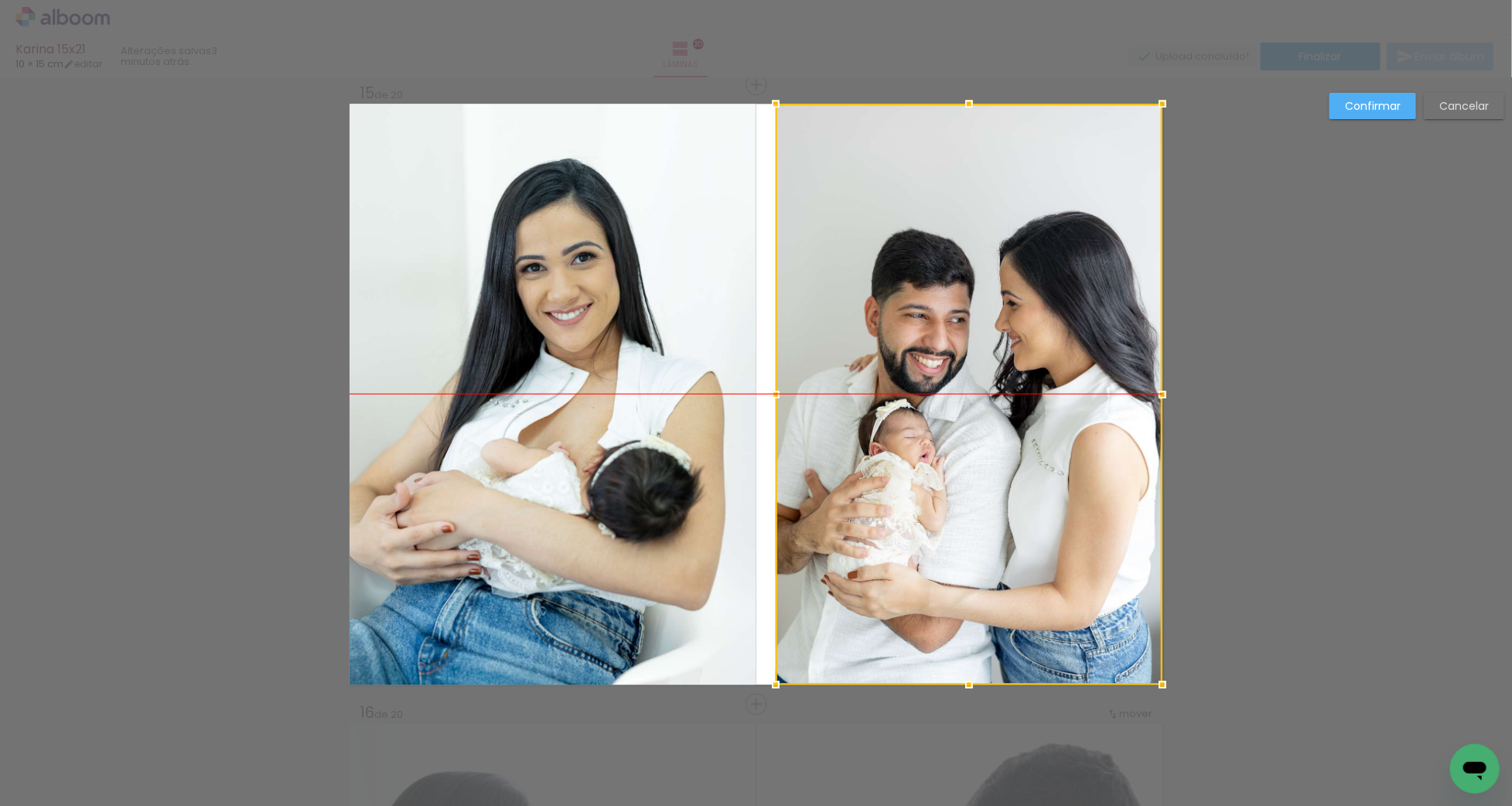
click at [1072, 295] on div at bounding box center [969, 394] width 387 height 581
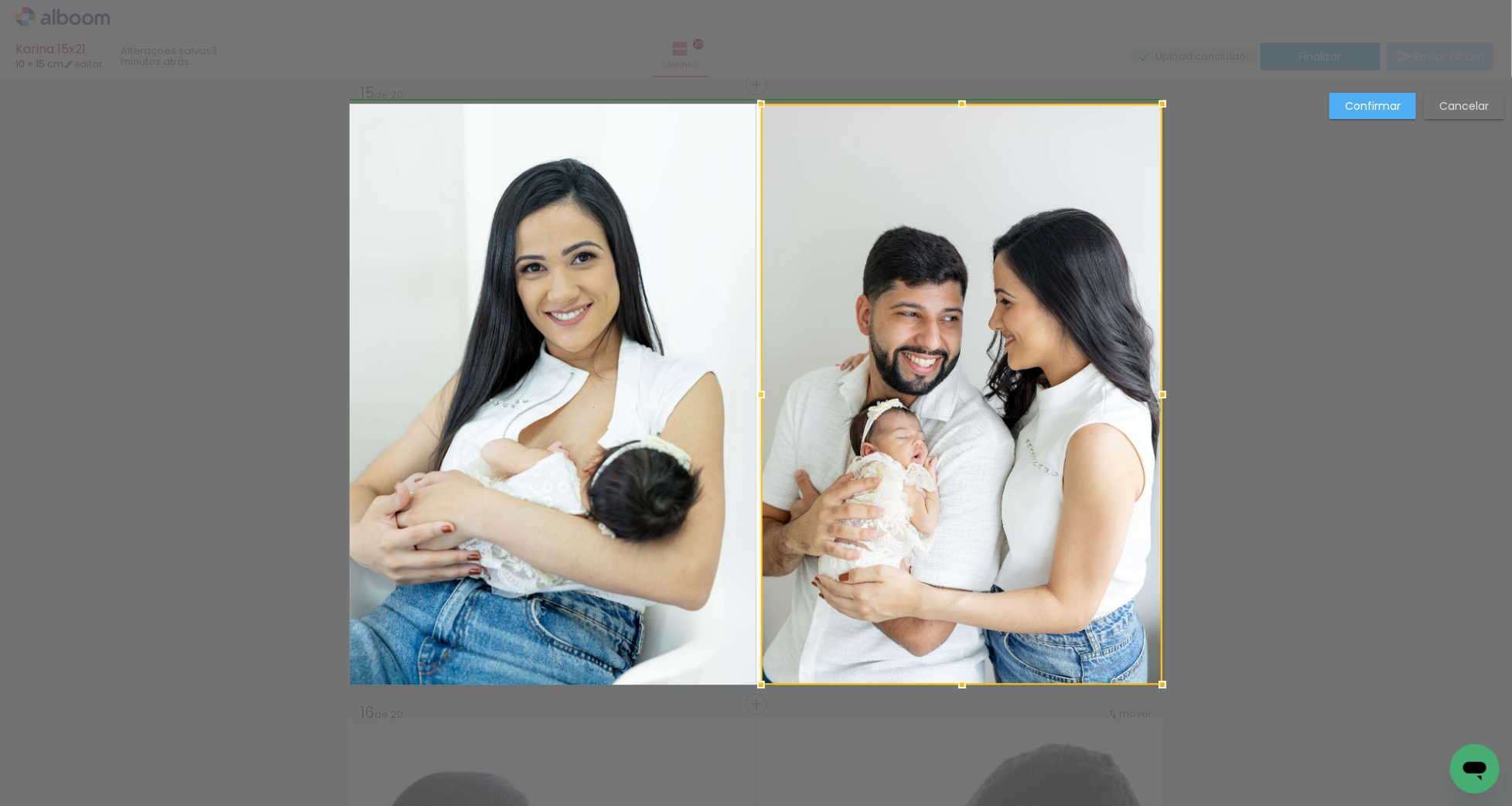
drag, startPoint x: 776, startPoint y: 394, endPoint x: 754, endPoint y: 395, distance: 22.0
click at [754, 395] on div at bounding box center [761, 394] width 31 height 31
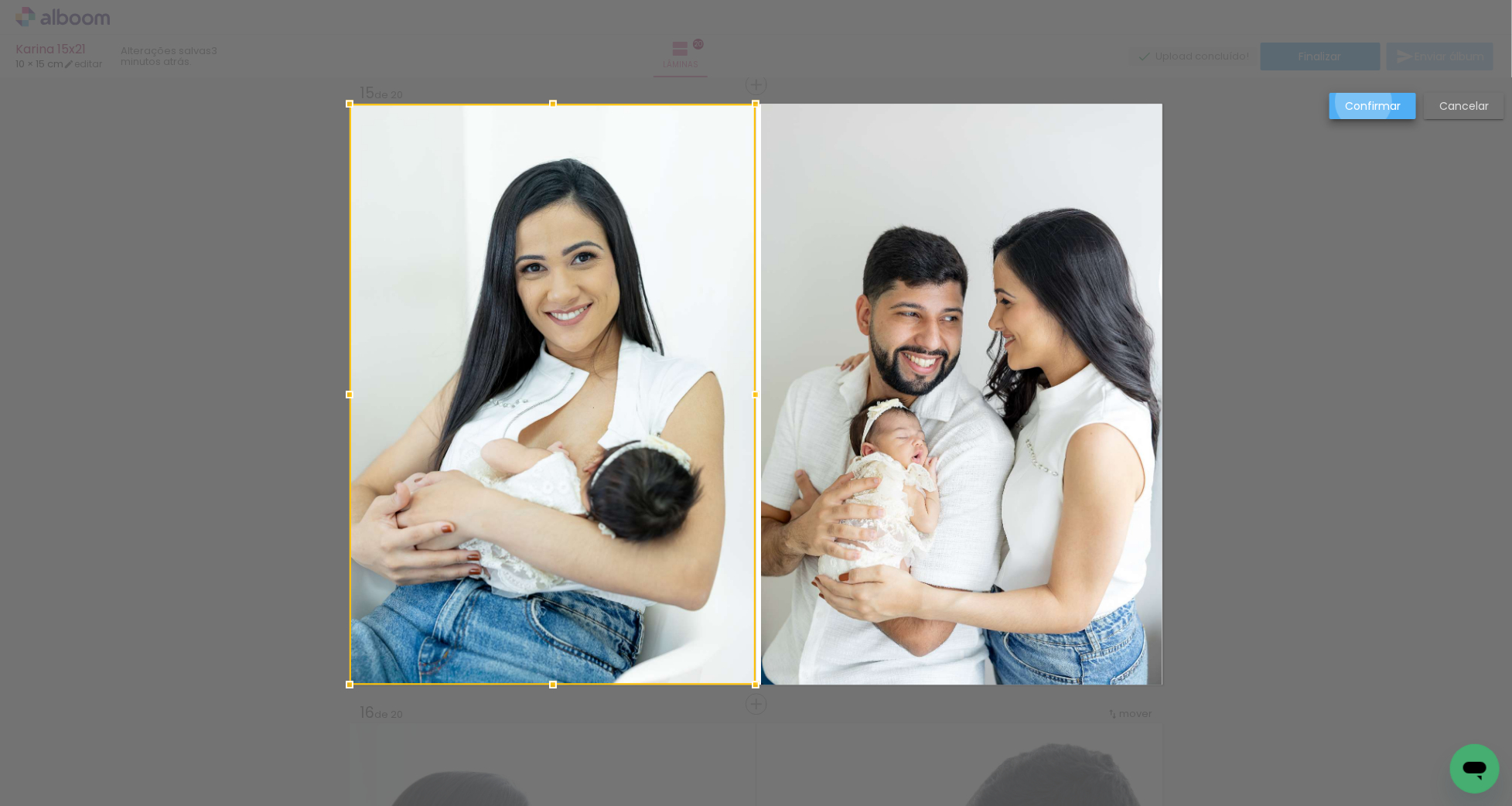
click at [0, 0] on slot "Confirmar" at bounding box center [0, 0] width 0 height 0
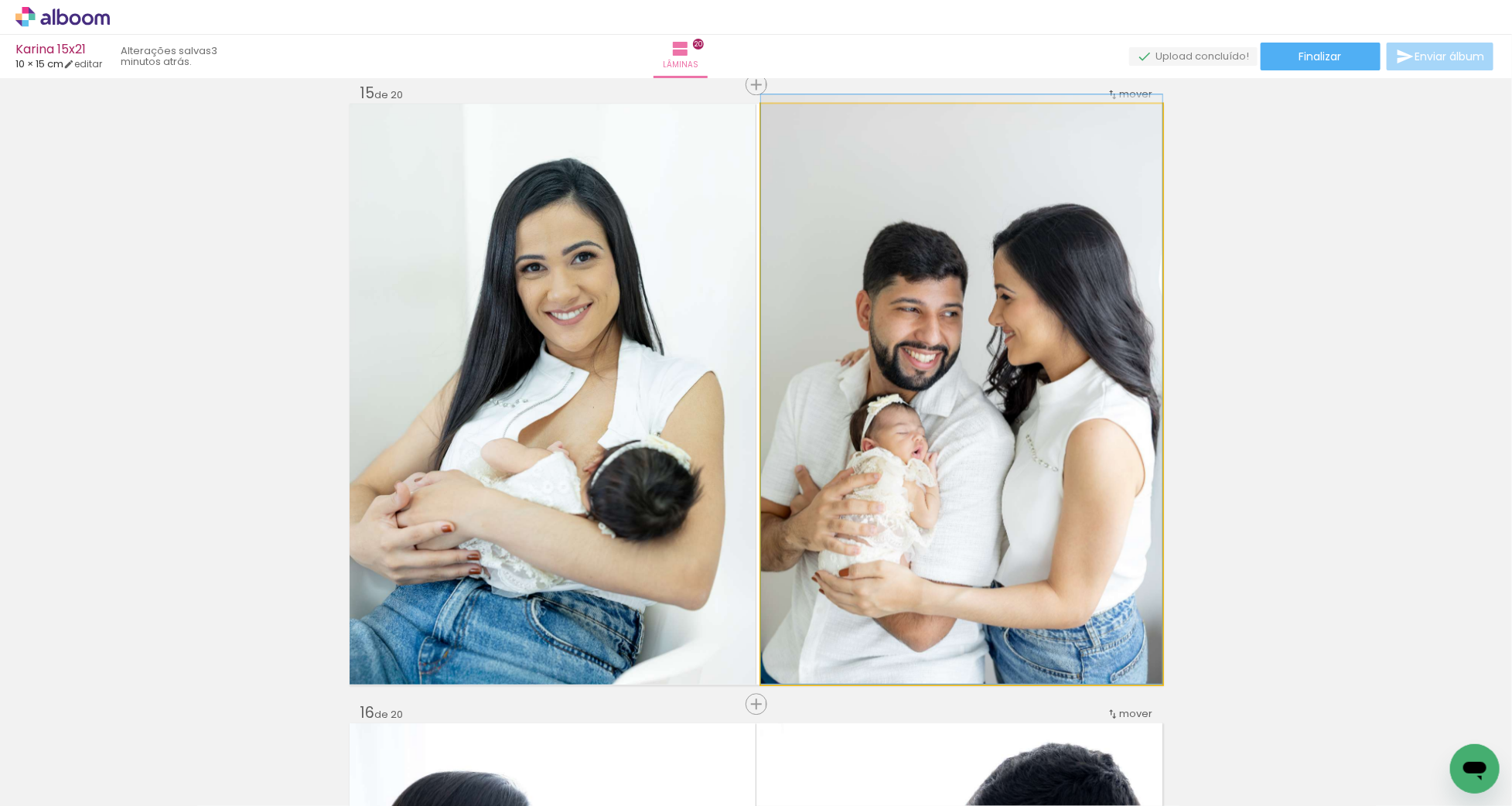
drag, startPoint x: 870, startPoint y: 376, endPoint x: 873, endPoint y: 356, distance: 20.2
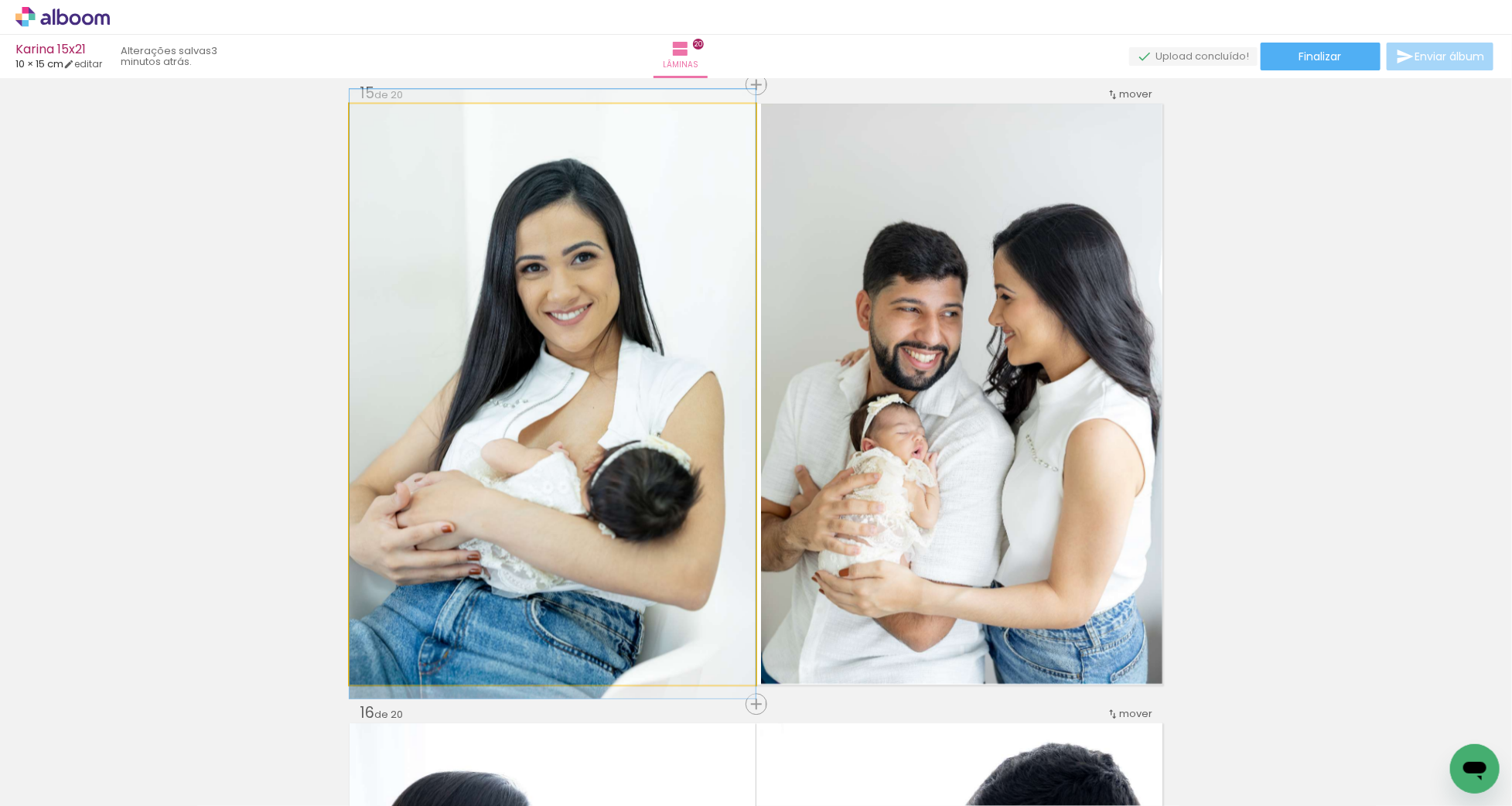
drag, startPoint x: 466, startPoint y: 375, endPoint x: 513, endPoint y: 370, distance: 47.3
click at [508, 371] on div at bounding box center [552, 393] width 406 height 609
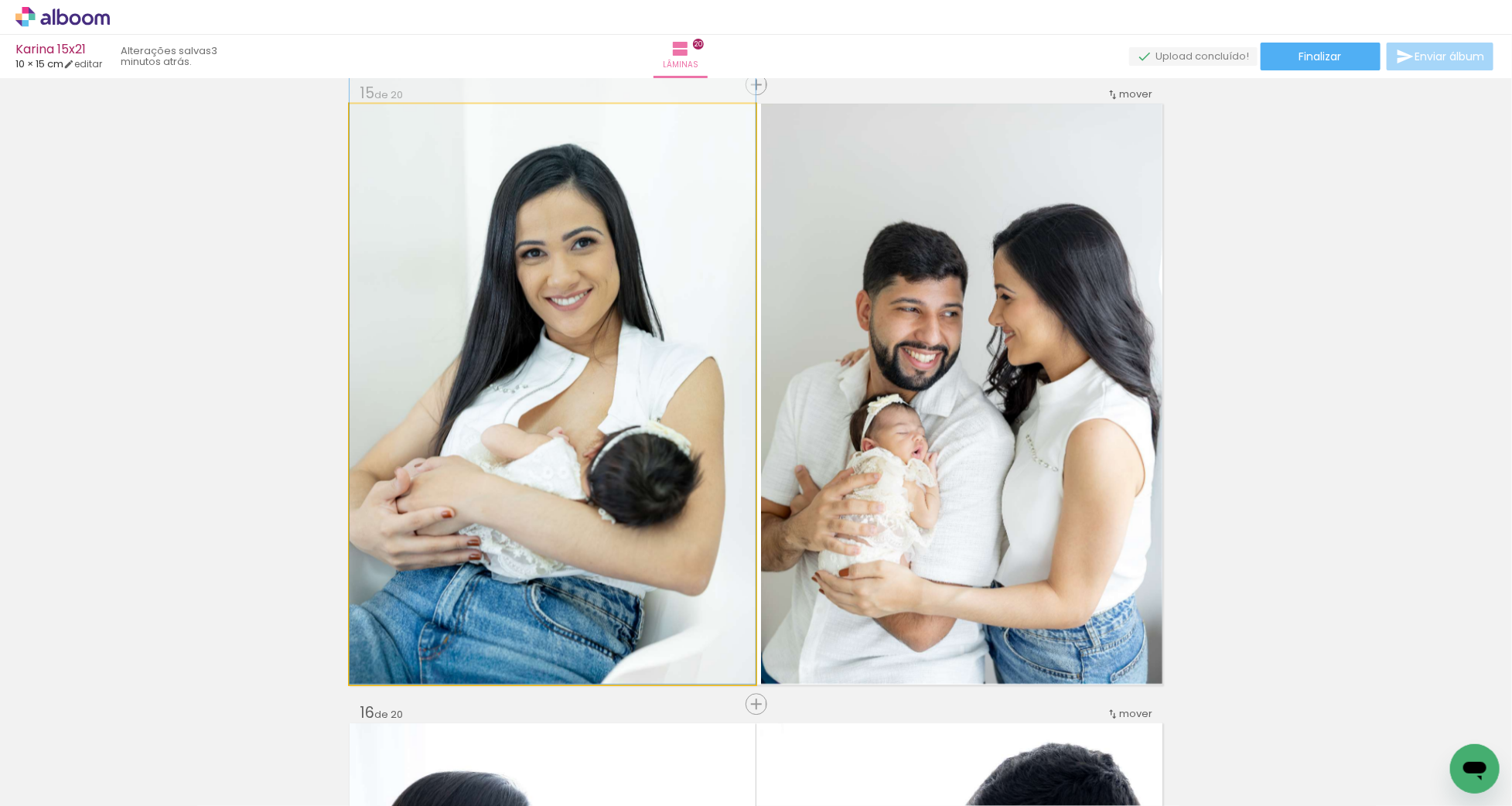
drag, startPoint x: 662, startPoint y: 389, endPoint x: 639, endPoint y: 309, distance: 83.2
click at [669, 361] on div at bounding box center [552, 379] width 406 height 609
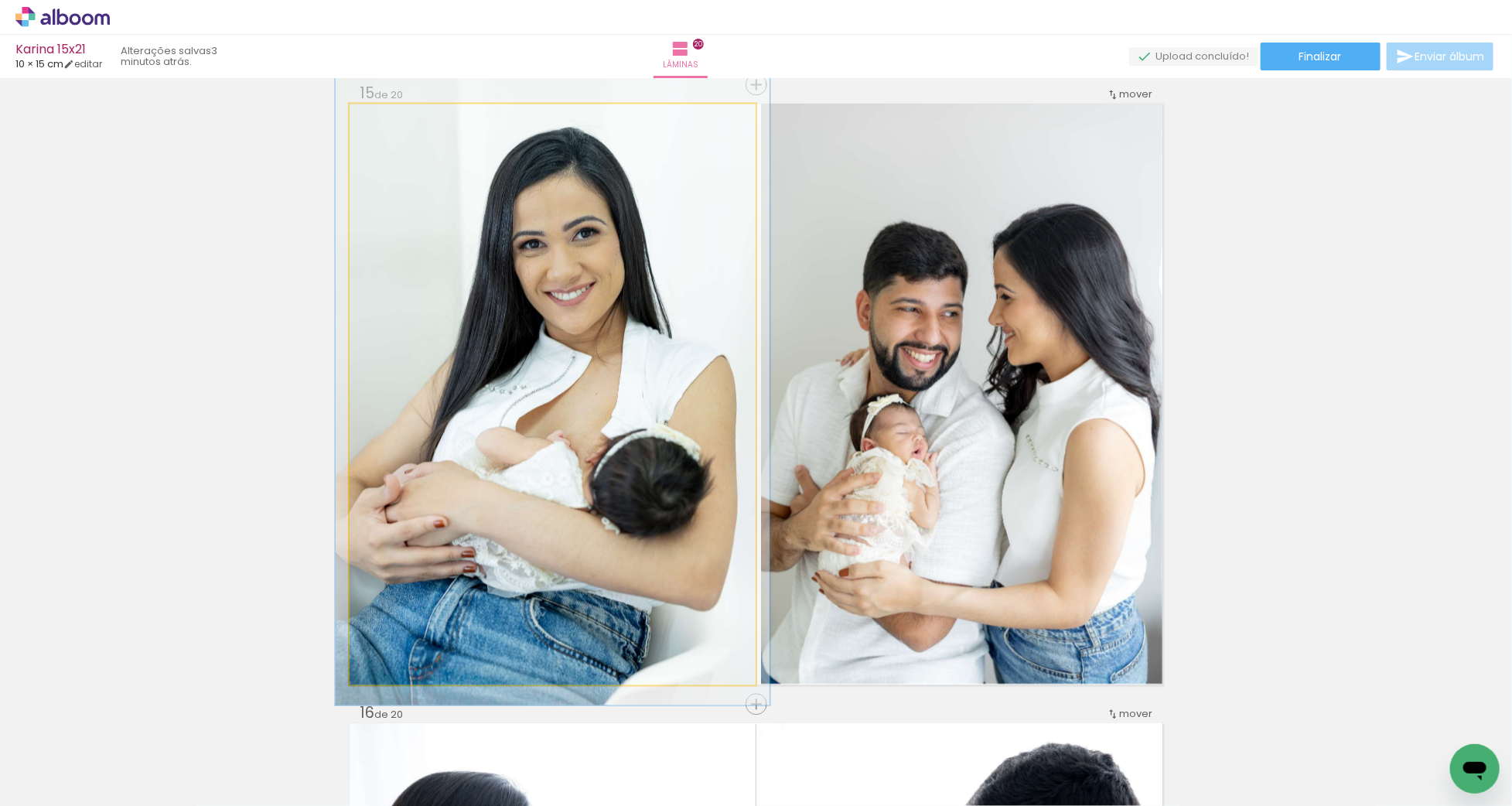
drag, startPoint x: 390, startPoint y: 119, endPoint x: 405, endPoint y: 133, distance: 20.5
type paper-slider "107"
click at [393, 119] on div at bounding box center [389, 120] width 14 height 14
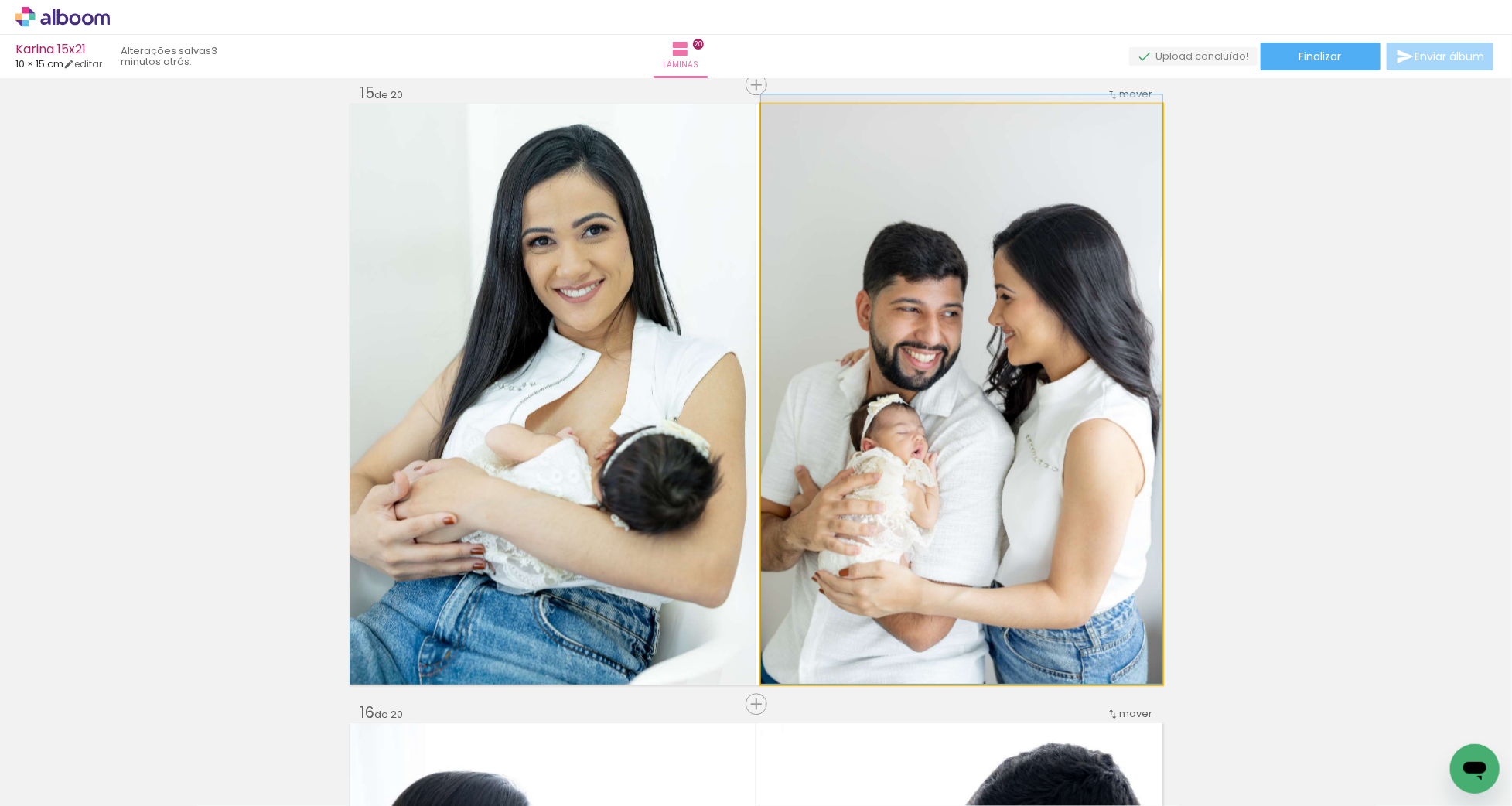
drag, startPoint x: 956, startPoint y: 365, endPoint x: 914, endPoint y: 339, distance: 49.4
click at [955, 340] on div at bounding box center [961, 389] width 401 height 589
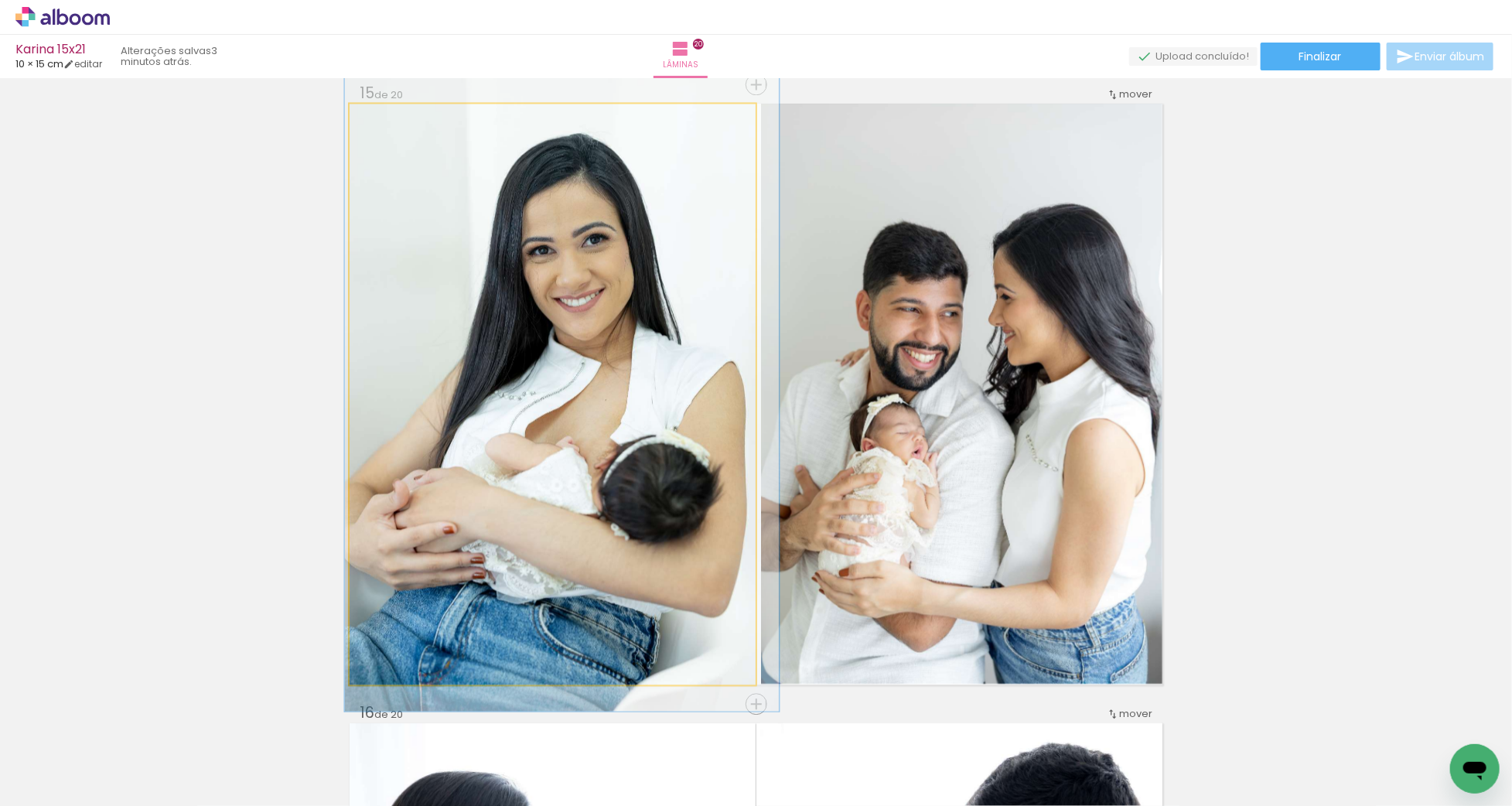
drag, startPoint x: 606, startPoint y: 219, endPoint x: 606, endPoint y: 228, distance: 9.0
click at [391, 120] on div at bounding box center [389, 120] width 14 height 14
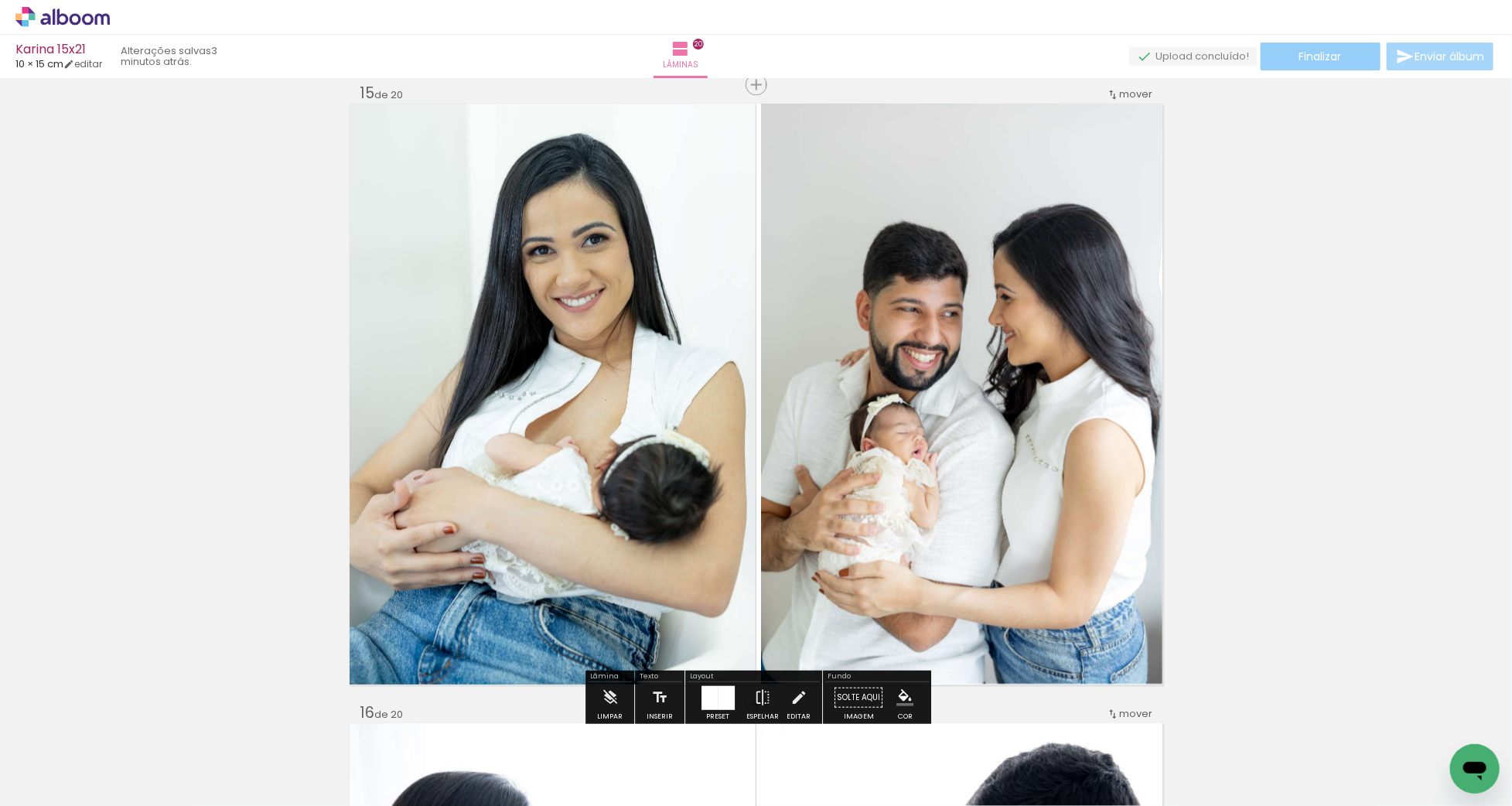
click at [1307, 52] on span "Finalizar" at bounding box center [1320, 56] width 42 height 11
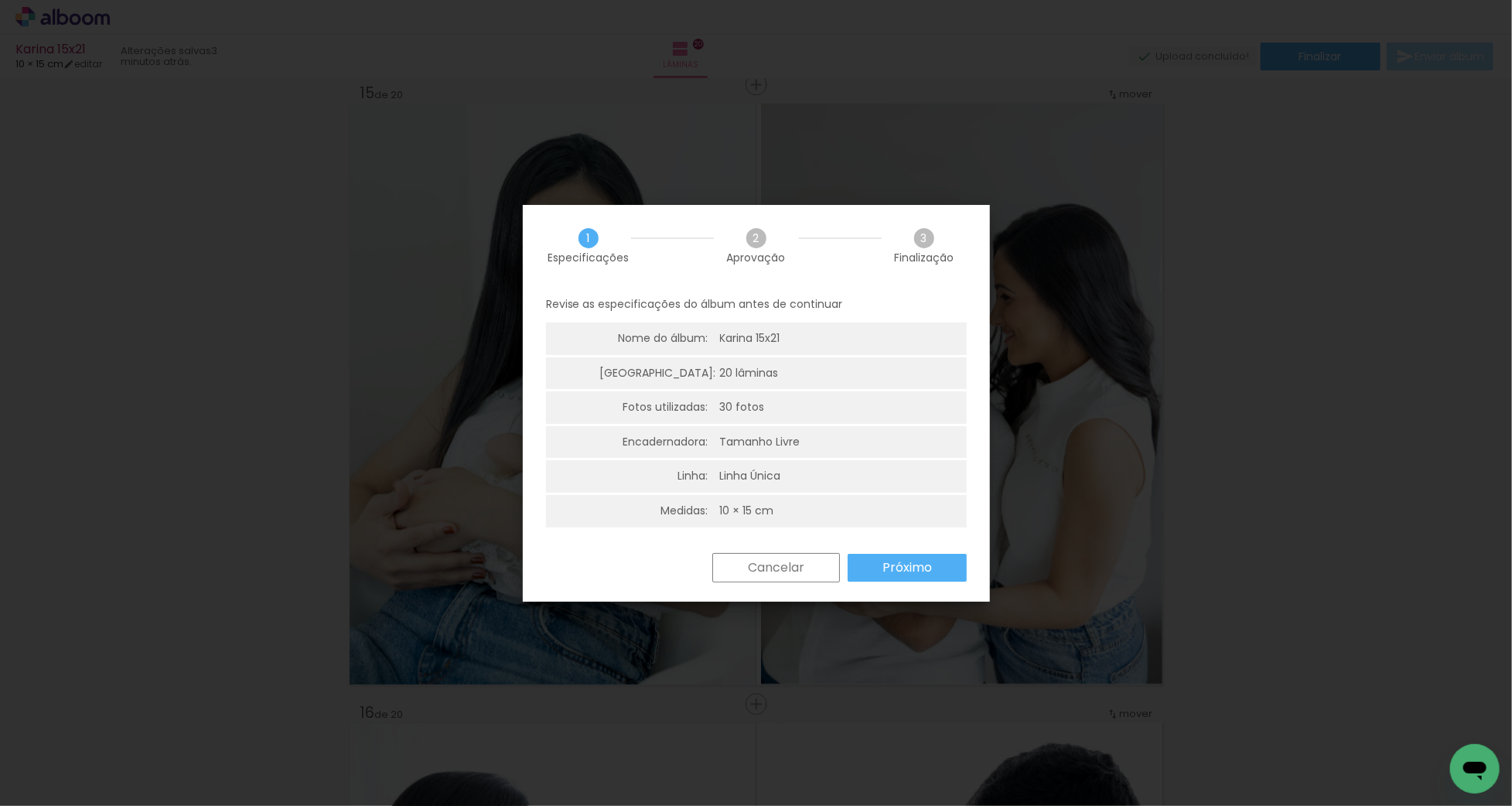
click at [0, 0] on slot "Cancelar" at bounding box center [0, 0] width 0 height 0
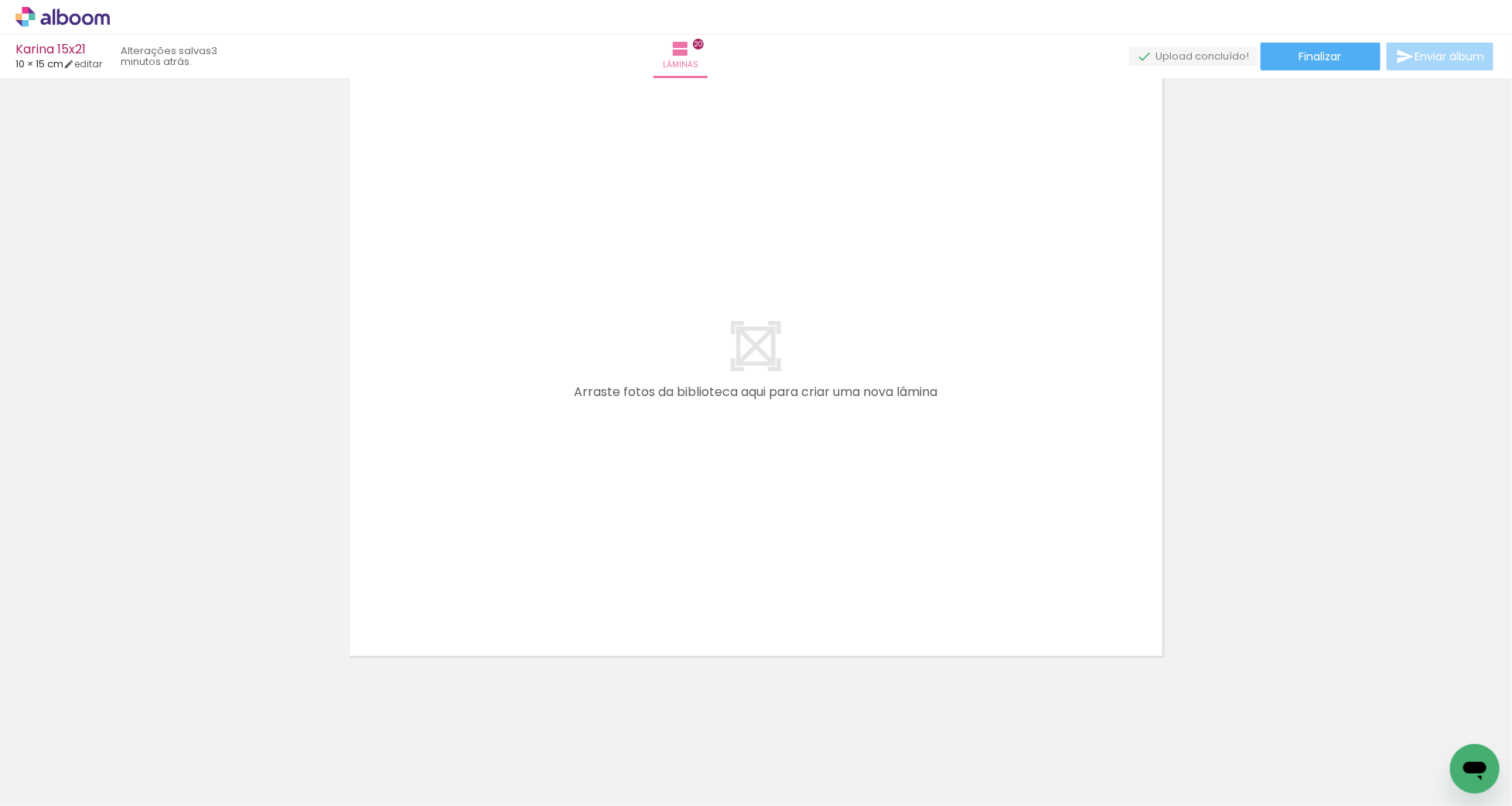
scroll to position [0, 1217]
click at [1303, 51] on span "Finalizar" at bounding box center [1320, 56] width 42 height 11
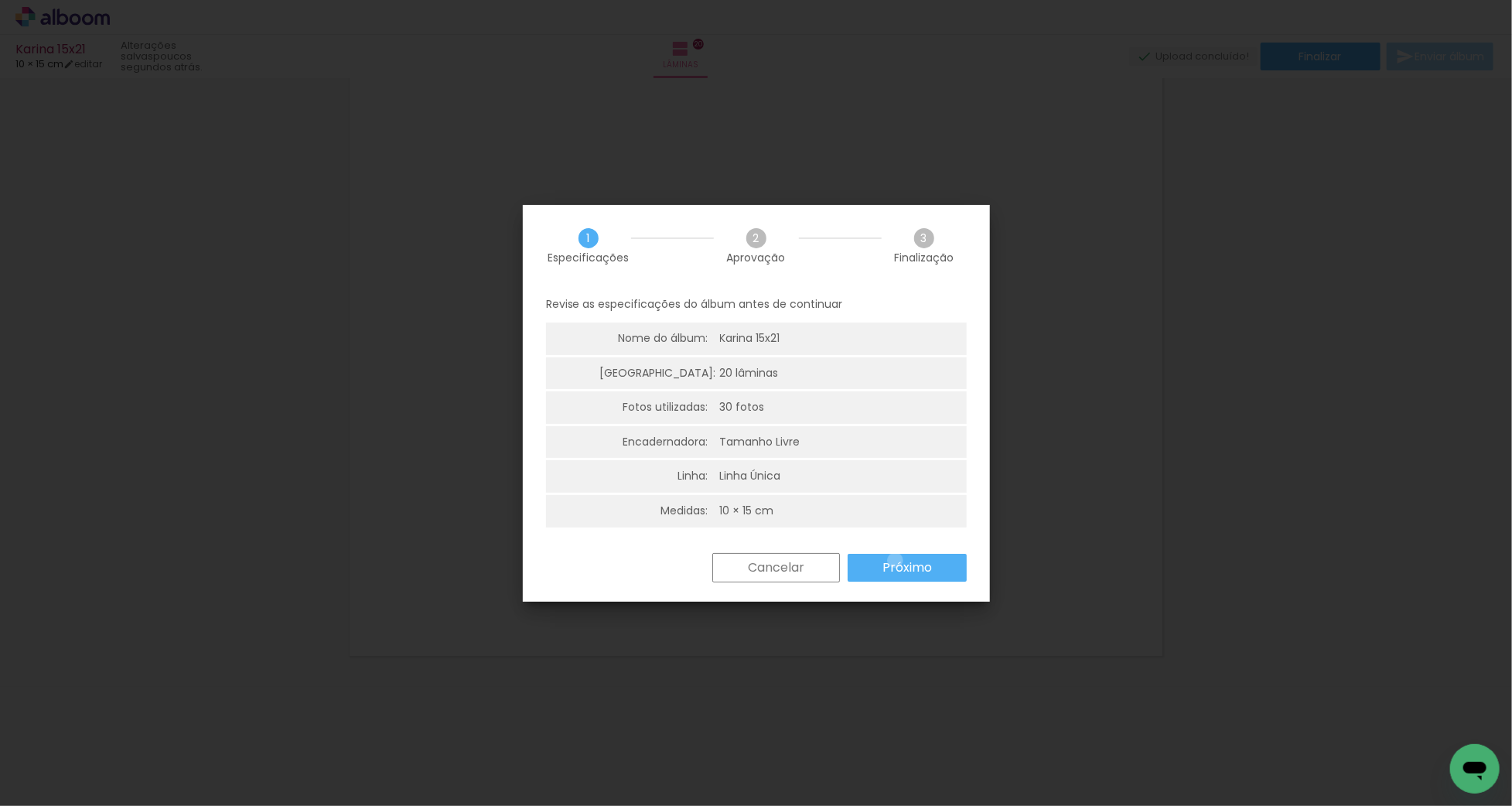
click at [0, 0] on slot "Próximo" at bounding box center [0, 0] width 0 height 0
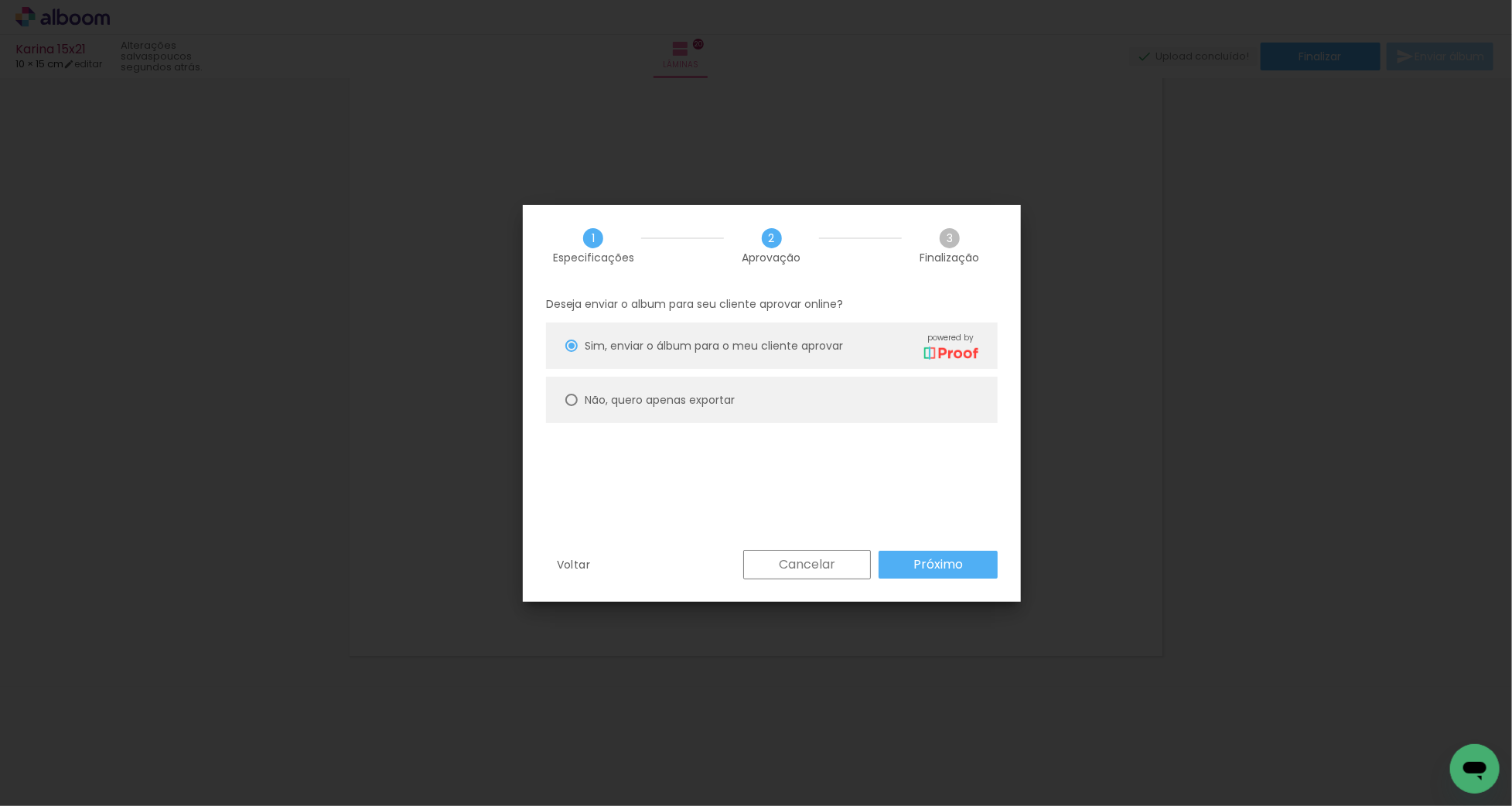
click at [789, 397] on paper-radio-button "Não, quero apenas exportar" at bounding box center [772, 399] width 452 height 46
type paper-radio-button "on"
click at [0, 0] on slot "Próximo" at bounding box center [0, 0] width 0 height 0
type input "Alta, 300 DPI"
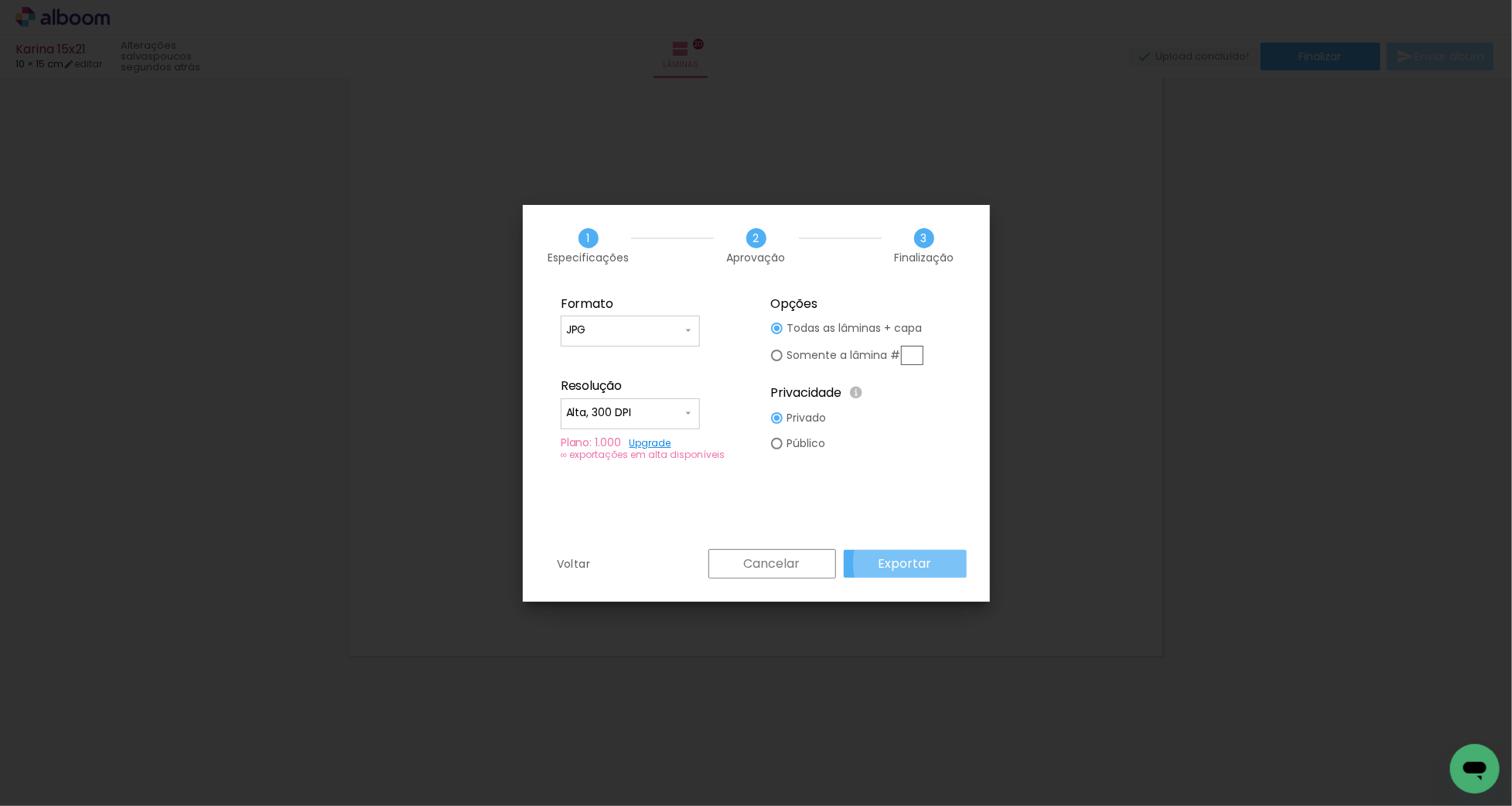
click at [0, 0] on slot "Exportar" at bounding box center [0, 0] width 0 height 0
